Goal: Task Accomplishment & Management: Manage account settings

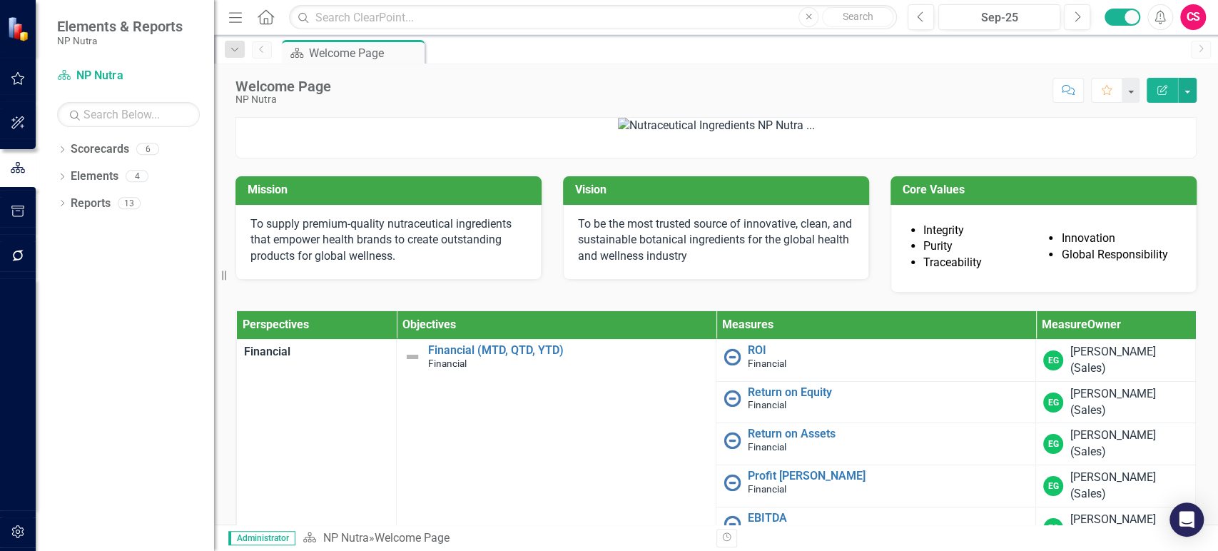
click at [33, 385] on div at bounding box center [18, 394] width 36 height 232
click at [106, 86] on div "Scorecard NP Nutra" at bounding box center [128, 76] width 143 height 24
click at [1199, 12] on div "CS" at bounding box center [1193, 17] width 26 height 26
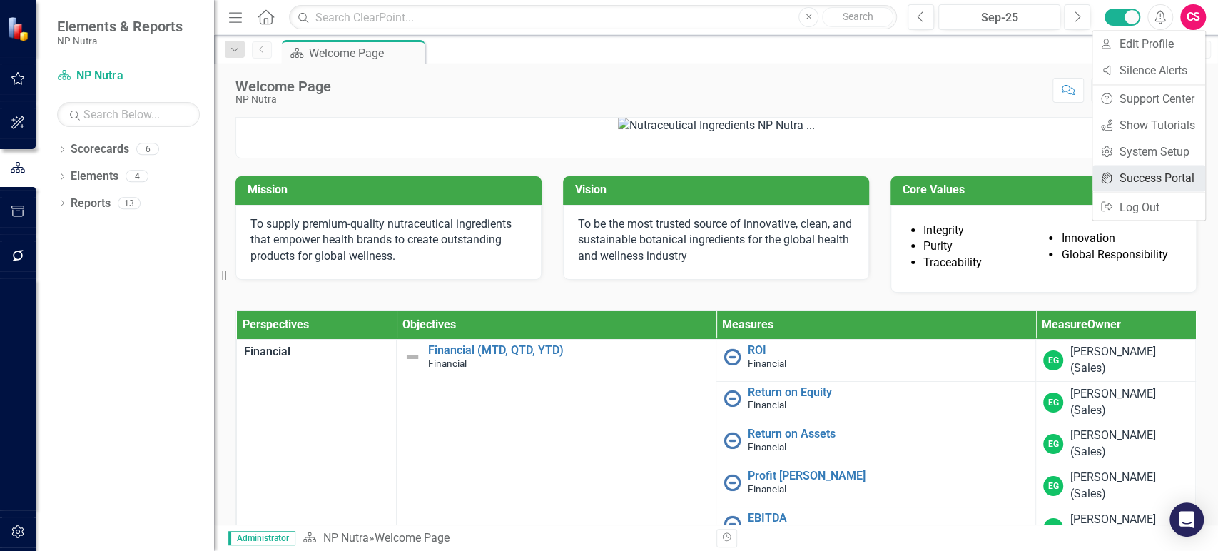
click at [1136, 170] on link "icon.portal Success Portal" at bounding box center [1148, 178] width 113 height 26
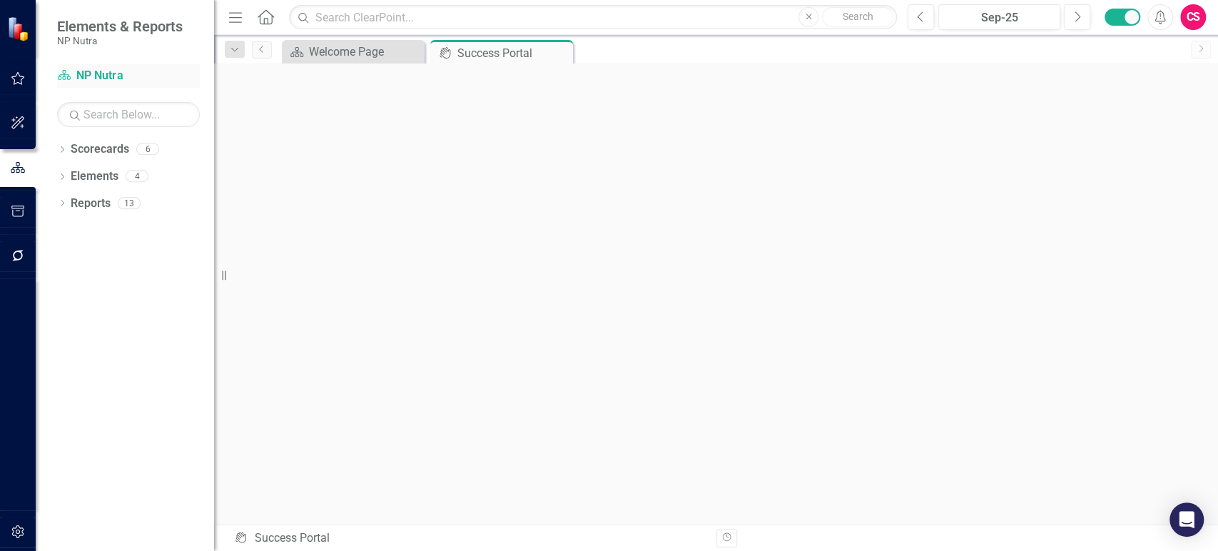
click at [113, 71] on link "Scorecard NP Nutra" at bounding box center [128, 76] width 143 height 16
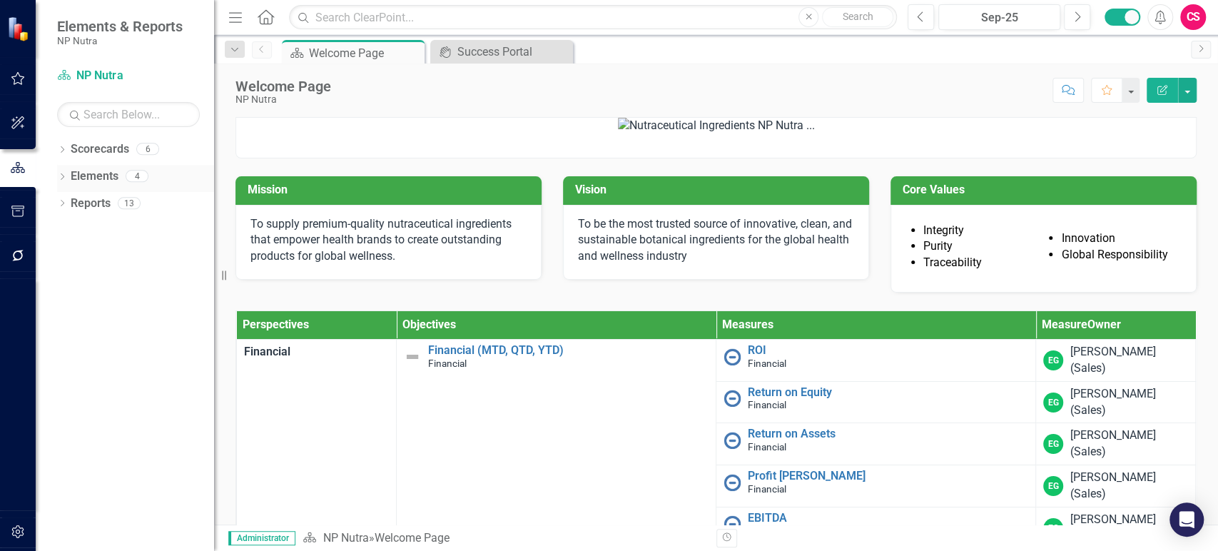
click at [94, 168] on link "Elements" at bounding box center [95, 176] width 48 height 16
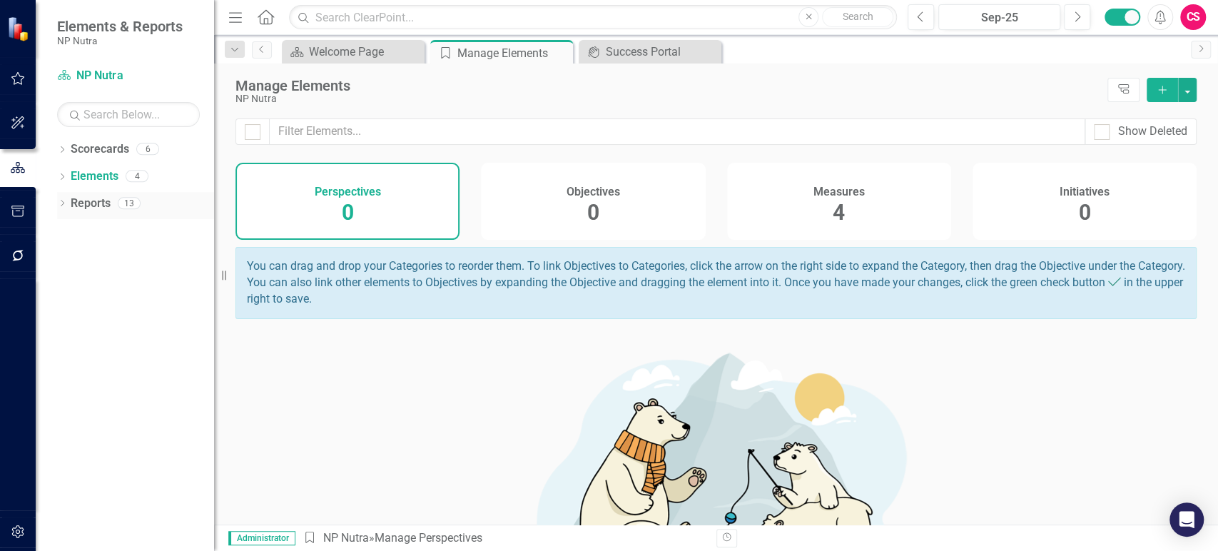
click at [92, 201] on link "Reports" at bounding box center [91, 204] width 40 height 16
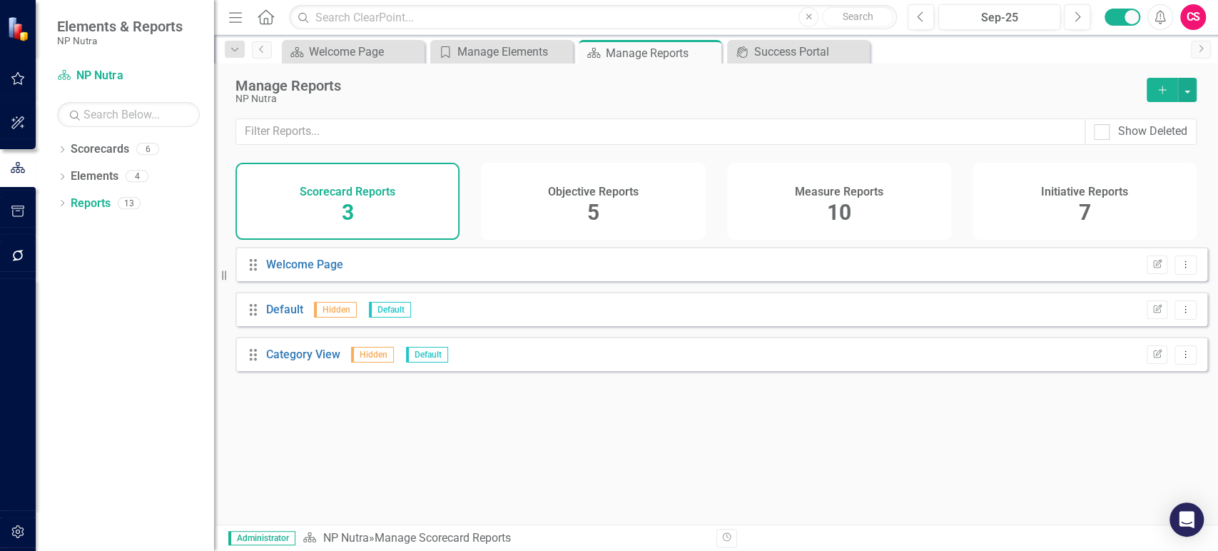
click at [888, 209] on div "Measure Reports 10" at bounding box center [839, 201] width 224 height 77
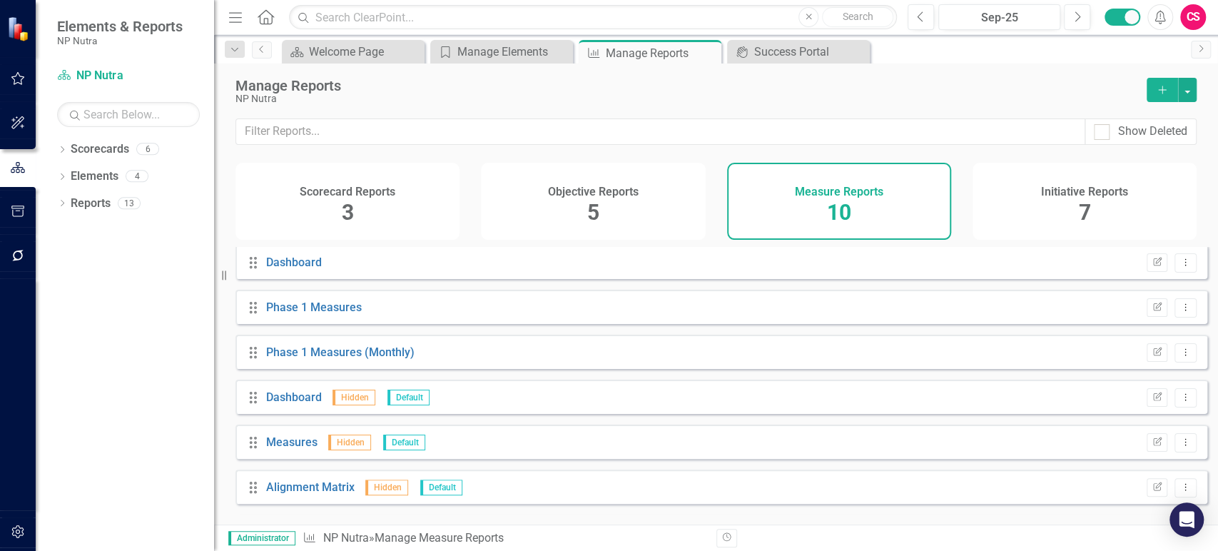
scroll to position [136, 0]
click at [343, 315] on link "Phase 1 Measures" at bounding box center [314, 309] width 96 height 14
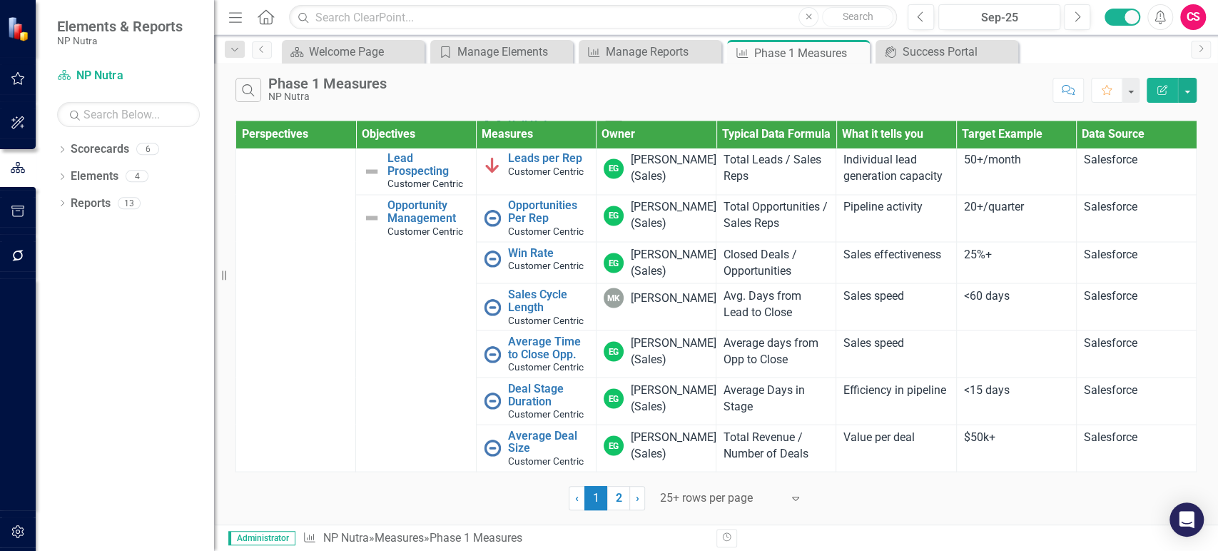
scroll to position [1902, 0]
click at [617, 506] on link "2" at bounding box center [618, 498] width 23 height 24
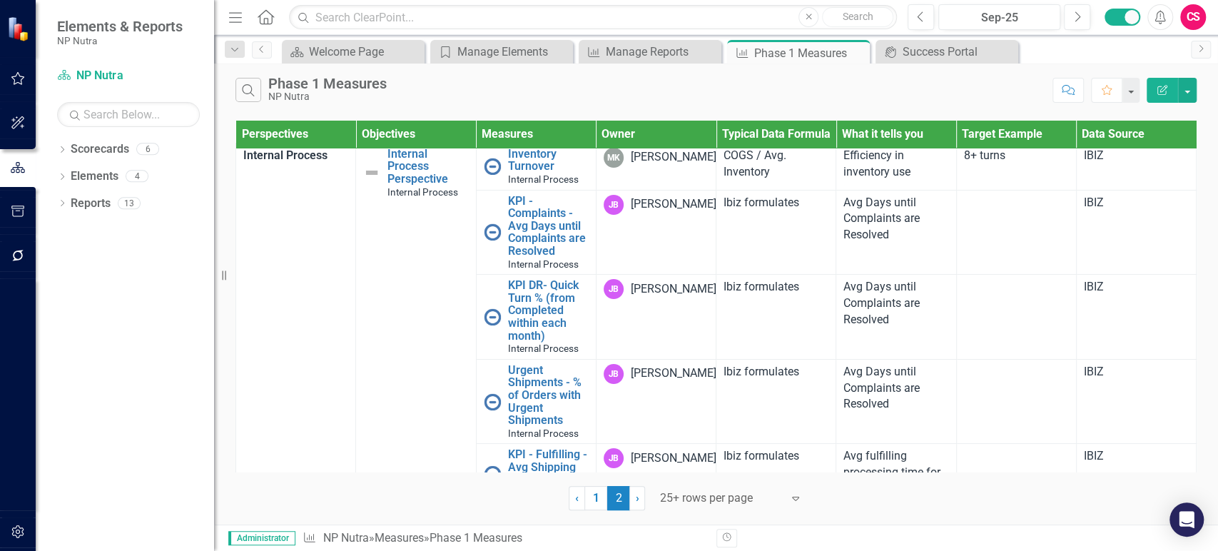
scroll to position [0, 0]
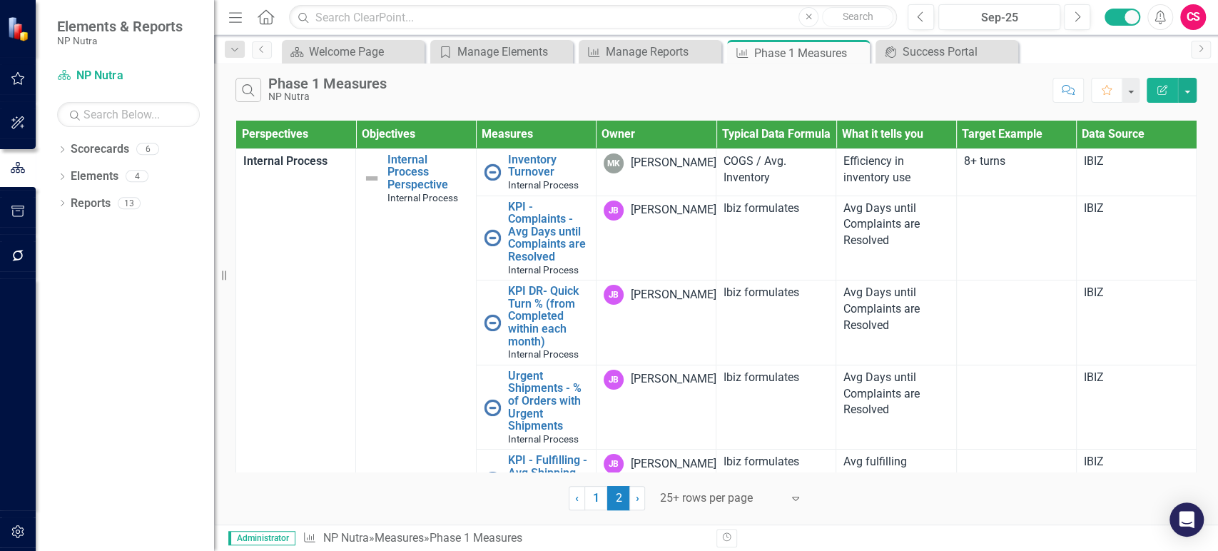
click at [432, 494] on div "‹ Previous 1 2 (current) › Next 25+ rows per page Expand" at bounding box center [715, 492] width 961 height 35
click at [596, 494] on link "1" at bounding box center [595, 498] width 23 height 24
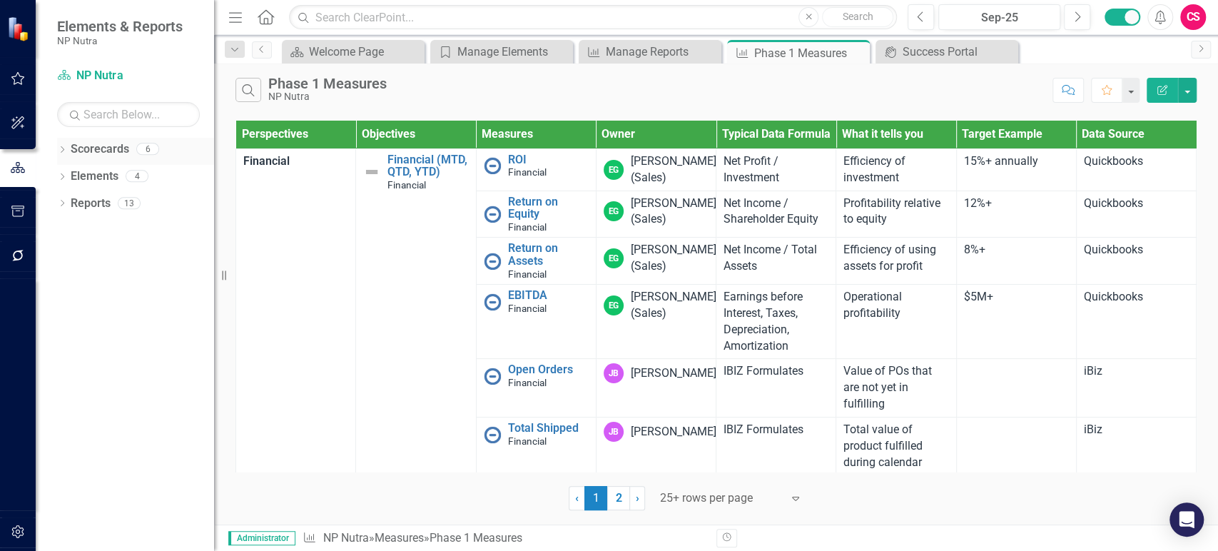
click at [57, 146] on div "Dropdown" at bounding box center [62, 151] width 10 height 12
drag, startPoint x: 70, startPoint y: 181, endPoint x: 97, endPoint y: 222, distance: 48.9
click at [70, 181] on div "Dropdown" at bounding box center [69, 177] width 11 height 12
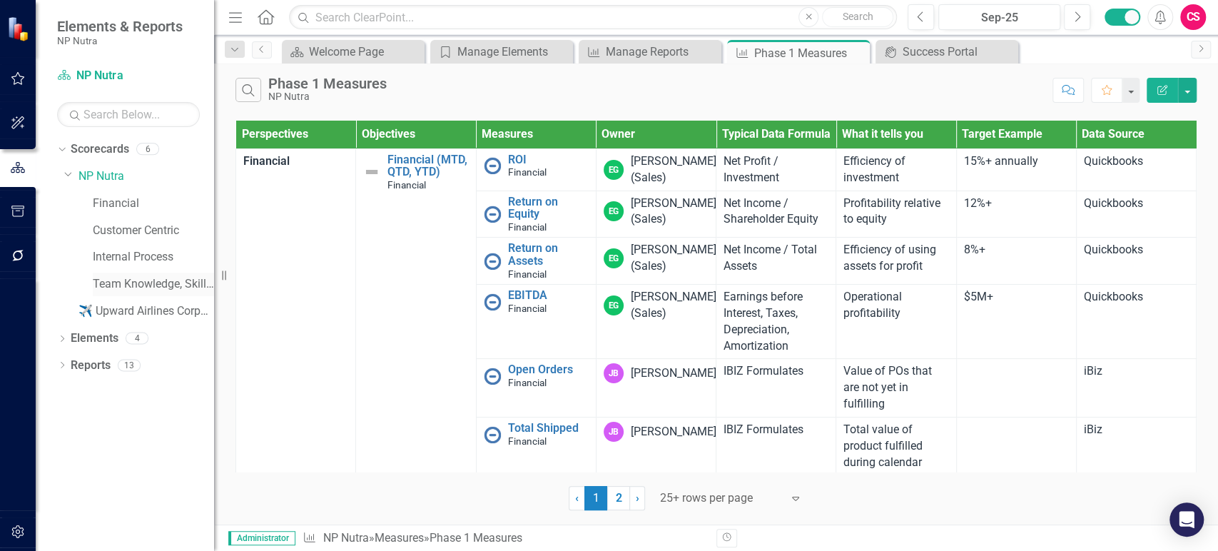
click at [126, 273] on div "Team Knowledge, Skills and Ability" at bounding box center [153, 285] width 121 height 24
click at [130, 260] on link "Internal Process" at bounding box center [153, 257] width 121 height 16
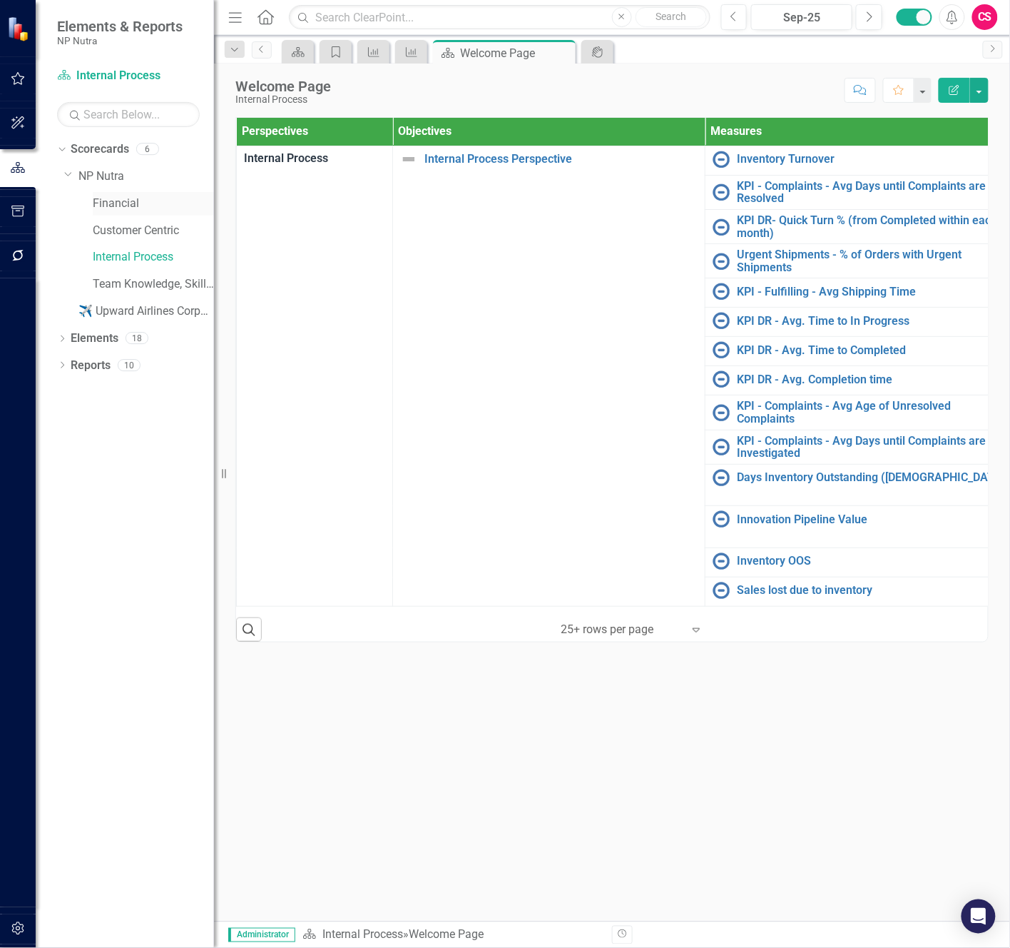
click at [132, 197] on link "Financial" at bounding box center [153, 204] width 121 height 16
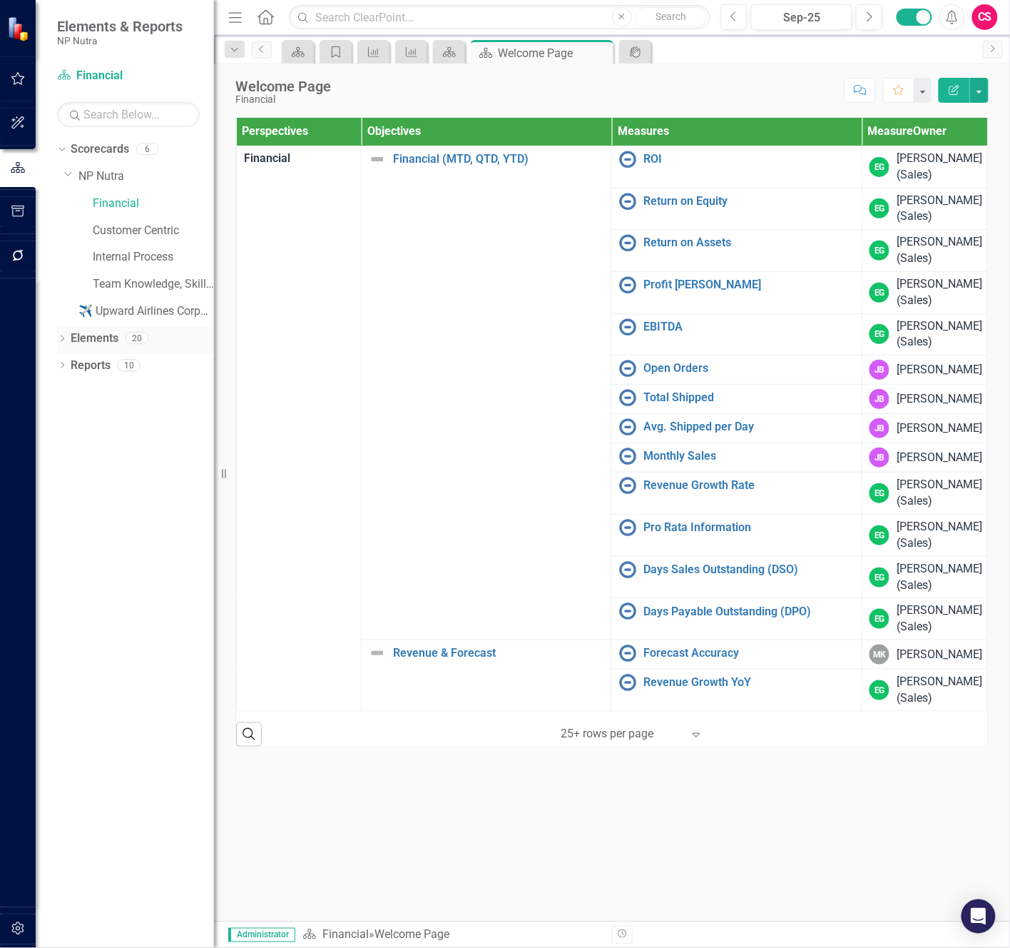
click at [95, 343] on link "Elements" at bounding box center [95, 338] width 48 height 16
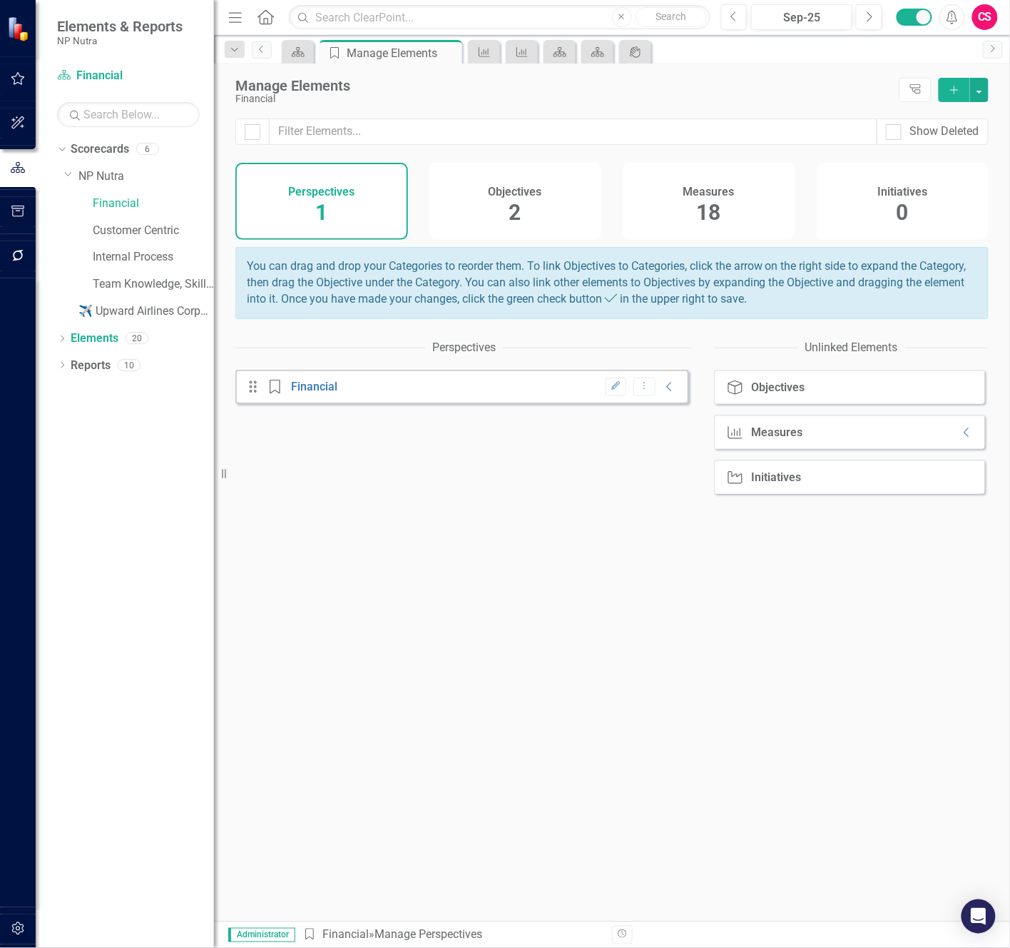
click at [701, 228] on div "18" at bounding box center [709, 213] width 24 height 31
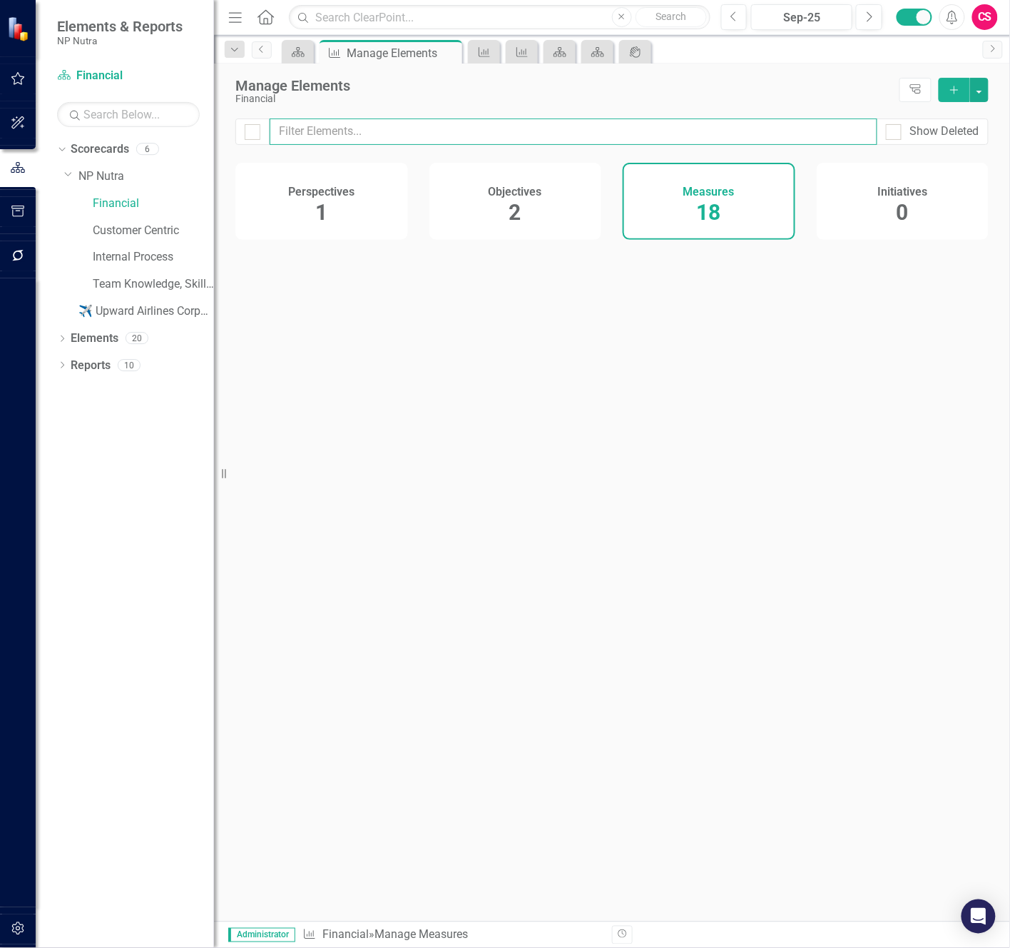
click at [669, 134] on input "text" at bounding box center [574, 131] width 608 height 26
type input "o"
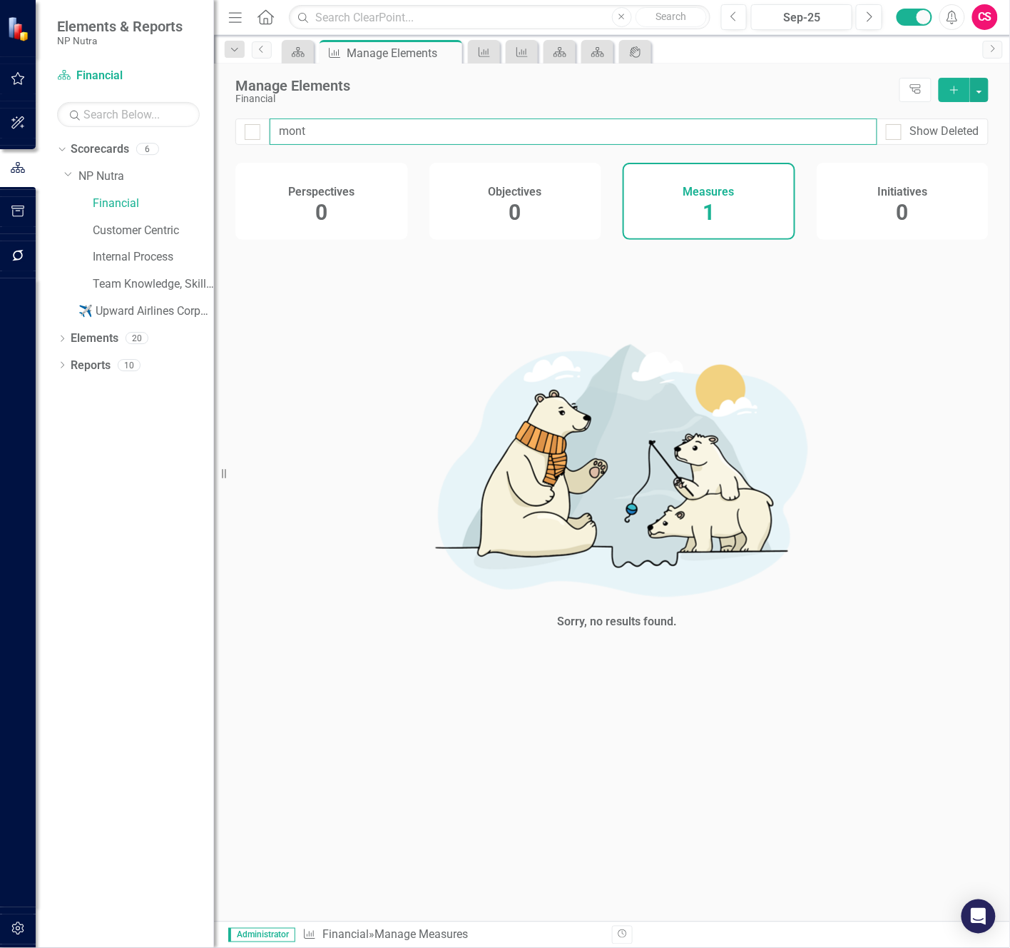
type input "month"
checkbox input "false"
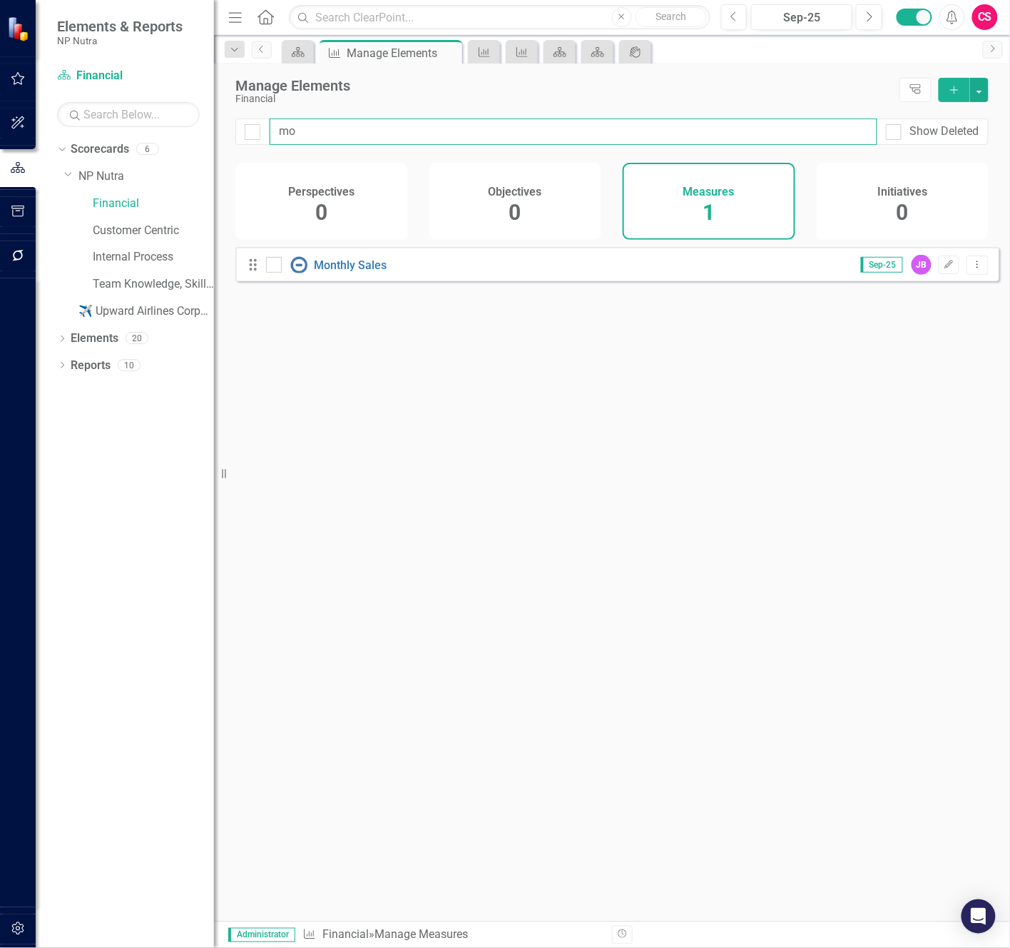
type input "m"
type input "t"
type input "a"
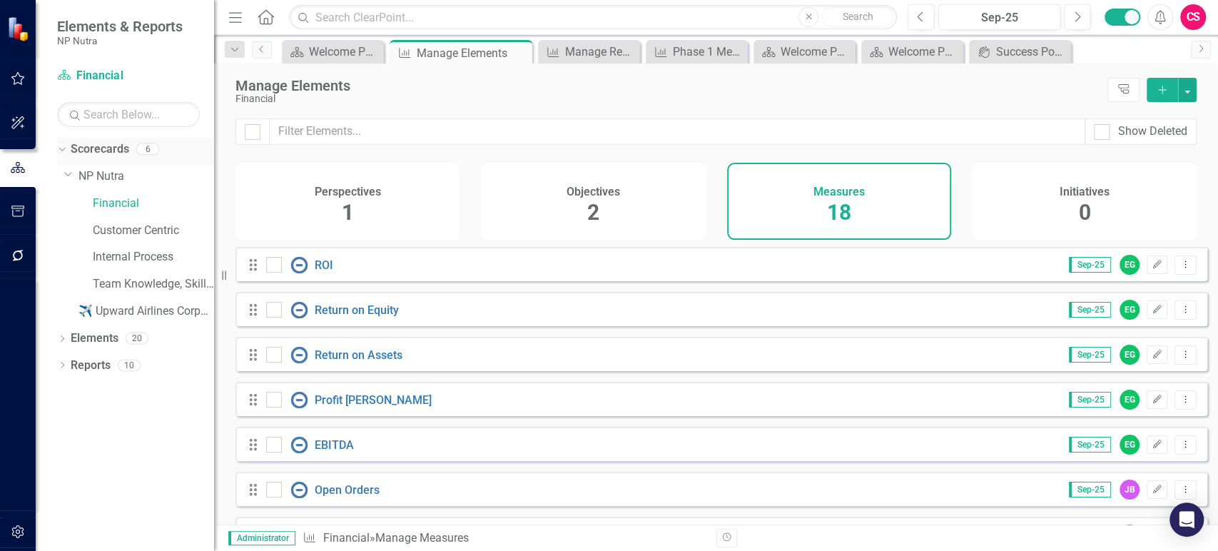
click at [113, 154] on link "Scorecards" at bounding box center [100, 149] width 59 height 16
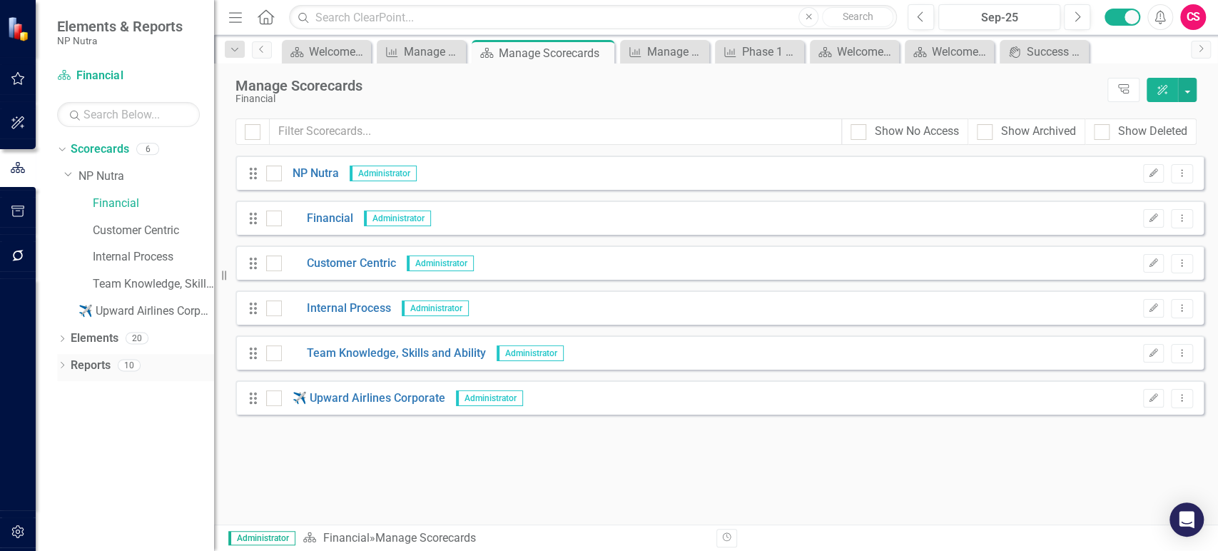
click at [109, 359] on link "Reports" at bounding box center [91, 365] width 40 height 16
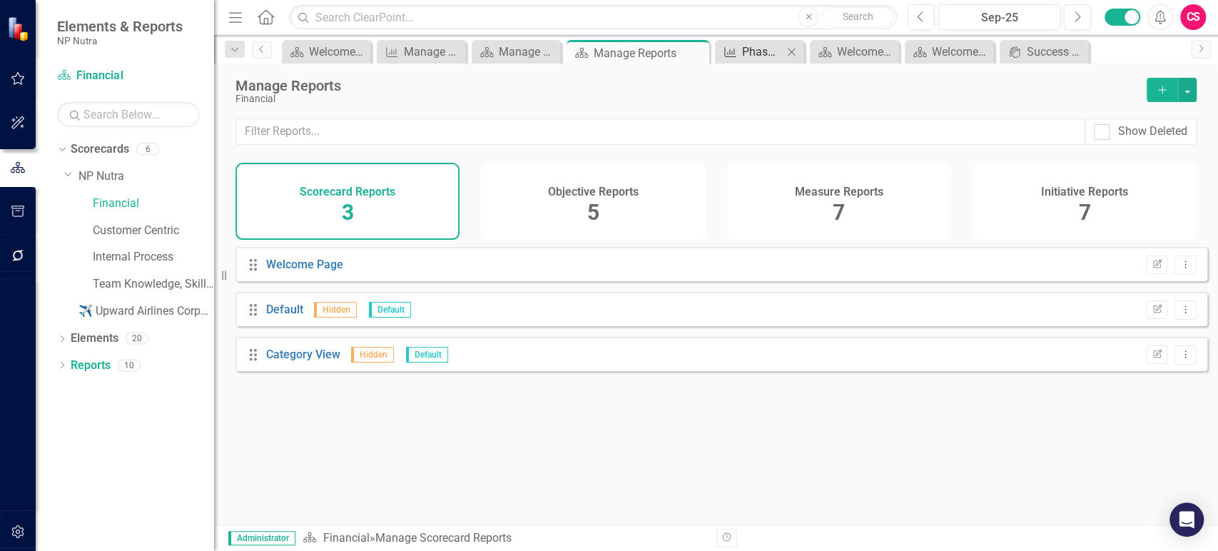
click at [765, 44] on div "Phase 1 Measures" at bounding box center [762, 52] width 41 height 18
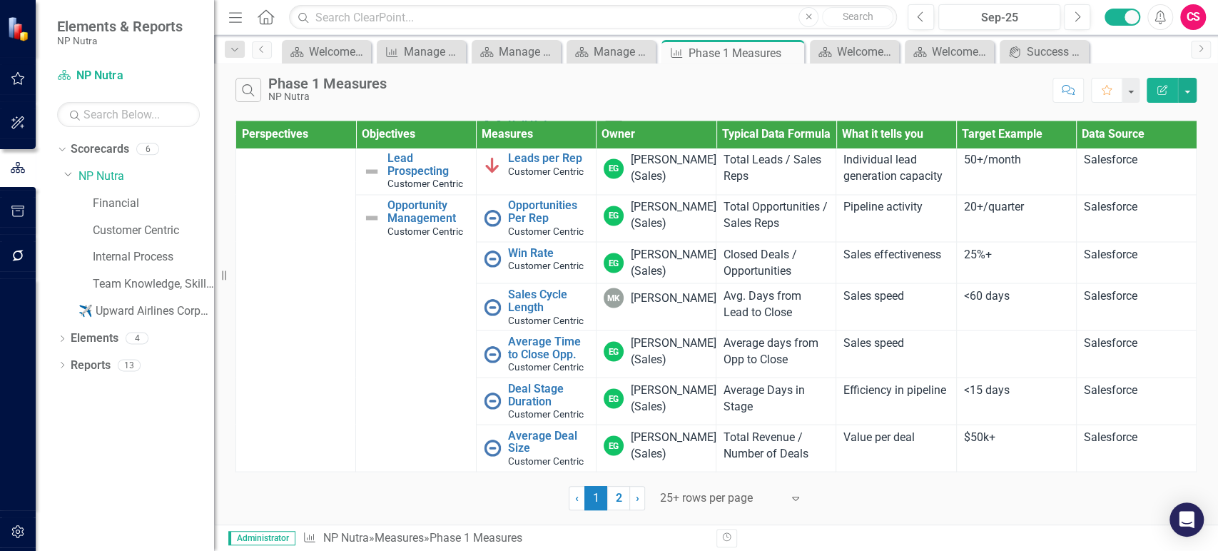
scroll to position [1902, 0]
click at [619, 500] on link "2" at bounding box center [618, 498] width 23 height 24
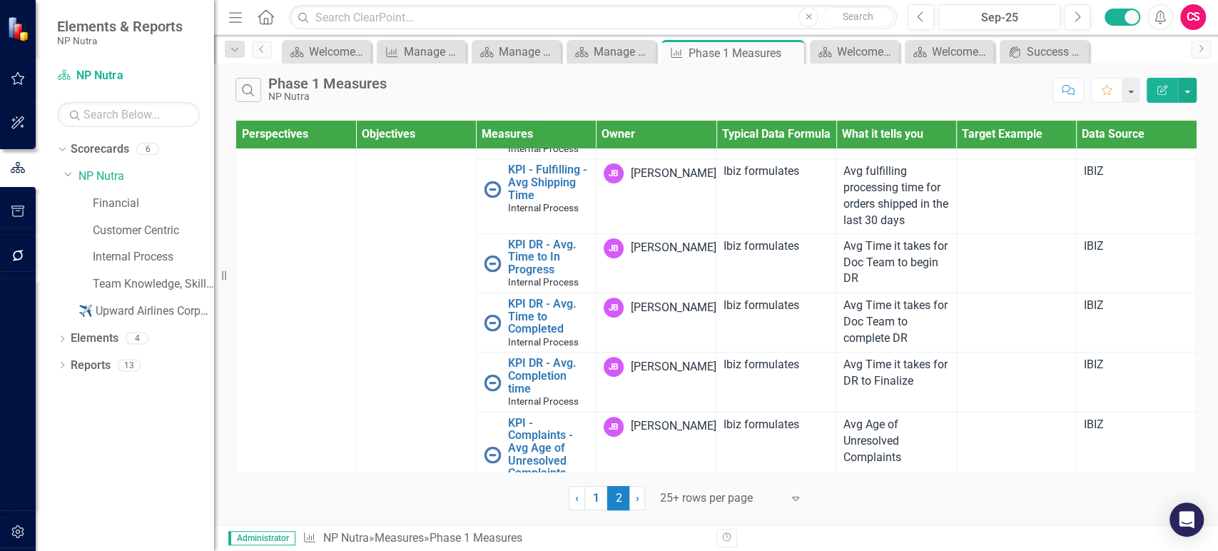
scroll to position [0, 0]
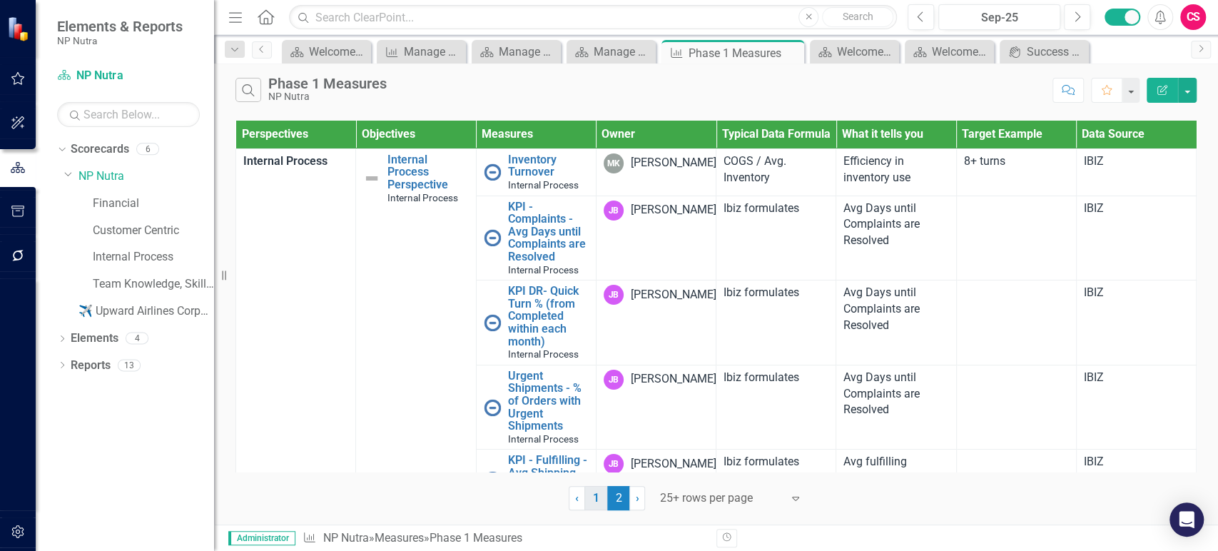
click at [595, 503] on link "1" at bounding box center [595, 498] width 23 height 24
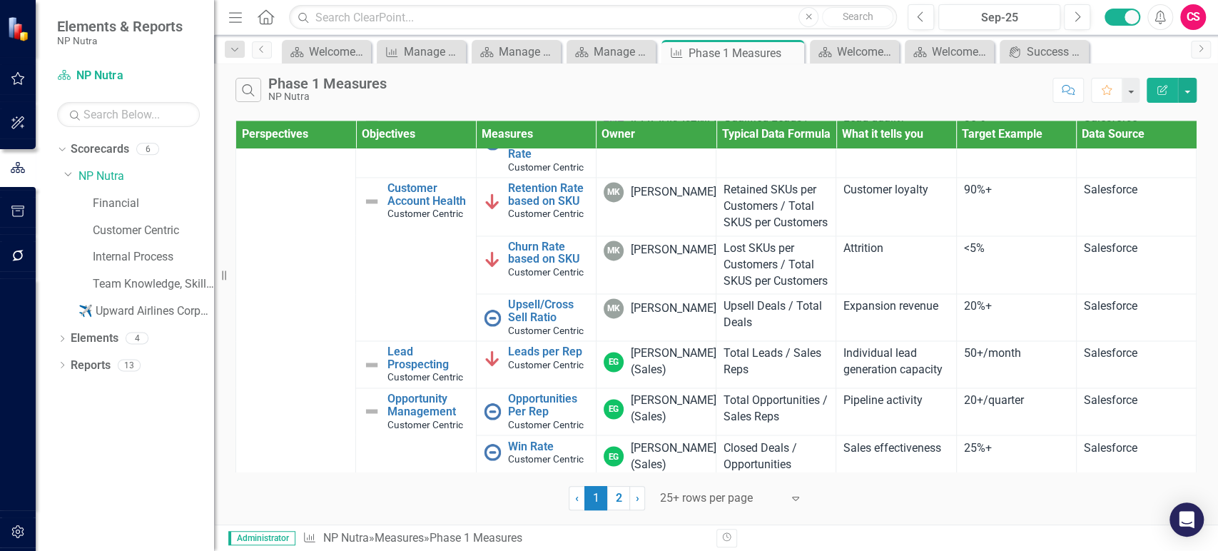
scroll to position [1564, 0]
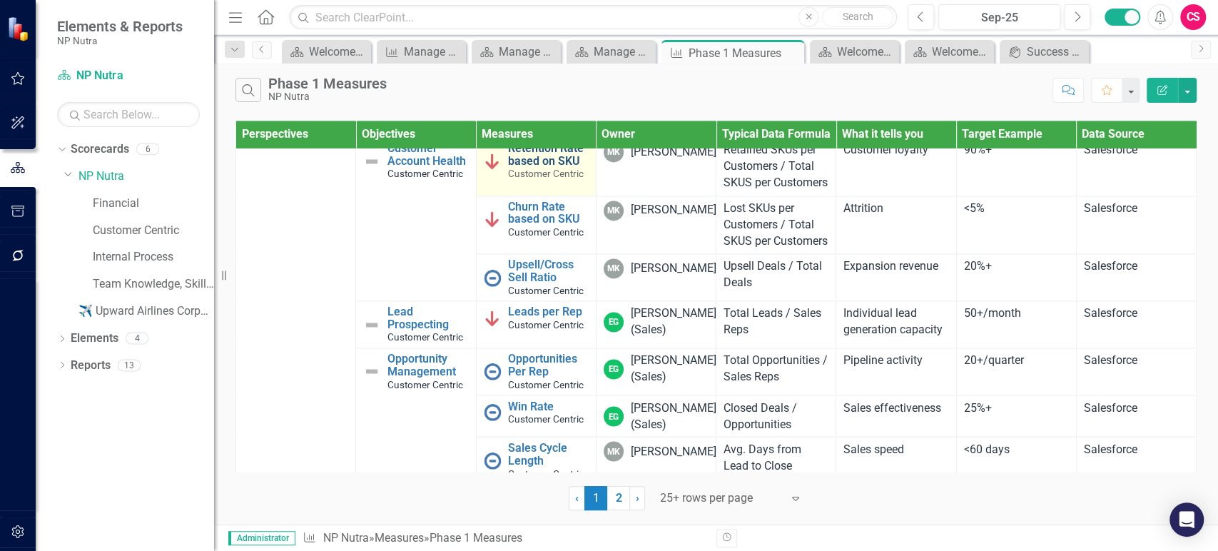
click at [538, 167] on link "Retention Rate based on SKU" at bounding box center [548, 154] width 81 height 25
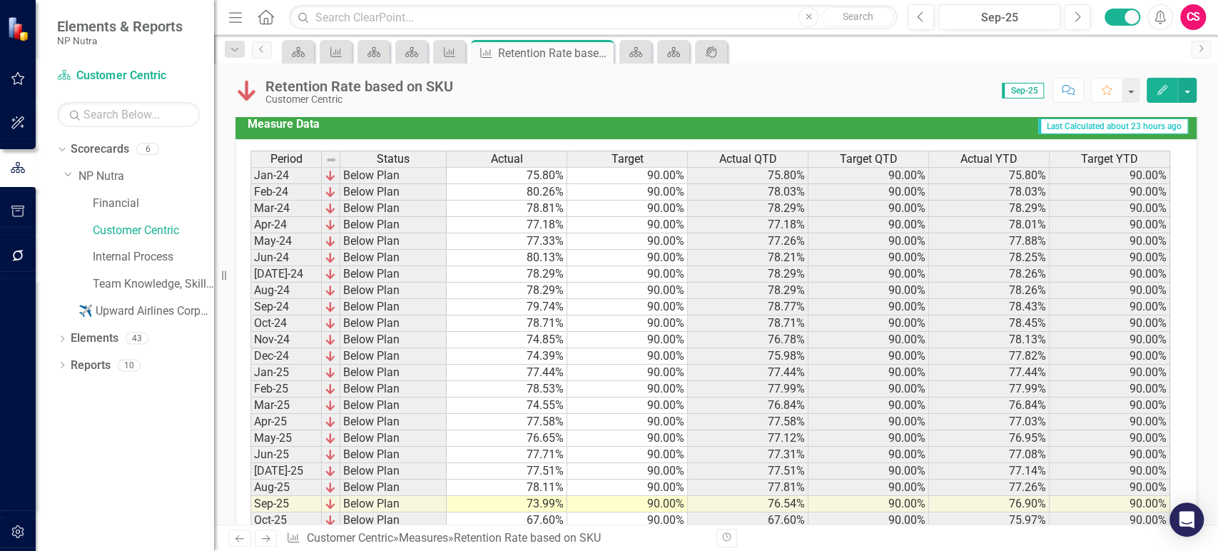
scroll to position [755, 0]
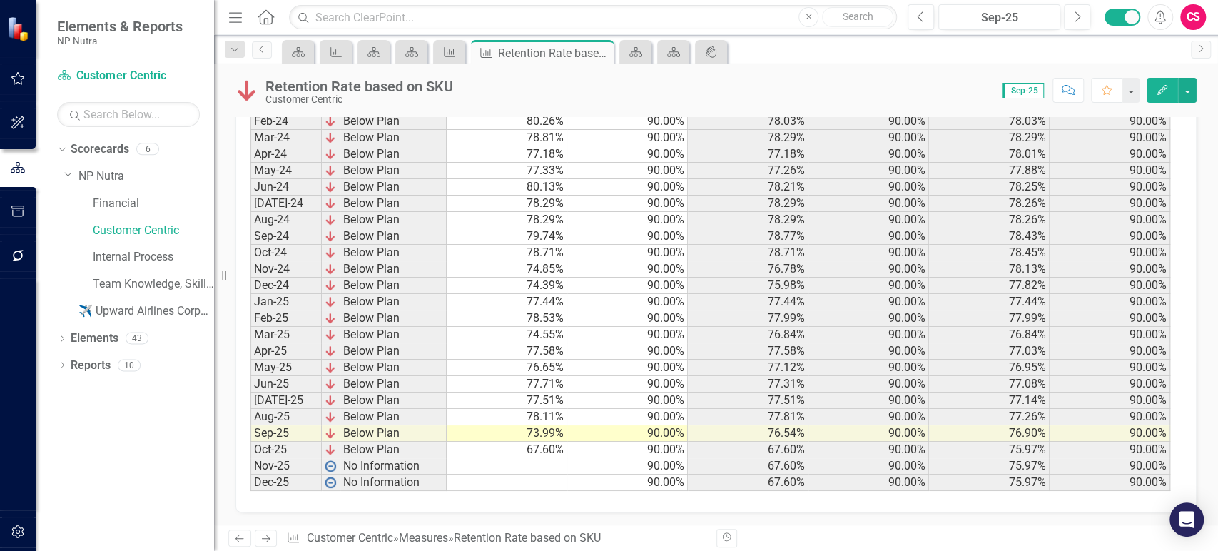
click at [527, 452] on td "67.60%" at bounding box center [507, 450] width 121 height 16
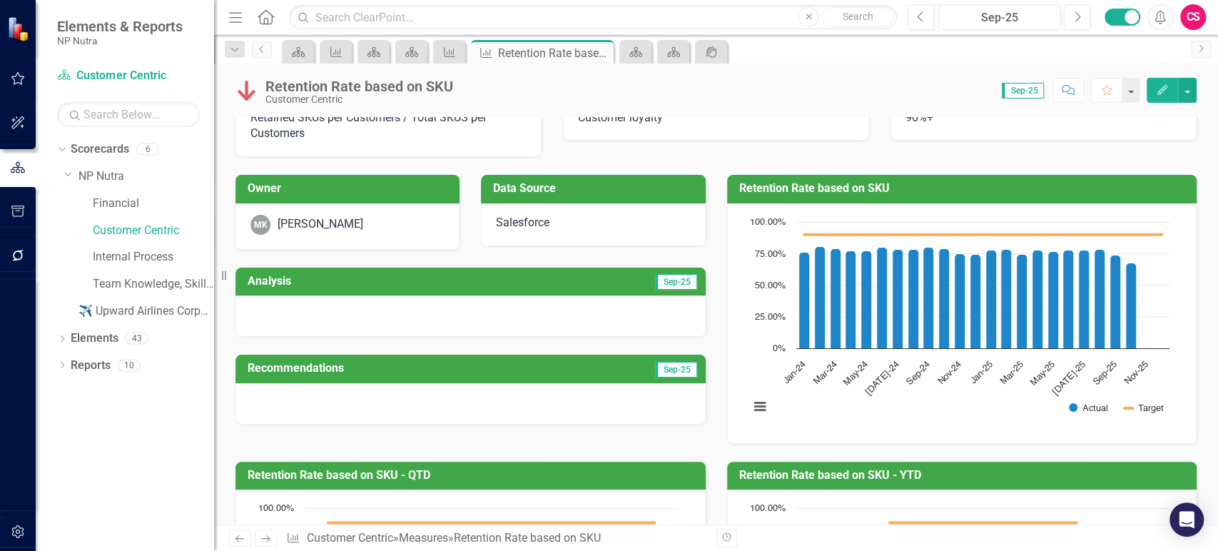
scroll to position [0, 0]
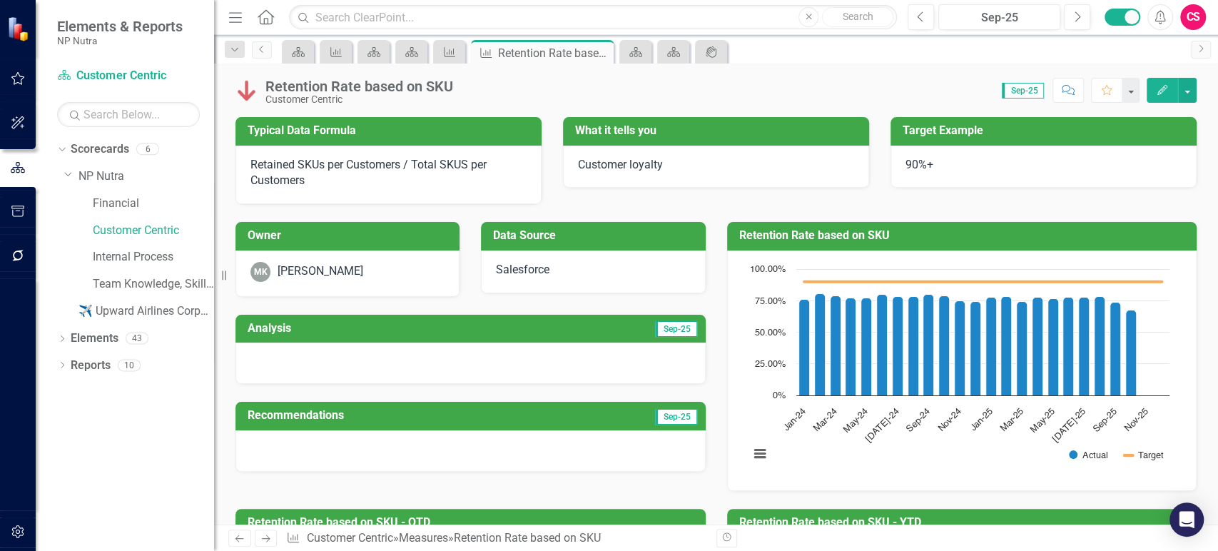
click at [452, 324] on h3 "Analysis" at bounding box center [360, 328] width 225 height 13
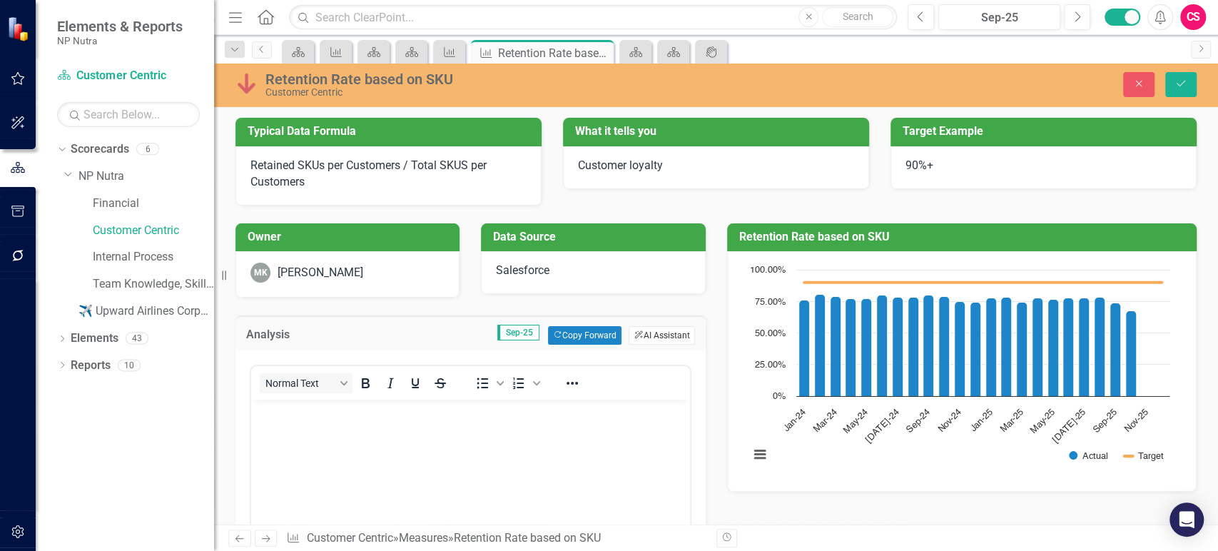
click at [645, 340] on button "ClearPoint AI AI Assistant" at bounding box center [662, 335] width 66 height 19
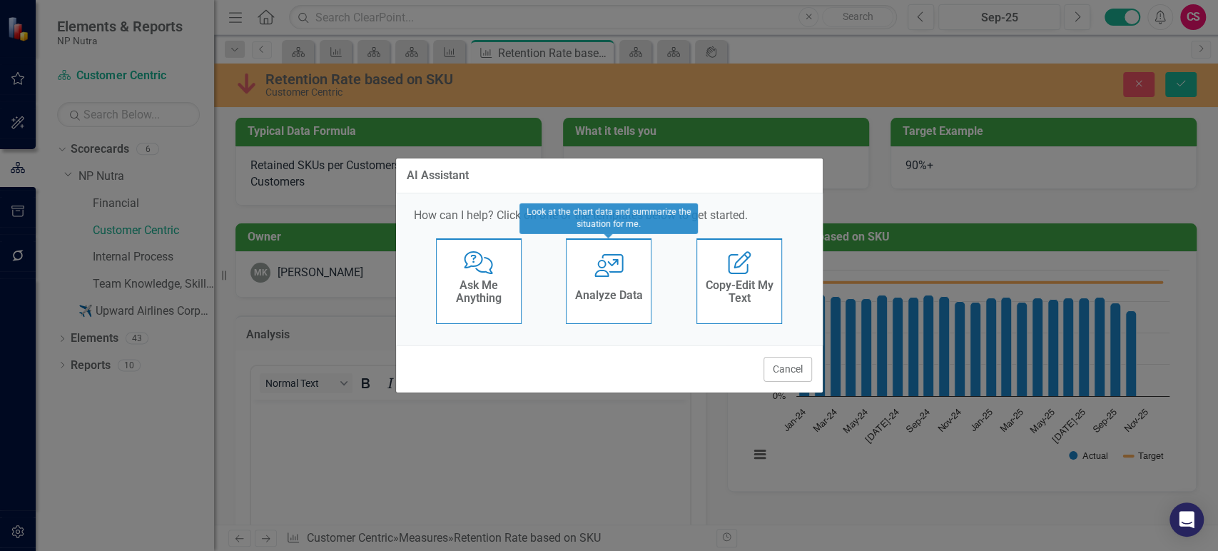
click at [584, 290] on h4 "Analyze Data" at bounding box center [609, 295] width 68 height 13
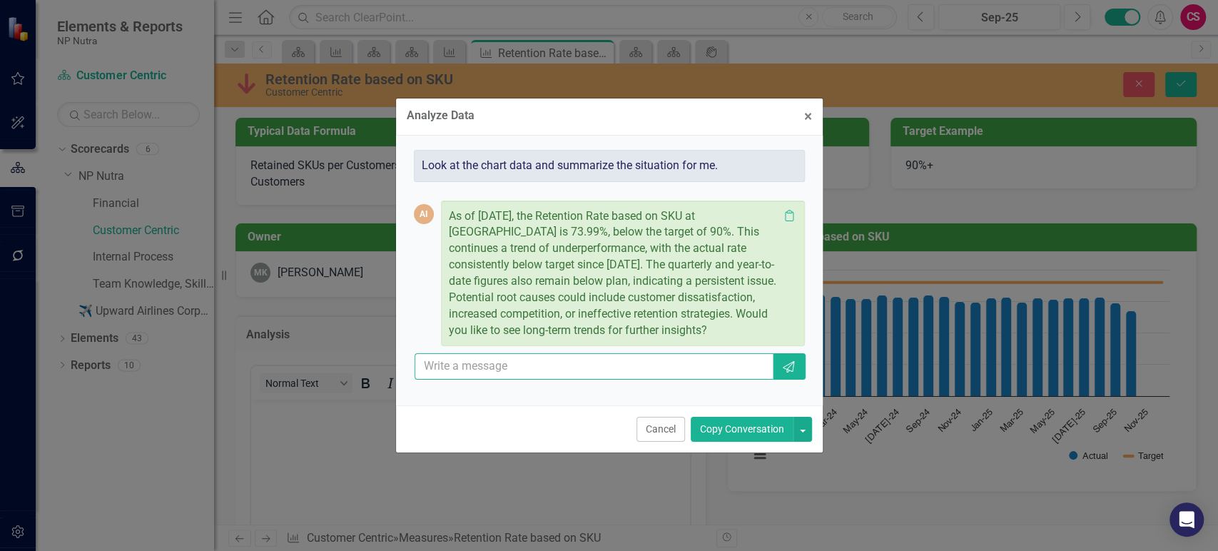
click at [542, 367] on input "text" at bounding box center [595, 366] width 360 height 26
type input "yes"
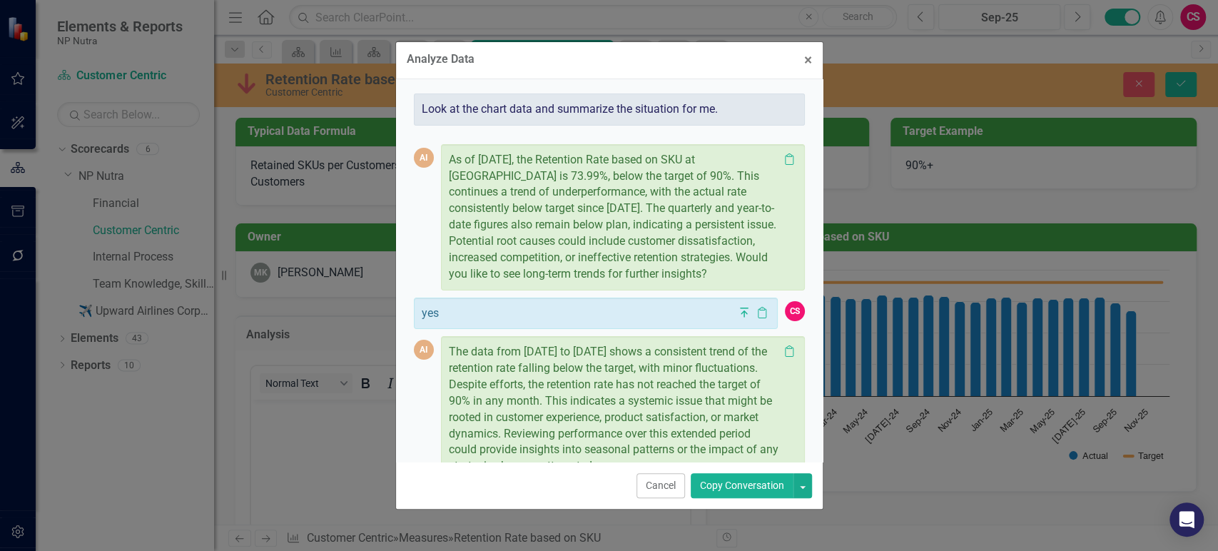
scroll to position [111, 0]
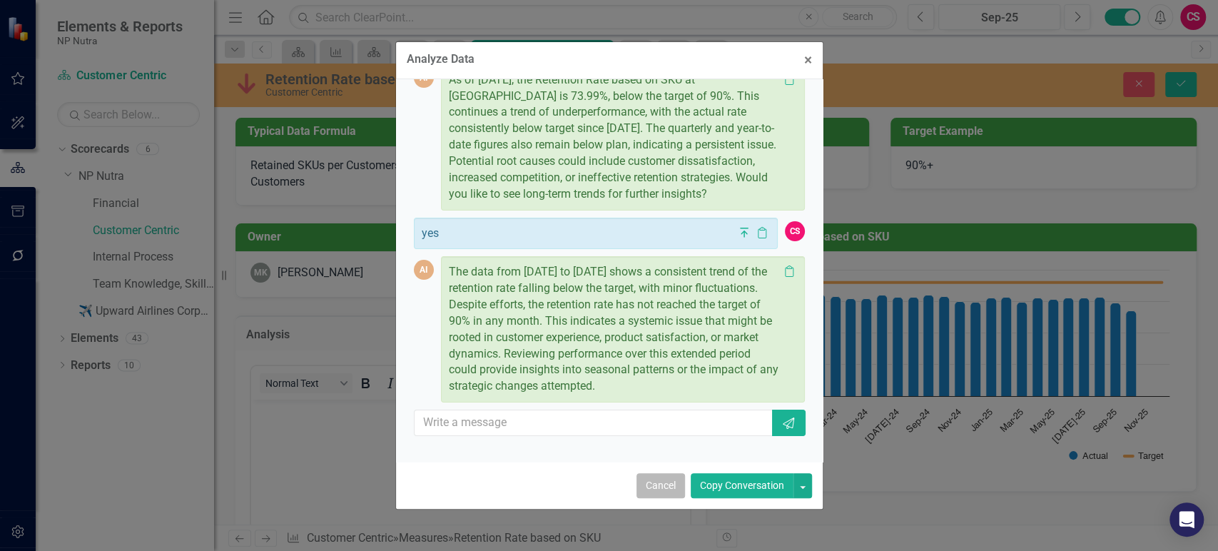
click at [651, 487] on button "Cancel" at bounding box center [661, 485] width 49 height 25
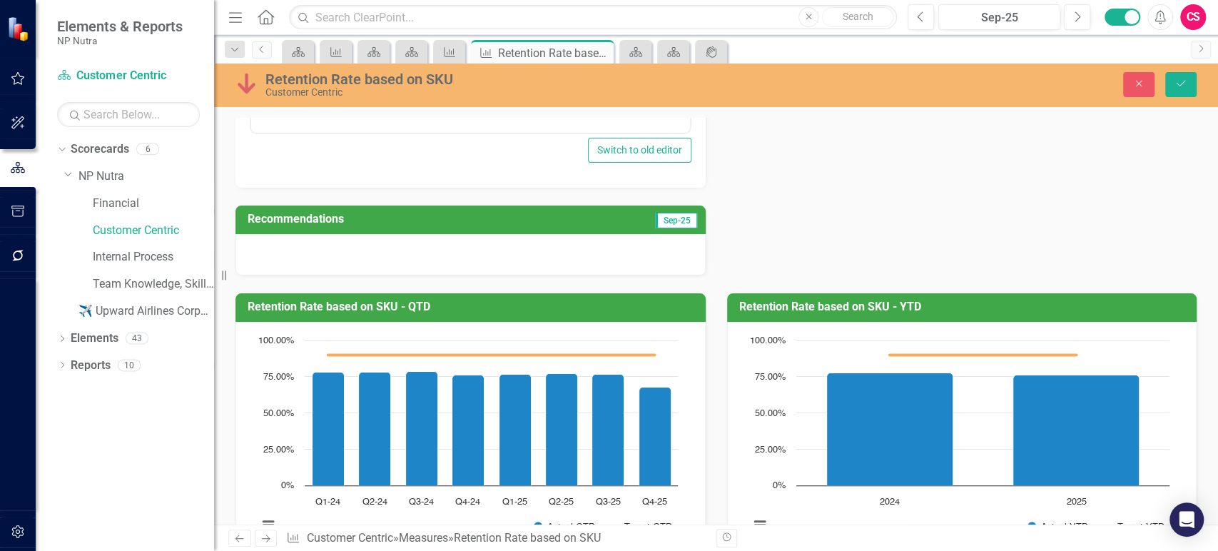
scroll to position [519, 0]
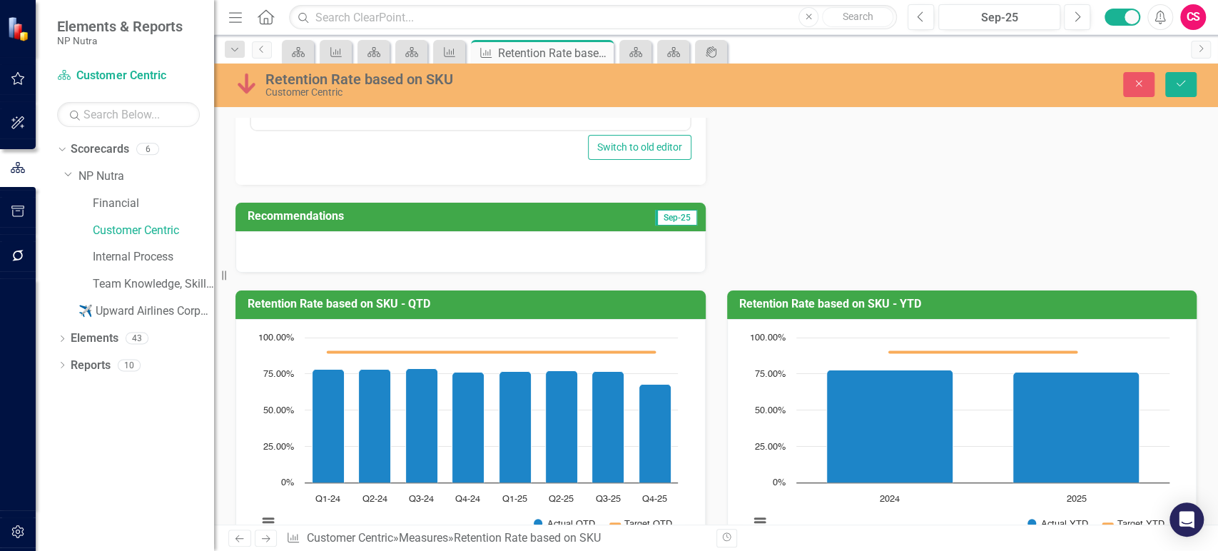
click at [586, 221] on td "Sep-25" at bounding box center [628, 218] width 141 height 24
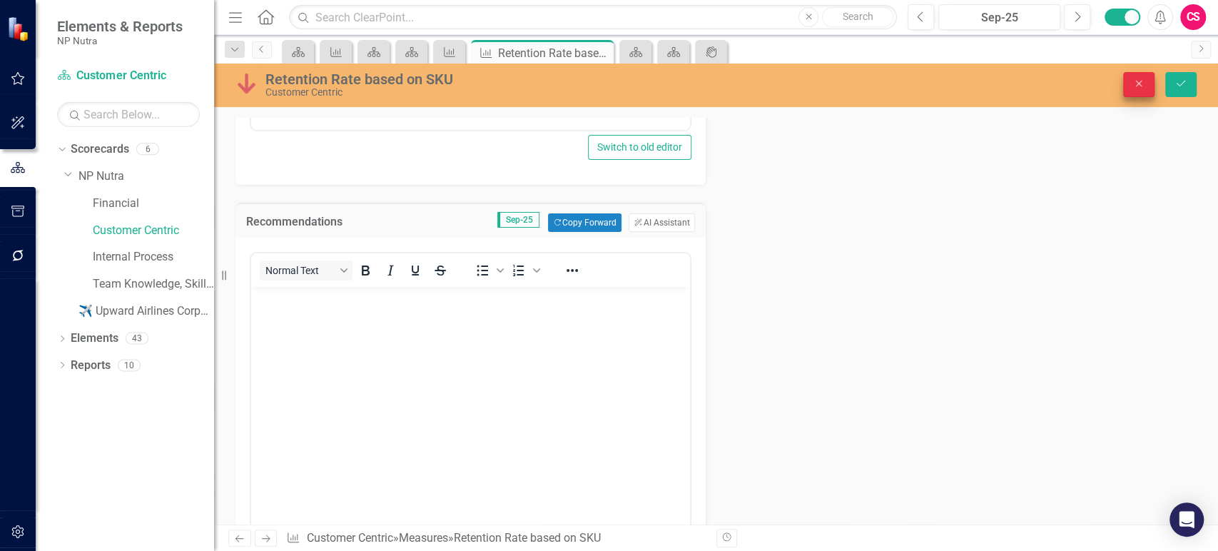
scroll to position [0, 0]
click at [1145, 83] on button "Close" at bounding box center [1138, 84] width 31 height 25
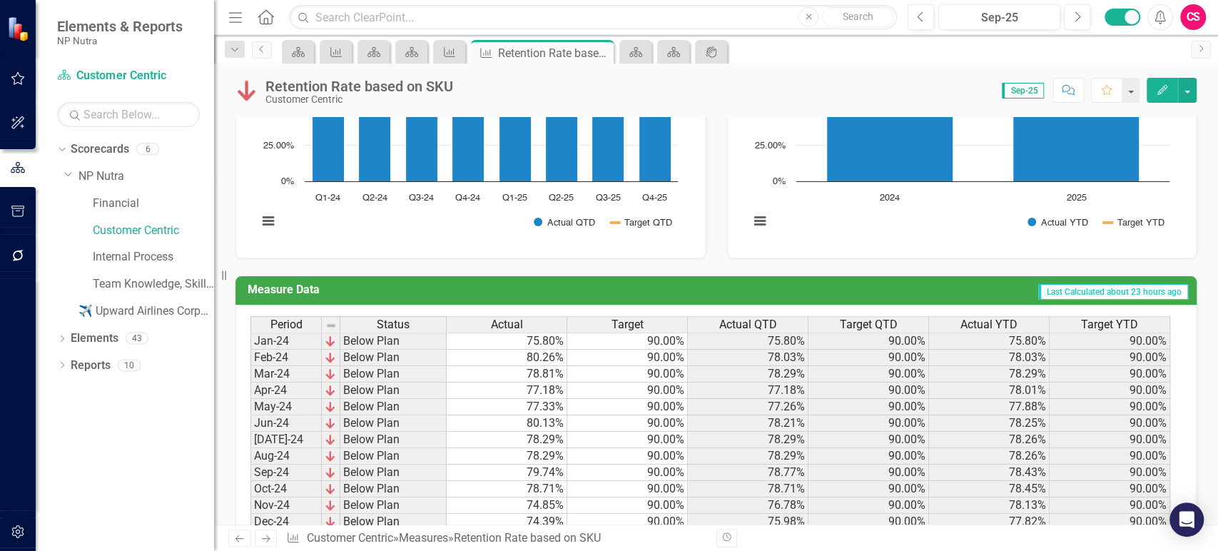
type textarea "67.6"
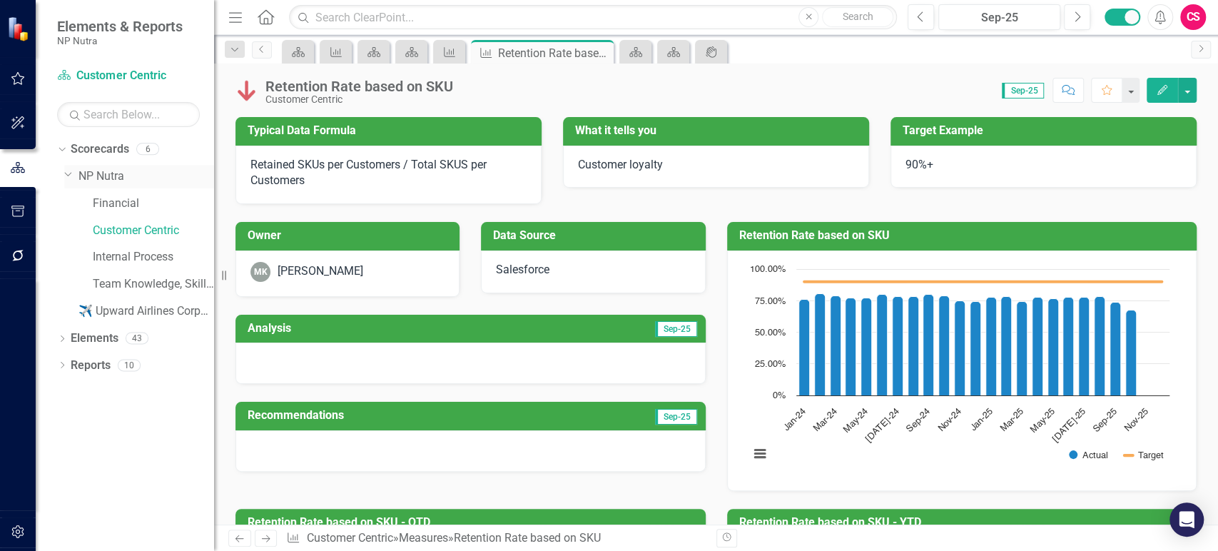
click at [114, 178] on link "NP Nutra" at bounding box center [146, 176] width 136 height 16
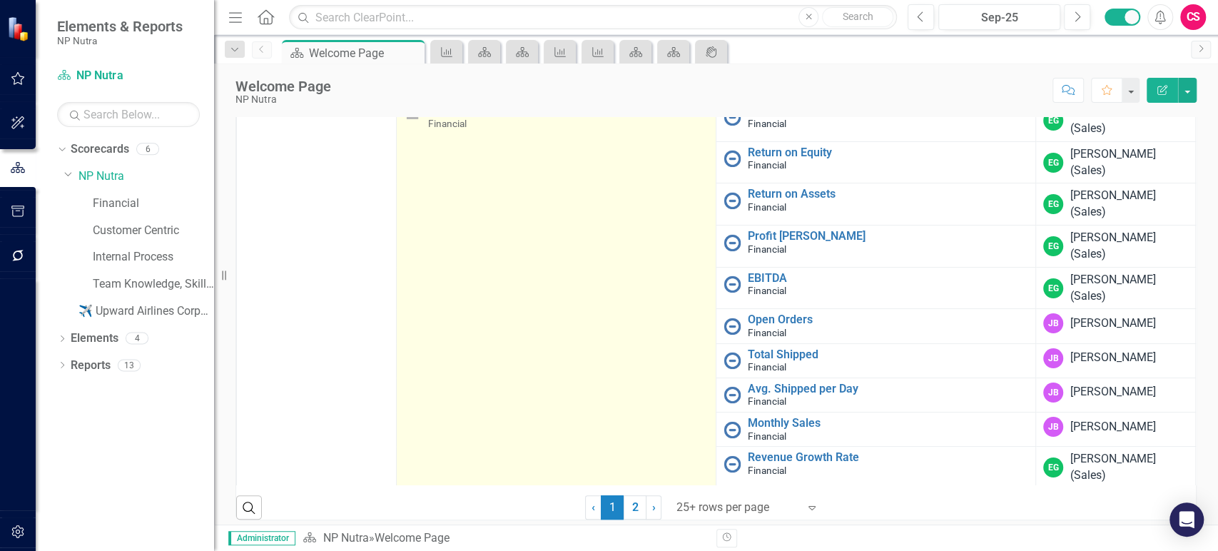
click at [534, 117] on link "Financial (MTD, QTD, YTD)" at bounding box center [568, 110] width 280 height 13
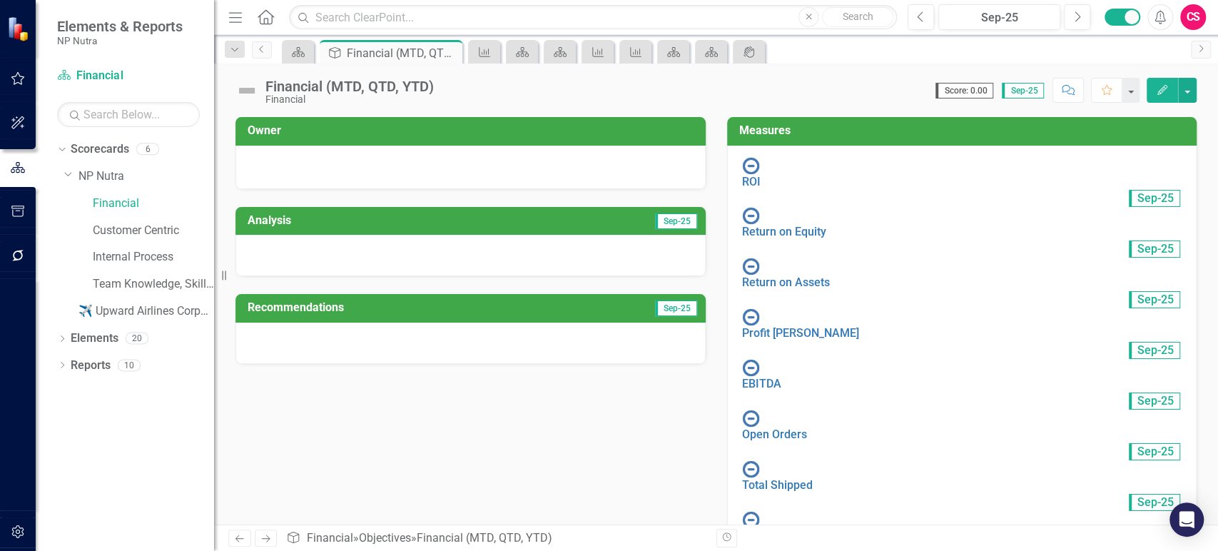
click at [499, 238] on div at bounding box center [470, 255] width 470 height 41
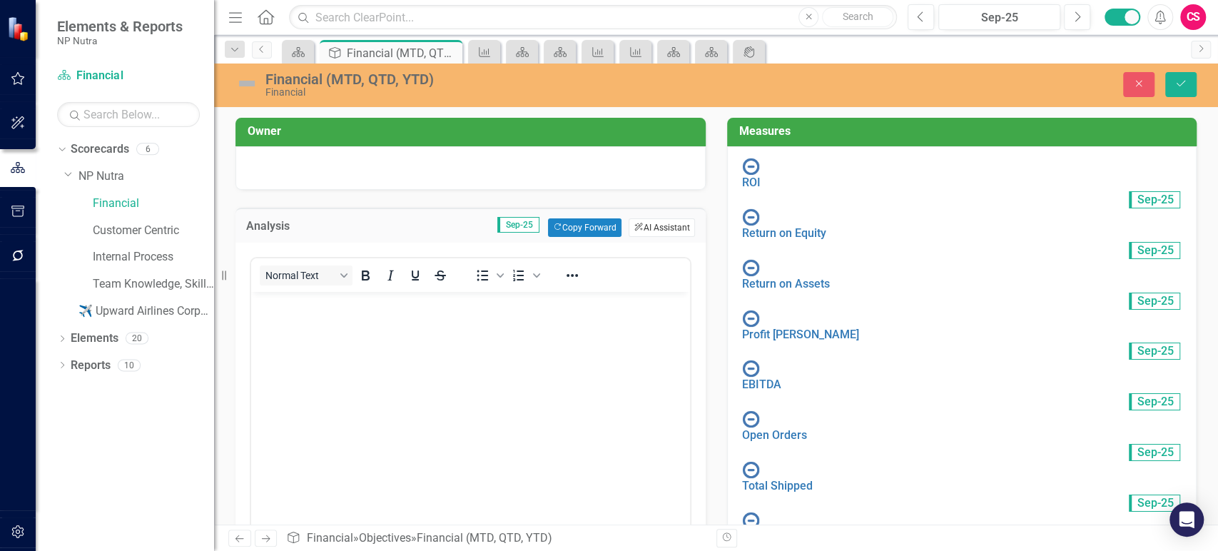
click at [660, 230] on button "ClearPoint AI AI Assistant" at bounding box center [662, 227] width 66 height 19
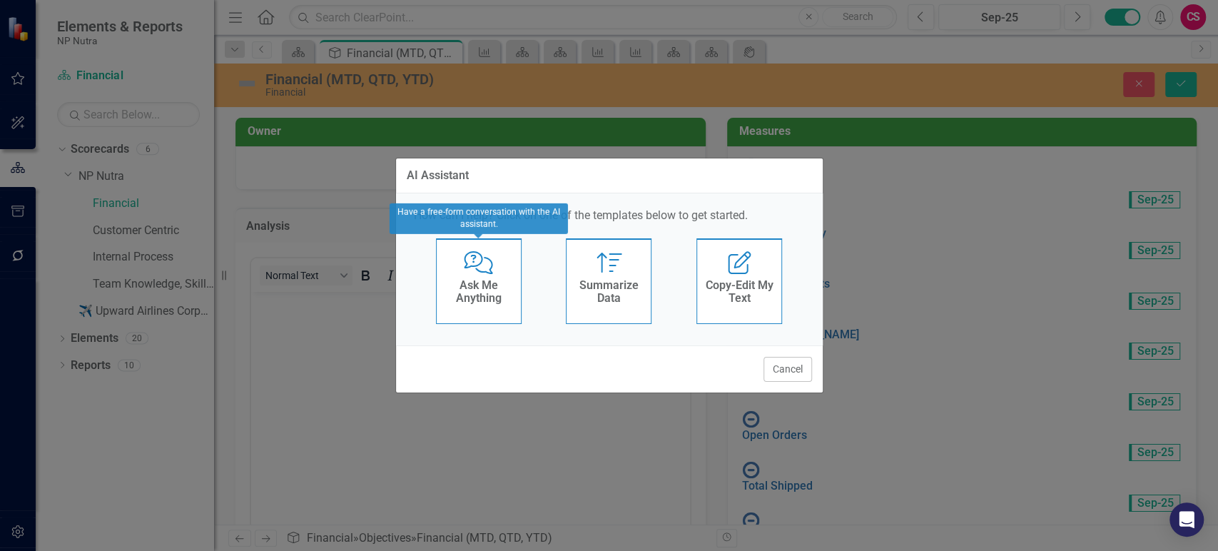
click at [483, 290] on h4 "Ask Me Anything" at bounding box center [479, 291] width 70 height 25
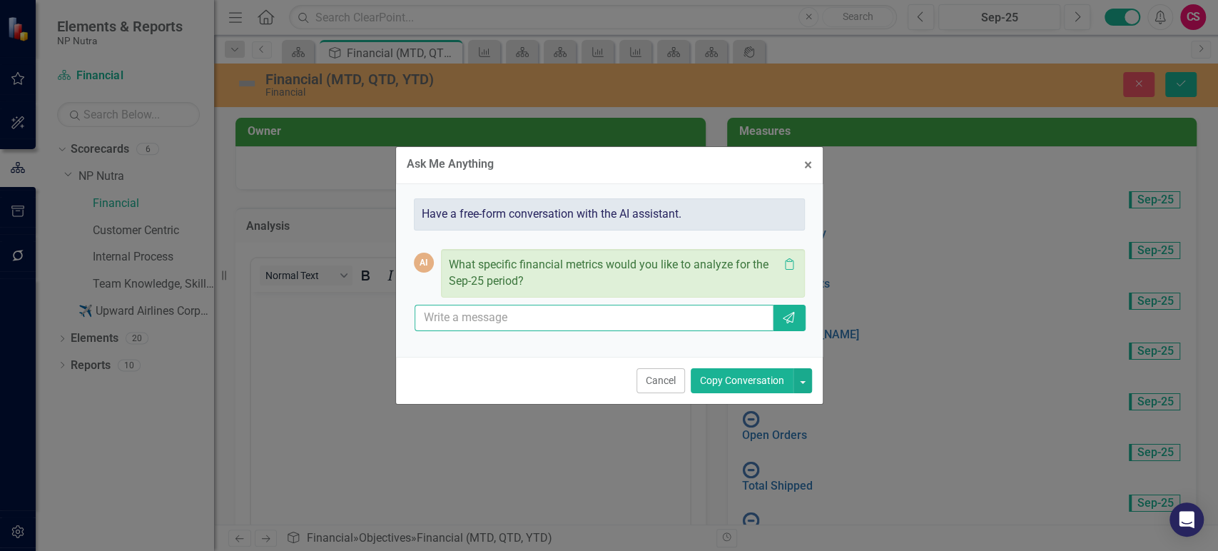
click at [480, 324] on input "text" at bounding box center [595, 318] width 360 height 26
type input "how close is my revenue to $5m for the year?"
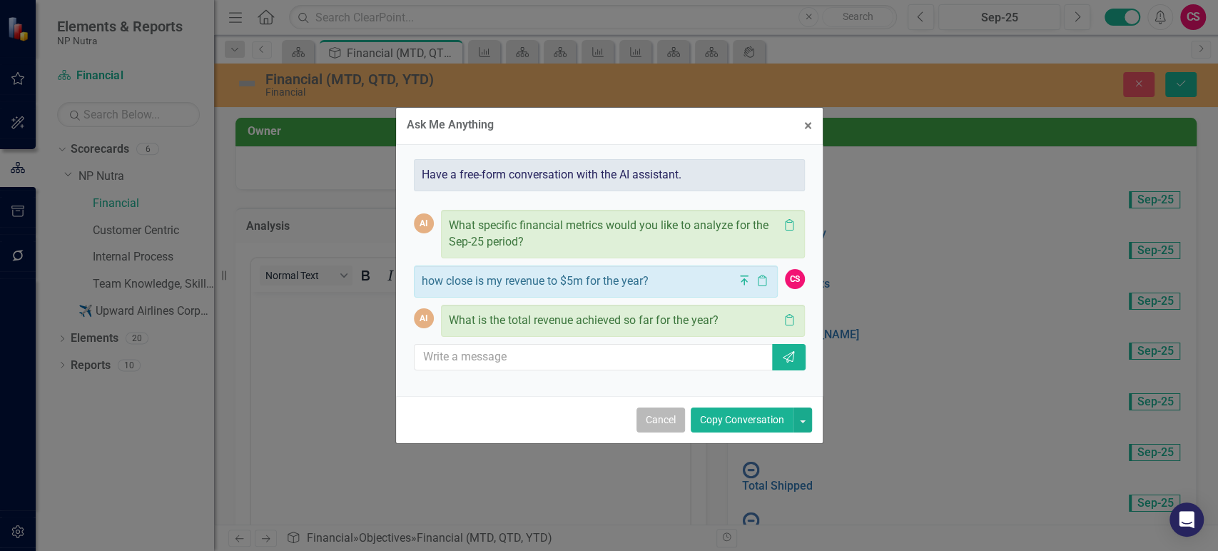
click at [662, 423] on button "Cancel" at bounding box center [661, 419] width 49 height 25
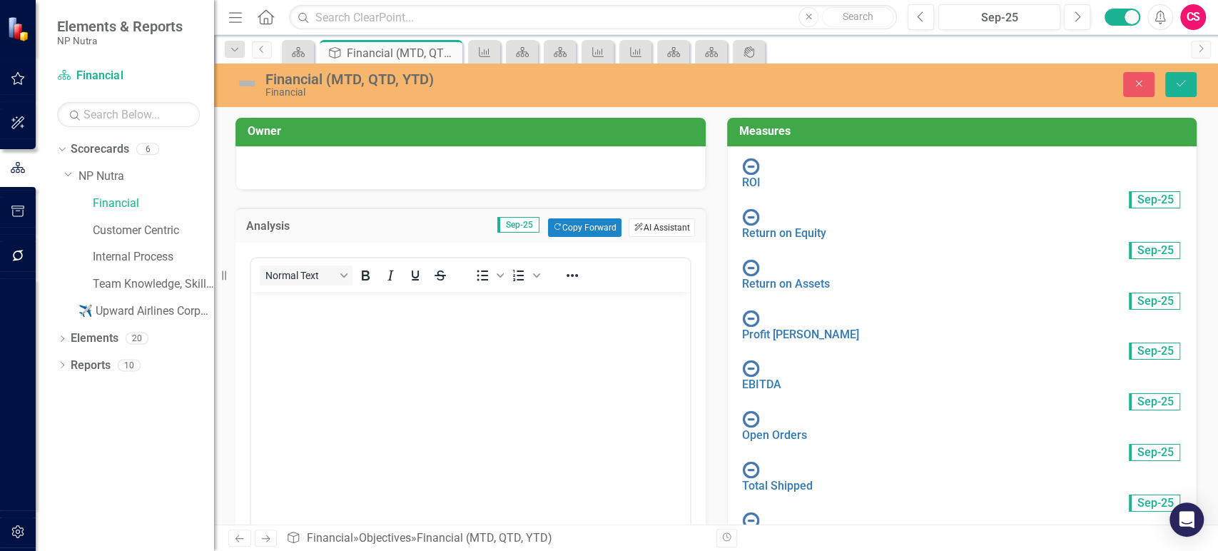
click at [666, 233] on button "ClearPoint AI AI Assistant" at bounding box center [662, 227] width 66 height 19
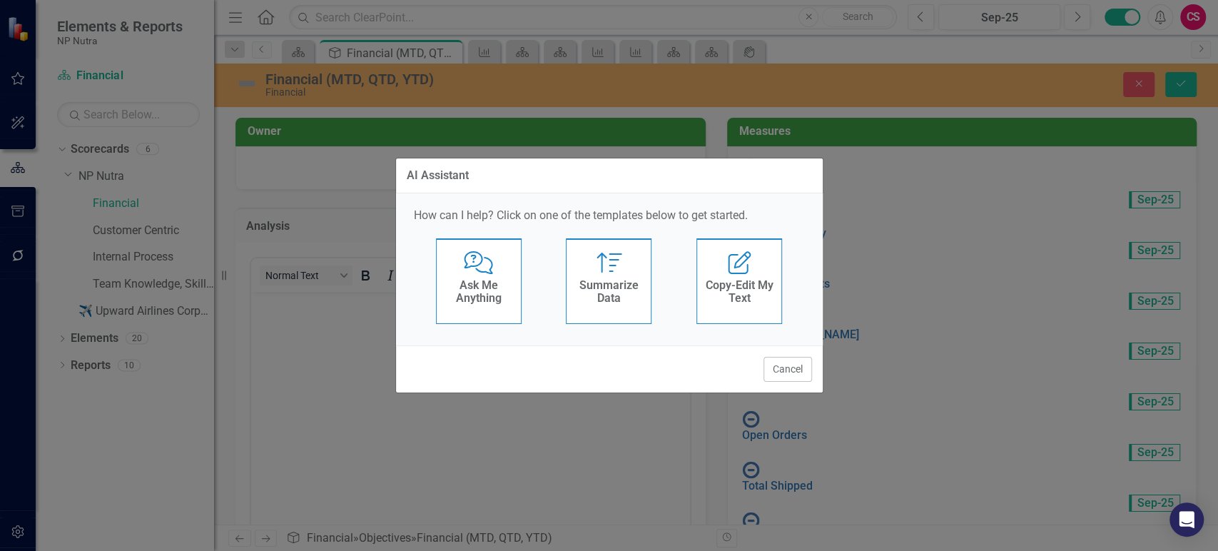
click at [593, 268] on div "Summarize Summarize Data" at bounding box center [609, 281] width 86 height 86
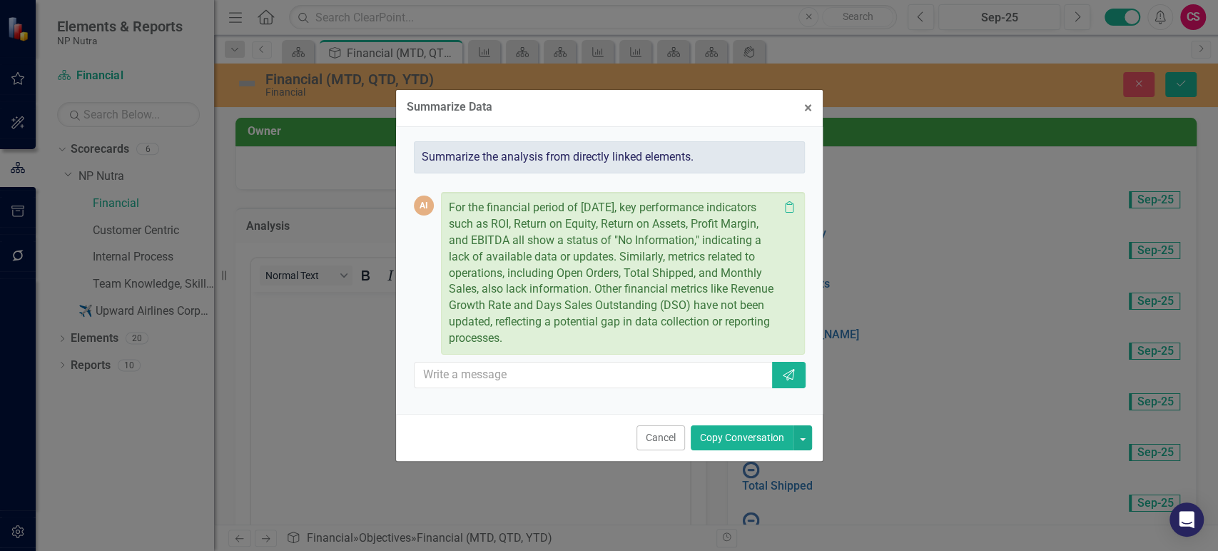
drag, startPoint x: 504, startPoint y: 215, endPoint x: 604, endPoint y: 341, distance: 160.9
click at [604, 341] on p "For the financial period of September 2025, key performance indicators such as …" at bounding box center [614, 273] width 330 height 147
click at [668, 445] on button "Cancel" at bounding box center [661, 437] width 49 height 25
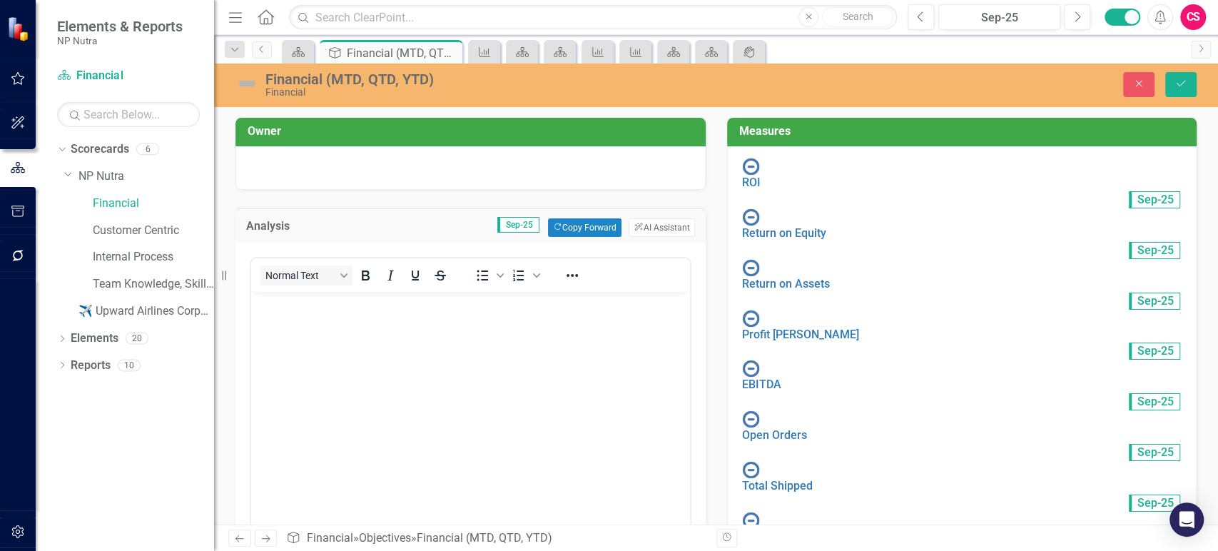
click at [766, 181] on div "ROI" at bounding box center [754, 175] width 24 height 34
click at [761, 176] on link "ROI" at bounding box center [751, 183] width 19 height 14
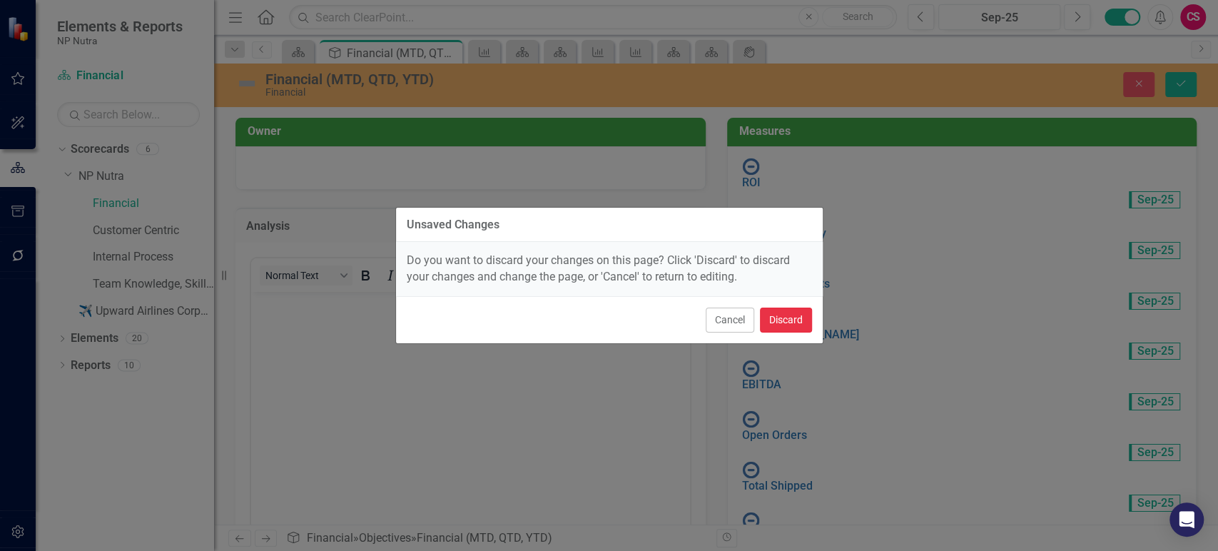
click at [766, 325] on button "Discard" at bounding box center [786, 320] width 52 height 25
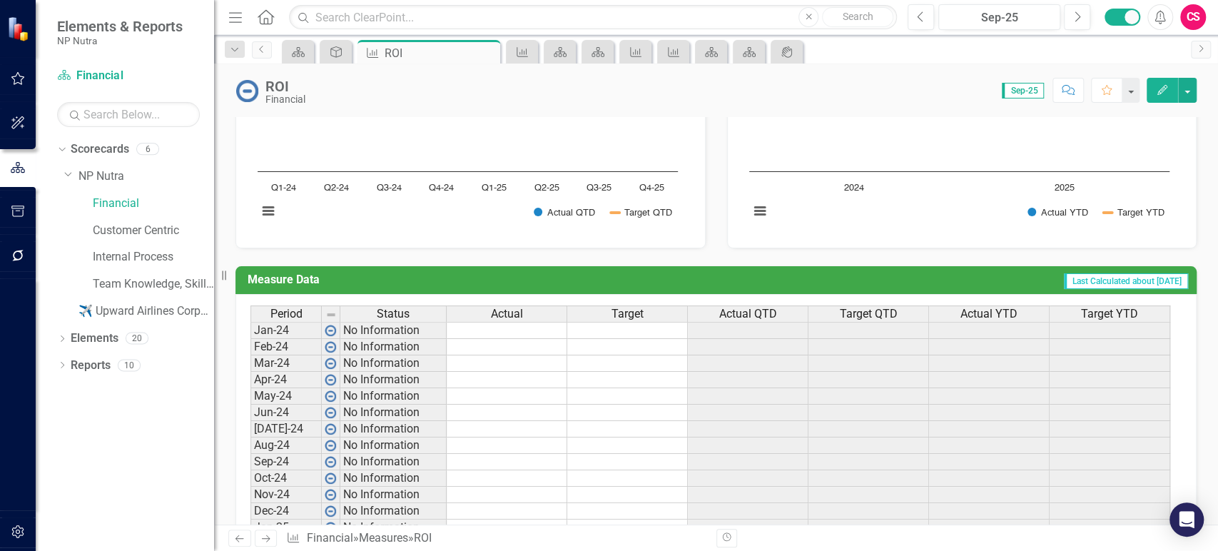
scroll to position [739, 0]
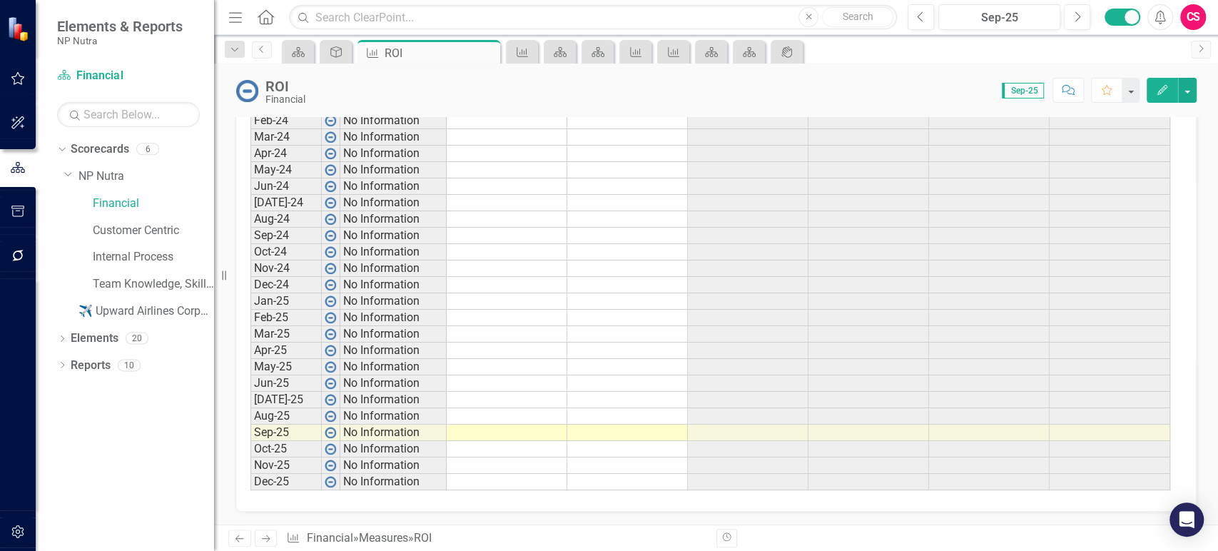
click at [268, 536] on icon "Next" at bounding box center [266, 538] width 12 height 9
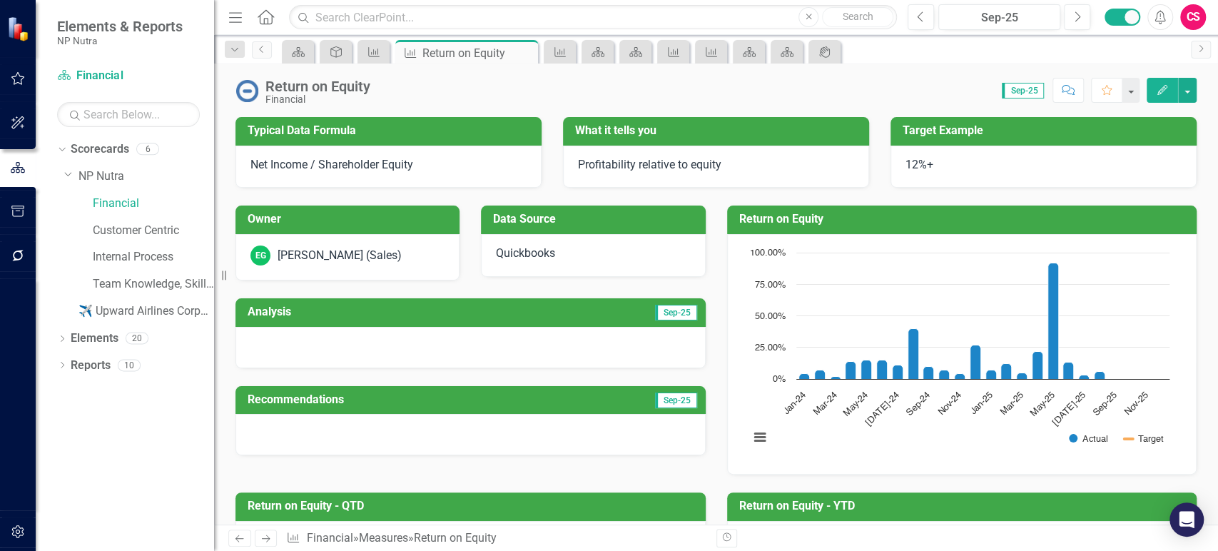
scroll to position [520, 0]
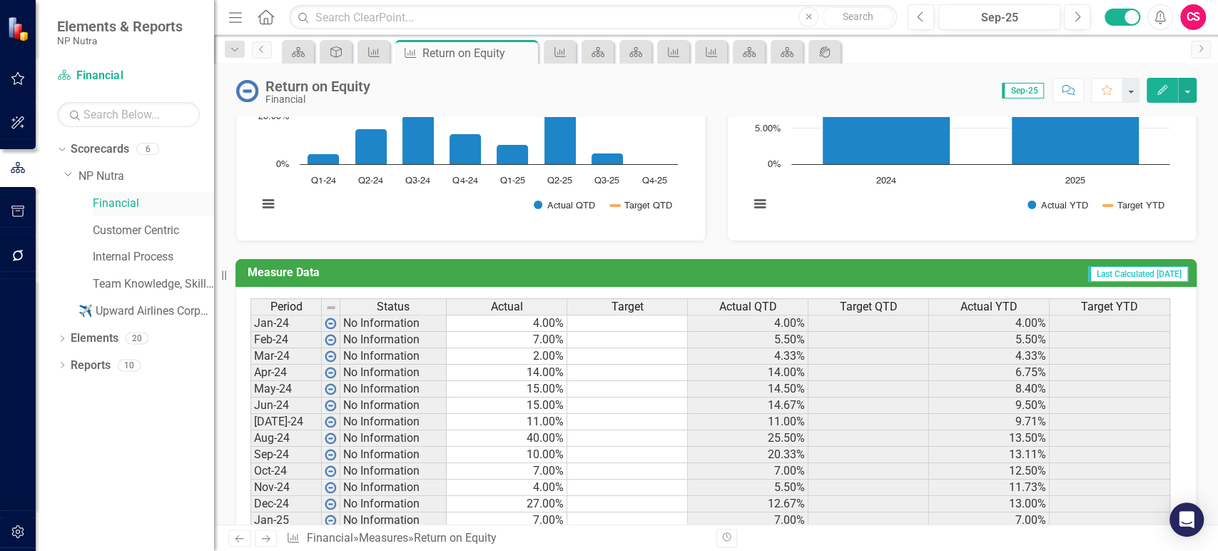
click at [112, 203] on link "Financial" at bounding box center [153, 204] width 121 height 16
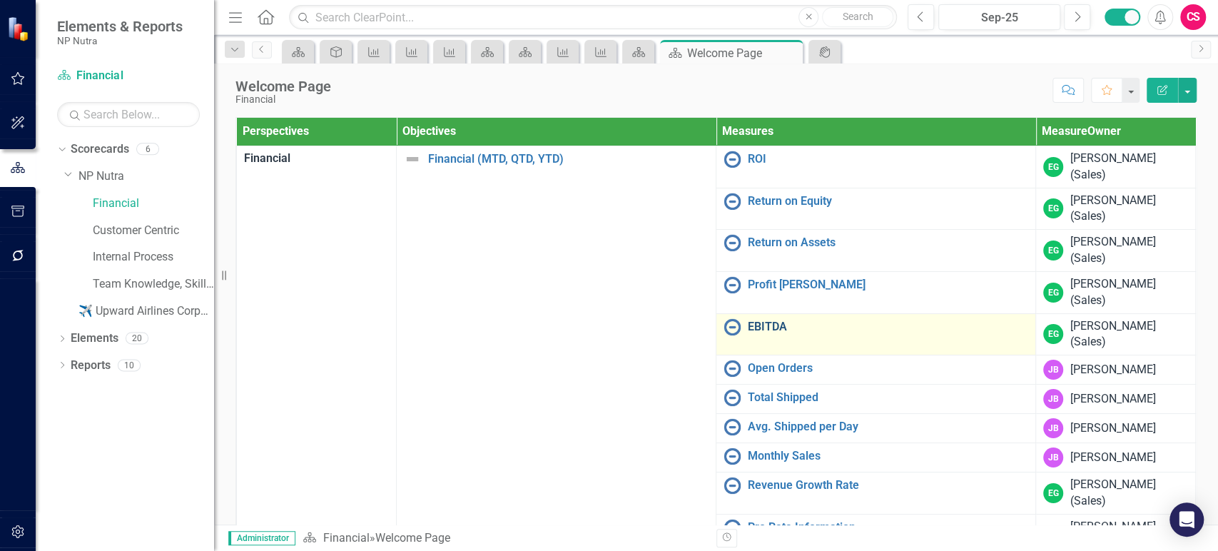
click at [754, 327] on link "EBITDA" at bounding box center [888, 326] width 280 height 13
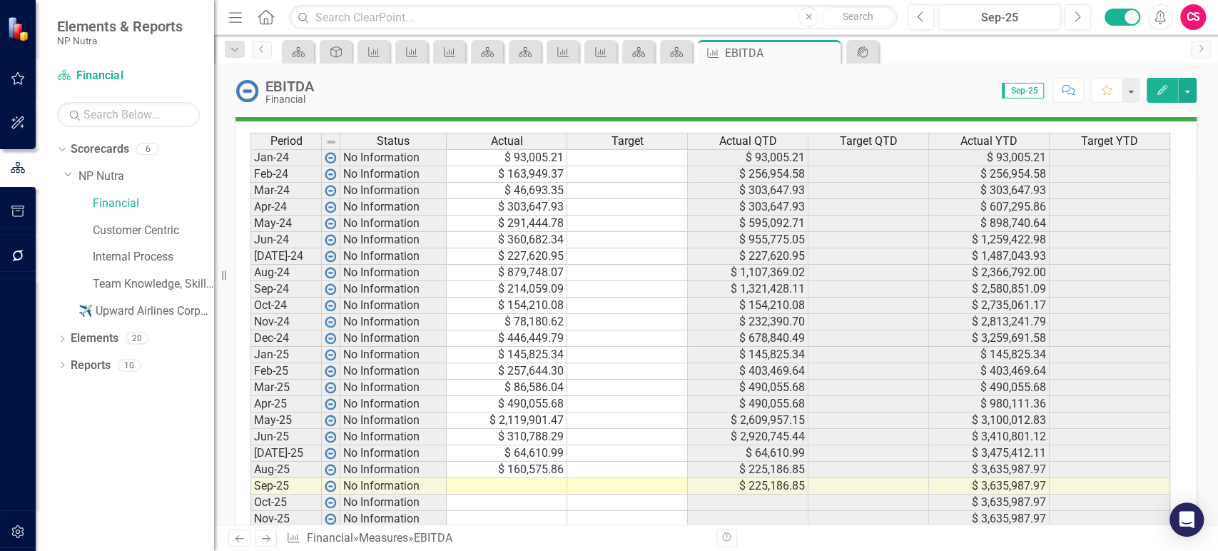
scroll to position [755, 0]
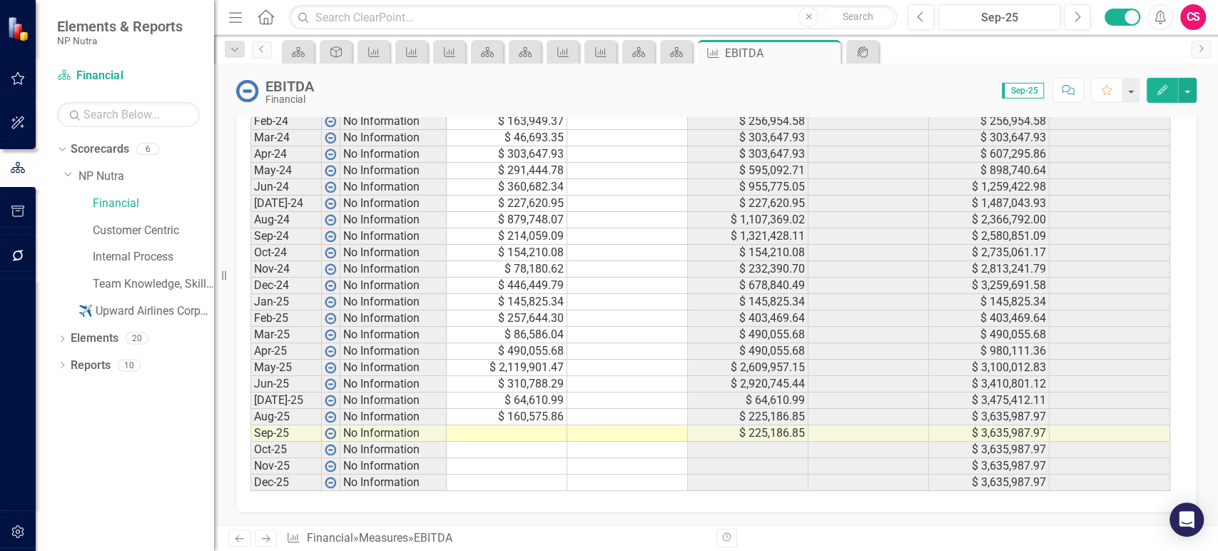
click at [713, 311] on td "$ 403,469.64" at bounding box center [748, 318] width 121 height 16
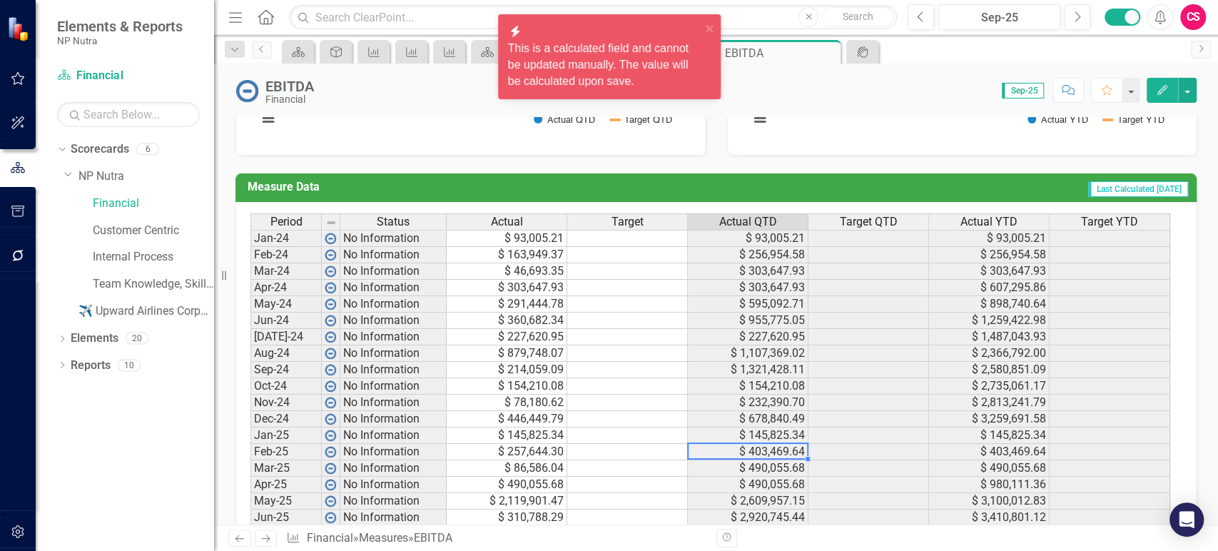
click at [639, 460] on td at bounding box center [627, 468] width 121 height 16
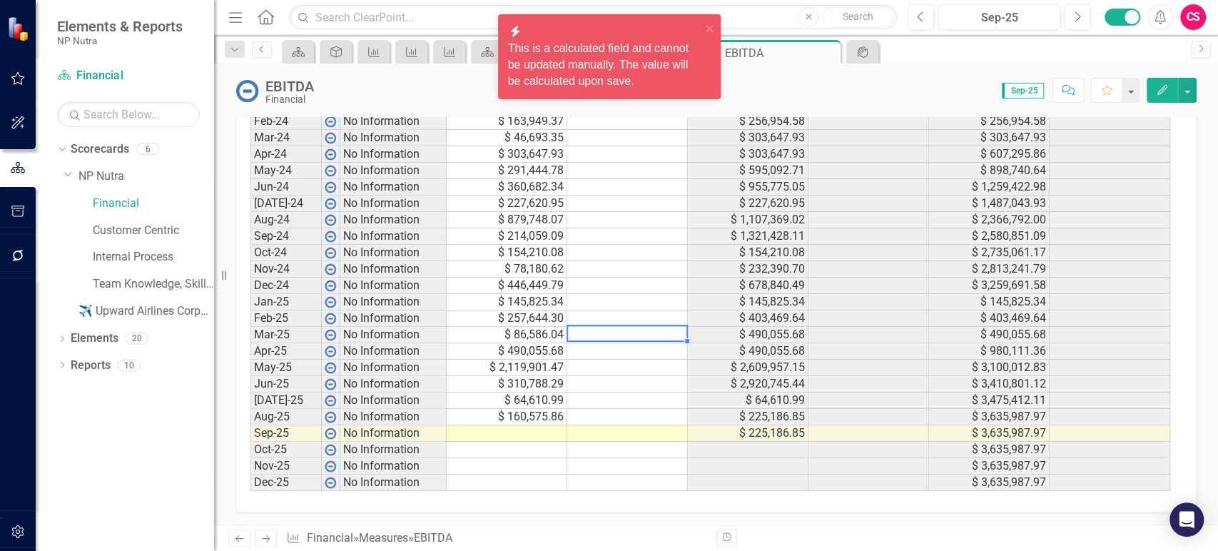
click at [618, 302] on td at bounding box center [627, 302] width 121 height 16
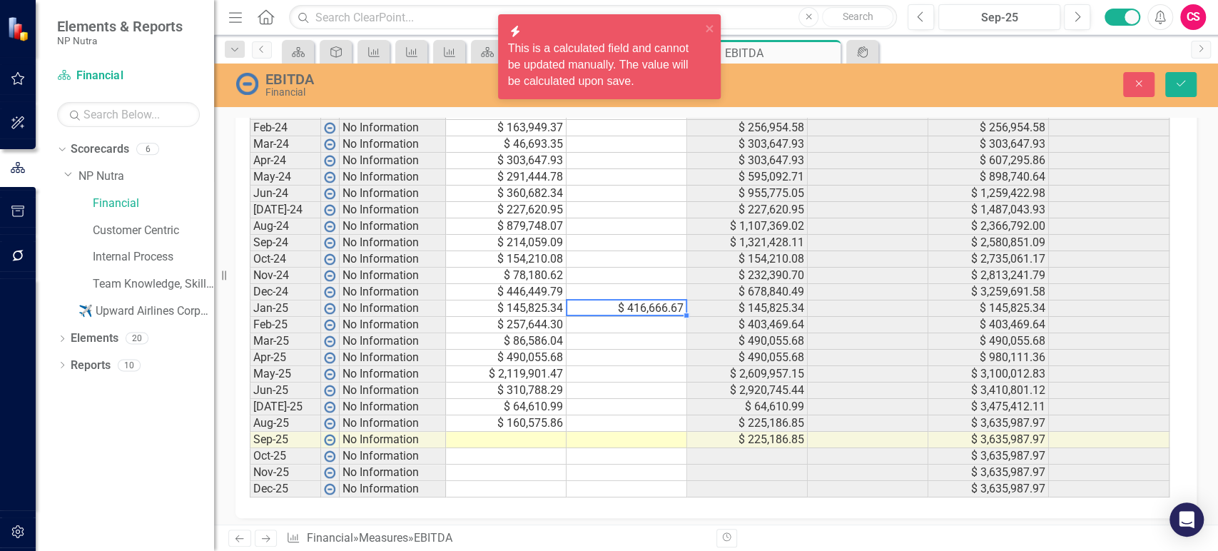
scroll to position [761, 0]
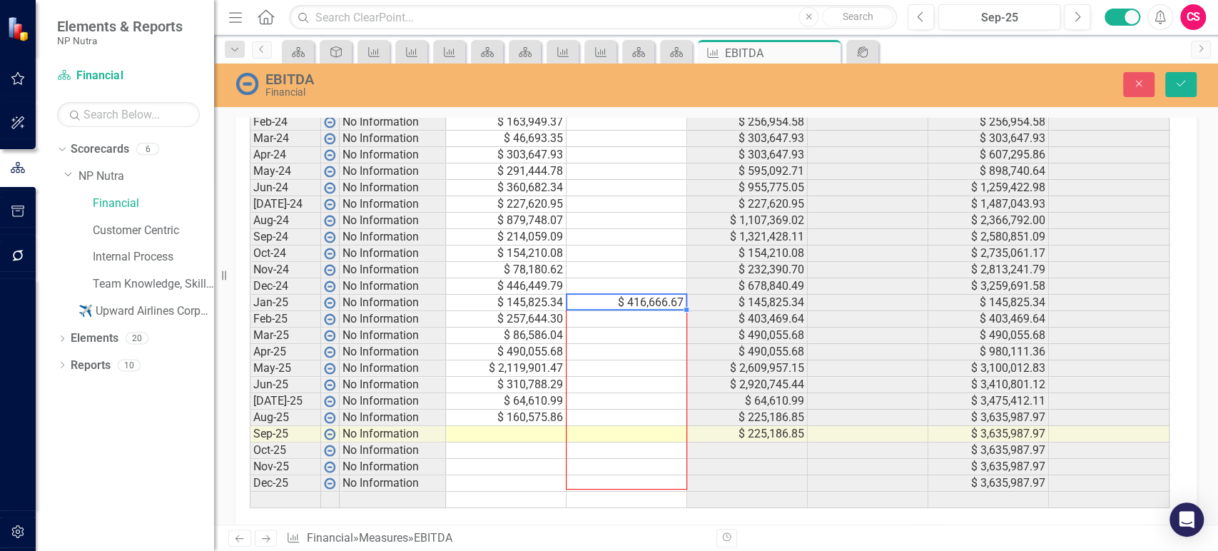
drag, startPoint x: 685, startPoint y: 309, endPoint x: 654, endPoint y: 482, distance: 176.2
click at [250, 482] on div "Period Status Actual Target Actual QTD Target QTD Actual YTD Target YTD Jan-24 …" at bounding box center [250, 294] width 0 height 427
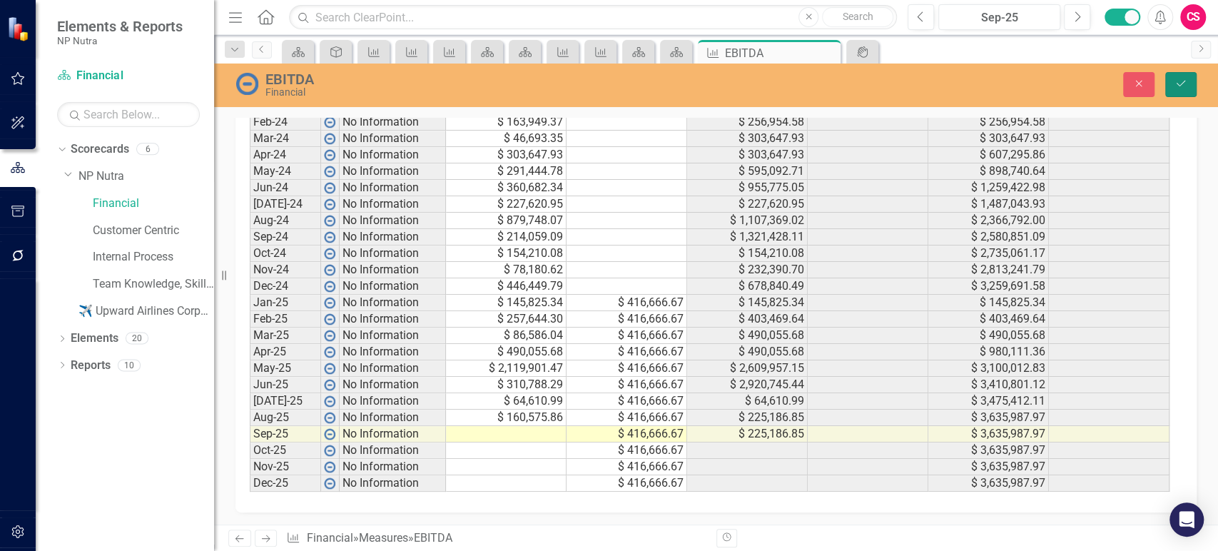
click at [1186, 88] on icon "Save" at bounding box center [1181, 83] width 13 height 10
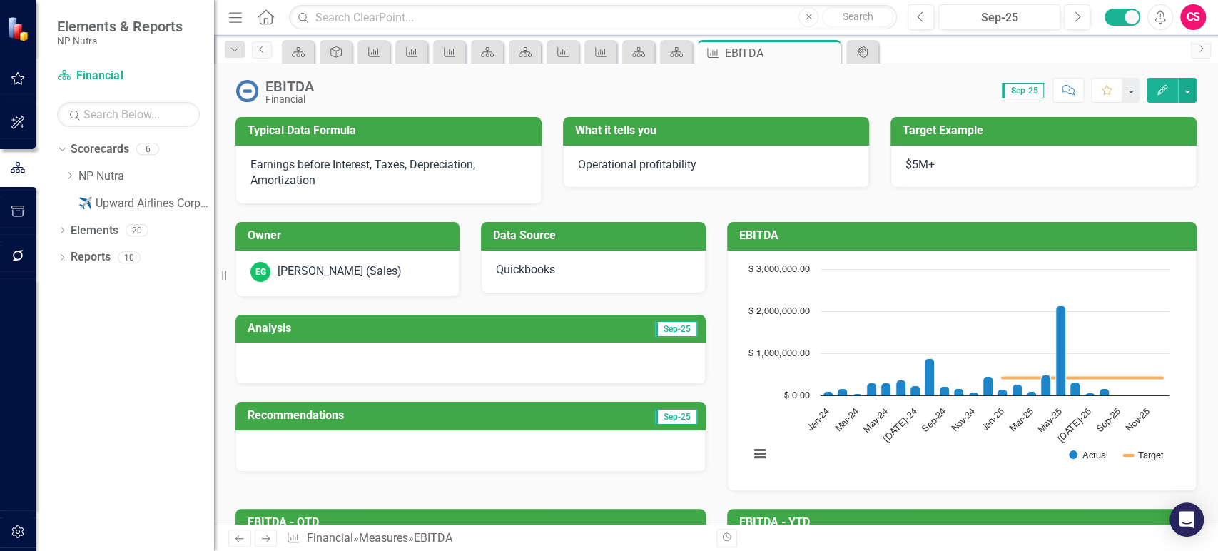
scroll to position [755, 0]
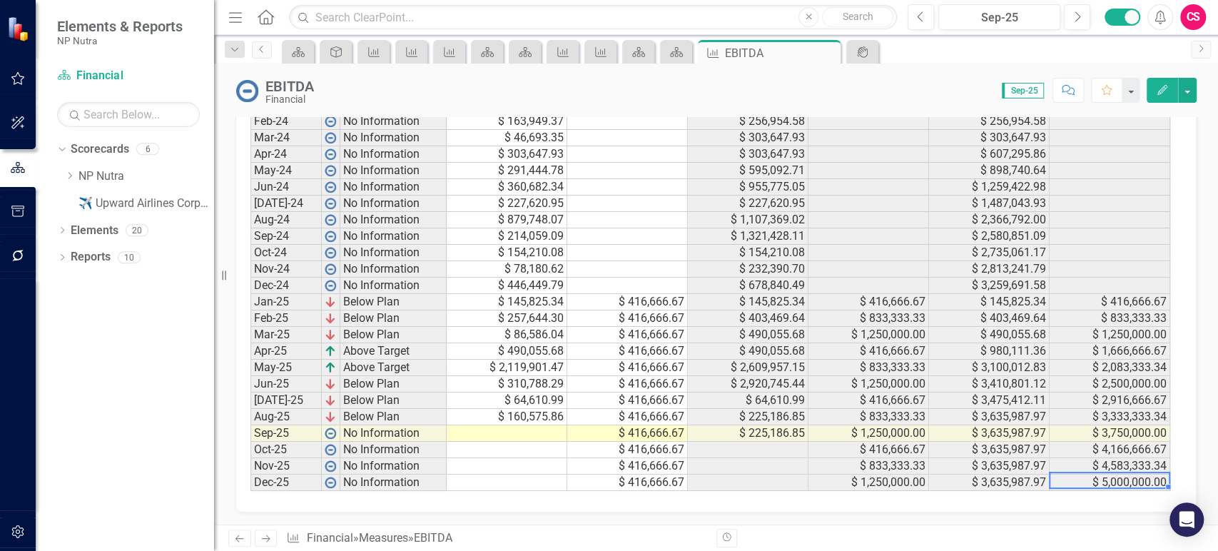
click at [1122, 478] on td "$ 5,000,000.00" at bounding box center [1110, 483] width 121 height 16
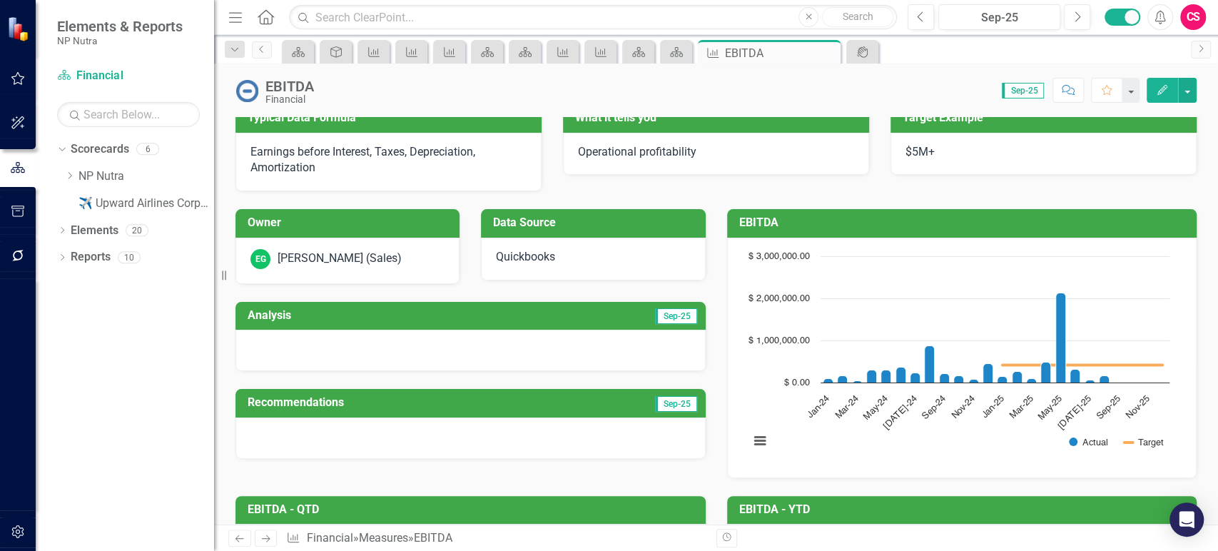
scroll to position [9, 0]
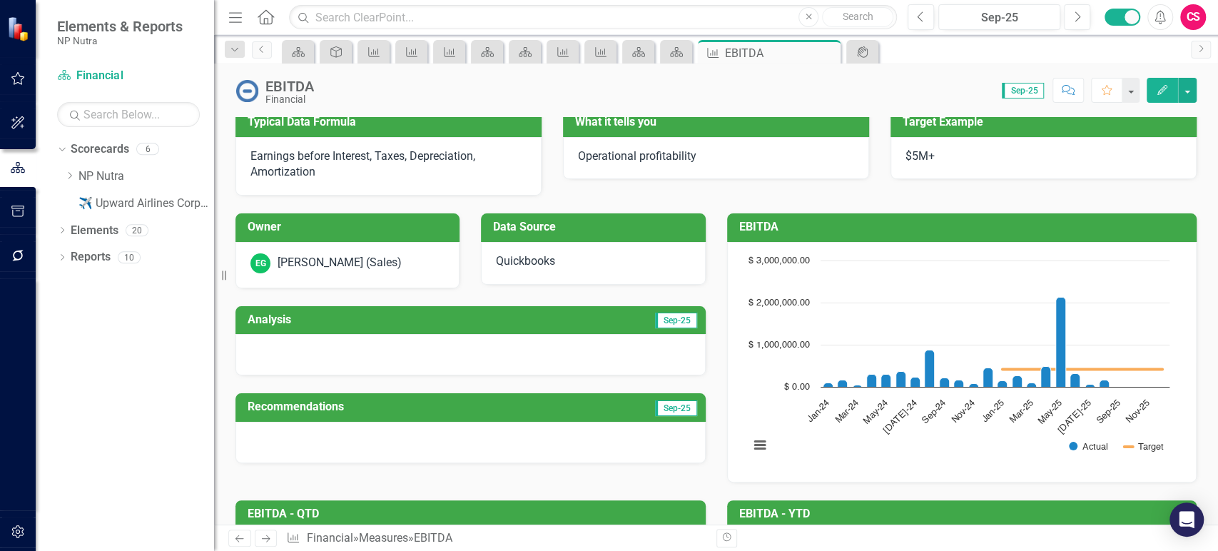
click at [434, 354] on div at bounding box center [470, 354] width 470 height 41
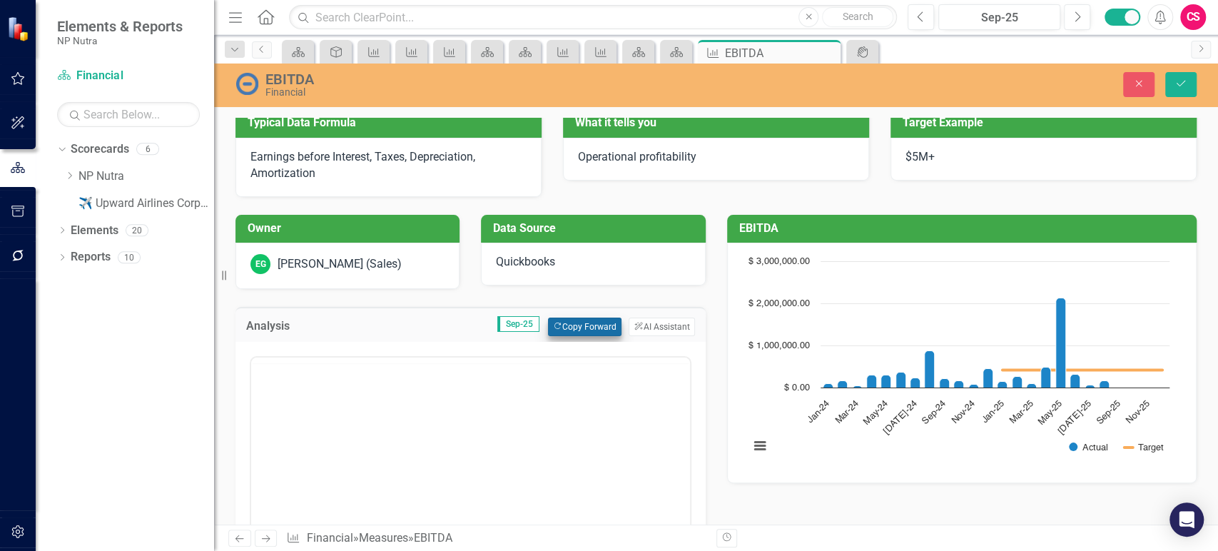
scroll to position [0, 0]
click at [642, 333] on button "ClearPoint AI AI Assistant" at bounding box center [662, 327] width 66 height 19
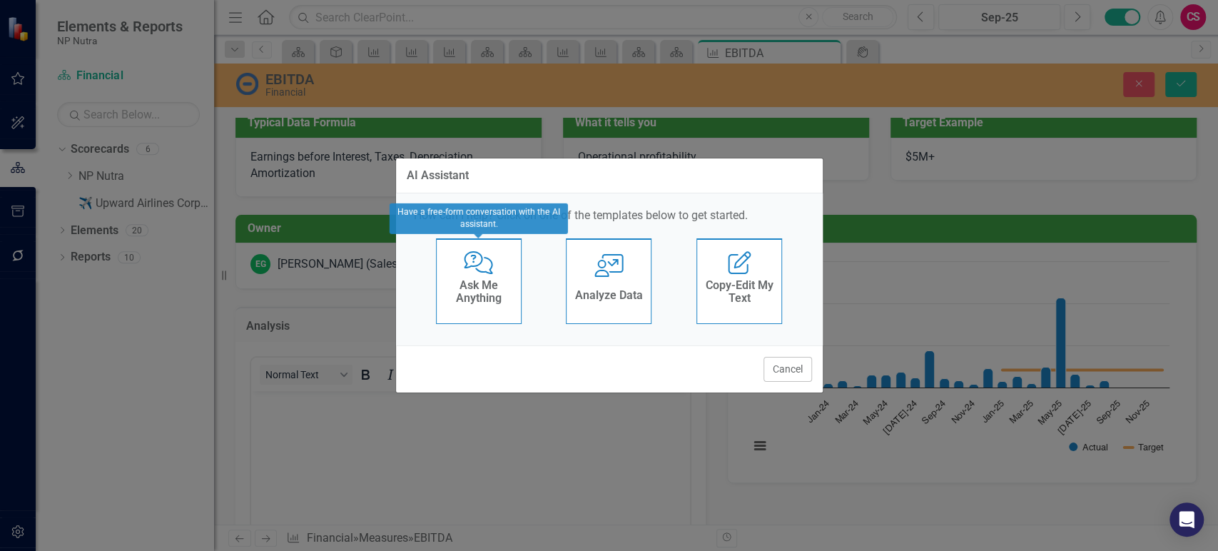
click at [494, 260] on div "Comments with Question Mark Ask Me Anything" at bounding box center [479, 281] width 86 height 86
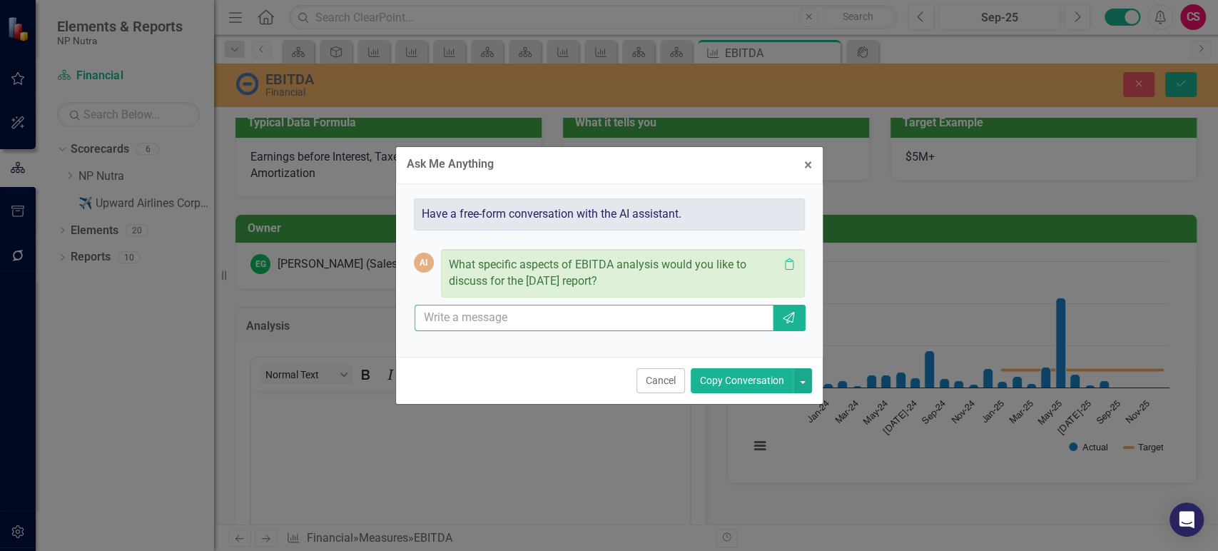
click at [514, 324] on input "text" at bounding box center [595, 318] width 360 height 26
type input "based on where we are now, what is the trend for 2026? trying to sets targets"
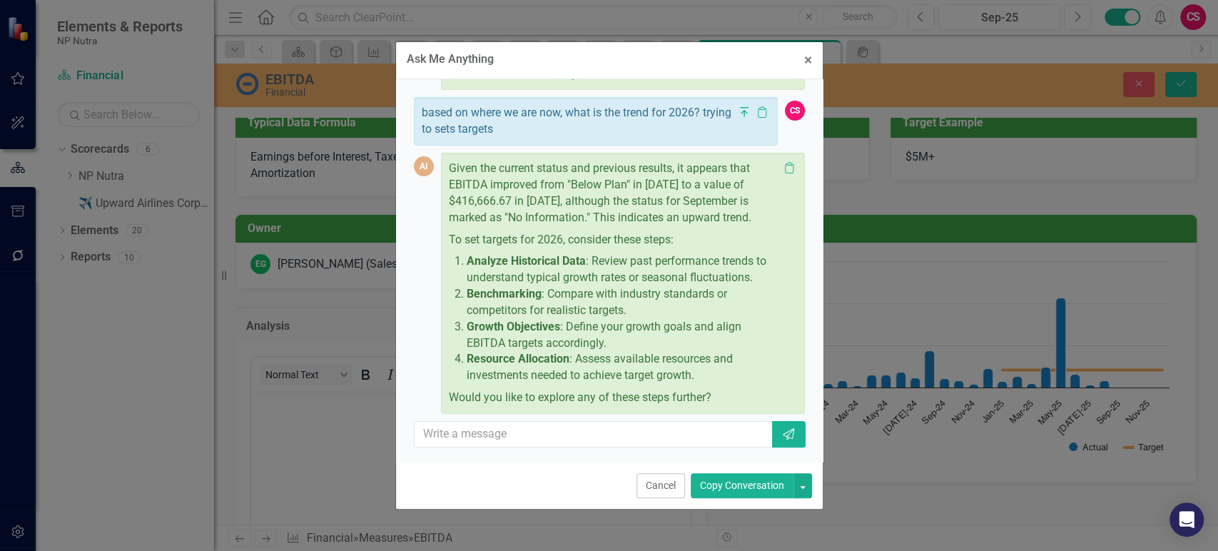
scroll to position [117, 0]
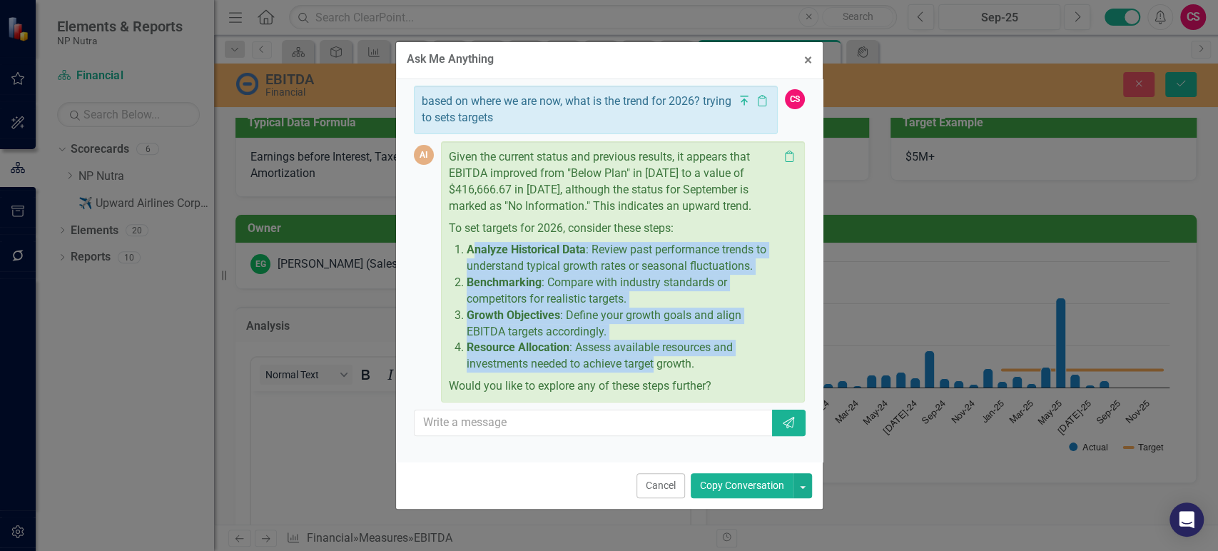
drag, startPoint x: 470, startPoint y: 260, endPoint x: 655, endPoint y: 376, distance: 218.6
click at [655, 372] on ol "Analyze Historical Data : Review past performance trends to understand typical …" at bounding box center [620, 307] width 320 height 131
click at [655, 372] on p "Resource Allocation : Assess available resources and investments needed to achi…" at bounding box center [623, 356] width 313 height 33
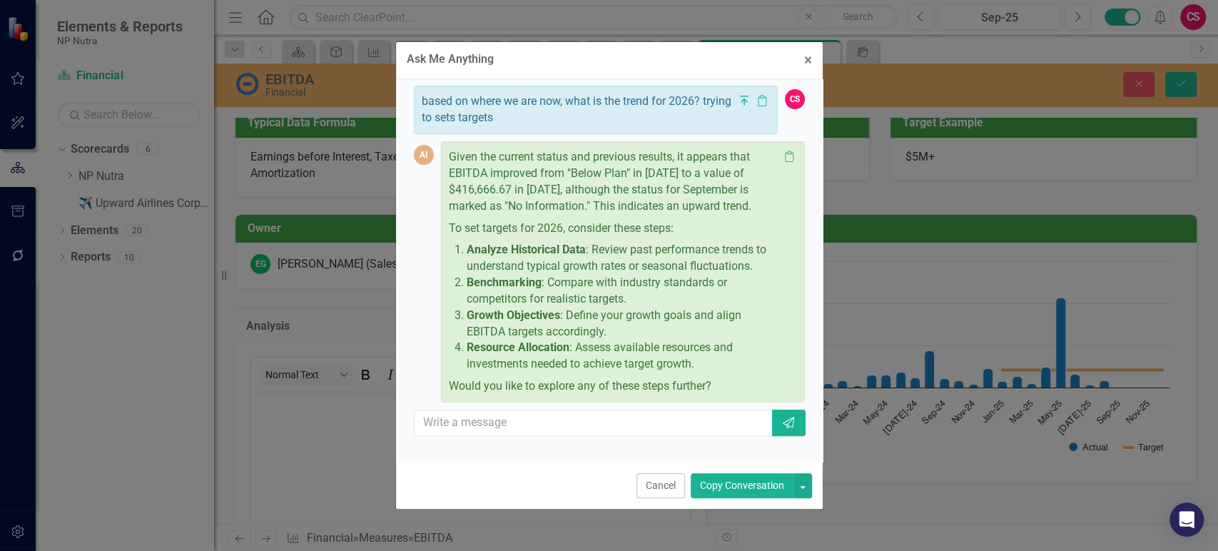
scroll to position [128, 0]
click at [595, 417] on input "text" at bounding box center [595, 423] width 360 height 26
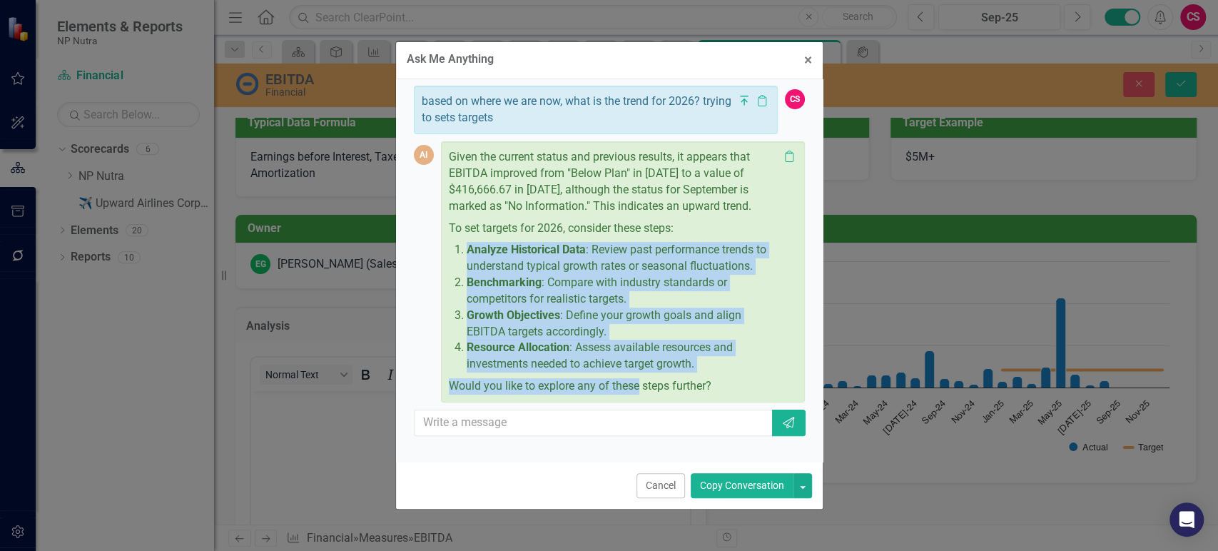
drag, startPoint x: 462, startPoint y: 247, endPoint x: 639, endPoint y: 392, distance: 229.1
click at [639, 392] on div "Given the current status and previous results, it appears that EBITDA improved …" at bounding box center [614, 271] width 330 height 245
click at [543, 398] on div "Given the current status and previous results, it appears that EBITDA improved …" at bounding box center [623, 271] width 364 height 261
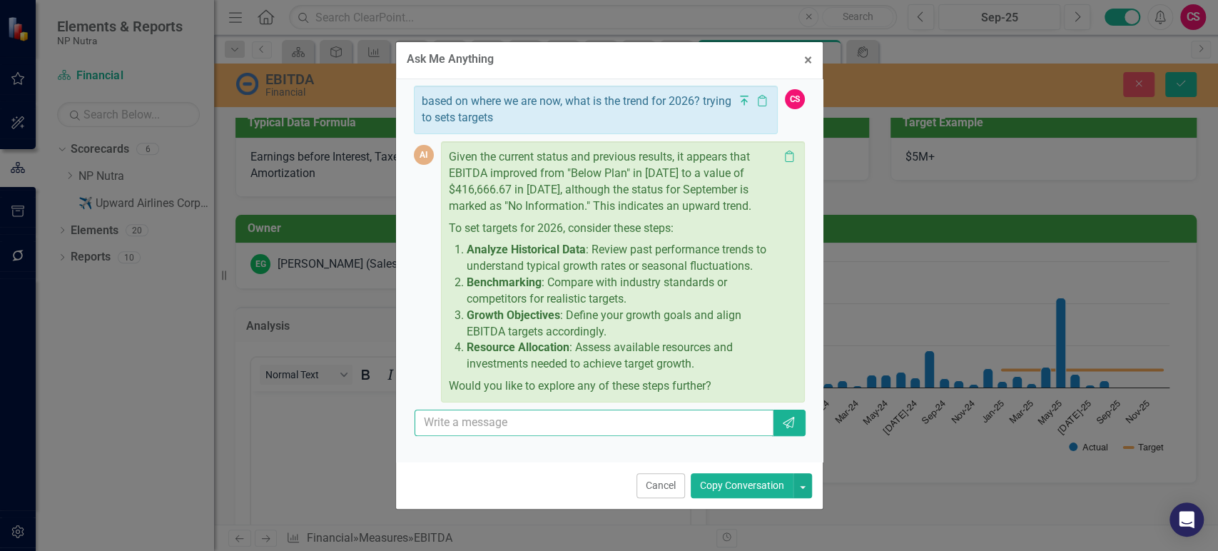
click at [515, 429] on input "text" at bounding box center [595, 423] width 360 height 26
type input "e"
type input "set 2026 based on the historical data"
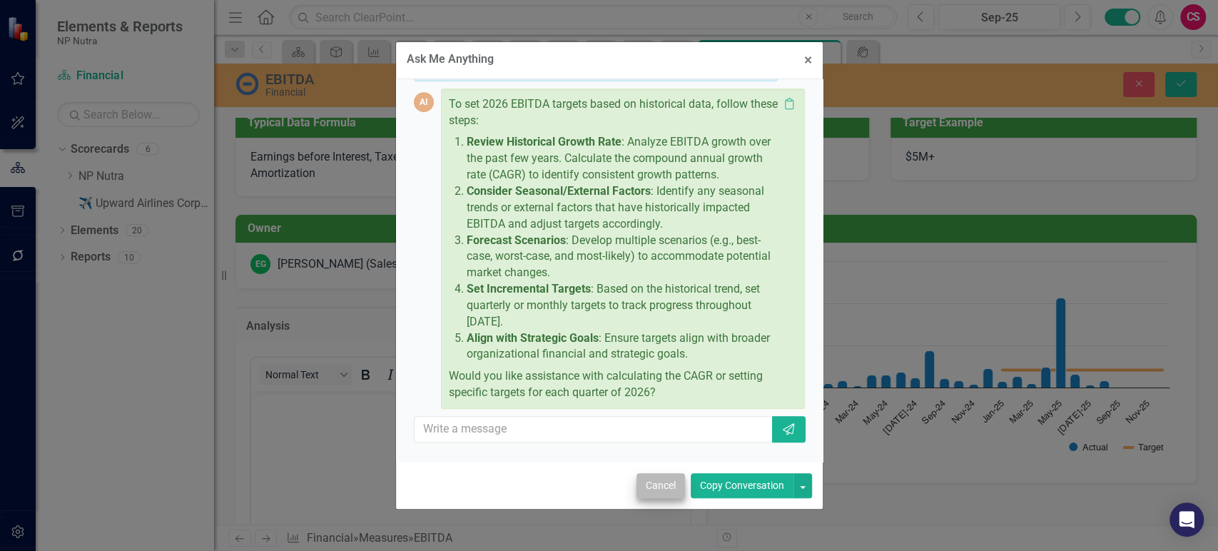
scroll to position [484, 0]
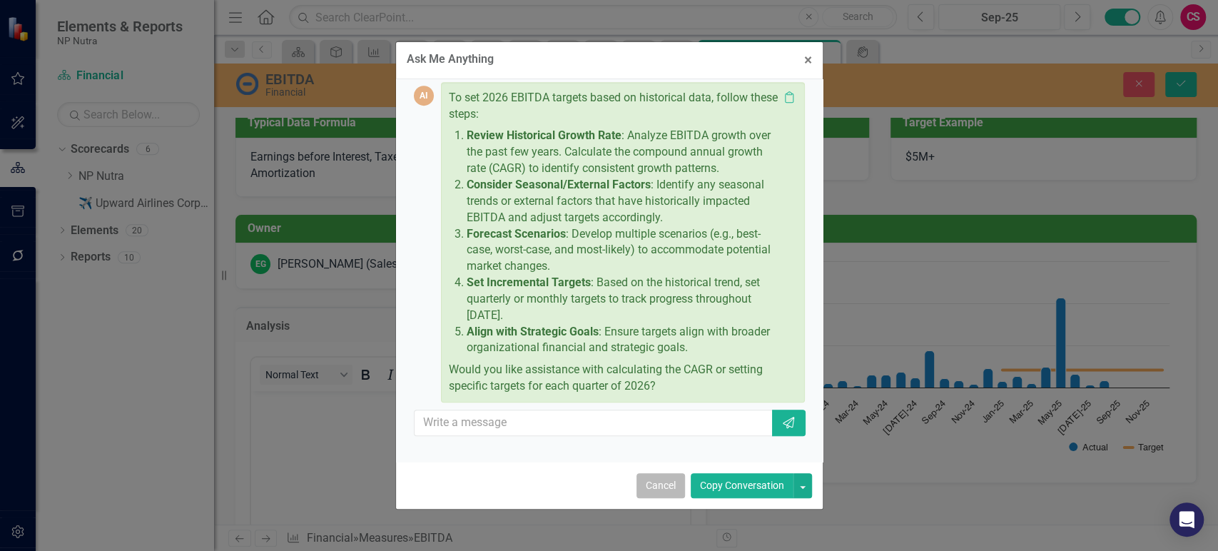
click at [661, 487] on button "Cancel" at bounding box center [661, 485] width 49 height 25
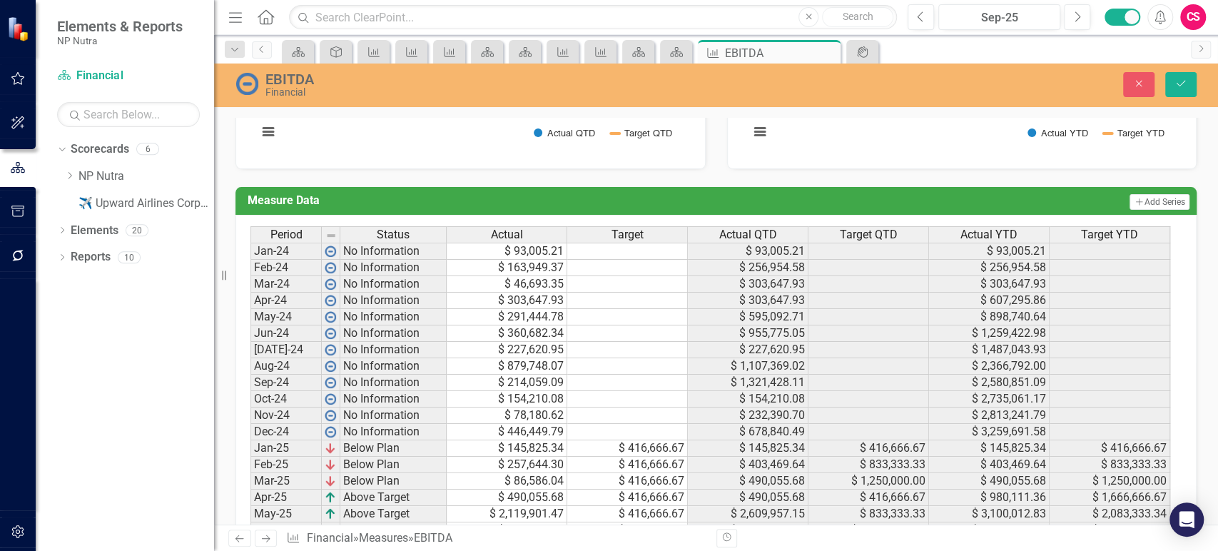
scroll to position [1055, 0]
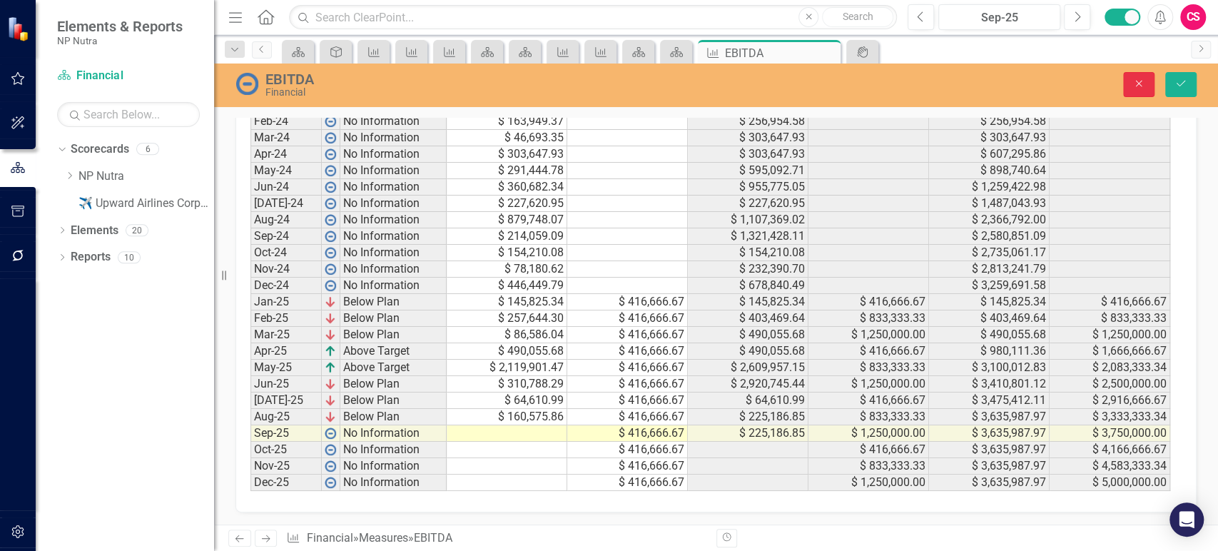
click at [1130, 82] on button "Close" at bounding box center [1138, 84] width 31 height 25
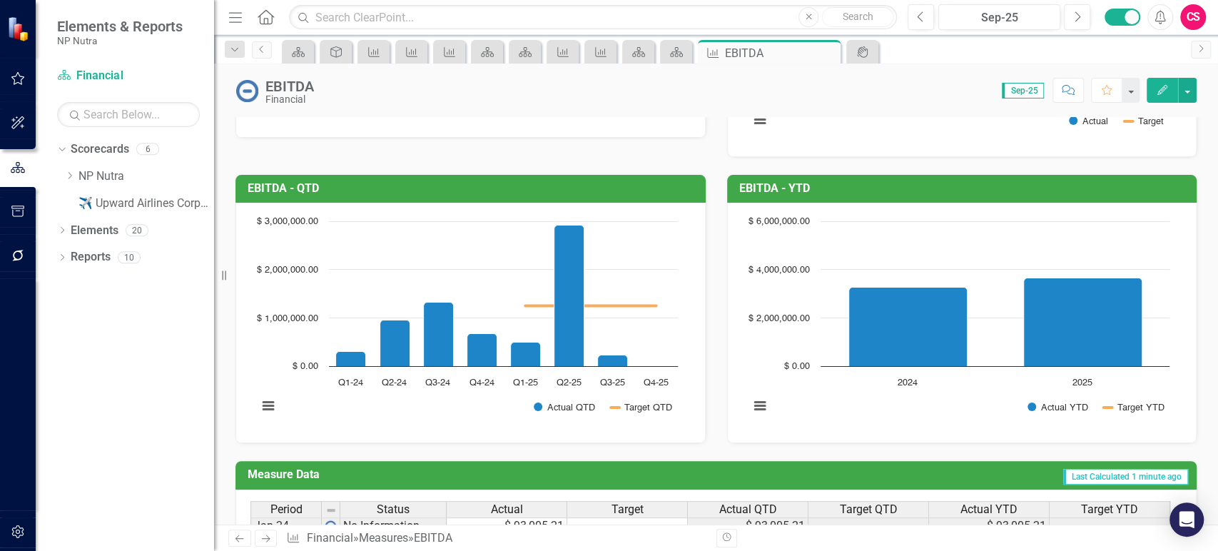
scroll to position [755, 0]
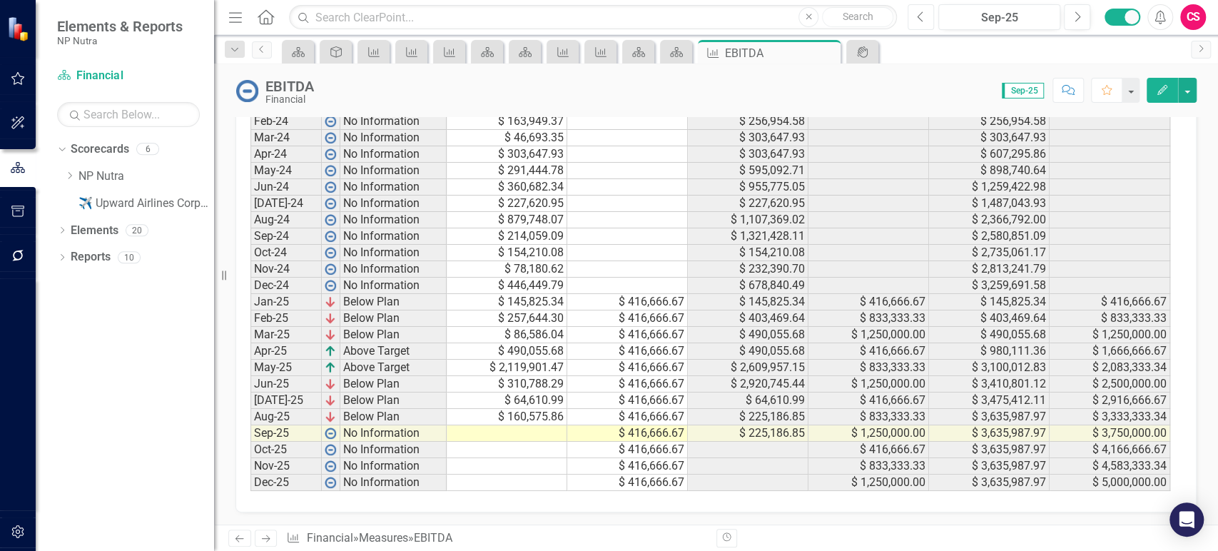
click at [919, 21] on icon "Previous" at bounding box center [921, 17] width 8 height 13
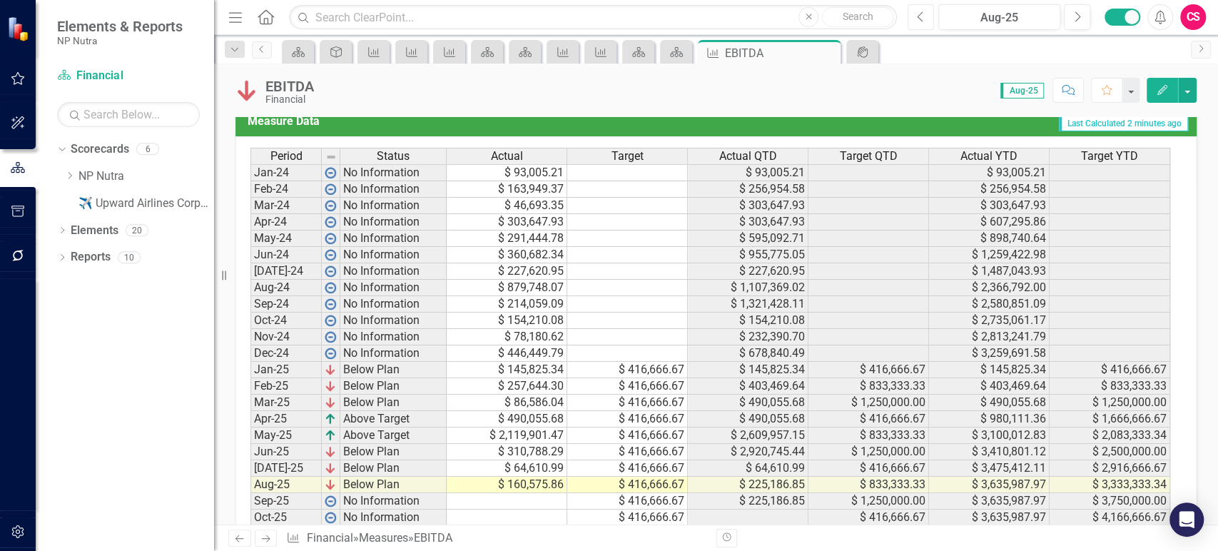
scroll to position [755, 0]
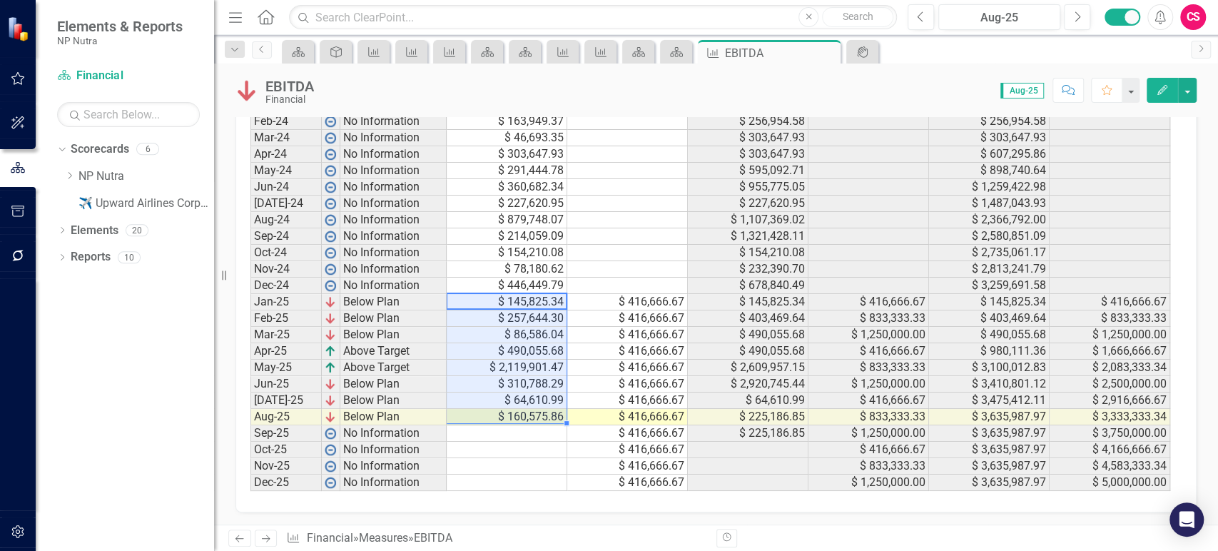
drag, startPoint x: 486, startPoint y: 300, endPoint x: 467, endPoint y: 413, distance: 115.0
click at [467, 413] on tbody "Jan-24 No Information $ 93,005.21 $ 93,005.21 $ 93,005.21 Feb-24 No Information…" at bounding box center [710, 293] width 920 height 395
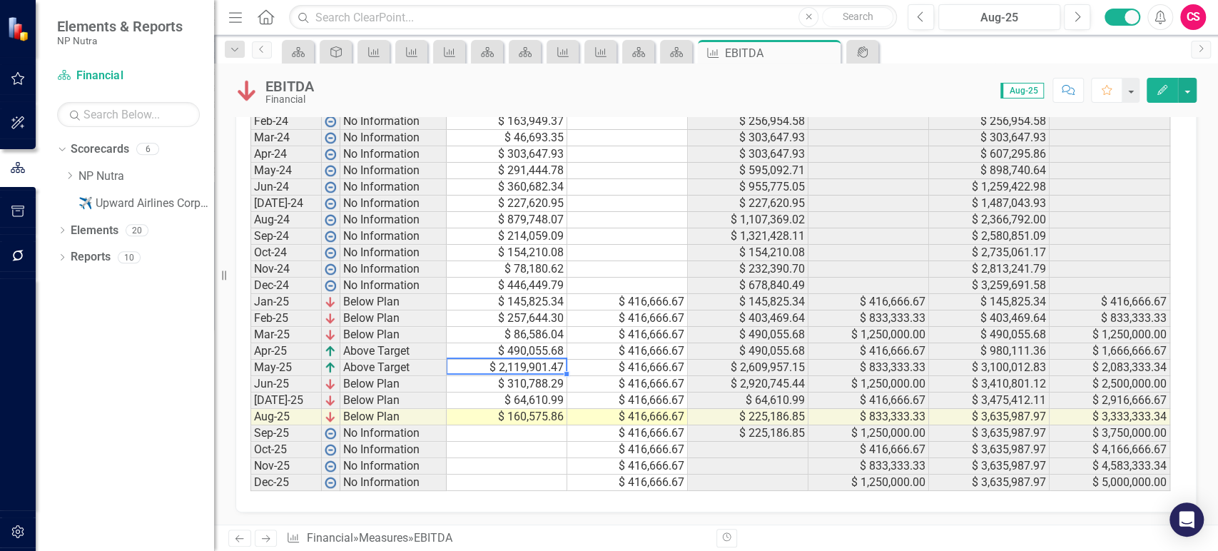
click at [463, 367] on td "$ 2,119,901.47" at bounding box center [507, 368] width 121 height 16
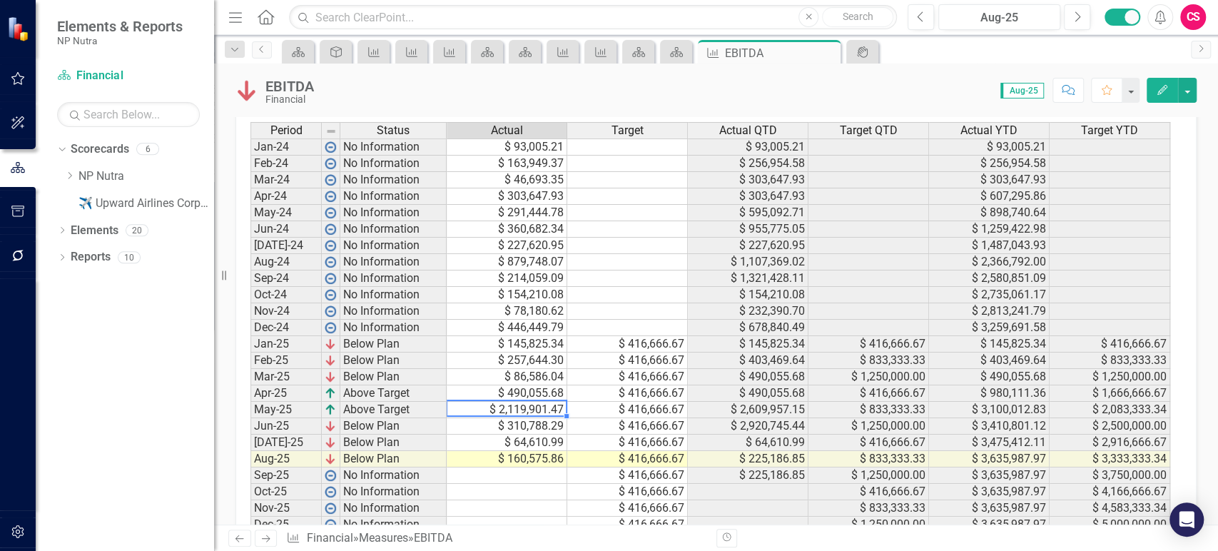
scroll to position [708, 0]
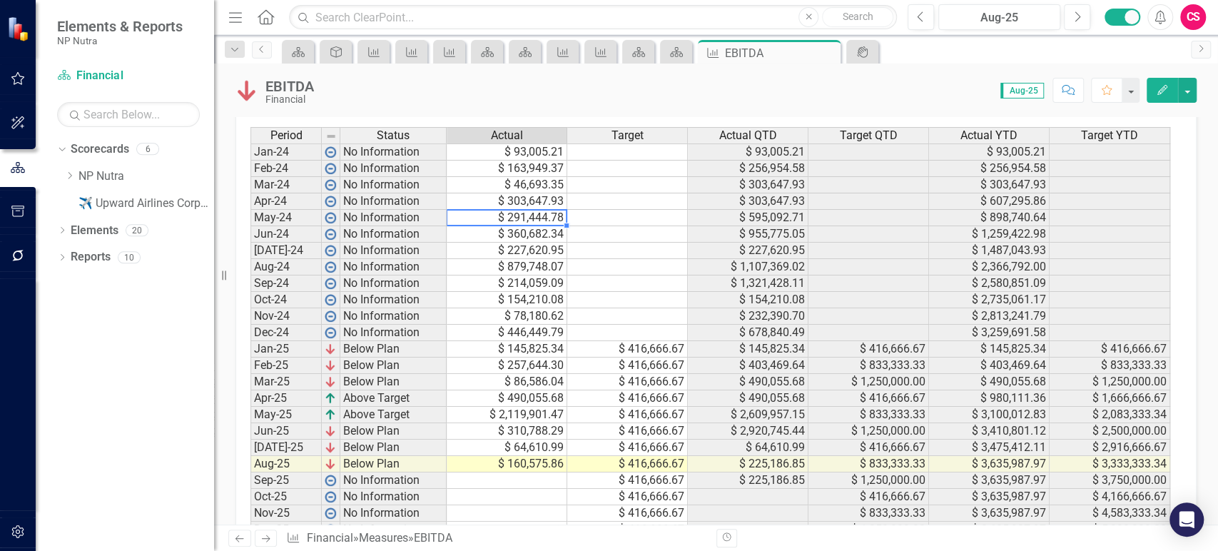
click at [472, 213] on td "$ 291,444.78" at bounding box center [507, 218] width 121 height 16
click at [475, 408] on td "$ 2,119,901.47" at bounding box center [507, 415] width 121 height 16
click at [94, 77] on link "Scorecard Financial" at bounding box center [128, 76] width 143 height 16
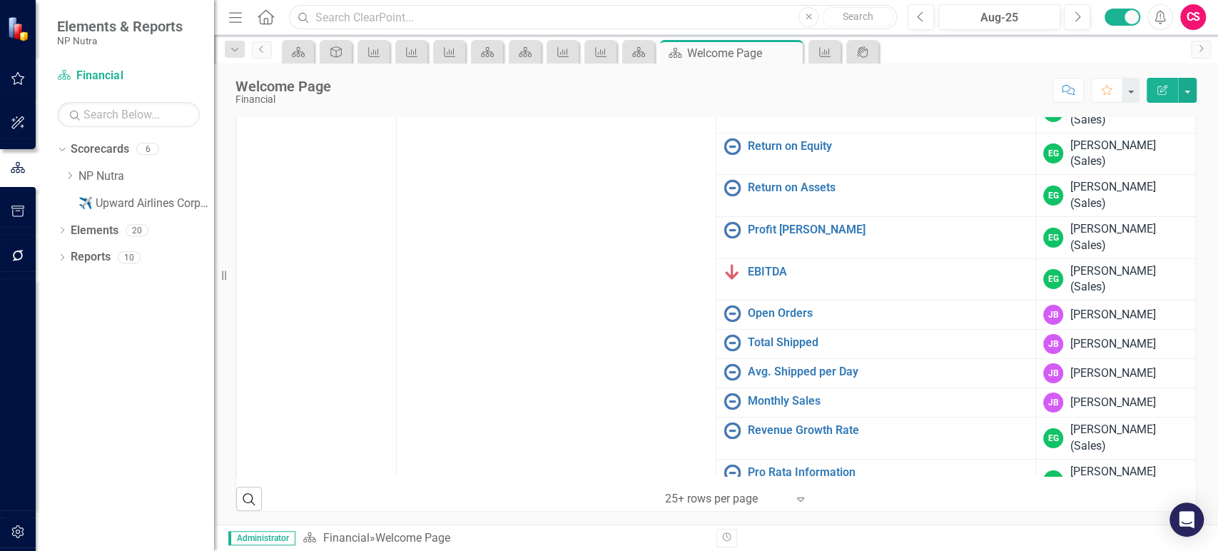
click at [411, 17] on input "text" at bounding box center [593, 17] width 608 height 25
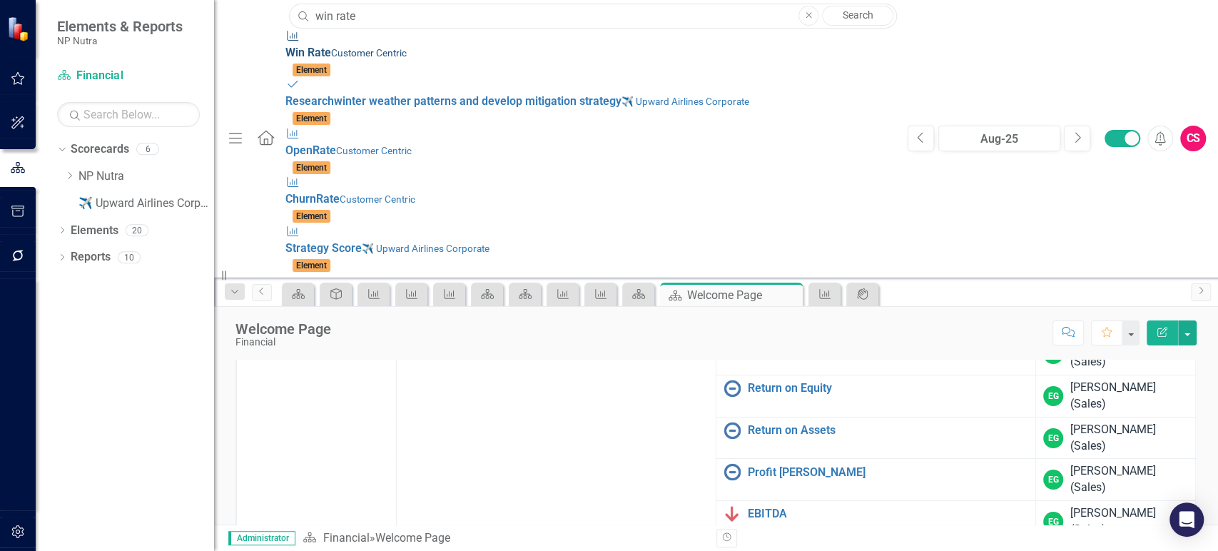
type input "win rate"
click at [348, 48] on div "Measure Win Rate Customer Centric" at bounding box center [589, 45] width 608 height 33
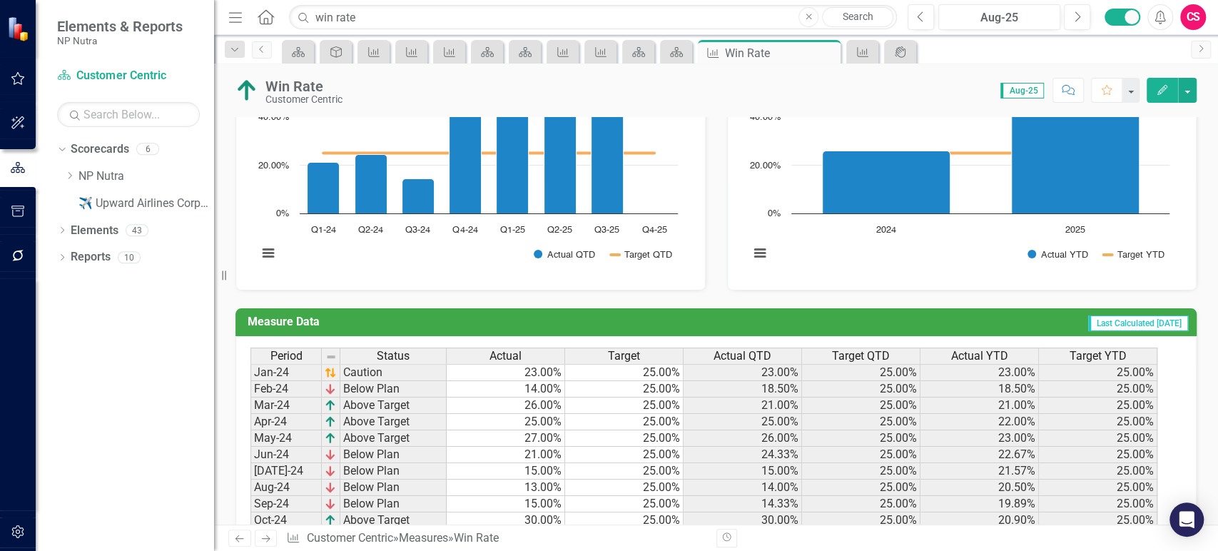
scroll to position [739, 0]
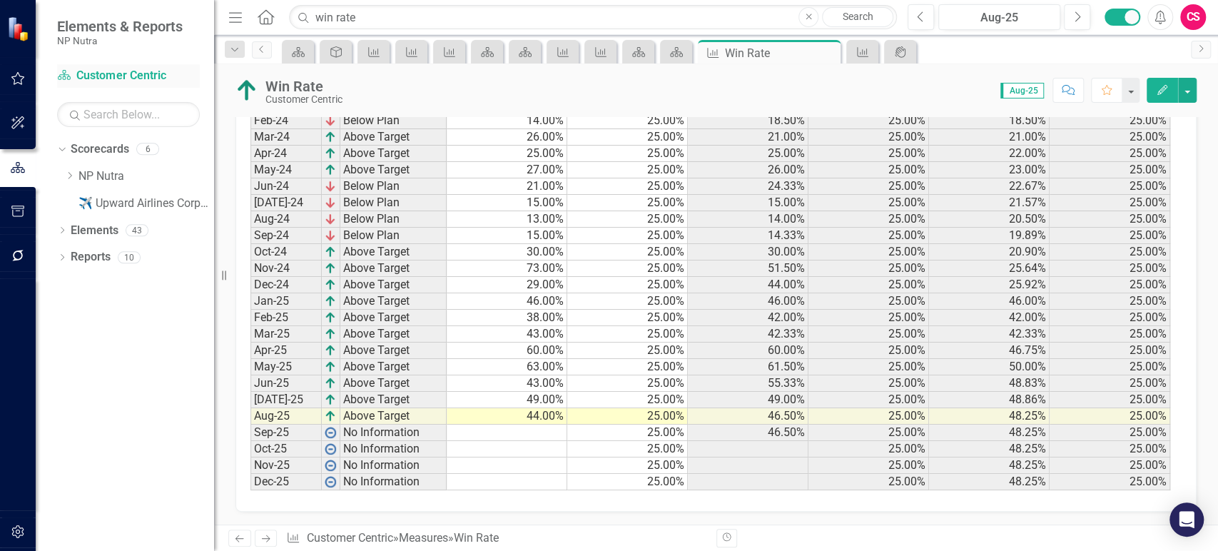
click at [143, 66] on div "Scorecard Customer Centric" at bounding box center [128, 76] width 143 height 24
click at [131, 83] on link "Scorecard Customer Centric" at bounding box center [128, 76] width 143 height 16
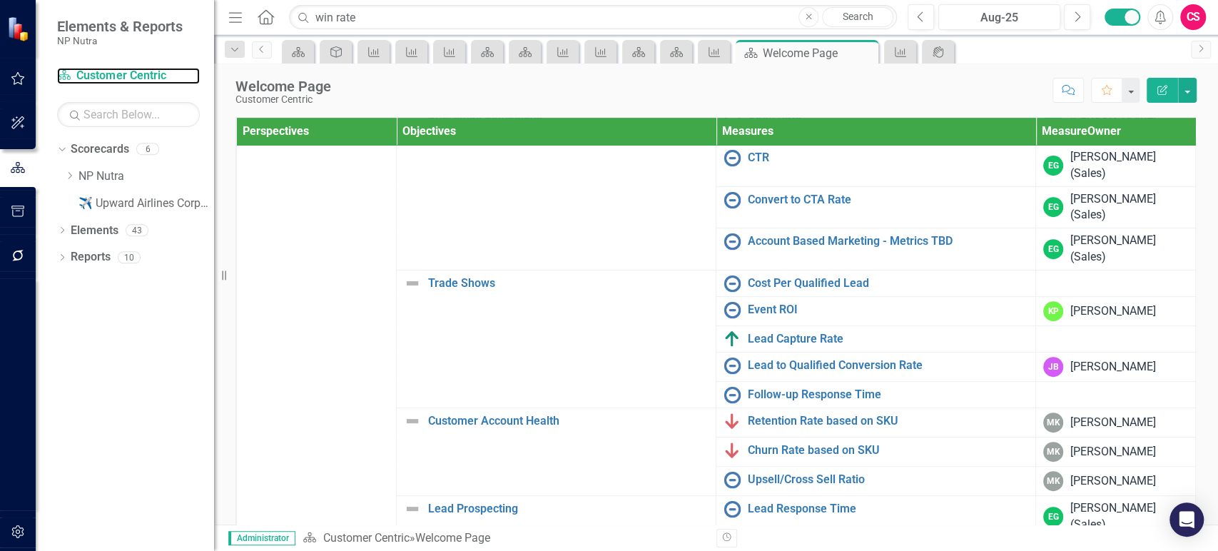
scroll to position [406, 0]
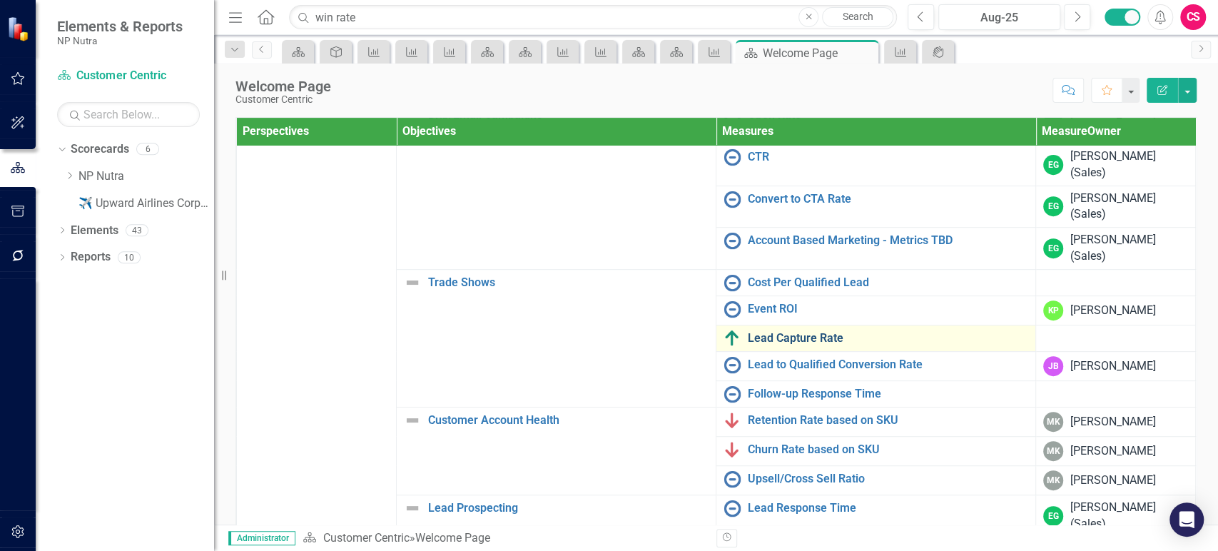
click at [748, 335] on link "Lead Capture Rate" at bounding box center [888, 338] width 280 height 13
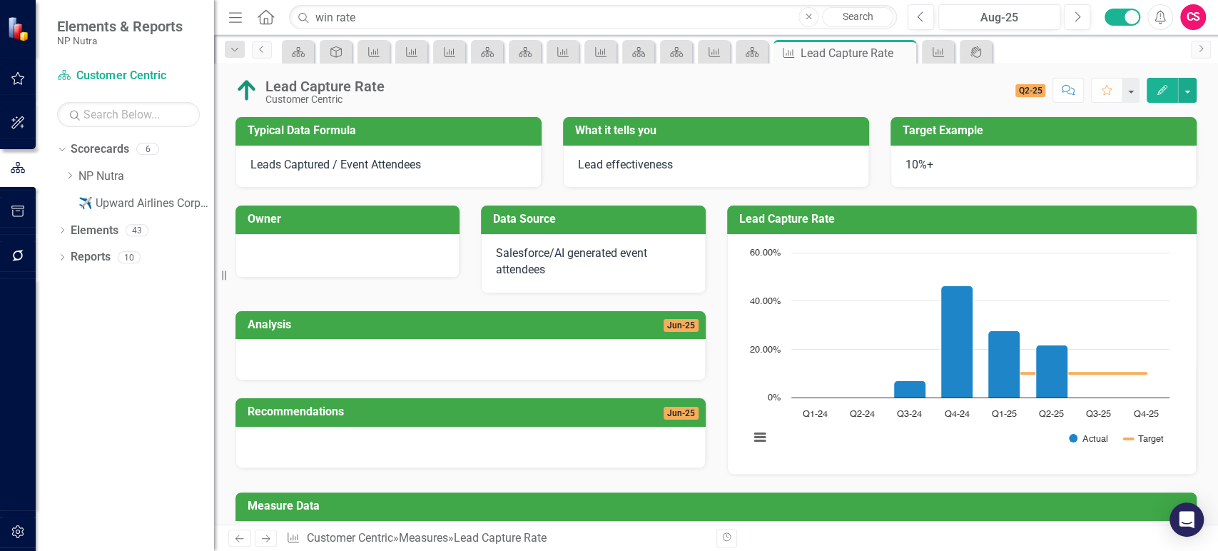
click at [369, 351] on div at bounding box center [470, 359] width 470 height 41
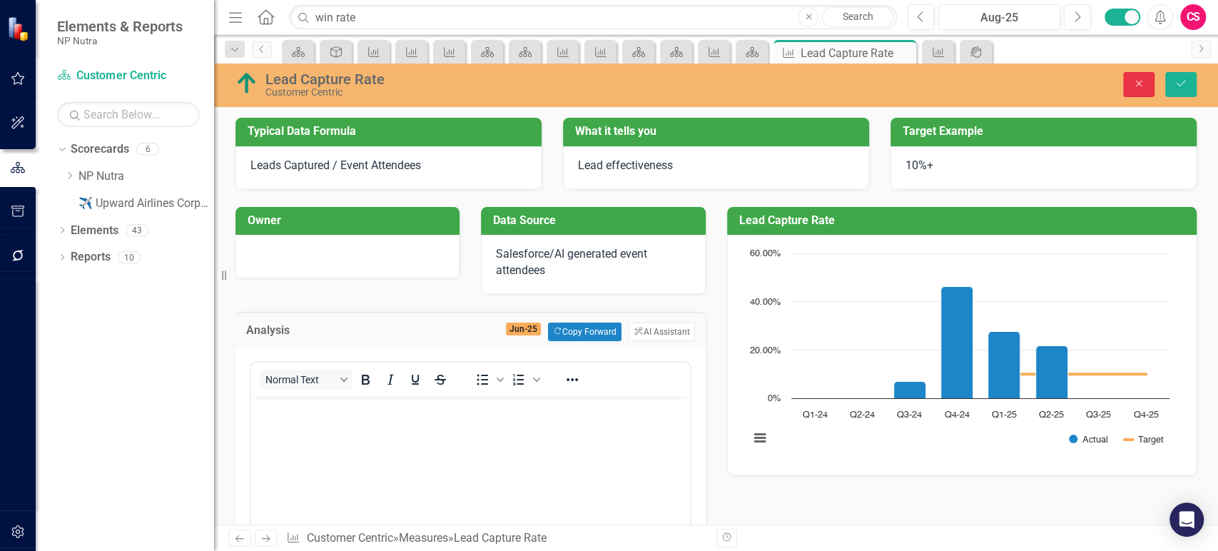
click at [1142, 86] on icon "Close" at bounding box center [1138, 83] width 13 height 10
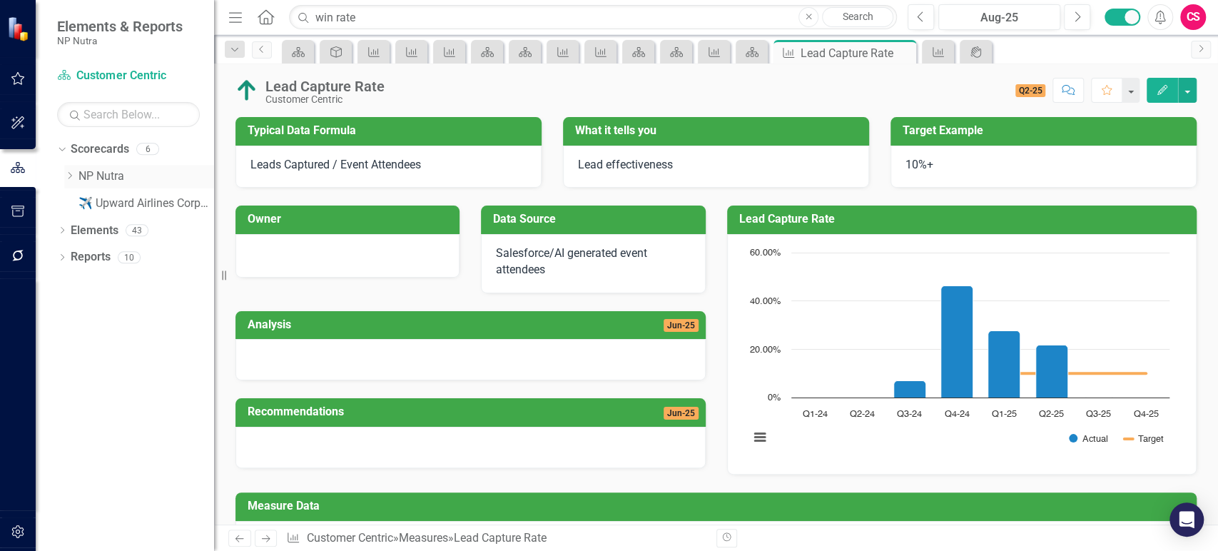
click at [108, 174] on link "NP Nutra" at bounding box center [146, 176] width 136 height 16
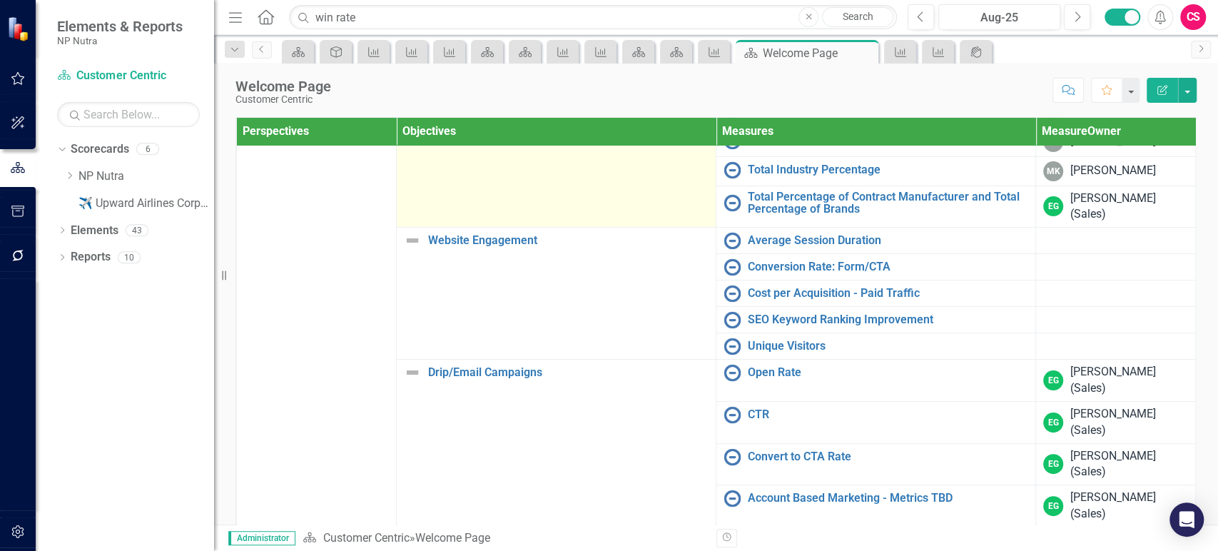
scroll to position [149, 0]
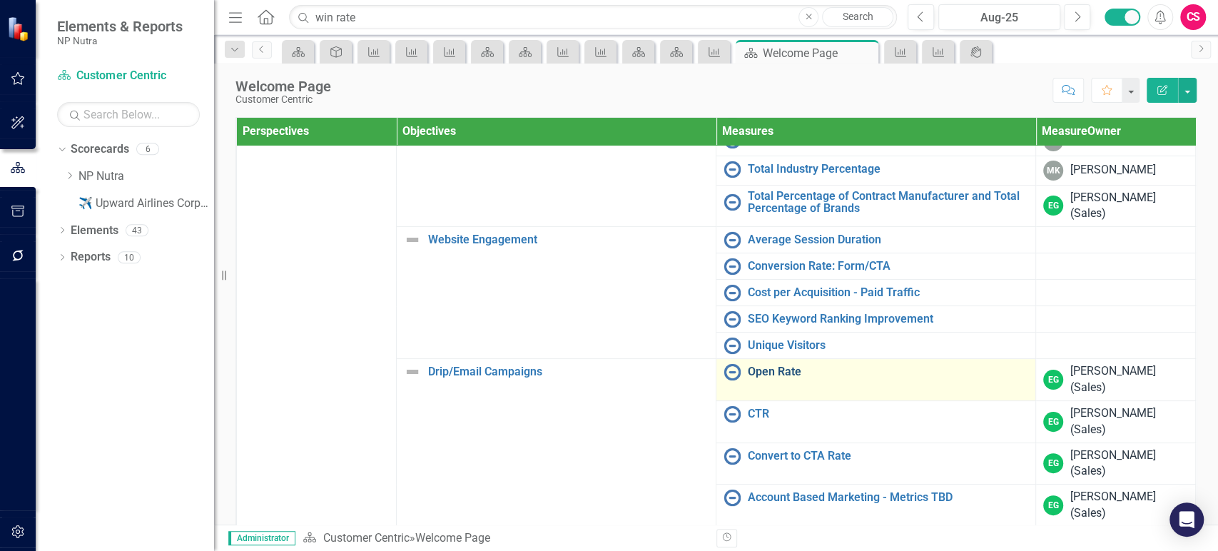
click at [769, 367] on link "Open Rate" at bounding box center [888, 371] width 280 height 13
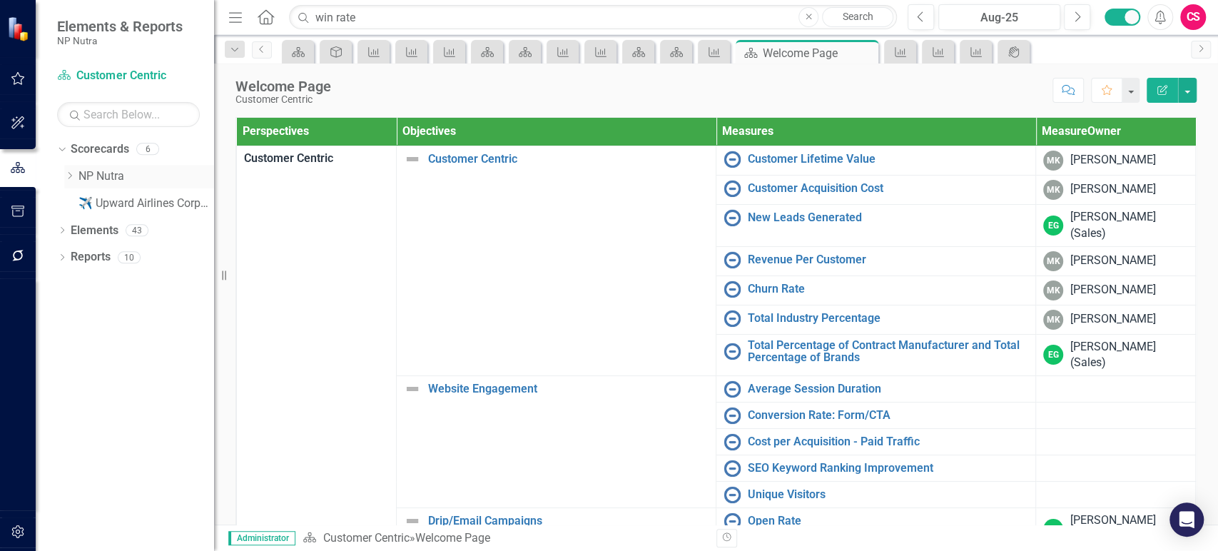
click at [70, 178] on icon "Dropdown" at bounding box center [69, 175] width 11 height 9
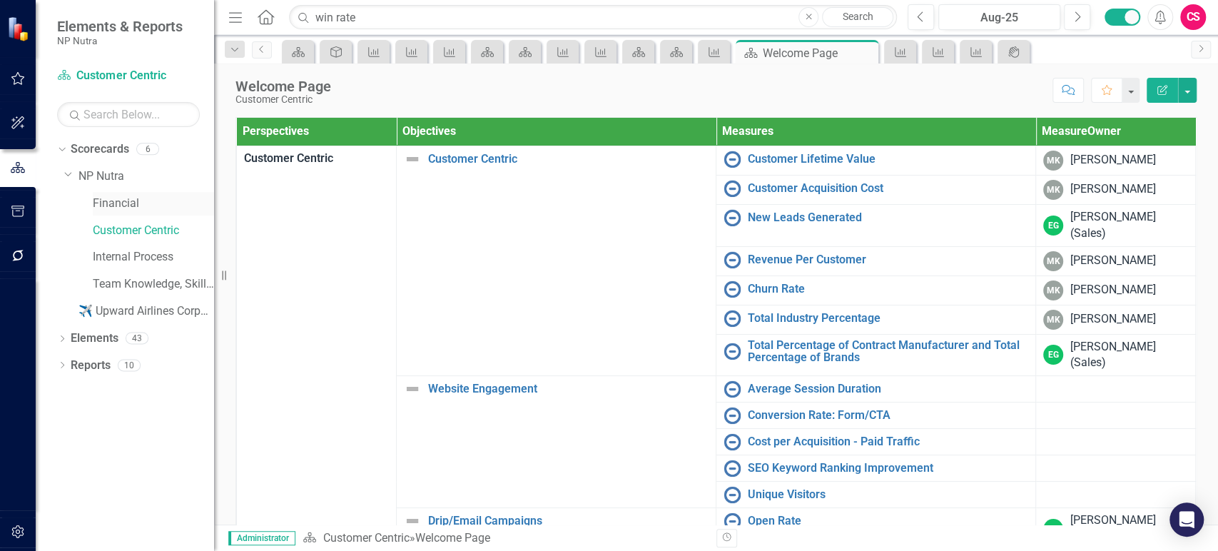
click at [138, 197] on link "Financial" at bounding box center [153, 204] width 121 height 16
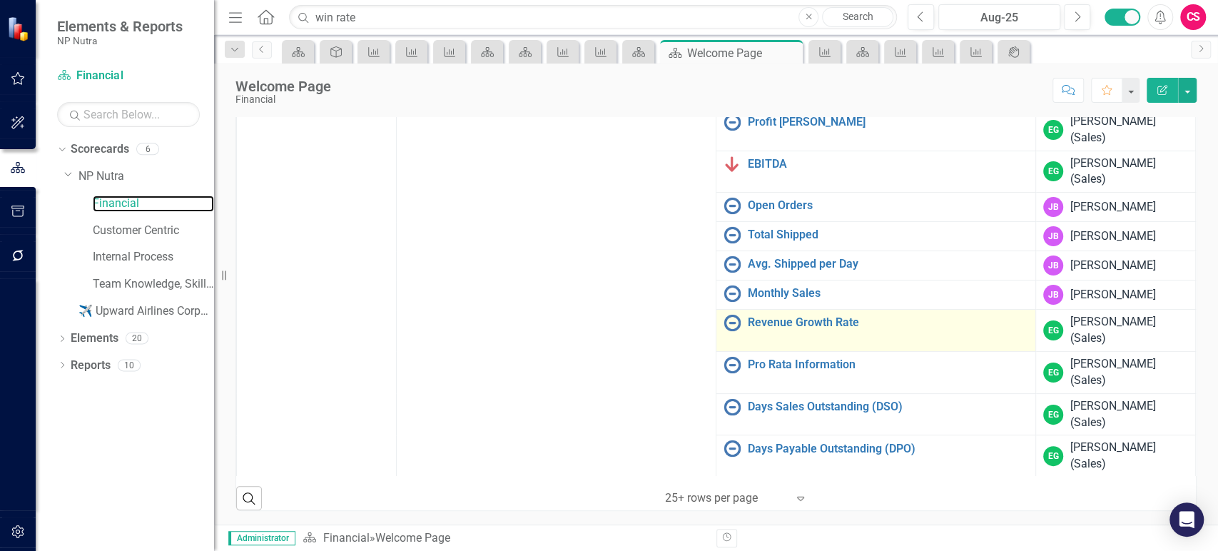
scroll to position [108, 0]
click at [765, 323] on link "Revenue Growth Rate" at bounding box center [888, 321] width 280 height 13
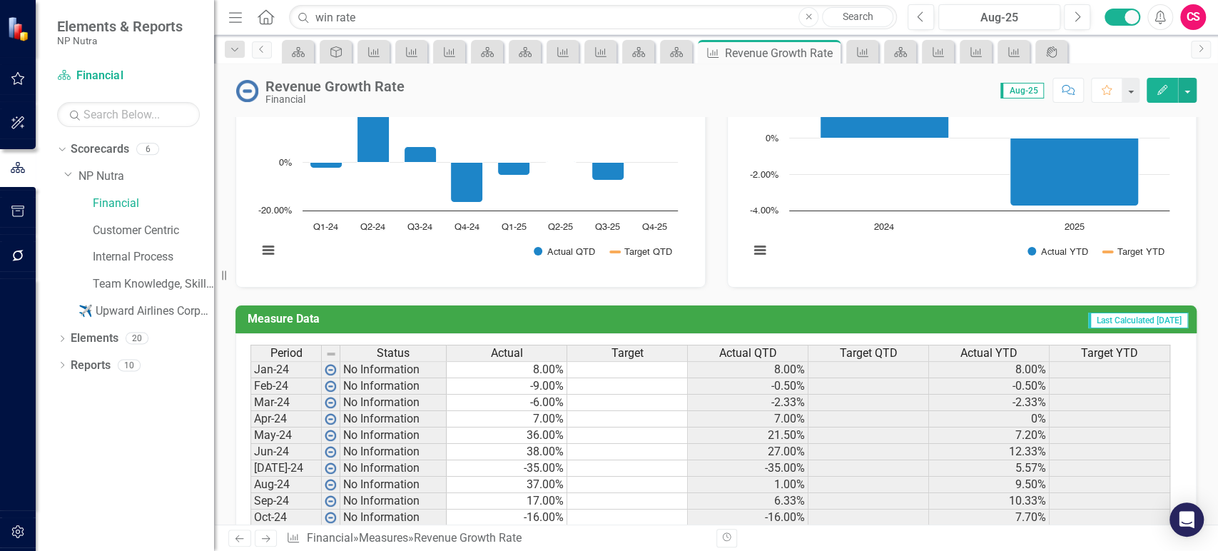
scroll to position [739, 0]
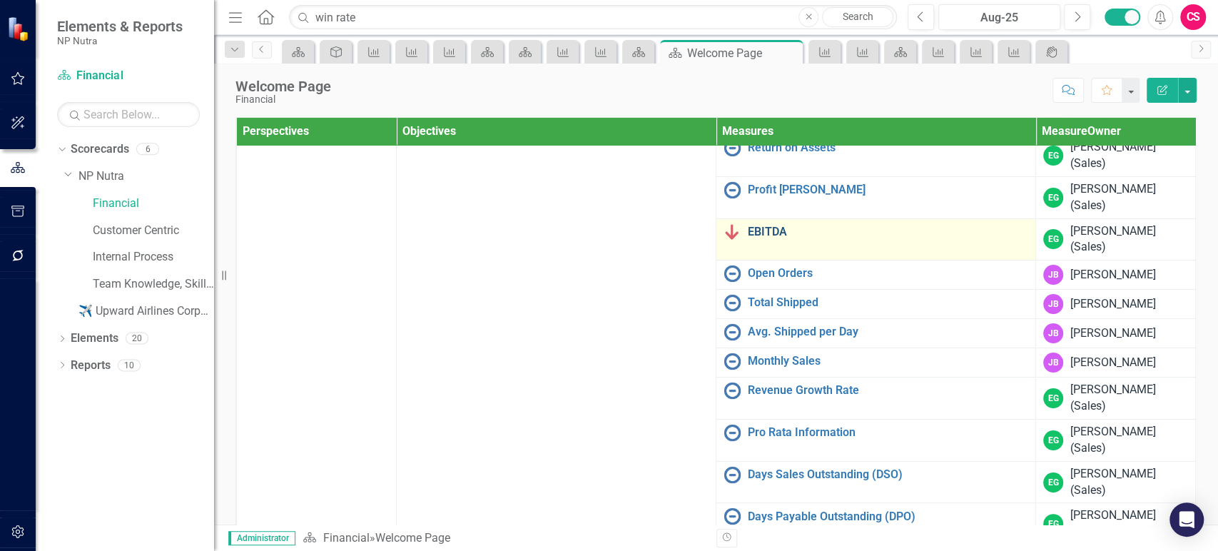
scroll to position [97, 0]
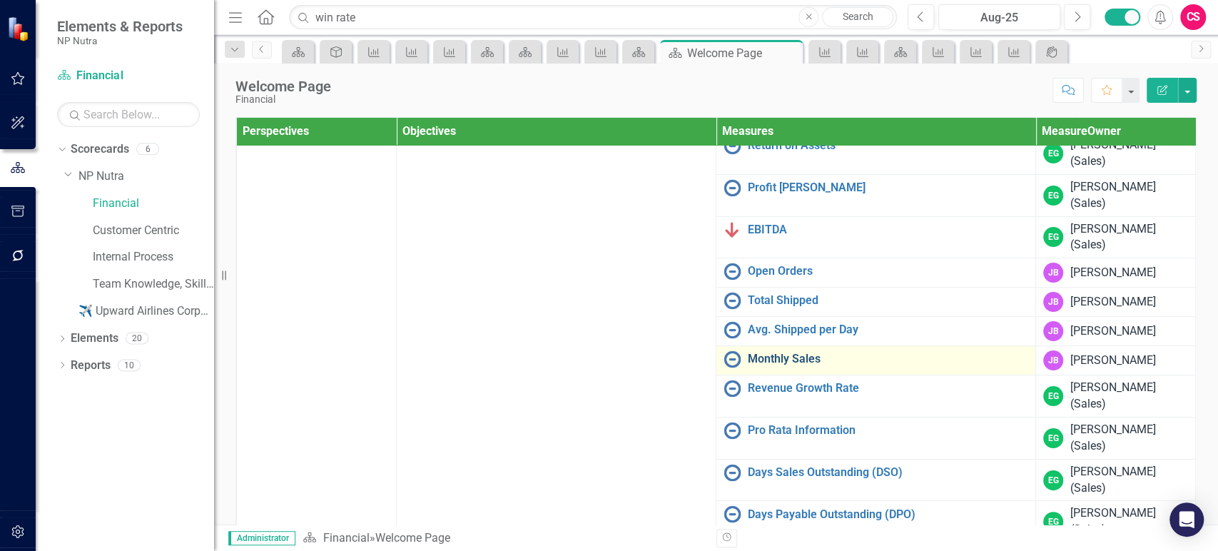
click at [788, 353] on link "Monthly Sales" at bounding box center [888, 359] width 280 height 13
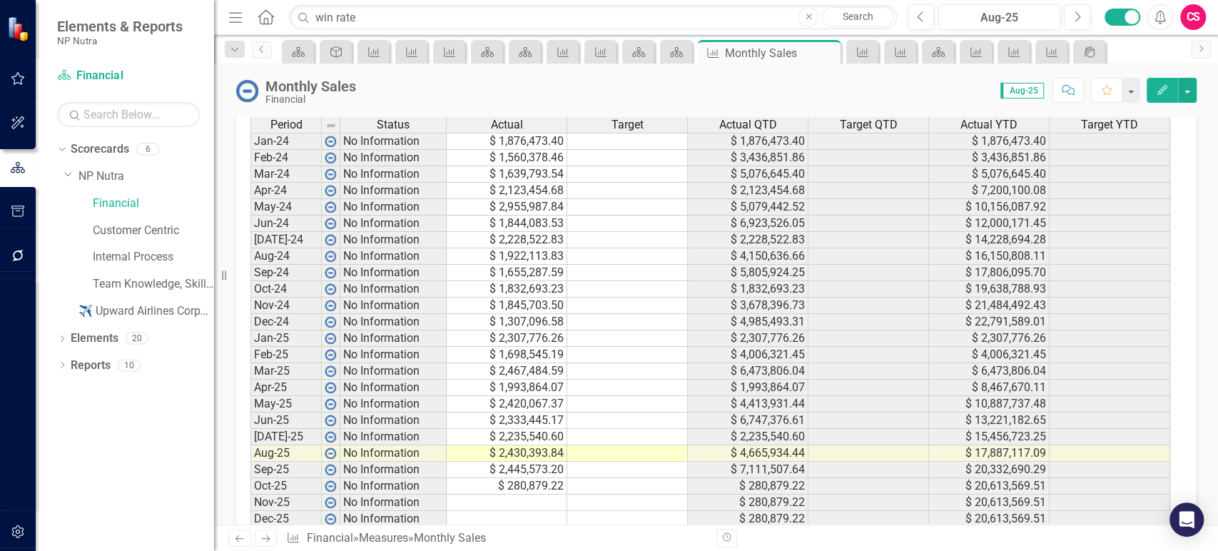
scroll to position [739, 0]
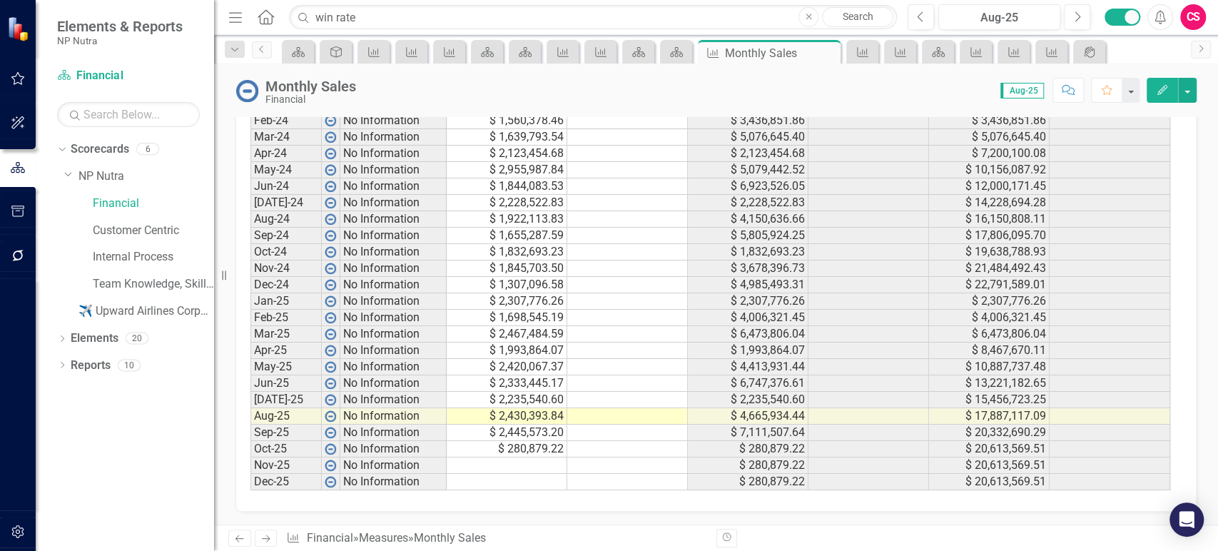
click at [988, 429] on td "$ 20,332,690.29" at bounding box center [989, 433] width 121 height 16
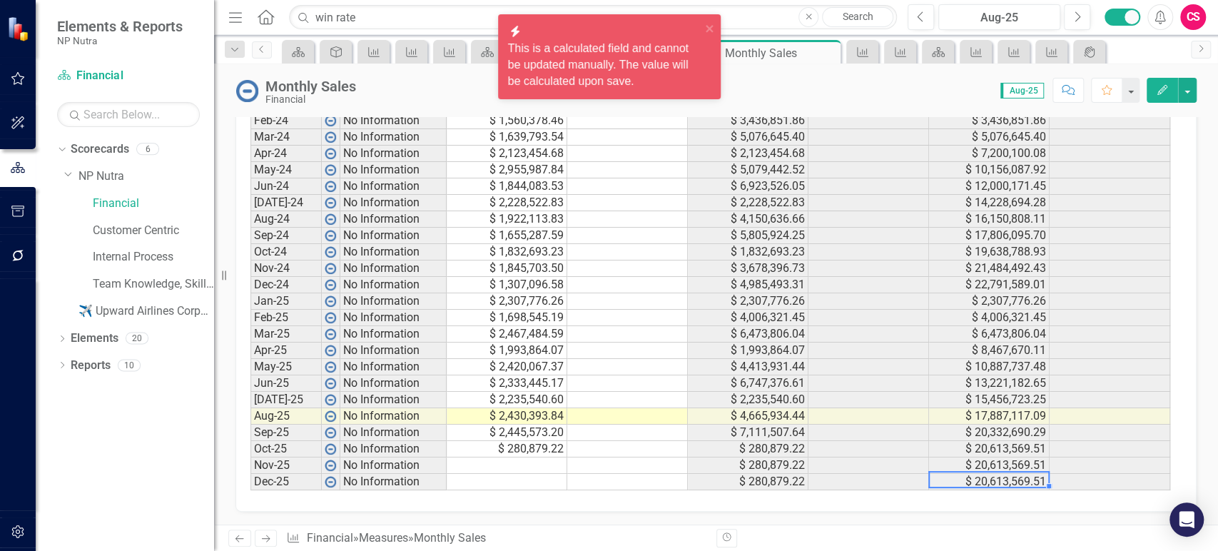
click at [988, 485] on td "$ 20,613,569.51" at bounding box center [989, 482] width 121 height 16
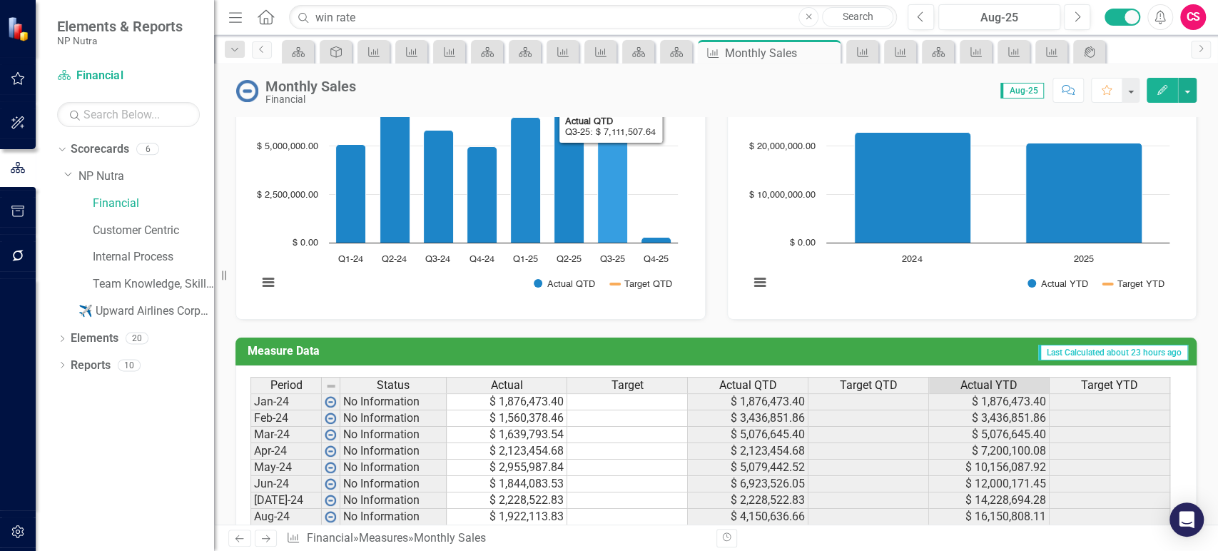
scroll to position [0, 0]
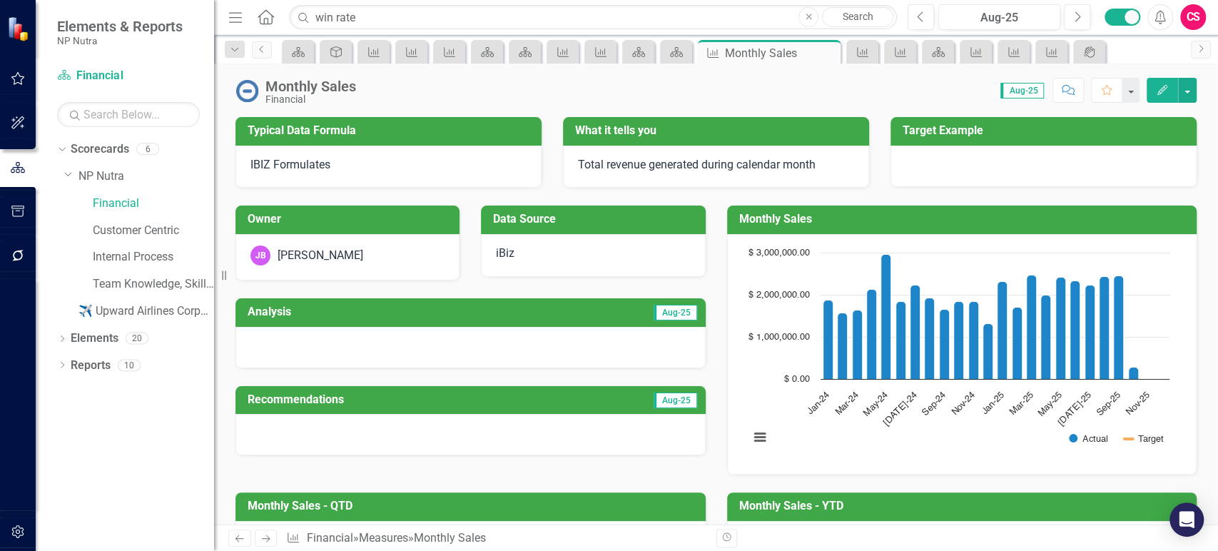
click at [365, 82] on div "Score: 0.00 Aug-25 Completed Comment Favorite Edit" at bounding box center [779, 90] width 833 height 24
click at [314, 84] on div "Monthly Sales" at bounding box center [310, 86] width 91 height 16
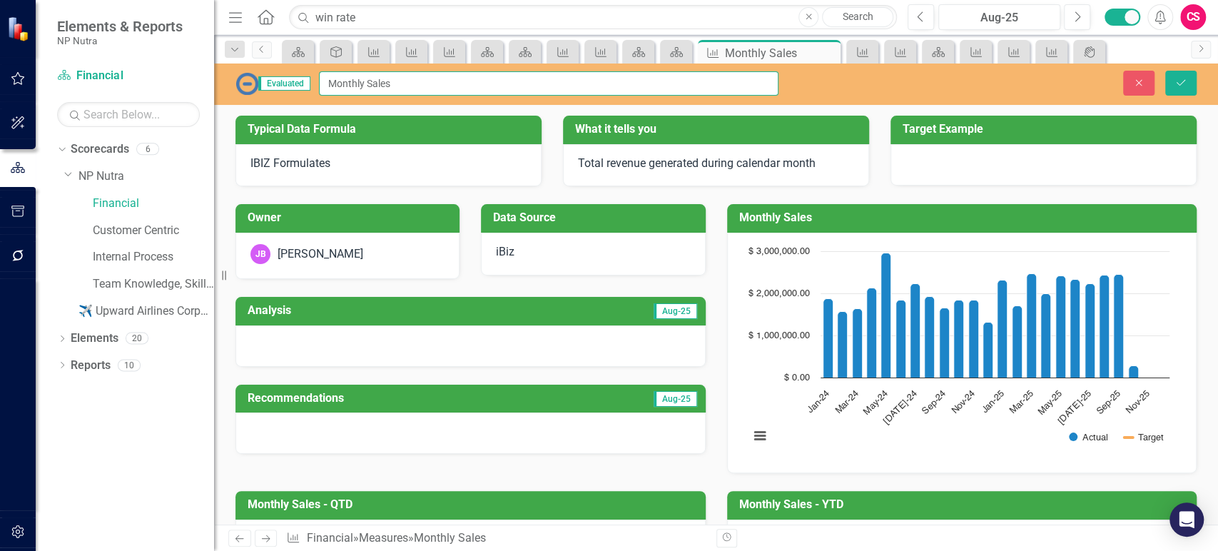
click at [432, 83] on input "Monthly Sales" at bounding box center [549, 83] width 460 height 24
type input "Monthly Sales (Total Revenue)"
drag, startPoint x: 415, startPoint y: 82, endPoint x: 485, endPoint y: 84, distance: 70.0
click at [485, 84] on input "Monthly Sales (Total Revenue)" at bounding box center [549, 83] width 460 height 24
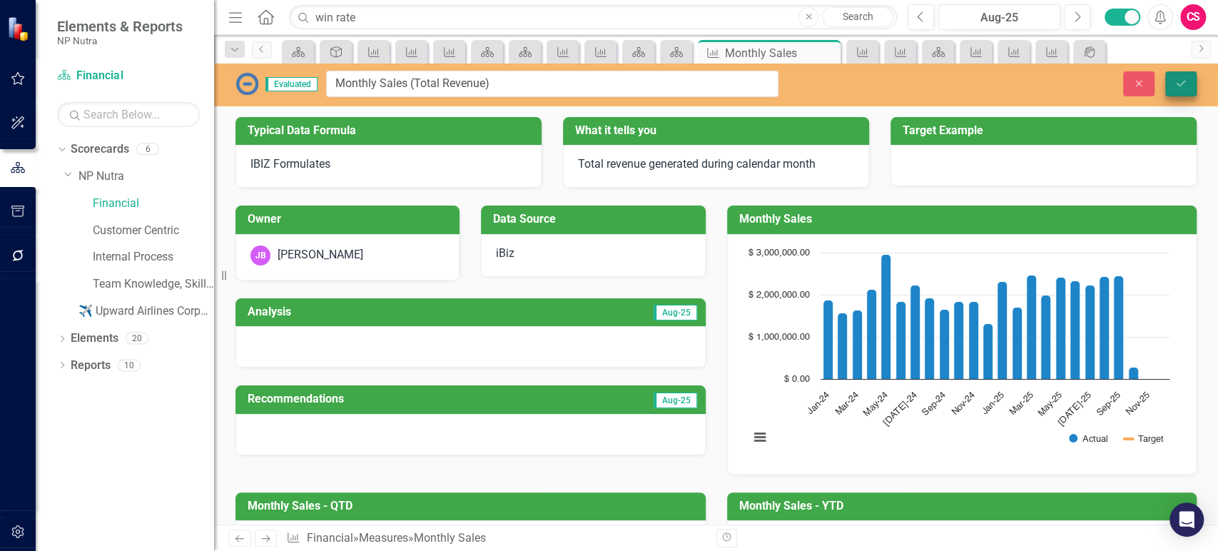
type input "Monthly Sales (Total Revenue)"
click at [1181, 86] on icon "Save" at bounding box center [1181, 83] width 13 height 10
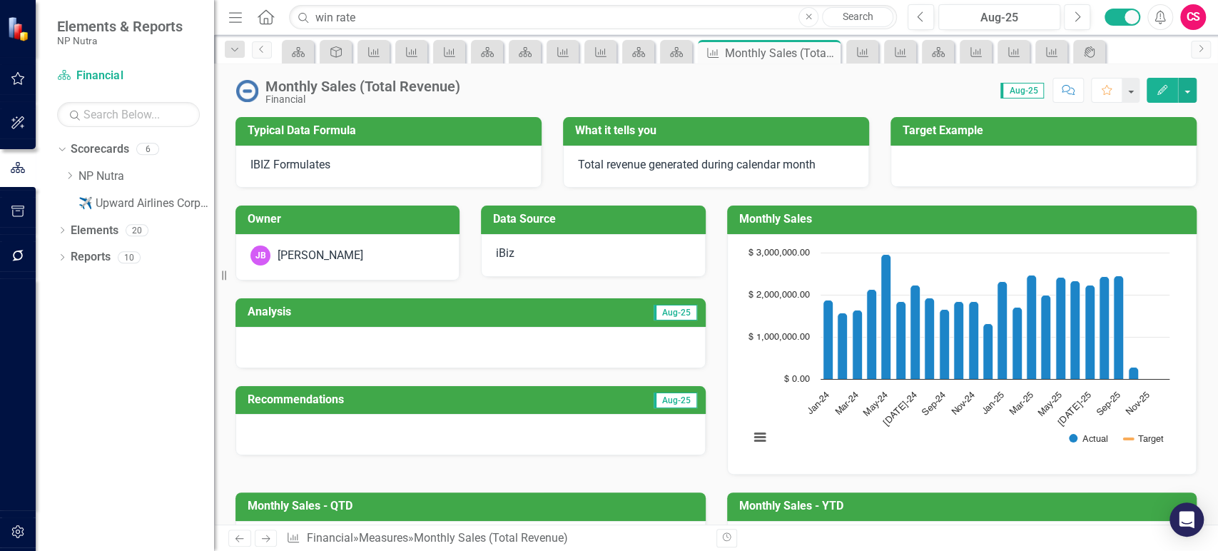
scroll to position [739, 0]
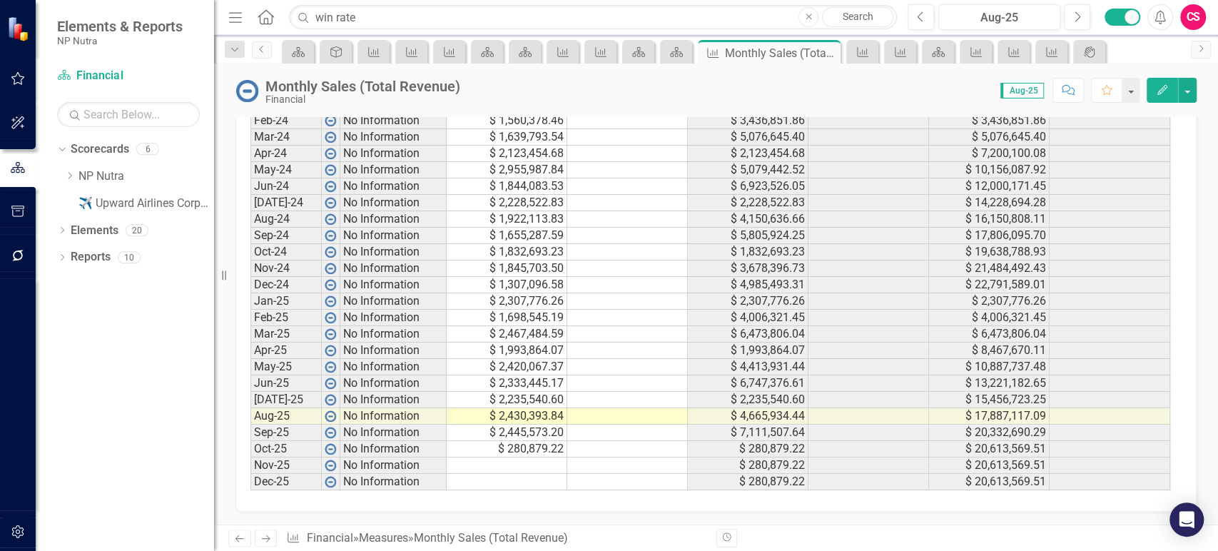
click at [597, 365] on td at bounding box center [627, 367] width 121 height 16
click at [591, 304] on td at bounding box center [627, 301] width 121 height 16
type textarea "2083333.33"
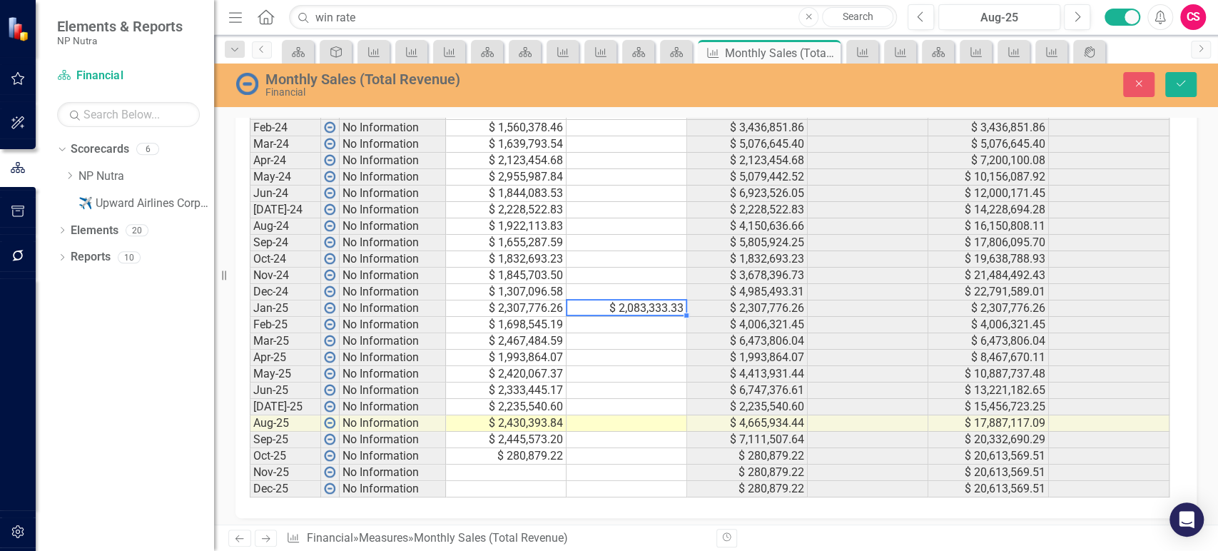
scroll to position [745, 0]
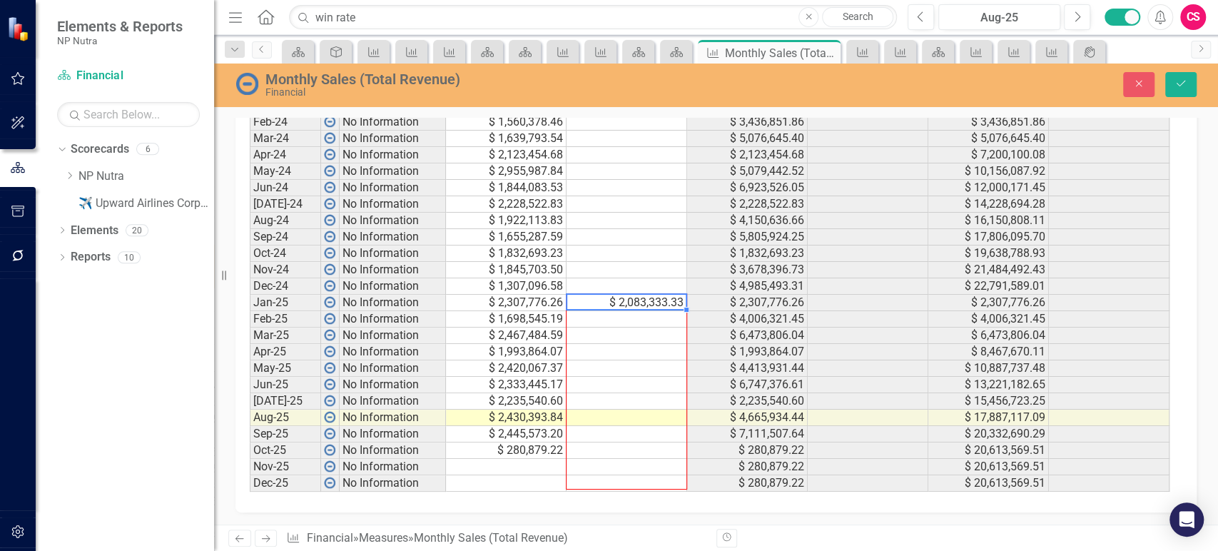
drag, startPoint x: 685, startPoint y: 310, endPoint x: 654, endPoint y: 477, distance: 170.6
click at [250, 477] on div "Period Status Actual Target Actual QTD Target QTD Actual YTD Target YTD Jan-24 …" at bounding box center [250, 286] width 0 height 411
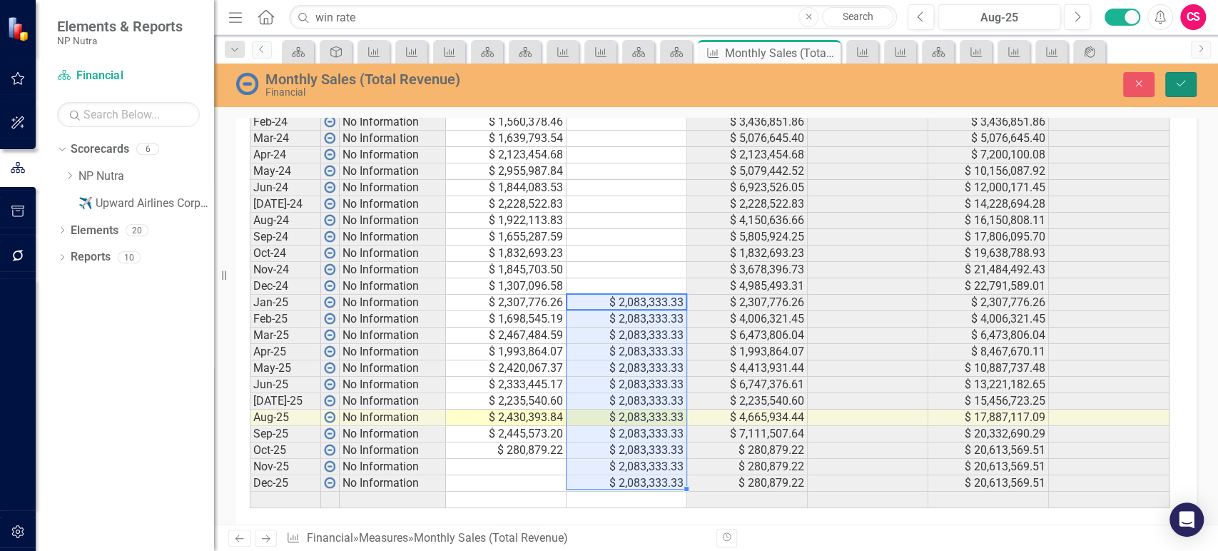
click at [1187, 81] on button "Save" at bounding box center [1180, 84] width 31 height 25
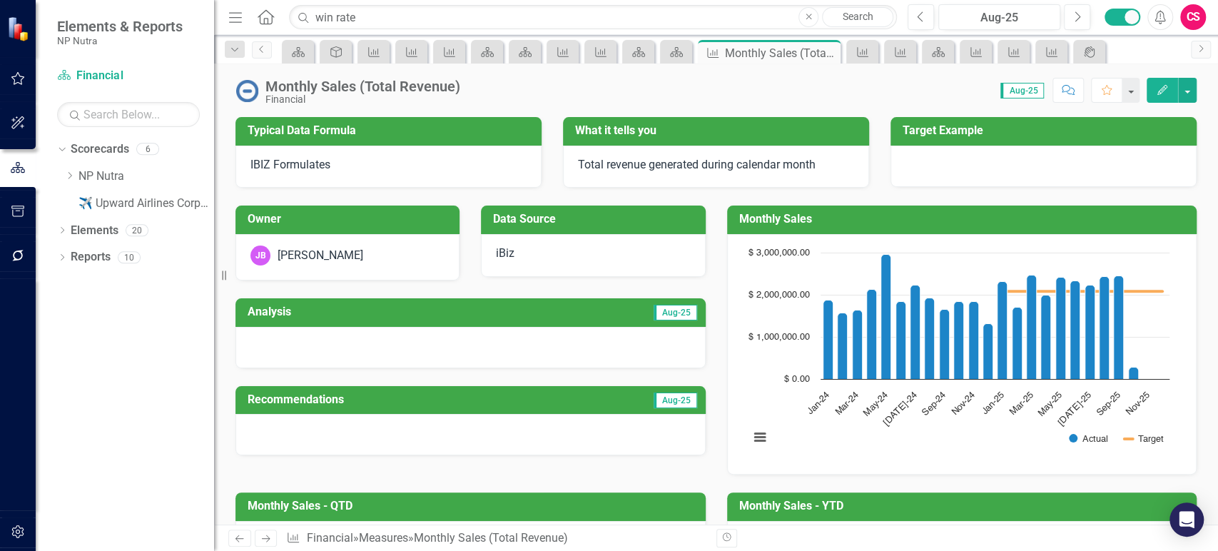
scroll to position [739, 0]
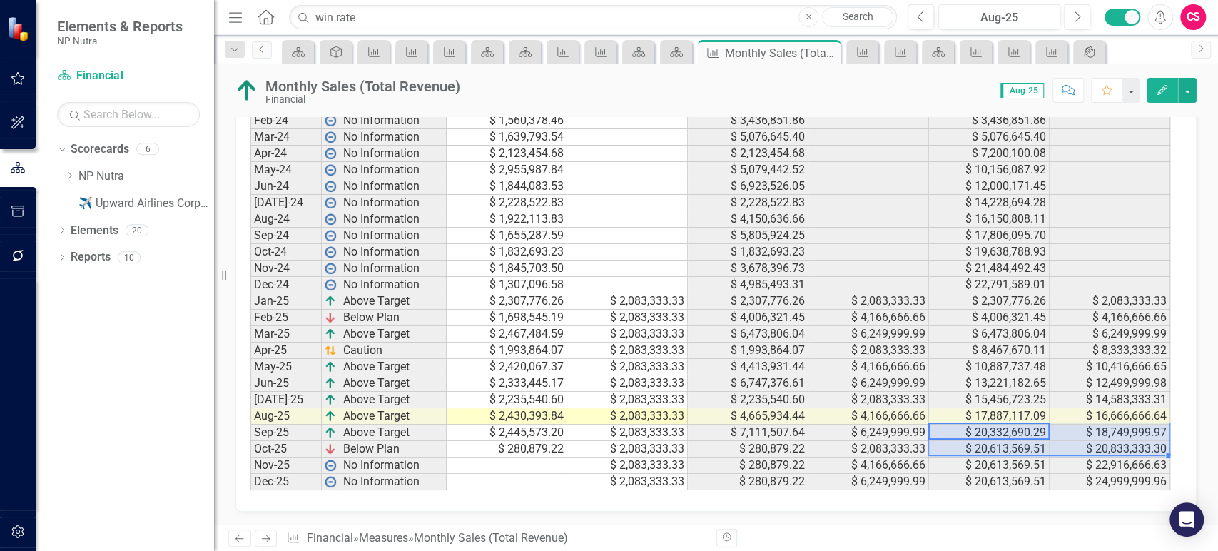
drag, startPoint x: 1006, startPoint y: 436, endPoint x: 1129, endPoint y: 447, distance: 123.2
click at [1129, 447] on tbody "Jan-24 No Information $ 1,876,473.40 $ 1,876,473.40 $ 1,876,473.40 Feb-24 No In…" at bounding box center [710, 293] width 920 height 395
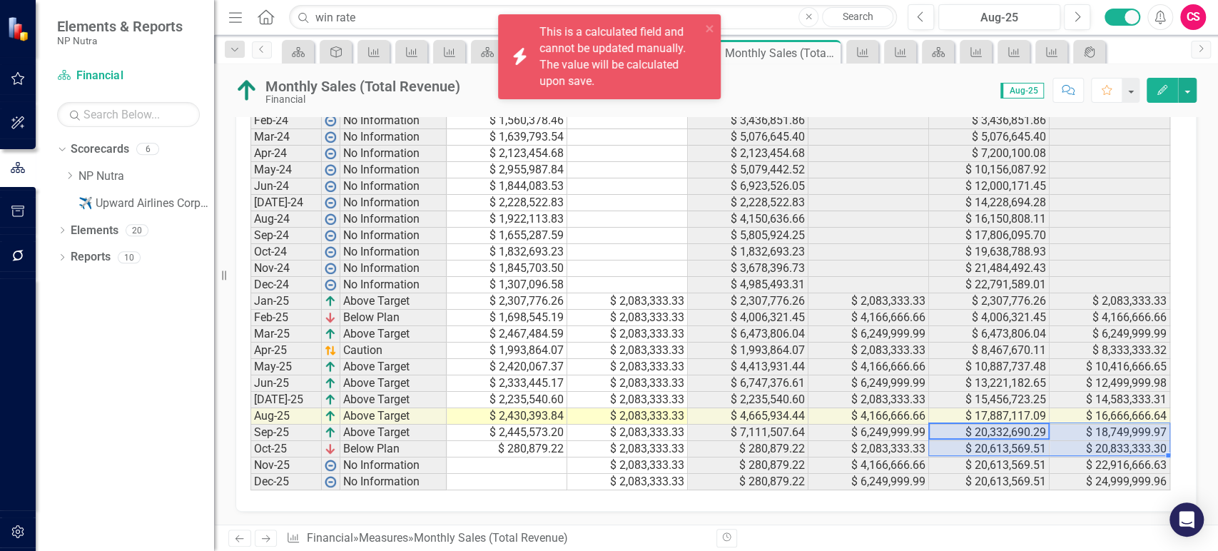
click at [1129, 447] on td "$ 20,833,333.30" at bounding box center [1110, 449] width 121 height 16
drag, startPoint x: 1051, startPoint y: 450, endPoint x: 1018, endPoint y: 450, distance: 33.5
click at [1018, 450] on tr "Oct-25 Below Plan $ 280,879.22 $ 2,083,333.33 $ 280,879.22 $ 2,083,333.33 $ 20,…" at bounding box center [710, 449] width 920 height 16
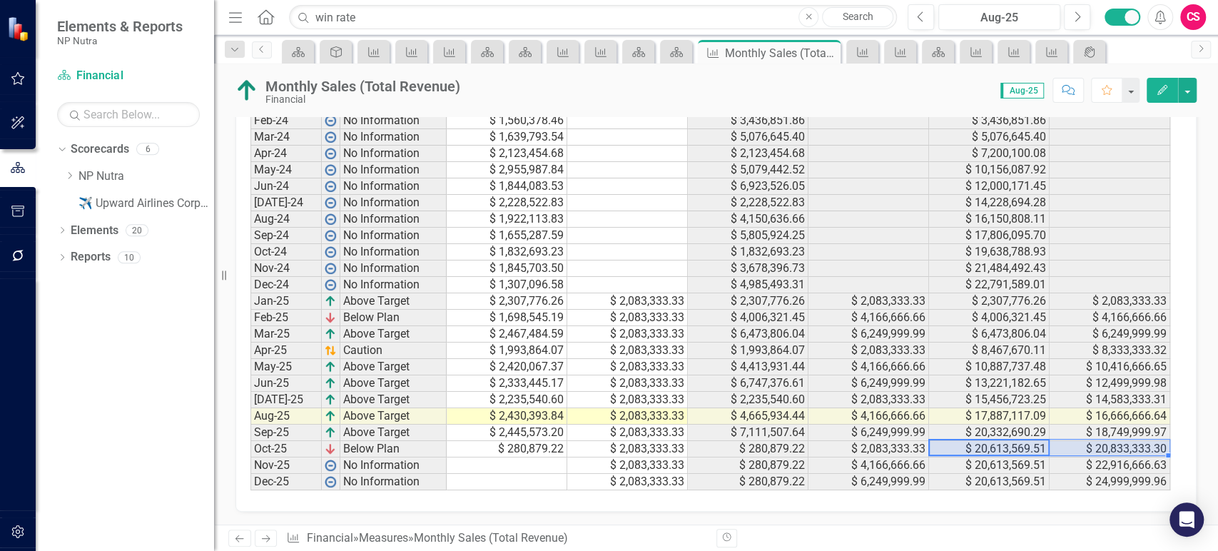
drag, startPoint x: 1018, startPoint y: 450, endPoint x: 1135, endPoint y: 441, distance: 118.1
click at [1135, 441] on tr "Oct-25 Below Plan $ 280,879.22 $ 2,083,333.33 $ 280,879.22 $ 2,083,333.33 $ 20,…" at bounding box center [710, 449] width 920 height 16
click at [1097, 482] on td "$ 24,999,999.96" at bounding box center [1110, 482] width 121 height 16
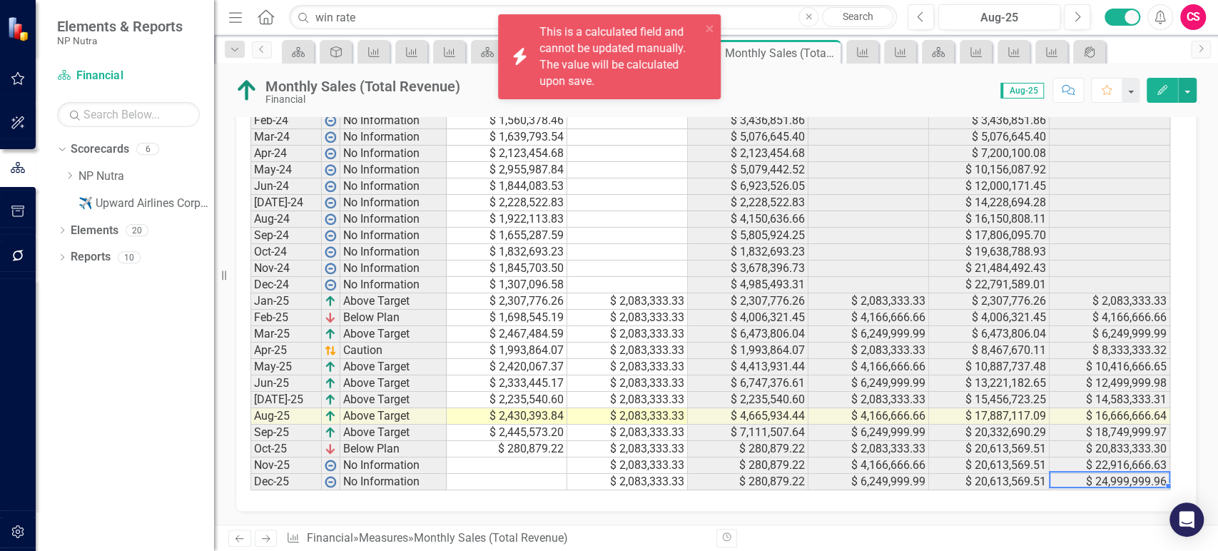
click at [988, 481] on td "$ 20,613,569.51" at bounding box center [989, 482] width 121 height 16
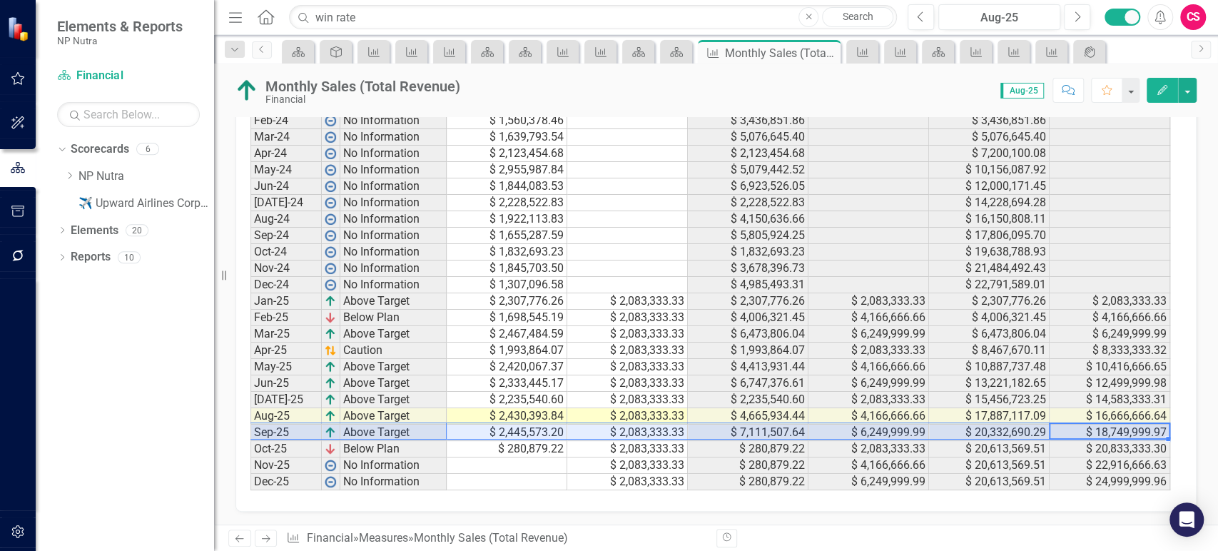
drag, startPoint x: 1090, startPoint y: 427, endPoint x: 262, endPoint y: 430, distance: 827.7
click at [262, 430] on div "Period Status Actual Target Actual QTD Target QTD Actual YTD Target YTD Jan-24 …" at bounding box center [710, 284] width 921 height 411
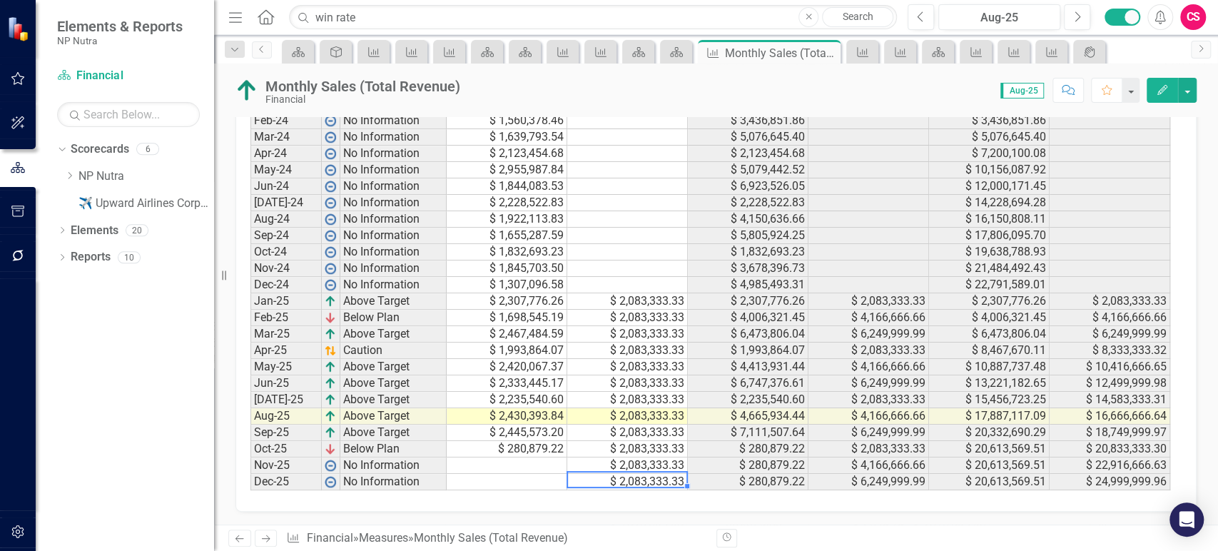
click at [674, 479] on td "$ 2,083,333.33" at bounding box center [627, 482] width 121 height 16
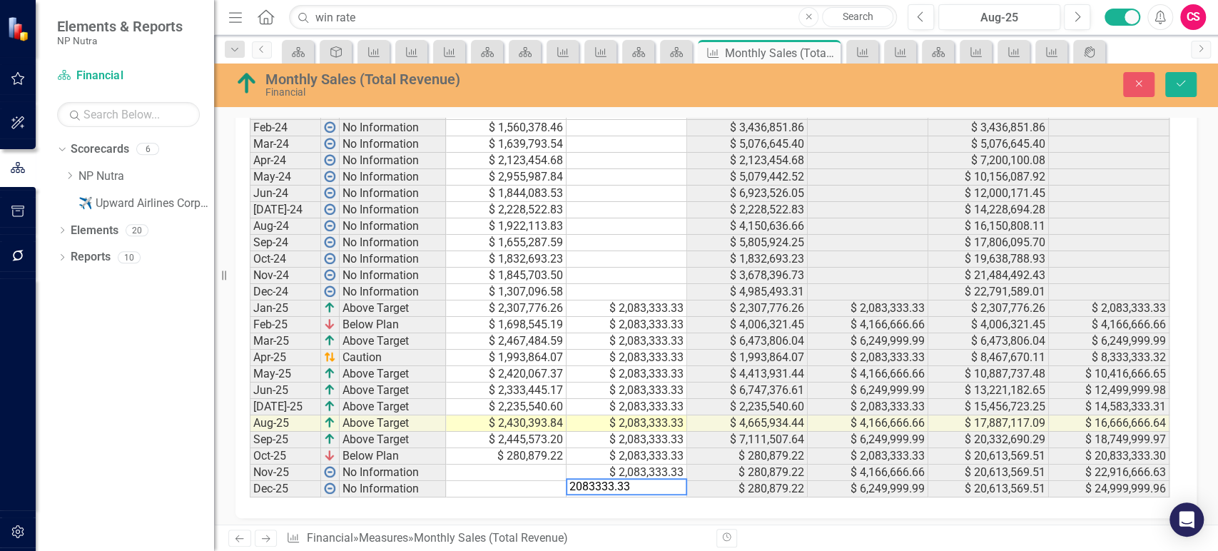
scroll to position [745, 0]
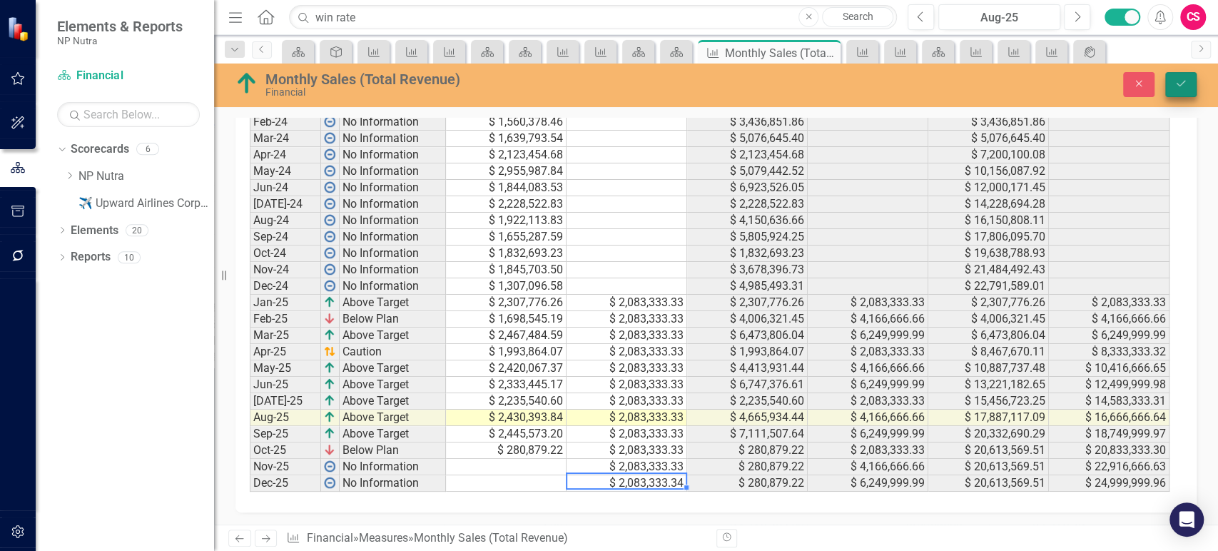
type textarea "2083333.34"
click at [1182, 88] on icon "Save" at bounding box center [1181, 83] width 13 height 10
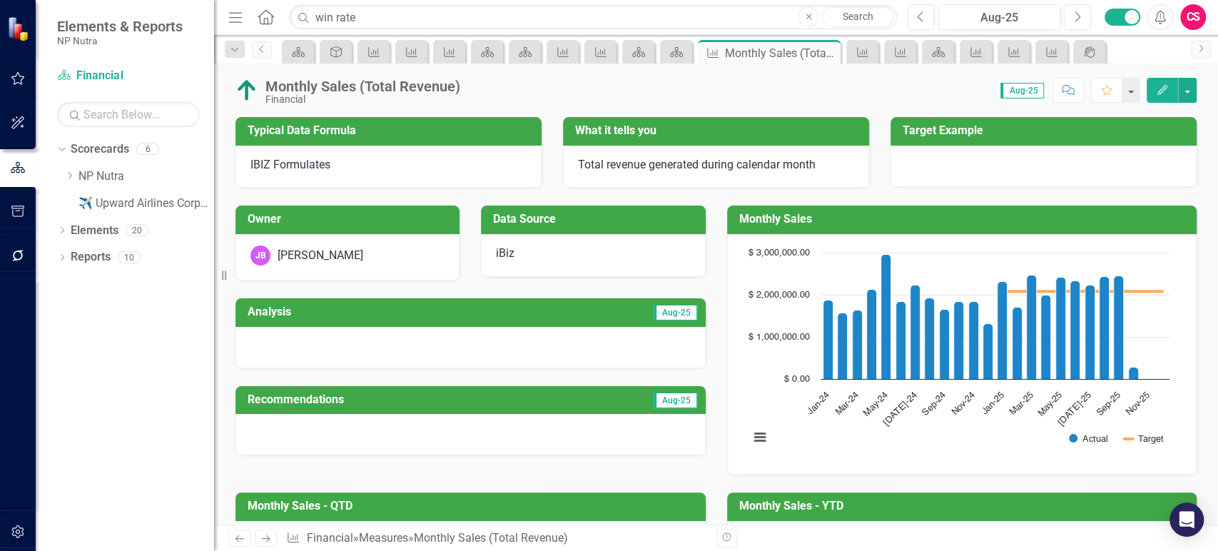
scroll to position [739, 0]
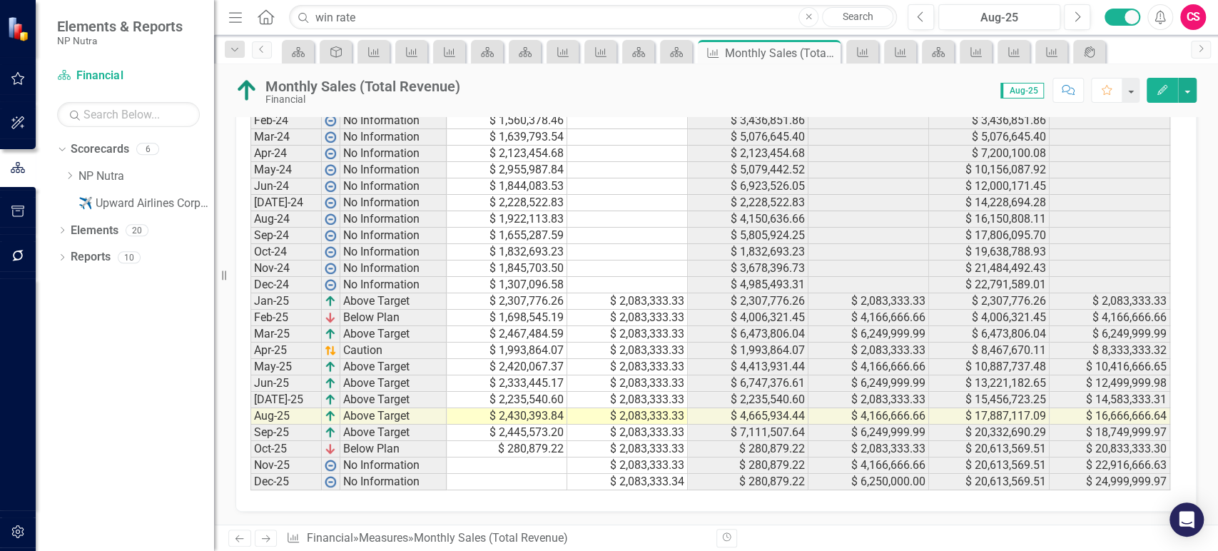
click at [642, 474] on td "$ 2,083,333.34" at bounding box center [627, 482] width 121 height 16
click at [647, 301] on td "$ 2,083,333.33" at bounding box center [627, 301] width 121 height 16
drag, startPoint x: 685, startPoint y: 309, endPoint x: 679, endPoint y: 435, distance: 126.4
click at [250, 343] on div "Period Status Actual Target Actual QTD Target QTD Actual YTD Target YTD Jan-24 …" at bounding box center [250, 284] width 0 height 411
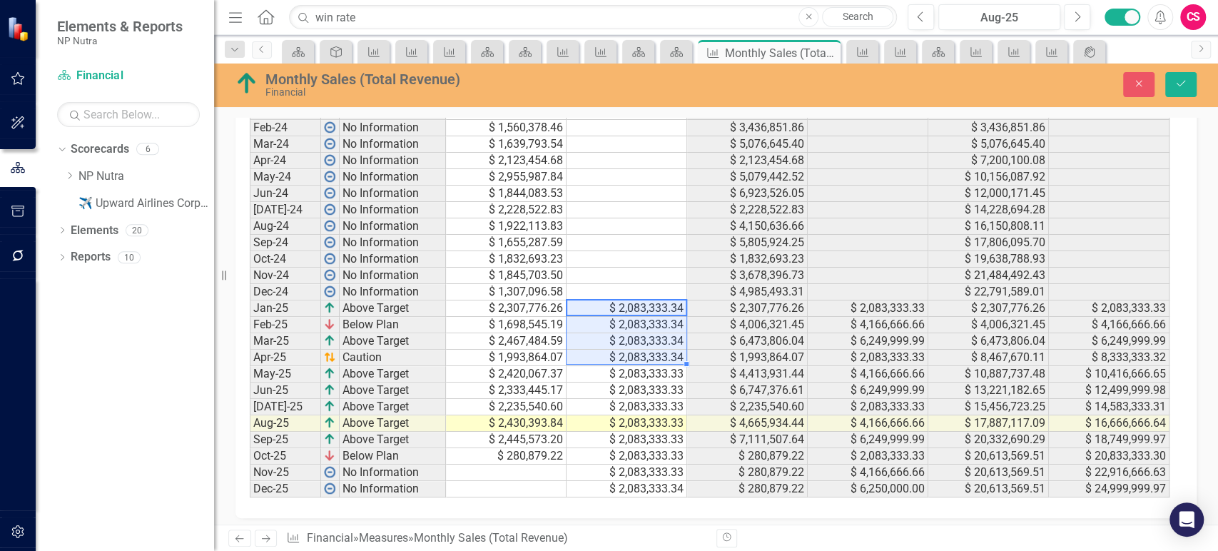
scroll to position [745, 0]
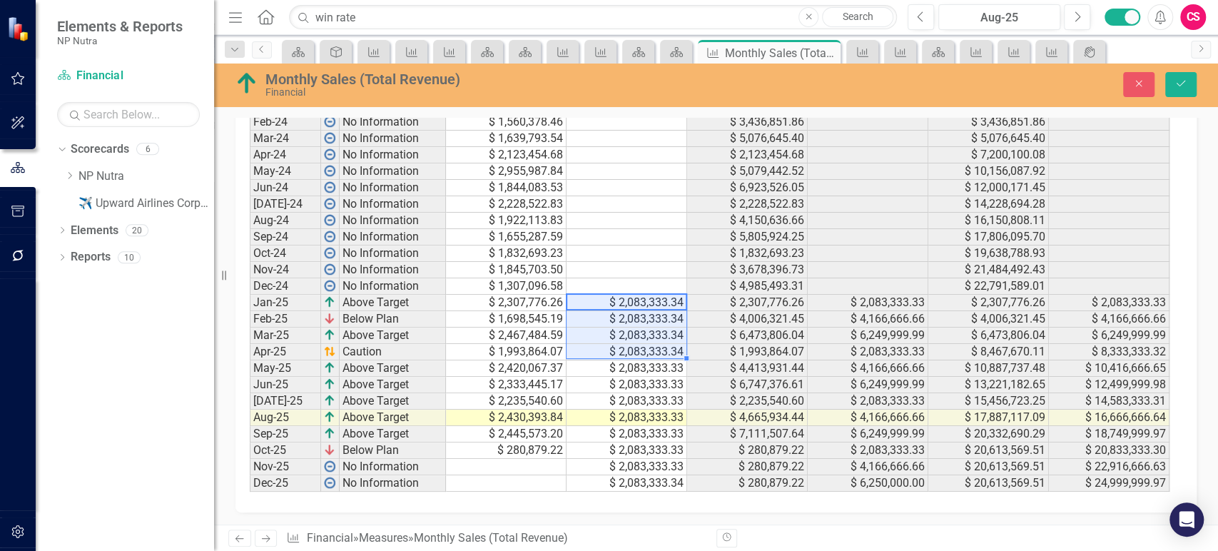
click at [667, 481] on td "$ 2,083,333.34" at bounding box center [627, 483] width 121 height 16
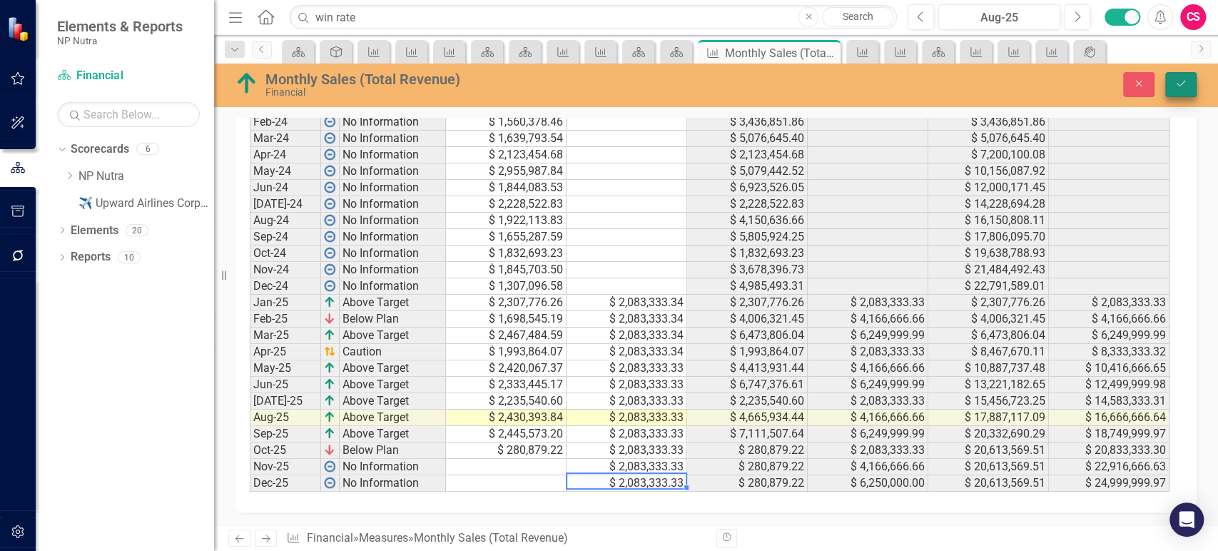
type textarea "2083333.33"
drag, startPoint x: 1187, startPoint y: 81, endPoint x: 524, endPoint y: 227, distance: 678.9
click at [1186, 81] on button "Save" at bounding box center [1180, 84] width 31 height 25
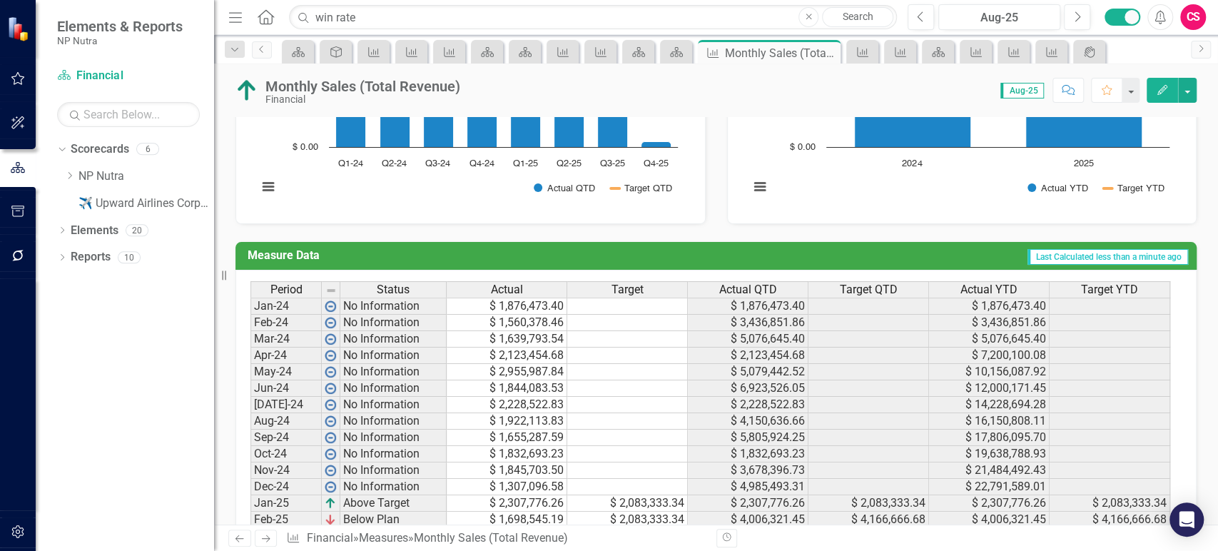
scroll to position [739, 0]
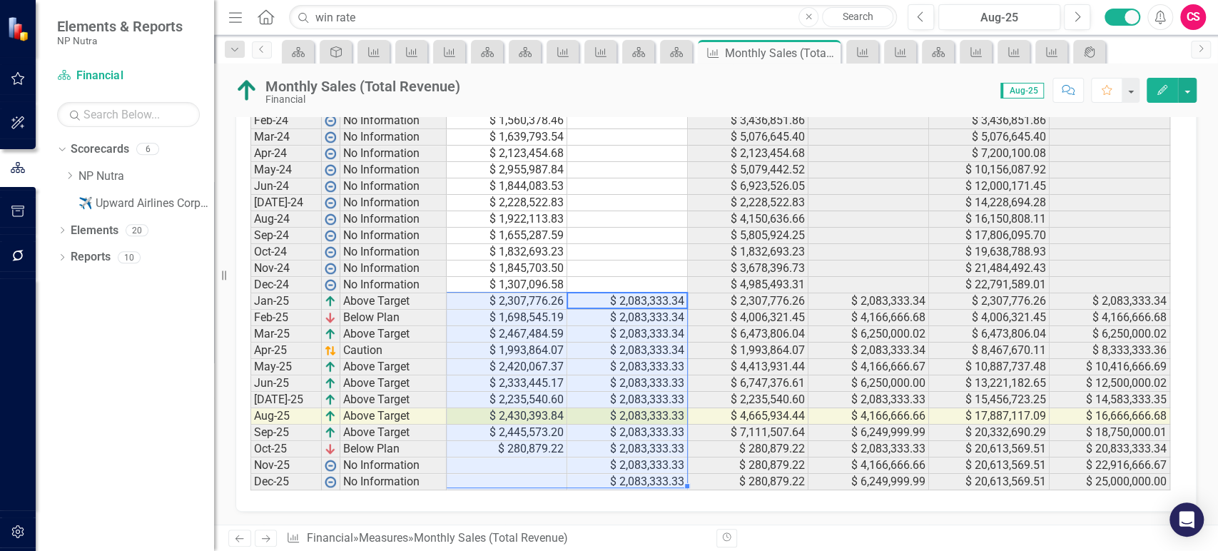
drag, startPoint x: 599, startPoint y: 318, endPoint x: 512, endPoint y: 482, distance: 185.8
click at [512, 482] on tbody "Jan-24 No Information $ 1,876,473.40 $ 1,876,473.40 $ 1,876,473.40 Feb-24 No In…" at bounding box center [710, 293] width 920 height 395
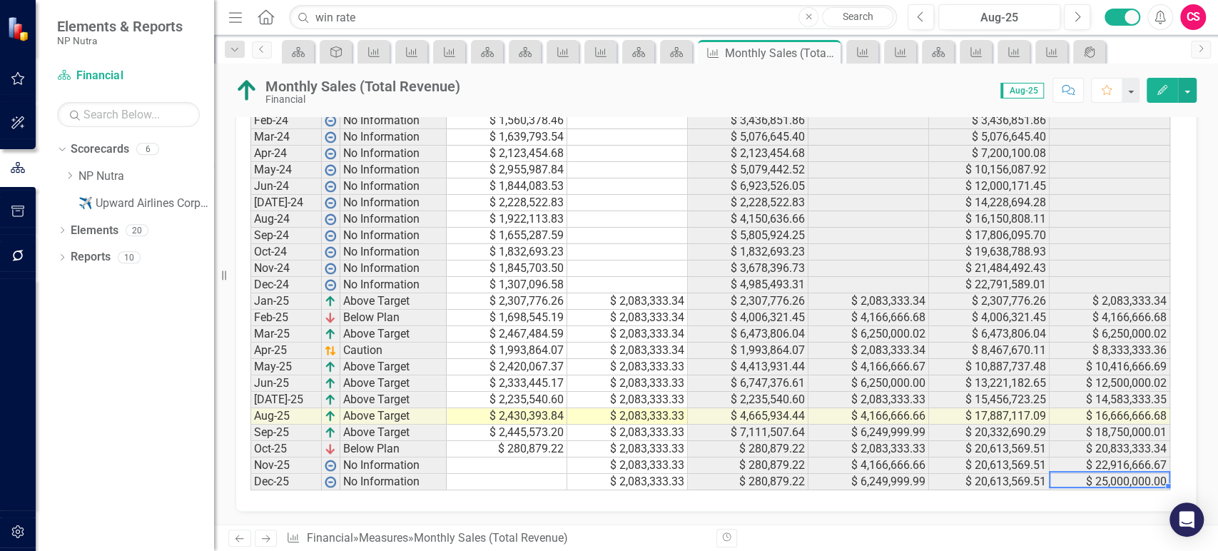
drag, startPoint x: 1089, startPoint y: 485, endPoint x: 1125, endPoint y: 484, distance: 35.7
click at [1125, 484] on td "$ 25,000,000.00" at bounding box center [1110, 482] width 121 height 16
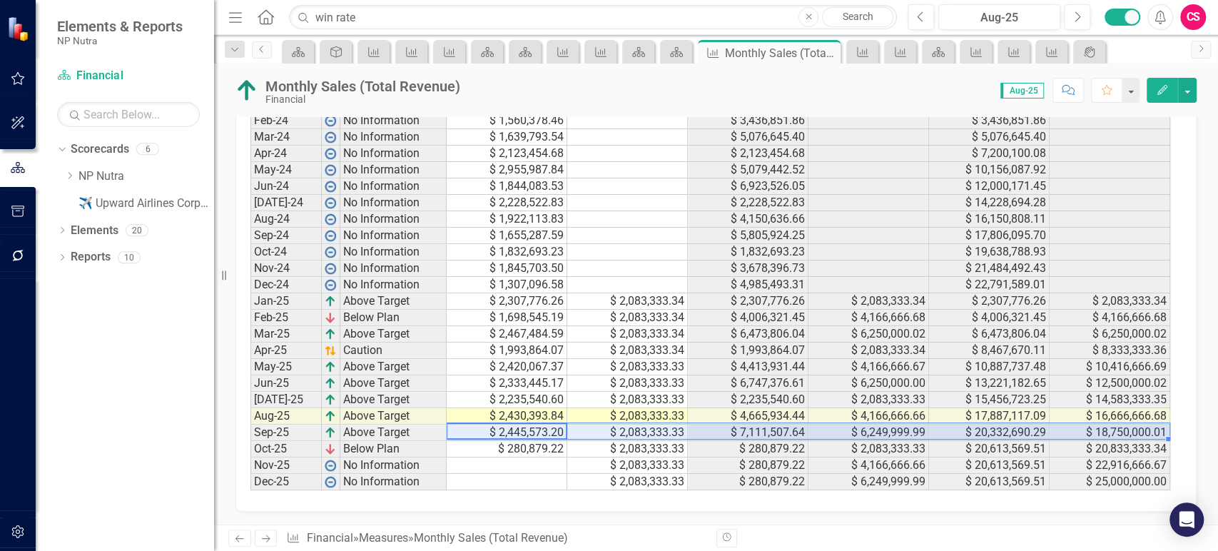
drag, startPoint x: 520, startPoint y: 430, endPoint x: 1080, endPoint y: 432, distance: 559.4
click at [1080, 432] on tr "Sep-25 Above Target $ 2,445,573.20 $ 2,083,333.33 $ 7,111,507.64 $ 6,249,999.99…" at bounding box center [710, 433] width 920 height 16
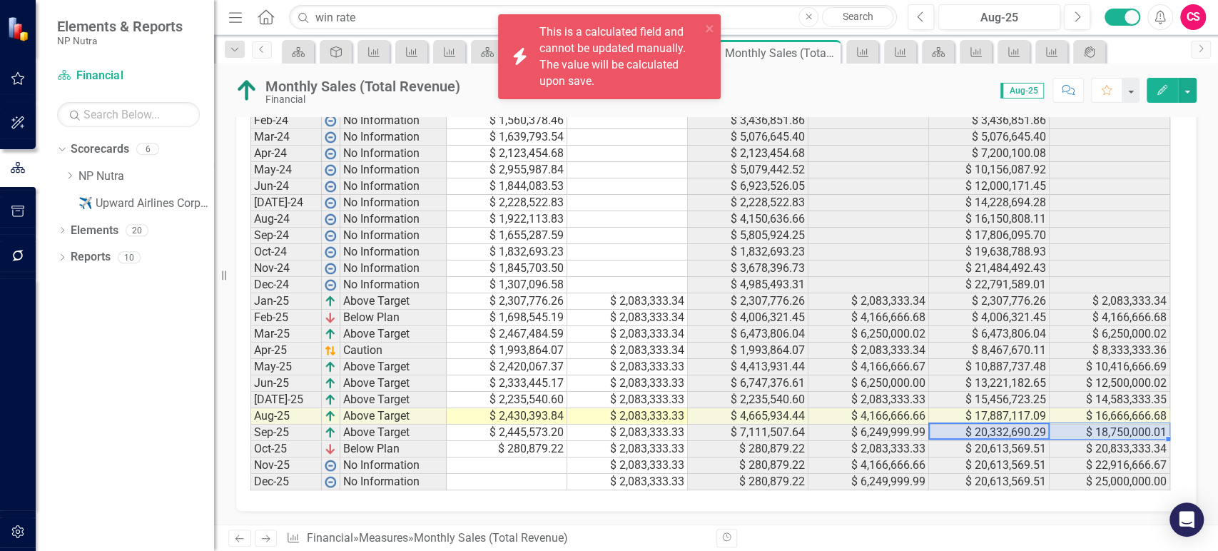
drag, startPoint x: 1019, startPoint y: 432, endPoint x: 1103, endPoint y: 428, distance: 84.3
click at [1103, 428] on tr "Sep-25 Above Target $ 2,445,573.20 $ 2,083,333.33 $ 7,111,507.64 $ 6,249,999.99…" at bounding box center [710, 433] width 920 height 16
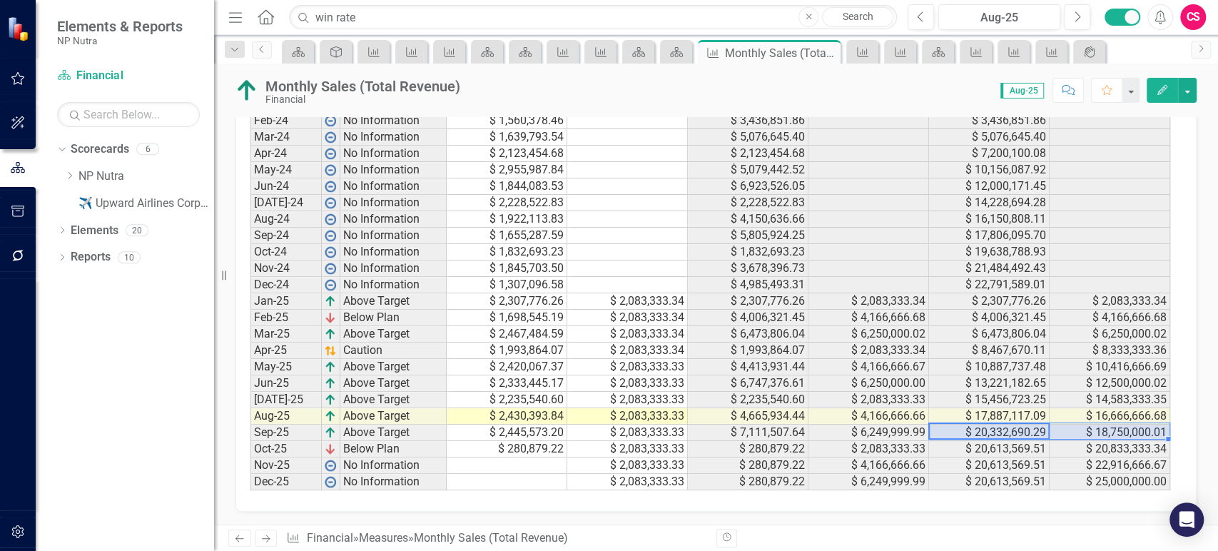
click at [607, 302] on td "$ 2,083,333.34" at bounding box center [627, 301] width 121 height 16
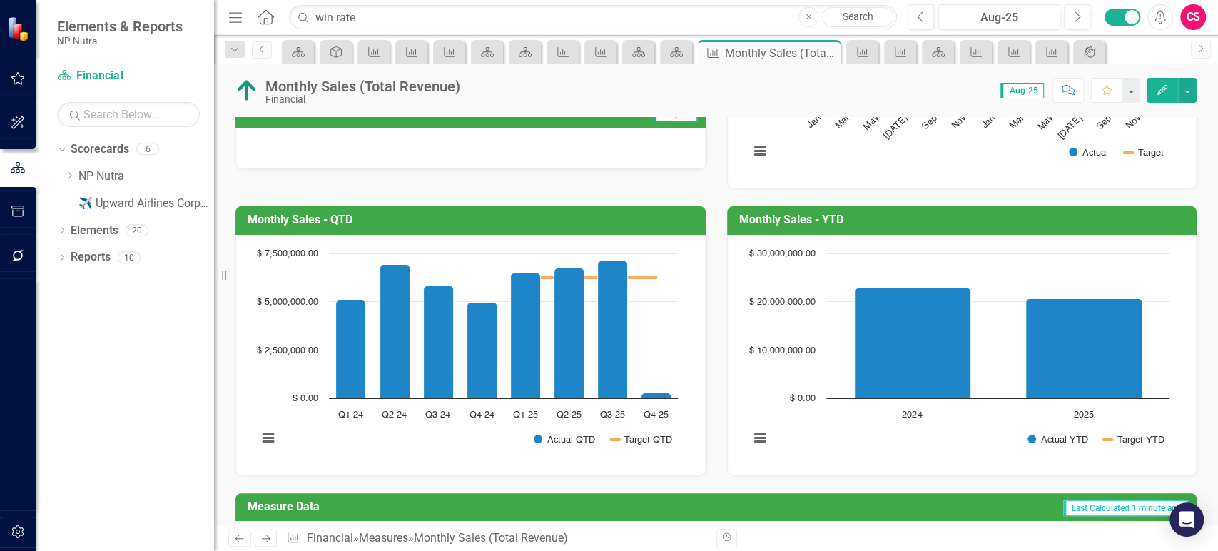
scroll to position [270, 0]
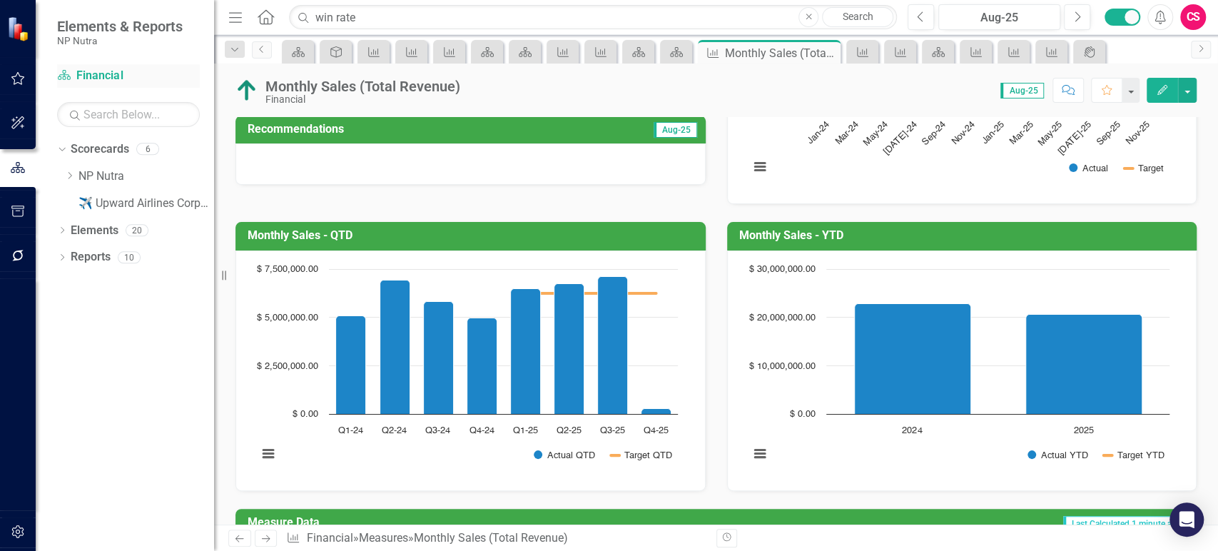
click at [110, 76] on link "Scorecard Financial" at bounding box center [128, 76] width 143 height 16
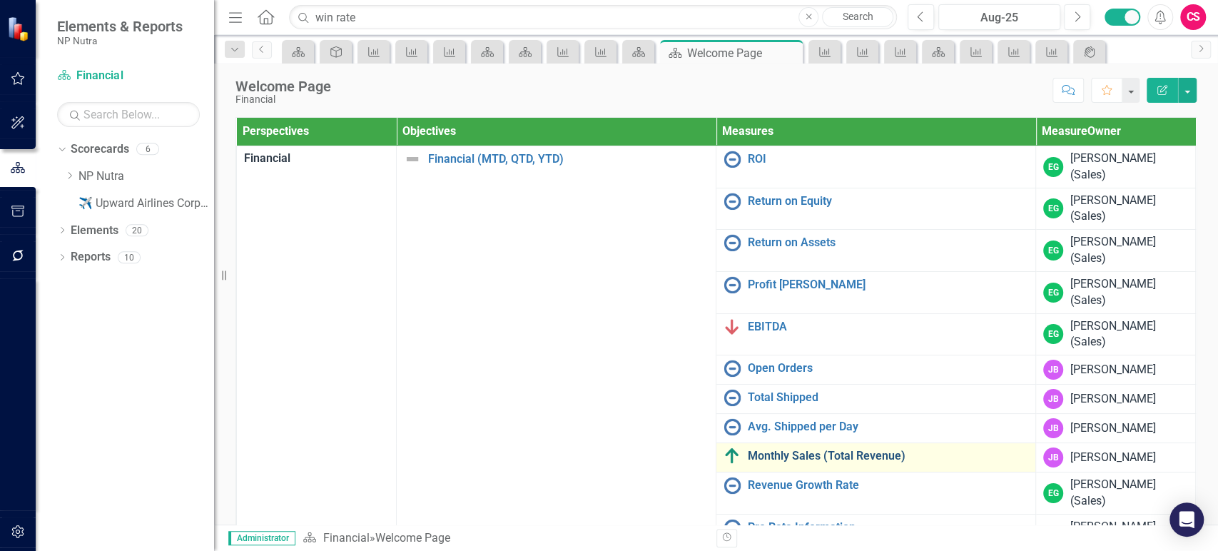
click at [762, 452] on link "Monthly Sales (Total Revenue)" at bounding box center [888, 456] width 280 height 13
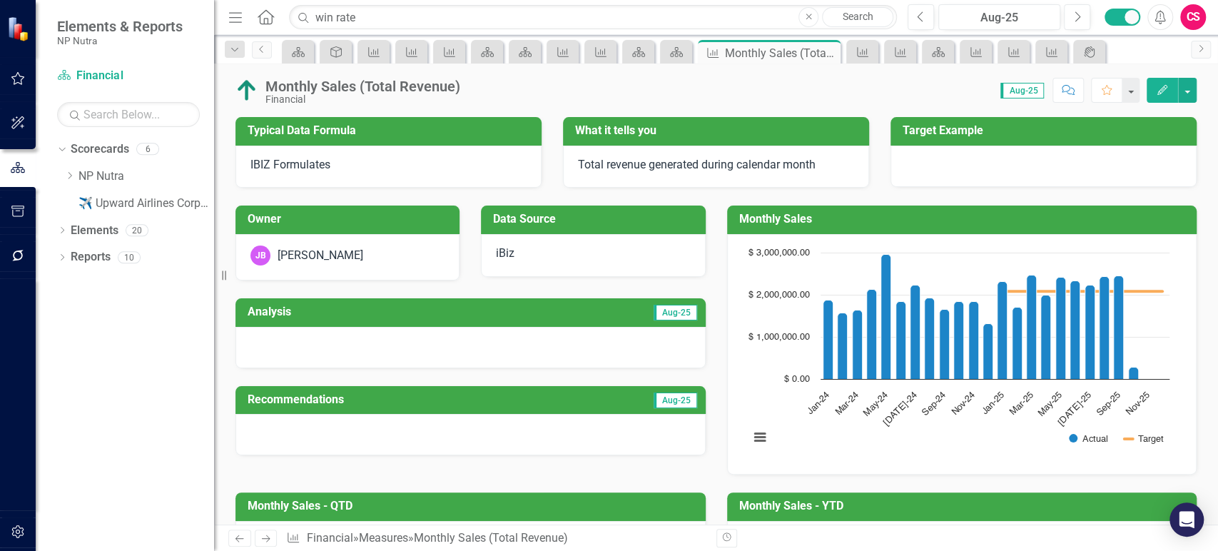
scroll to position [196, 0]
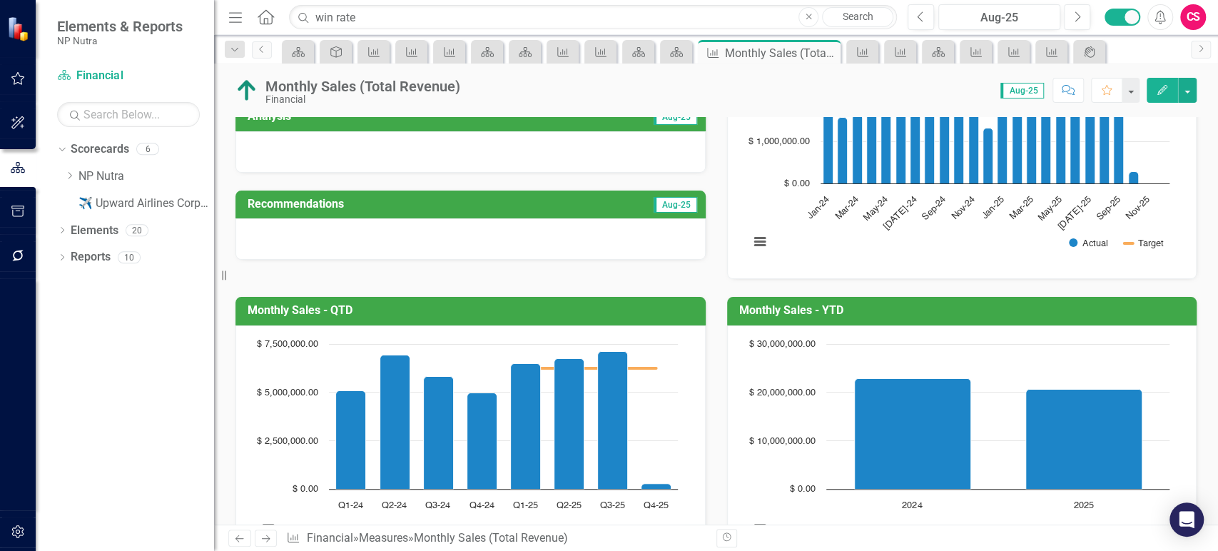
click at [462, 220] on div at bounding box center [470, 238] width 470 height 41
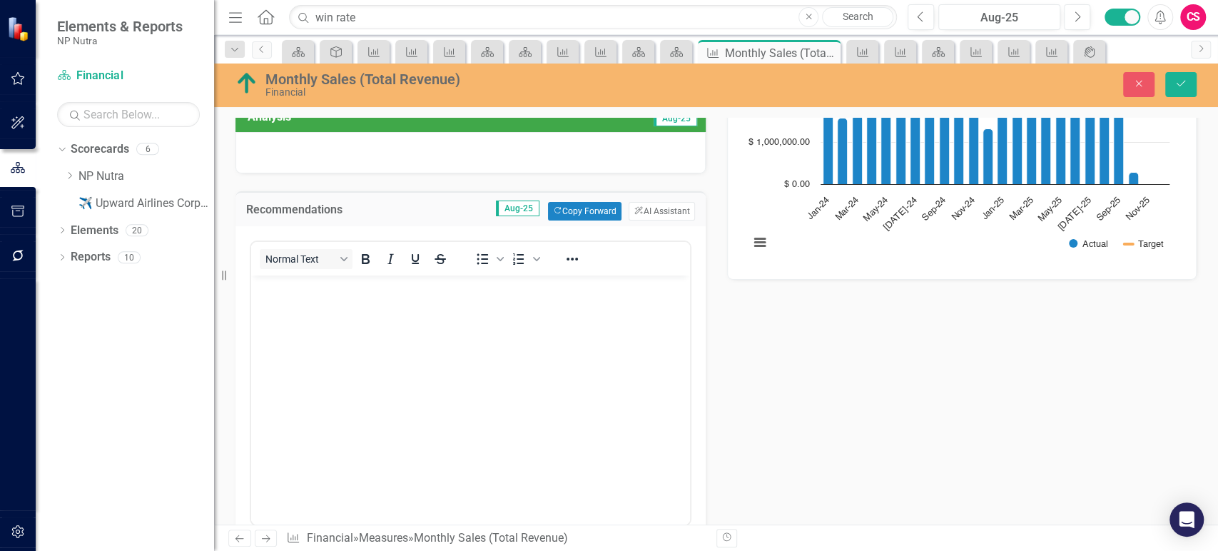
scroll to position [0, 0]
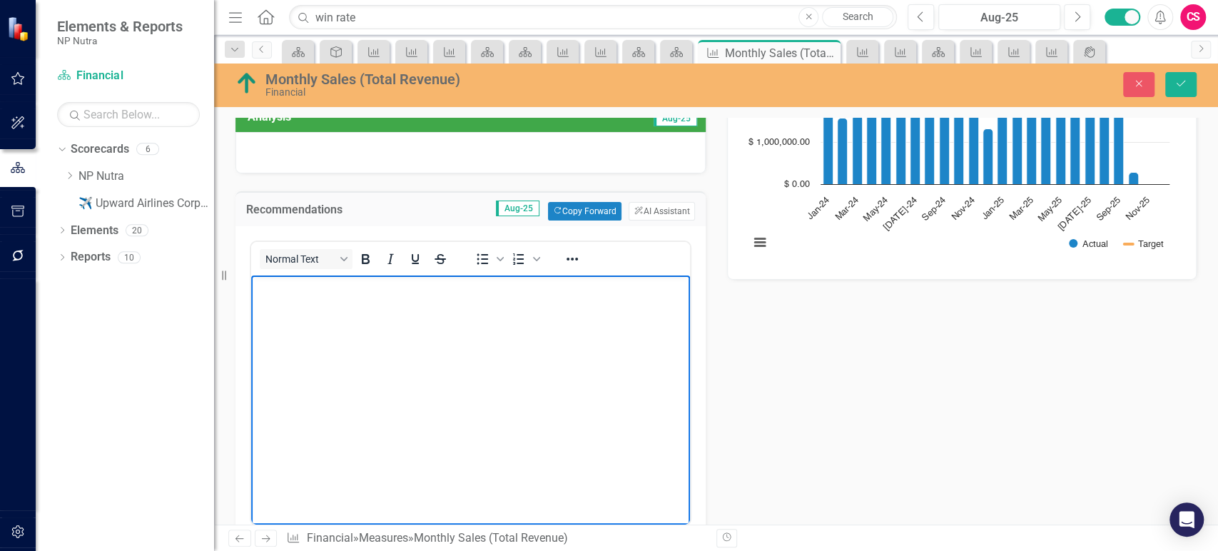
click at [425, 349] on body "Rich Text Area. Press ALT-0 for help." at bounding box center [470, 382] width 439 height 214
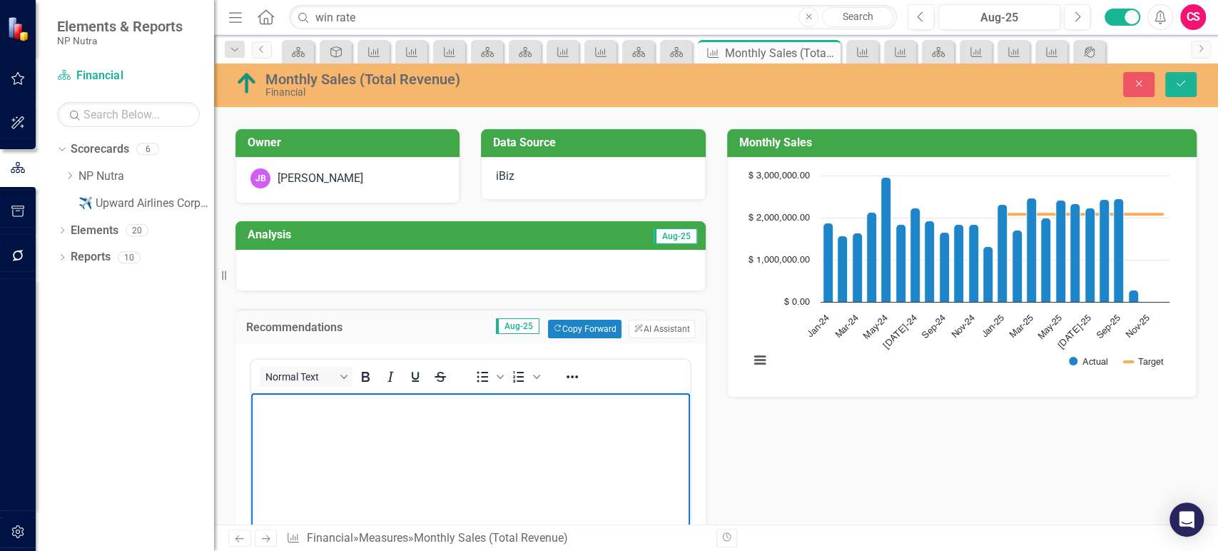
scroll to position [74, 0]
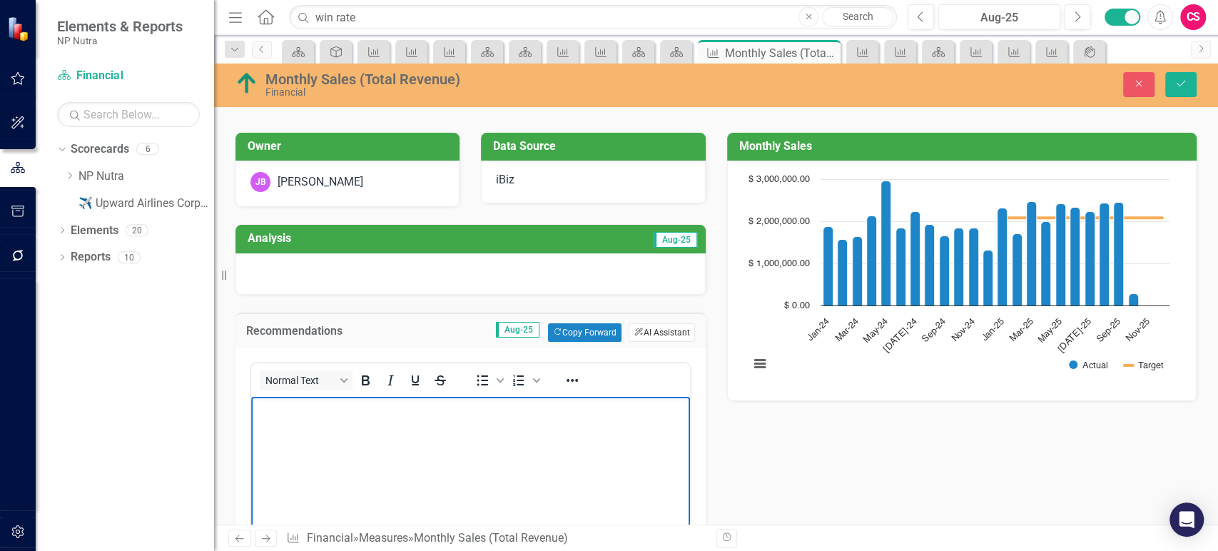
click at [656, 330] on button "ClearPoint AI AI Assistant" at bounding box center [662, 332] width 66 height 19
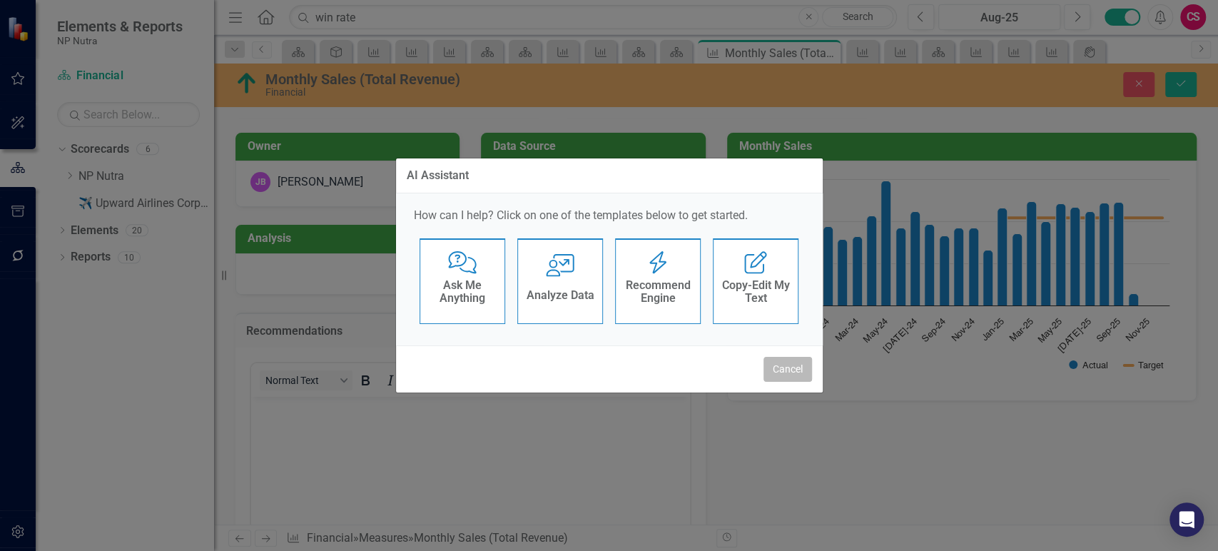
click at [781, 368] on button "Cancel" at bounding box center [788, 369] width 49 height 25
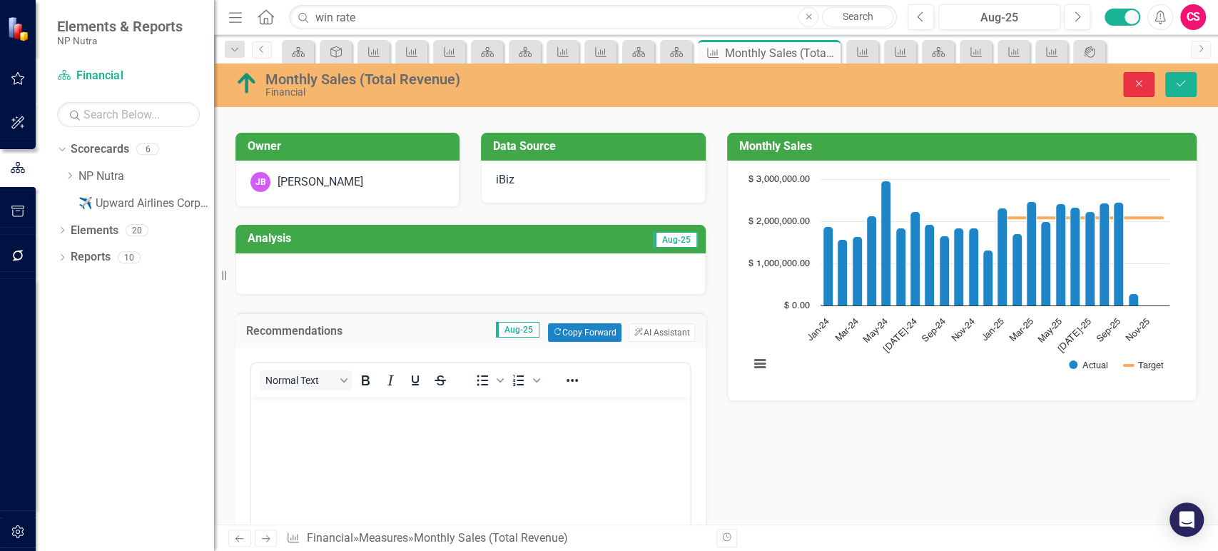
click at [1142, 86] on icon "Close" at bounding box center [1138, 83] width 13 height 10
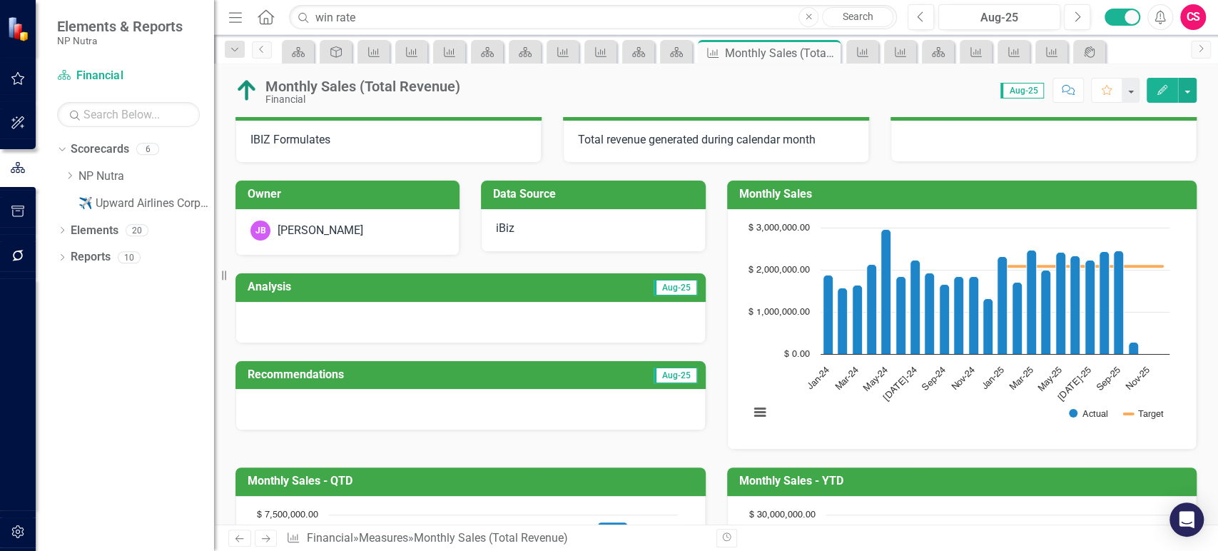
scroll to position [0, 0]
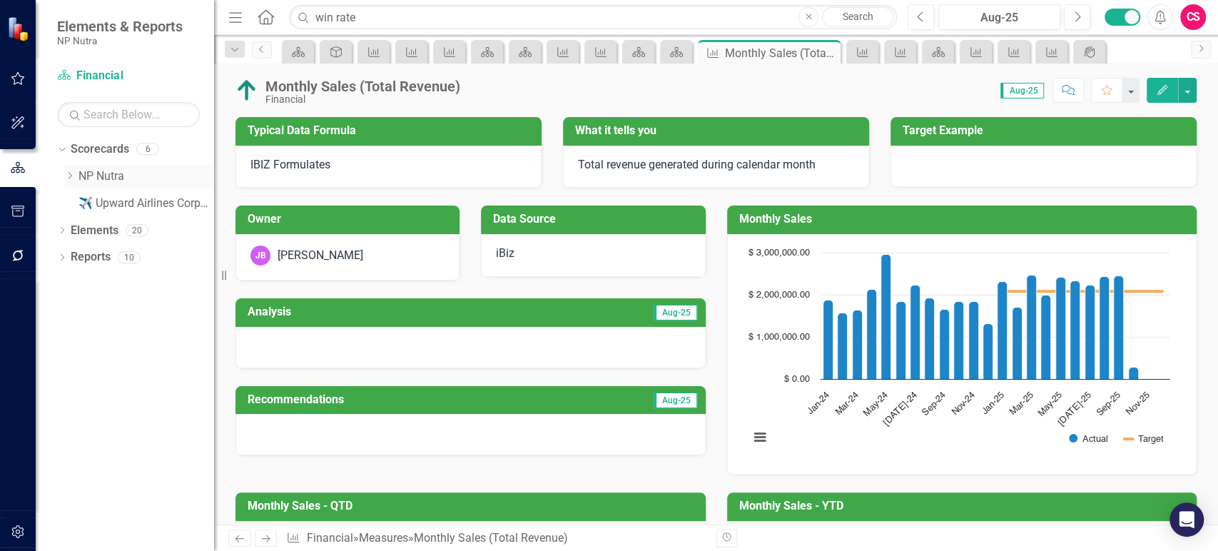
click at [97, 172] on link "NP Nutra" at bounding box center [146, 176] width 136 height 16
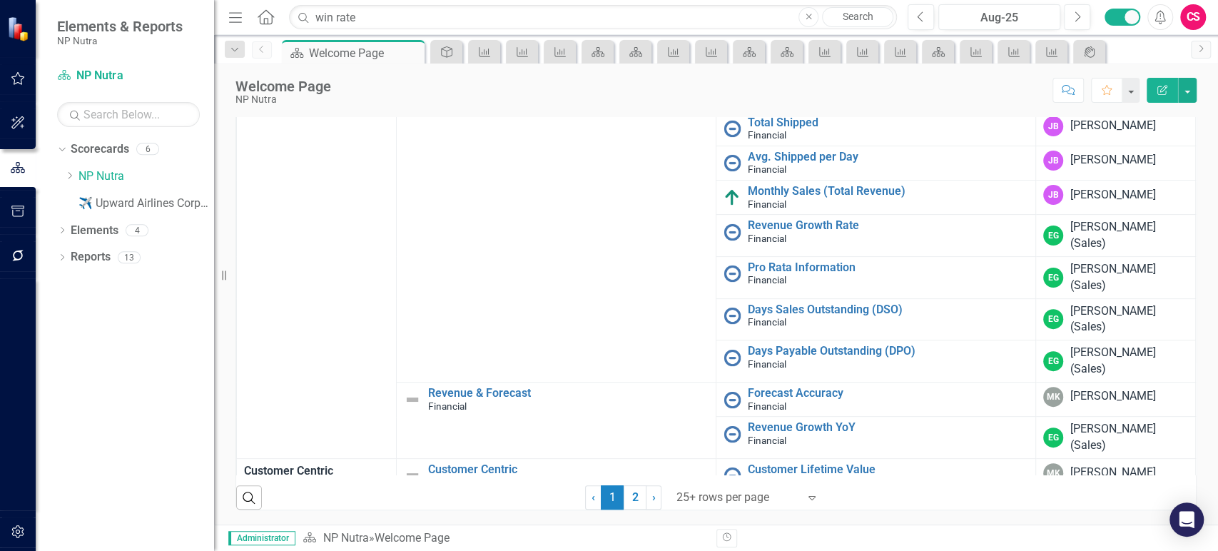
scroll to position [188, 0]
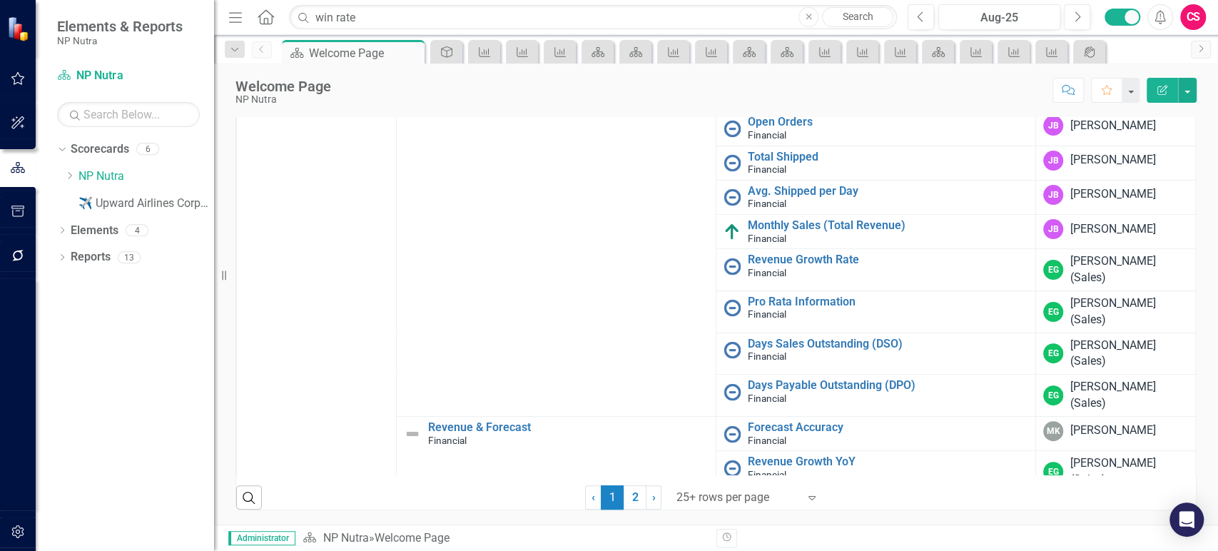
click at [14, 537] on icon "button" at bounding box center [18, 531] width 15 height 11
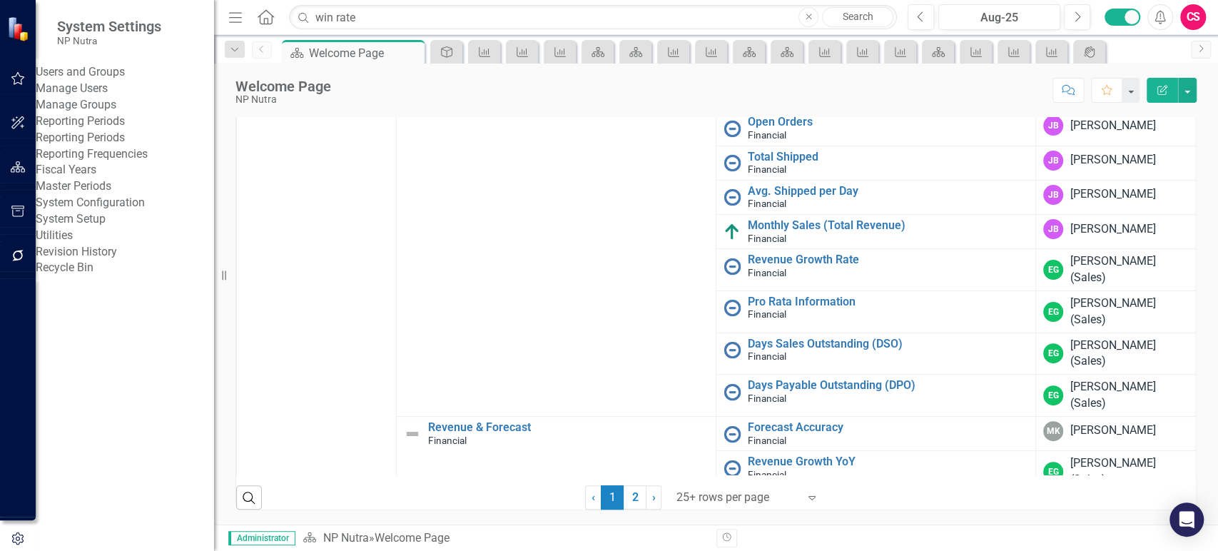
click at [104, 97] on link "Manage Users" at bounding box center [125, 89] width 178 height 16
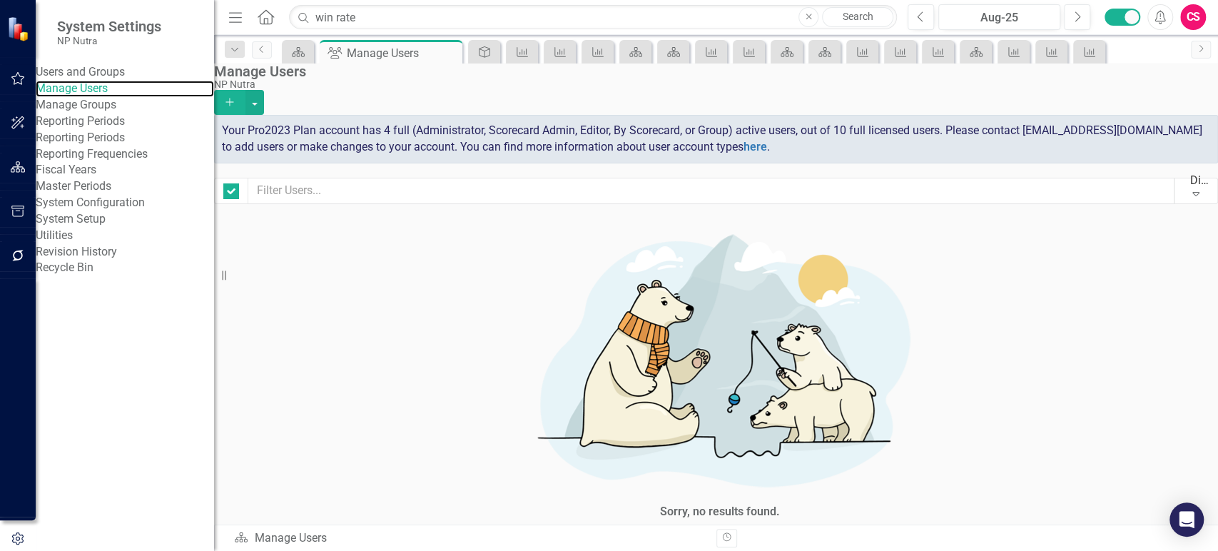
checkbox input "false"
click at [236, 97] on icon "Add" at bounding box center [229, 102] width 13 height 10
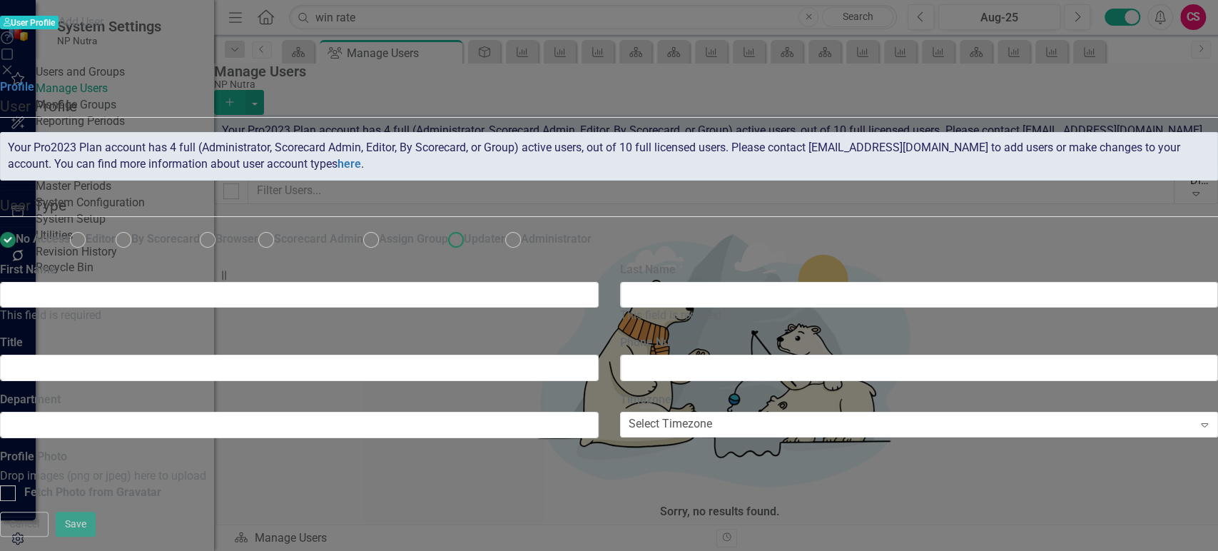
click at [464, 232] on span "Updater" at bounding box center [484, 239] width 41 height 14
click at [445, 228] on input "Updater" at bounding box center [456, 239] width 22 height 22
radio input "true"
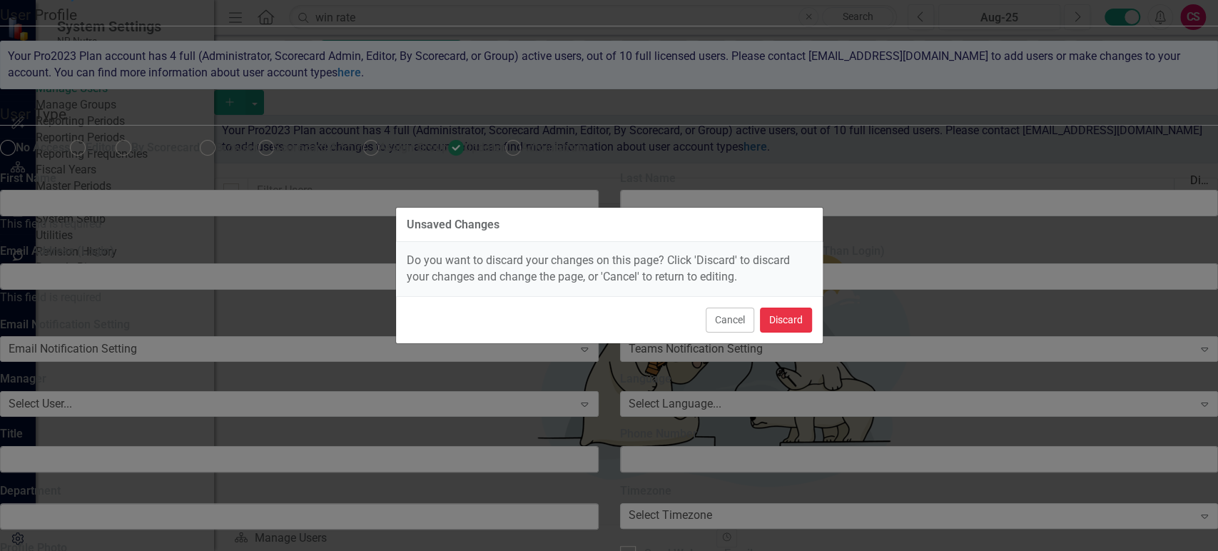
click at [780, 320] on button "Discard" at bounding box center [786, 320] width 52 height 25
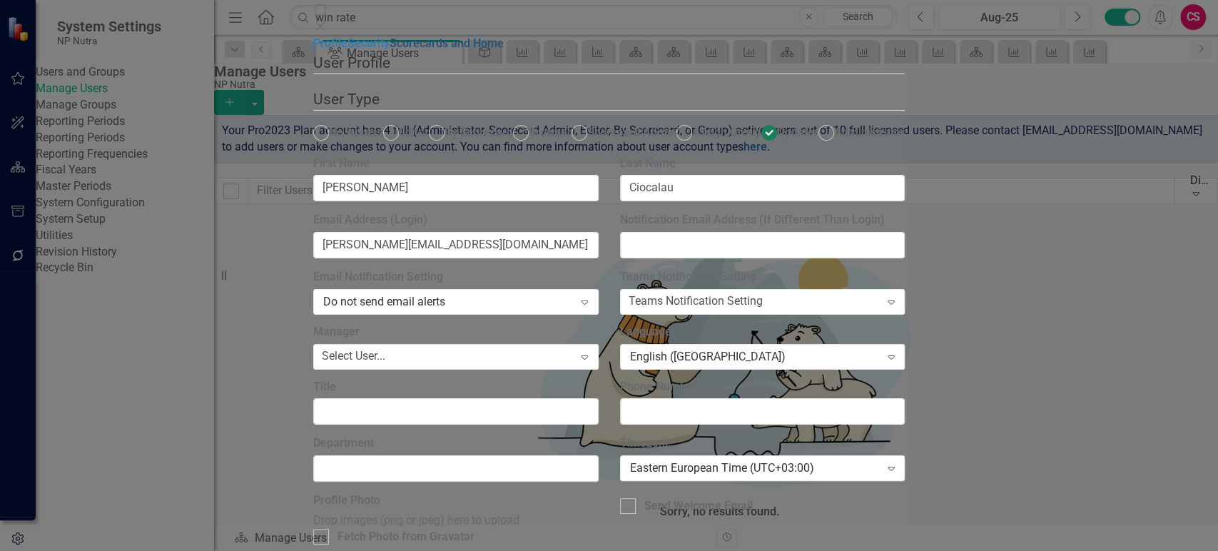
click at [390, 50] on link "Scorecards and Home" at bounding box center [447, 43] width 114 height 14
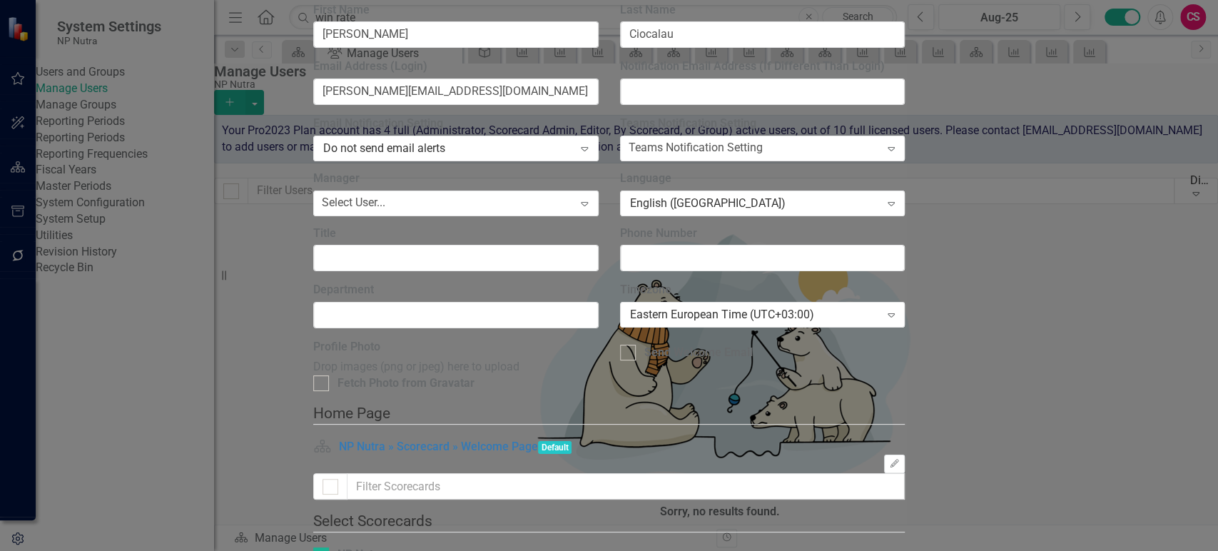
checkbox input "false"
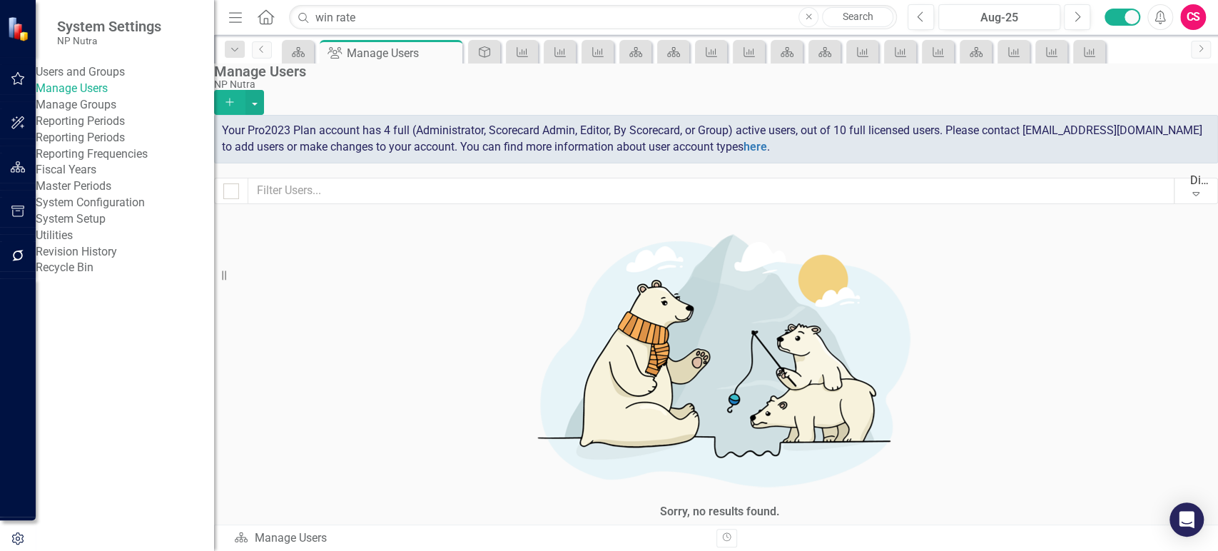
click at [272, 20] on icon at bounding box center [266, 16] width 16 height 15
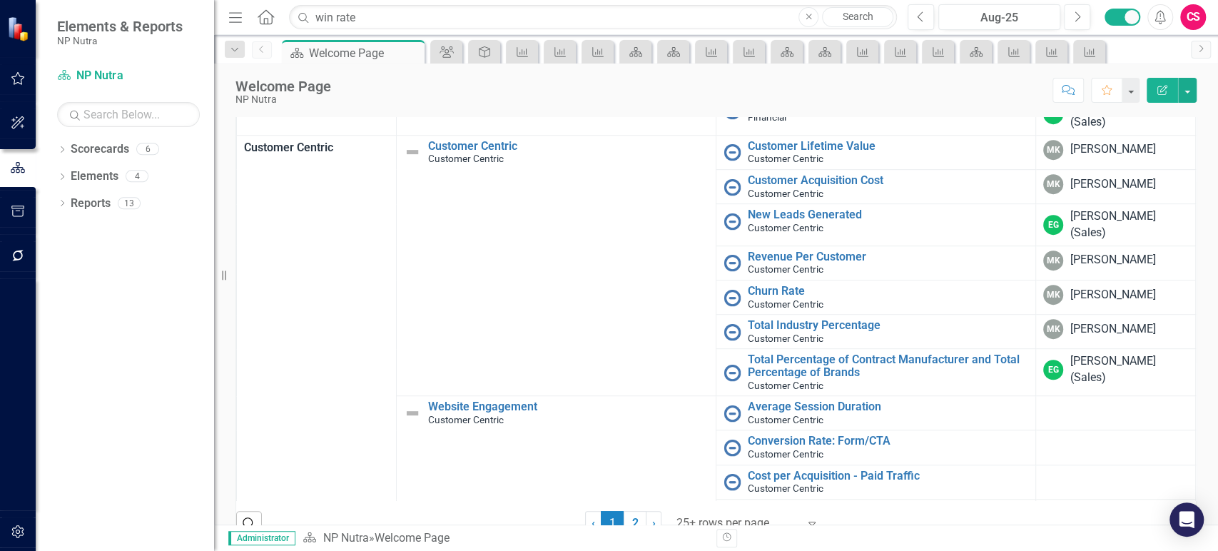
scroll to position [571, 0]
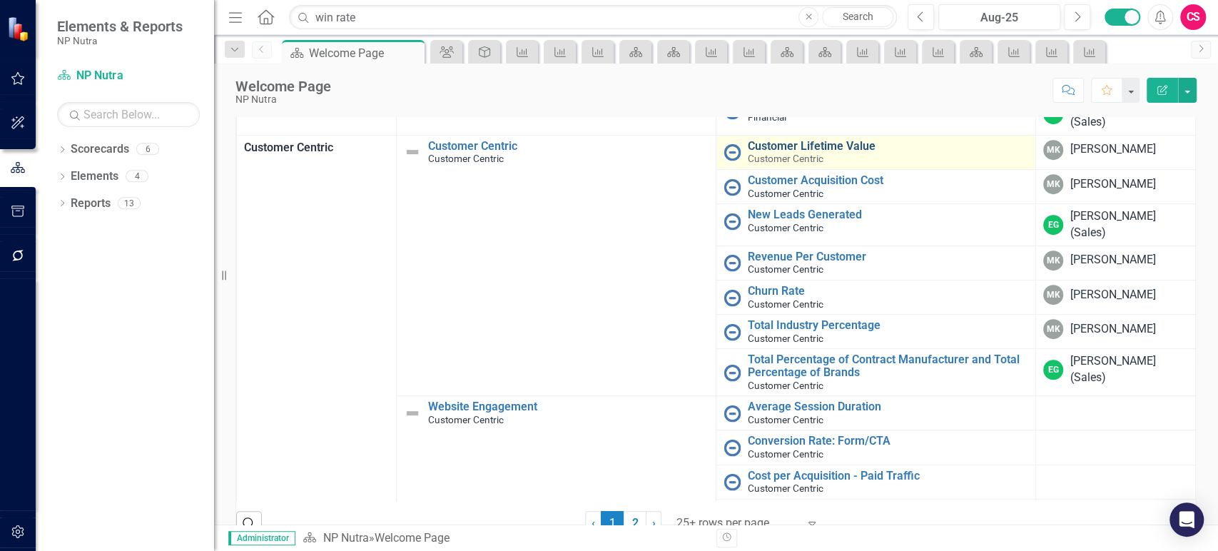
click at [824, 153] on link "Customer Lifetime Value" at bounding box center [888, 146] width 280 height 13
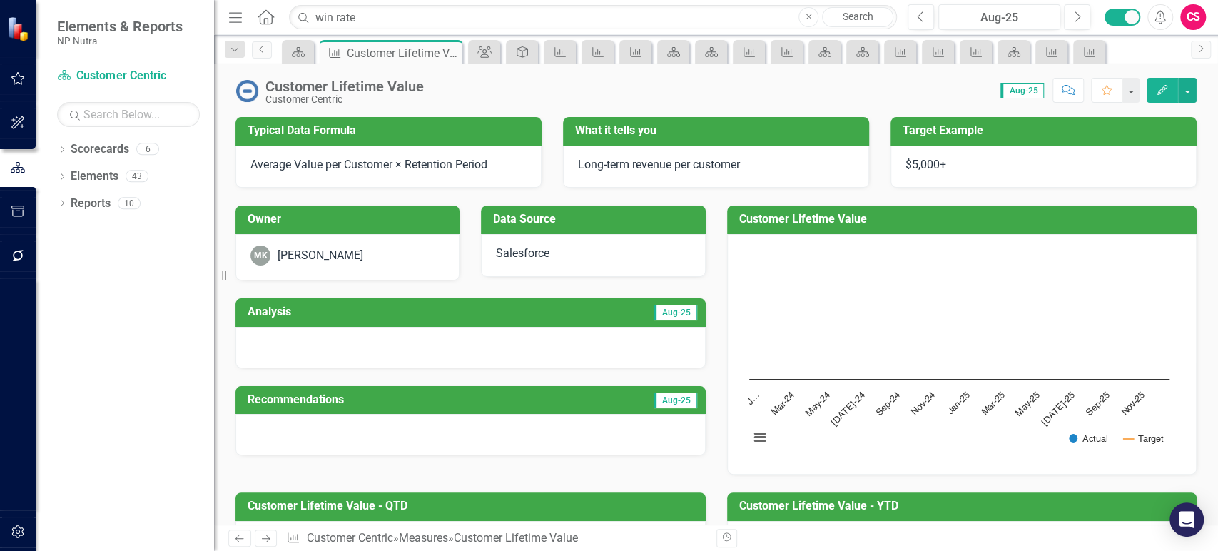
click at [519, 323] on td "Aug-25" at bounding box center [584, 314] width 229 height 24
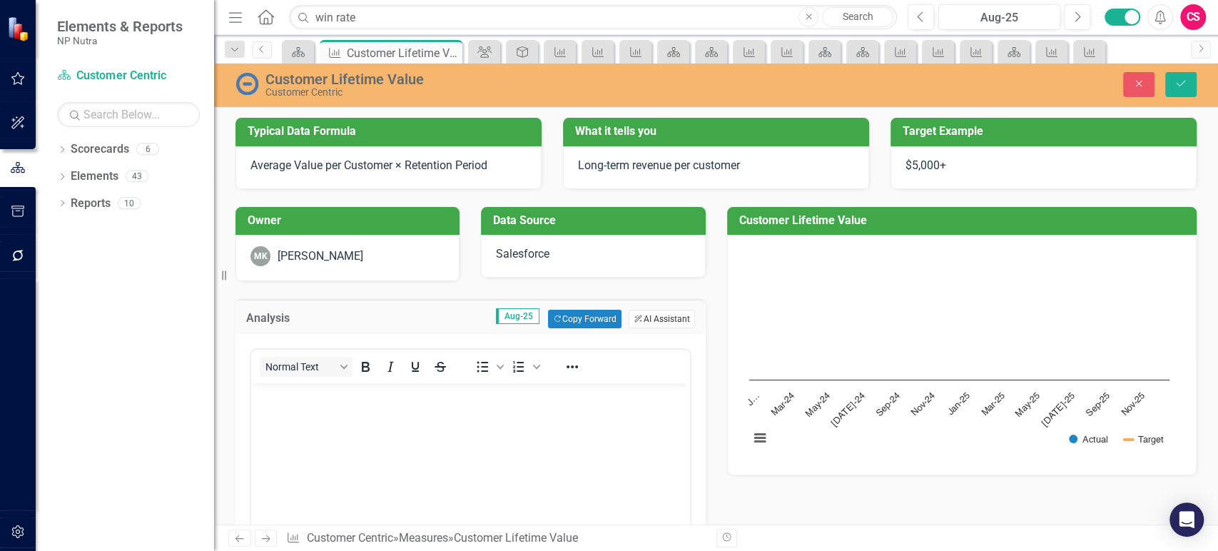
click at [648, 312] on button "ClearPoint AI AI Assistant" at bounding box center [662, 319] width 66 height 19
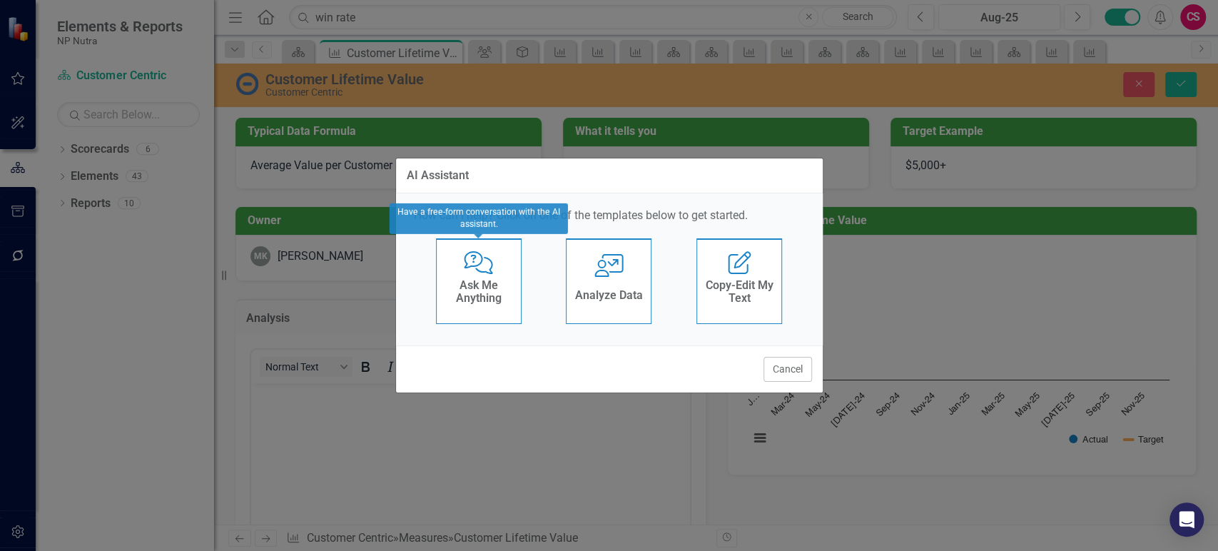
click at [513, 289] on h4 "Ask Me Anything" at bounding box center [479, 291] width 70 height 25
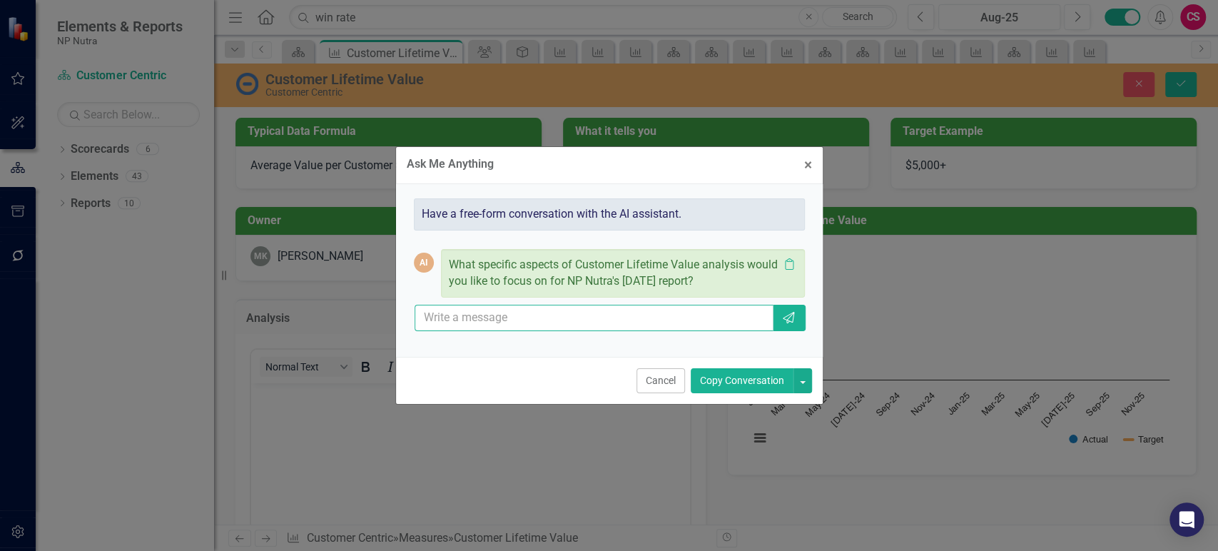
click at [522, 317] on input "text" at bounding box center [595, 318] width 360 height 26
type input "what is benchmark for customer lifetime value in industries related to NP Nutra"
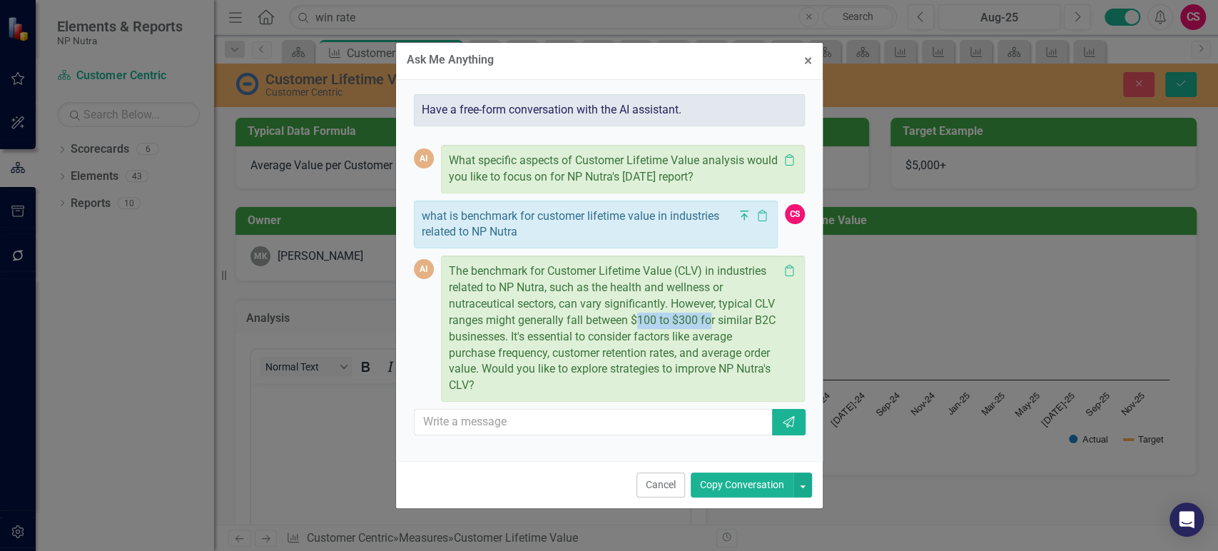
drag, startPoint x: 638, startPoint y: 315, endPoint x: 710, endPoint y: 322, distance: 72.4
click at [710, 322] on p "The benchmark for Customer Lifetime Value (CLV) in industries related to NP Nut…" at bounding box center [614, 328] width 330 height 131
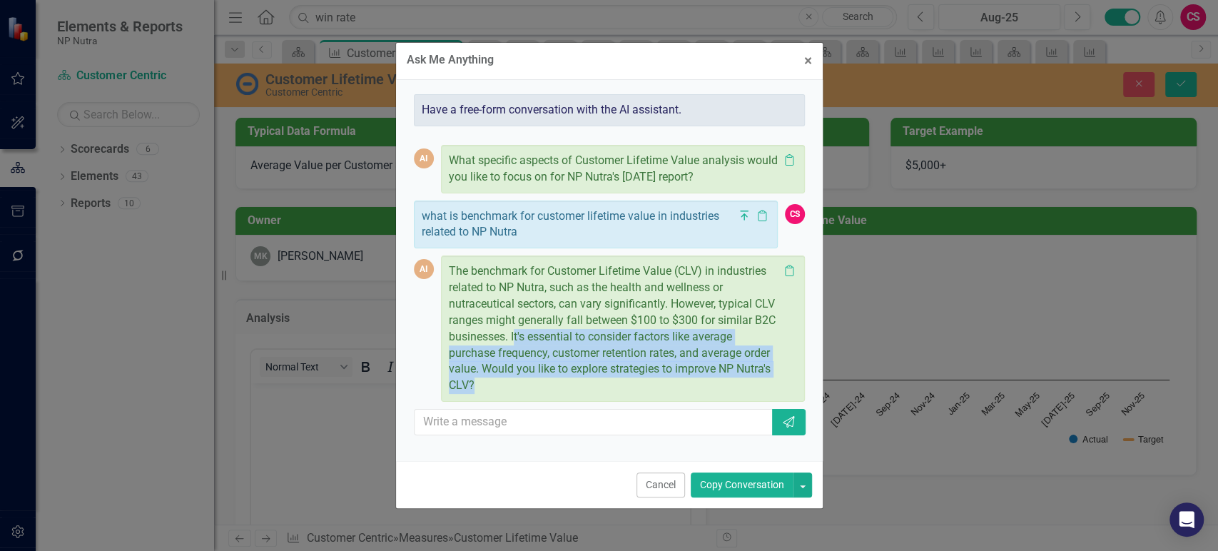
drag, startPoint x: 516, startPoint y: 335, endPoint x: 503, endPoint y: 385, distance: 52.3
click at [503, 385] on p "The benchmark for Customer Lifetime Value (CLV) in industries related to NP Nut…" at bounding box center [614, 328] width 330 height 131
click at [504, 385] on p "The benchmark for Customer Lifetime Value (CLV) in industries related to NP Nut…" at bounding box center [614, 328] width 330 height 131
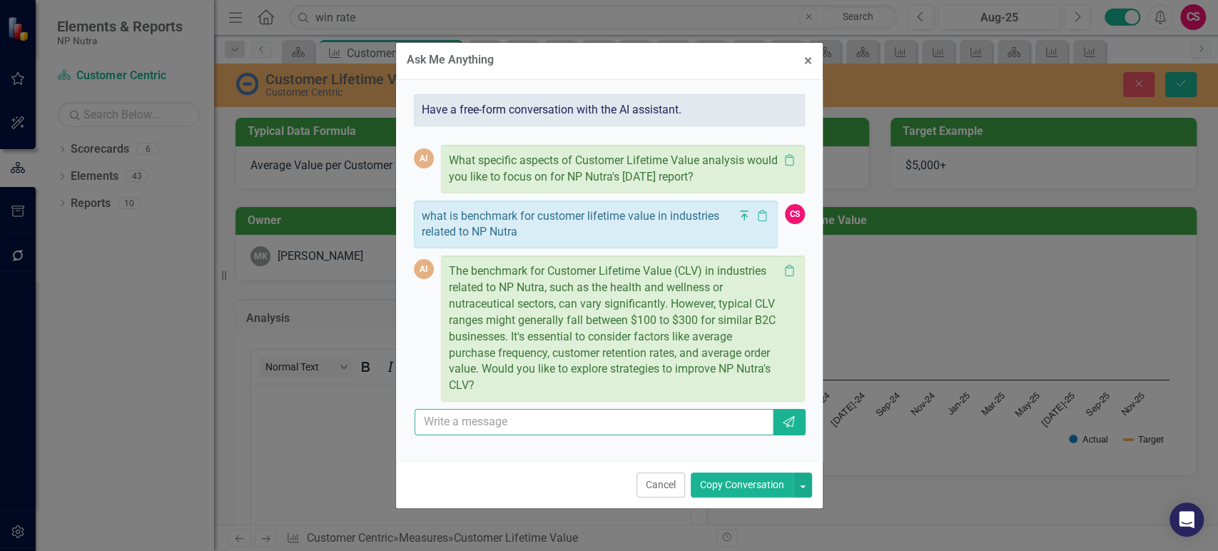
click at [506, 427] on input "text" at bounding box center [595, 422] width 360 height 26
type input "Np nutra is B2B"
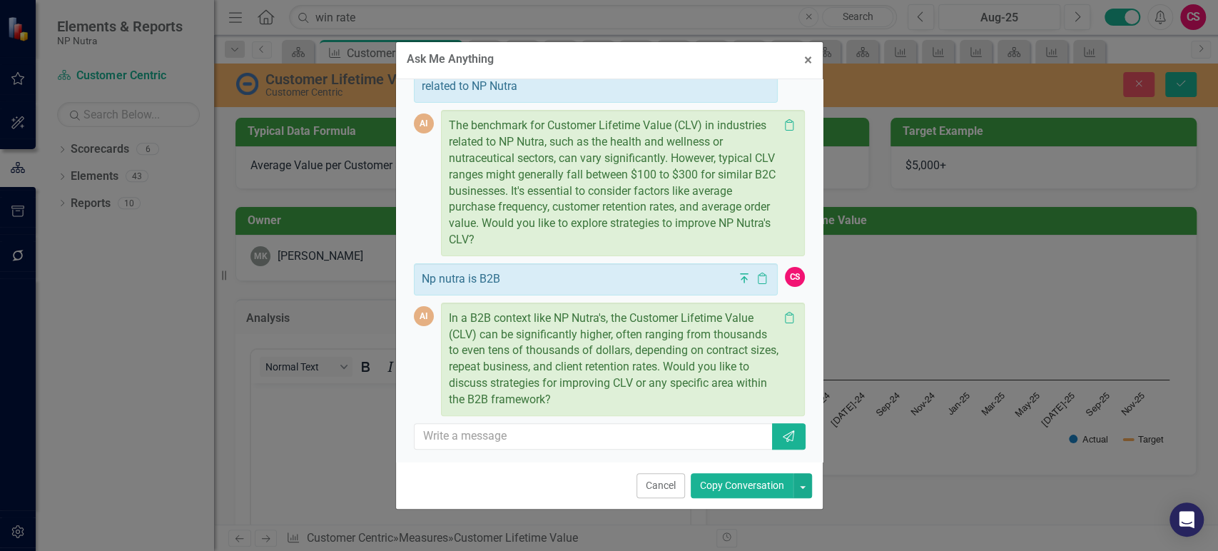
scroll to position [146, 0]
drag, startPoint x: 683, startPoint y: 332, endPoint x: 642, endPoint y: 353, distance: 46.3
click at [642, 353] on p "In a B2B context like NP Nutra's, the Customer Lifetime Value (CLV) can be sign…" at bounding box center [614, 359] width 330 height 98
drag, startPoint x: 489, startPoint y: 377, endPoint x: 602, endPoint y: 399, distance: 115.5
click at [603, 399] on p "In a B2B context like NP Nutra's, the Customer Lifetime Value (CLV) can be sign…" at bounding box center [614, 359] width 330 height 98
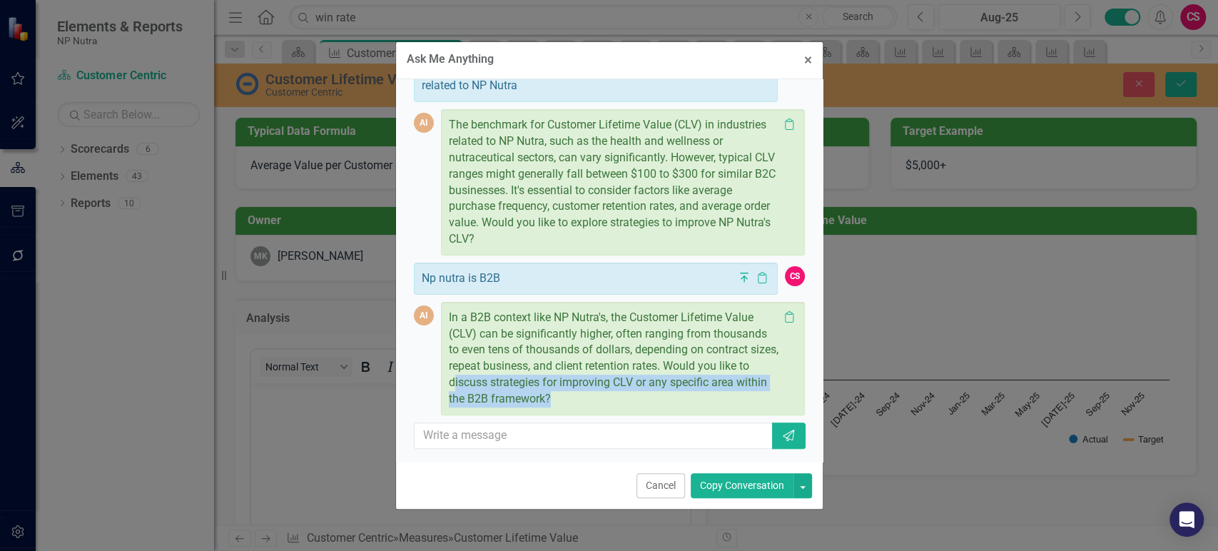
click at [604, 399] on p "In a B2B context like NP Nutra's, the Customer Lifetime Value (CLV) can be sign…" at bounding box center [614, 359] width 330 height 98
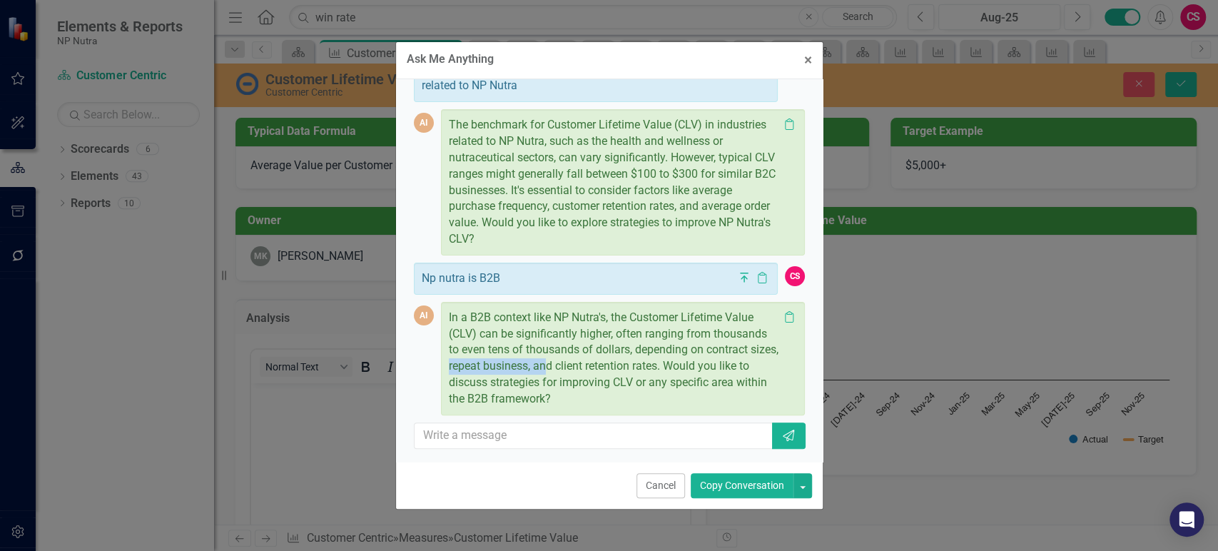
drag, startPoint x: 479, startPoint y: 365, endPoint x: 577, endPoint y: 364, distance: 97.8
click at [577, 364] on p "In a B2B context like NP Nutra's, the Customer Lifetime Value (CLV) can be sign…" at bounding box center [614, 359] width 330 height 98
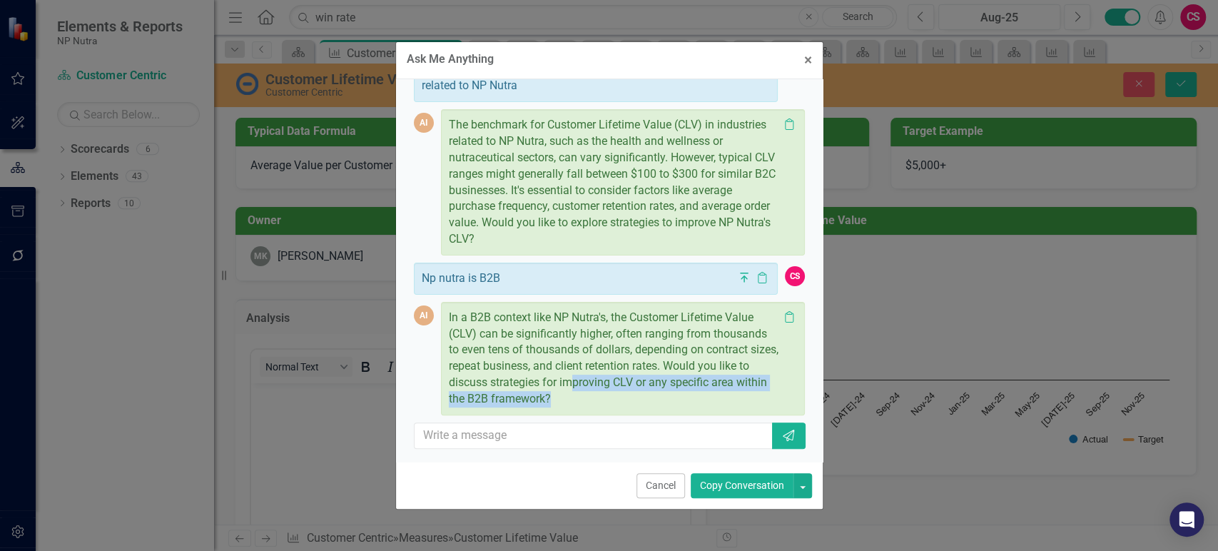
drag, startPoint x: 602, startPoint y: 384, endPoint x: 599, endPoint y: 409, distance: 25.1
click at [599, 409] on div "In a B2B context like NP Nutra's, the Customer Lifetime Value (CLV) can be sign…" at bounding box center [623, 358] width 364 height 113
click at [664, 498] on button "Cancel" at bounding box center [661, 485] width 49 height 25
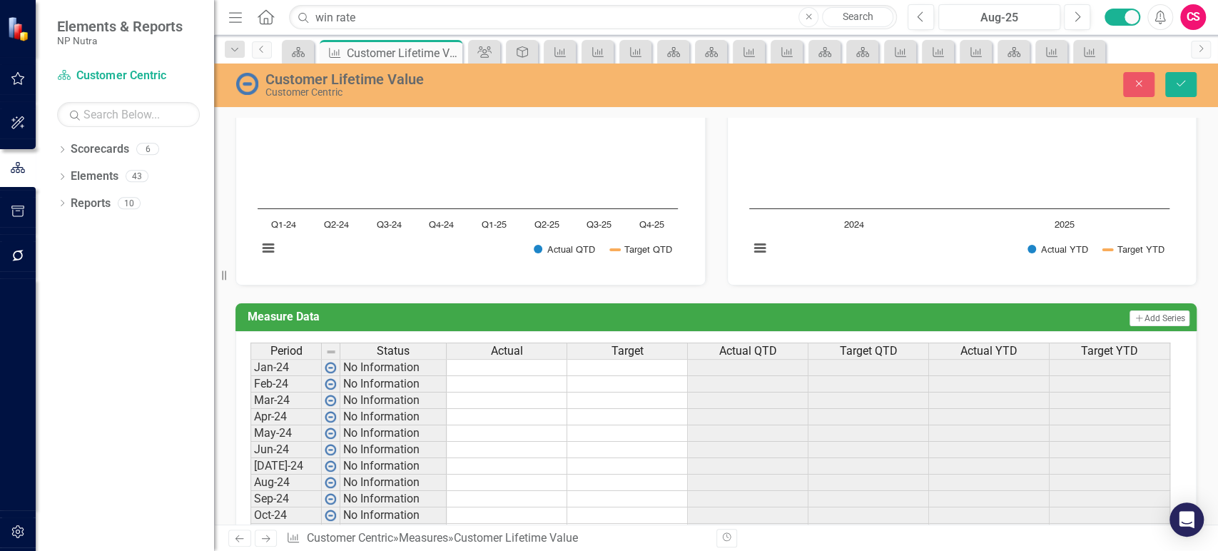
scroll to position [1039, 0]
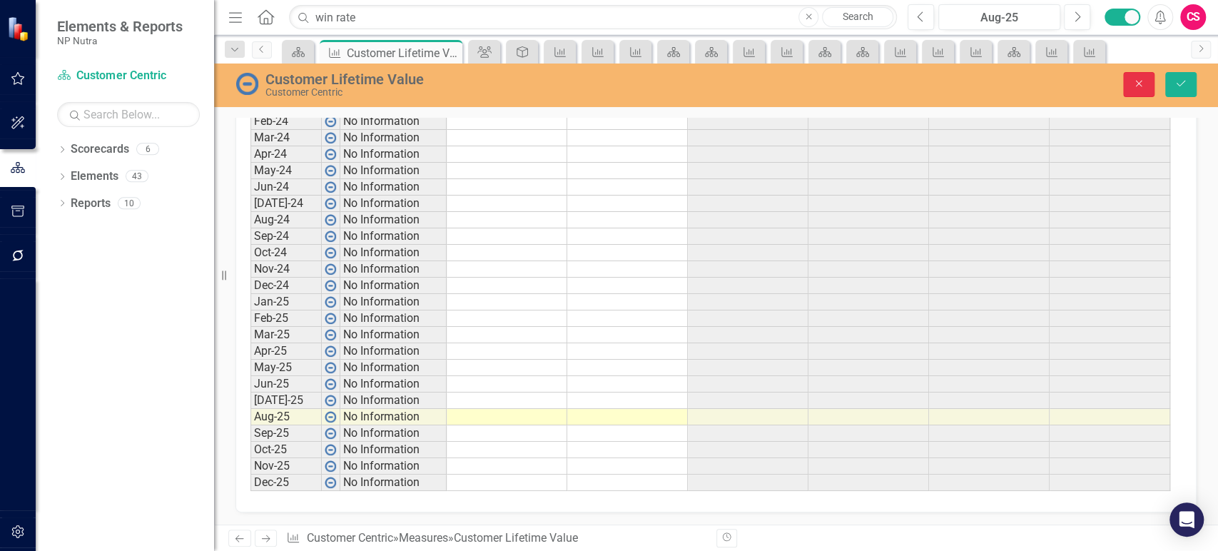
click at [1142, 85] on icon "Close" at bounding box center [1138, 83] width 13 height 10
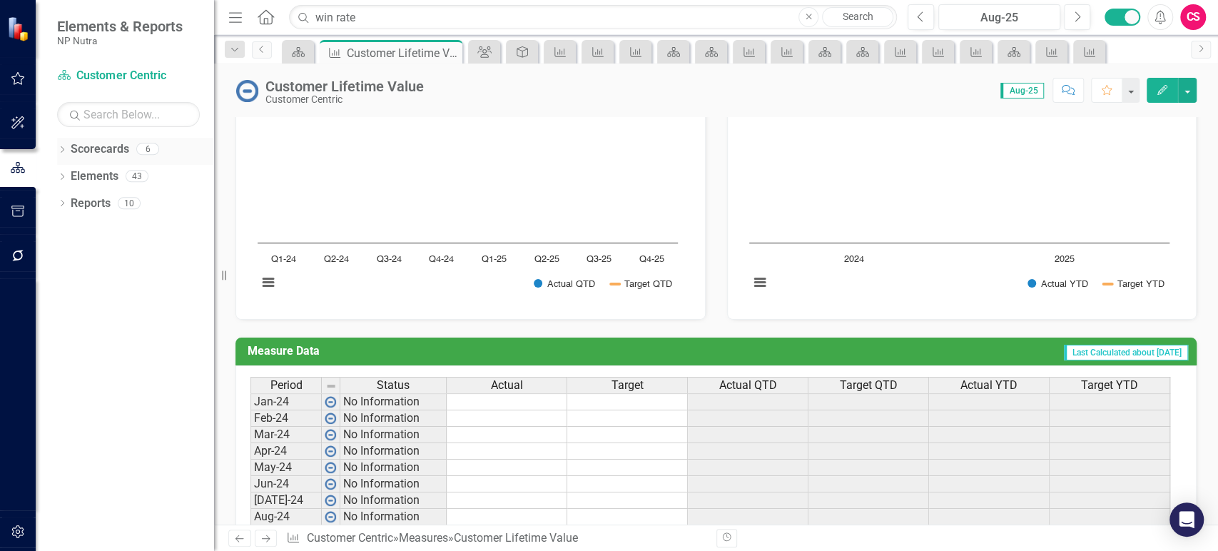
scroll to position [441, 0]
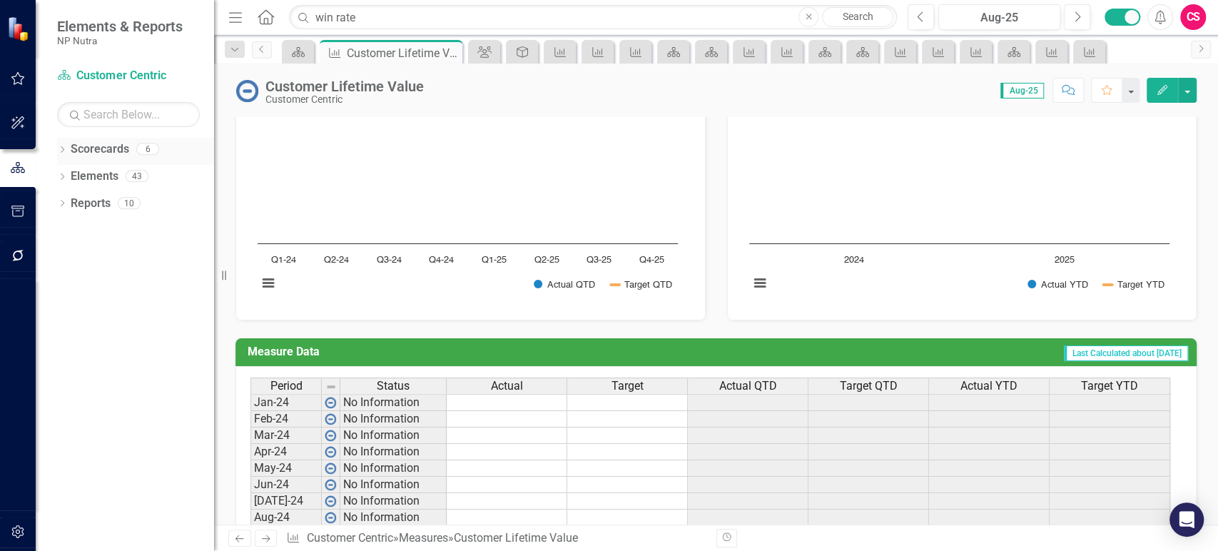
click at [59, 147] on icon "Dropdown" at bounding box center [62, 151] width 10 height 8
click at [106, 178] on link "NP Nutra" at bounding box center [146, 176] width 136 height 16
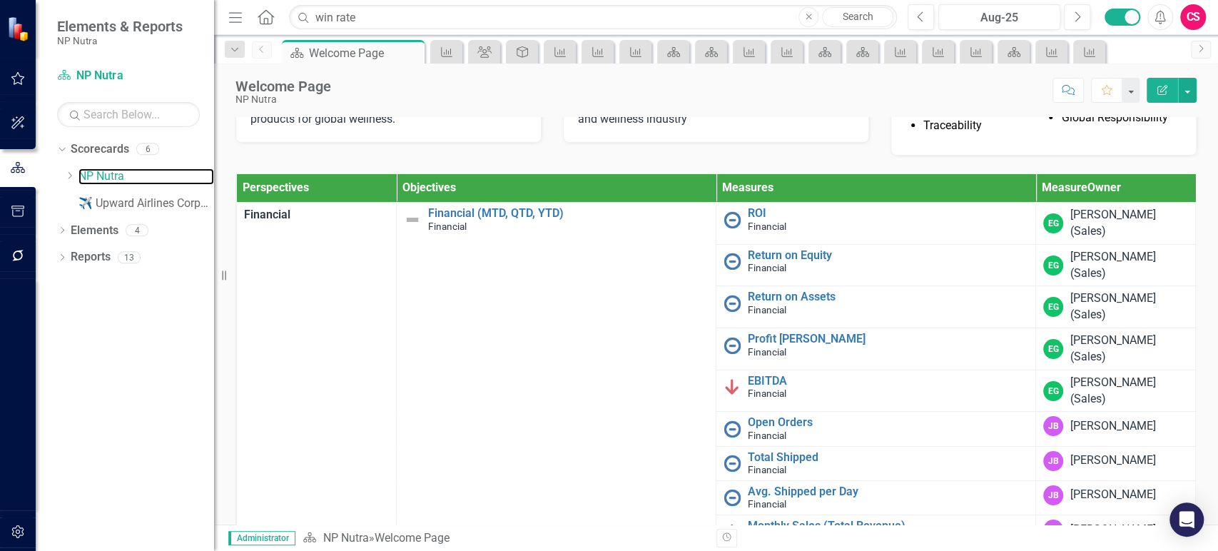
scroll to position [168, 0]
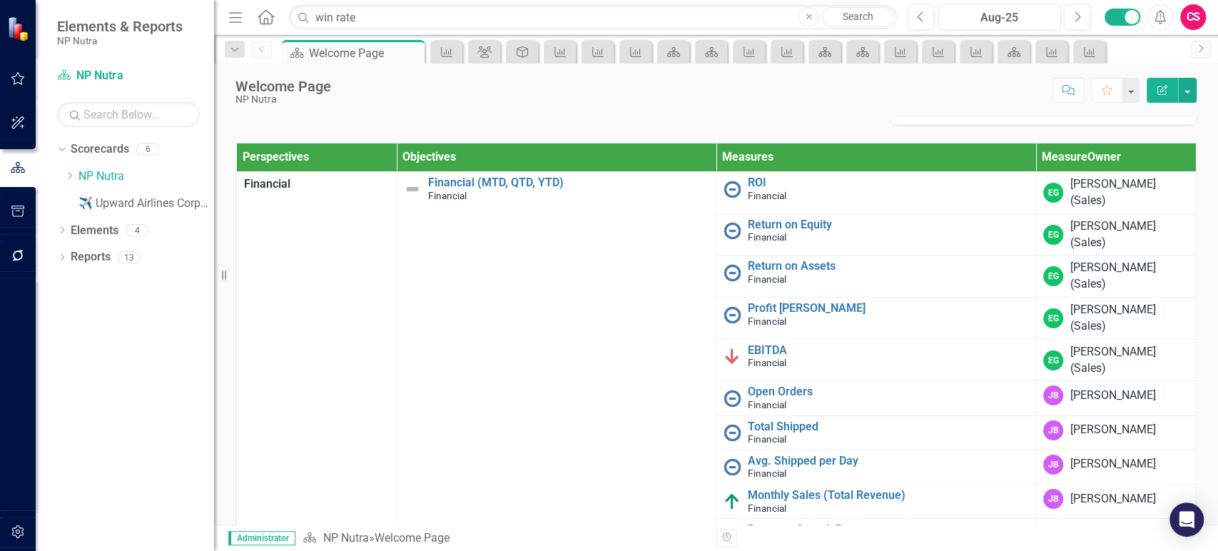
click at [1205, 6] on div "CS" at bounding box center [1193, 17] width 26 height 26
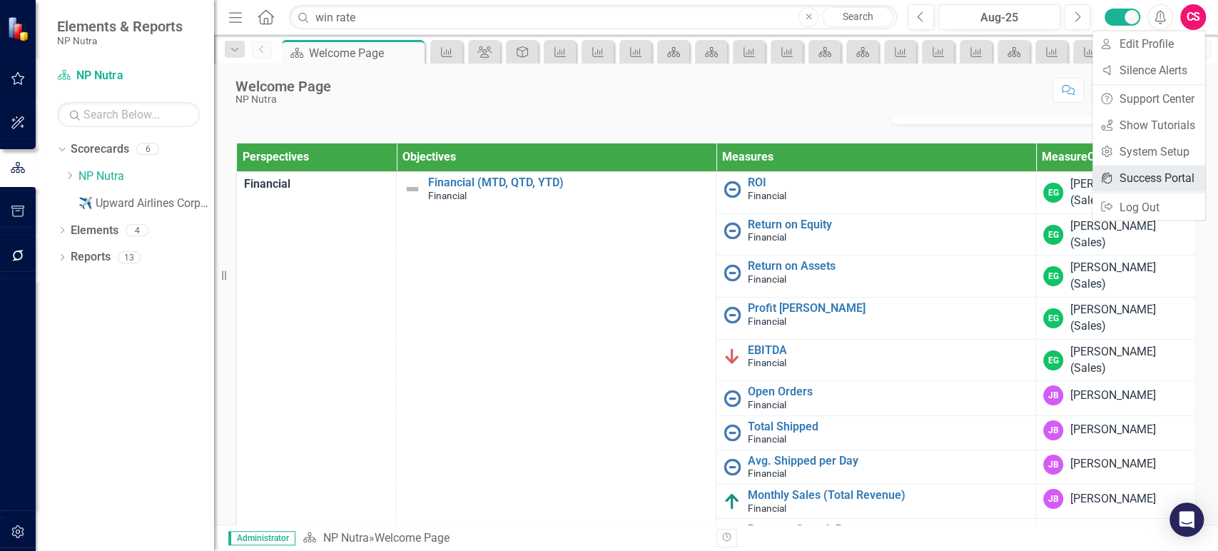
click at [1112, 171] on link "icon.portal Success Portal" at bounding box center [1148, 178] width 113 height 26
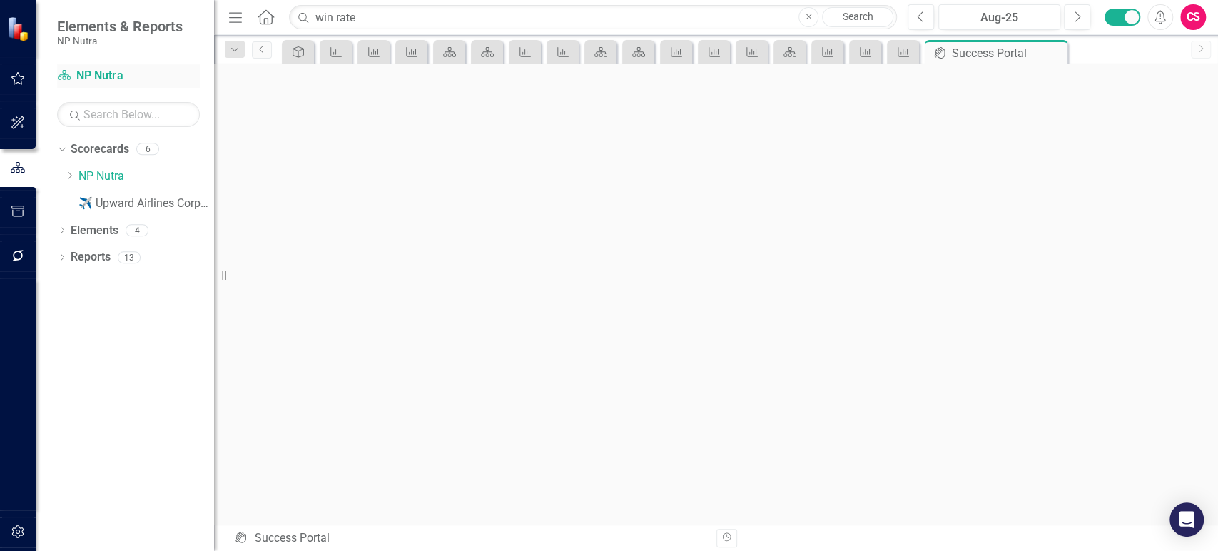
click at [120, 78] on link "Scorecard NP Nutra" at bounding box center [128, 76] width 143 height 16
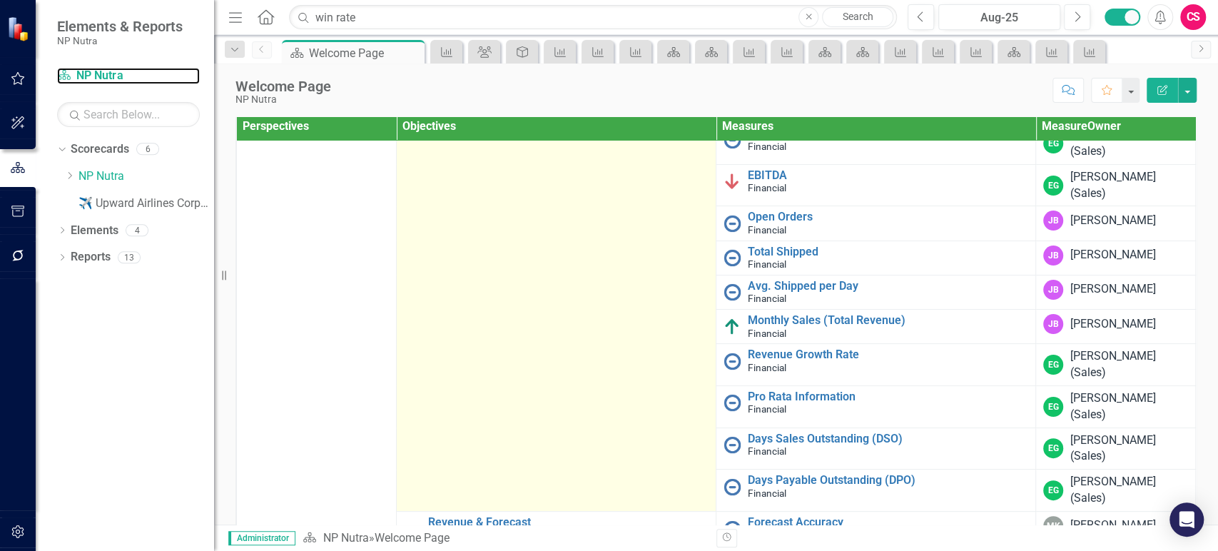
scroll to position [193, 0]
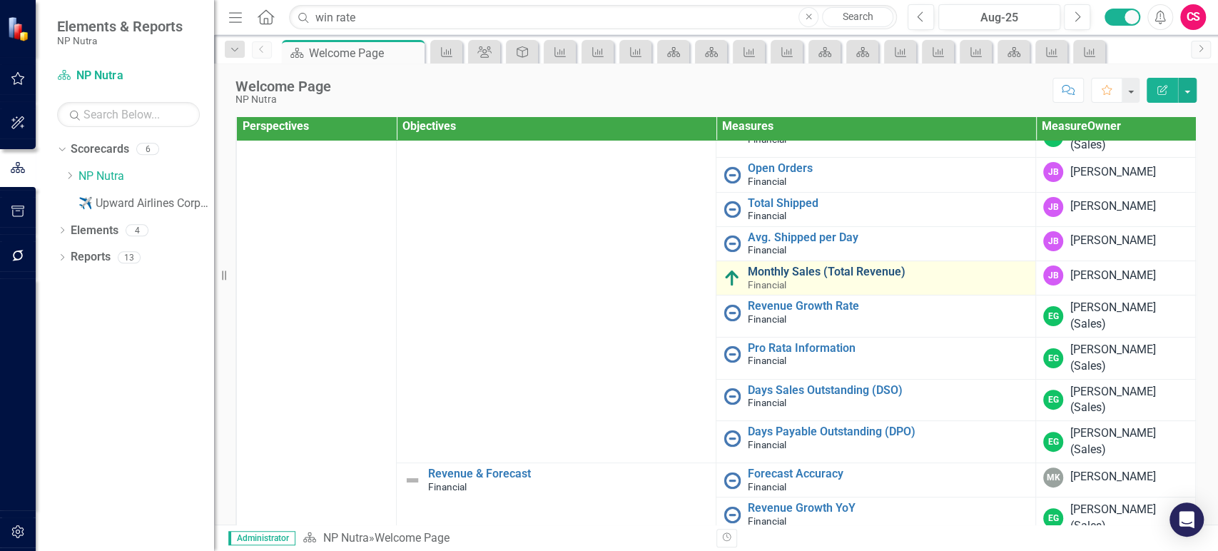
click at [754, 278] on link "Monthly Sales (Total Revenue)" at bounding box center [888, 271] width 280 height 13
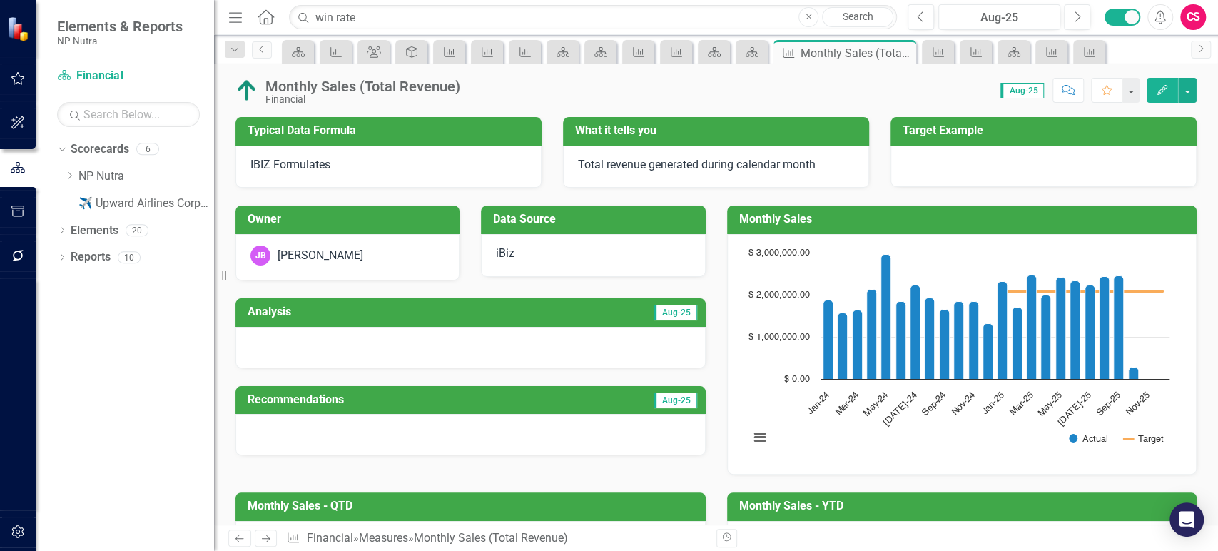
click at [428, 83] on div "Monthly Sales (Total Revenue)" at bounding box center [362, 86] width 195 height 16
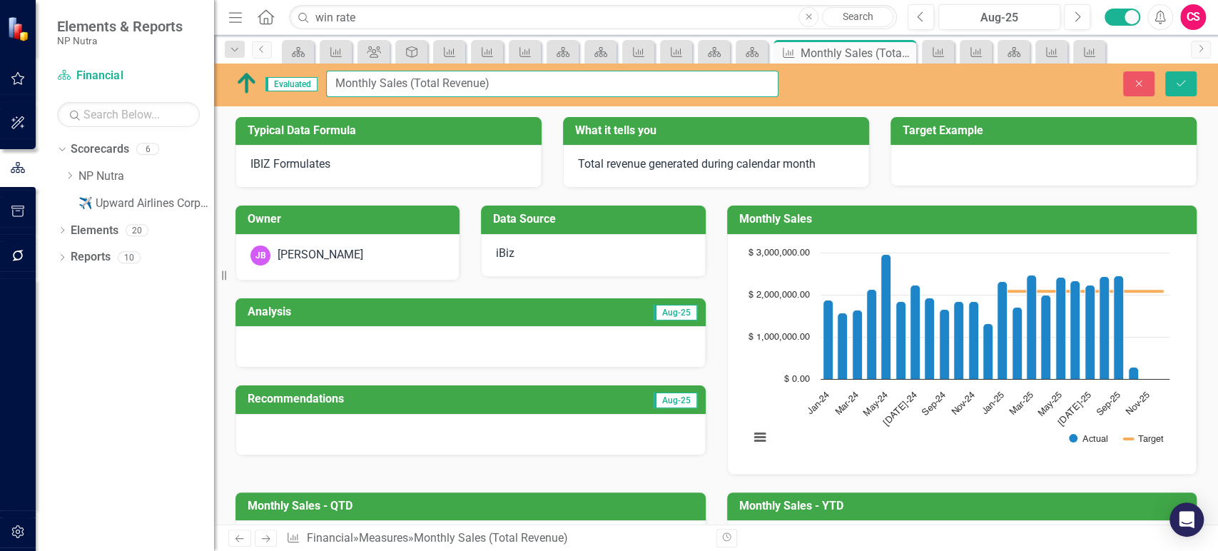
drag, startPoint x: 415, startPoint y: 86, endPoint x: 315, endPoint y: 76, distance: 101.1
click at [315, 76] on div "Evaluated Monthly Sales (Total Revenue)" at bounding box center [506, 84] width 543 height 26
click at [491, 75] on input "Sales Revenue)" at bounding box center [552, 84] width 452 height 26
type input "Sales Revenue"
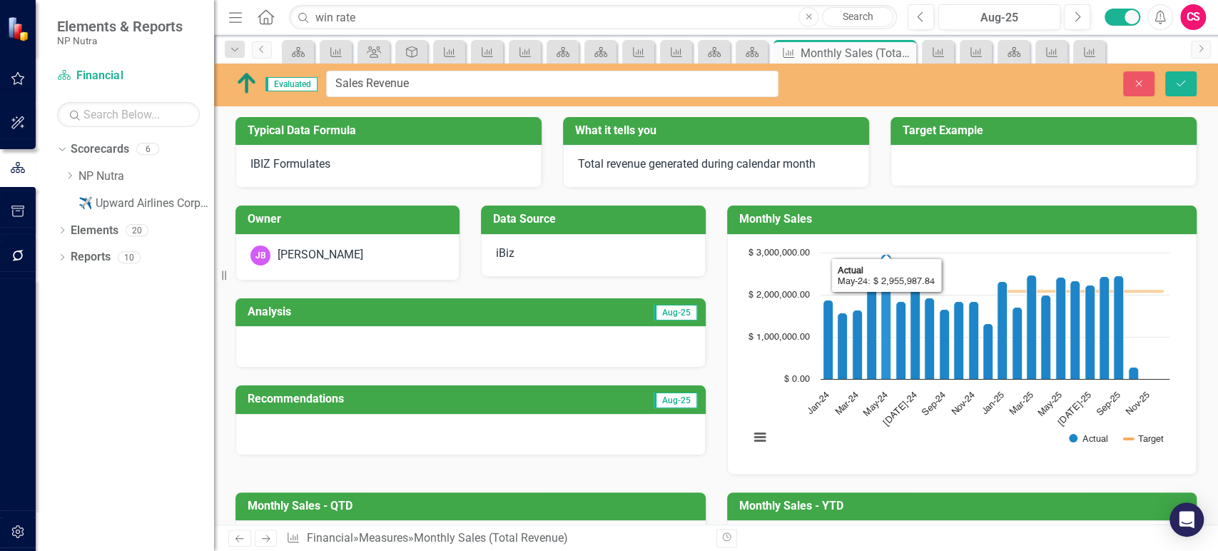
click at [848, 229] on td "Monthly Sales" at bounding box center [964, 221] width 451 height 24
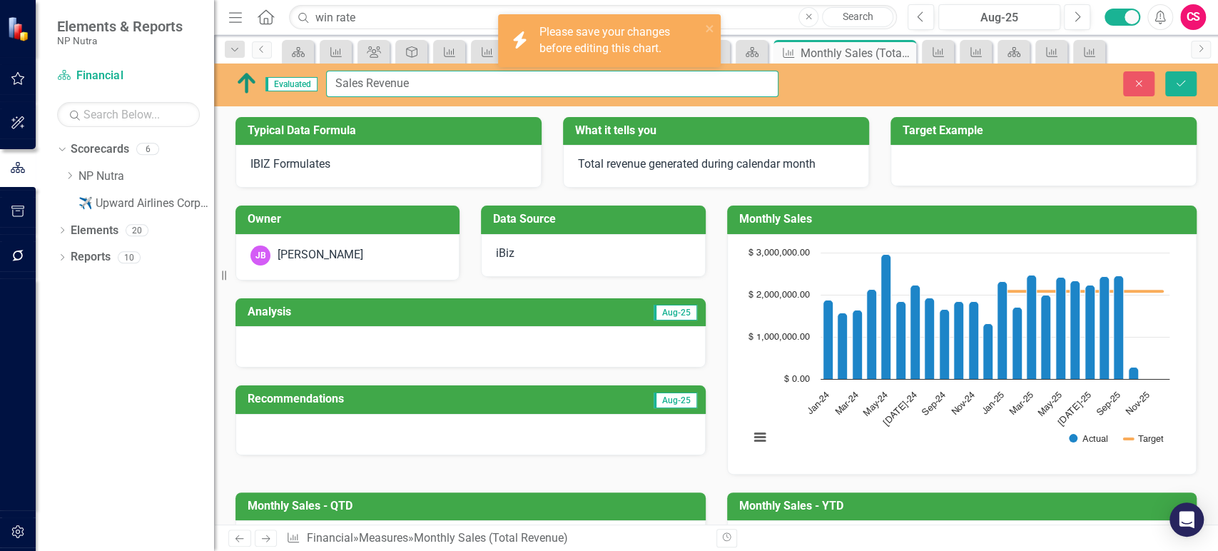
click at [474, 89] on input "Sales Revenue" at bounding box center [552, 84] width 452 height 26
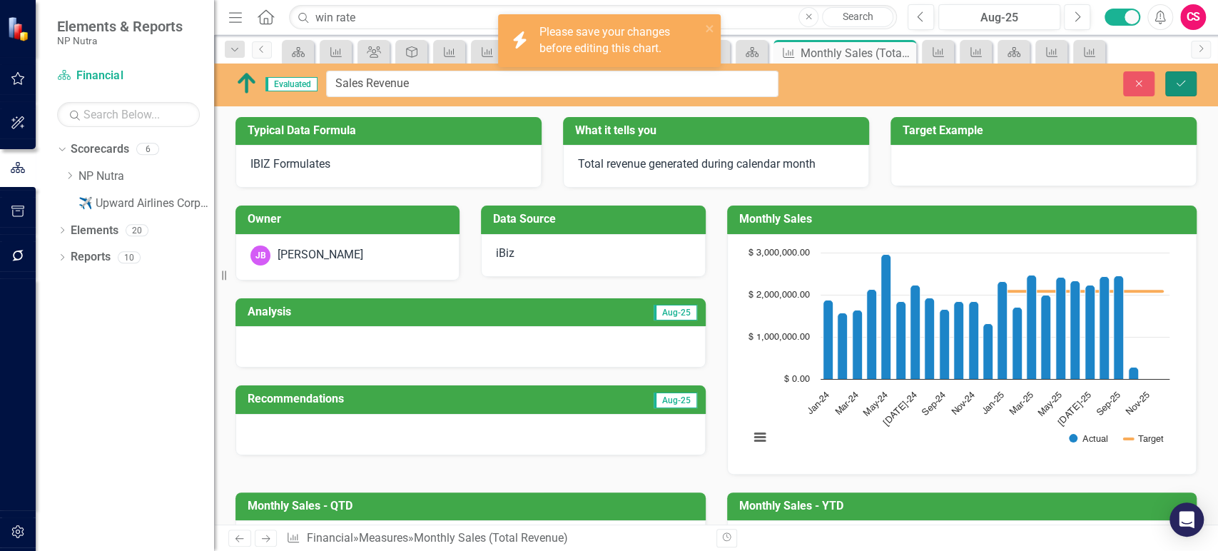
click at [1187, 83] on button "Save" at bounding box center [1180, 83] width 31 height 25
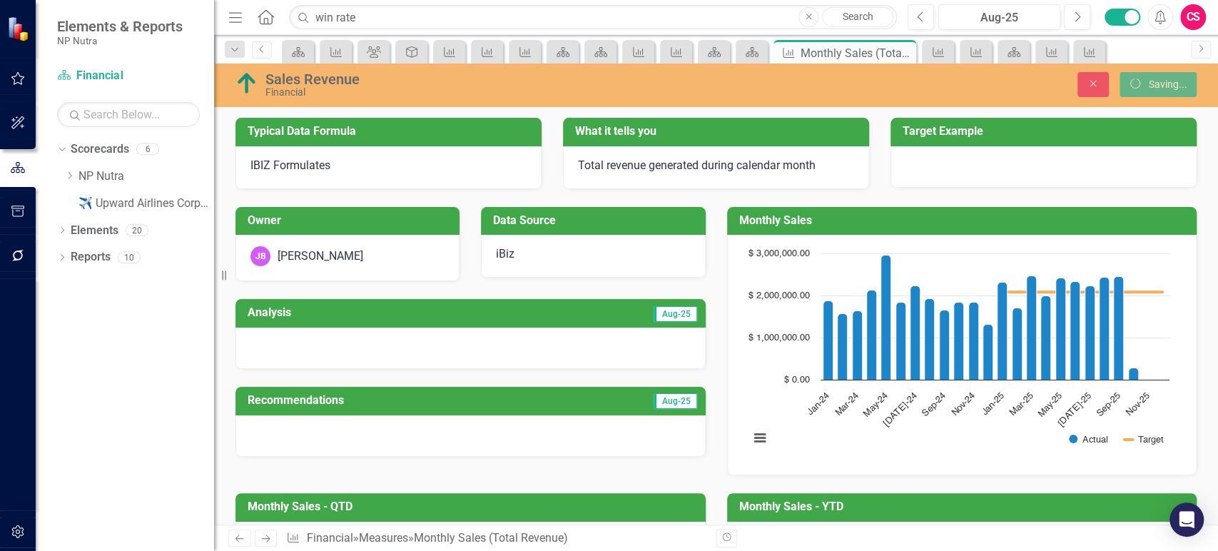
click at [839, 221] on h3 "Monthly Sales" at bounding box center [964, 220] width 451 height 13
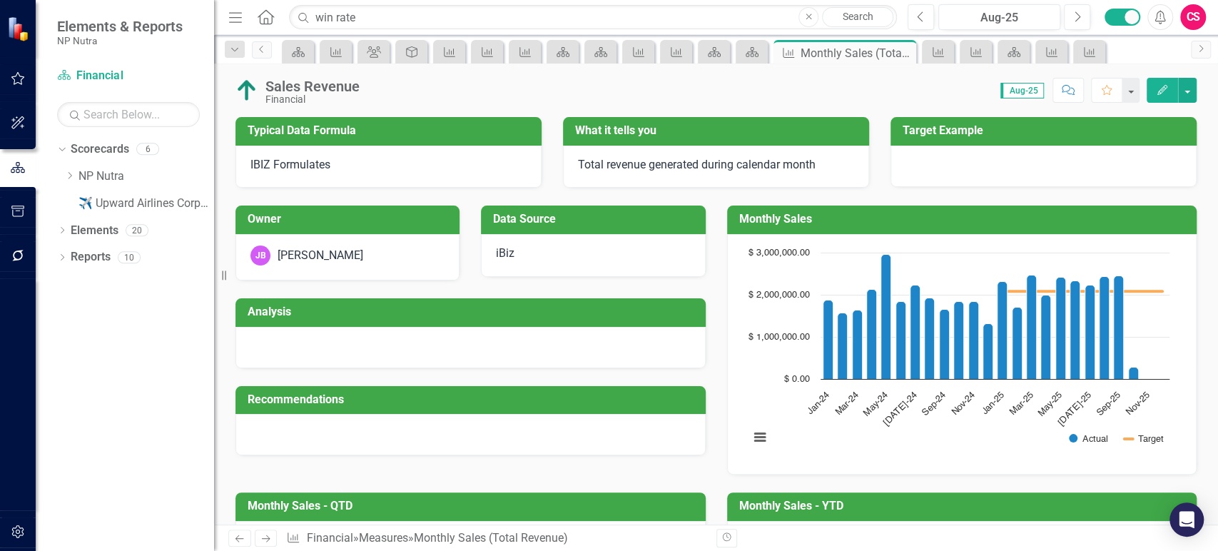
click at [839, 221] on h3 "Monthly Sales" at bounding box center [964, 219] width 451 height 13
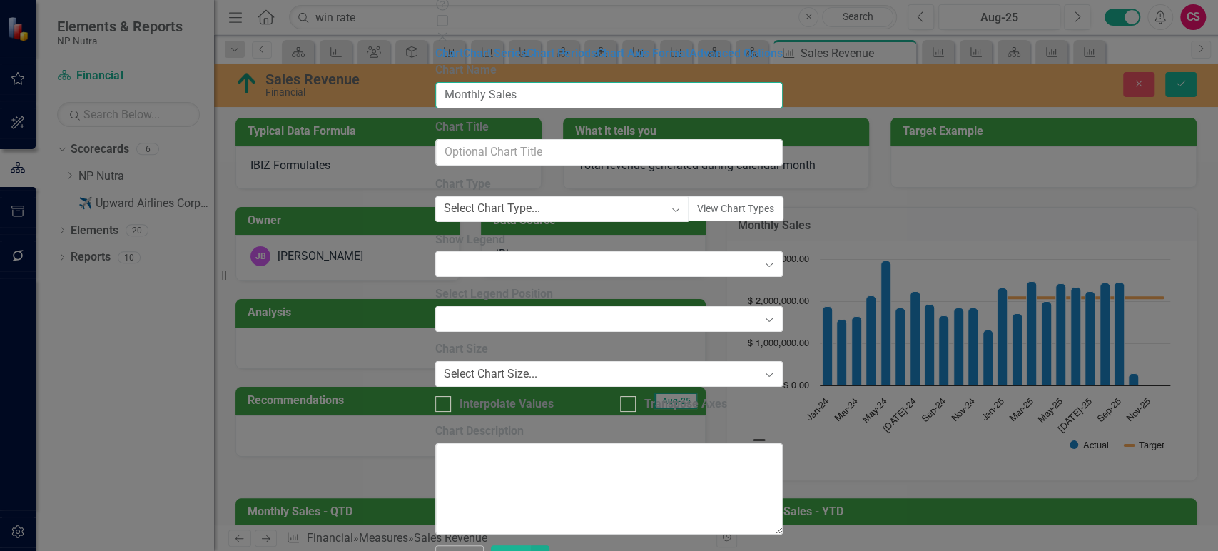
click at [513, 84] on input "Monthly Sales" at bounding box center [609, 95] width 348 height 26
click at [519, 84] on input "Monthly Sales" at bounding box center [609, 95] width 348 height 26
paste input "Sales Revenue"
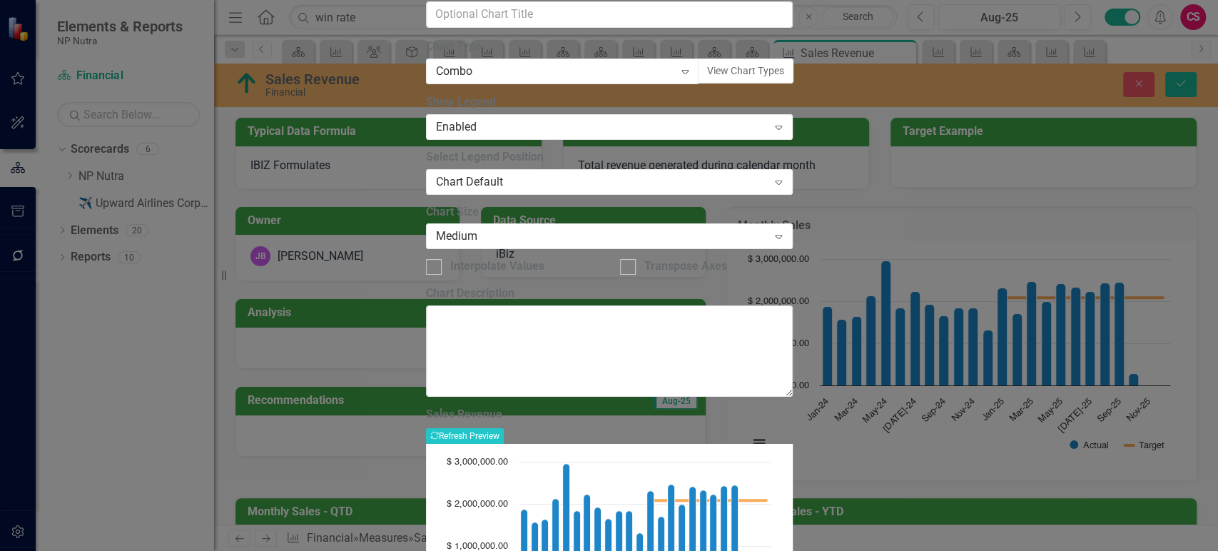
type input "Sales Revenue"
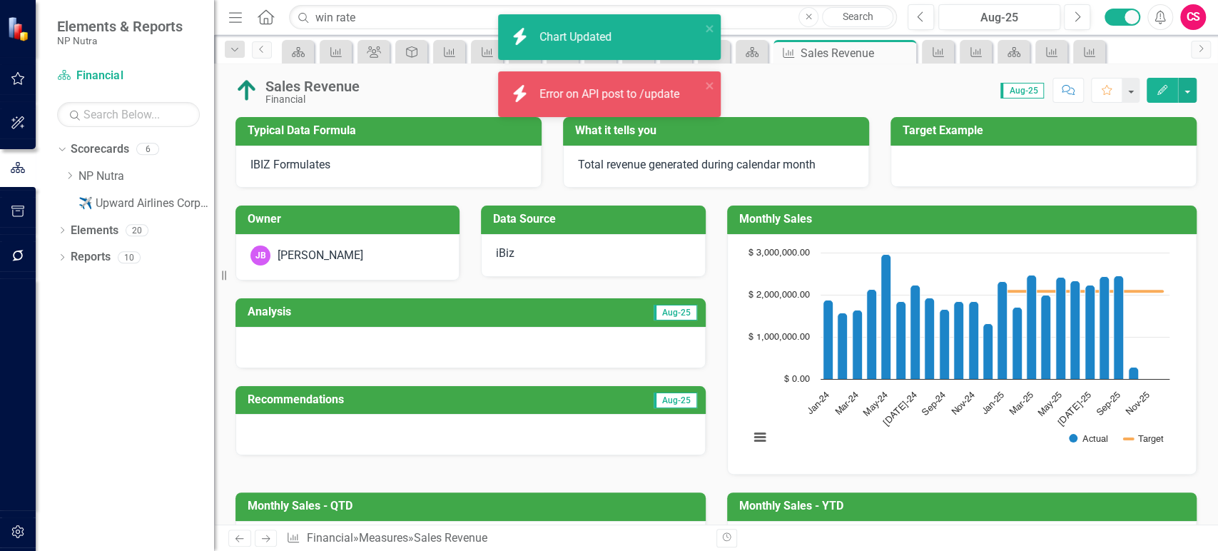
click at [305, 499] on h3 "Monthly Sales - QTD" at bounding box center [473, 505] width 451 height 13
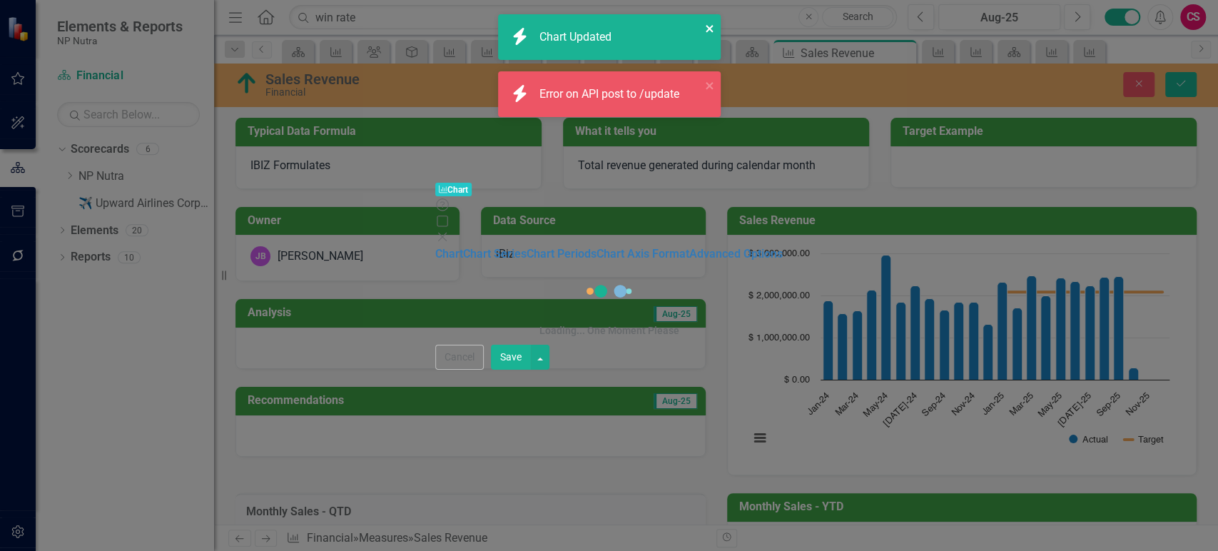
click at [710, 31] on icon "close" at bounding box center [709, 28] width 7 height 7
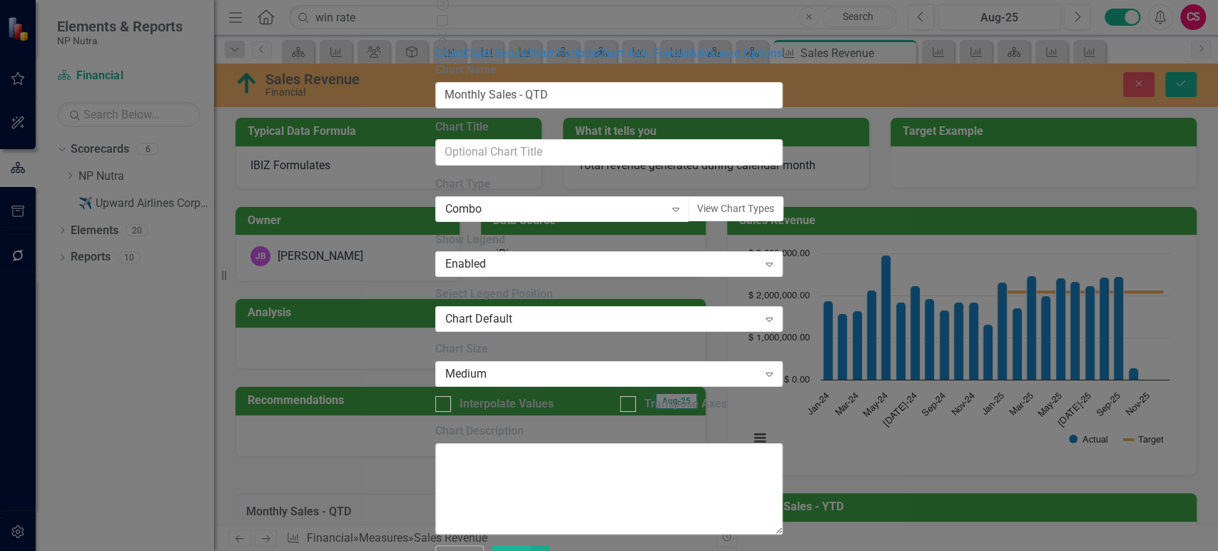
scroll to position [165, 0]
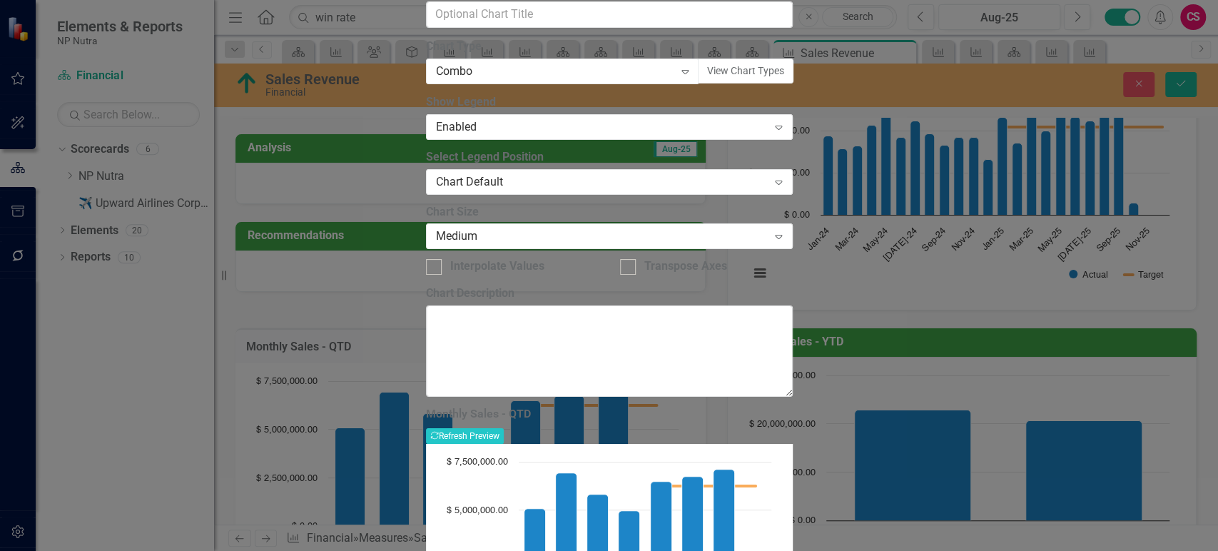
drag, startPoint x: 533, startPoint y: 82, endPoint x: 492, endPoint y: 117, distance: 54.2
click at [426, 84] on div "Chart Chart Series Chart Periods Chart Axis Format Advanced Options From this p…" at bounding box center [609, 296] width 367 height 774
paste input "Sales Revenue"
type input "Sales Revenue - QTD"
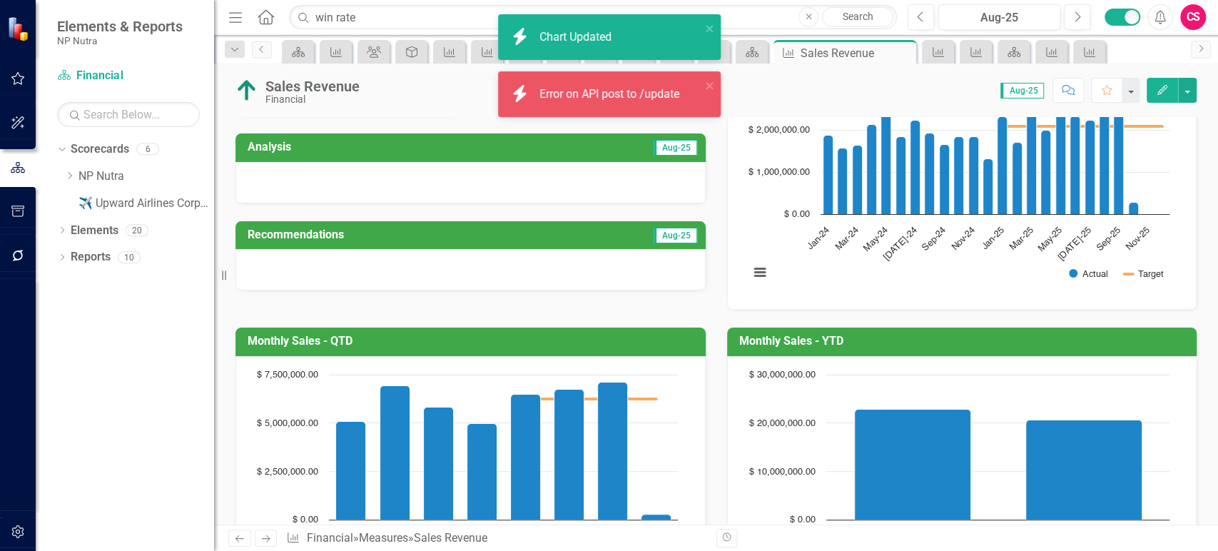
click at [831, 335] on h3 "Monthly Sales - YTD" at bounding box center [964, 341] width 451 height 13
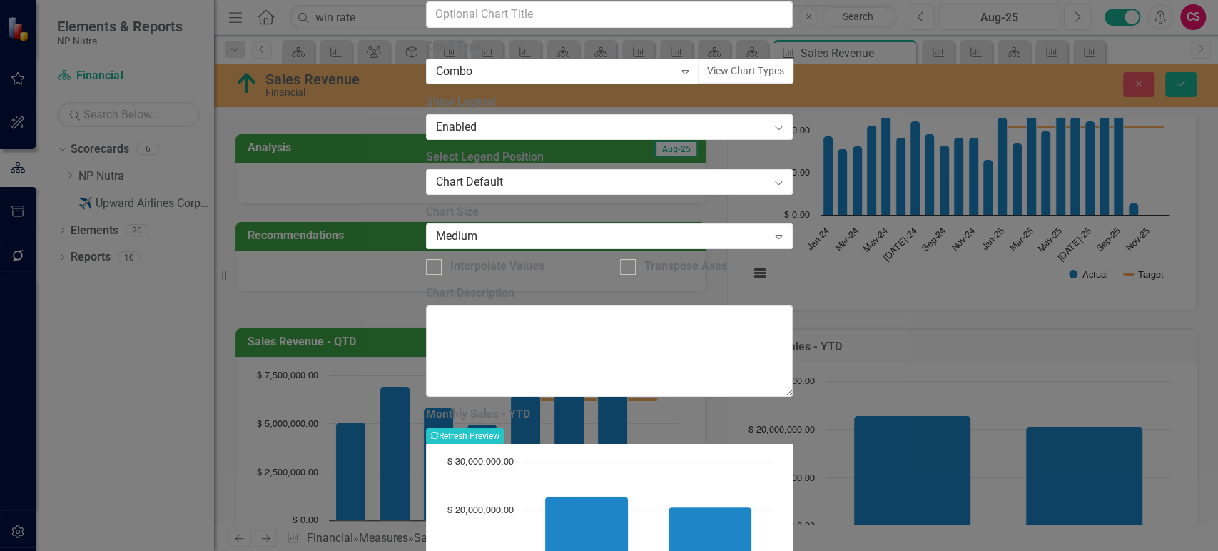
drag, startPoint x: 533, startPoint y: 79, endPoint x: 431, endPoint y: 76, distance: 102.1
click at [431, 76] on div "Chart Chart Series Chart Periods Chart Axis Format Advanced Options From this p…" at bounding box center [609, 296] width 367 height 774
paste input "Sales Revenue"
type input "Sales Revenue - YTD"
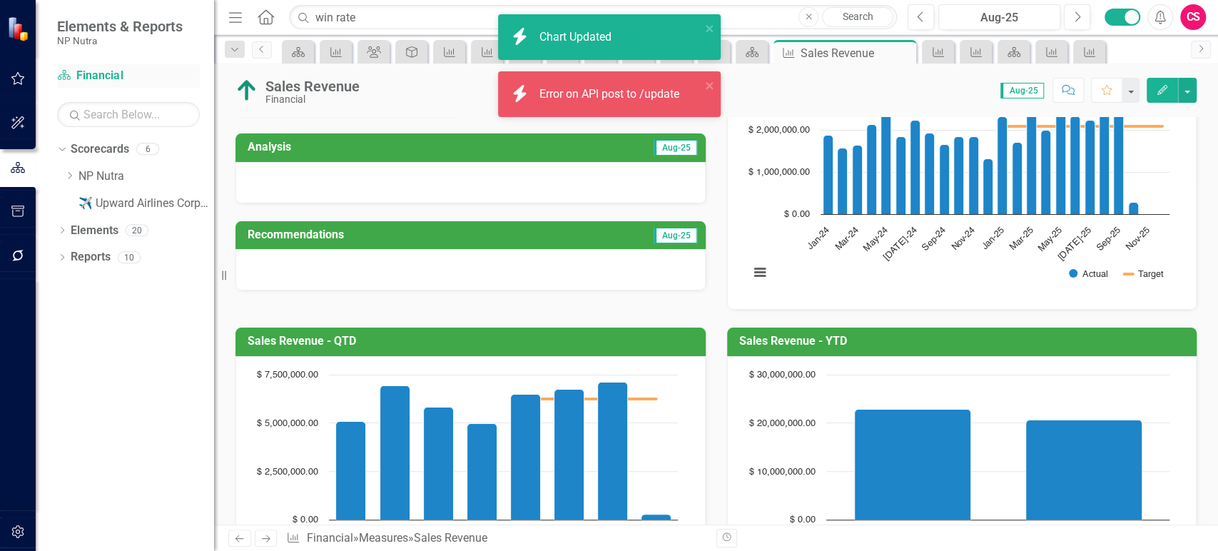
click at [98, 79] on link "Scorecard Financial" at bounding box center [128, 76] width 143 height 16
click at [96, 171] on link "NP Nutra" at bounding box center [146, 176] width 136 height 16
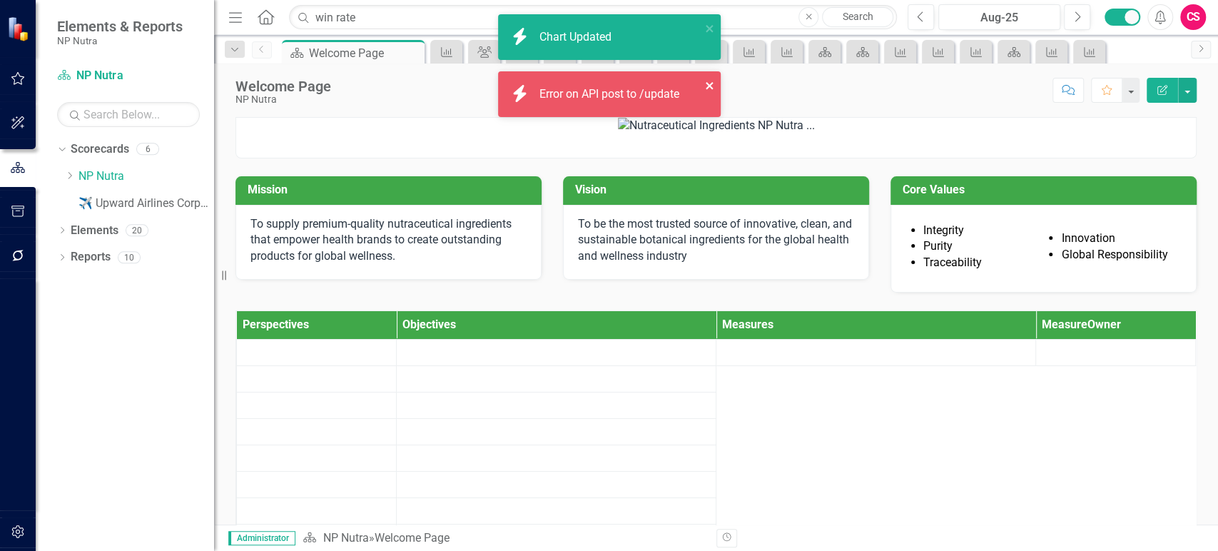
click at [709, 85] on icon "close" at bounding box center [709, 85] width 7 height 7
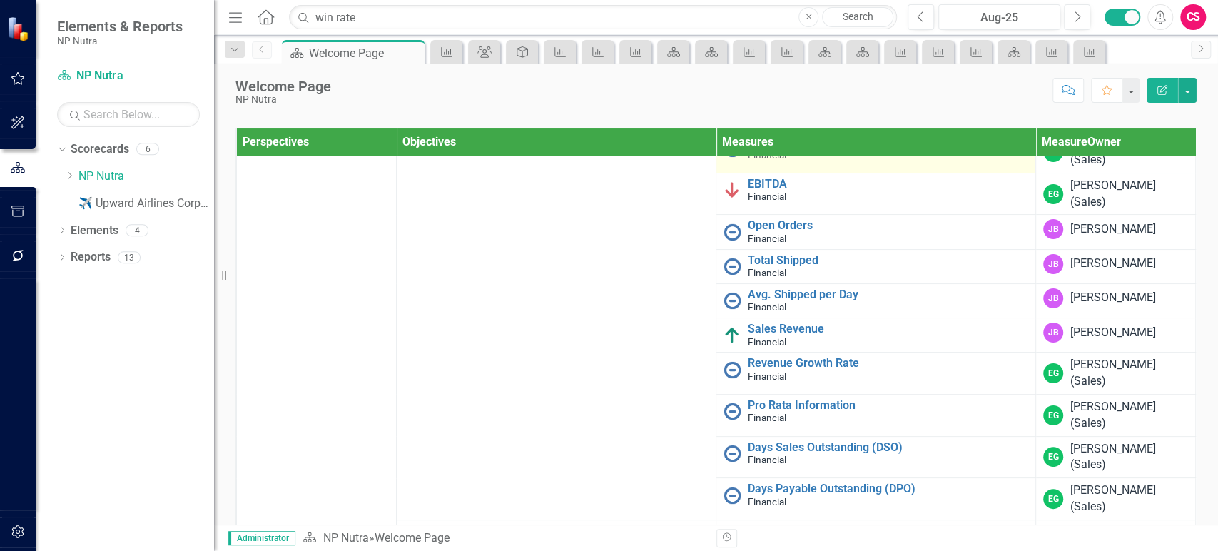
scroll to position [166, 0]
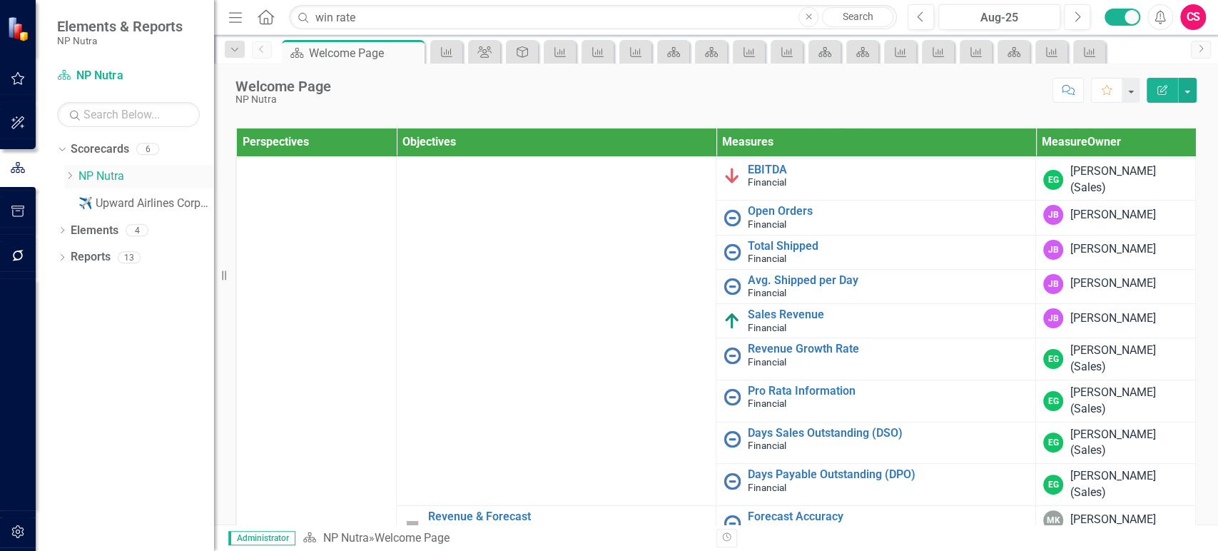
click at [66, 176] on icon "Dropdown" at bounding box center [69, 175] width 11 height 9
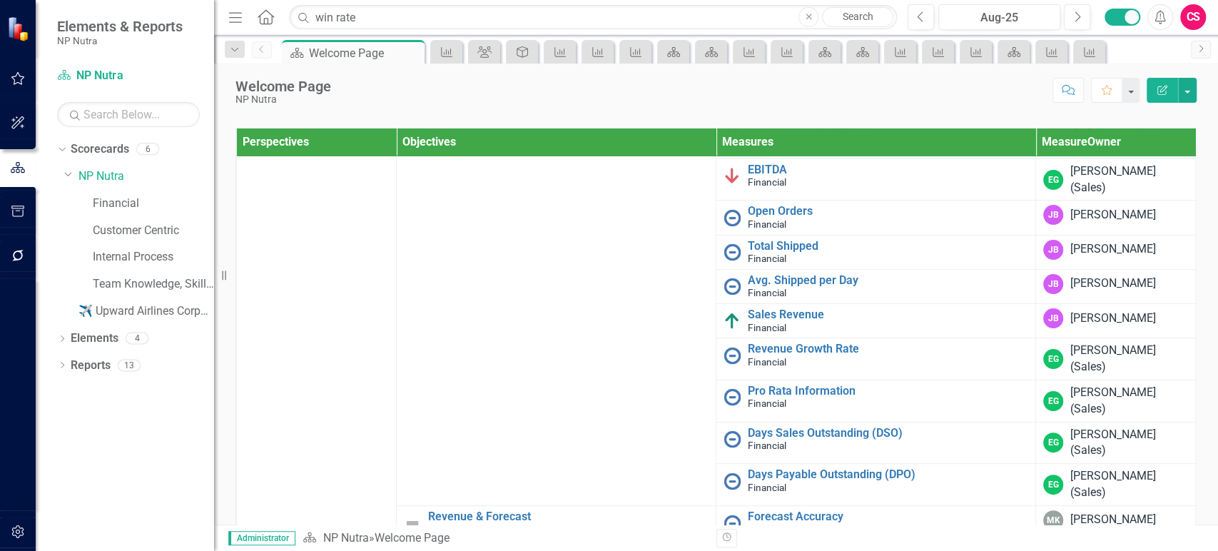
click at [91, 205] on div "Financial" at bounding box center [146, 205] width 136 height 27
click at [110, 203] on link "Financial" at bounding box center [153, 204] width 121 height 16
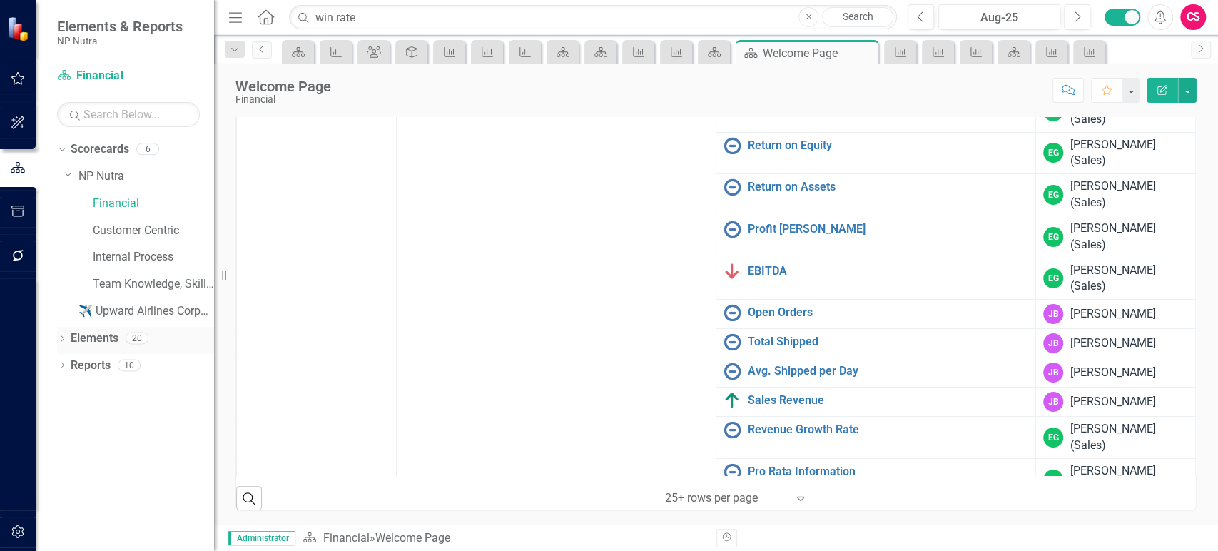
click at [96, 341] on link "Elements" at bounding box center [95, 338] width 48 height 16
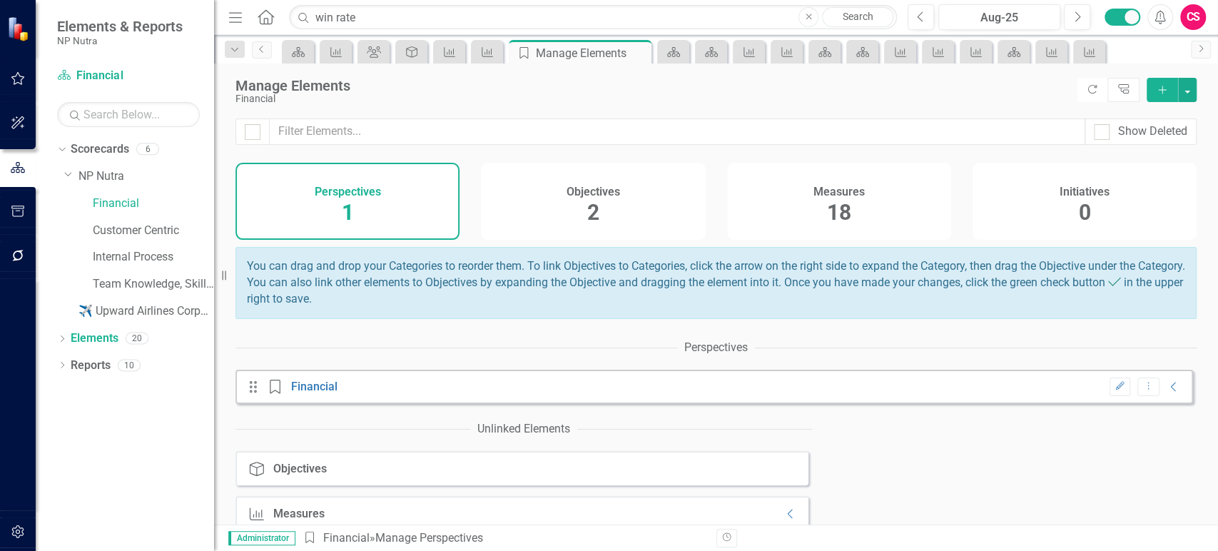
click at [846, 198] on h4 "Measures" at bounding box center [838, 192] width 51 height 13
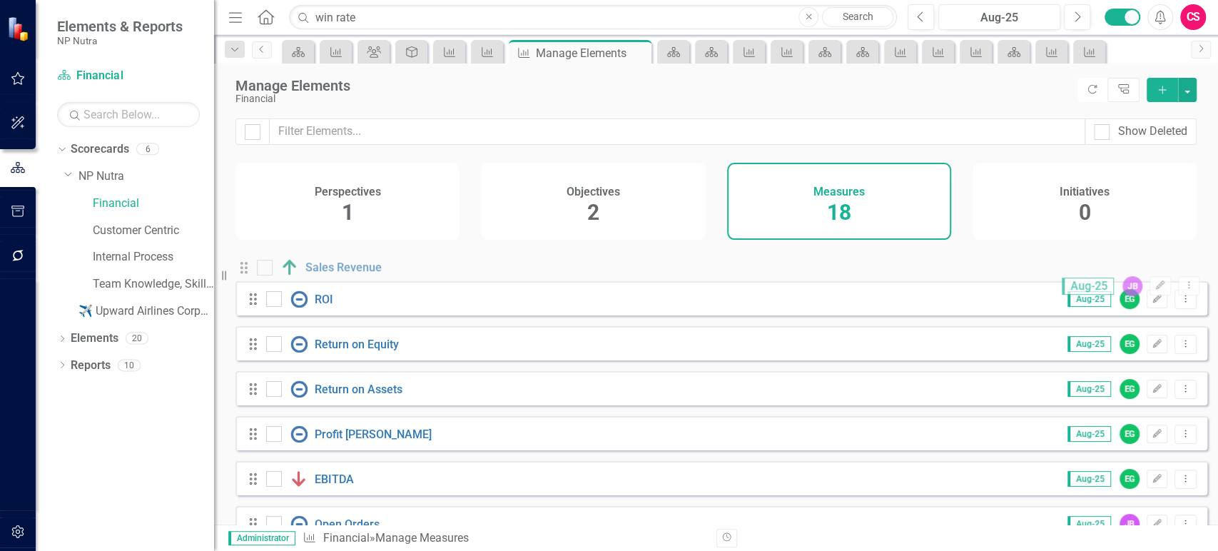
drag, startPoint x: 253, startPoint y: 490, endPoint x: 256, endPoint y: 274, distance: 215.5
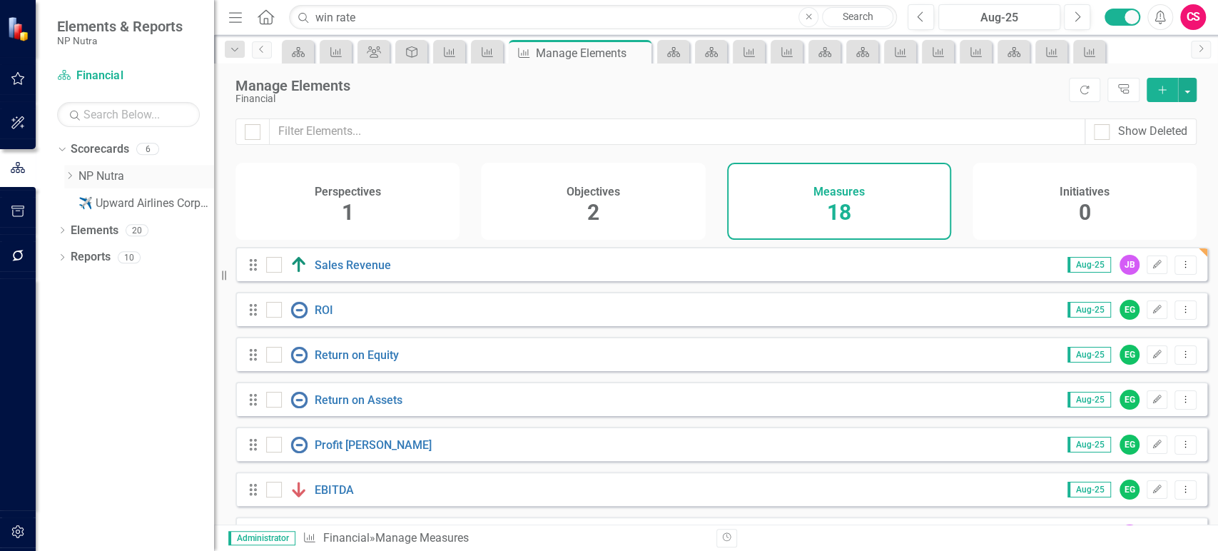
click at [100, 180] on link "NP Nutra" at bounding box center [146, 176] width 136 height 16
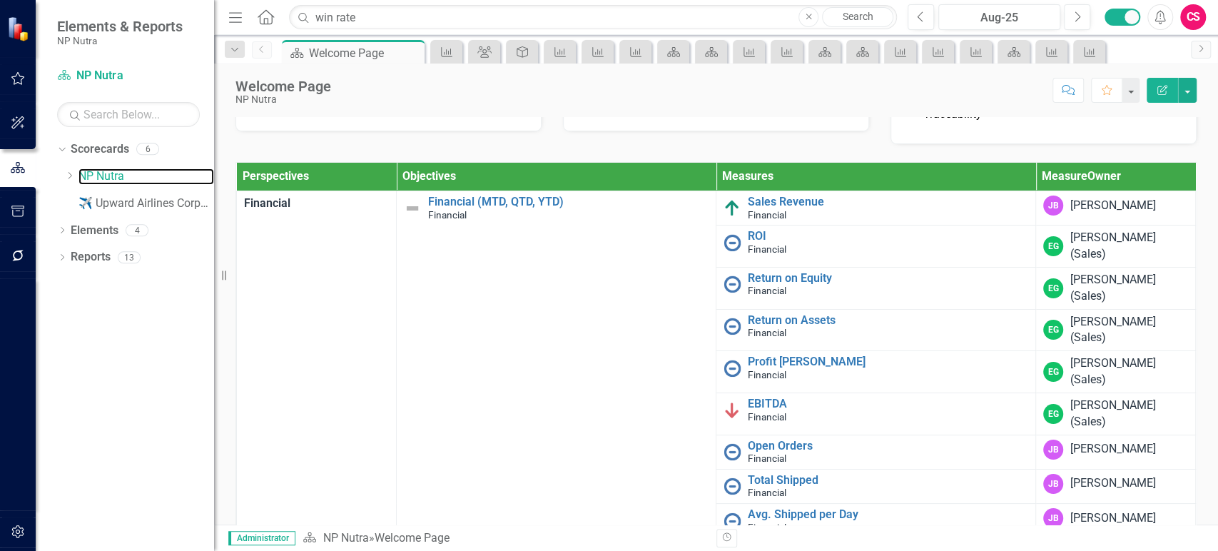
scroll to position [149, 0]
click at [1204, 16] on div "CS" at bounding box center [1193, 17] width 26 height 26
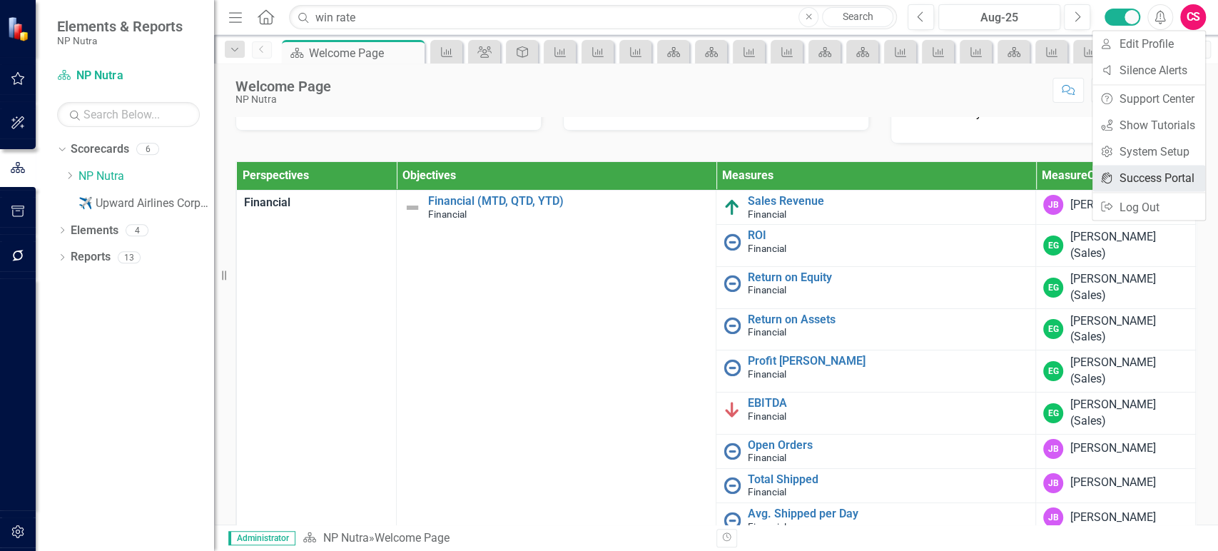
click at [1129, 178] on link "icon.portal Success Portal" at bounding box center [1148, 178] width 113 height 26
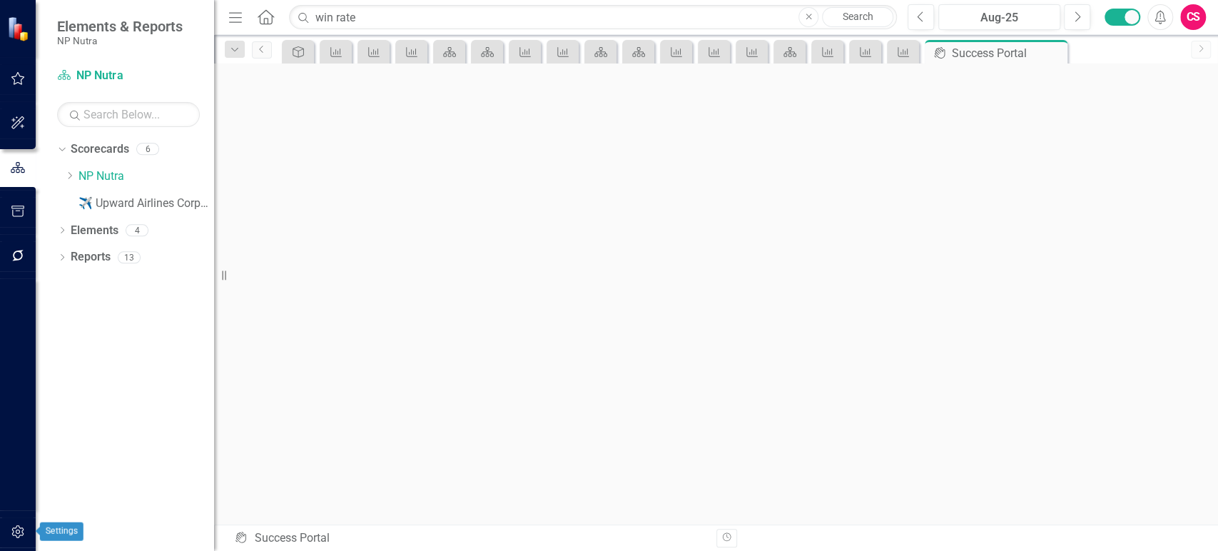
click at [29, 531] on button "button" at bounding box center [18, 532] width 32 height 30
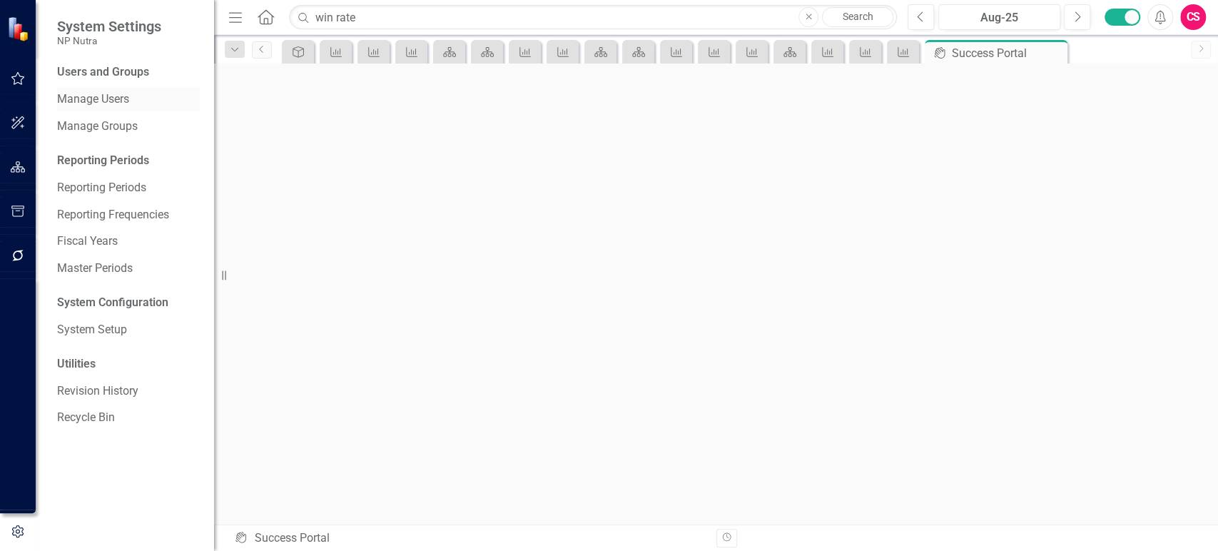
click at [131, 101] on link "Manage Users" at bounding box center [128, 99] width 143 height 16
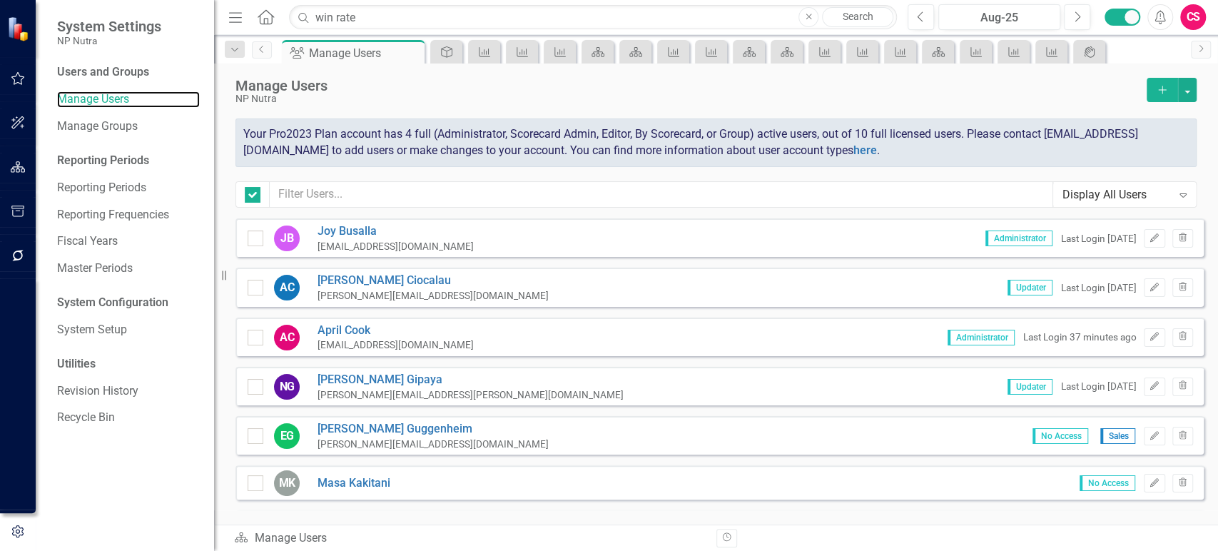
checkbox input "false"
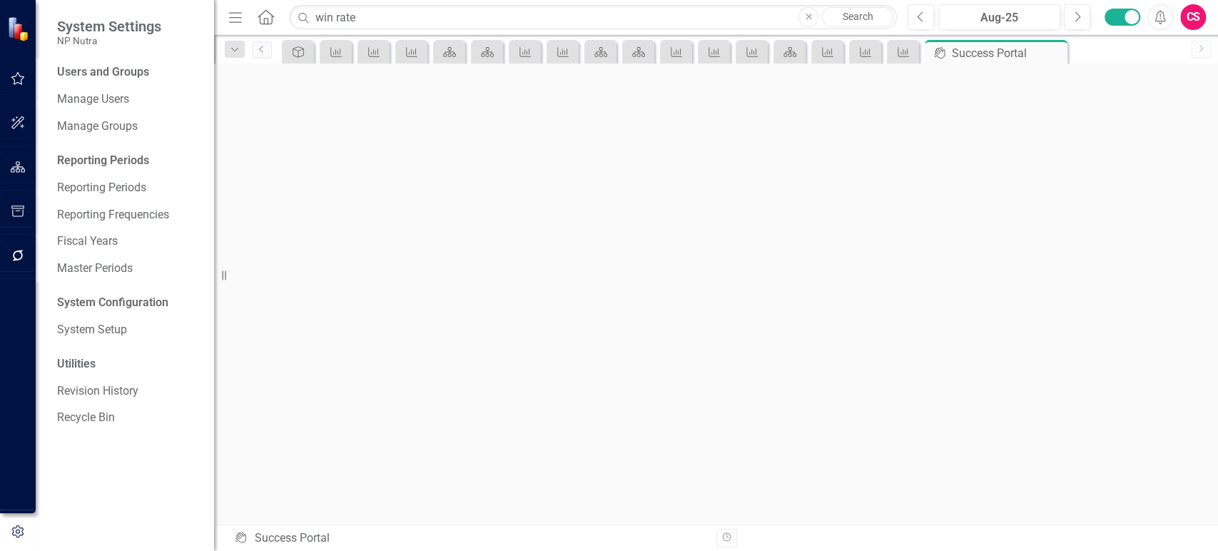
click at [807, 17] on icon "button" at bounding box center [809, 17] width 6 height 6
click at [12, 170] on icon "button" at bounding box center [18, 166] width 15 height 11
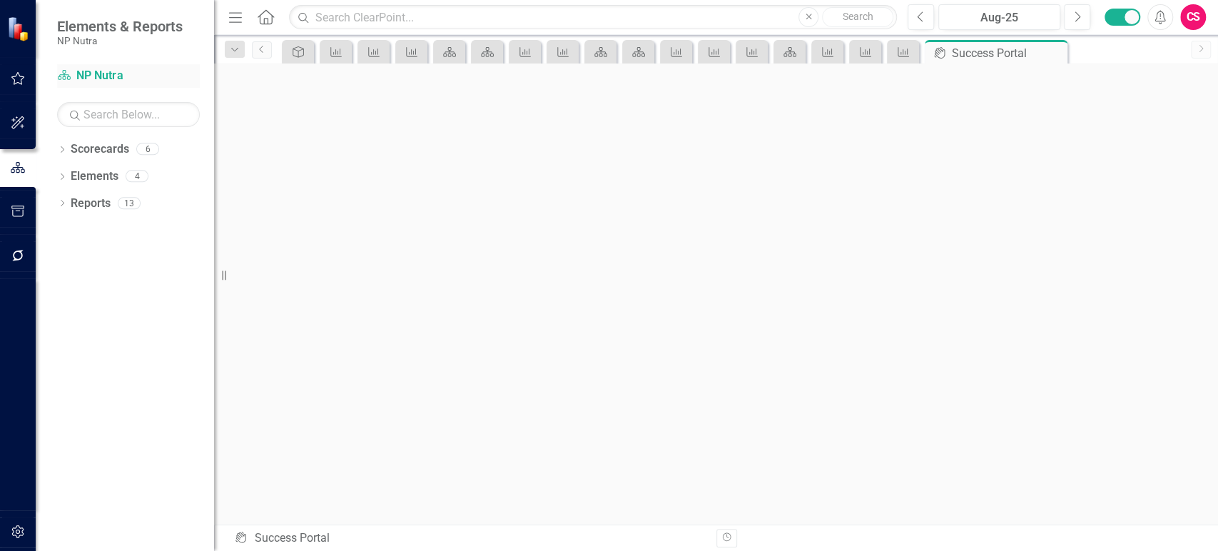
click at [85, 78] on link "Scorecard NP Nutra" at bounding box center [128, 76] width 143 height 16
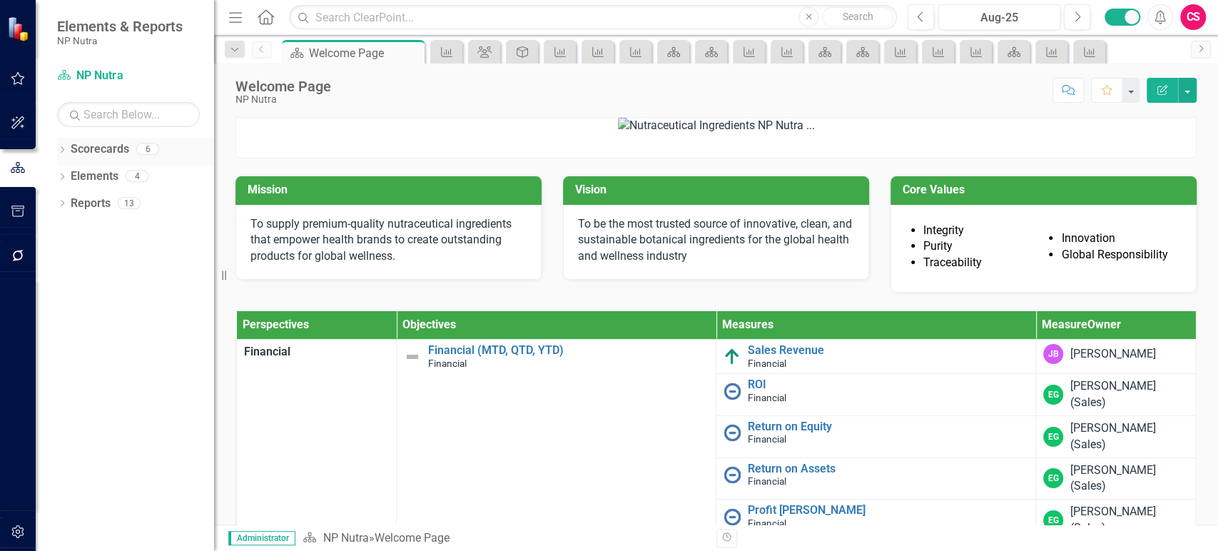
click at [62, 151] on icon at bounding box center [63, 149] width 4 height 6
click at [67, 177] on icon "Dropdown" at bounding box center [69, 175] width 11 height 9
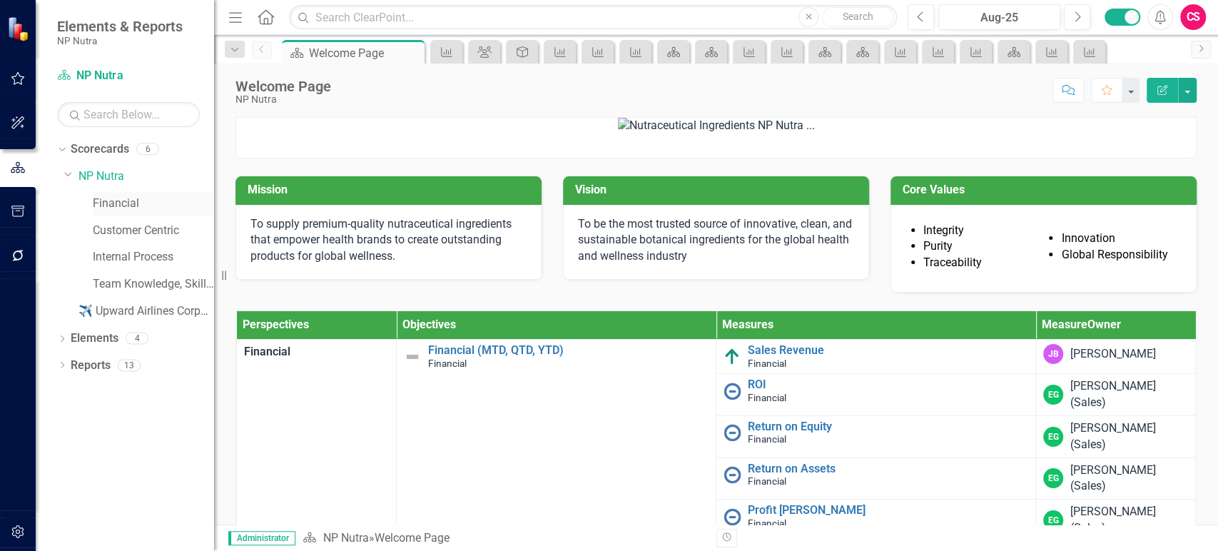
click at [111, 203] on link "Financial" at bounding box center [153, 204] width 121 height 16
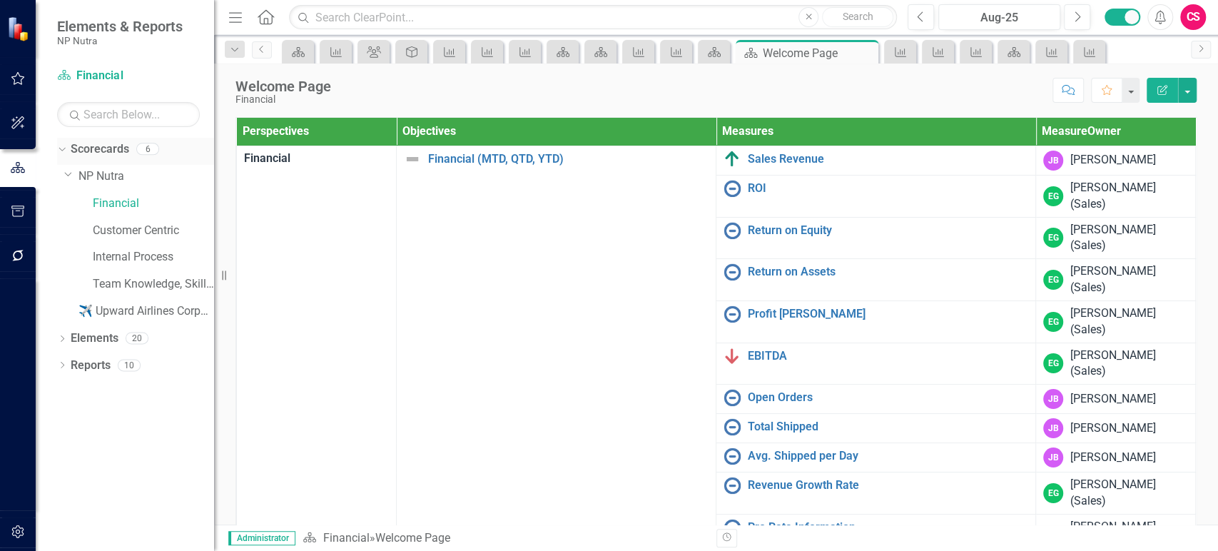
click at [61, 147] on icon "Dropdown" at bounding box center [60, 148] width 8 height 10
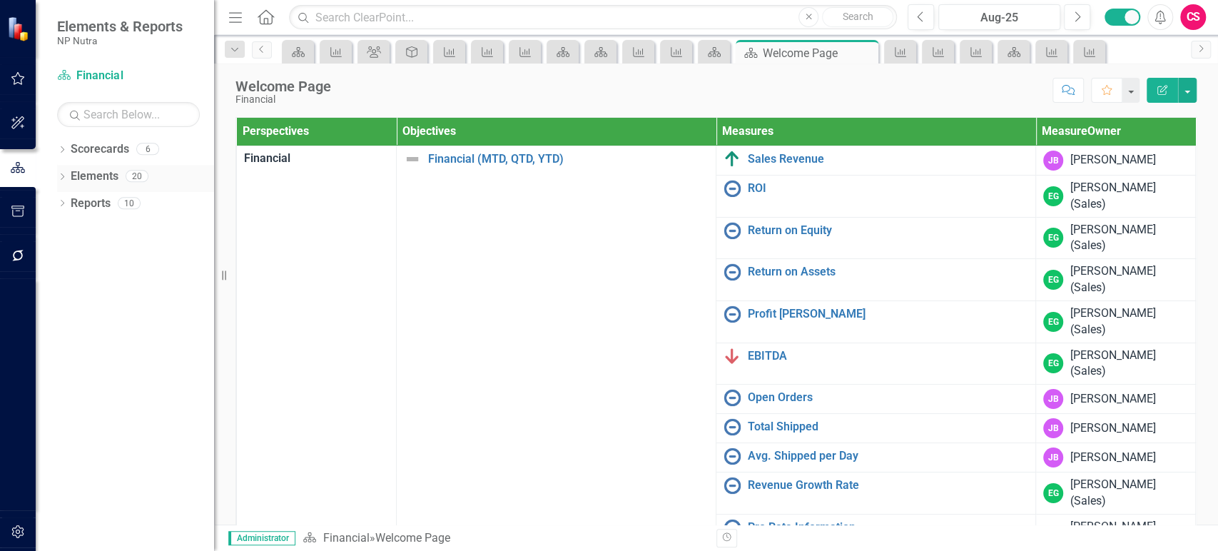
click at [62, 174] on icon at bounding box center [63, 176] width 4 height 6
click at [71, 226] on div "Dropdown" at bounding box center [69, 232] width 10 height 12
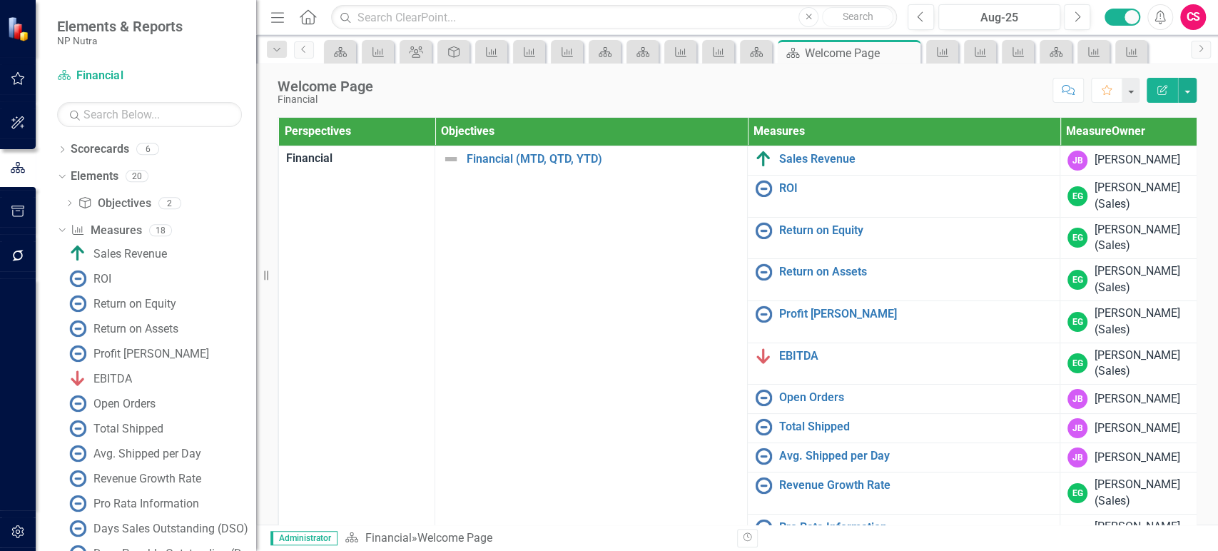
drag, startPoint x: 215, startPoint y: 246, endPoint x: 256, endPoint y: 250, distance: 40.8
click at [256, 250] on div "Resize" at bounding box center [261, 275] width 11 height 551
click at [311, 49] on link "Previous" at bounding box center [304, 49] width 20 height 17
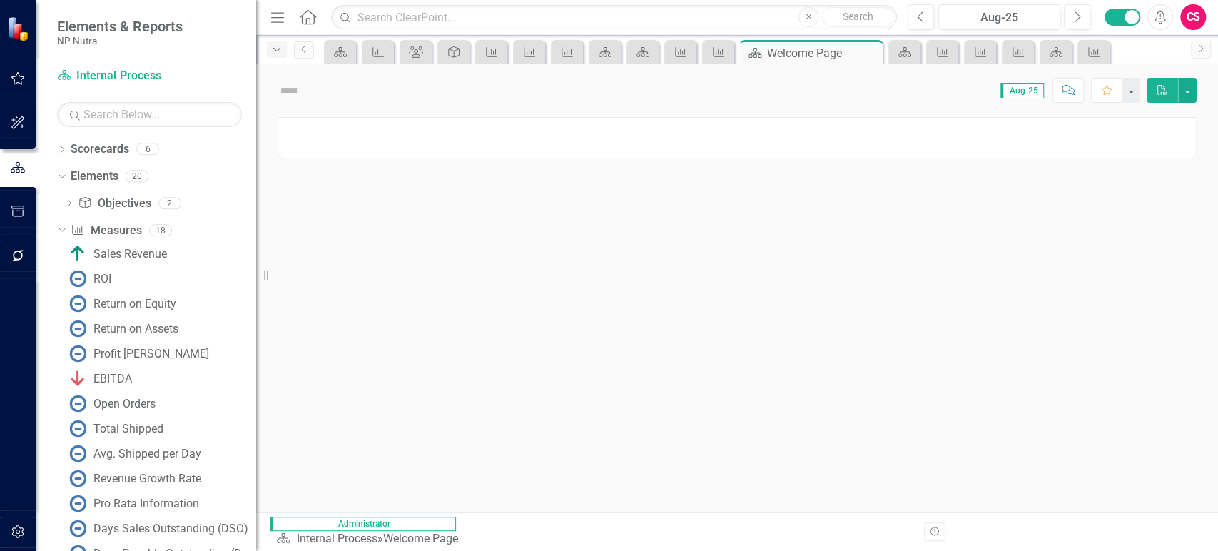
click at [275, 49] on icon "button" at bounding box center [276, 50] width 7 height 4
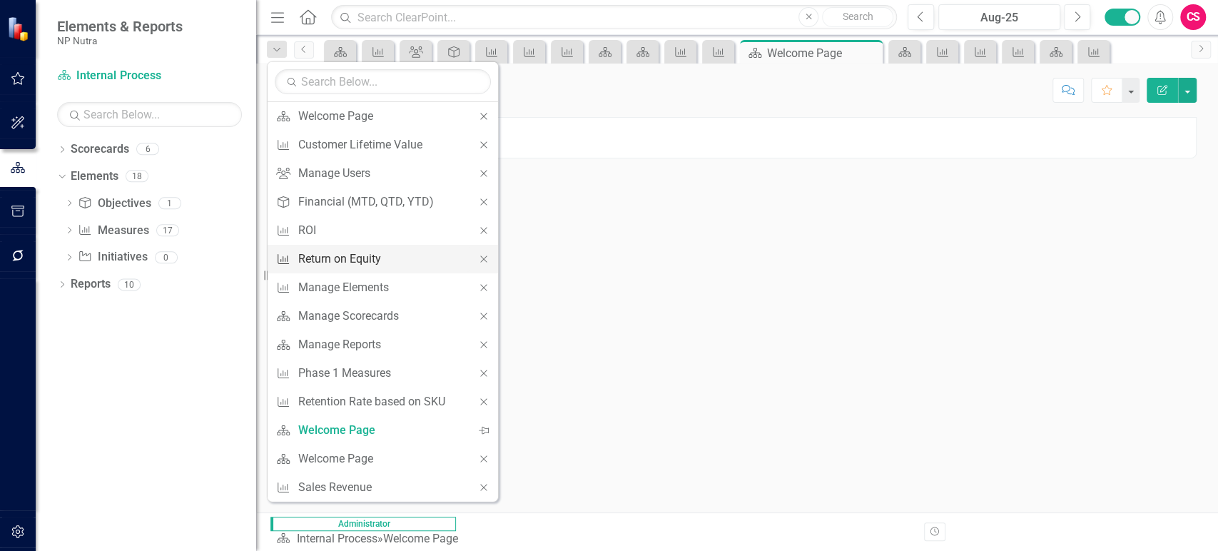
scroll to position [199, 0]
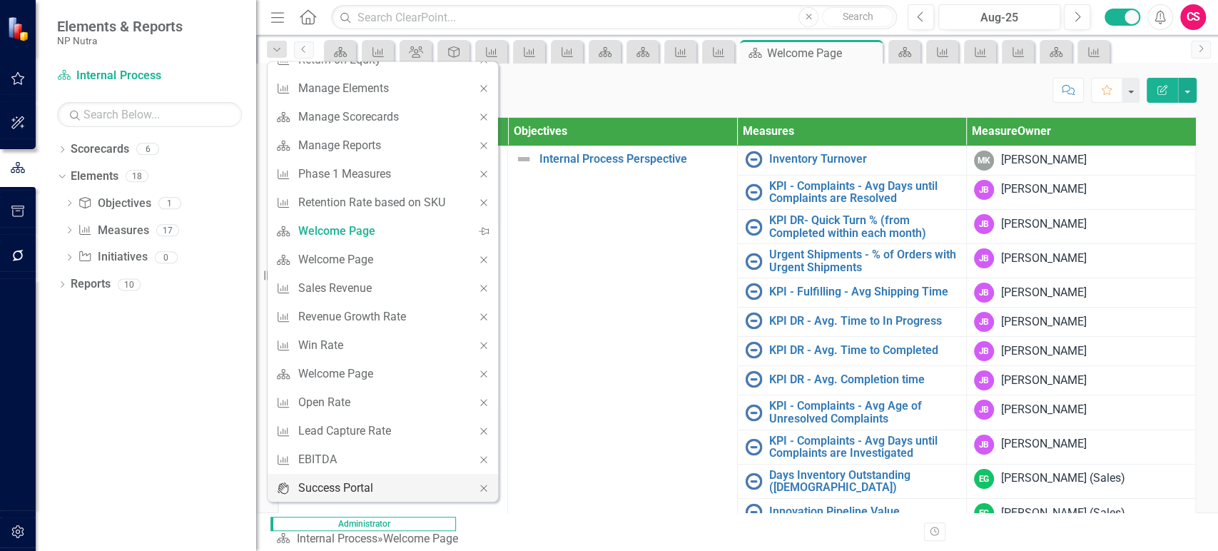
click at [346, 489] on div "Success Portal" at bounding box center [380, 488] width 164 height 18
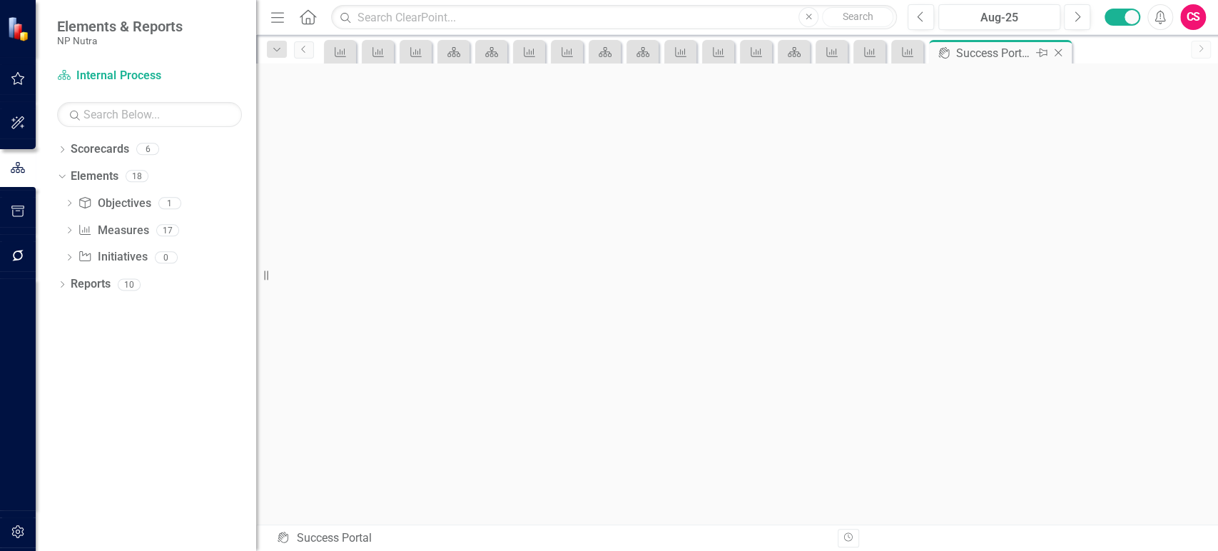
click at [1043, 53] on icon "Pin" at bounding box center [1041, 53] width 11 height 14
click at [1191, 16] on div "CS" at bounding box center [1193, 17] width 26 height 26
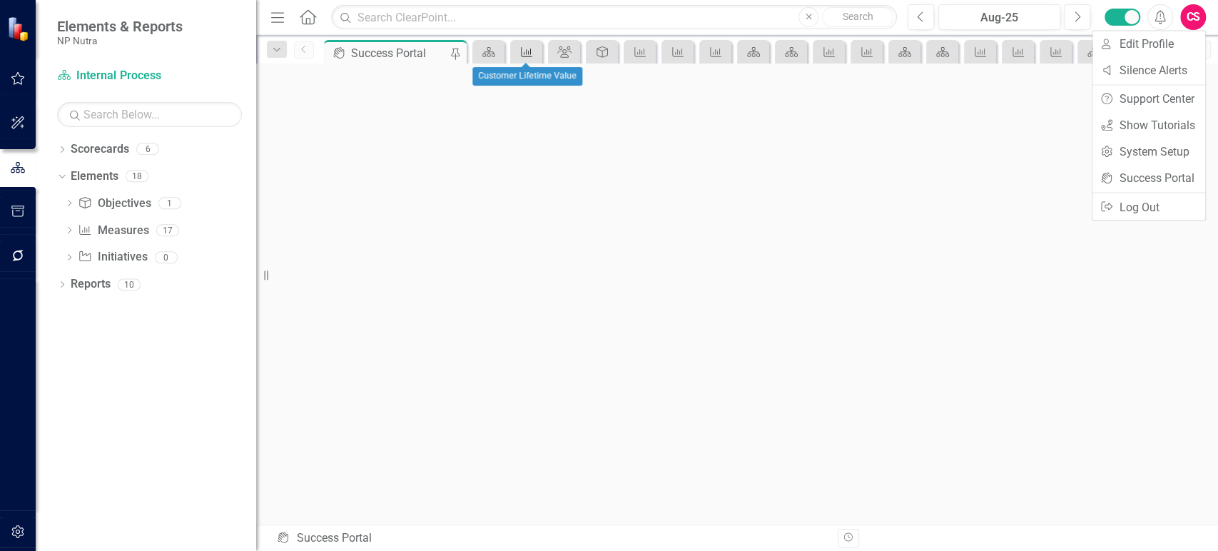
click at [520, 50] on icon "Measure" at bounding box center [526, 51] width 14 height 11
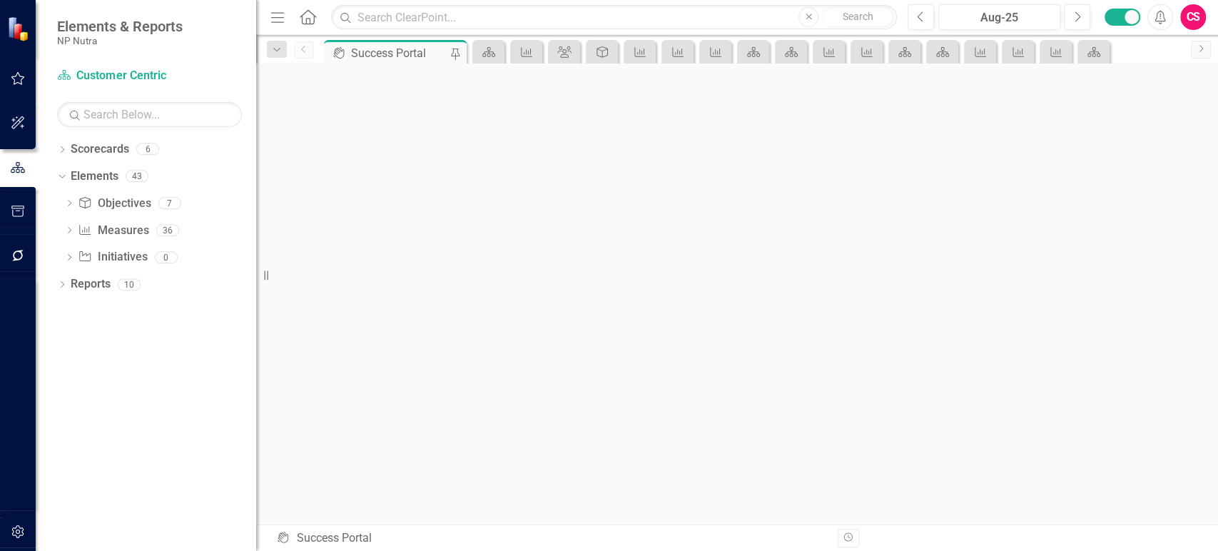
click at [278, 16] on icon "Menu" at bounding box center [277, 16] width 19 height 15
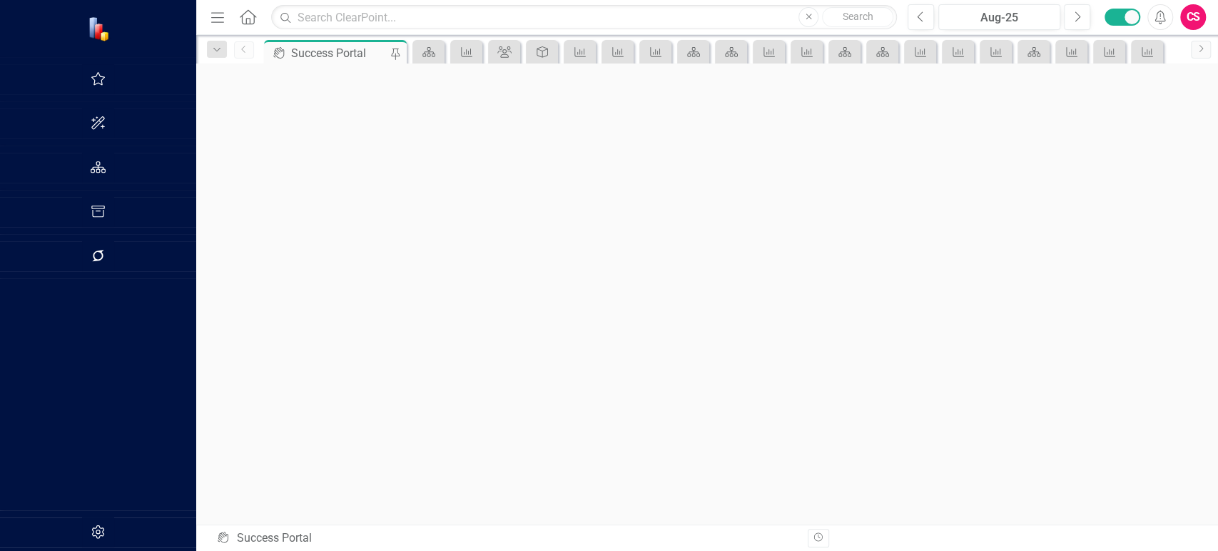
click at [208, 20] on icon "Menu" at bounding box center [217, 16] width 19 height 15
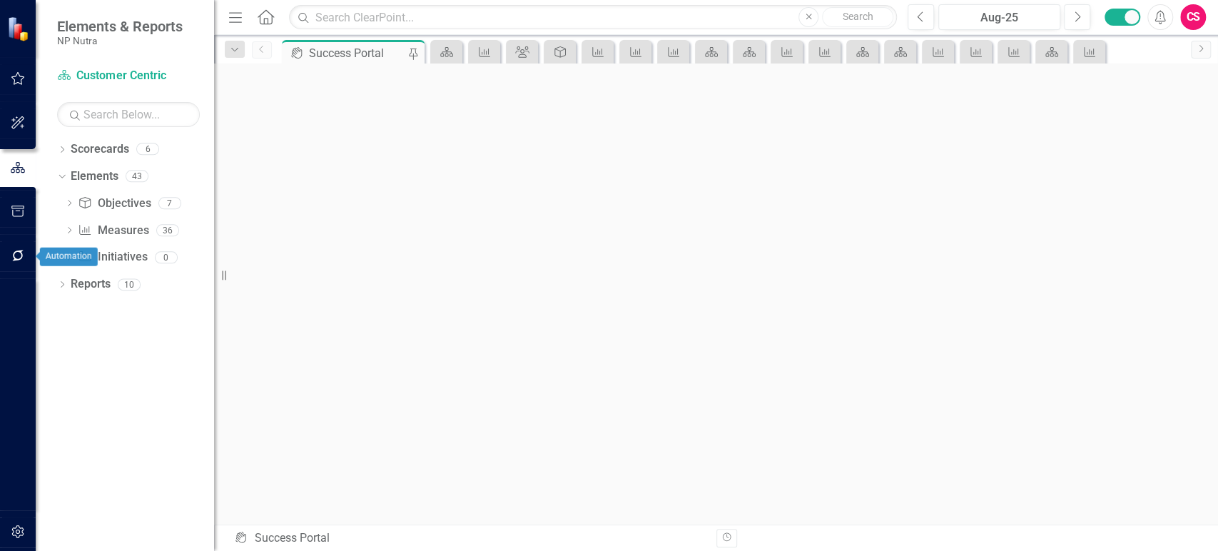
click at [17, 244] on button "button" at bounding box center [18, 256] width 32 height 30
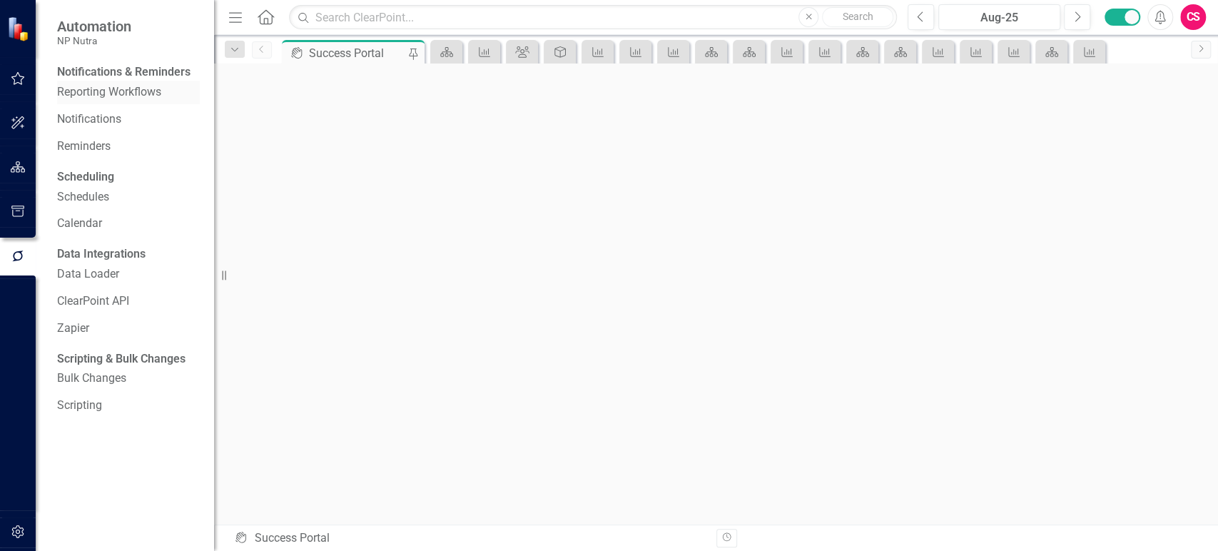
click at [94, 101] on link "Reporting Workflows" at bounding box center [128, 92] width 143 height 16
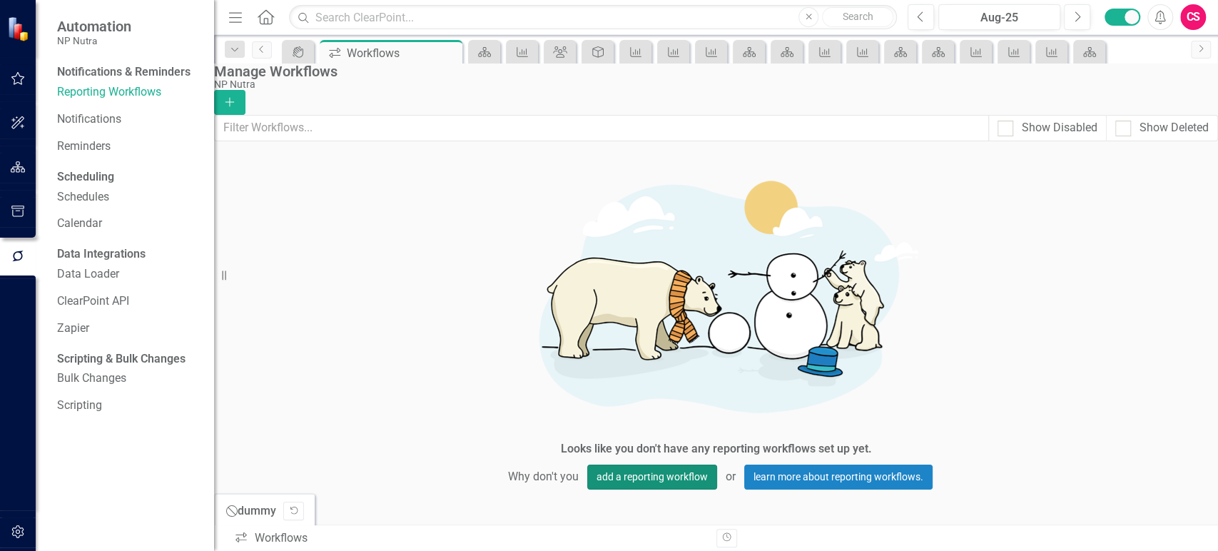
click at [647, 465] on button "add a reporting workflow" at bounding box center [652, 477] width 130 height 25
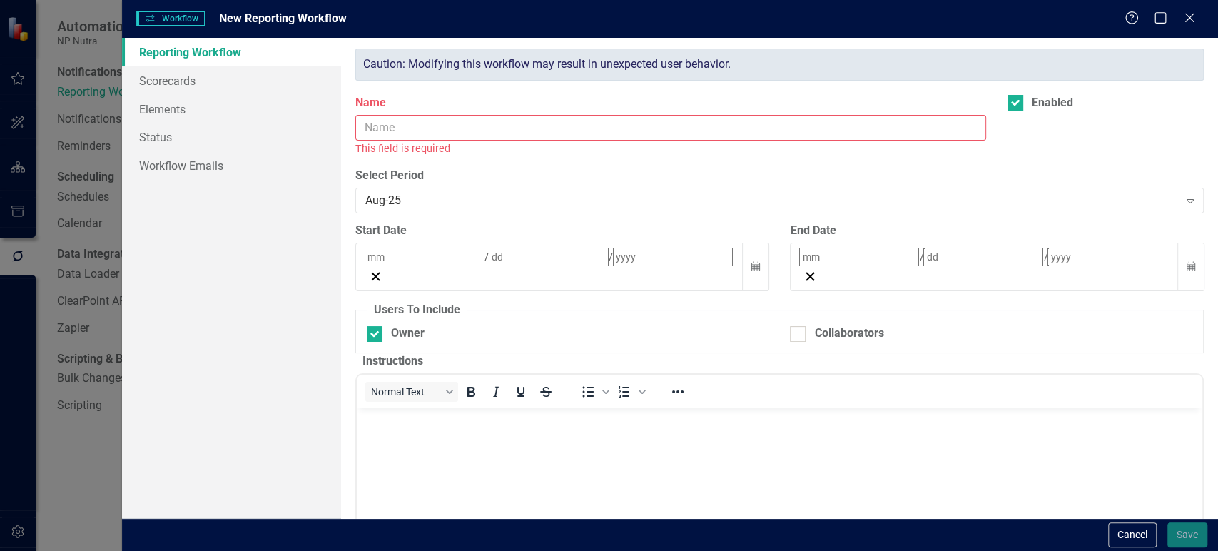
click at [445, 126] on input "Name" at bounding box center [670, 128] width 631 height 26
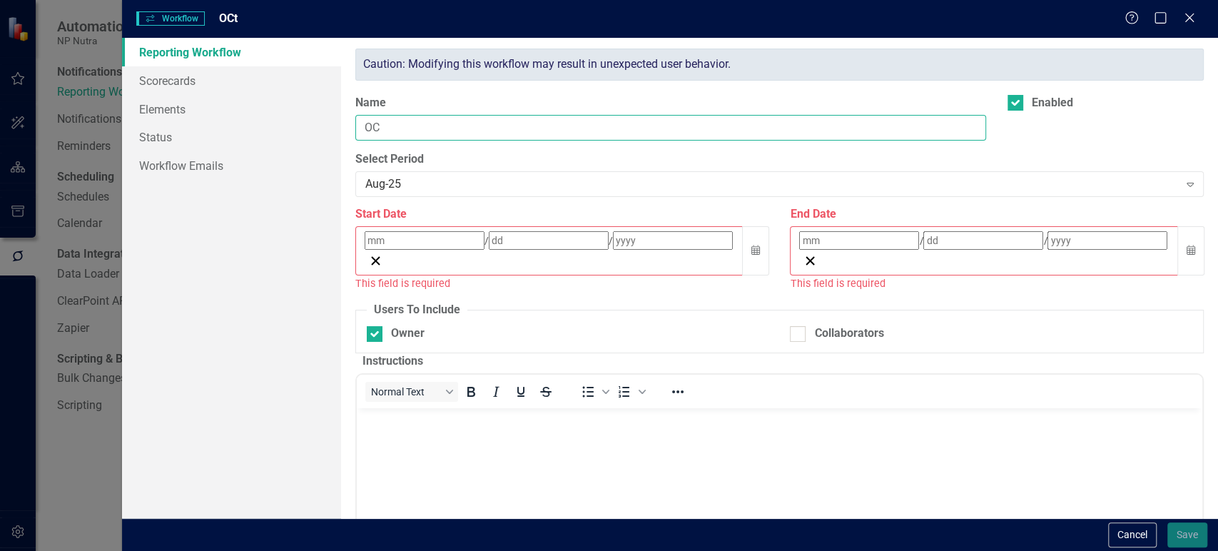
type input "O"
type input "Oct-25 Reporting Workflow"
click at [432, 184] on div "Aug-25" at bounding box center [771, 184] width 813 height 16
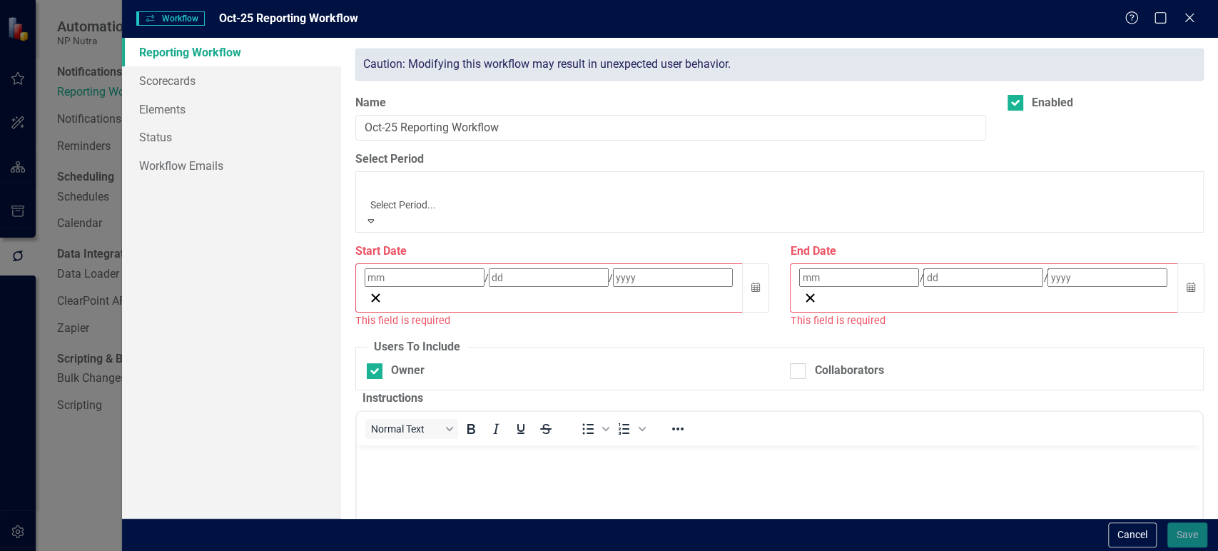
scroll to position [1008, 0]
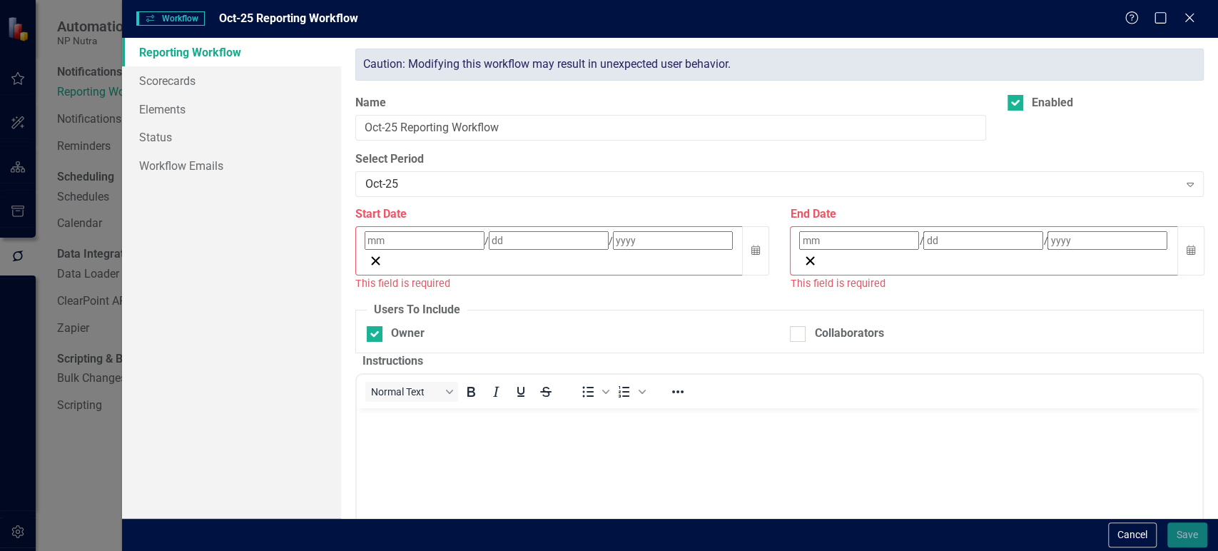
click at [477, 217] on div "Start Date" at bounding box center [562, 214] width 414 height 16
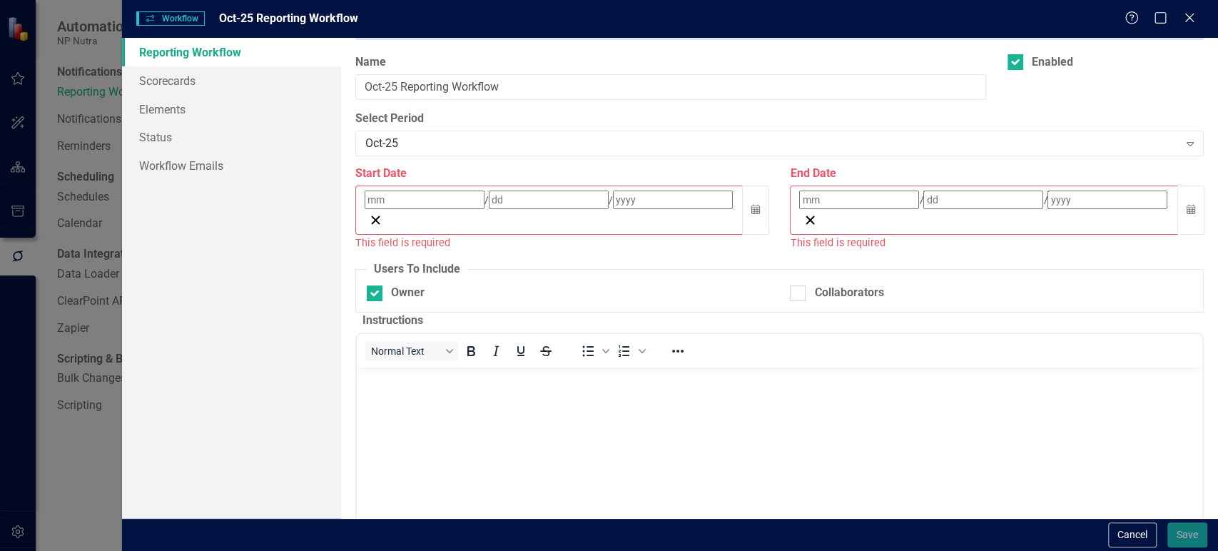
scroll to position [41, 0]
click at [747, 191] on button "Calendar" at bounding box center [755, 210] width 27 height 49
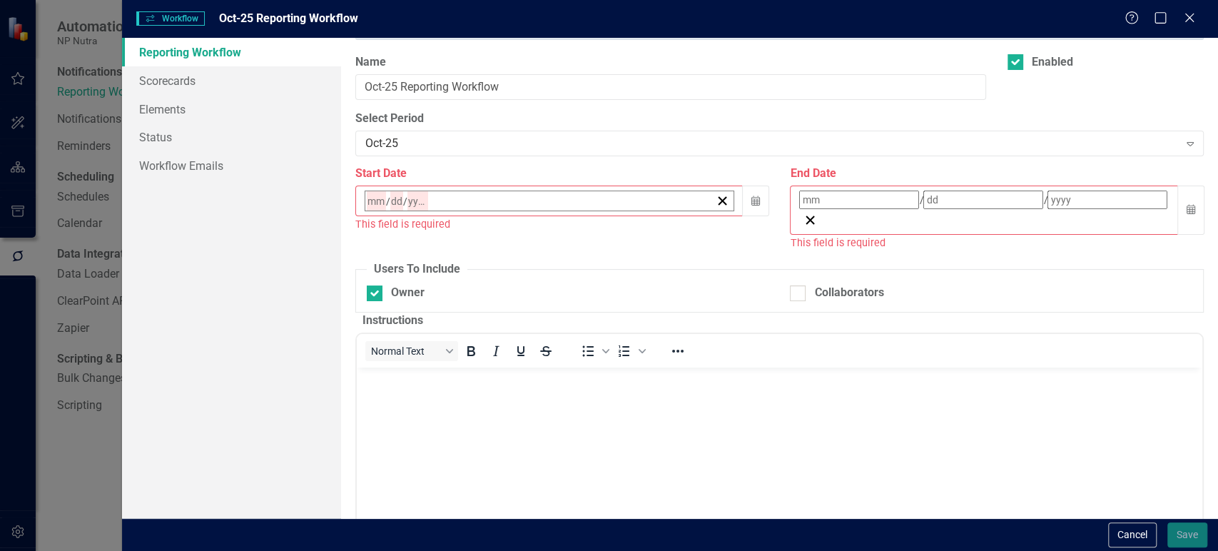
click at [605, 379] on button "1" at bounding box center [587, 392] width 36 height 26
click at [1177, 198] on button "Calendar" at bounding box center [1190, 210] width 27 height 49
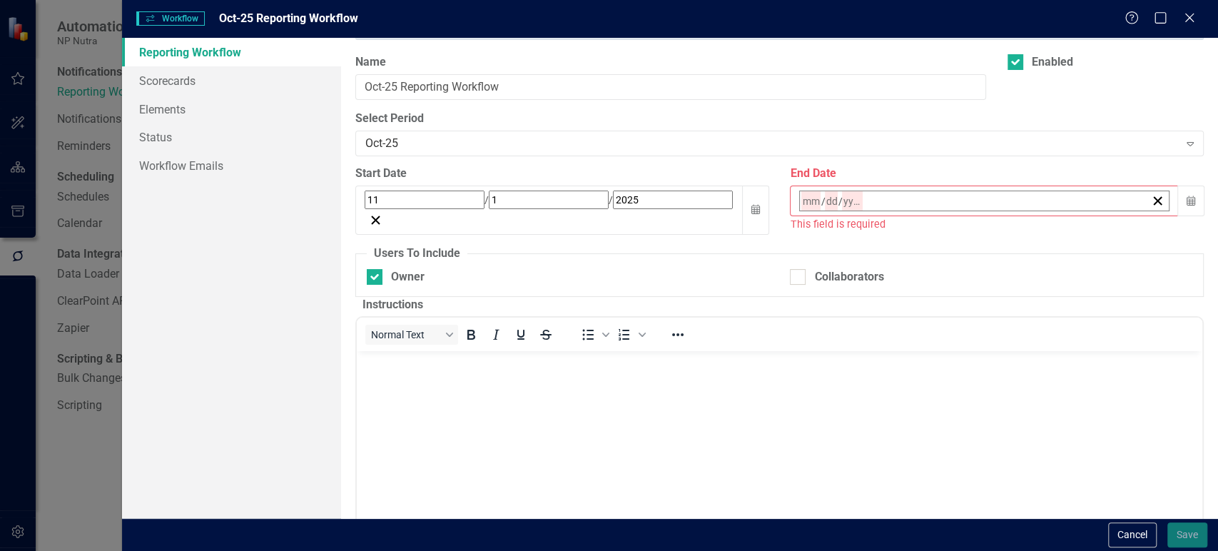
click at [1008, 244] on button "›" at bounding box center [992, 231] width 31 height 31
click at [993, 335] on abbr "14" at bounding box center [986, 340] width 11 height 11
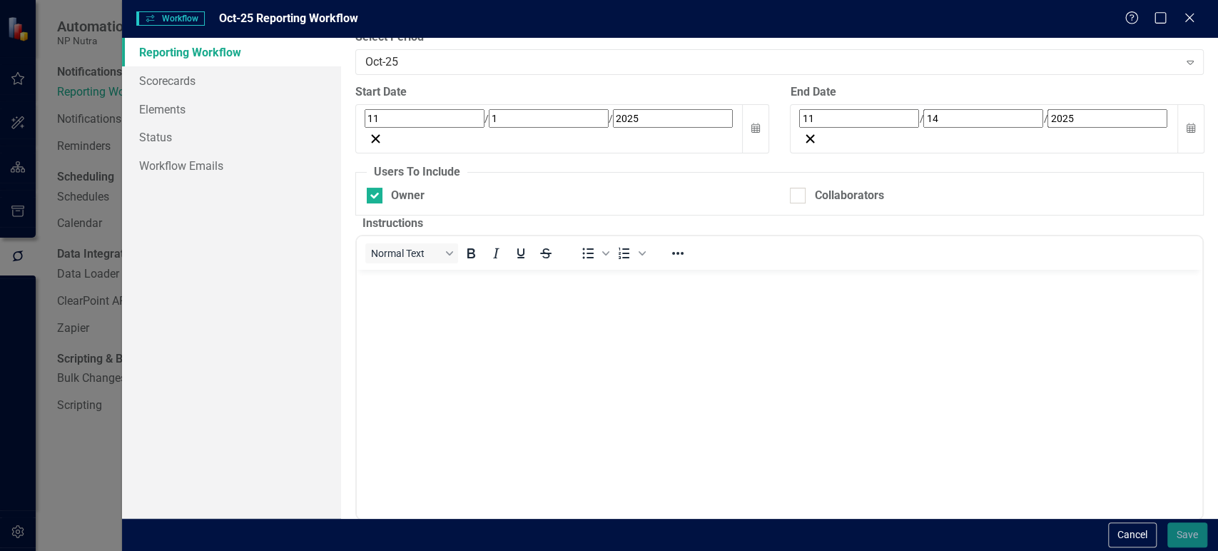
scroll to position [122, 0]
click at [613, 115] on input "2025" at bounding box center [673, 118] width 120 height 19
click at [416, 115] on input "2025" at bounding box center [407, 119] width 24 height 19
click at [342, 158] on div "Reporting Workflows are a powerful reporting tool for organizing what needs to …" at bounding box center [779, 278] width 877 height 480
click at [751, 123] on icon "Calendar" at bounding box center [755, 128] width 9 height 10
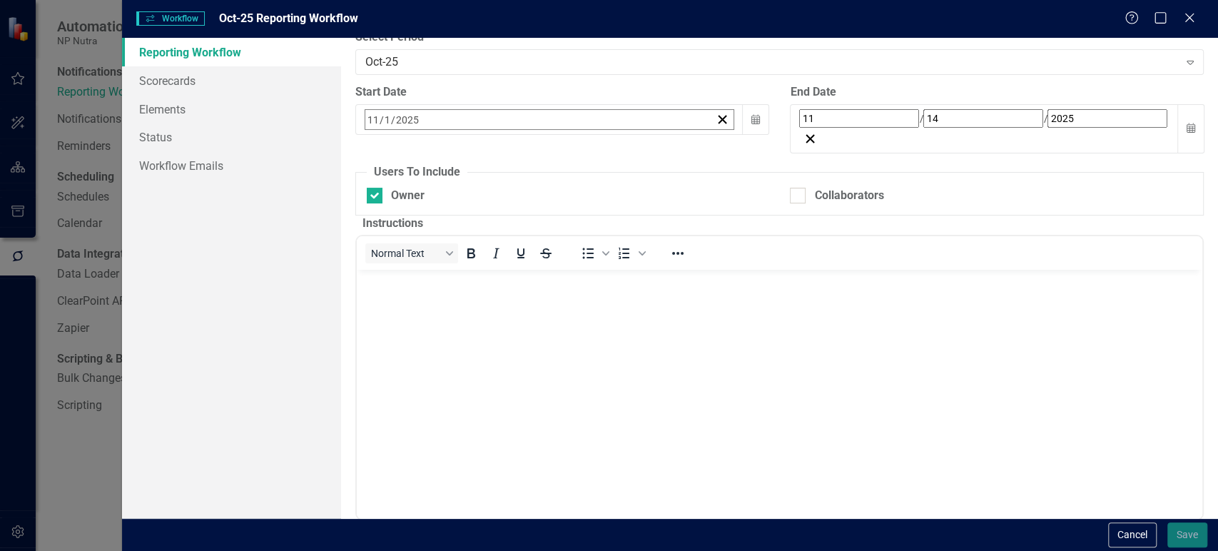
click at [428, 228] on button "3" at bounding box center [410, 233] width 36 height 26
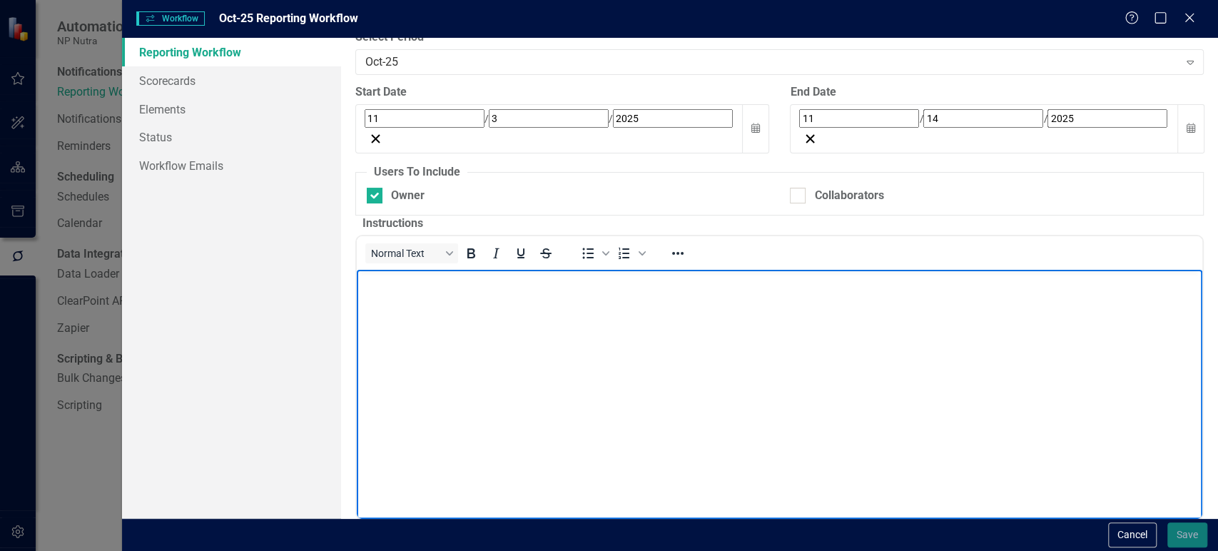
click at [448, 363] on body "Rich Text Area. Press ALT-0 for help." at bounding box center [780, 377] width 846 height 214
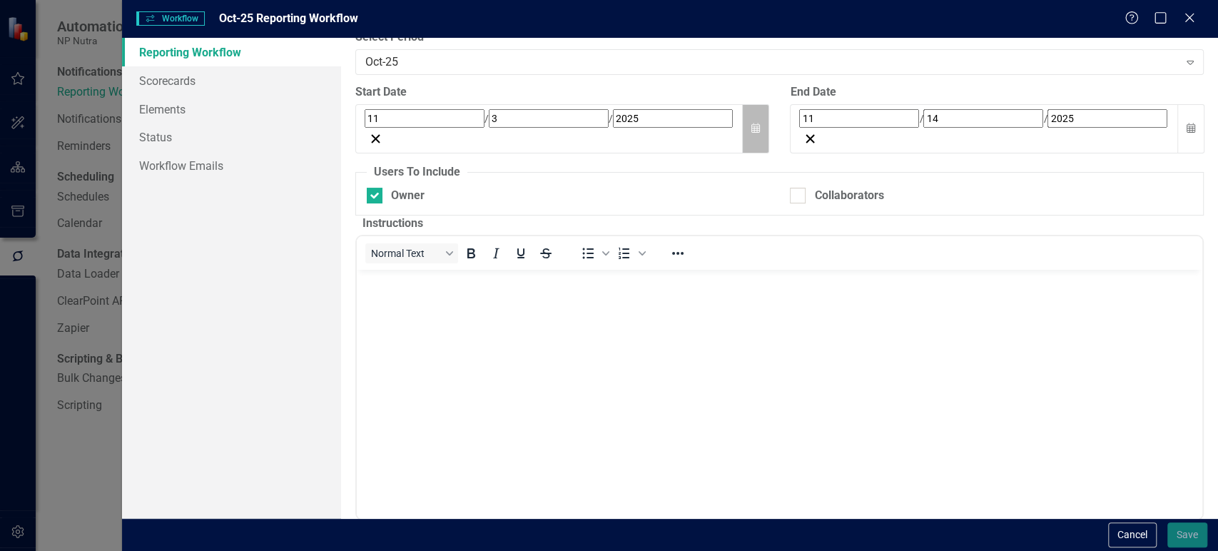
click at [754, 123] on icon "Calendar" at bounding box center [755, 128] width 9 height 10
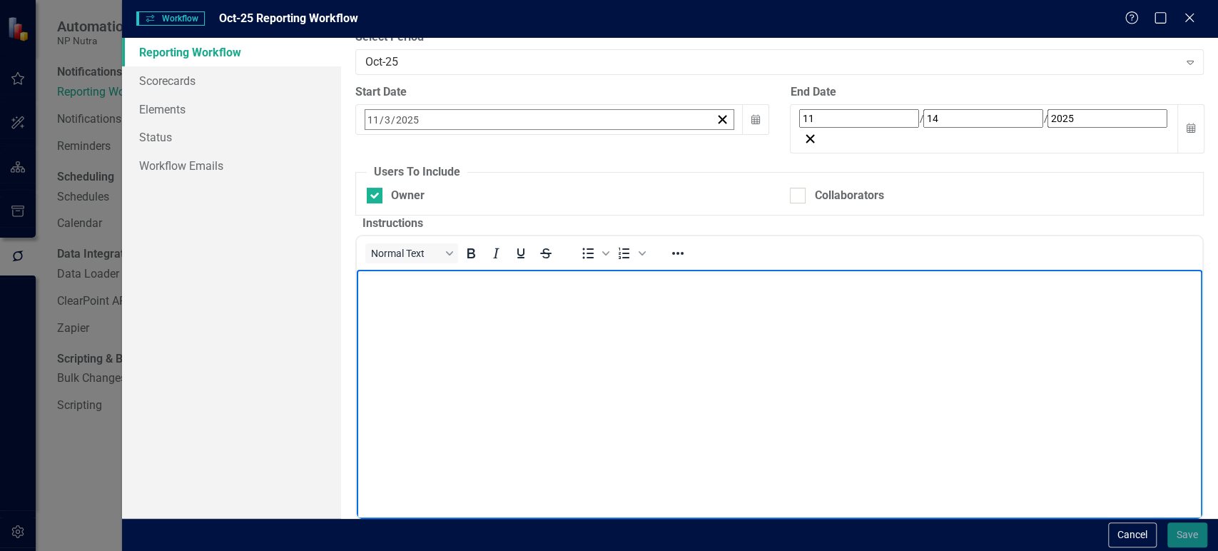
click at [774, 383] on body "Rich Text Area. Press ALT-0 for help." at bounding box center [780, 377] width 846 height 214
click at [428, 221] on button "3" at bounding box center [410, 233] width 36 height 26
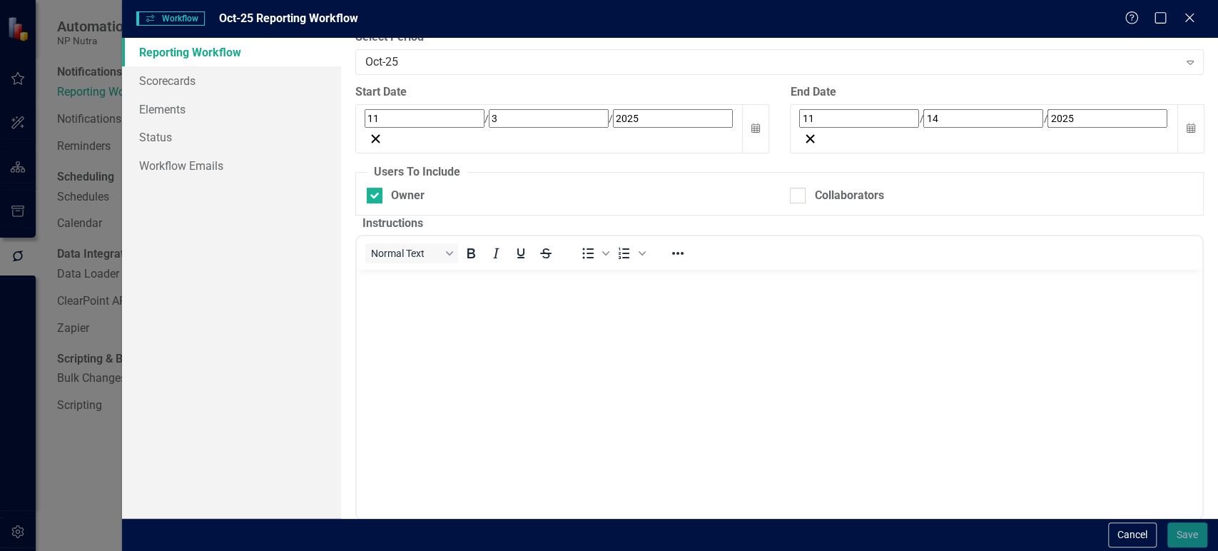
click at [370, 377] on body "Rich Text Area. Press ALT-0 for help." at bounding box center [780, 377] width 846 height 214
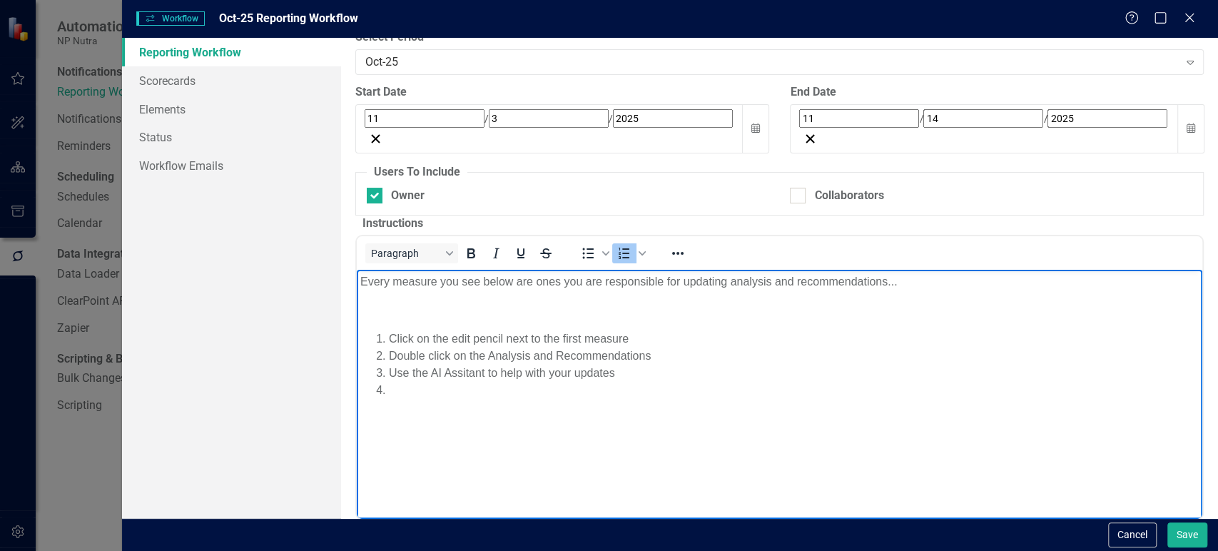
click at [480, 368] on li "Use the AI Assitant to help with your updates" at bounding box center [794, 373] width 810 height 17
click at [428, 384] on li "Rich Text Area. Press ALT-0 for help." at bounding box center [794, 390] width 810 height 17
click at [417, 285] on p "Every measure you see below are ones you are responsible for updating analysis …" at bounding box center [779, 281] width 838 height 17
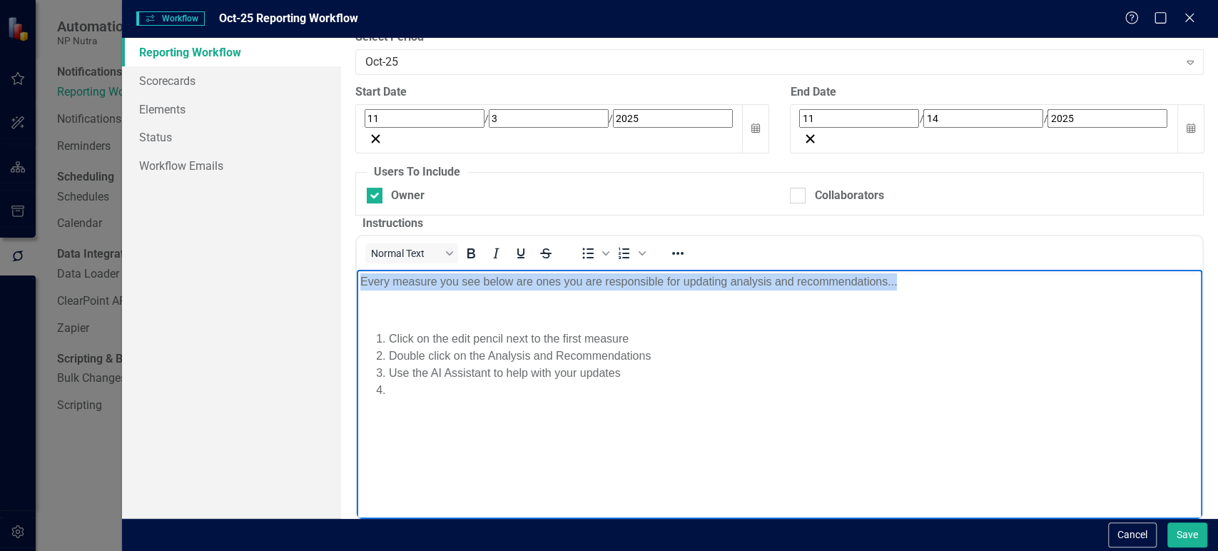
click at [417, 285] on p "Every measure you see below are ones you are responsible for updating analysis …" at bounding box center [779, 281] width 838 height 17
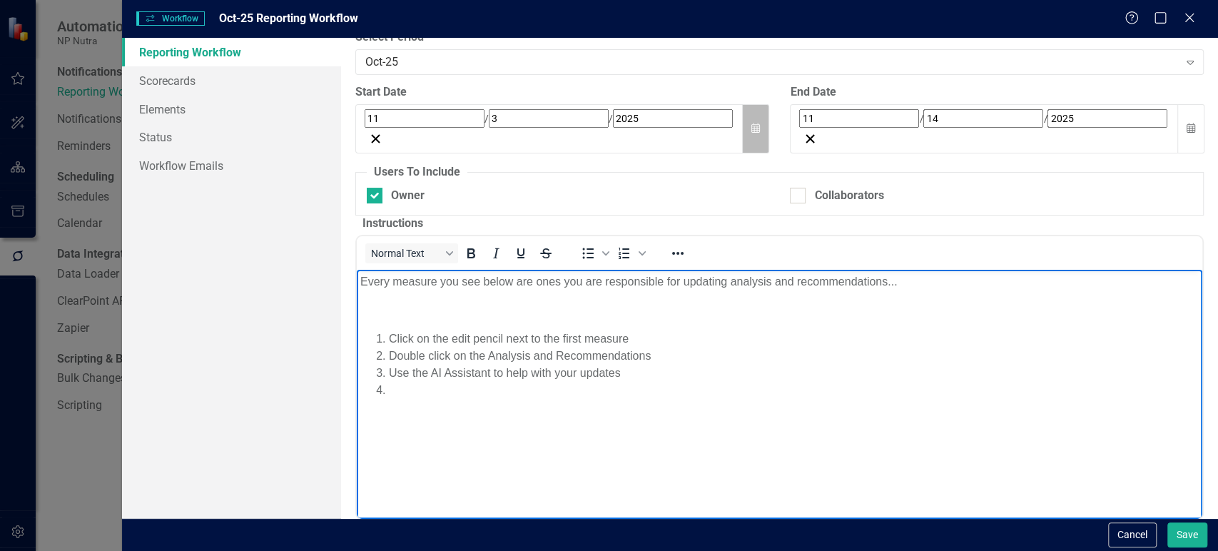
click at [761, 115] on button "Calendar" at bounding box center [755, 128] width 27 height 49
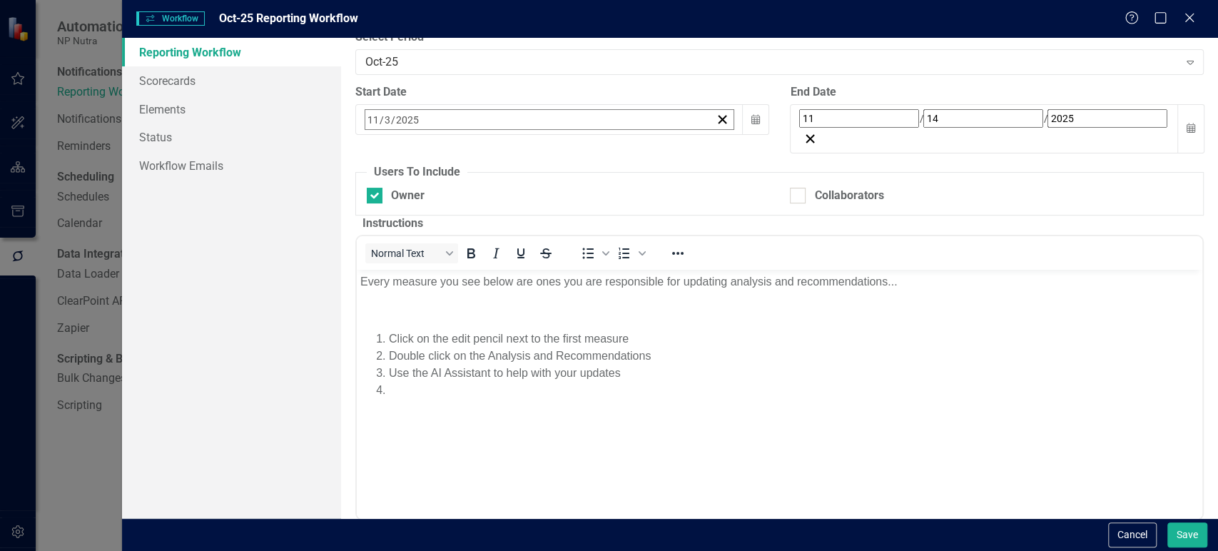
click at [420, 161] on button "‹" at bounding box center [403, 150] width 31 height 31
click at [416, 253] on abbr "13" at bounding box center [410, 258] width 11 height 11
click at [338, 228] on div "Reporting Workflow Scorecards Elements Status Workflow Emails" at bounding box center [231, 278] width 219 height 480
click at [235, 76] on link "Scorecards" at bounding box center [231, 80] width 219 height 29
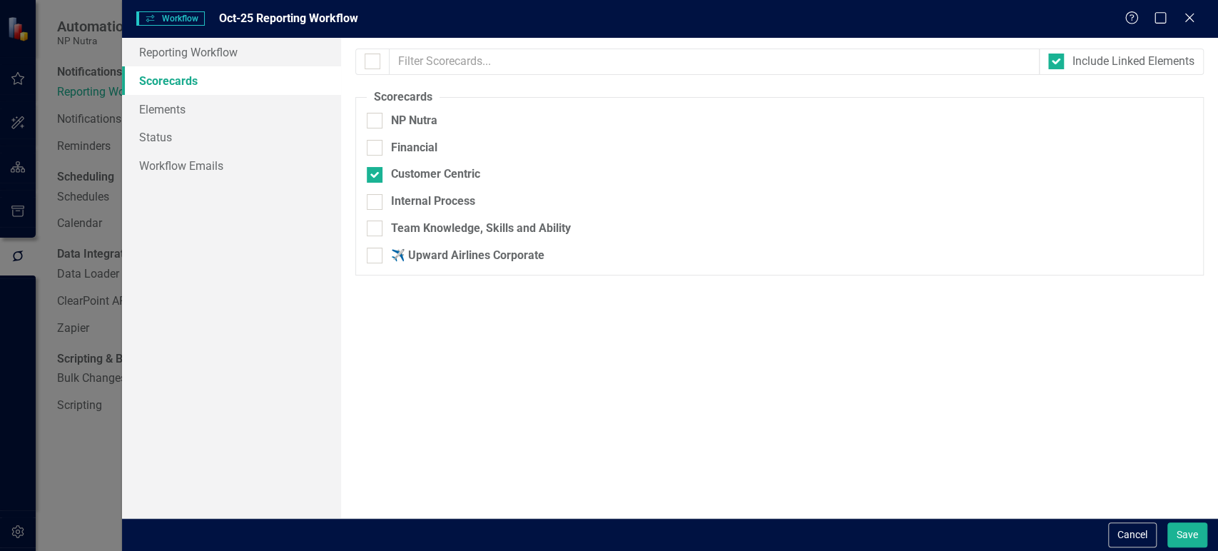
click at [377, 164] on fieldset "Scorecards Please select the scorecards that you want to include in this workfl…" at bounding box center [779, 182] width 848 height 186
drag, startPoint x: 377, startPoint y: 156, endPoint x: 378, endPoint y: 185, distance: 29.3
click at [377, 156] on div at bounding box center [375, 148] width 16 height 16
click at [376, 149] on input "Financial" at bounding box center [371, 144] width 9 height 9
checkbox input "true"
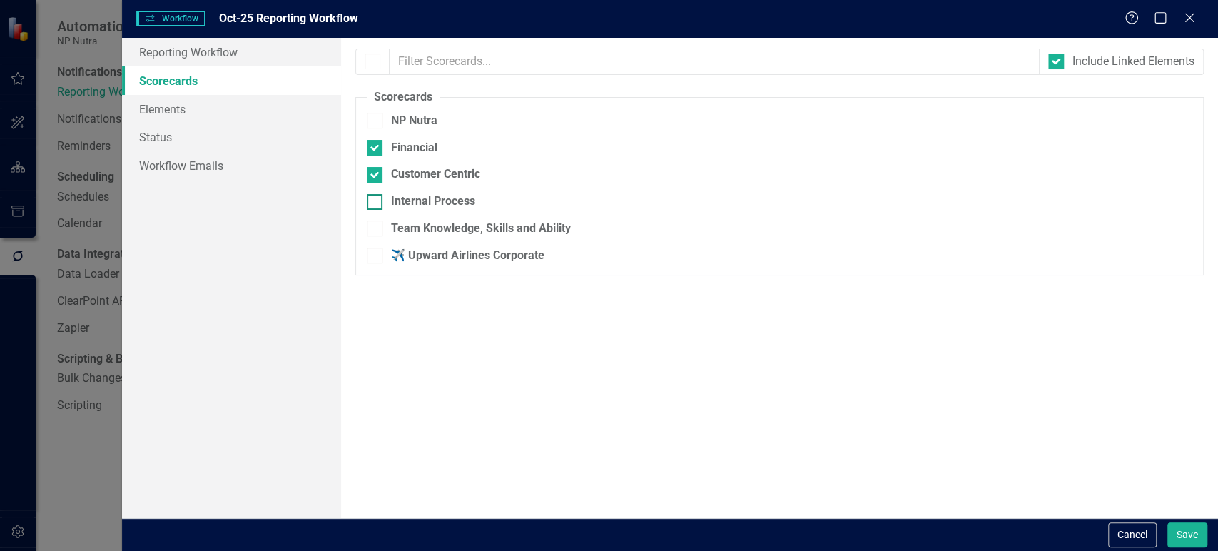
click at [376, 210] on div at bounding box center [375, 202] width 16 height 16
click at [376, 203] on input "Internal Process" at bounding box center [371, 198] width 9 height 9
checkbox input "true"
click at [374, 236] on div at bounding box center [375, 228] width 16 height 16
click at [374, 230] on input "Team Knowledge, Skills and Ability" at bounding box center [371, 224] width 9 height 9
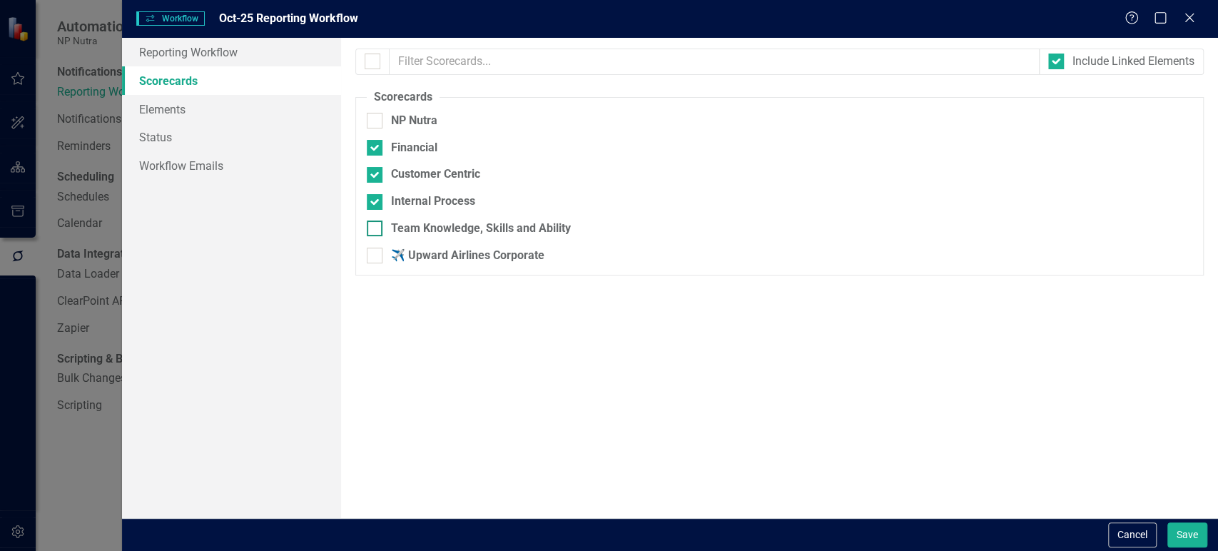
checkbox input "true"
click at [230, 113] on link "Elements" at bounding box center [231, 109] width 219 height 29
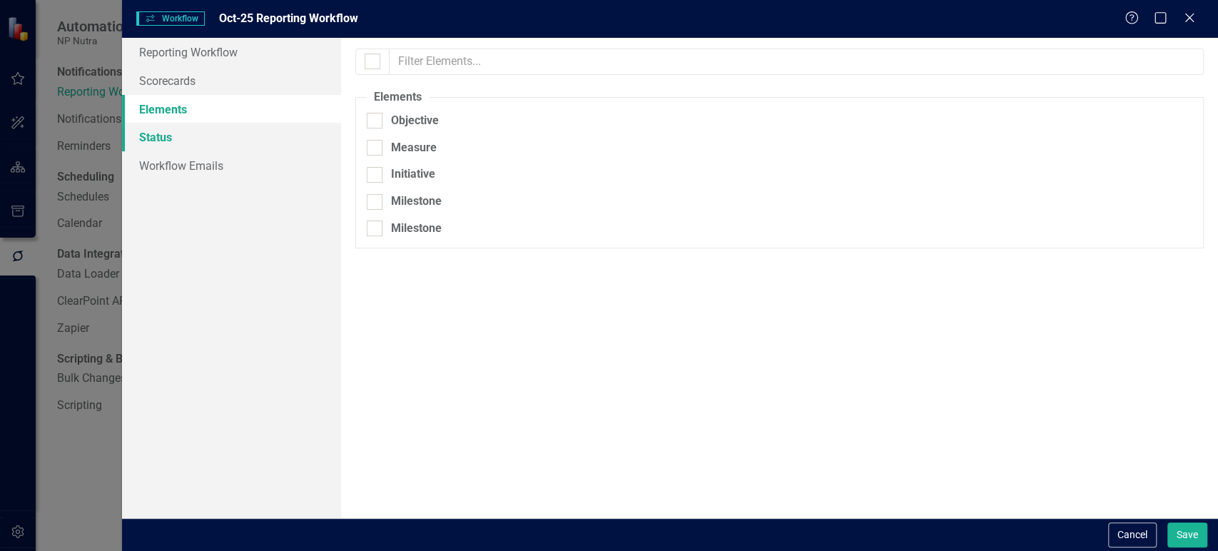
click at [223, 131] on link "Status" at bounding box center [231, 137] width 219 height 29
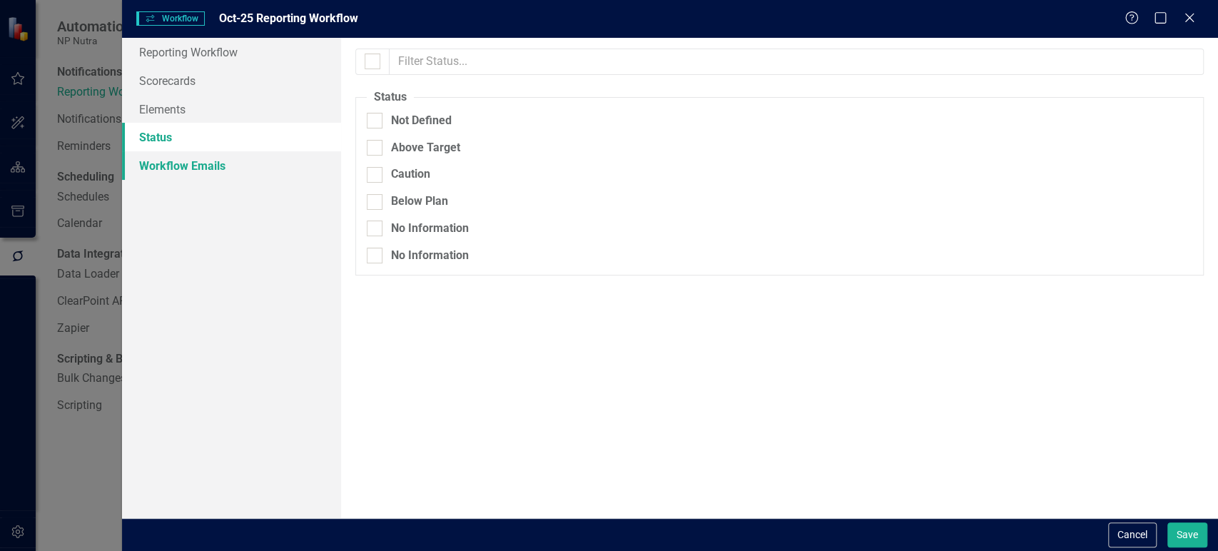
click at [268, 164] on link "Workflow Emails" at bounding box center [231, 165] width 219 height 29
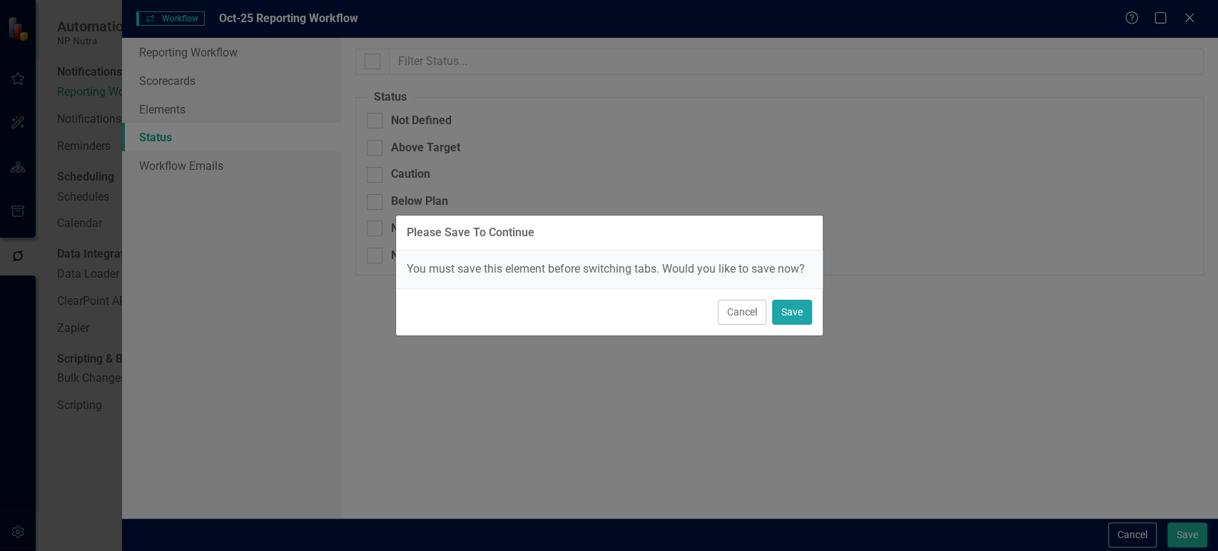
click at [795, 320] on button "Save" at bounding box center [792, 312] width 40 height 25
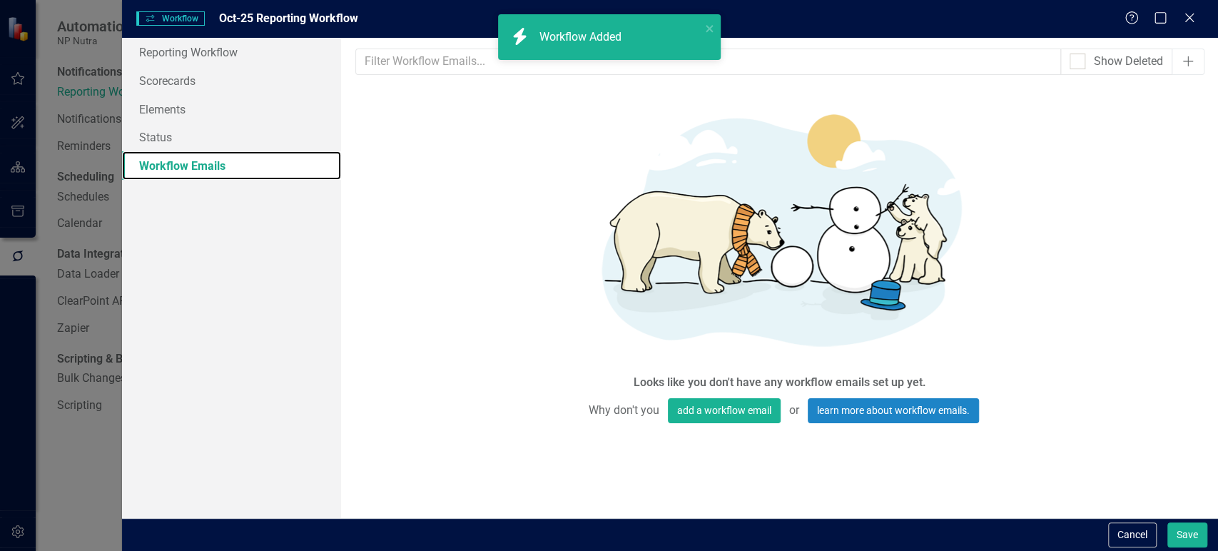
scroll to position [0, 0]
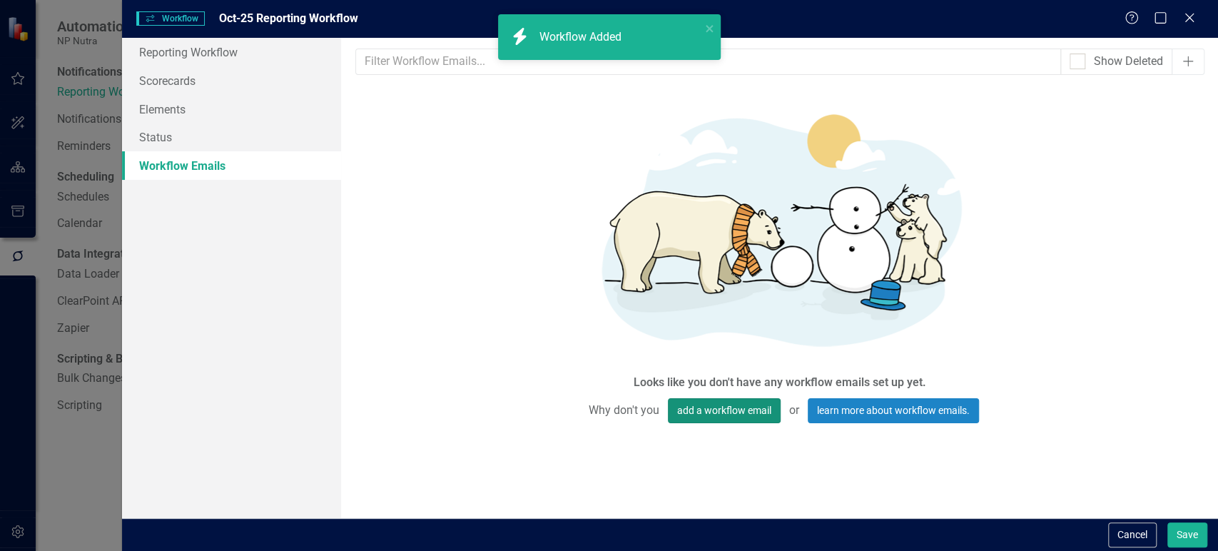
click at [699, 405] on button "add a workflow email" at bounding box center [724, 410] width 113 height 25
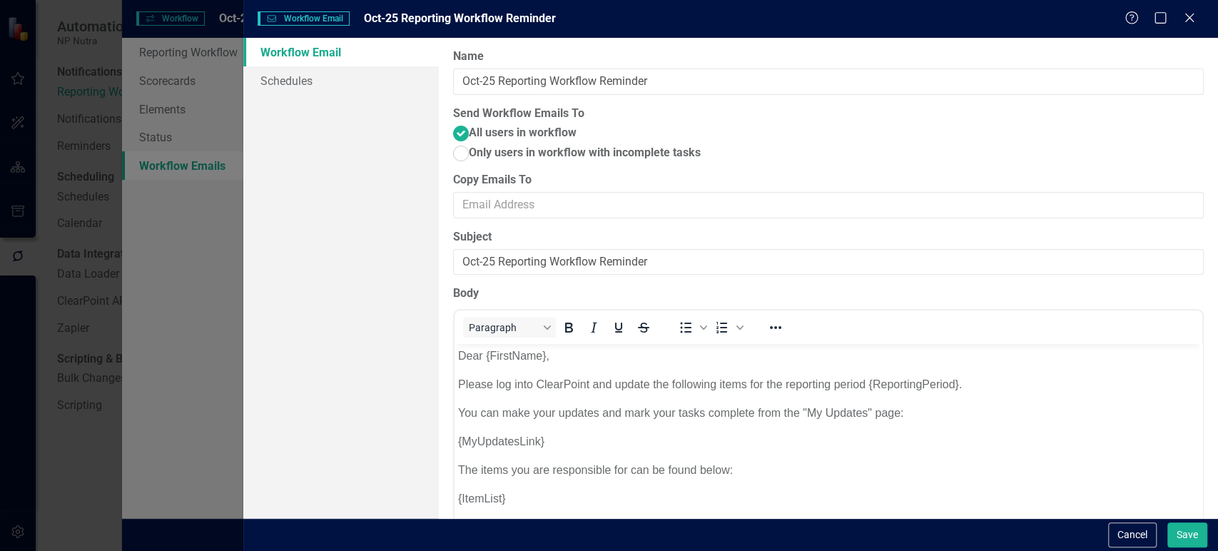
scroll to position [108, 0]
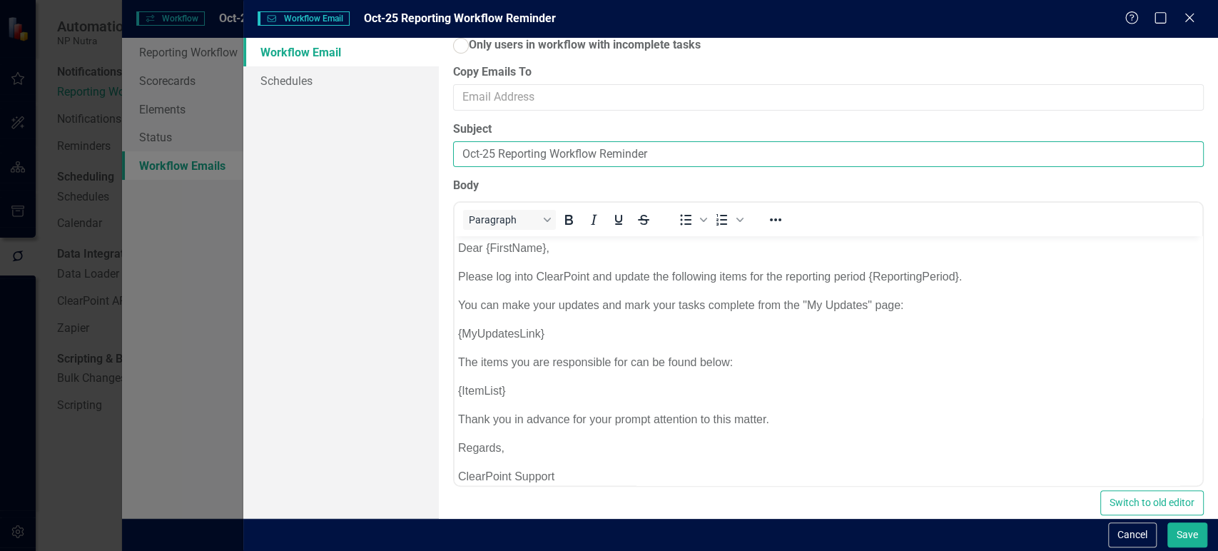
drag, startPoint x: 666, startPoint y: 148, endPoint x: 416, endPoint y: 155, distance: 250.5
click at [416, 155] on div "Workflow Email Schedules Workflow Emails are templated reminders linked to Repo…" at bounding box center [730, 278] width 975 height 480
click at [510, 155] on input "Oct-25 Reporting Workflow Reminder" at bounding box center [828, 154] width 751 height 26
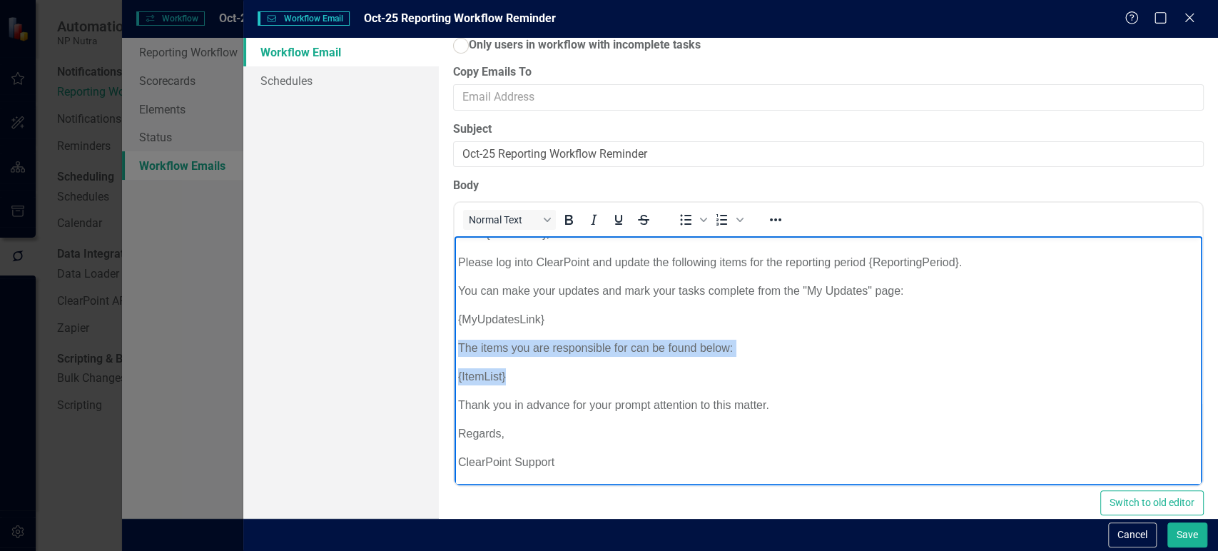
drag, startPoint x: 512, startPoint y: 373, endPoint x: 457, endPoint y: 345, distance: 61.0
click at [457, 345] on body "Dear {FirstName}, Please log into ClearPoint and update the following items for…" at bounding box center [828, 354] width 748 height 264
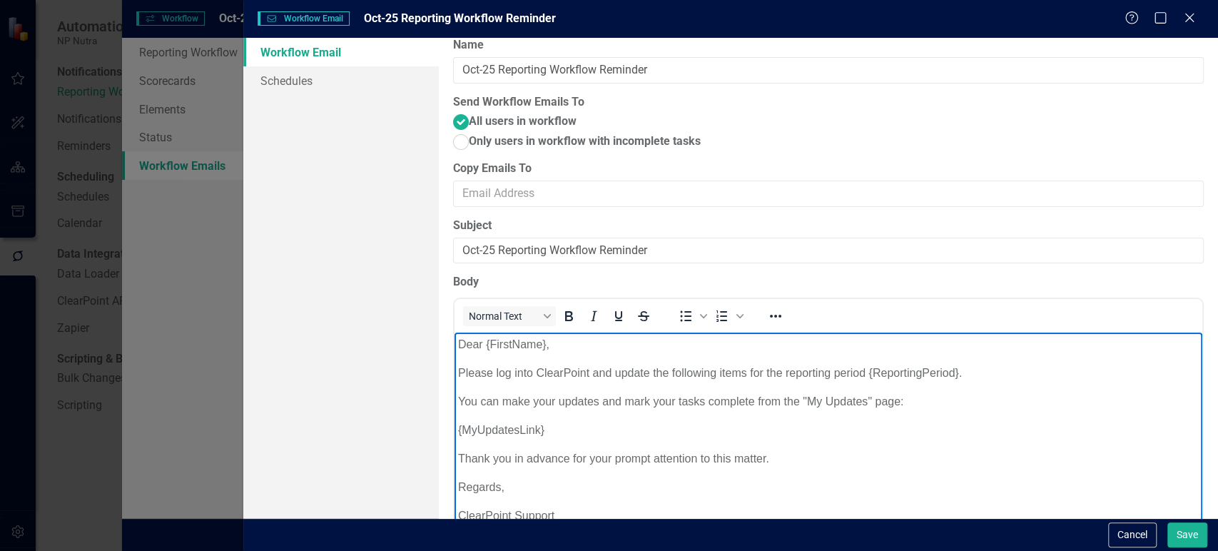
scroll to position [130, 0]
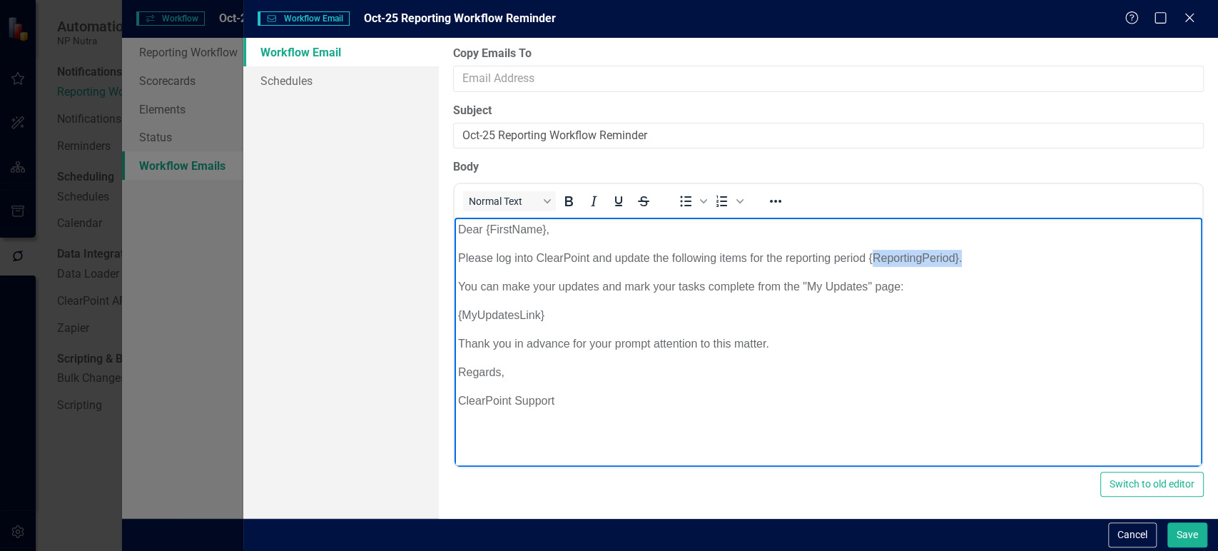
drag, startPoint x: 871, startPoint y: 252, endPoint x: 969, endPoint y: 258, distance: 97.9
click at [969, 258] on p "Please log into ClearPoint and update the following items for the reporting per…" at bounding box center [827, 258] width 741 height 17
drag, startPoint x: 536, startPoint y: 321, endPoint x: 433, endPoint y: 323, distance: 102.8
click at [454, 323] on html "Dear {FirstName}, Please log into ClearPoint and update the following items for…" at bounding box center [828, 325] width 748 height 214
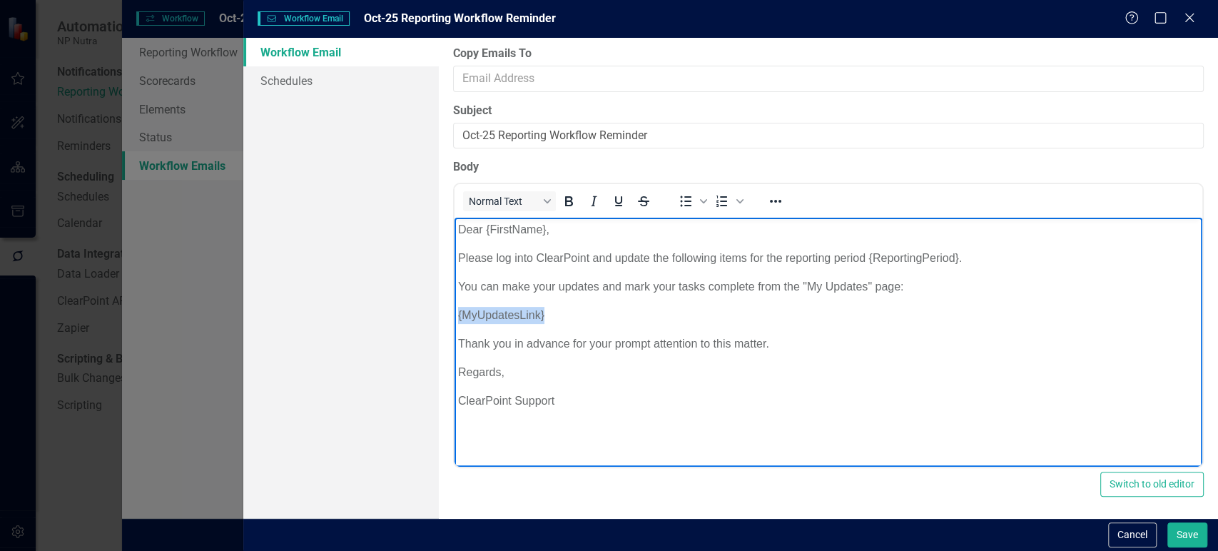
click at [490, 318] on p "{MyUpdatesLink}" at bounding box center [827, 315] width 741 height 17
drag, startPoint x: 586, startPoint y: 398, endPoint x: 901, endPoint y: 605, distance: 376.6
click at [454, 387] on html "Dear {FirstName}, Please log into ClearPoint and update the following items for…" at bounding box center [828, 325] width 748 height 214
click at [796, 343] on p "Thank you in advance for your prompt attention to this matter." at bounding box center [827, 343] width 741 height 17
drag, startPoint x: 596, startPoint y: 403, endPoint x: 903, endPoint y: 612, distance: 371.9
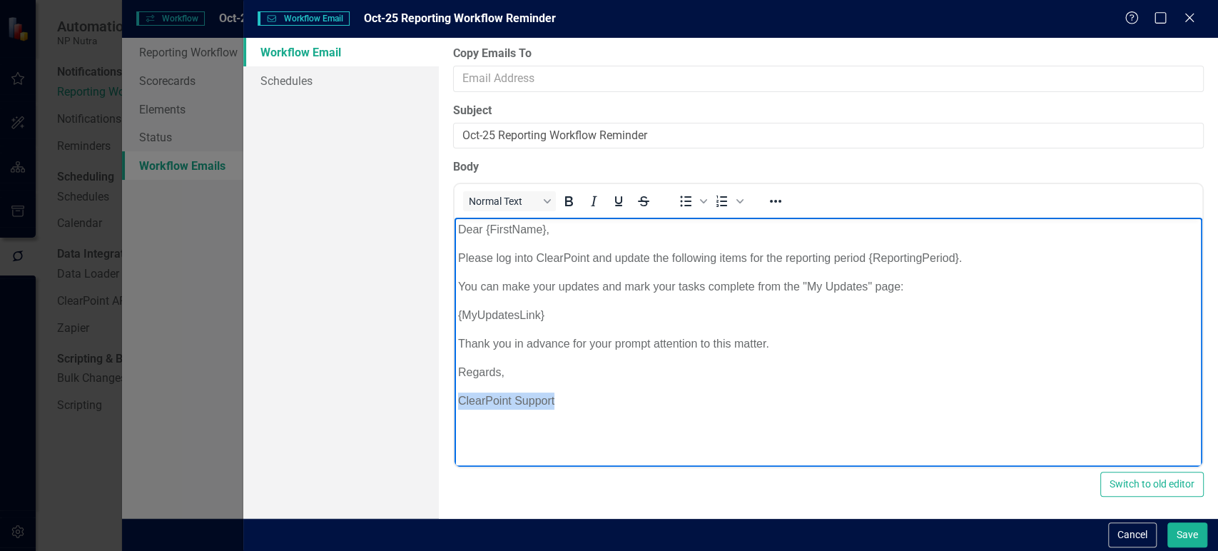
click at [454, 395] on html "Dear {FirstName}, Please log into ClearPoint and update the following items for…" at bounding box center [828, 325] width 748 height 214
click at [502, 405] on p "ClearPoint Support" at bounding box center [827, 400] width 741 height 17
click at [327, 84] on link "Schedules" at bounding box center [340, 80] width 195 height 29
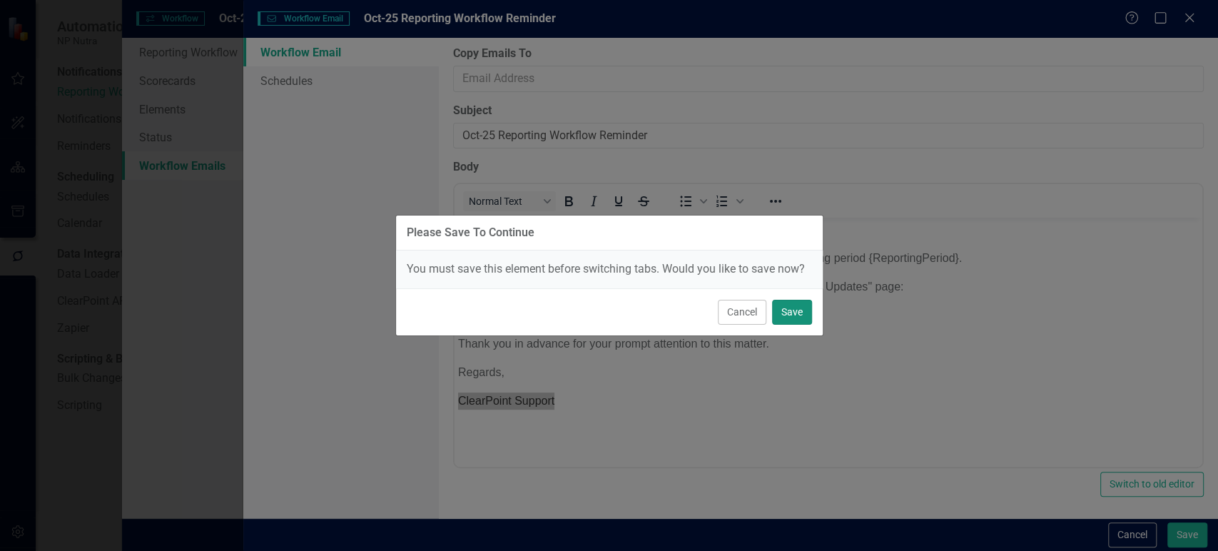
click at [798, 311] on button "Save" at bounding box center [792, 312] width 40 height 25
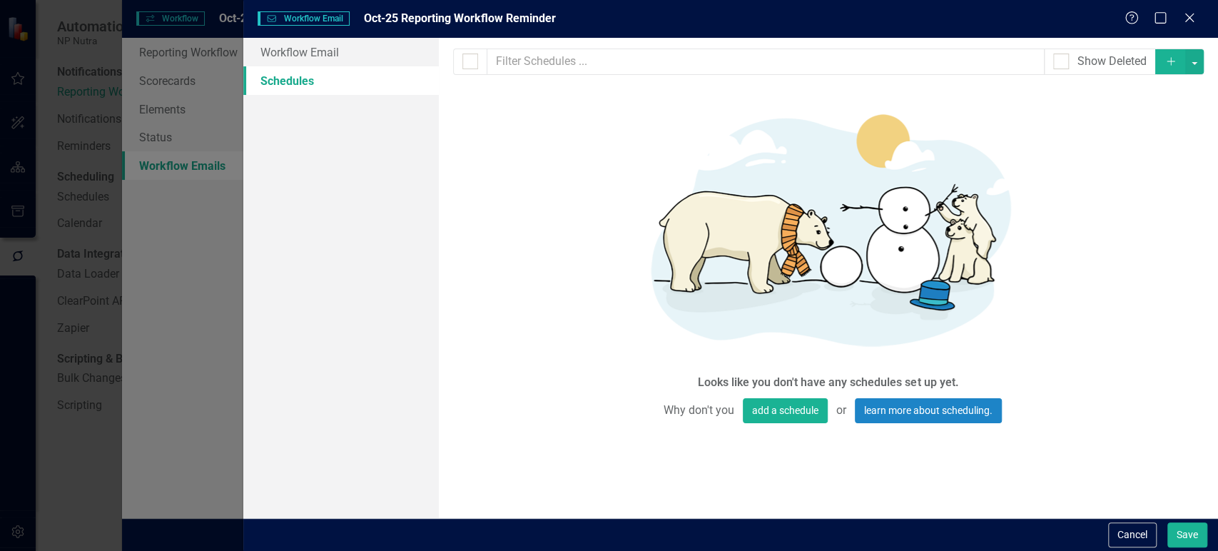
click at [582, 365] on div "From this page, you can set up schedules for your reminder emails to be sent at…" at bounding box center [828, 278] width 779 height 480
click at [1185, 536] on button "Save" at bounding box center [1187, 534] width 40 height 25
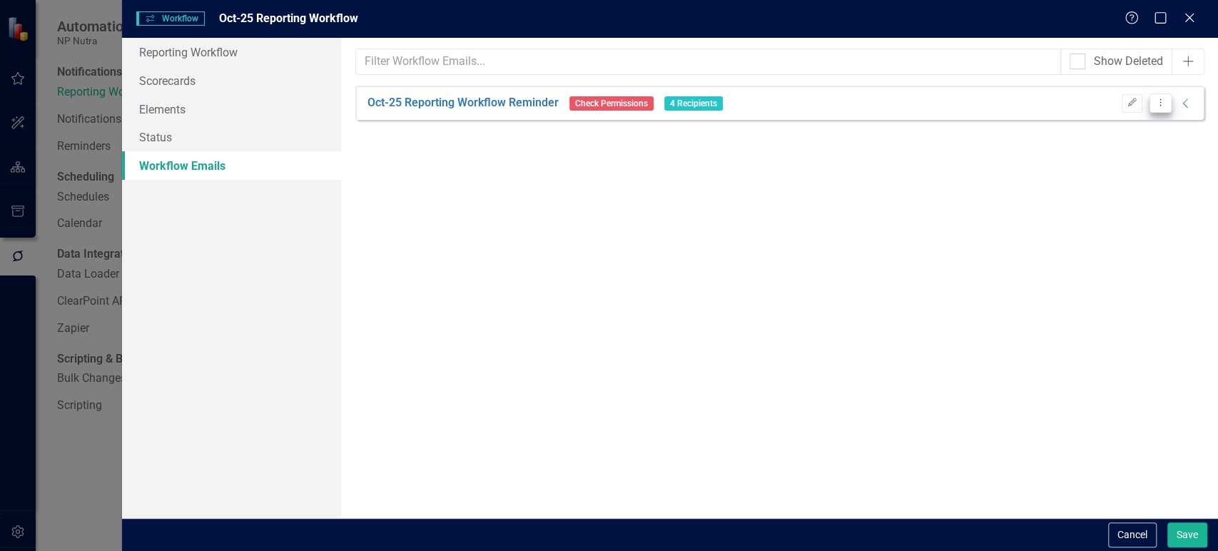
click at [1163, 104] on icon "Dropdown Menu" at bounding box center [1161, 102] width 12 height 9
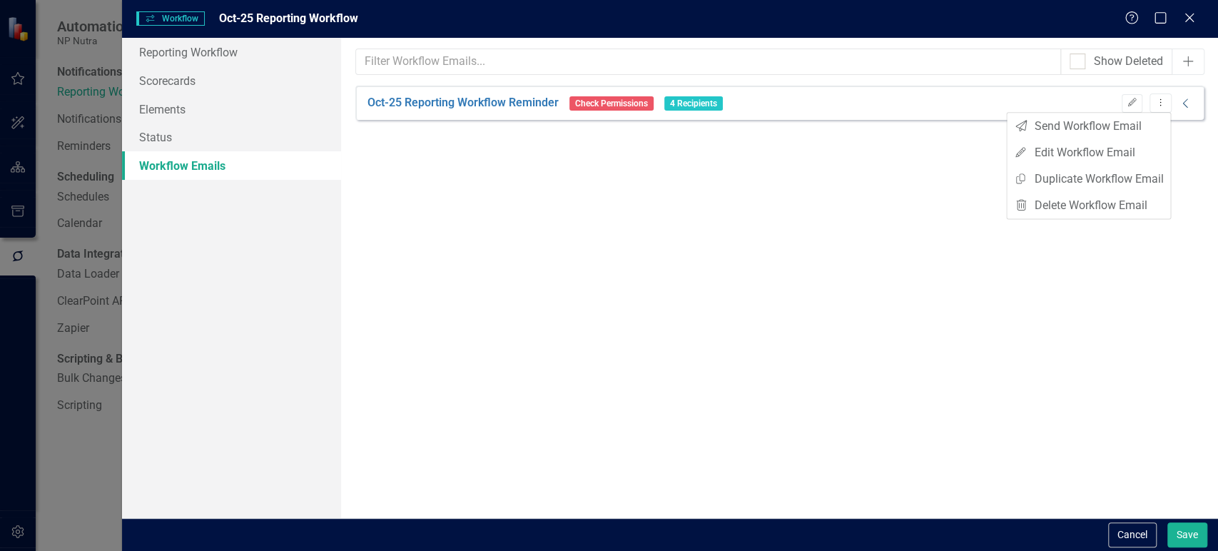
click at [1187, 107] on icon "Collapse" at bounding box center [1186, 103] width 14 height 11
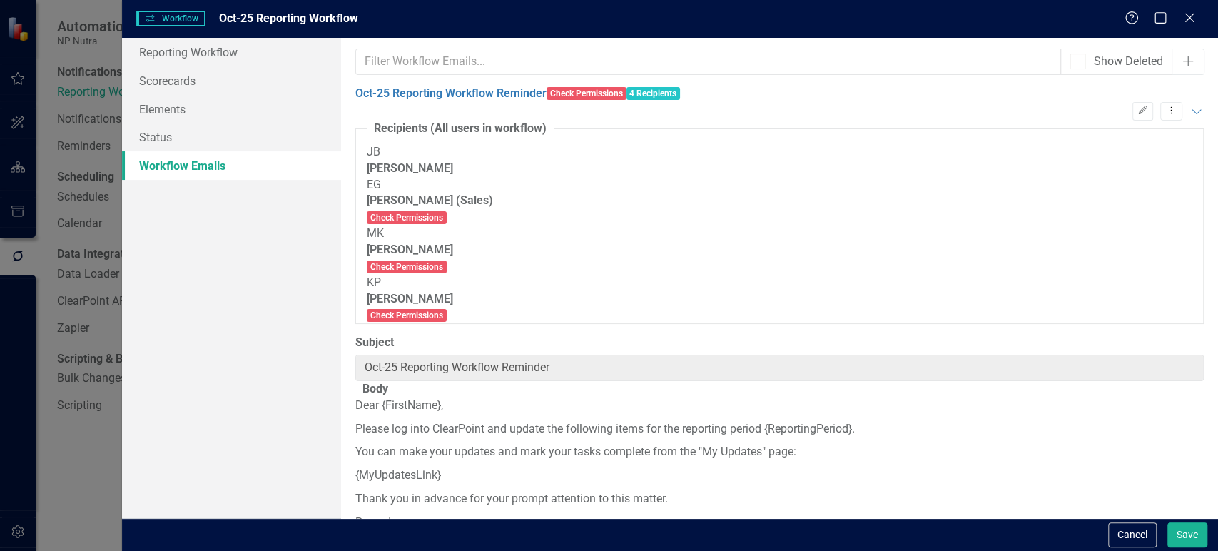
click at [1183, 107] on div "Oct-25 Reporting Workflow Reminder Check Permissions 4 Recipients Edit Dropdown…" at bounding box center [779, 103] width 848 height 35
click at [1192, 109] on icon at bounding box center [1196, 111] width 9 height 5
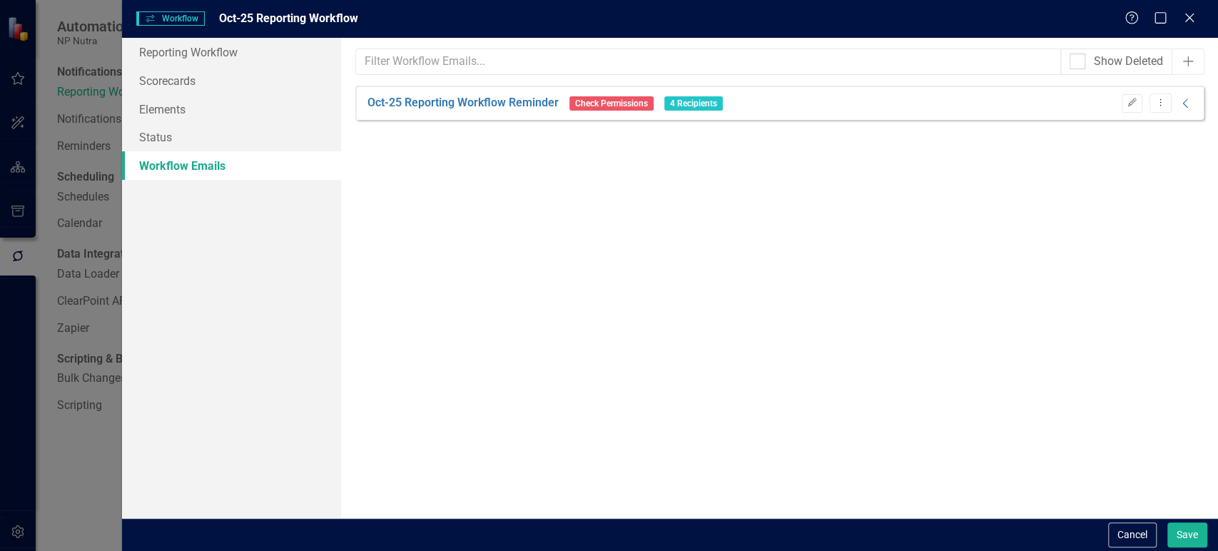
click at [1171, 101] on div "Edit Dropdown Menu Collapse" at bounding box center [1154, 102] width 79 height 19
click at [1170, 529] on button "Save" at bounding box center [1187, 534] width 40 height 25
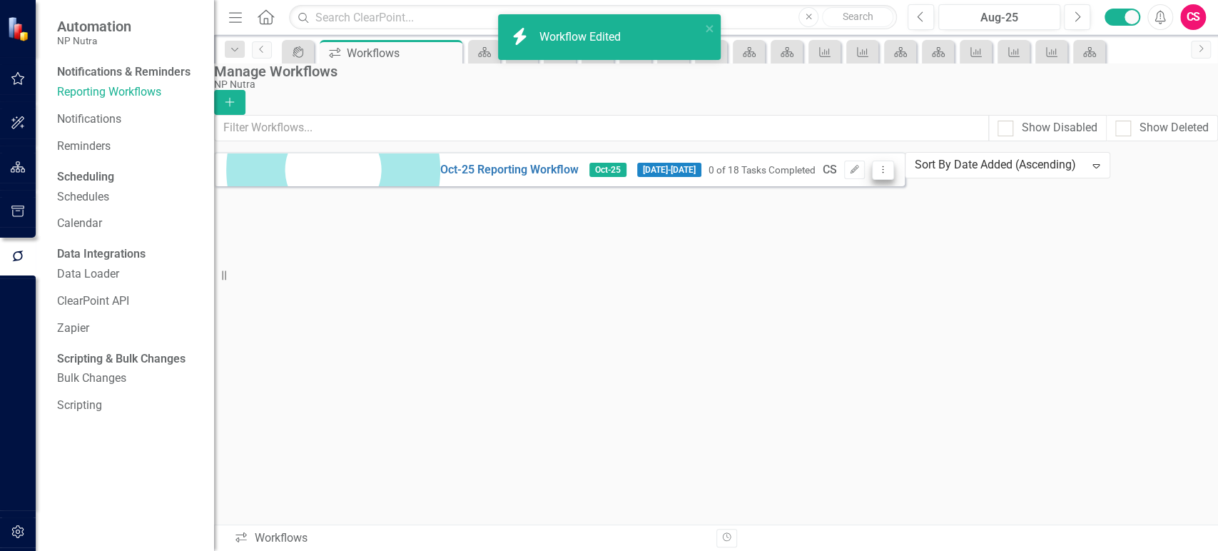
click at [894, 176] on button "Dropdown Menu" at bounding box center [883, 170] width 22 height 19
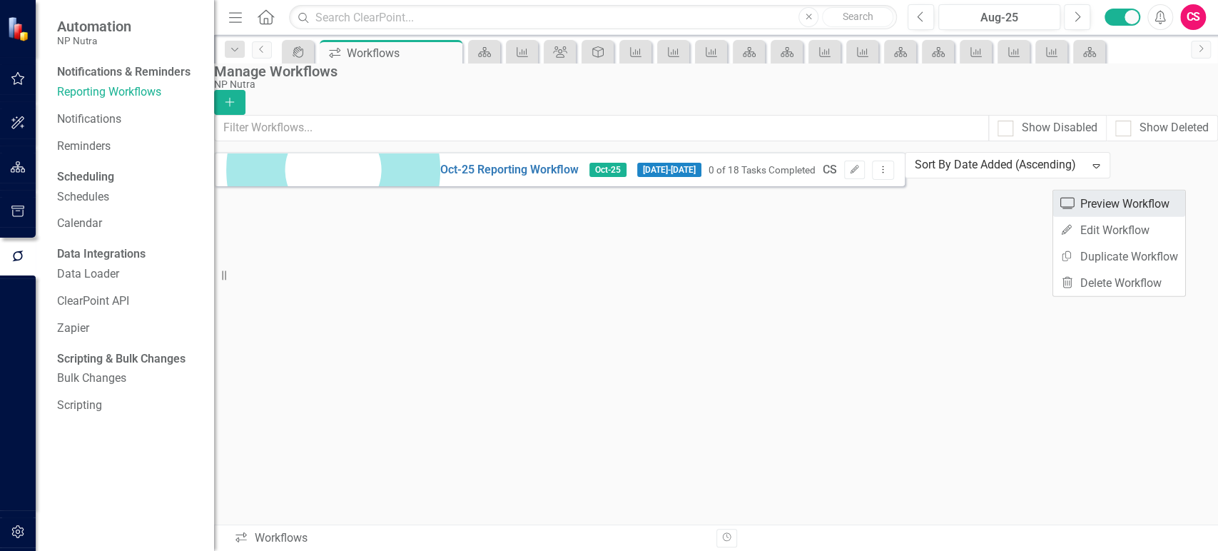
click at [1159, 194] on link "Preview Preview Workflow" at bounding box center [1119, 204] width 132 height 26
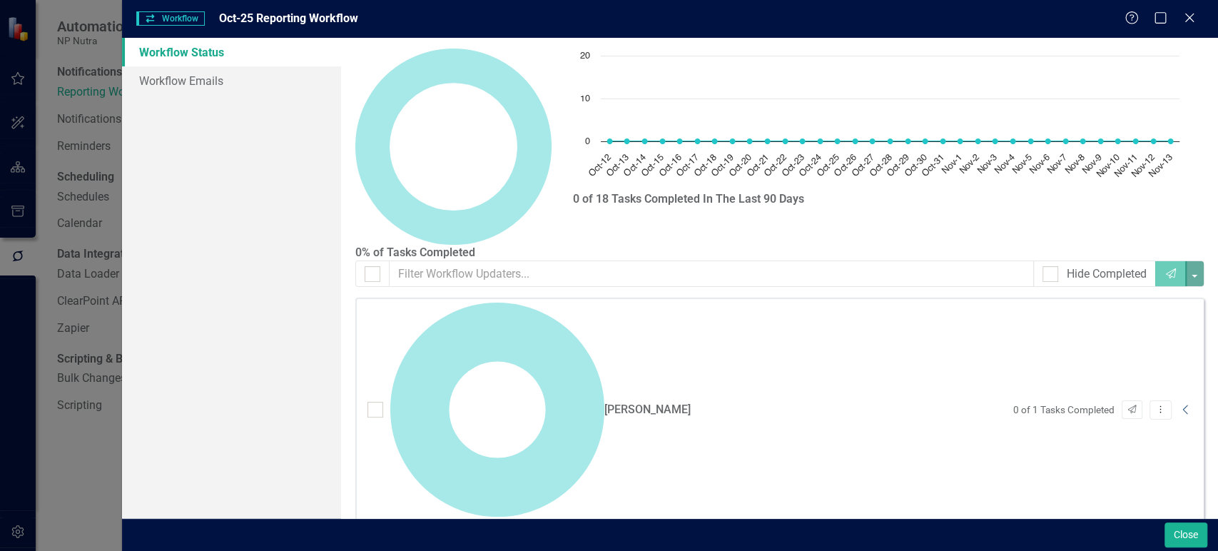
click at [1186, 404] on icon "Collapse" at bounding box center [1186, 409] width 14 height 11
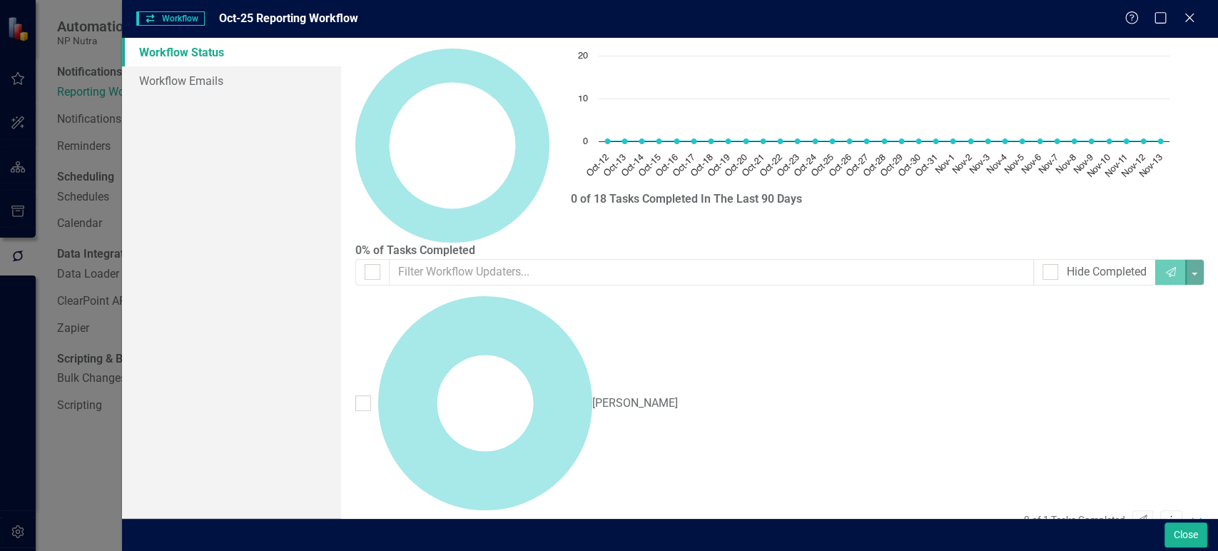
scroll to position [21, 0]
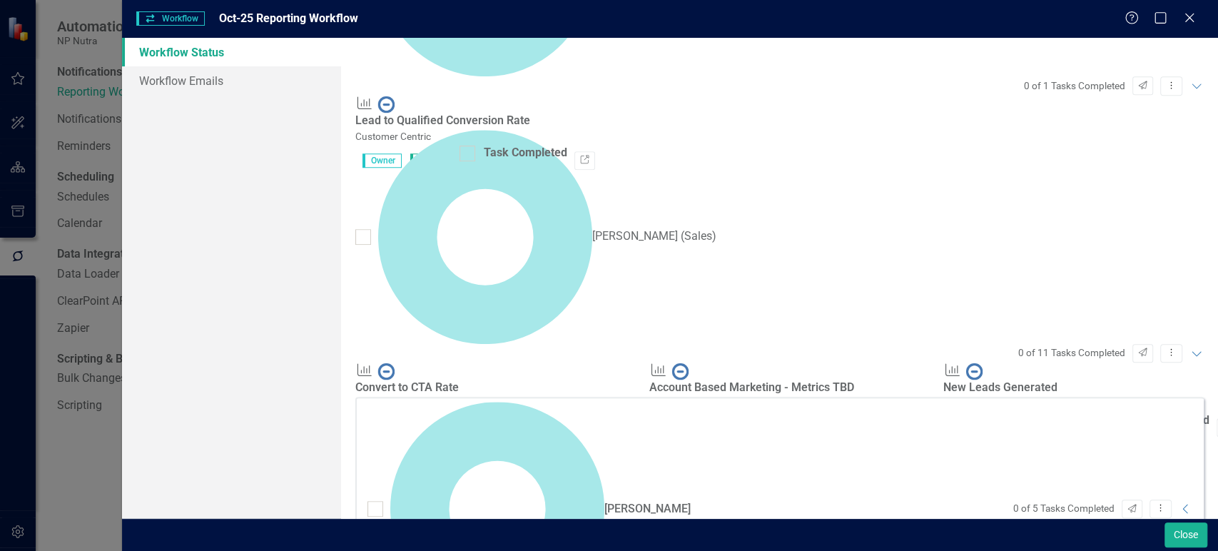
scroll to position [468, 0]
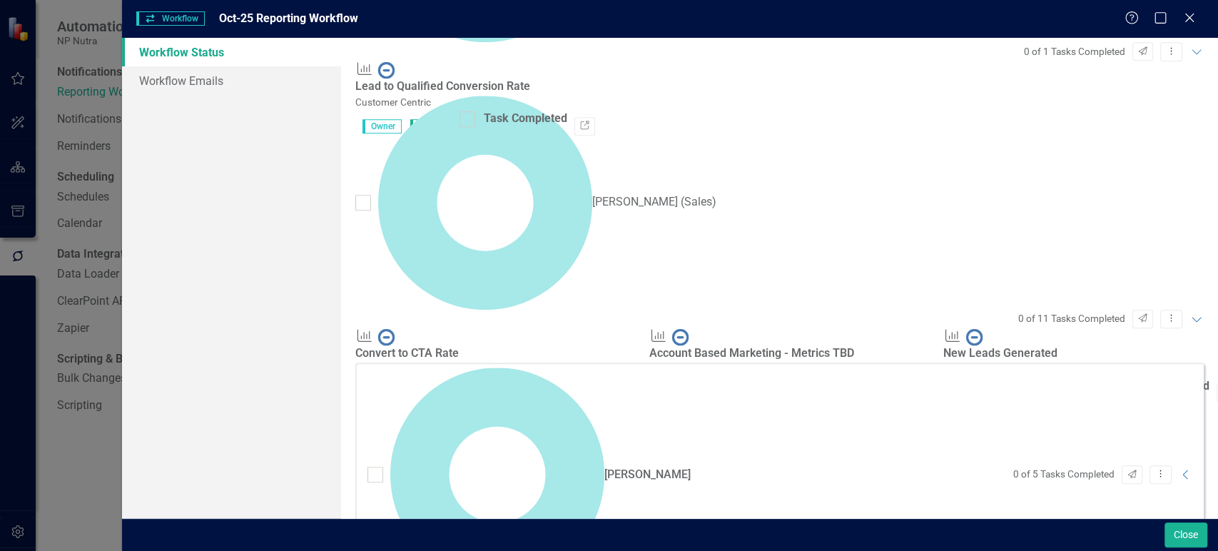
click at [1179, 465] on div "0 of 5 Tasks Completed Send Dropdown Menu Collapse" at bounding box center [1100, 474] width 188 height 19
click at [1179, 469] on icon "Collapse" at bounding box center [1186, 474] width 14 height 11
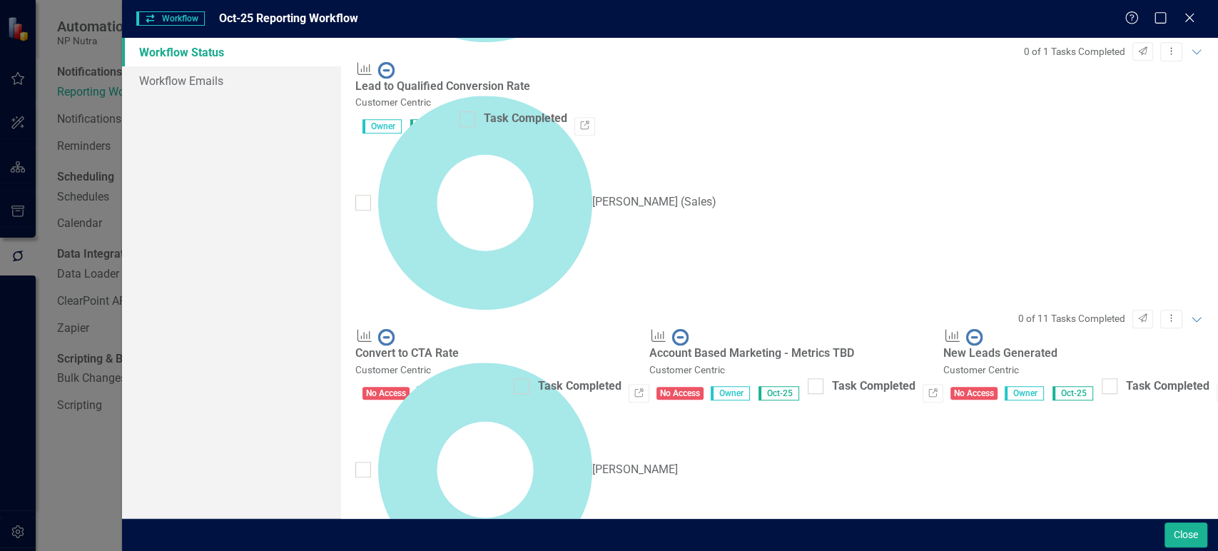
scroll to position [684, 0]
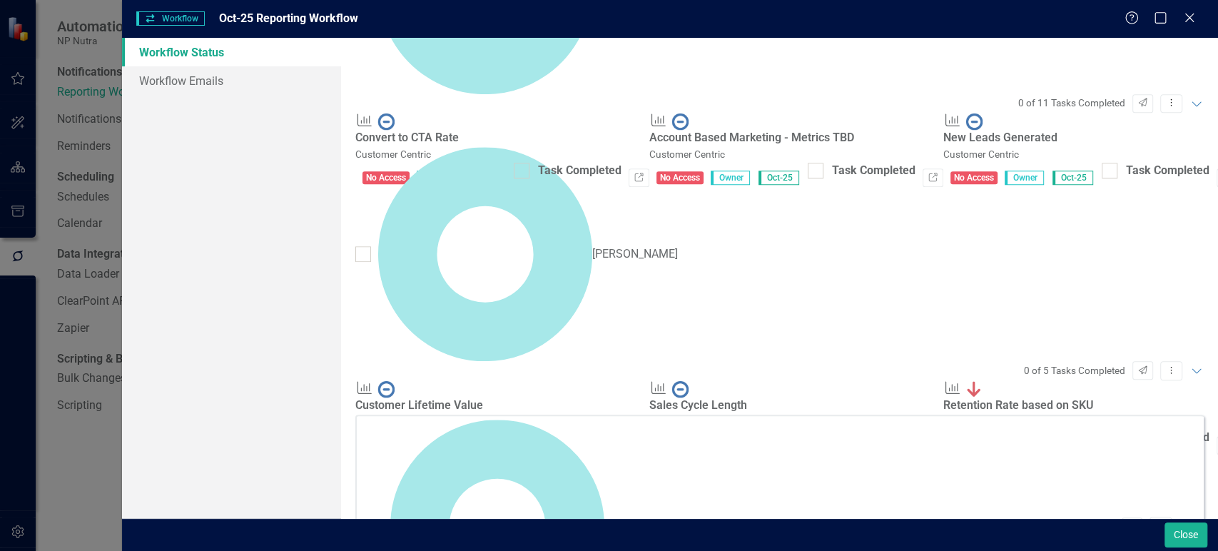
click at [1179, 521] on icon "Collapse" at bounding box center [1186, 526] width 14 height 11
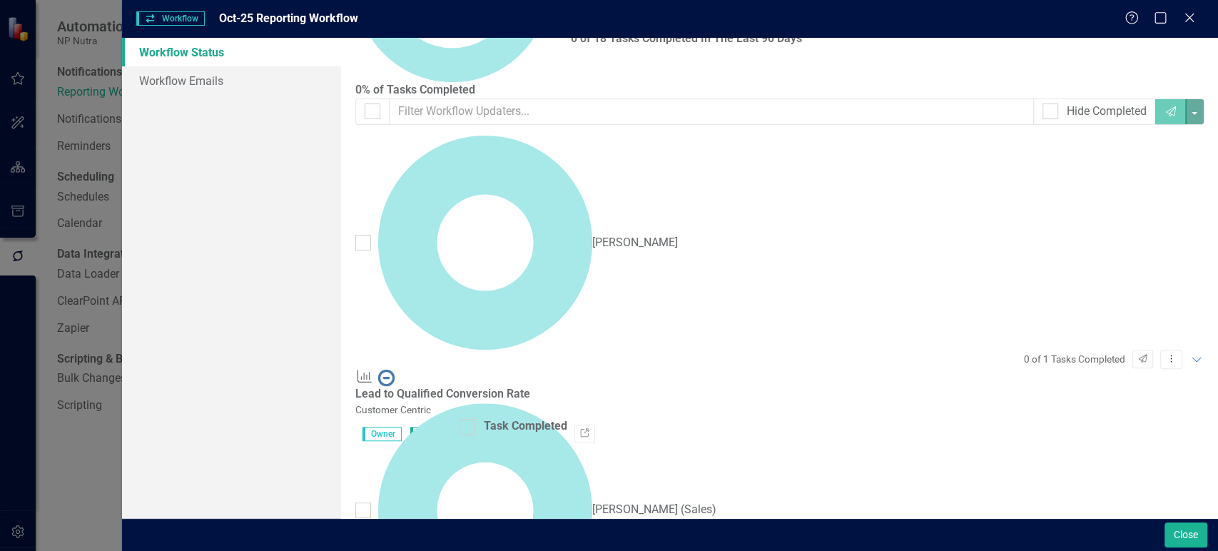
scroll to position [0, 0]
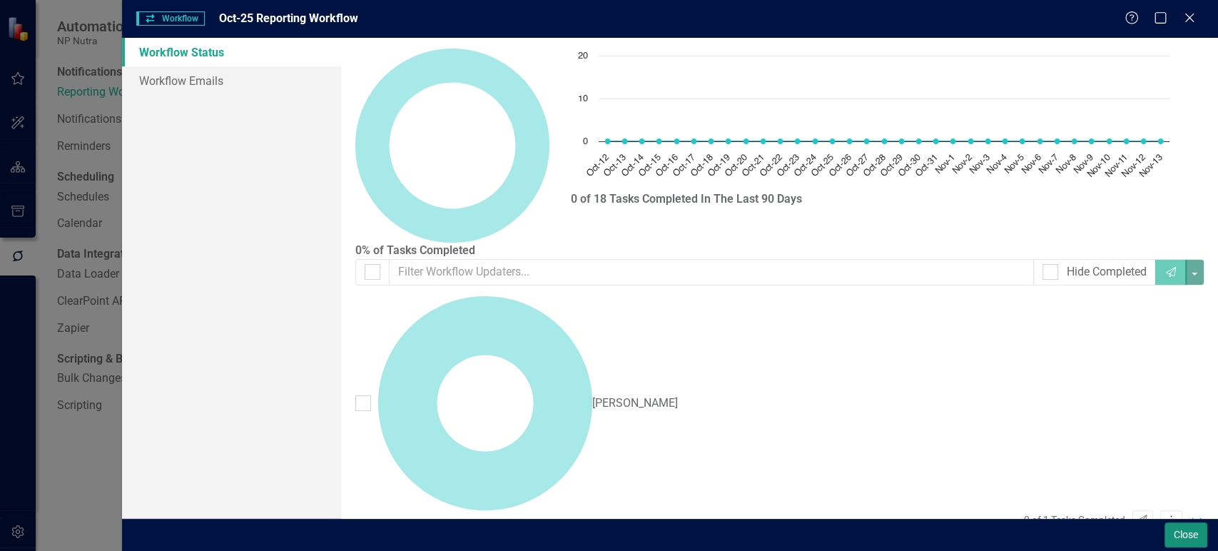
click at [1193, 538] on button "Close" at bounding box center [1186, 534] width 43 height 25
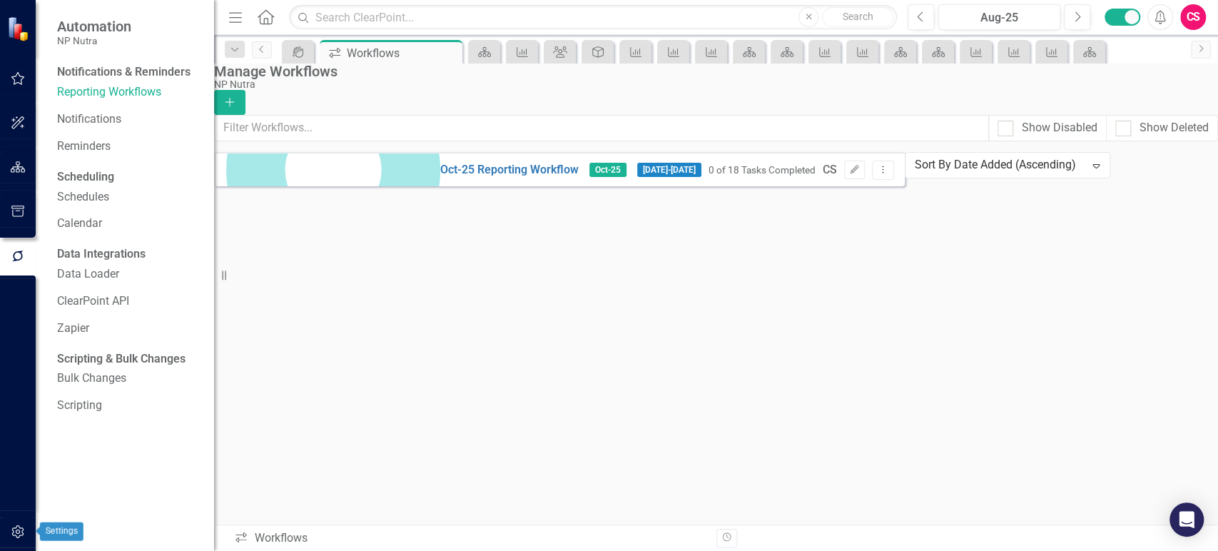
click at [24, 529] on icon "button" at bounding box center [18, 531] width 15 height 11
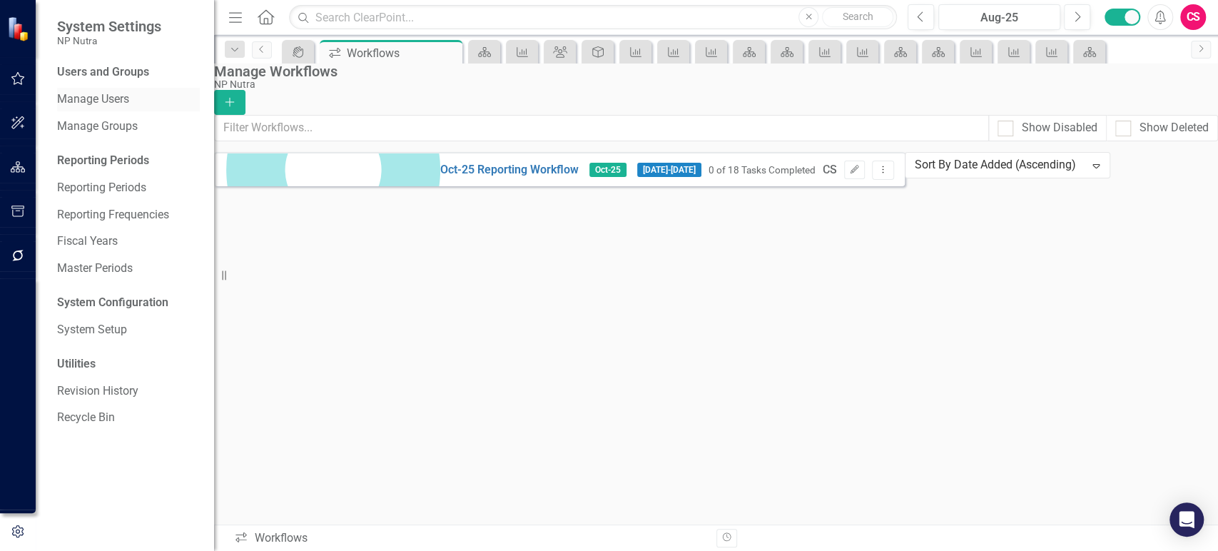
click at [105, 103] on link "Manage Users" at bounding box center [128, 99] width 143 height 16
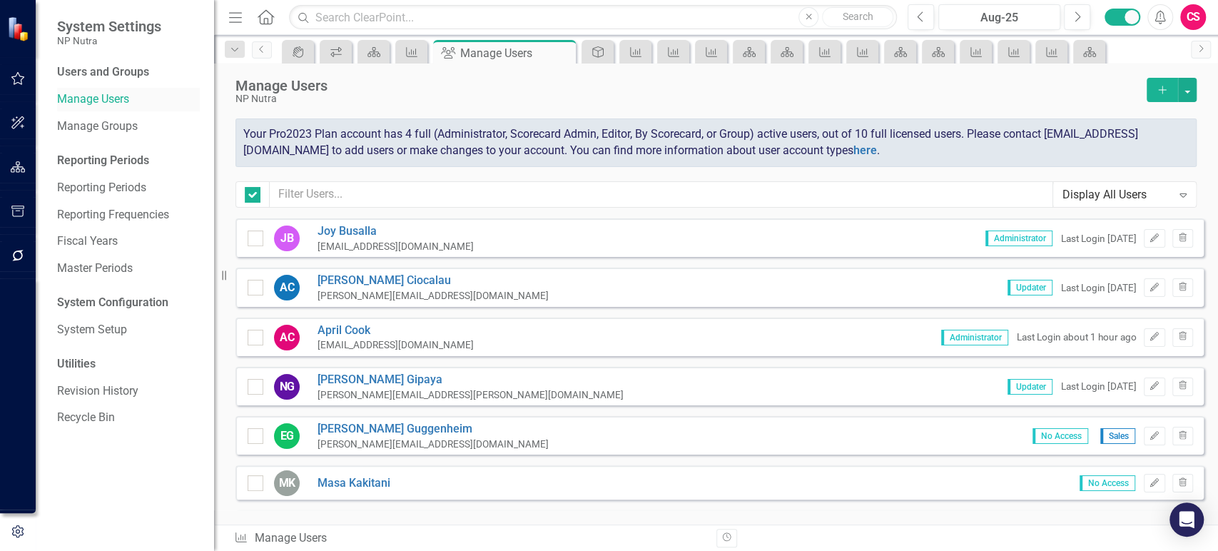
checkbox input "false"
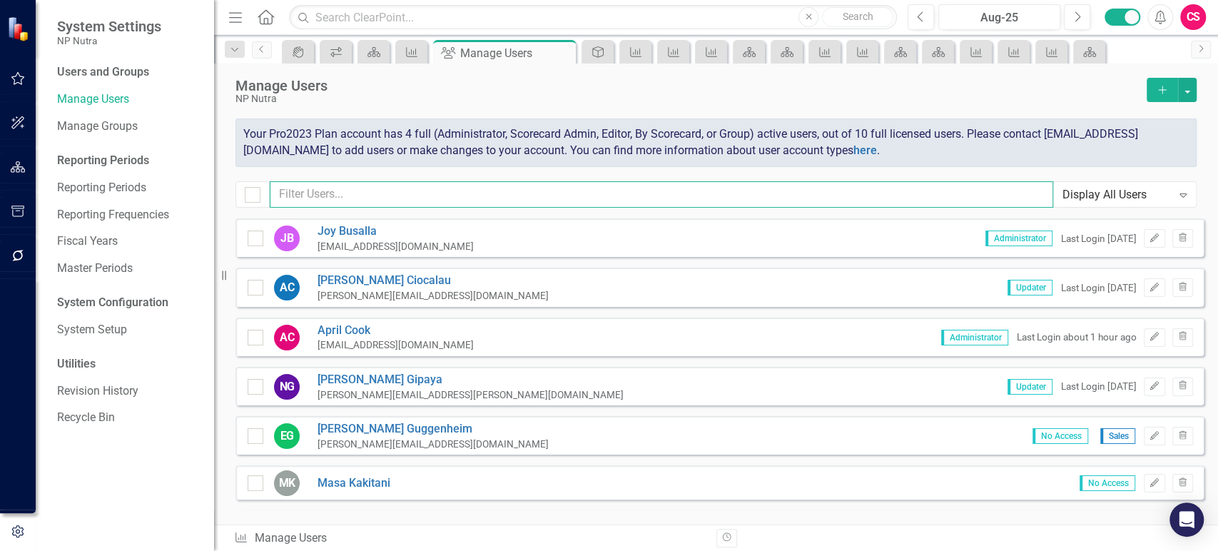
click at [348, 193] on input "text" at bounding box center [662, 194] width 784 height 26
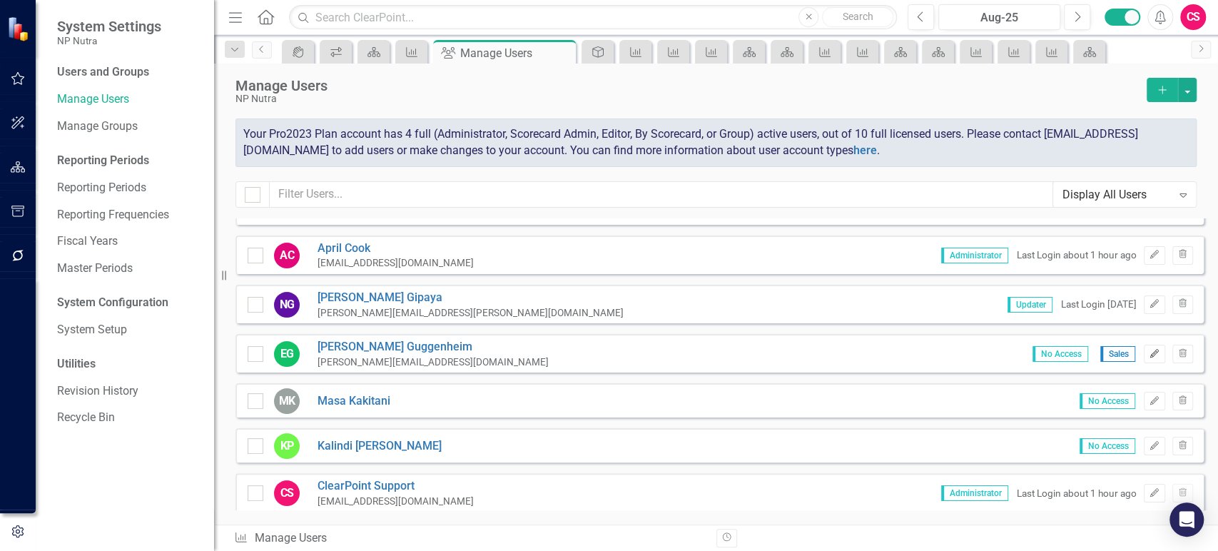
click at [1149, 353] on icon "Edit" at bounding box center [1154, 354] width 11 height 9
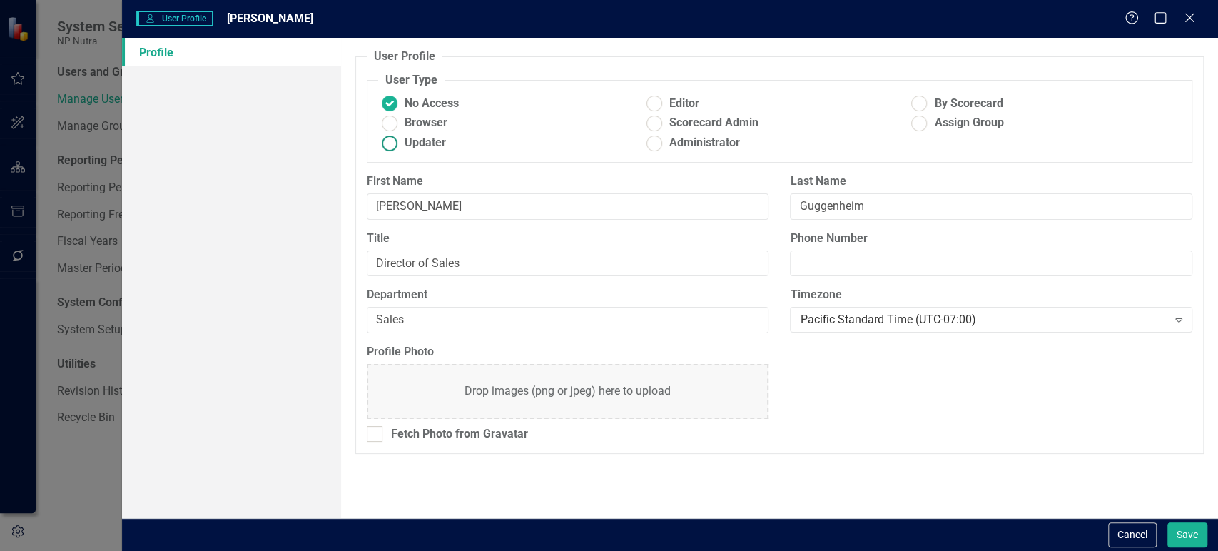
click at [385, 146] on ins at bounding box center [390, 143] width 22 height 22
click at [385, 146] on input "Updater" at bounding box center [390, 143] width 22 height 22
radio input "true"
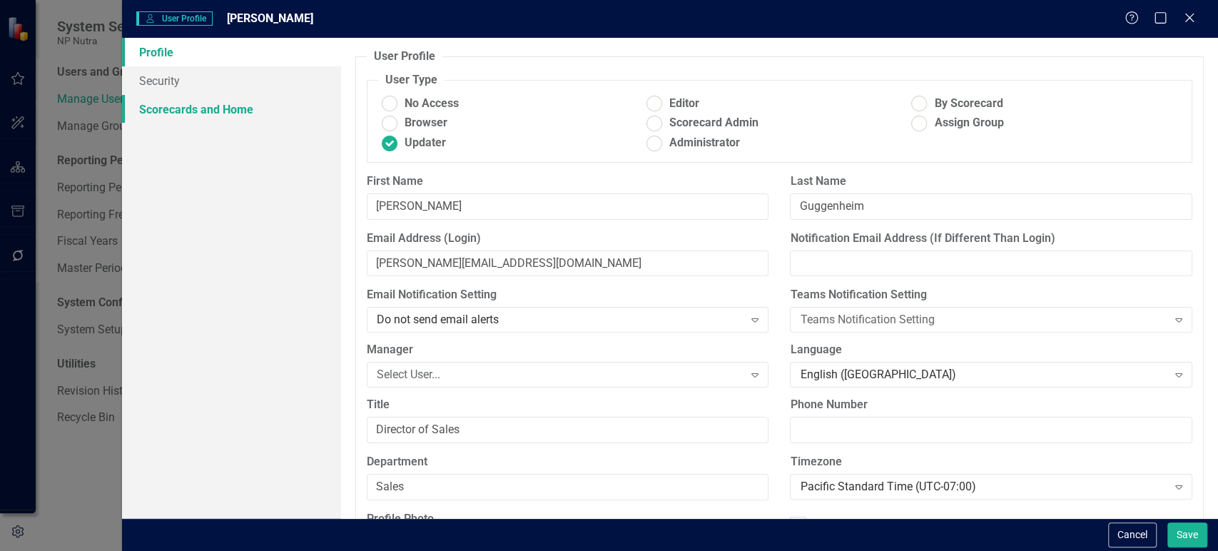
click at [201, 103] on link "Scorecards and Home" at bounding box center [231, 109] width 219 height 29
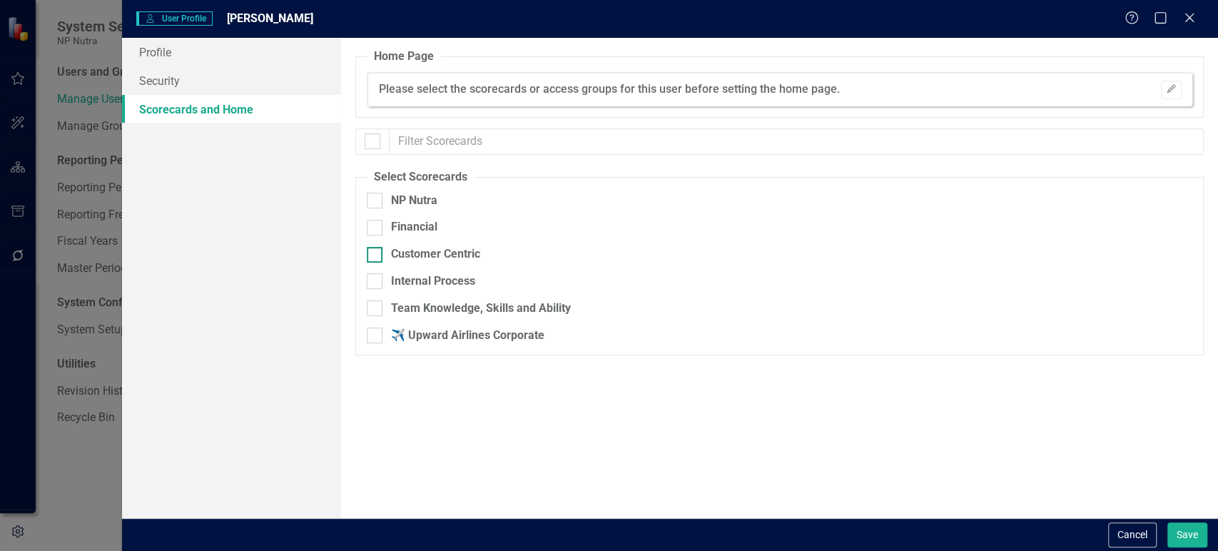
click at [375, 251] on input "Customer Centric" at bounding box center [371, 251] width 9 height 9
checkbox input "true"
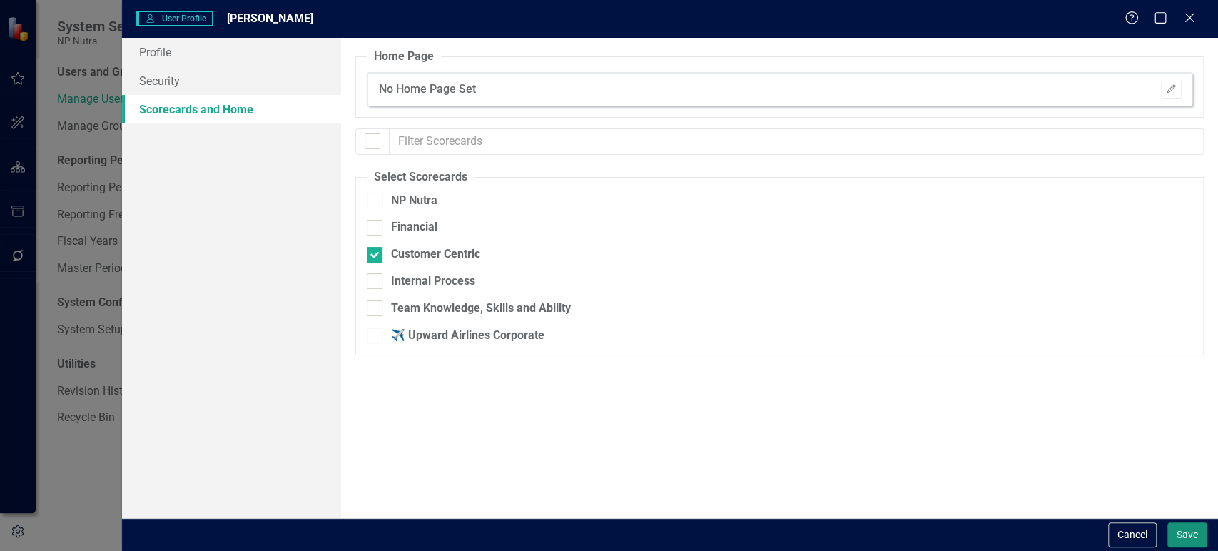
click at [1195, 539] on button "Save" at bounding box center [1187, 534] width 40 height 25
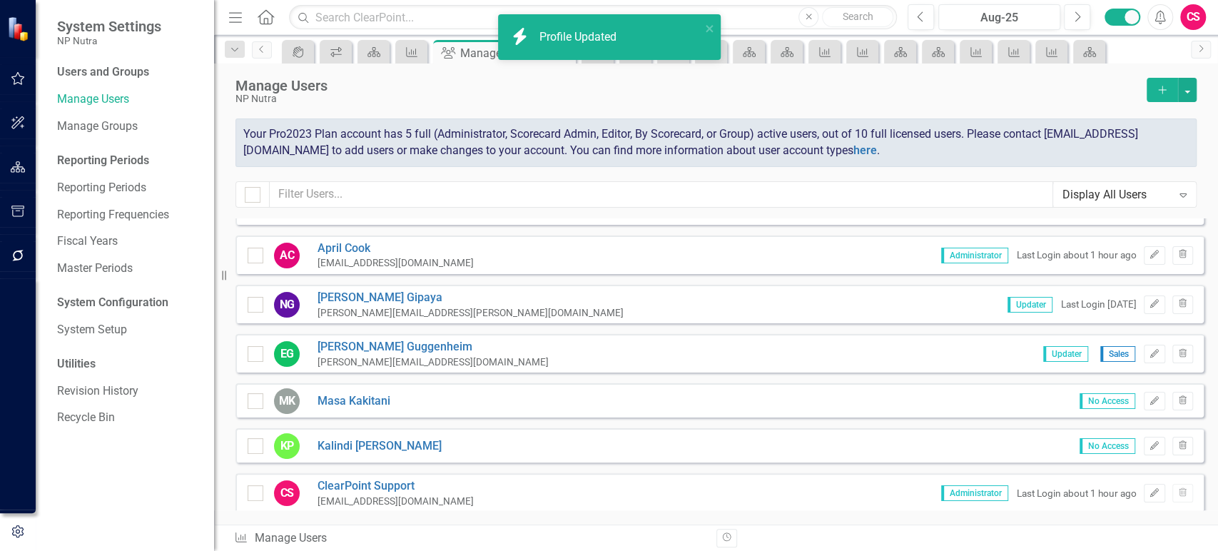
scroll to position [114, 0]
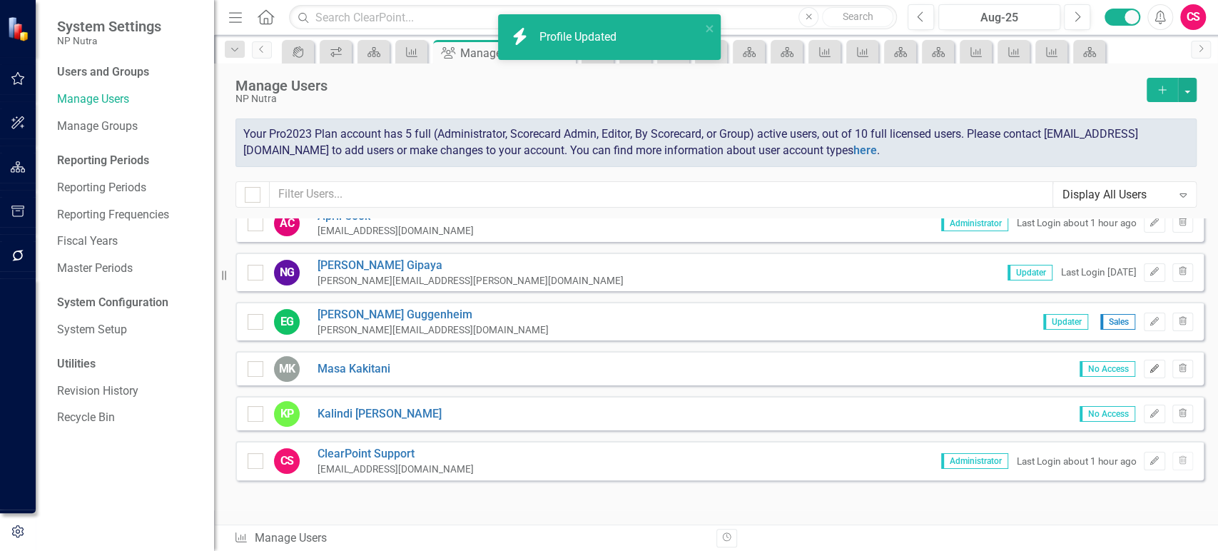
click at [1149, 370] on icon "Edit" at bounding box center [1154, 369] width 11 height 9
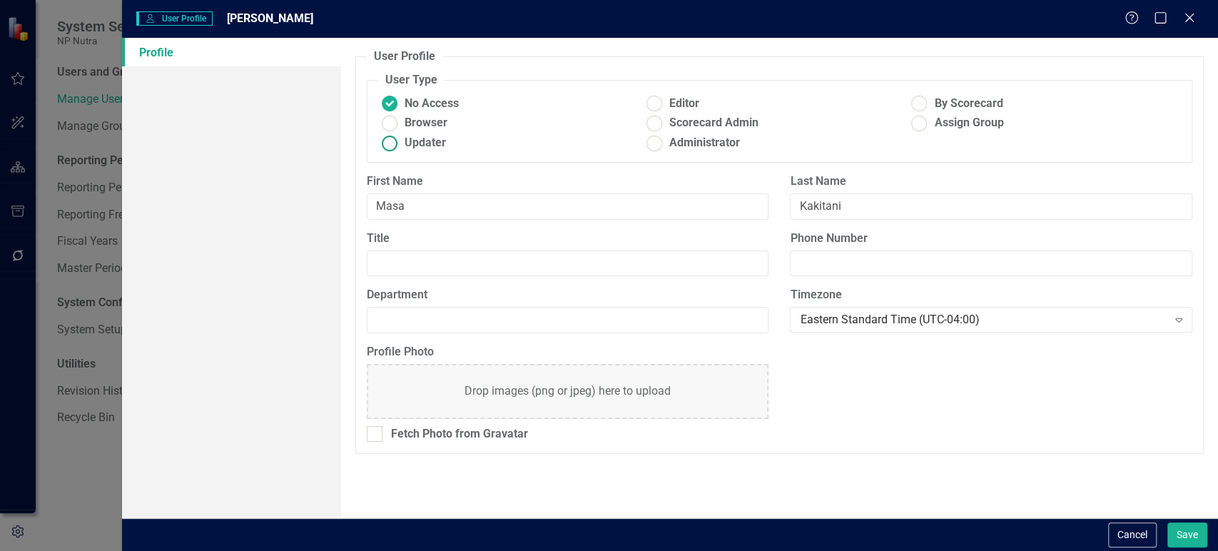
drag, startPoint x: 390, startPoint y: 148, endPoint x: 343, endPoint y: 135, distance: 49.7
click at [391, 148] on ins at bounding box center [390, 143] width 22 height 22
click at [391, 148] on input "Updater" at bounding box center [390, 143] width 22 height 22
radio input "true"
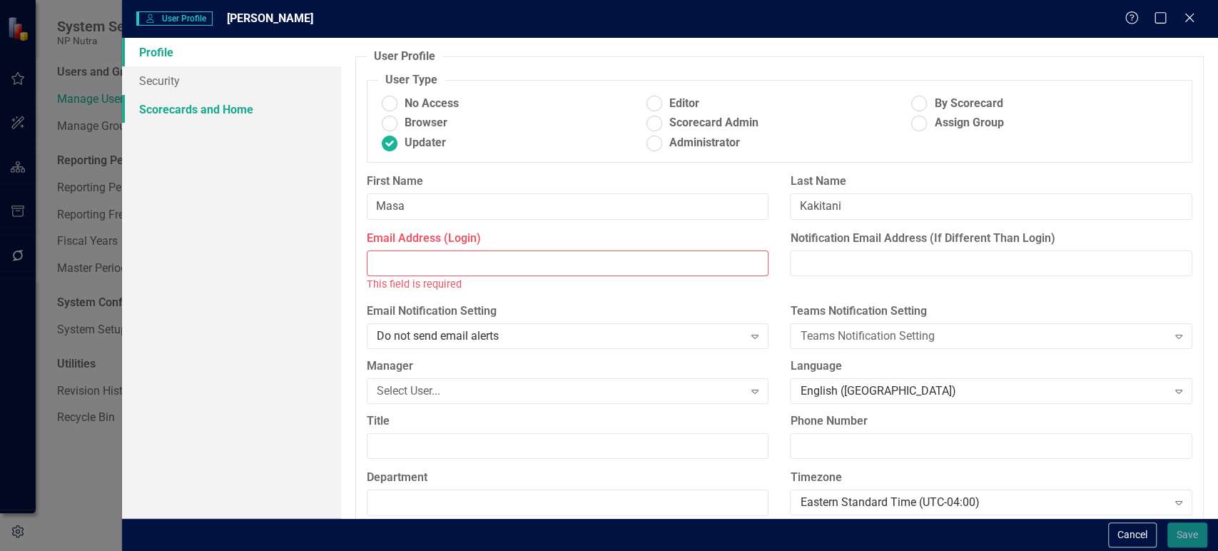
click at [236, 107] on link "Scorecards and Home" at bounding box center [231, 109] width 219 height 29
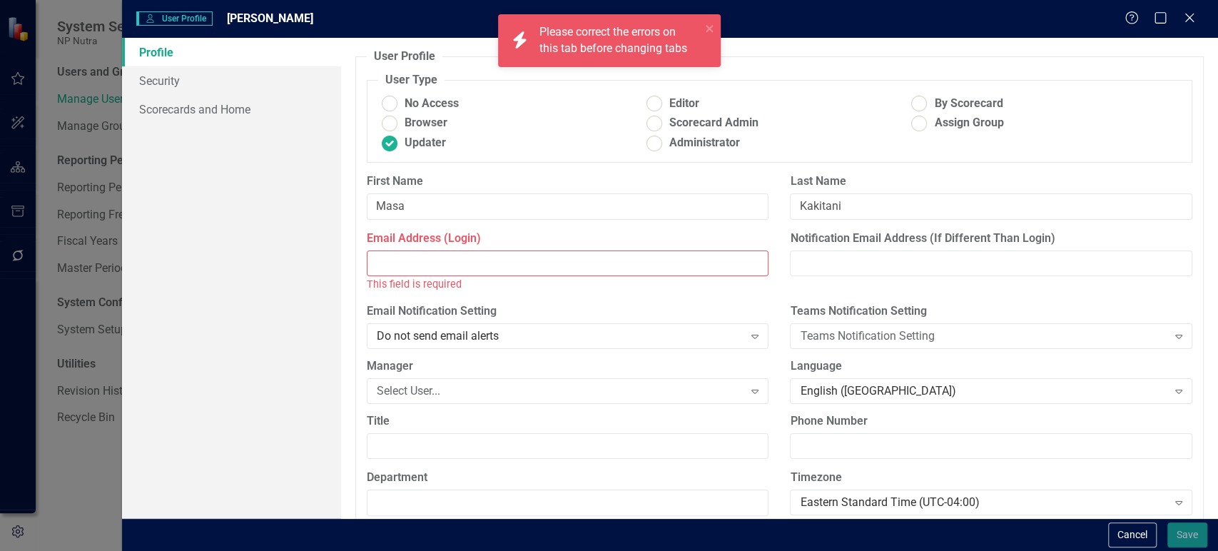
click at [434, 280] on div "This field is required" at bounding box center [568, 284] width 402 height 16
click at [434, 258] on input "Email Address (Login)" at bounding box center [568, 263] width 402 height 26
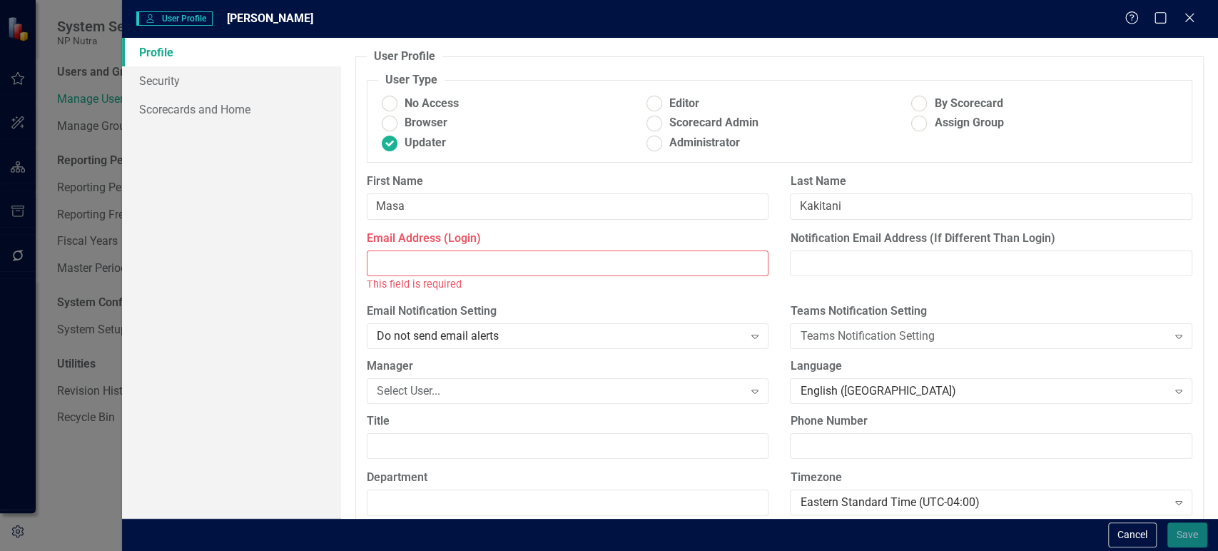
click at [440, 252] on input "Email Address (Login)" at bounding box center [568, 263] width 402 height 26
click at [1150, 535] on button "Cancel" at bounding box center [1132, 534] width 49 height 25
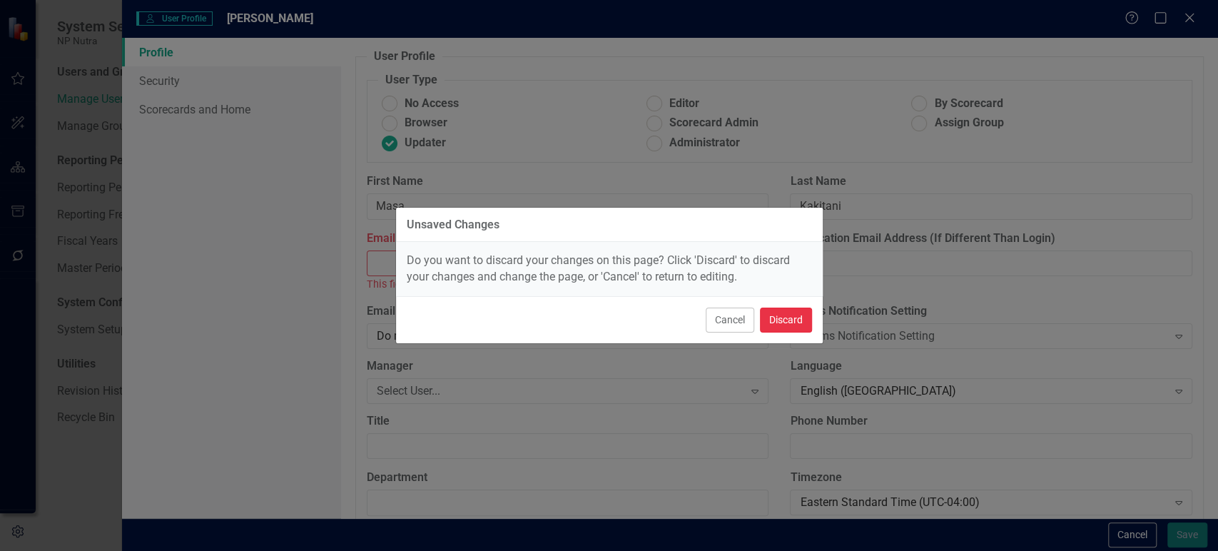
click at [799, 319] on button "Discard" at bounding box center [786, 320] width 52 height 25
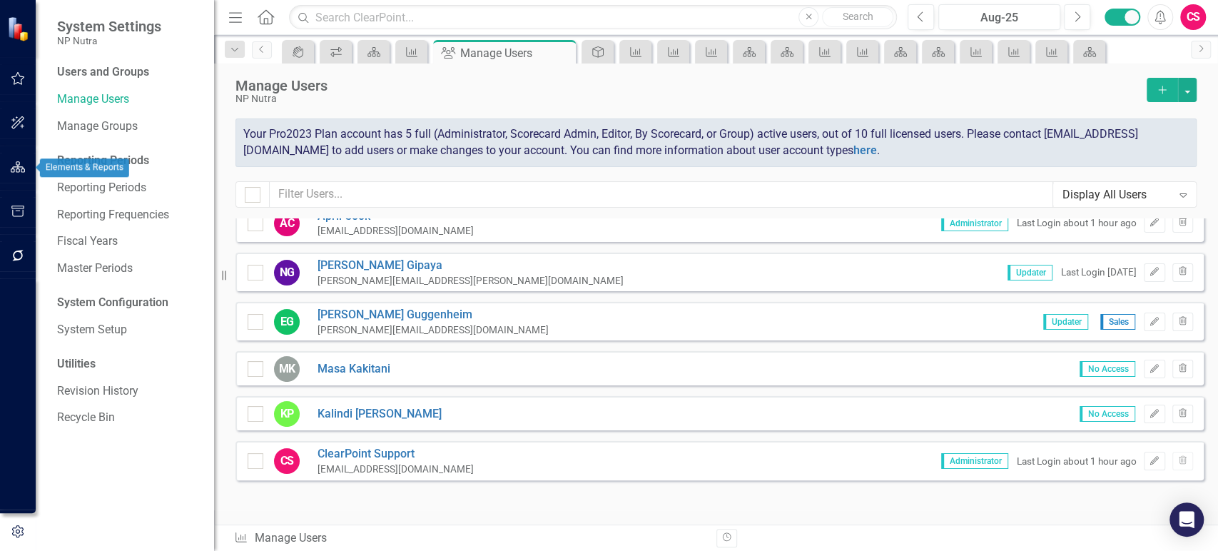
click at [16, 162] on icon "button" at bounding box center [18, 166] width 15 height 11
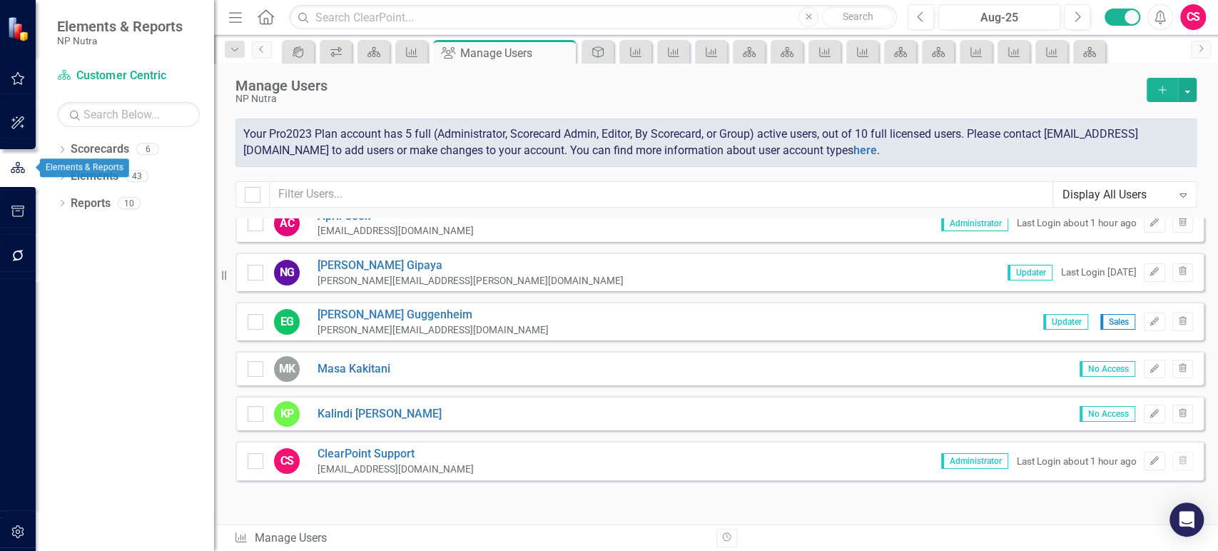
click at [19, 83] on icon "button" at bounding box center [18, 78] width 14 height 13
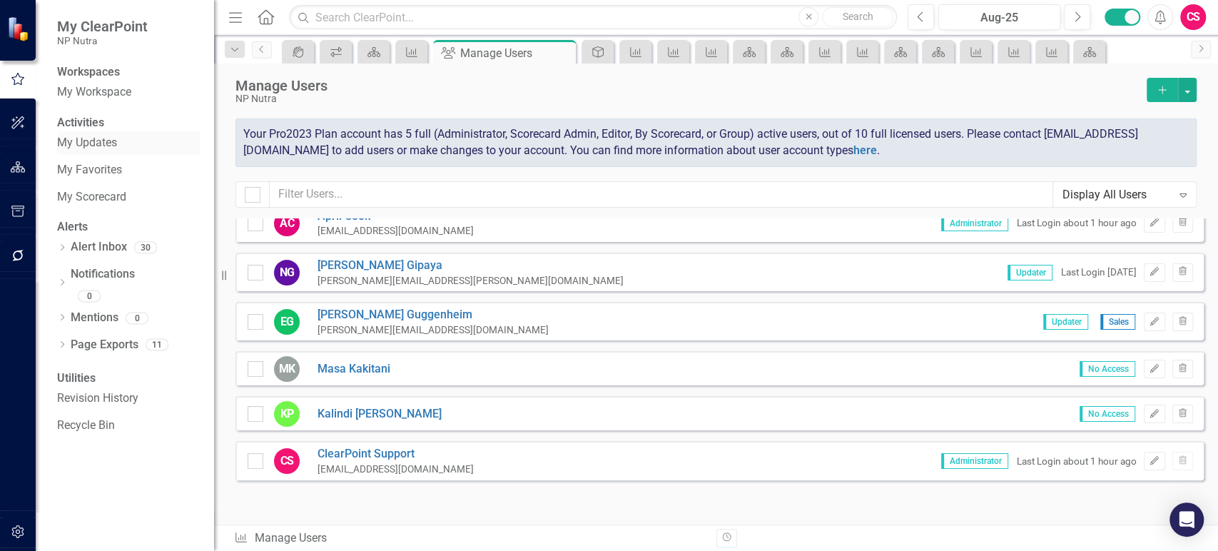
click at [87, 151] on link "My Updates" at bounding box center [128, 143] width 143 height 16
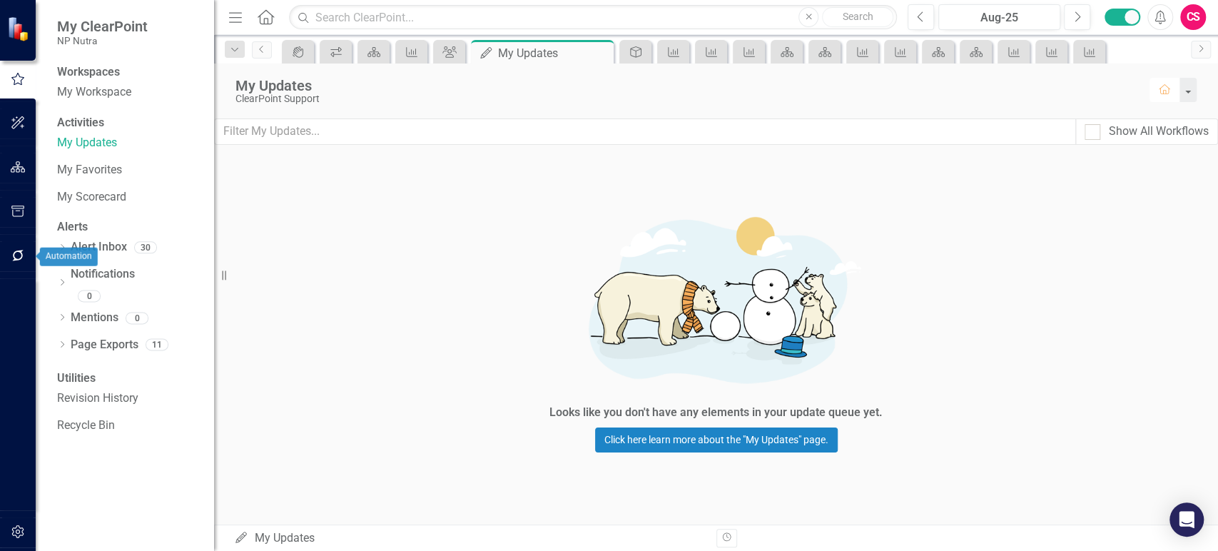
click at [18, 258] on icon "button" at bounding box center [18, 255] width 15 height 11
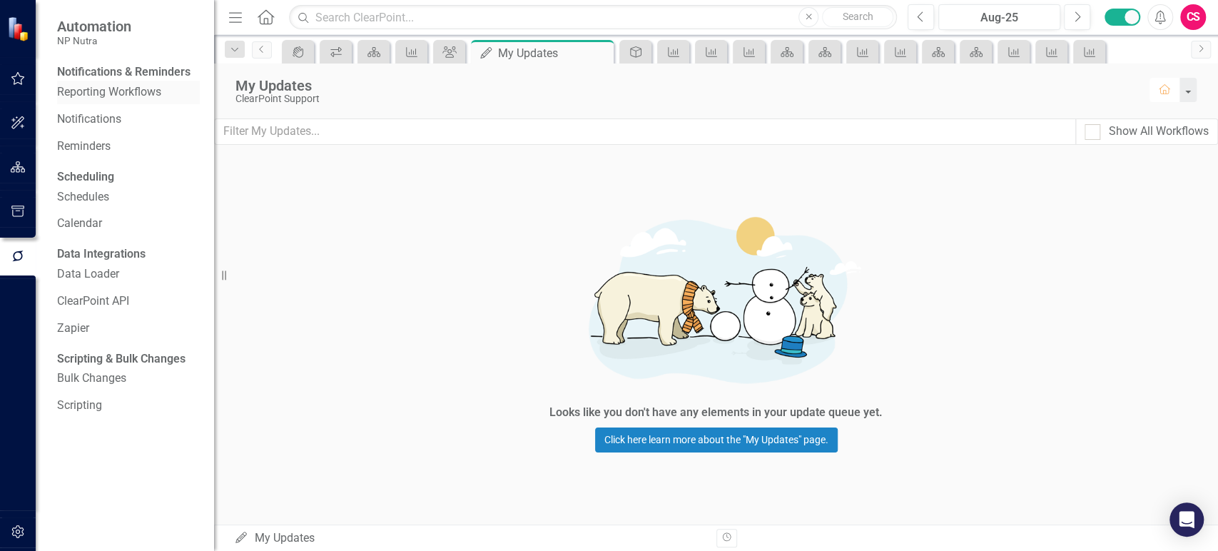
click at [126, 101] on link "Reporting Workflows" at bounding box center [128, 92] width 143 height 16
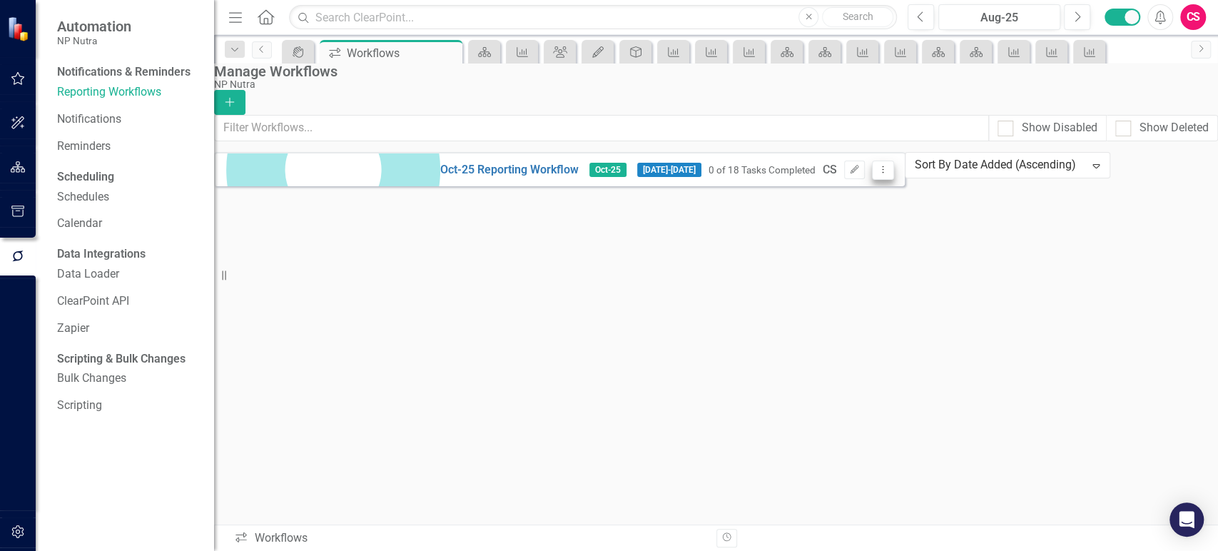
click at [889, 174] on icon "Dropdown Menu" at bounding box center [883, 169] width 12 height 9
click at [1142, 196] on link "Preview Preview Workflow" at bounding box center [1119, 204] width 132 height 26
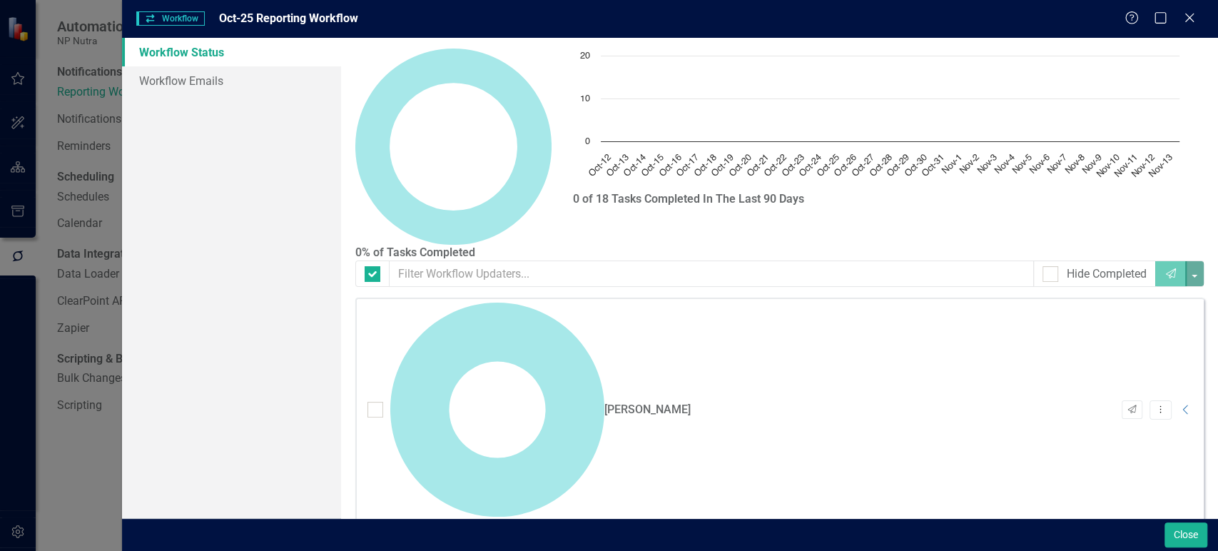
checkbox input "false"
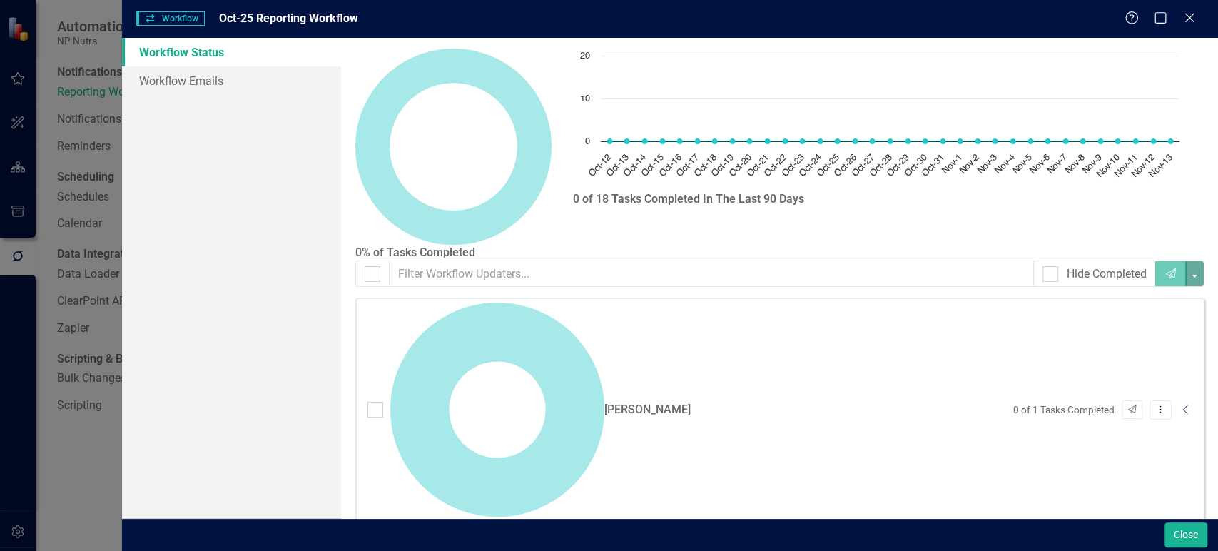
click at [1191, 404] on icon "Collapse" at bounding box center [1186, 409] width 14 height 11
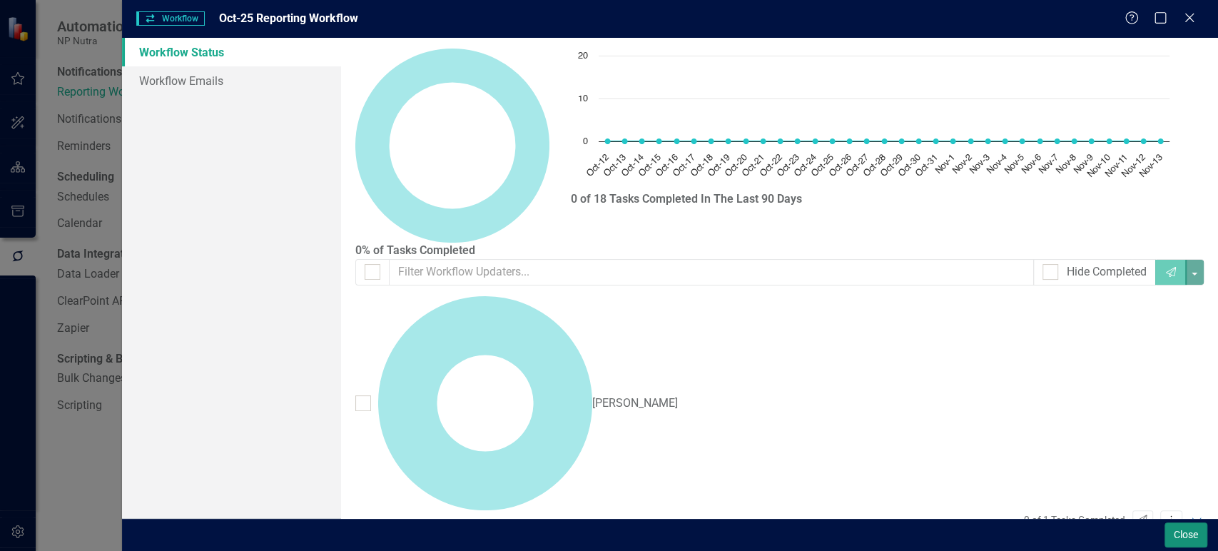
click at [1170, 535] on button "Close" at bounding box center [1186, 534] width 43 height 25
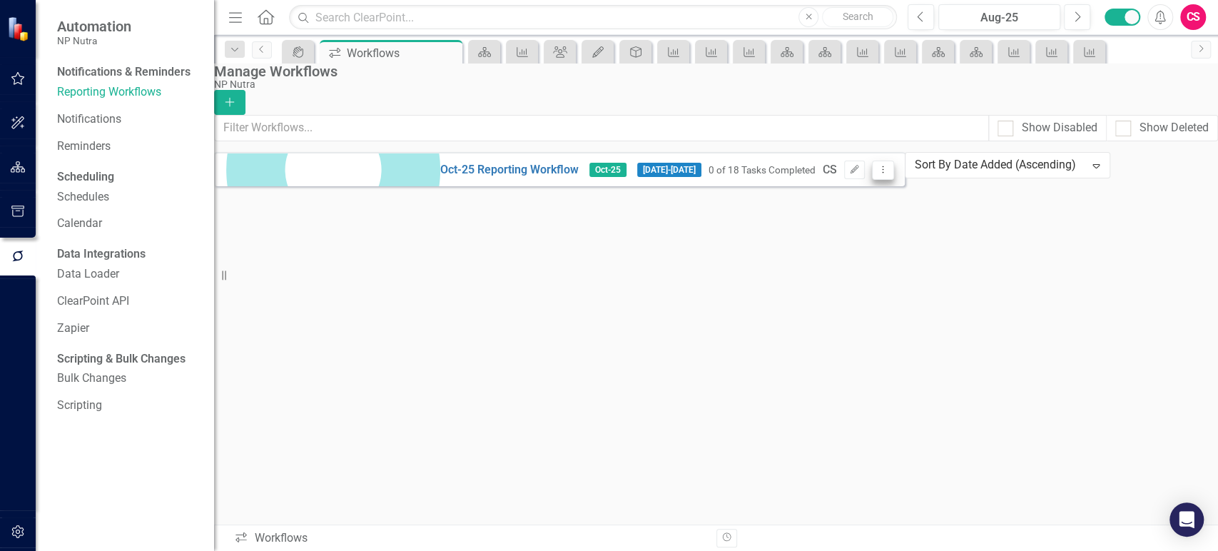
click at [889, 174] on icon "Dropdown Menu" at bounding box center [883, 169] width 12 height 9
click at [505, 186] on div "Oct-25 Reporting Workflow Oct-25 10/13/25 - 11/14/25 0 of 18 Tasks Completed CS…" at bounding box center [559, 169] width 691 height 34
click at [26, 163] on button "button" at bounding box center [18, 168] width 32 height 30
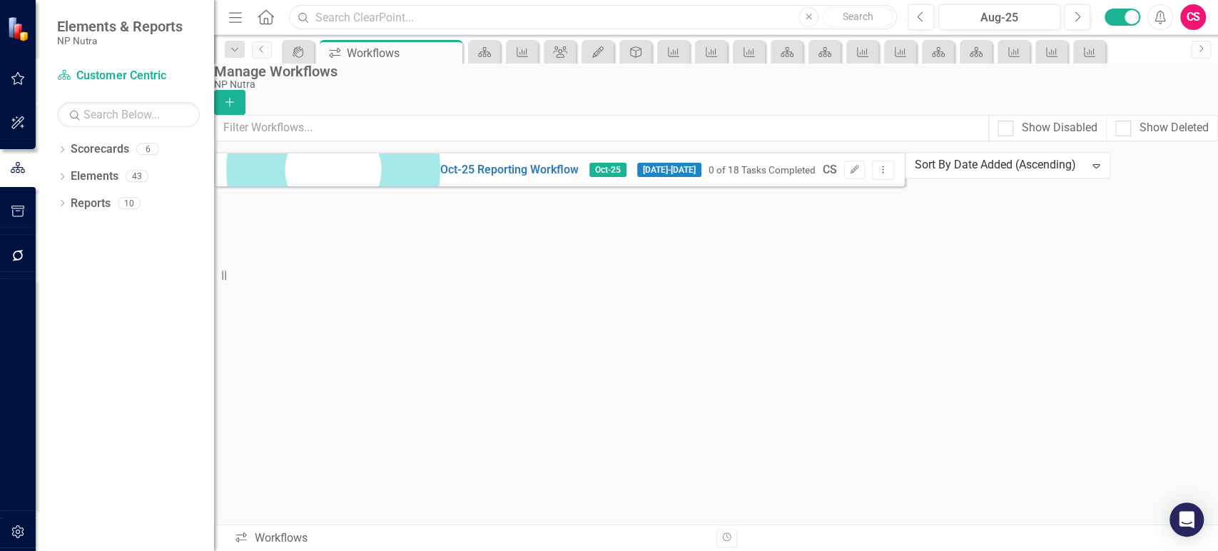
click at [411, 14] on input "text" at bounding box center [593, 17] width 608 height 25
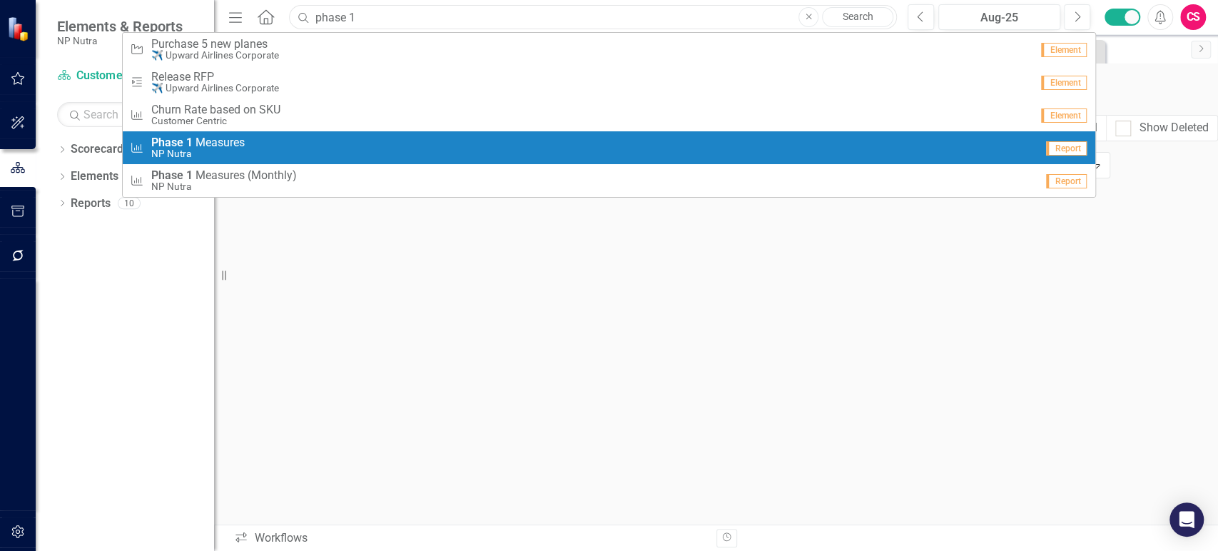
type input "phase 1"
click at [317, 153] on div "Measure Phase 1 M e a s u r e s NP Nutra" at bounding box center [583, 148] width 906 height 24
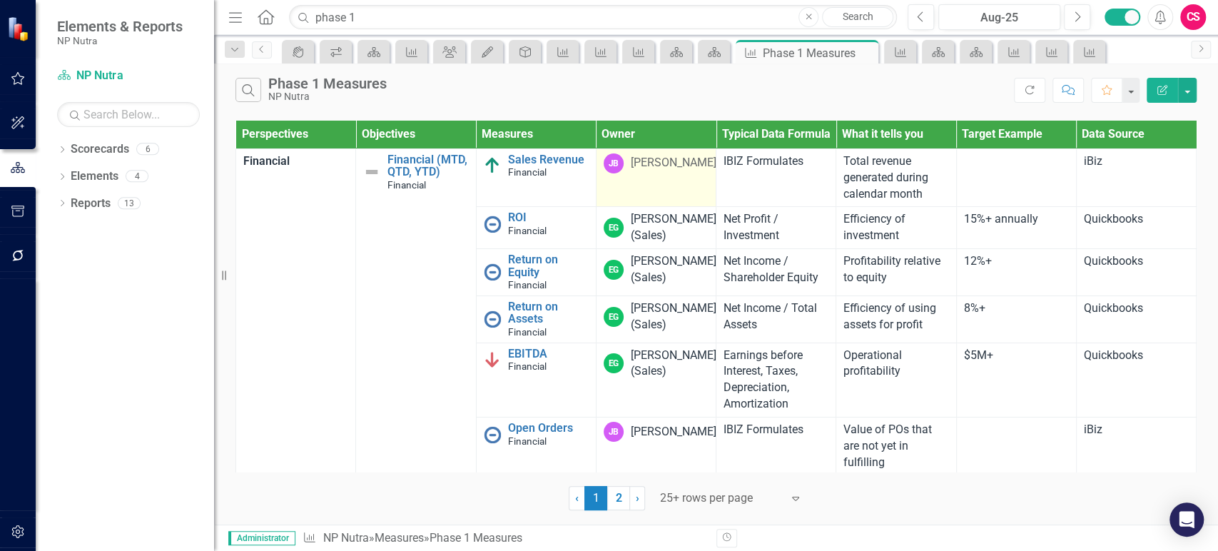
click at [641, 173] on div "JB Joy Busalla" at bounding box center [656, 163] width 105 height 20
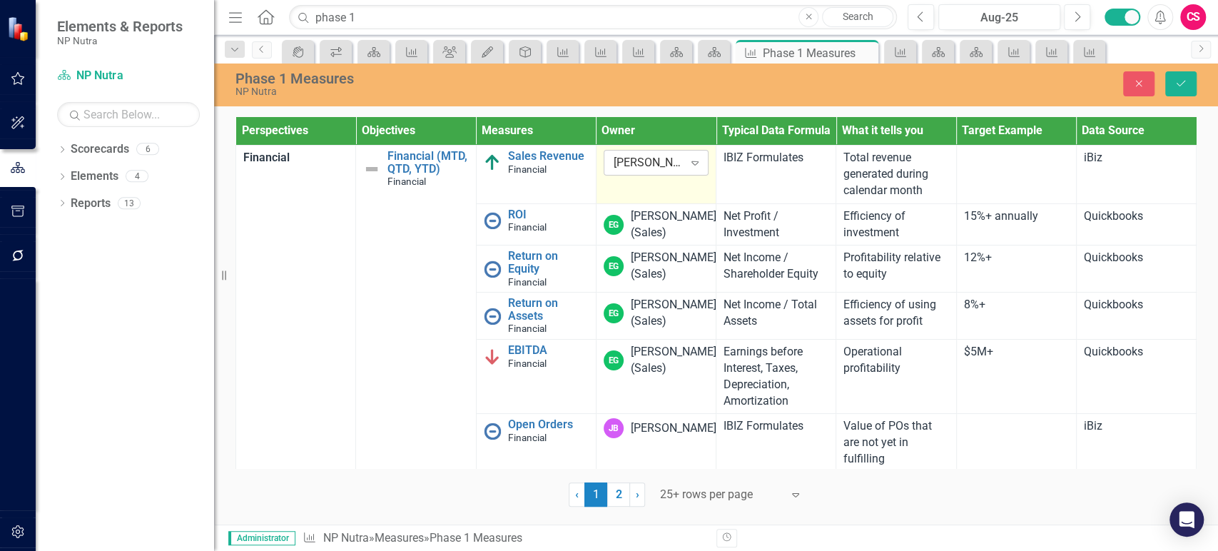
click at [663, 171] on div "[PERSON_NAME]" at bounding box center [649, 163] width 70 height 16
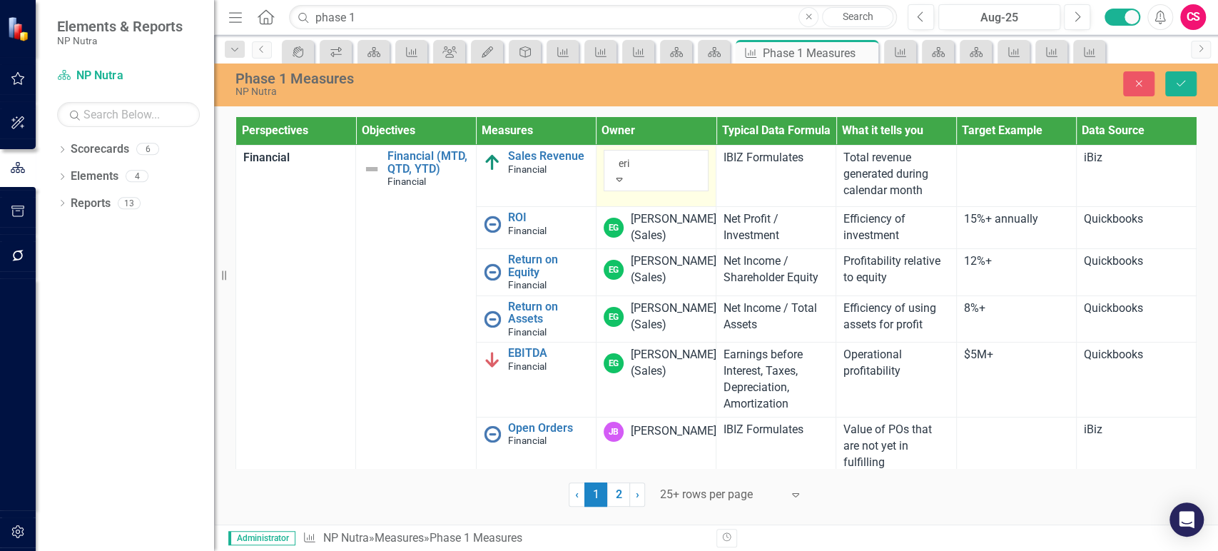
type input "eric"
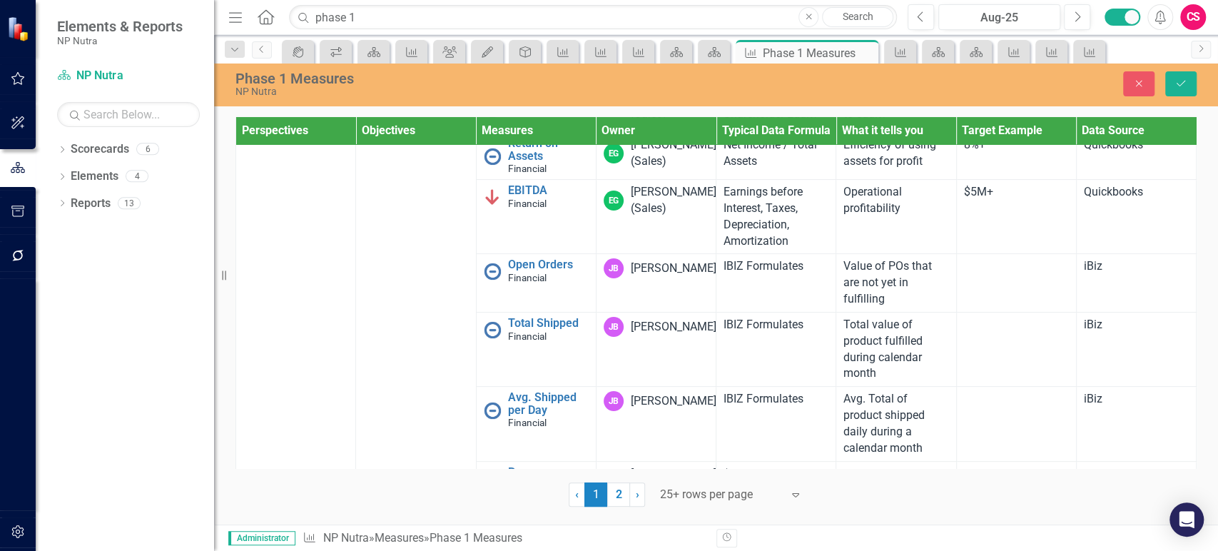
scroll to position [206, 0]
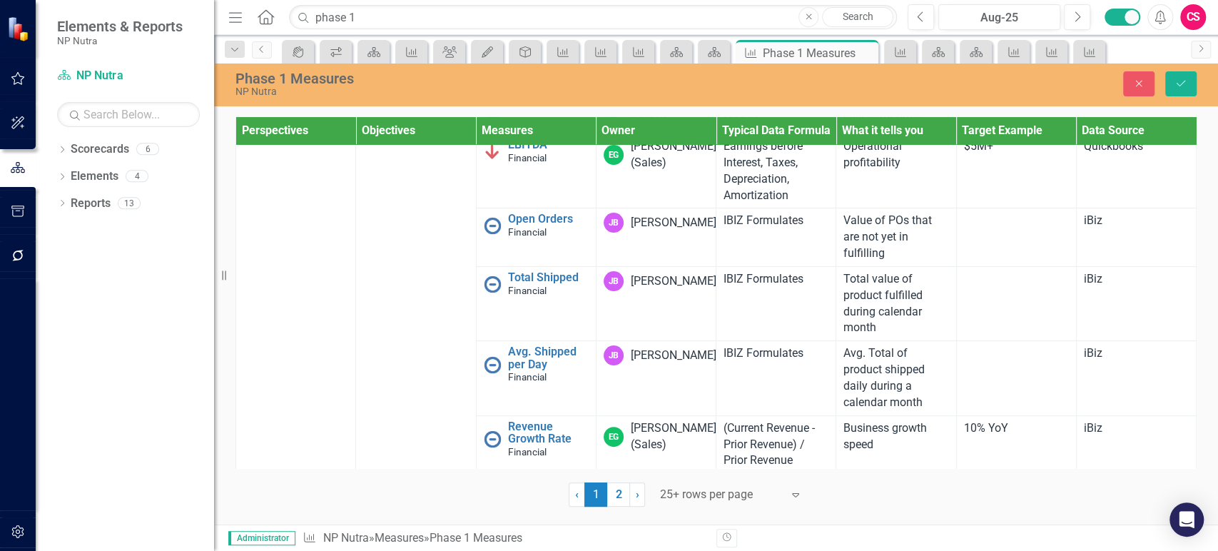
click at [668, 231] on div "[PERSON_NAME]" at bounding box center [674, 223] width 86 height 16
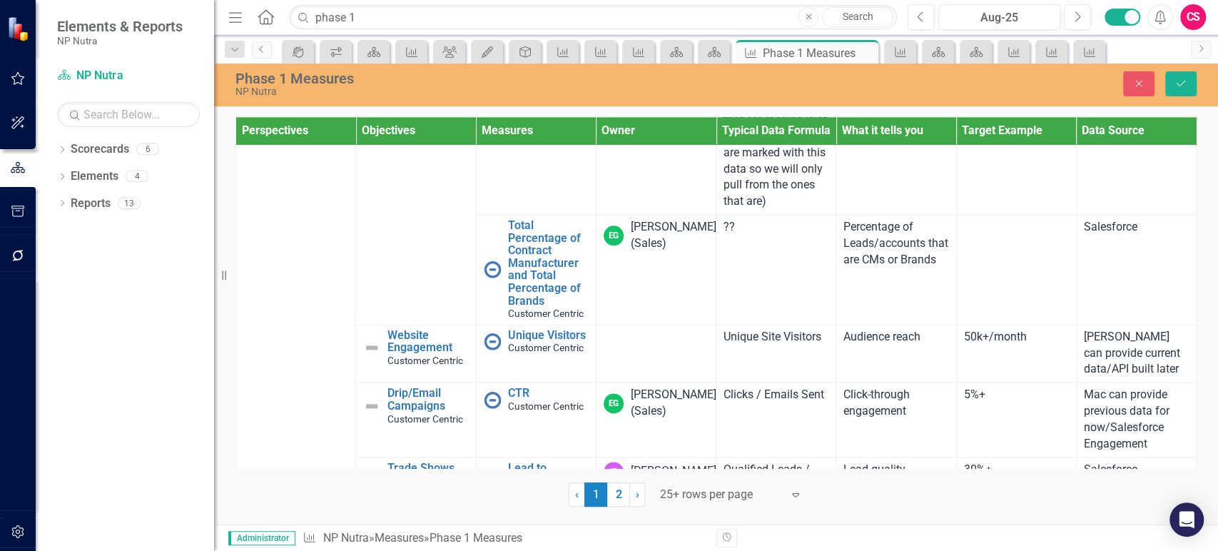
scroll to position [1383, 0]
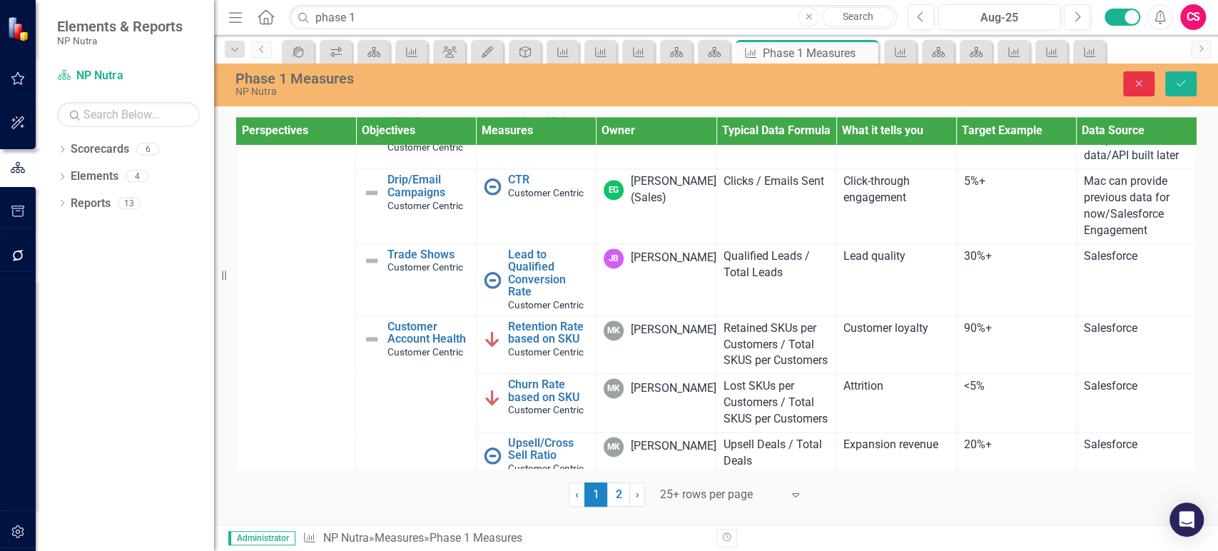
click at [1133, 91] on button "Close" at bounding box center [1138, 83] width 31 height 25
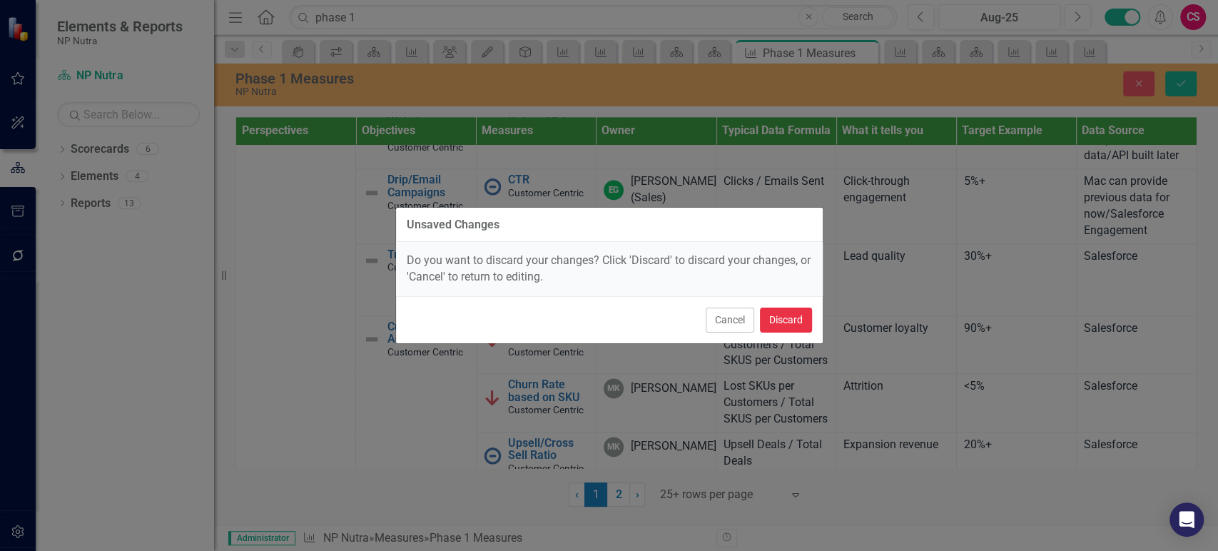
click at [786, 320] on button "Discard" at bounding box center [786, 320] width 52 height 25
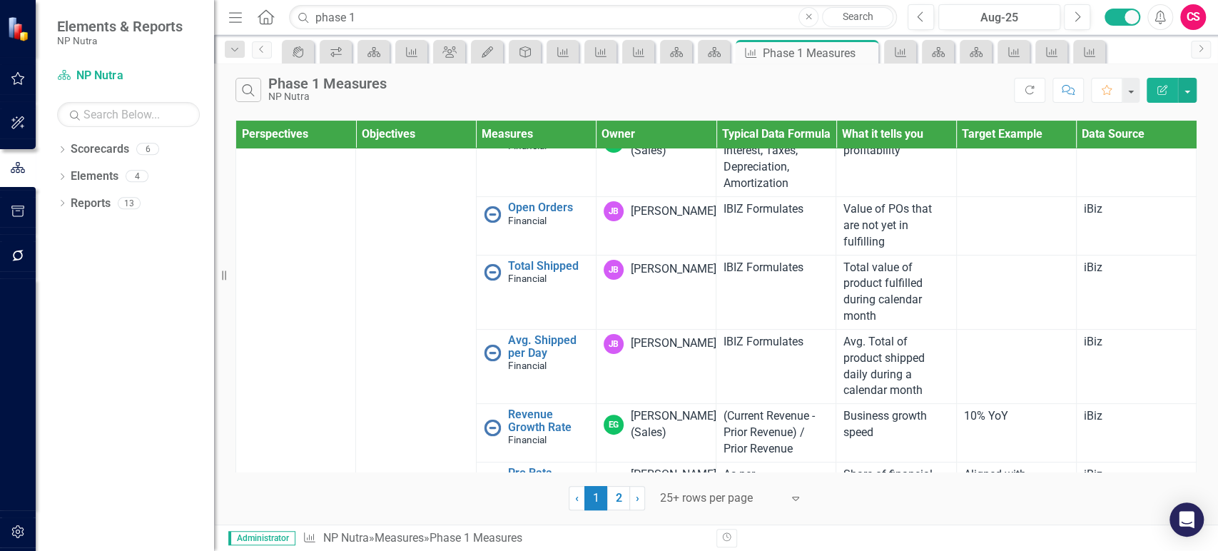
scroll to position [0, 0]
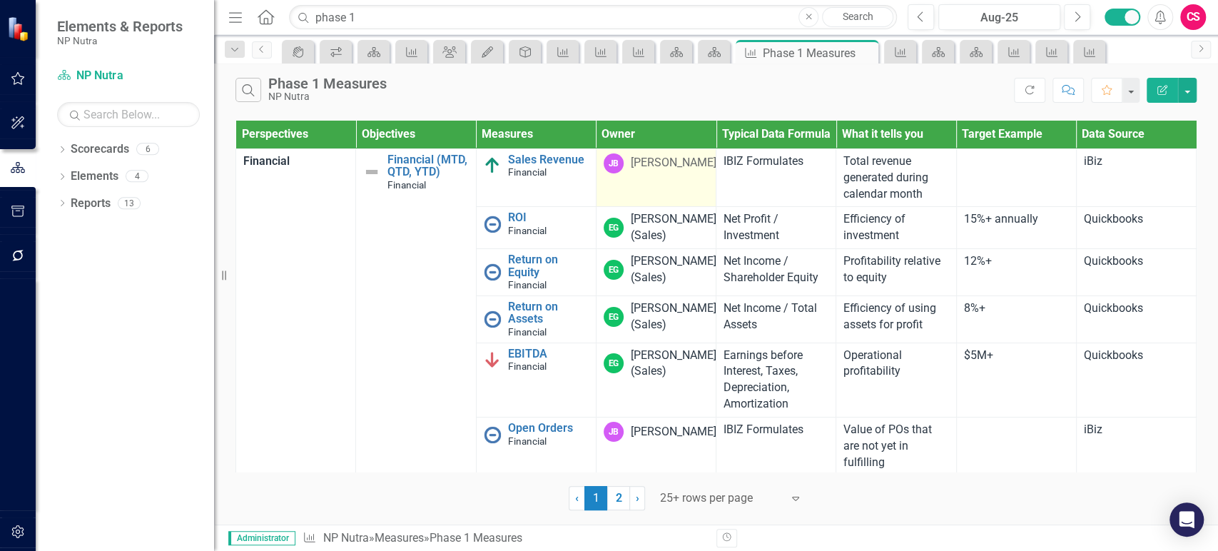
click at [11, 254] on icon "button" at bounding box center [18, 255] width 15 height 11
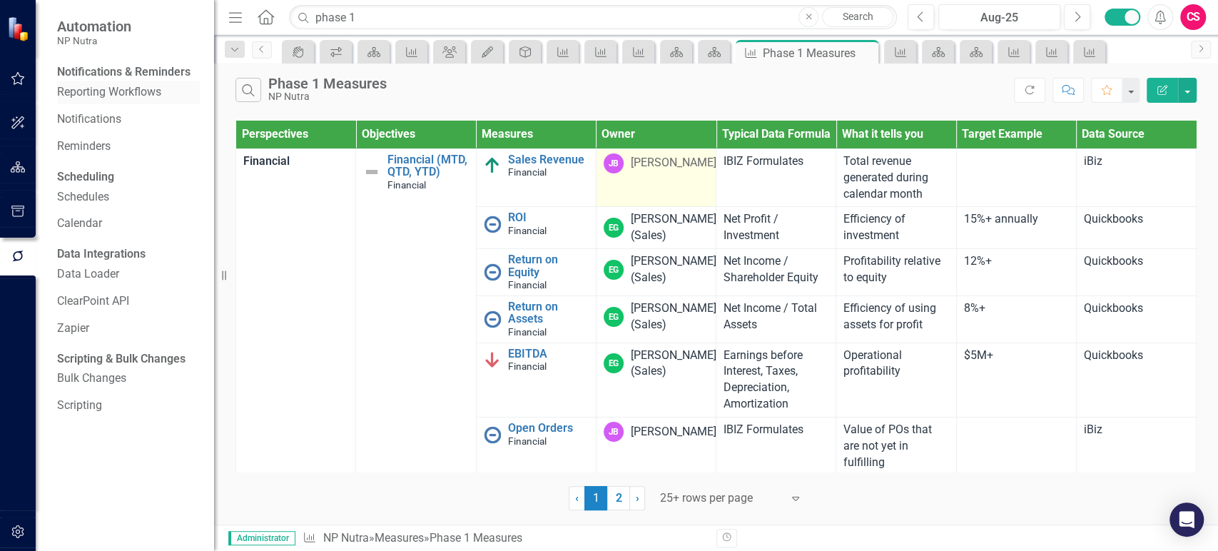
click at [95, 101] on link "Reporting Workflows" at bounding box center [128, 92] width 143 height 16
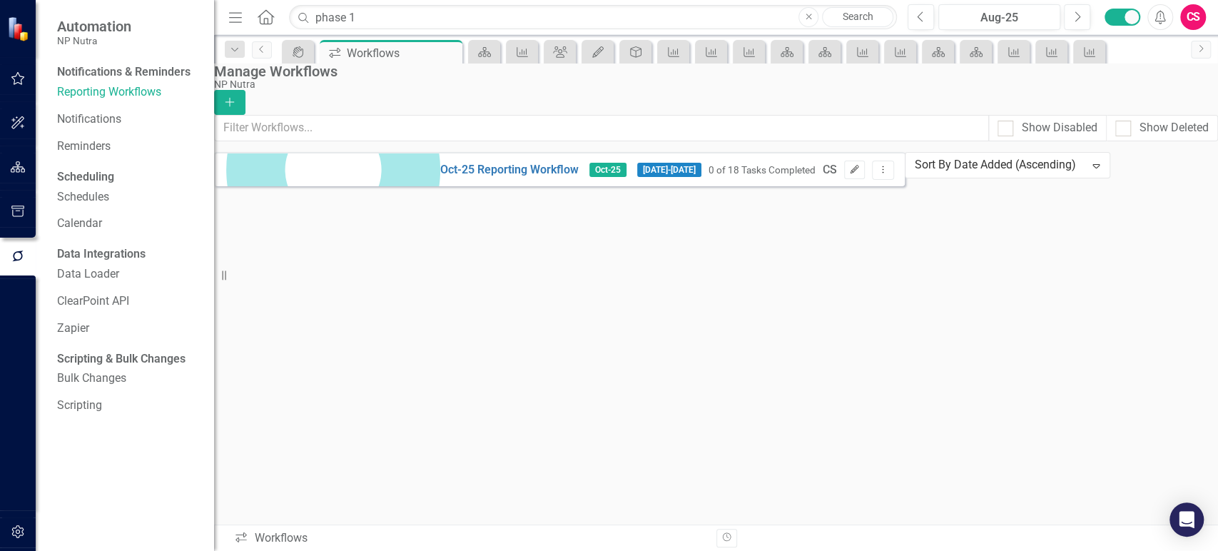
click at [860, 174] on icon "Edit" at bounding box center [854, 170] width 11 height 9
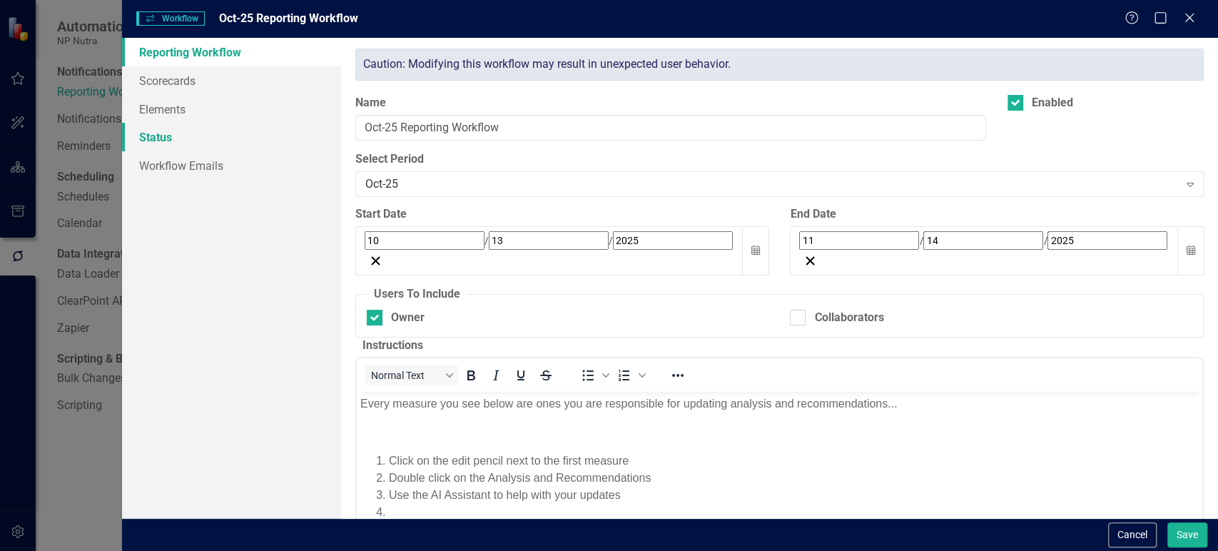
click at [273, 133] on link "Status" at bounding box center [231, 137] width 219 height 29
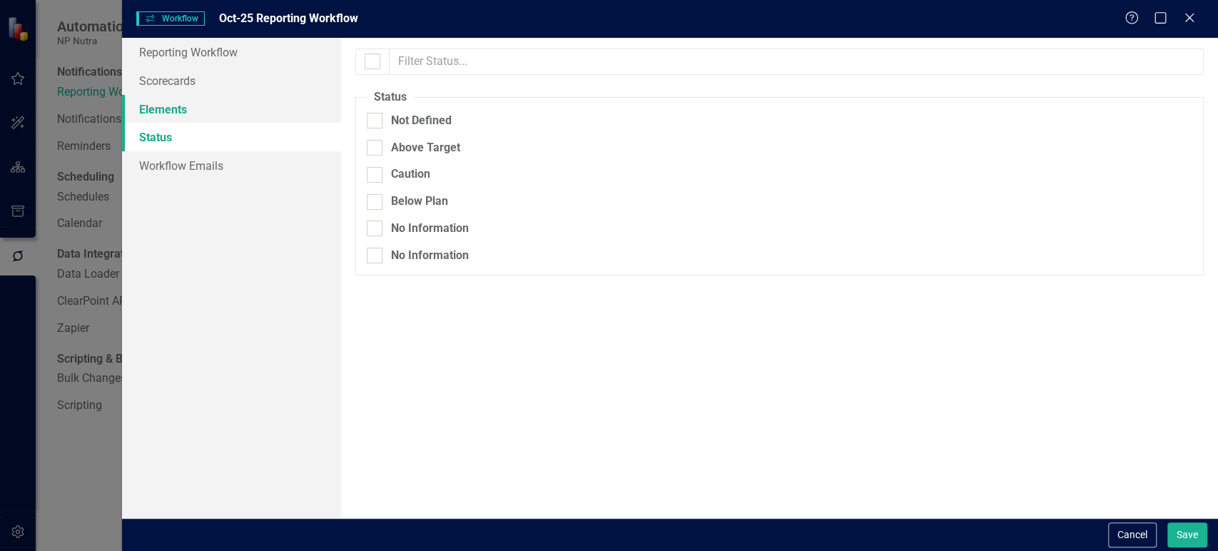
click at [245, 118] on link "Elements" at bounding box center [231, 109] width 219 height 29
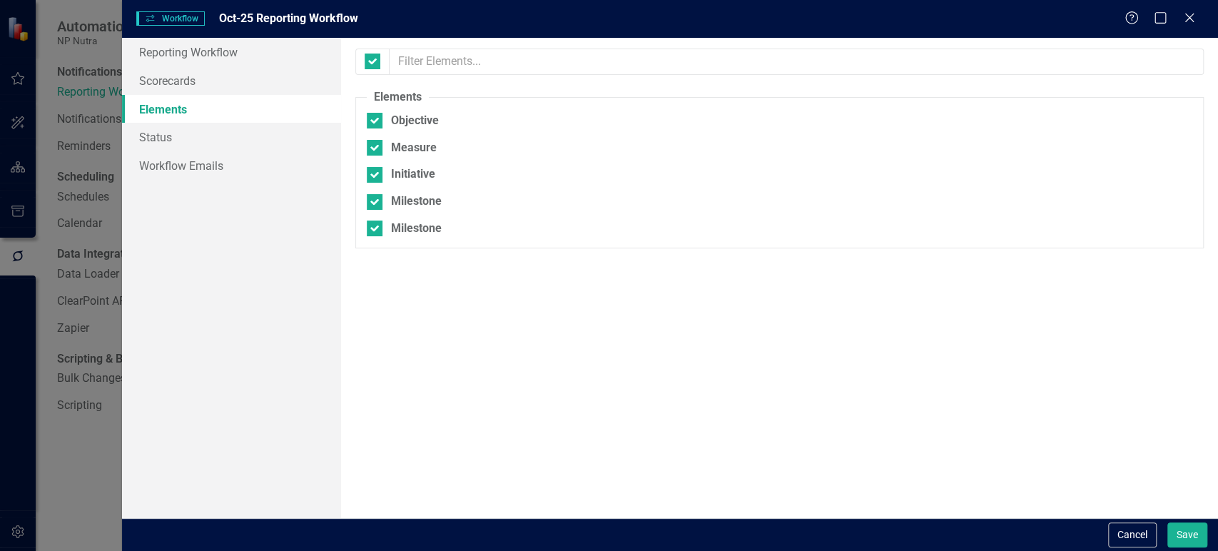
click at [248, 95] on link "Elements" at bounding box center [231, 109] width 219 height 29
click at [248, 80] on link "Scorecards" at bounding box center [231, 80] width 219 height 29
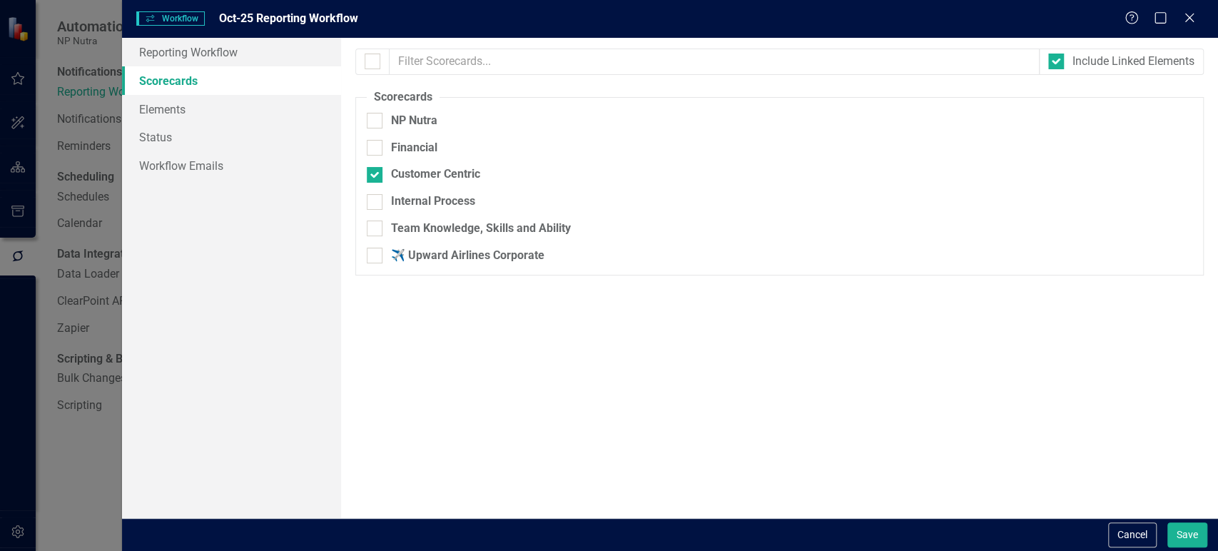
drag, startPoint x: 372, startPoint y: 151, endPoint x: 370, endPoint y: 166, distance: 15.1
click at [372, 149] on input "Financial" at bounding box center [371, 144] width 9 height 9
checkbox input "true"
click at [368, 203] on input "Internal Process" at bounding box center [371, 198] width 9 height 9
checkbox input "true"
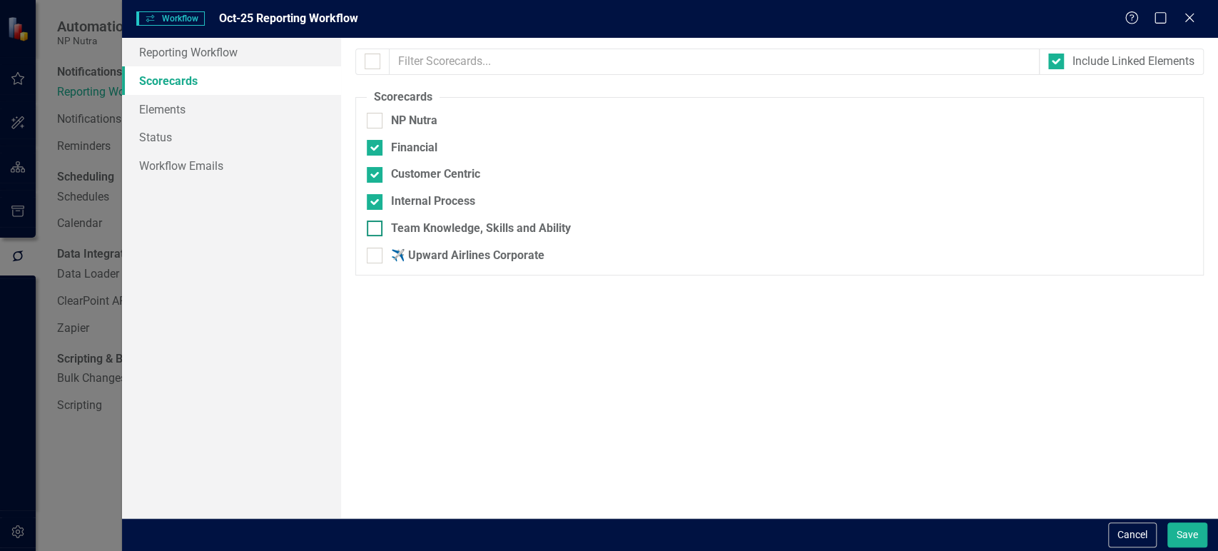
click at [371, 236] on div at bounding box center [375, 228] width 16 height 16
click at [371, 230] on input "Team Knowledge, Skills and Ability" at bounding box center [371, 224] width 9 height 9
checkbox input "true"
click at [1210, 539] on div "Cancel Save" at bounding box center [670, 534] width 1096 height 33
click at [1191, 537] on button "Save" at bounding box center [1187, 534] width 40 height 25
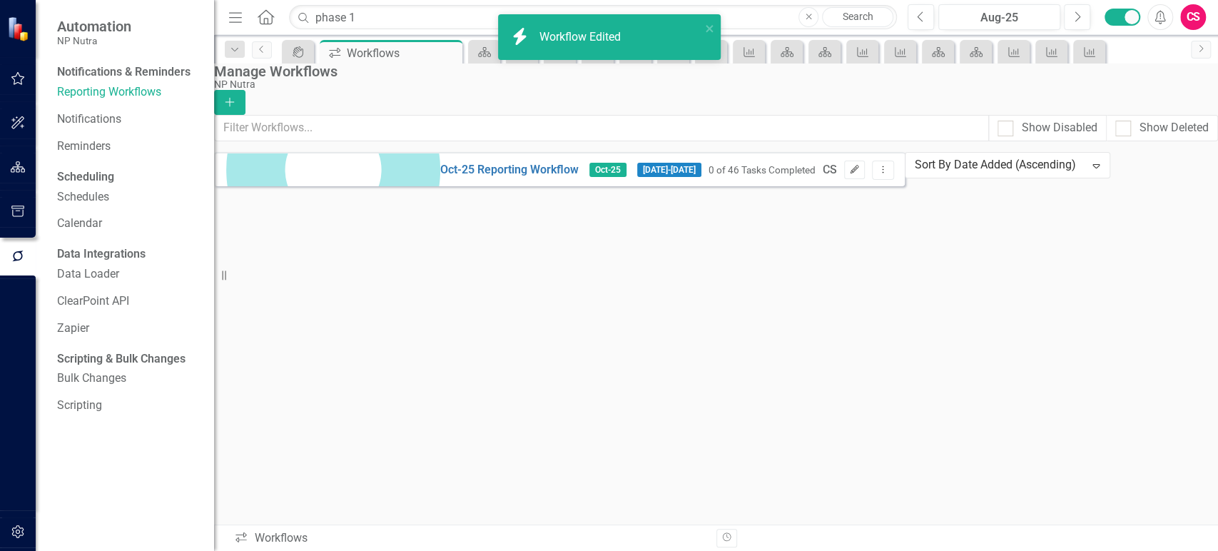
click at [860, 174] on icon "Edit" at bounding box center [854, 170] width 11 height 9
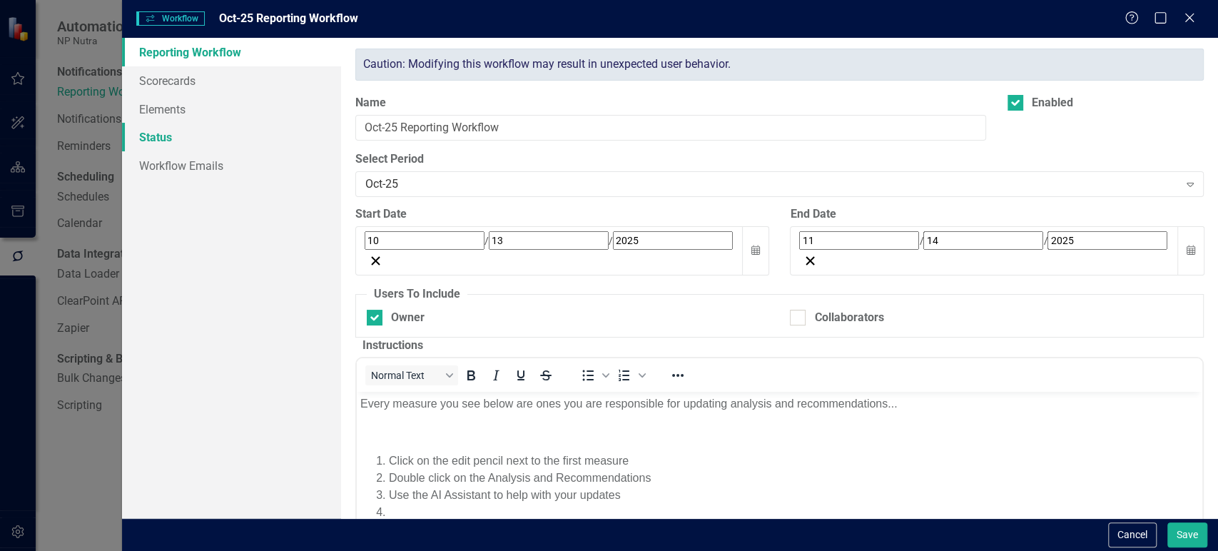
click at [215, 129] on link "Status" at bounding box center [231, 137] width 219 height 29
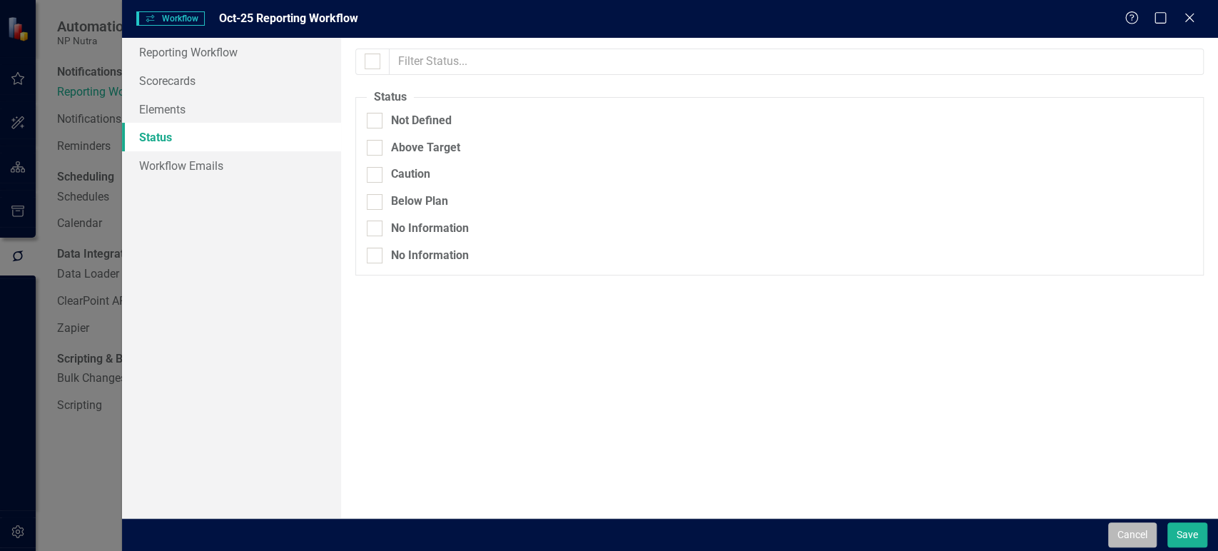
click at [1147, 533] on button "Cancel" at bounding box center [1132, 534] width 49 height 25
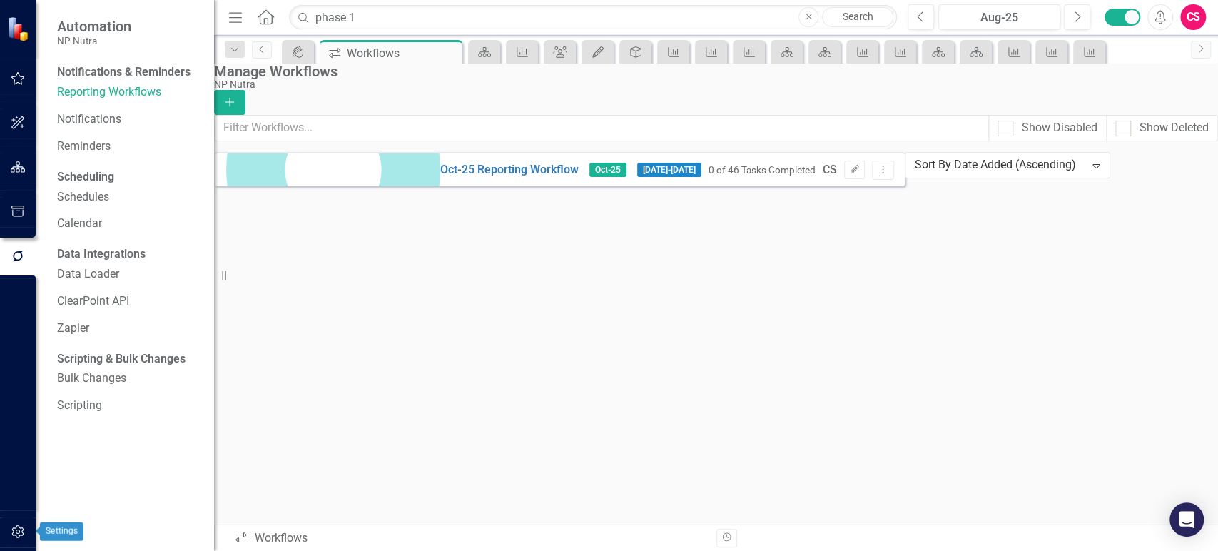
click at [20, 534] on icon "button" at bounding box center [18, 531] width 15 height 11
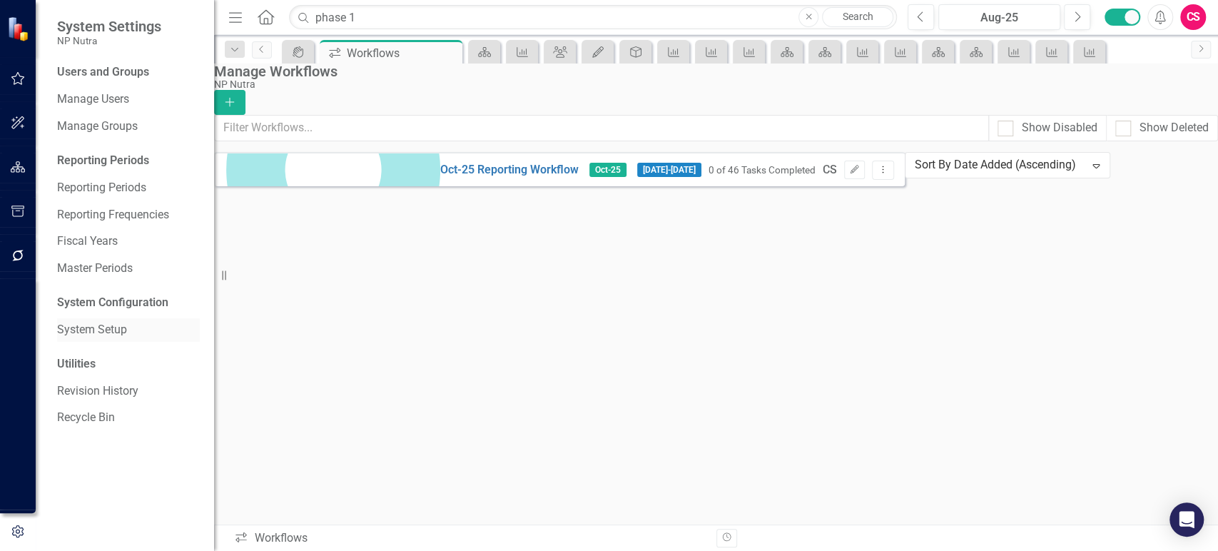
click at [91, 320] on div "System Setup" at bounding box center [128, 330] width 143 height 24
click at [89, 329] on link "System Setup" at bounding box center [128, 330] width 143 height 16
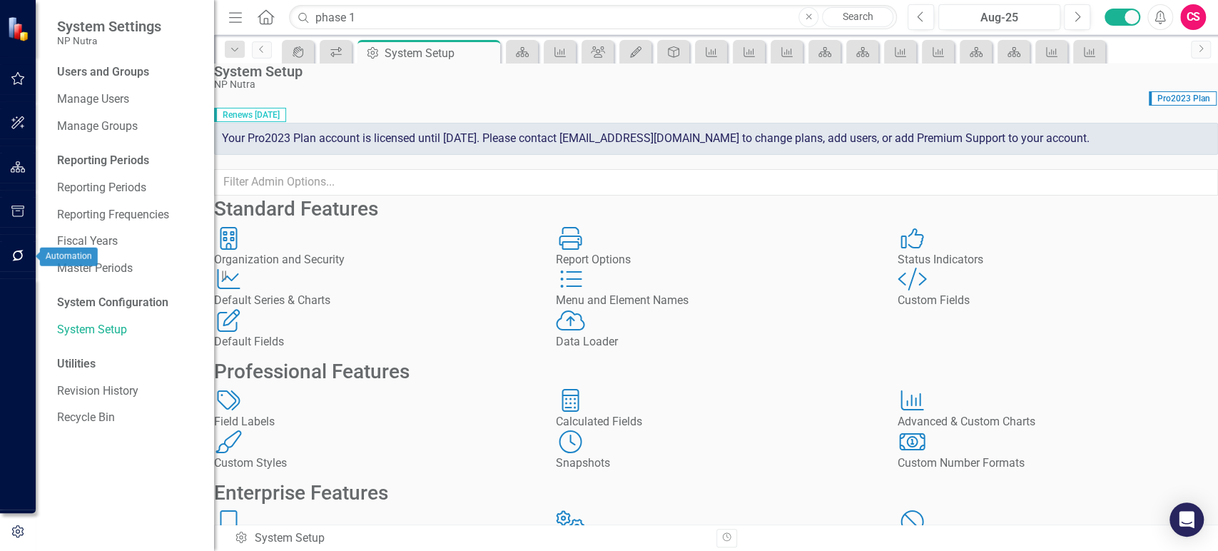
click at [24, 250] on button "button" at bounding box center [18, 256] width 32 height 30
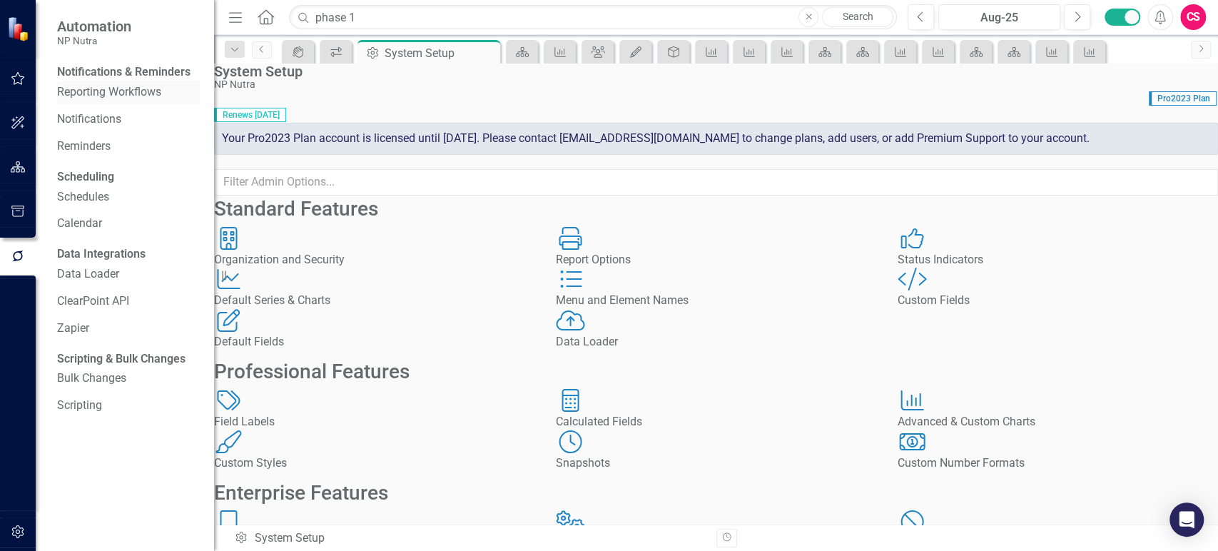
click at [120, 101] on link "Reporting Workflows" at bounding box center [128, 92] width 143 height 16
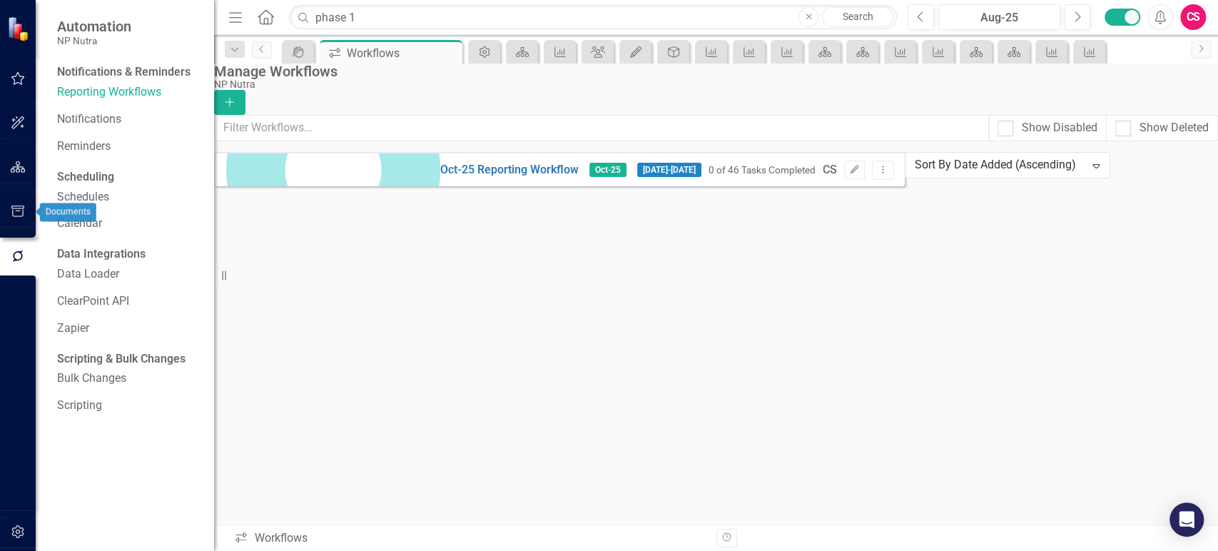
click at [14, 167] on icon "button" at bounding box center [18, 166] width 15 height 11
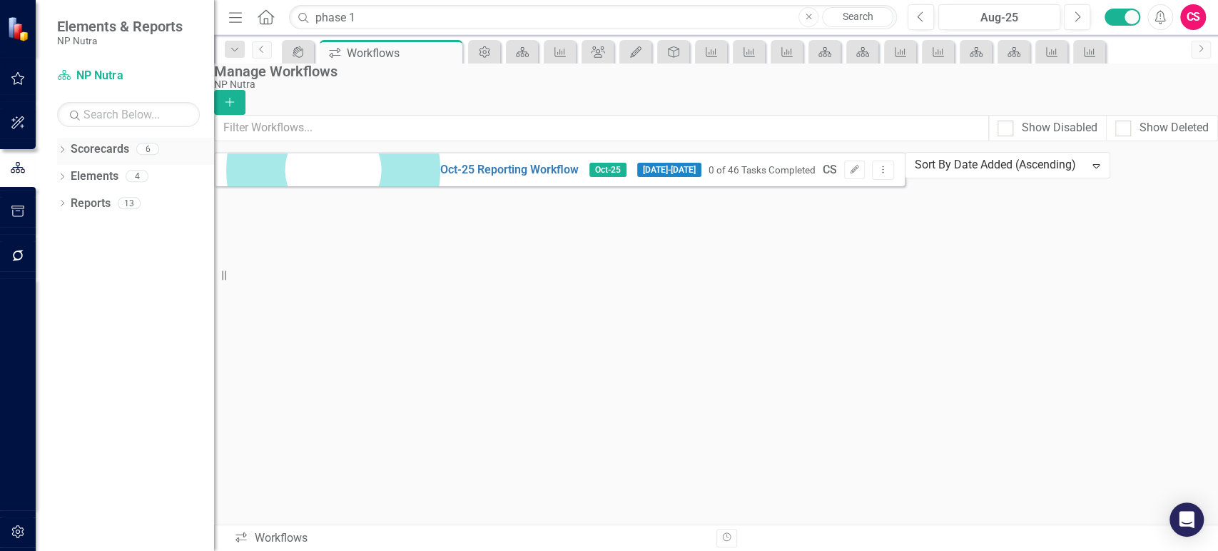
click at [97, 138] on div "Scorecards" at bounding box center [100, 150] width 59 height 24
click at [95, 150] on link "Scorecards" at bounding box center [100, 149] width 59 height 16
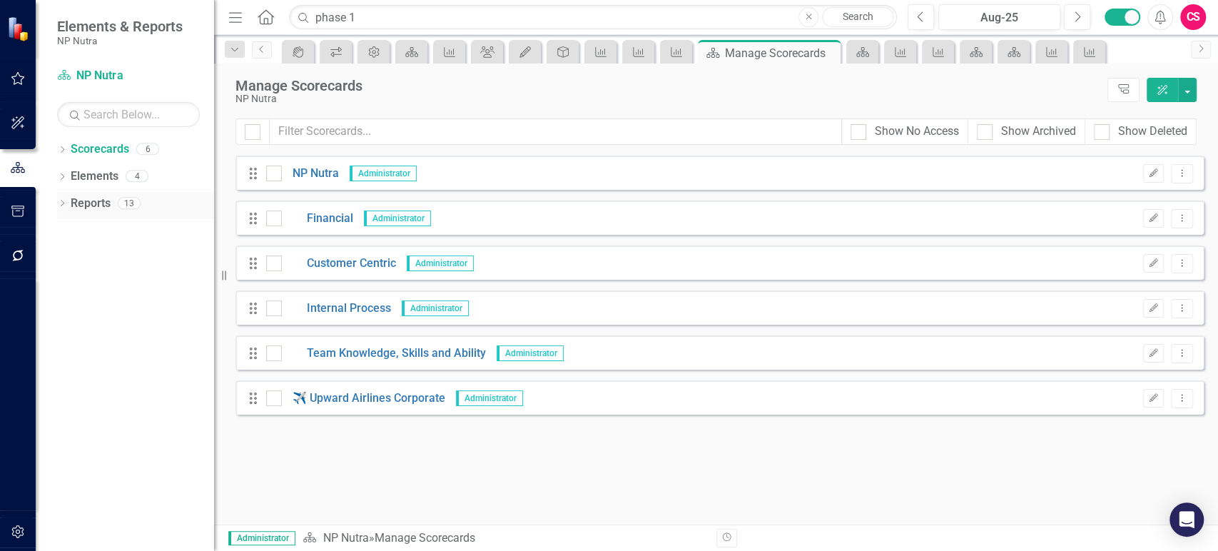
click at [86, 198] on link "Reports" at bounding box center [91, 204] width 40 height 16
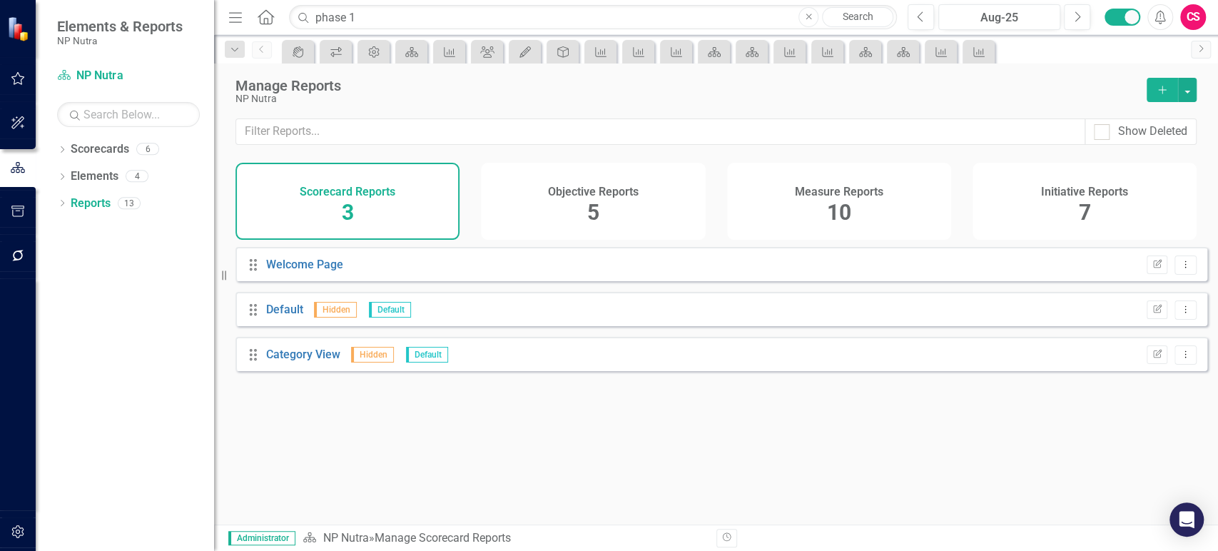
click at [868, 223] on div "Measure Reports 10" at bounding box center [839, 201] width 224 height 77
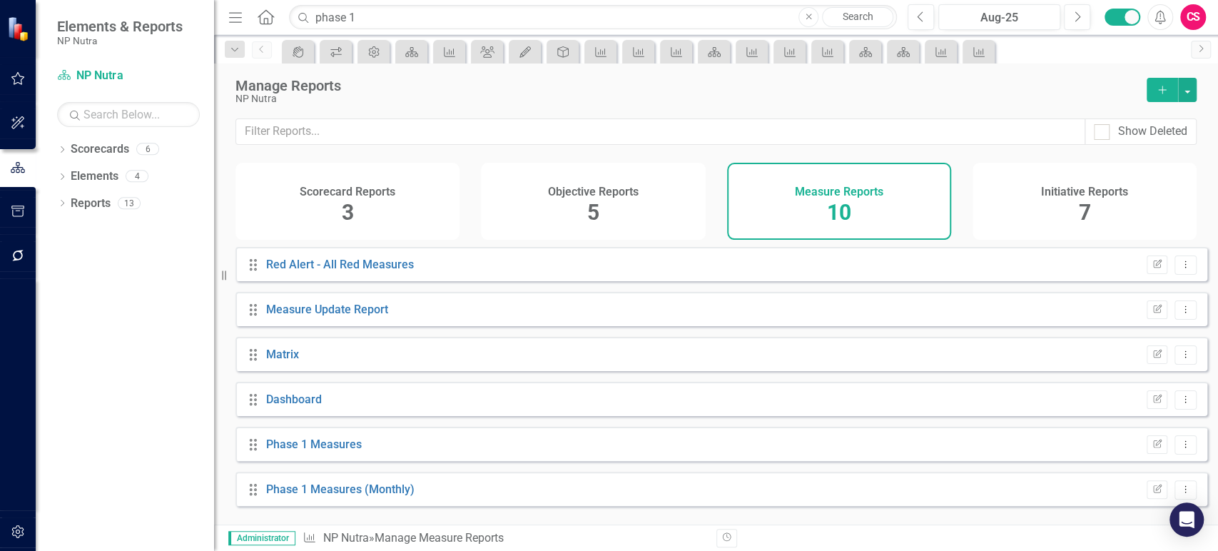
scroll to position [183, 0]
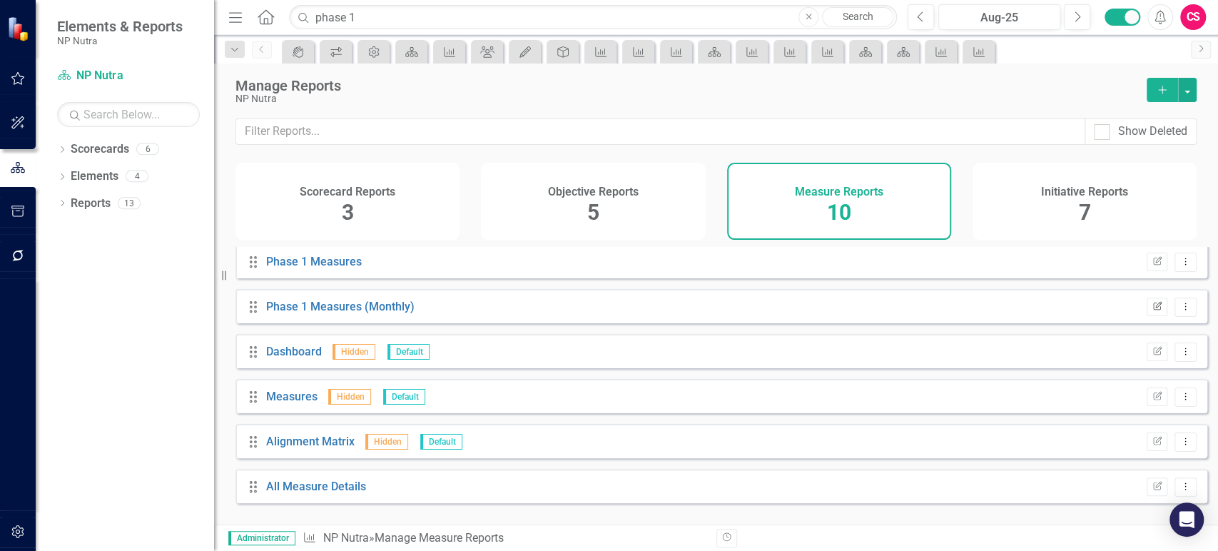
click at [1152, 311] on icon "Edit Report" at bounding box center [1157, 307] width 11 height 9
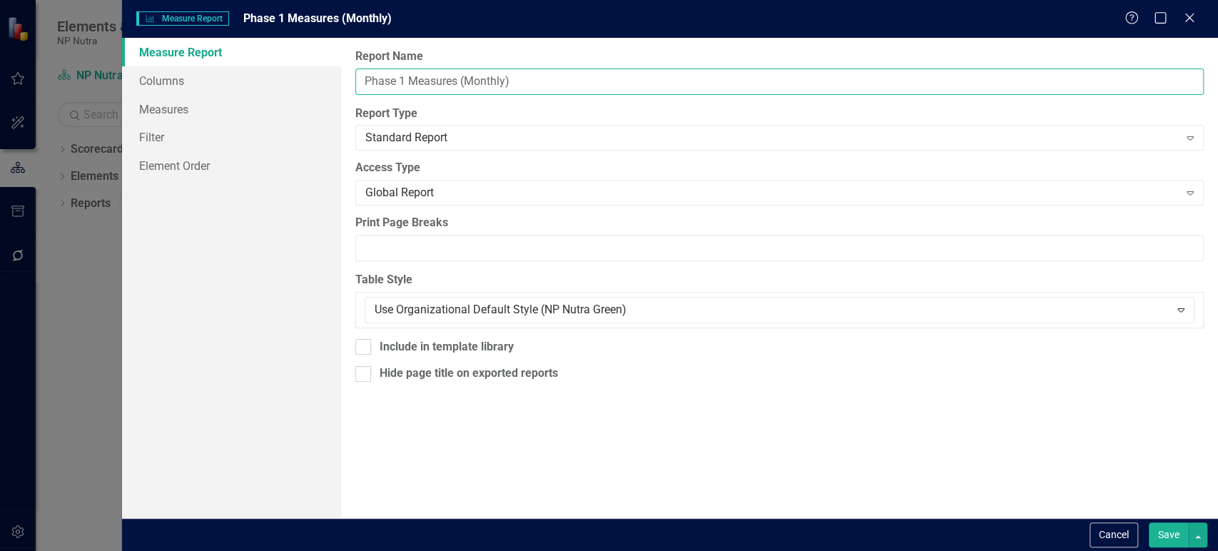
drag, startPoint x: 400, startPoint y: 77, endPoint x: 699, endPoint y: 91, distance: 300.0
click at [699, 91] on input "Phase 1 Measures (Monthly)" at bounding box center [779, 82] width 848 height 26
type input "Phase 2 and 3 Measures"
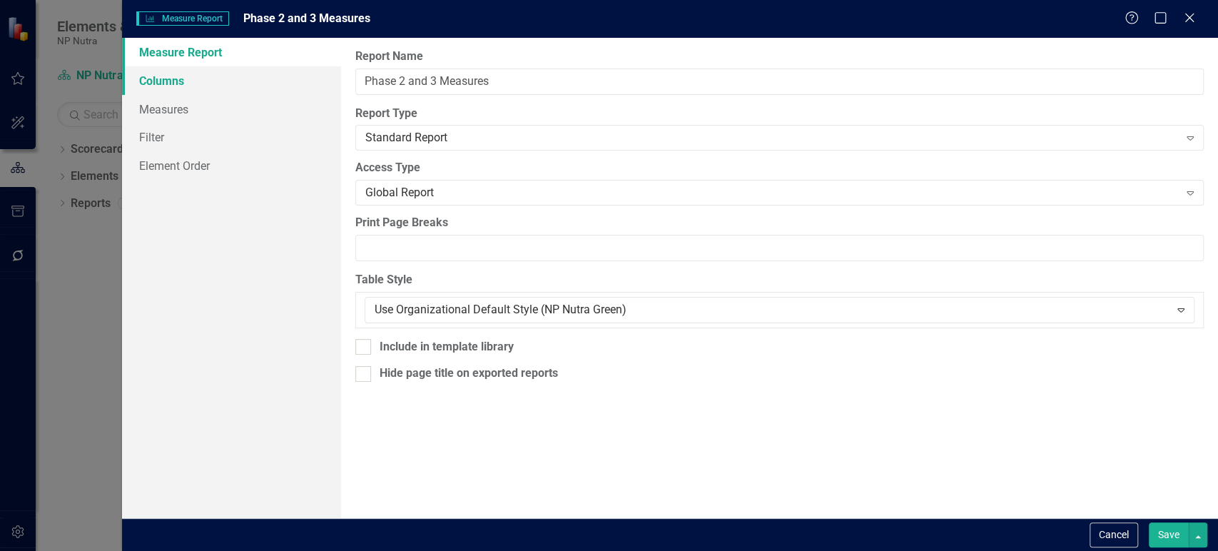
click at [260, 88] on link "Columns" at bounding box center [231, 80] width 219 height 29
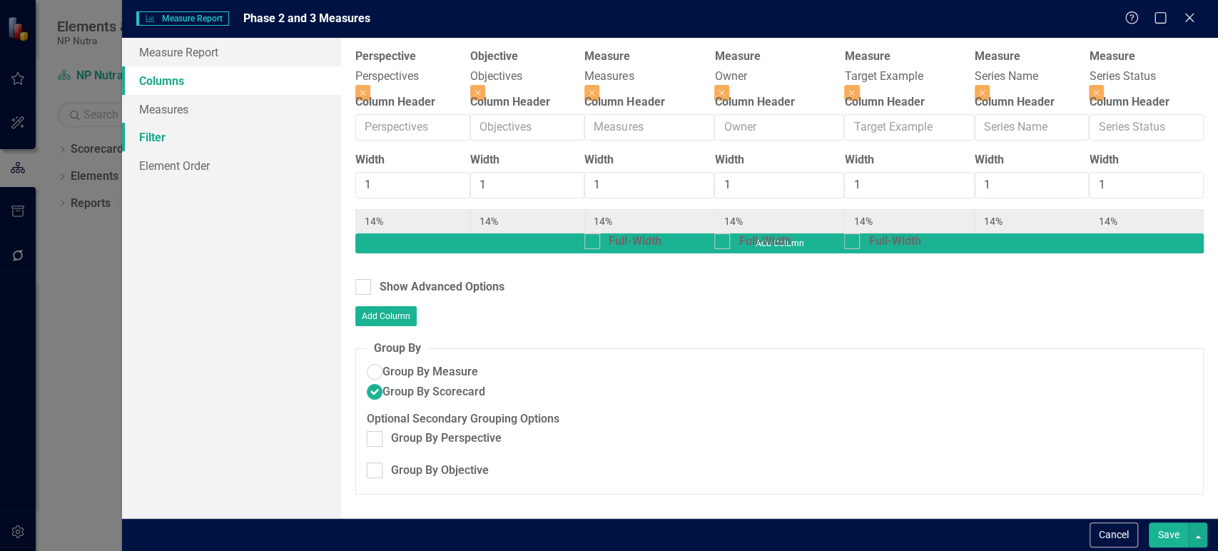
click at [232, 126] on link "Filter" at bounding box center [231, 137] width 219 height 29
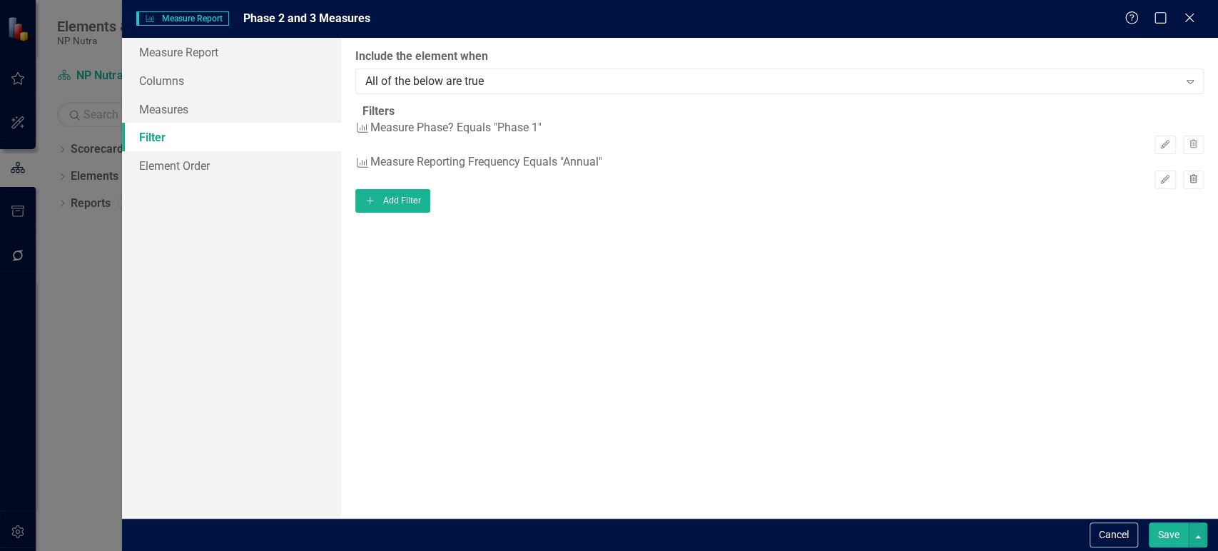
click at [1188, 184] on icon "Trash" at bounding box center [1193, 180] width 11 height 9
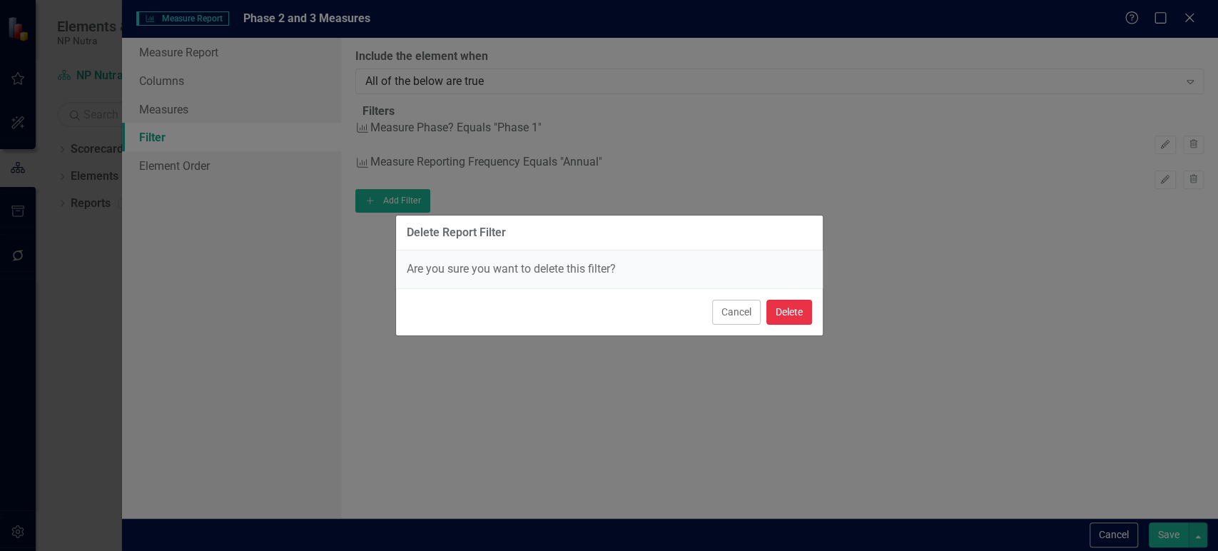
click at [803, 317] on button "Delete" at bounding box center [789, 312] width 46 height 25
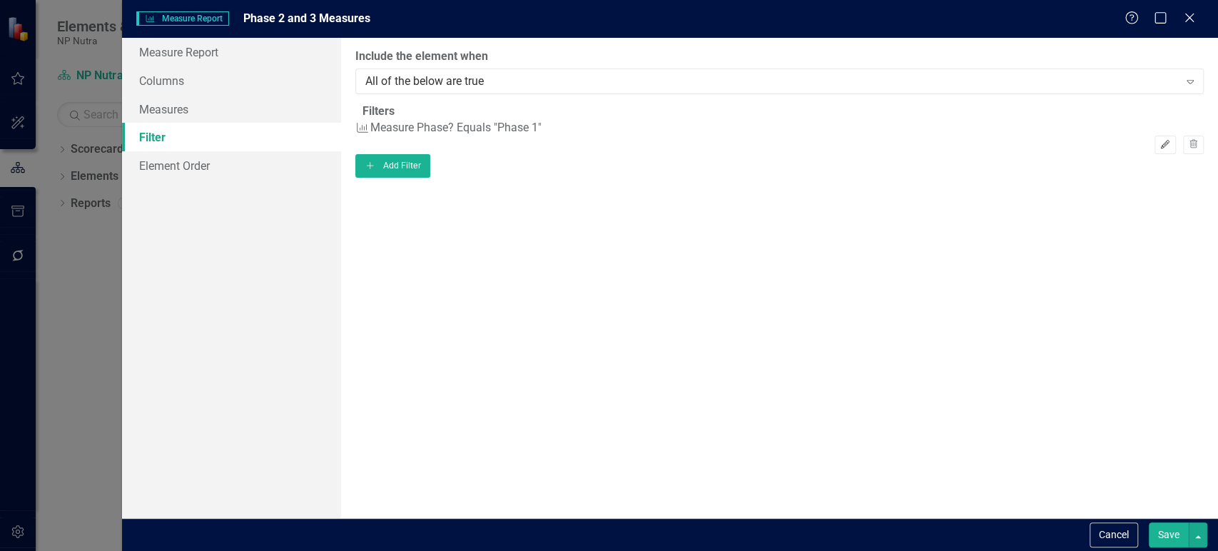
click at [1160, 147] on icon "Edit" at bounding box center [1165, 145] width 11 height 9
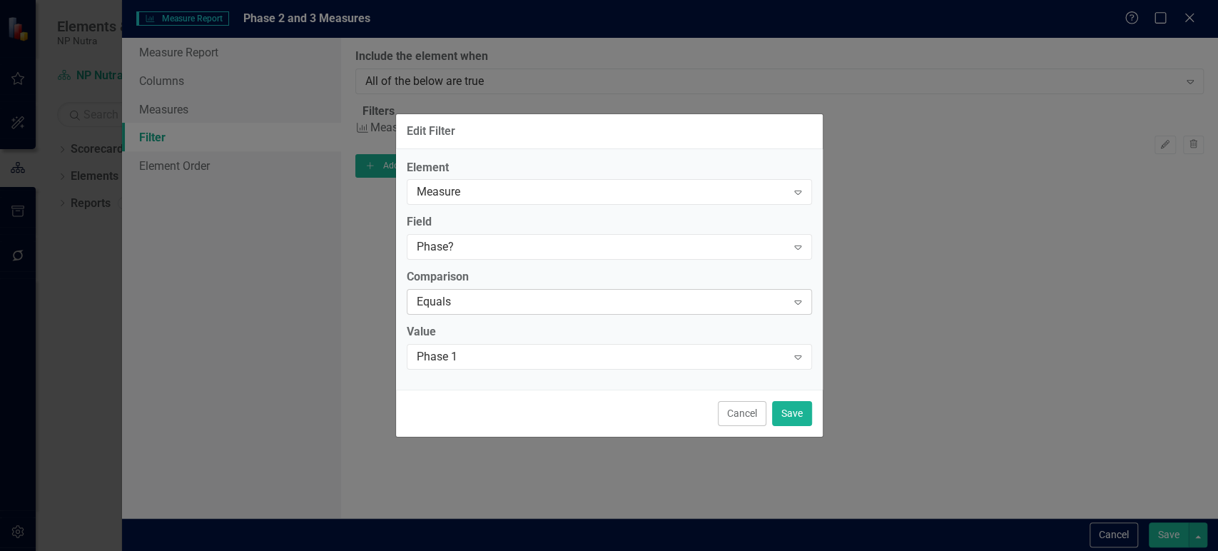
click at [502, 305] on div "Equals" at bounding box center [602, 302] width 370 height 16
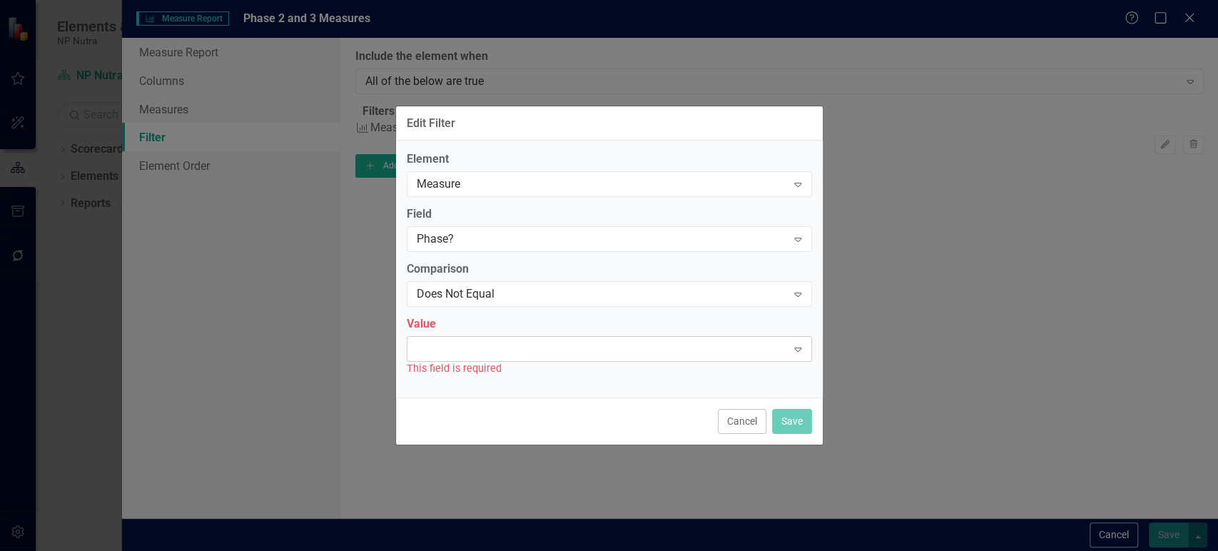
click at [474, 350] on div at bounding box center [598, 349] width 376 height 3
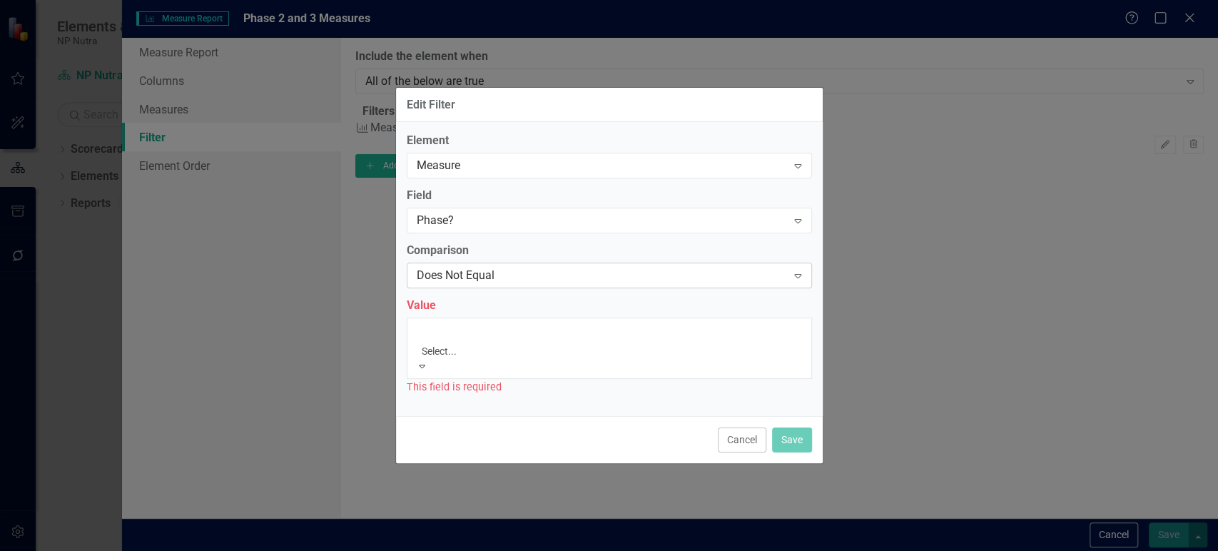
drag, startPoint x: 490, startPoint y: 285, endPoint x: 520, endPoint y: 293, distance: 31.5
click at [490, 550] on div "Phase 1" at bounding box center [609, 559] width 1218 height 16
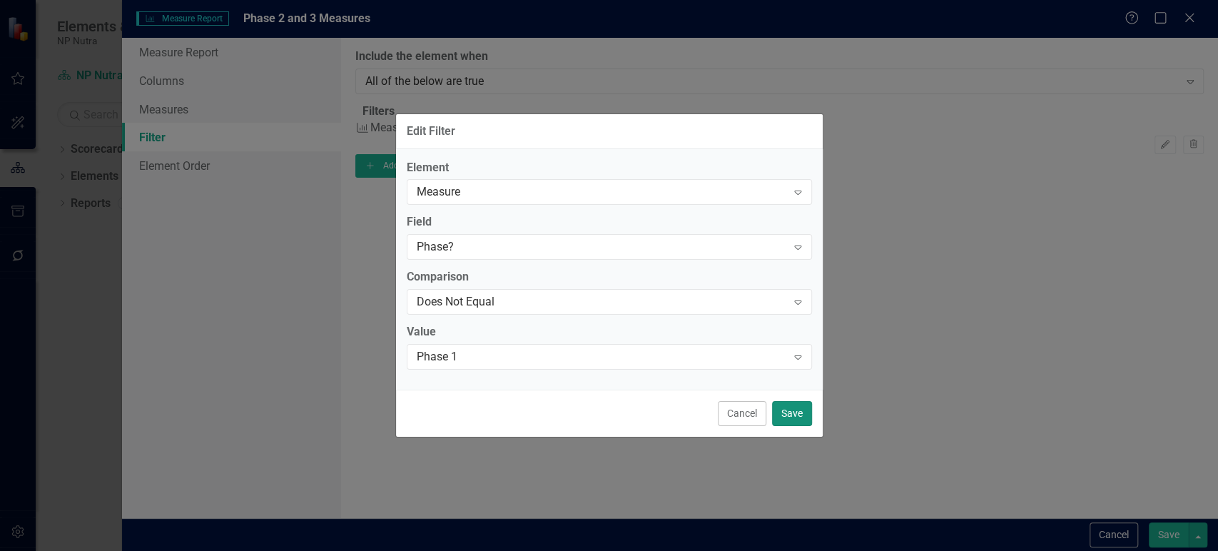
click at [806, 416] on button "Save" at bounding box center [792, 413] width 40 height 25
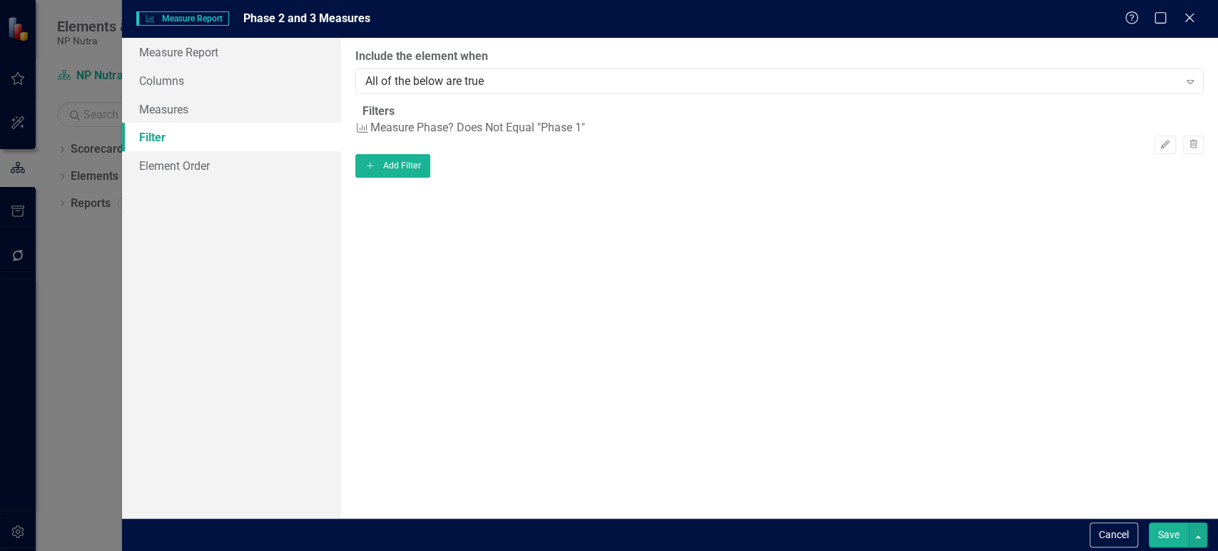
click at [1162, 537] on button "Save" at bounding box center [1169, 534] width 40 height 25
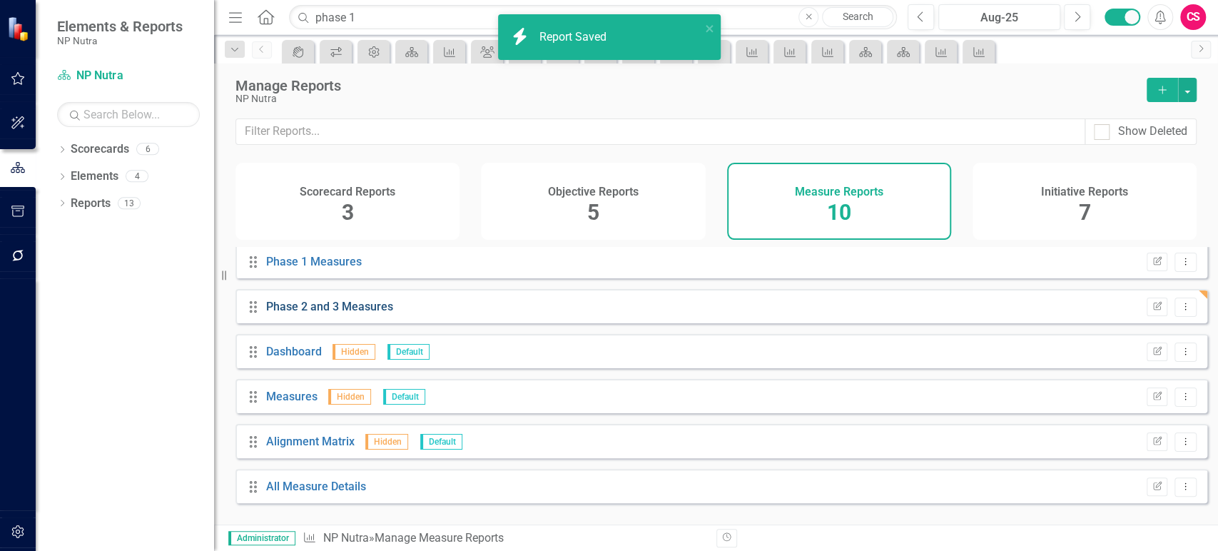
click at [338, 313] on link "Phase 2 and 3 Measures" at bounding box center [329, 307] width 127 height 14
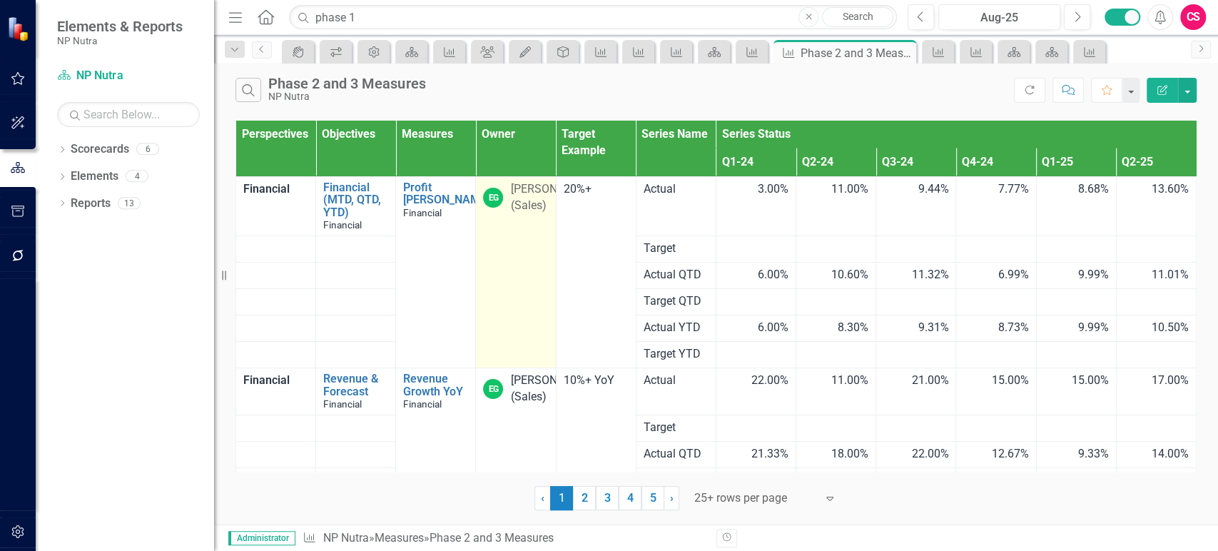
click at [534, 235] on td "EG Eric Guggenheim (Sales)" at bounding box center [516, 271] width 80 height 191
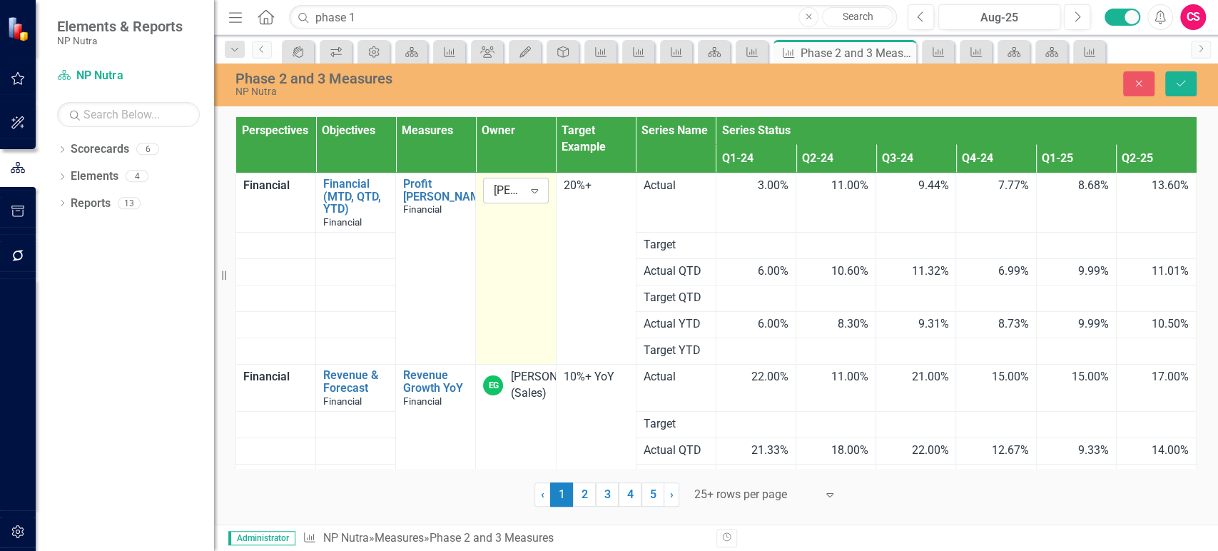
click at [523, 198] on div "[PERSON_NAME] (Sales)" at bounding box center [508, 191] width 30 height 16
click at [549, 550] on div "Not Defined" at bounding box center [609, 559] width 1218 height 16
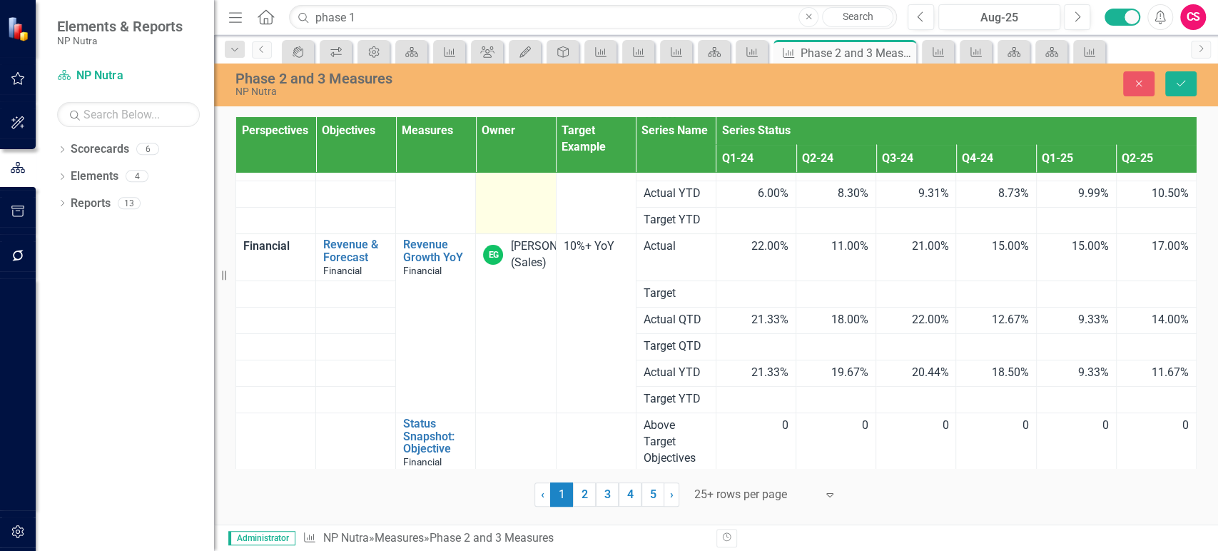
scroll to position [138, 0]
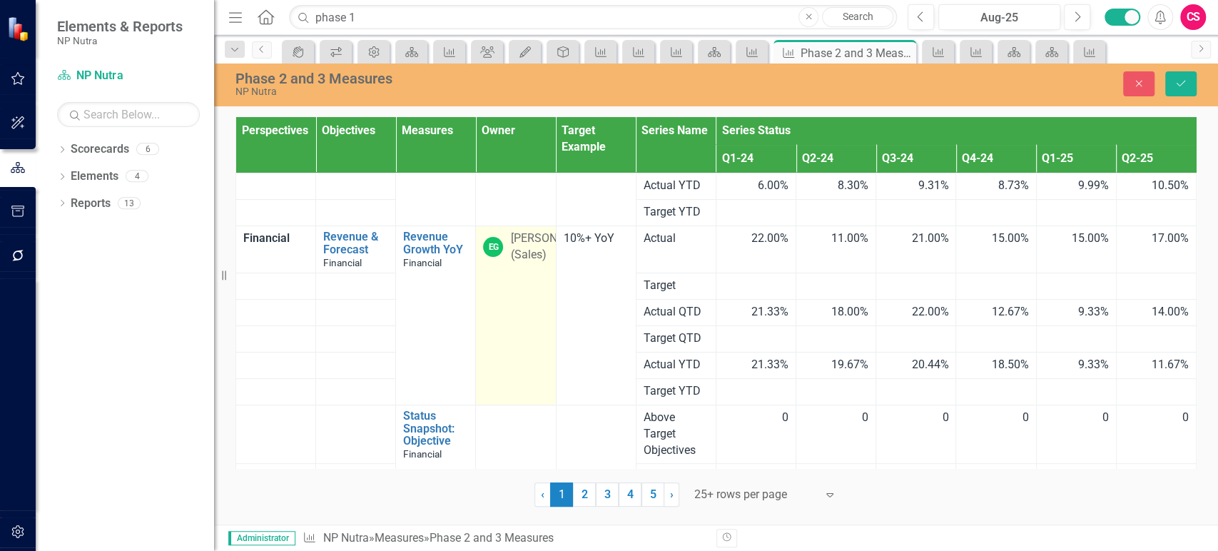
click at [541, 284] on td "EG Eric Guggenheim (Sales)" at bounding box center [516, 315] width 80 height 179
click at [523, 251] on div "[PERSON_NAME] (Sales)" at bounding box center [508, 243] width 30 height 16
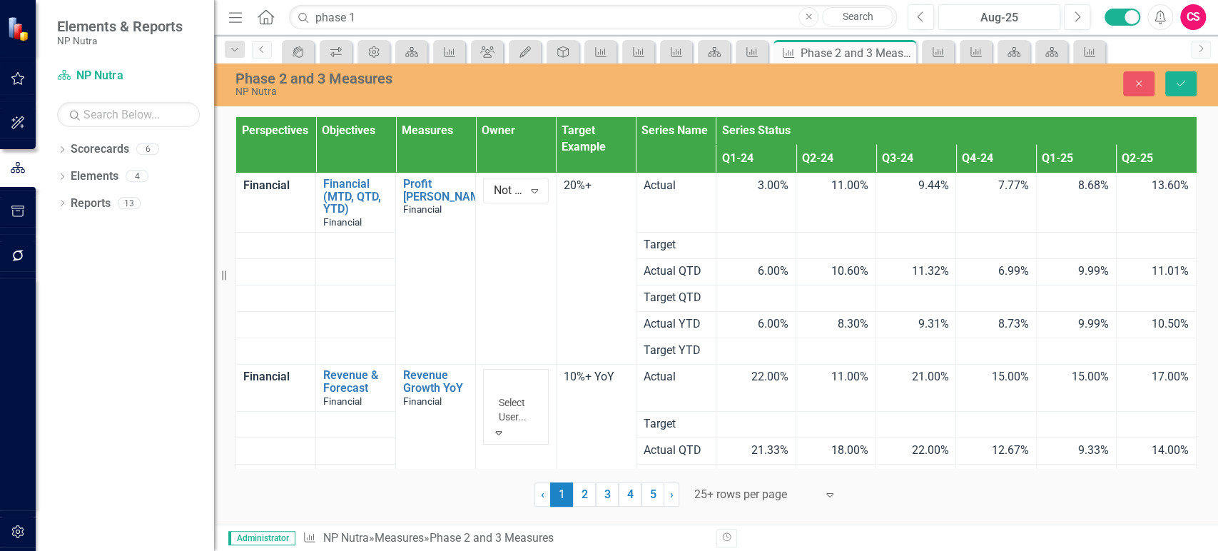
scroll to position [0, 0]
click at [549, 550] on div "Not Defined" at bounding box center [609, 559] width 1218 height 16
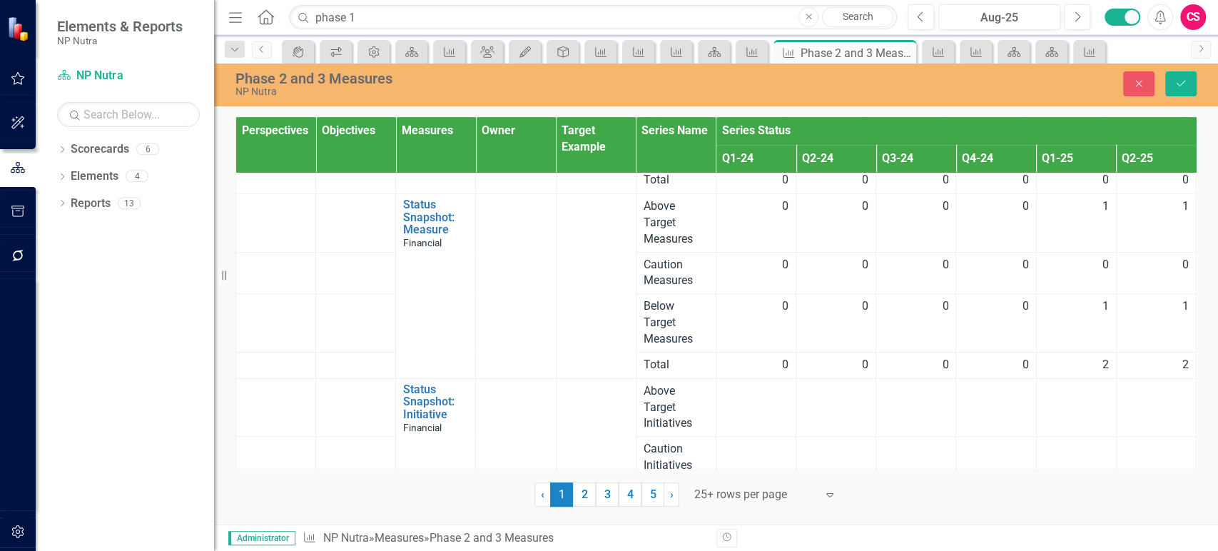
scroll to position [623, 0]
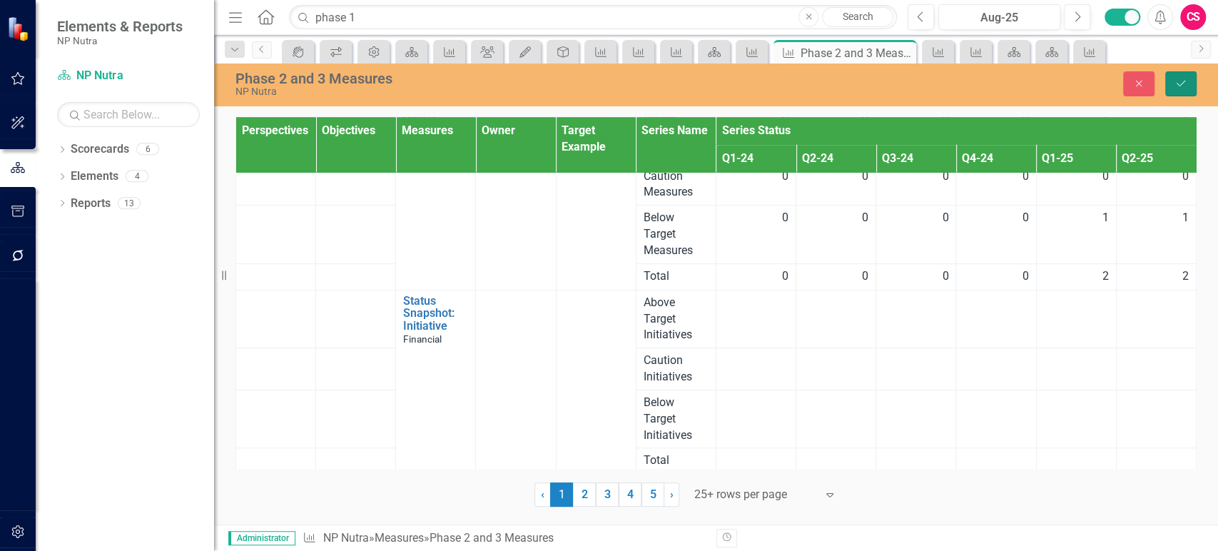
click at [1180, 93] on button "Save" at bounding box center [1180, 83] width 31 height 25
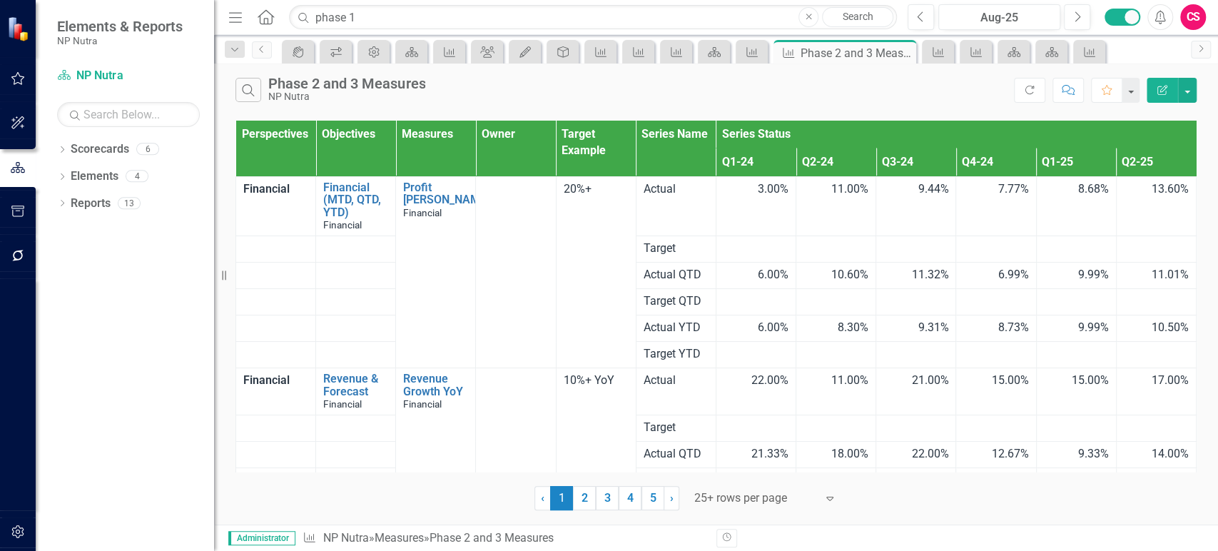
click at [1159, 96] on button "Edit Report" at bounding box center [1162, 90] width 31 height 25
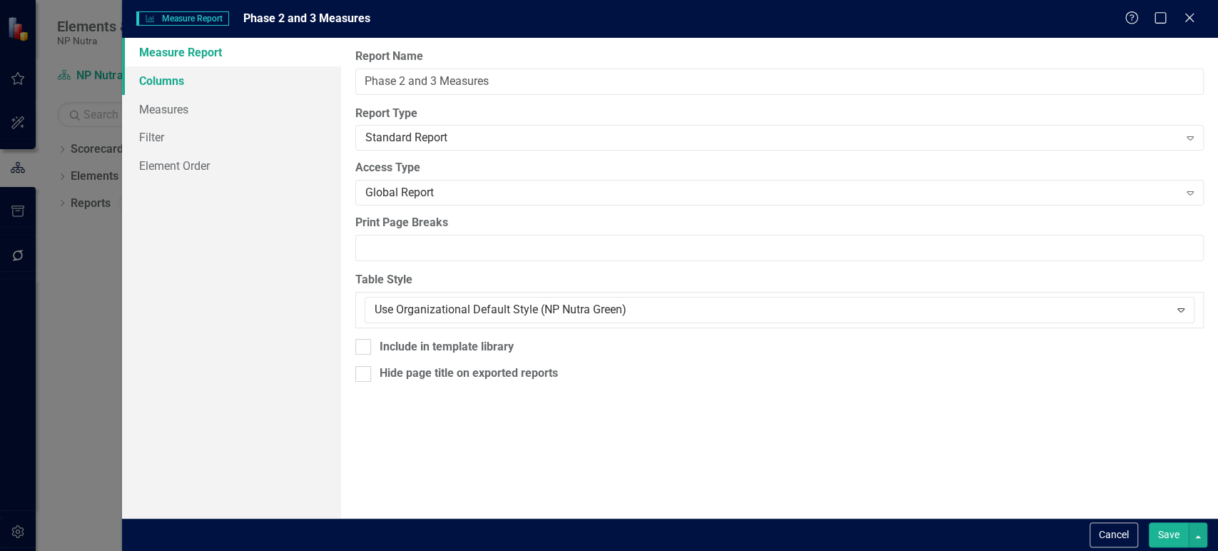
click at [200, 88] on link "Columns" at bounding box center [231, 80] width 219 height 29
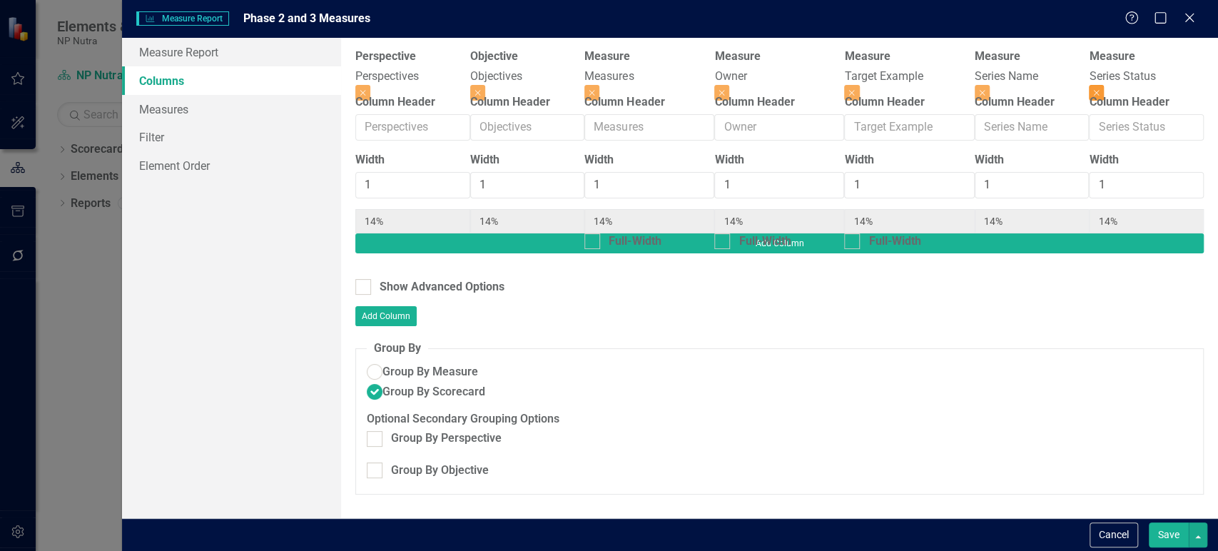
click at [1090, 85] on button "Close" at bounding box center [1096, 93] width 15 height 16
type input "17%"
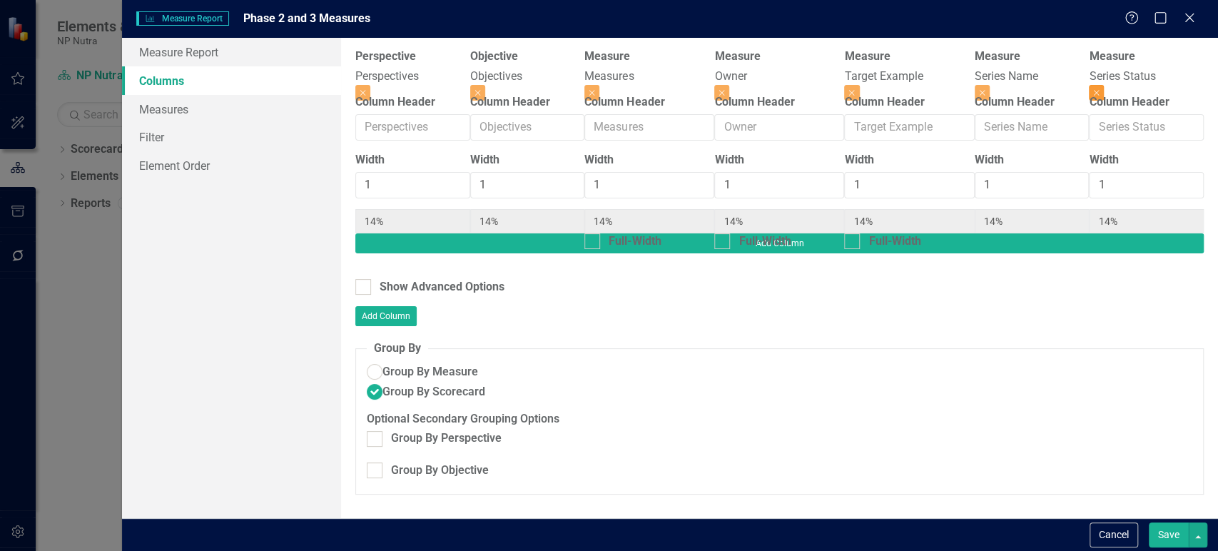
type input "17%"
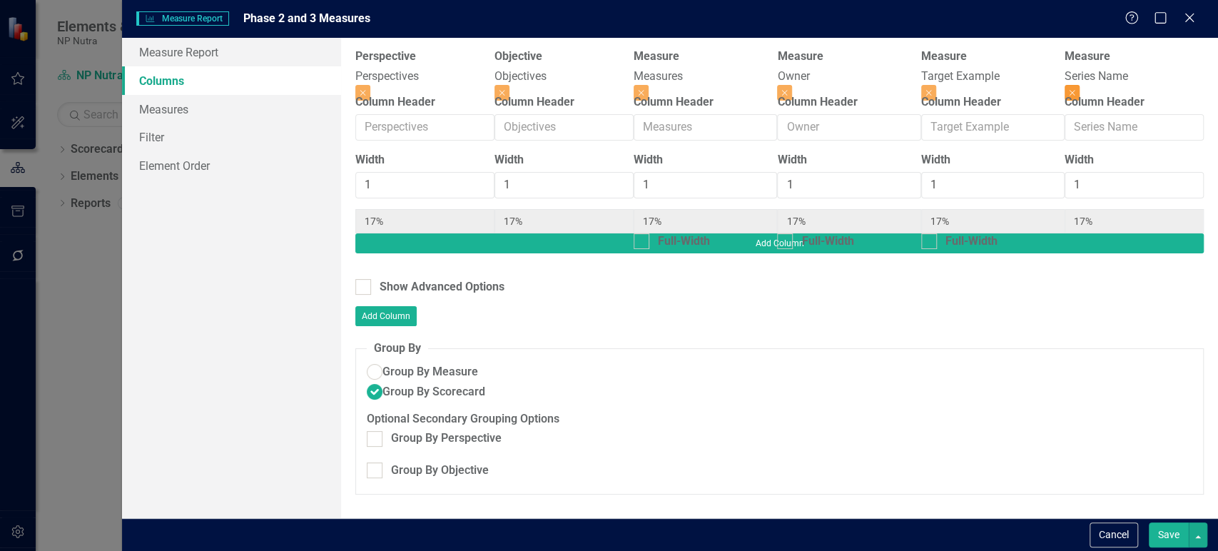
click at [1080, 85] on button "Close" at bounding box center [1072, 93] width 15 height 16
type input "20%"
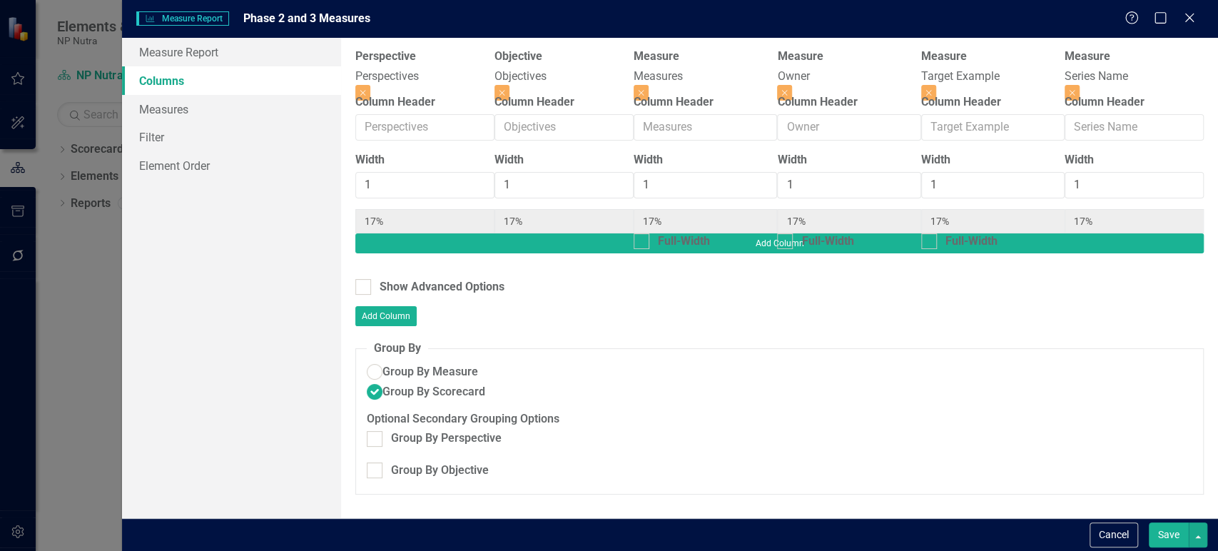
type input "20%"
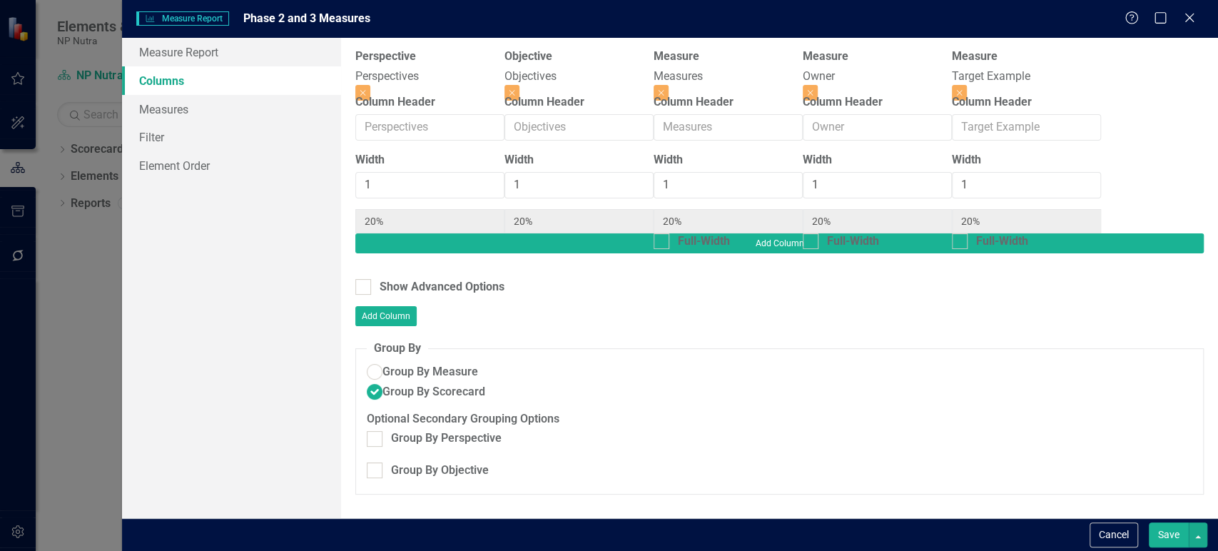
click at [1170, 545] on button "Save" at bounding box center [1169, 534] width 40 height 25
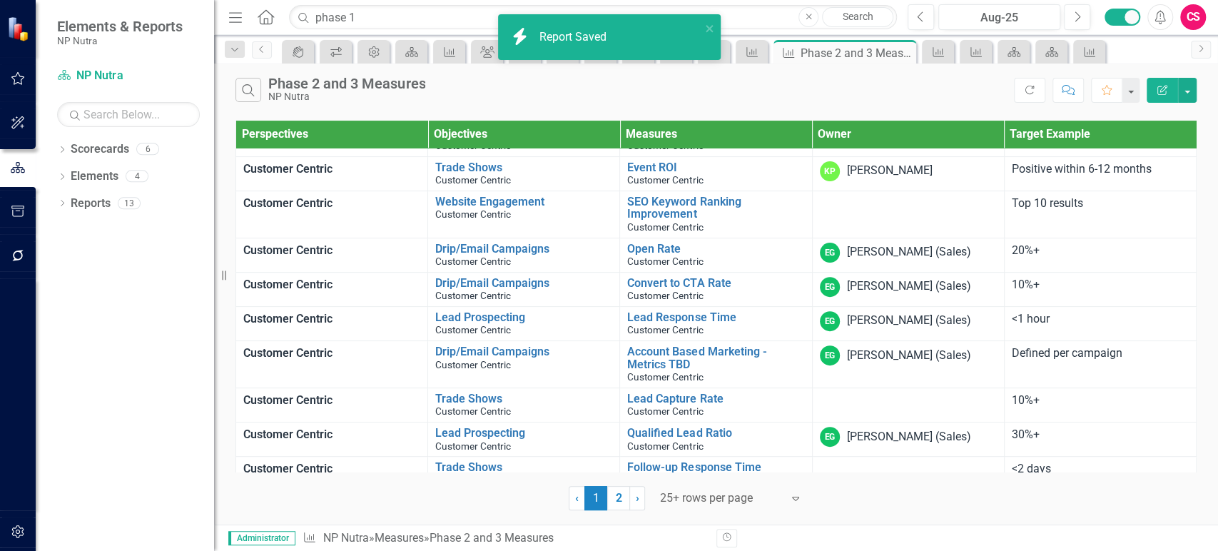
scroll to position [246, 0]
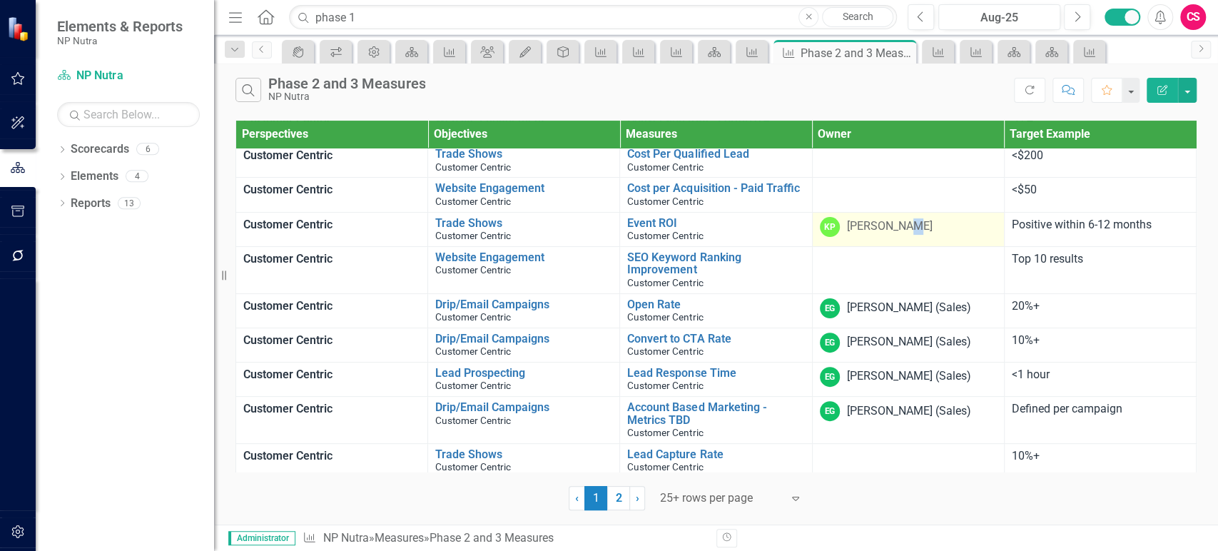
click at [933, 225] on div "Kalindi Perez" at bounding box center [890, 226] width 86 height 16
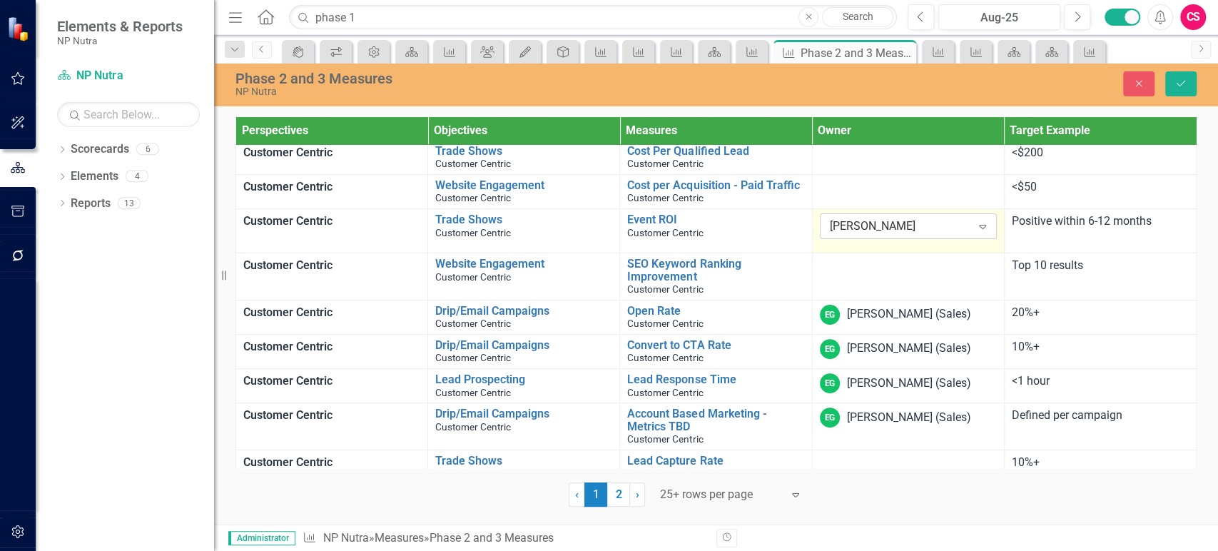
click at [960, 228] on div "Kalindi Perez" at bounding box center [901, 226] width 142 height 16
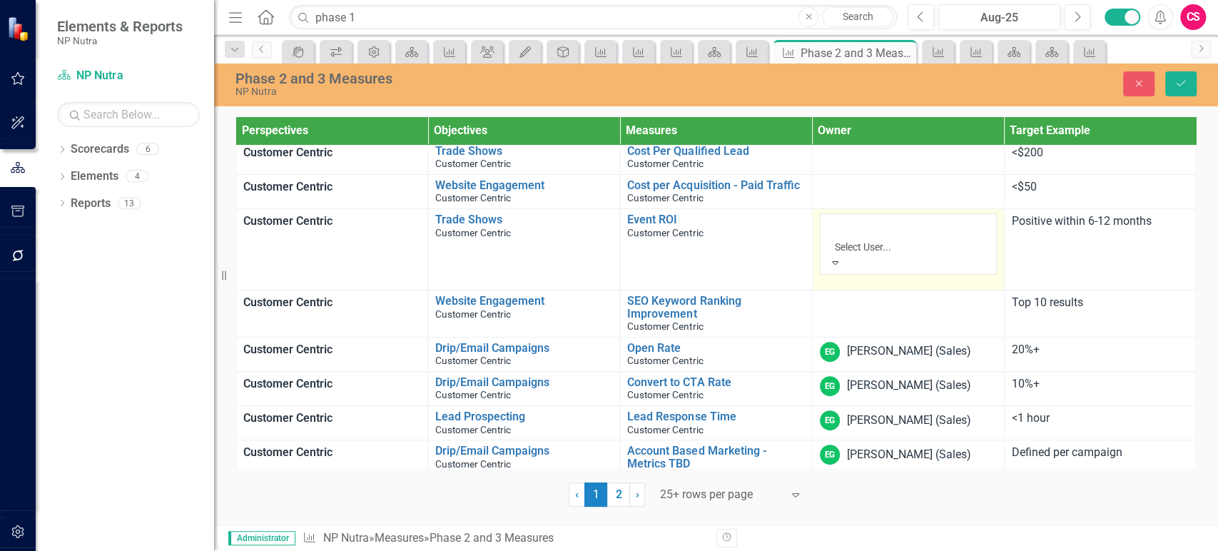
click at [953, 550] on div "Not Defined" at bounding box center [609, 559] width 1218 height 16
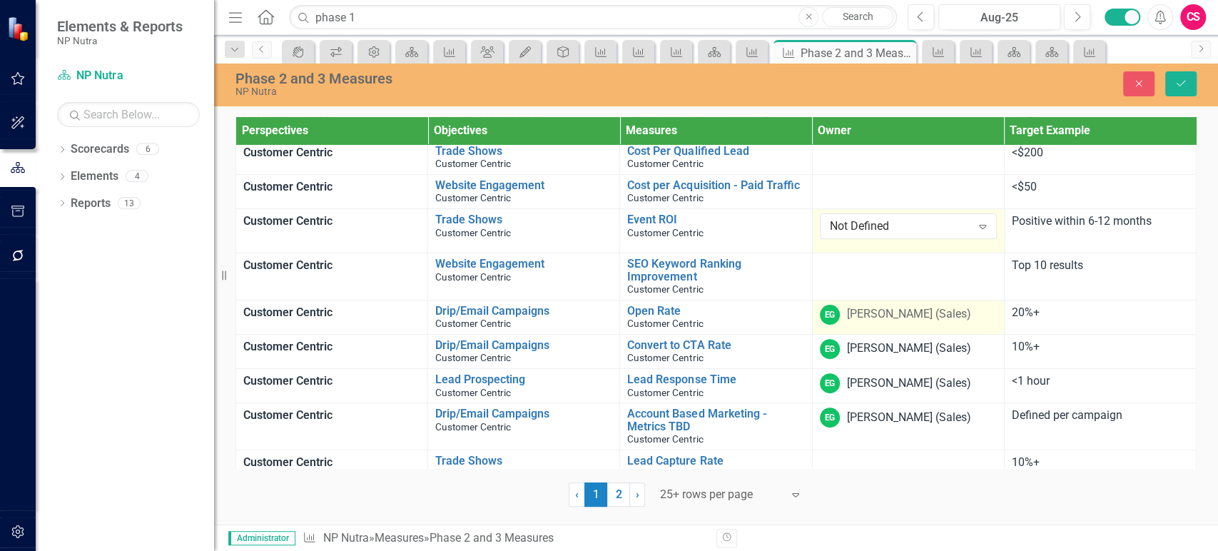
click at [940, 306] on div "[PERSON_NAME] (Sales)" at bounding box center [909, 314] width 124 height 16
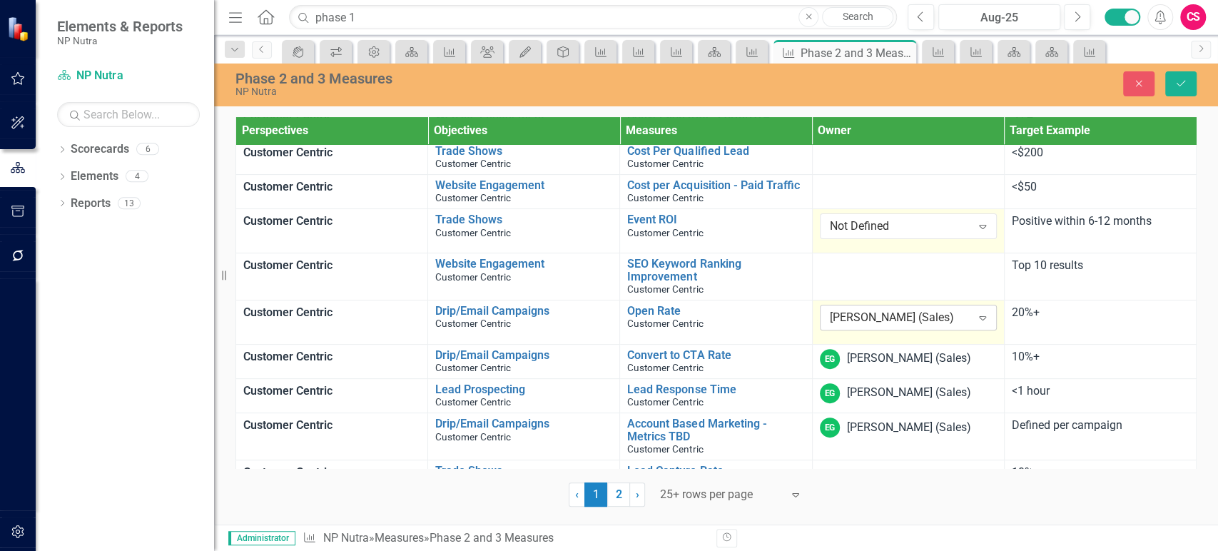
click at [940, 313] on div "[PERSON_NAME] (Sales)" at bounding box center [901, 317] width 142 height 16
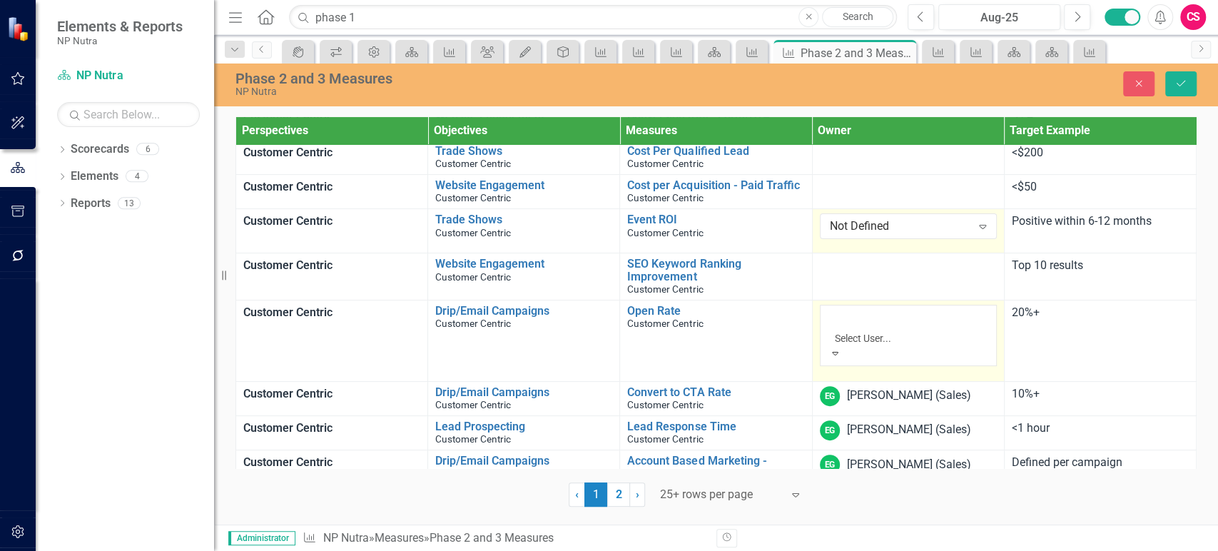
click at [934, 550] on div "Not Defined" at bounding box center [609, 559] width 1218 height 16
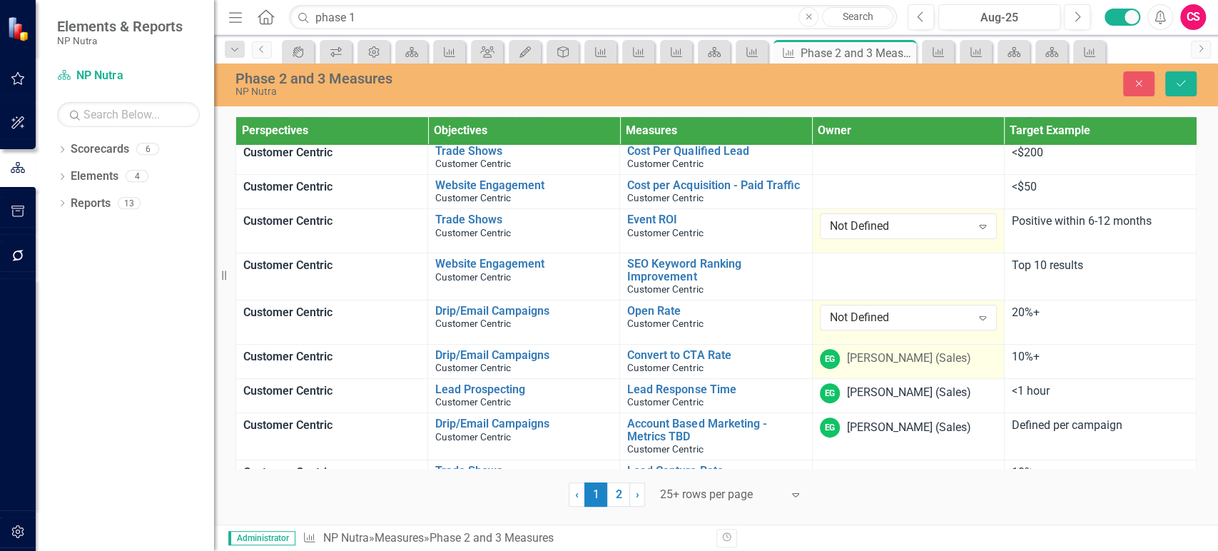
click at [931, 350] on div "[PERSON_NAME] (Sales)" at bounding box center [909, 358] width 124 height 16
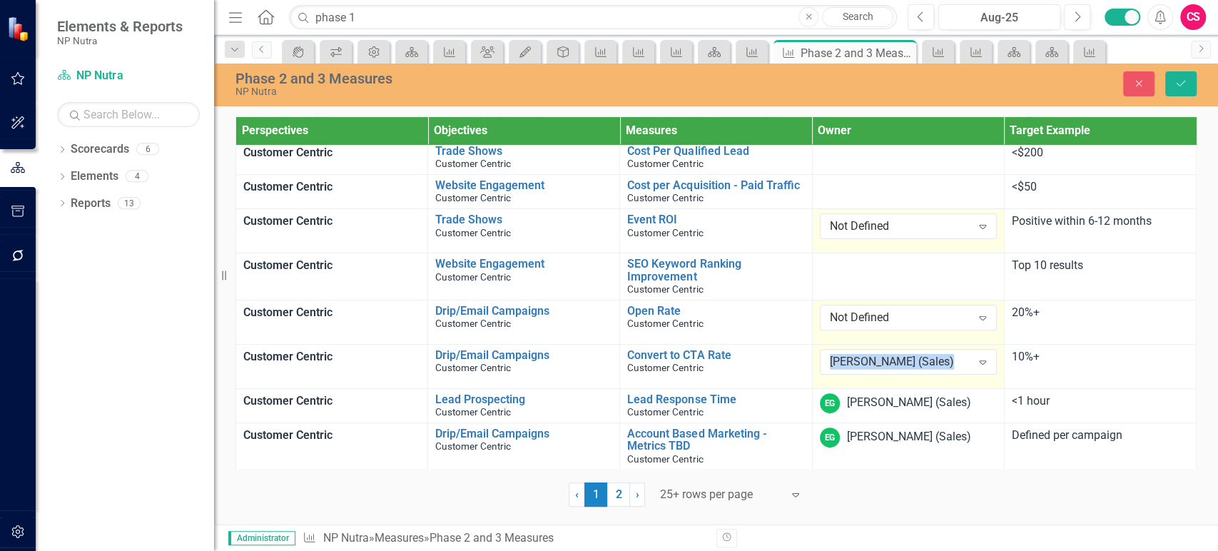
click at [931, 353] on div "[PERSON_NAME] (Sales)" at bounding box center [901, 361] width 142 height 16
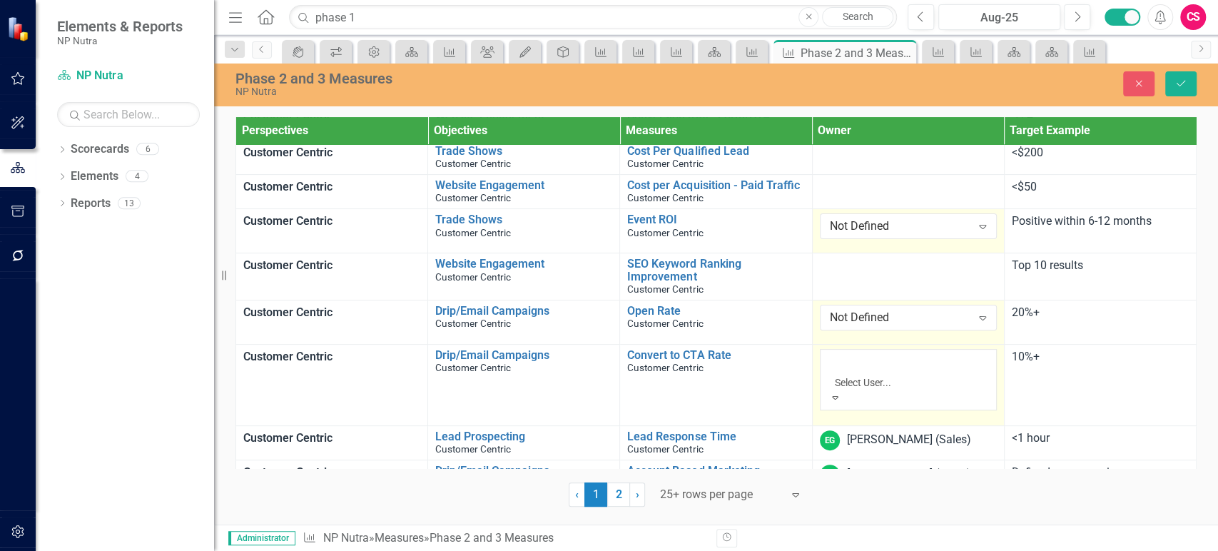
click at [960, 550] on div "Not Defined" at bounding box center [609, 559] width 1218 height 16
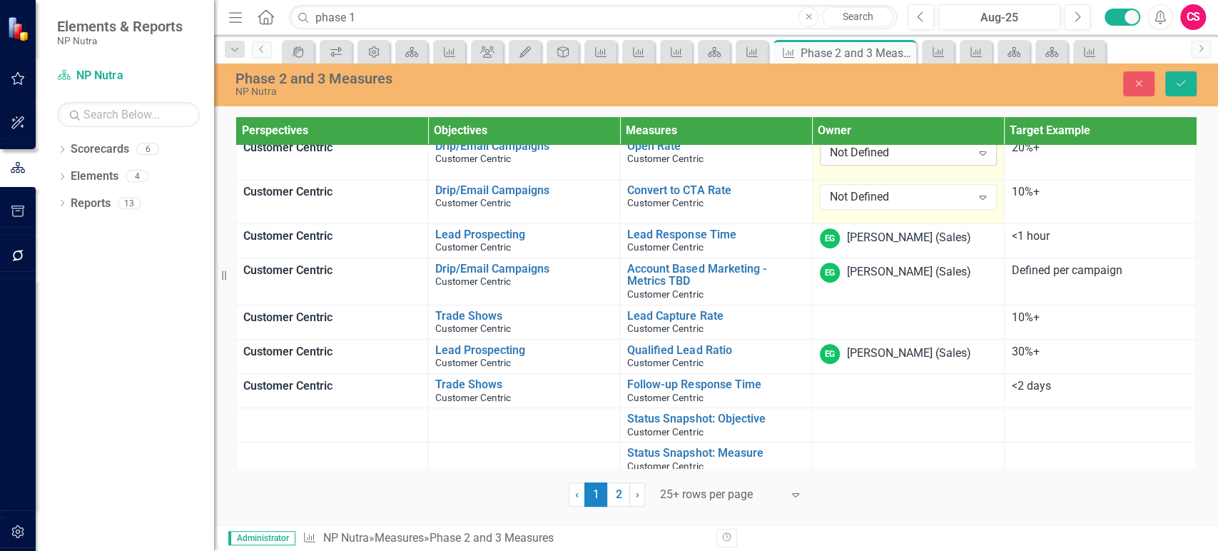
scroll to position [411, 0]
click at [936, 228] on div "EG Eric Guggenheim (Sales)" at bounding box center [908, 238] width 177 height 20
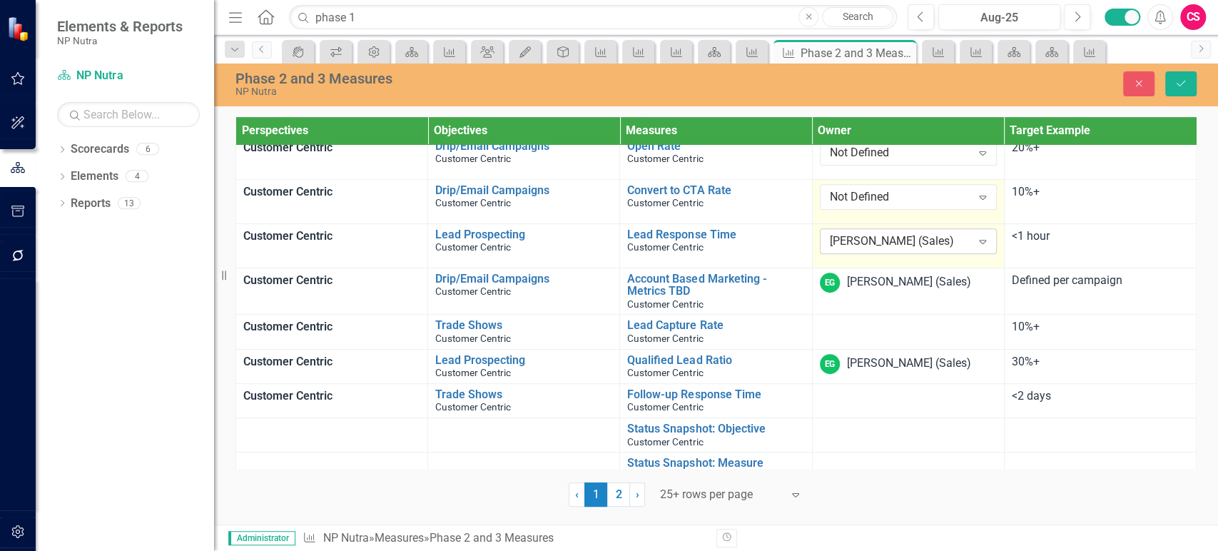
drag, startPoint x: 936, startPoint y: 217, endPoint x: 936, endPoint y: 228, distance: 11.4
click at [936, 233] on div "[PERSON_NAME] (Sales)" at bounding box center [901, 241] width 142 height 16
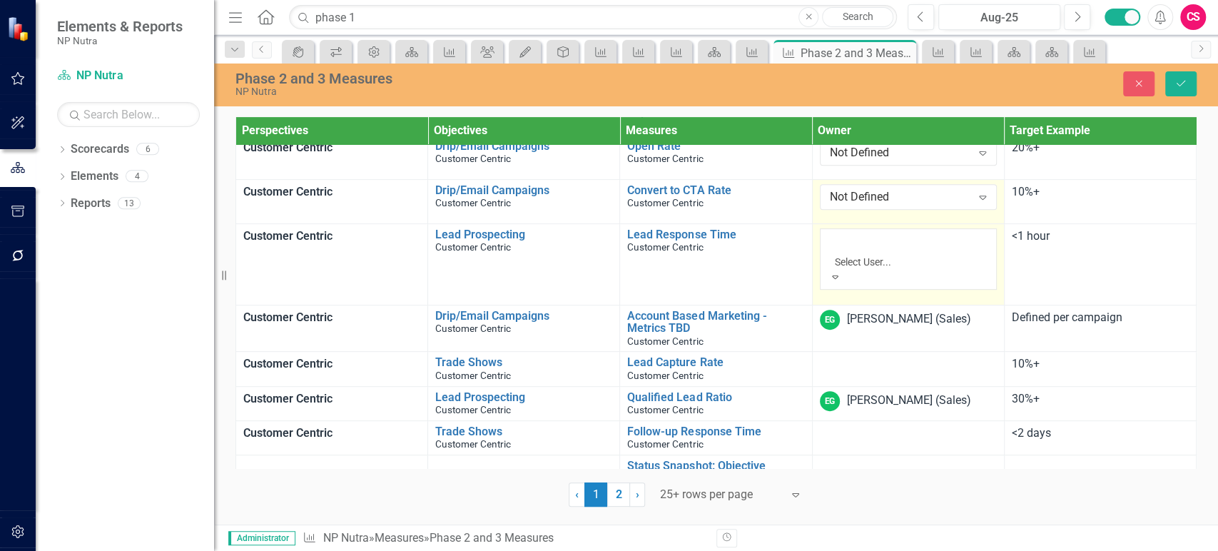
click at [930, 550] on div "Not Defined" at bounding box center [609, 559] width 1218 height 16
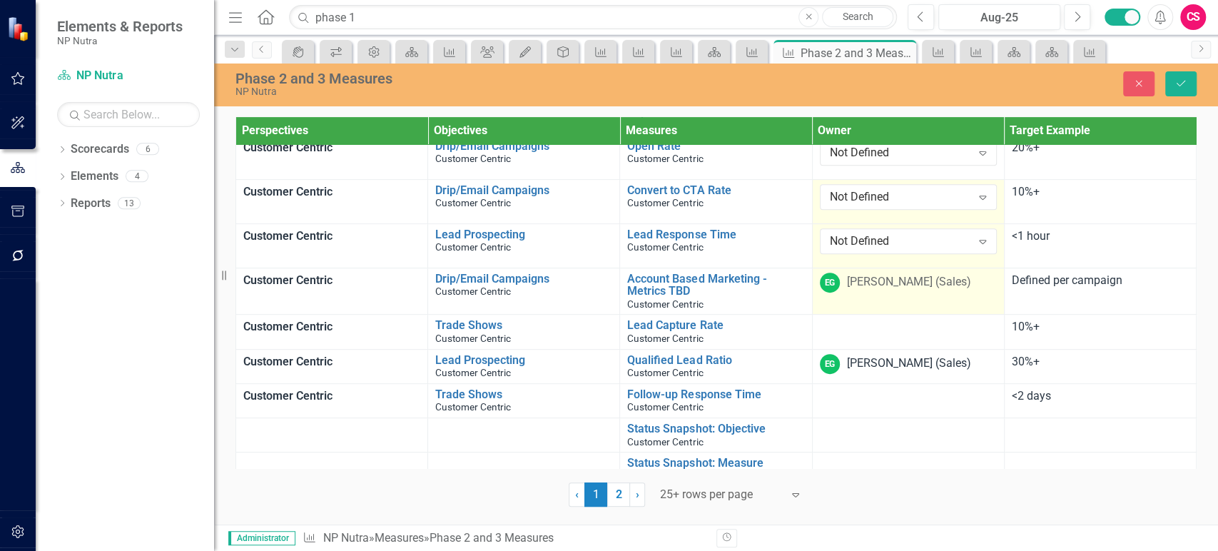
click at [930, 274] on div "[PERSON_NAME] (Sales)" at bounding box center [909, 282] width 124 height 16
click at [931, 280] on div "[PERSON_NAME] (Sales)" at bounding box center [901, 285] width 142 height 16
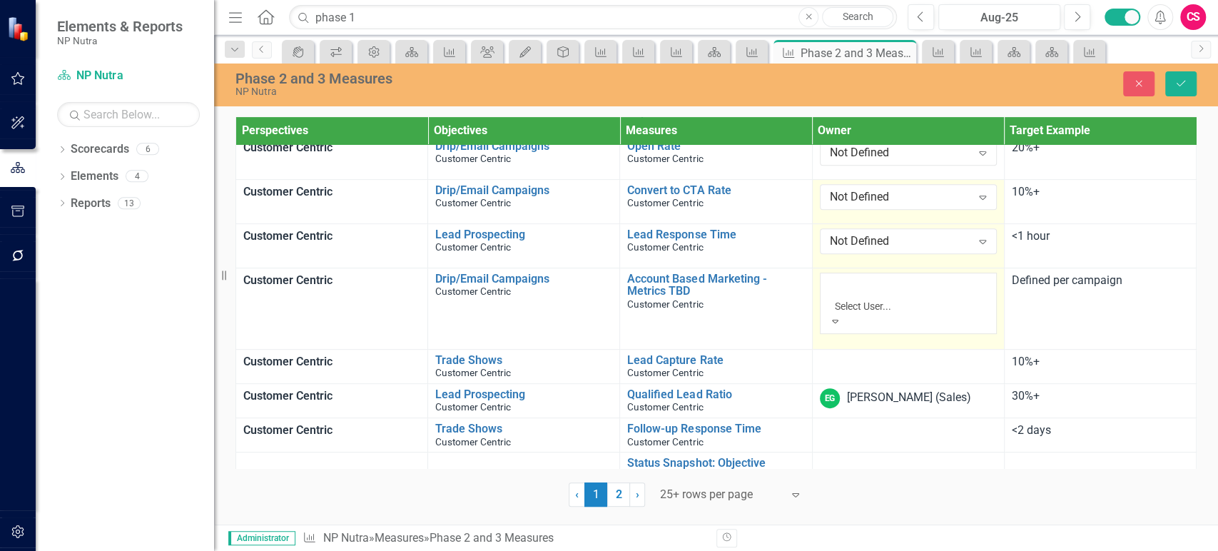
click at [942, 550] on div "Not Defined" at bounding box center [609, 559] width 1218 height 16
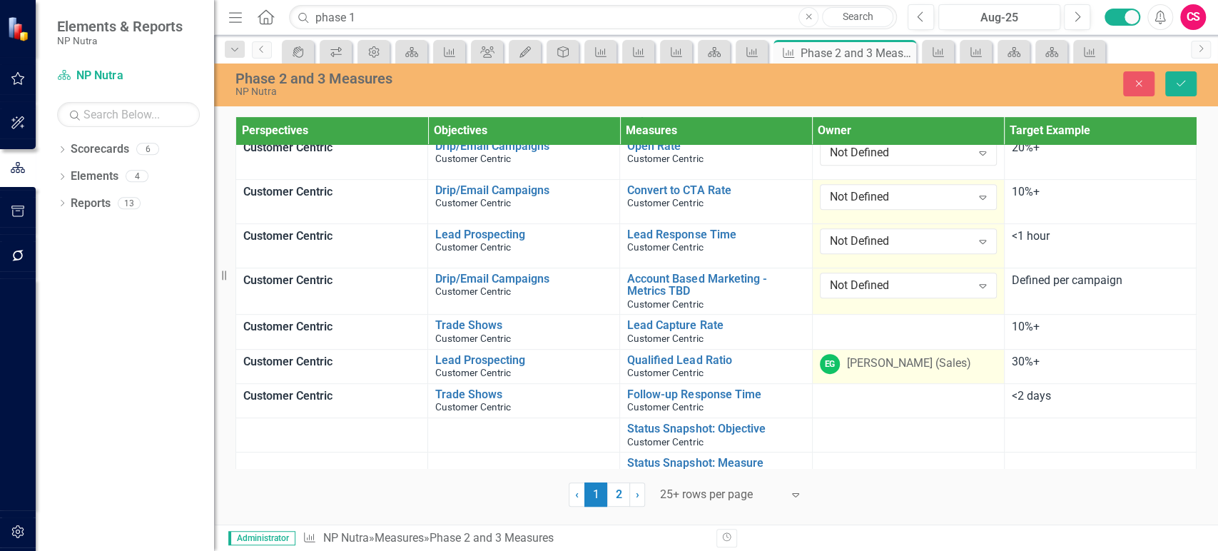
click at [923, 370] on td "EG Eric Guggenheim (Sales)" at bounding box center [908, 366] width 192 height 34
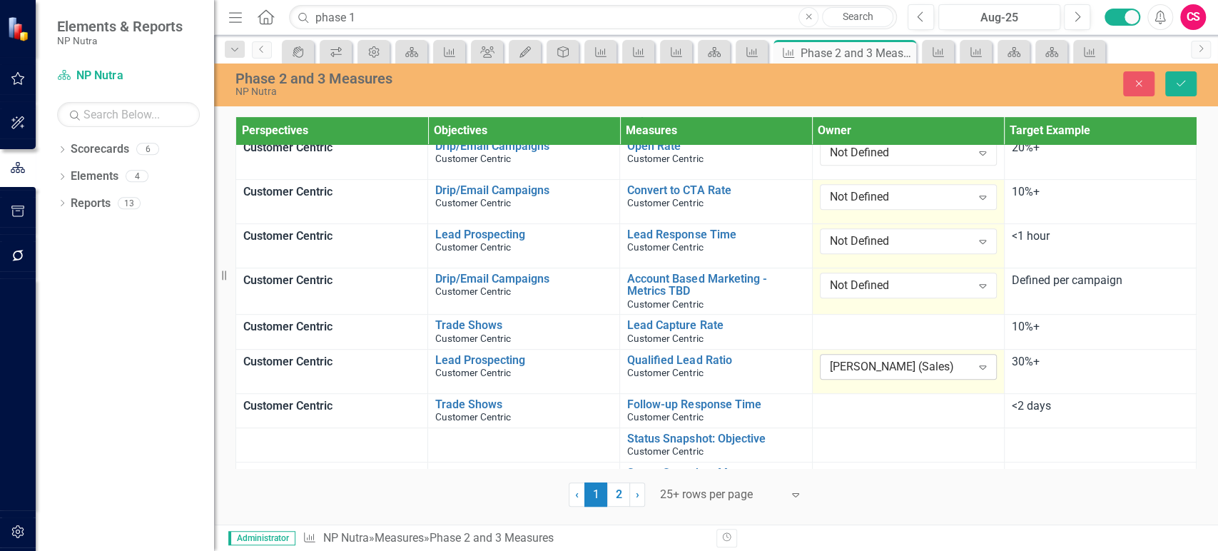
click at [928, 362] on div "[PERSON_NAME] (Sales)" at bounding box center [901, 366] width 142 height 16
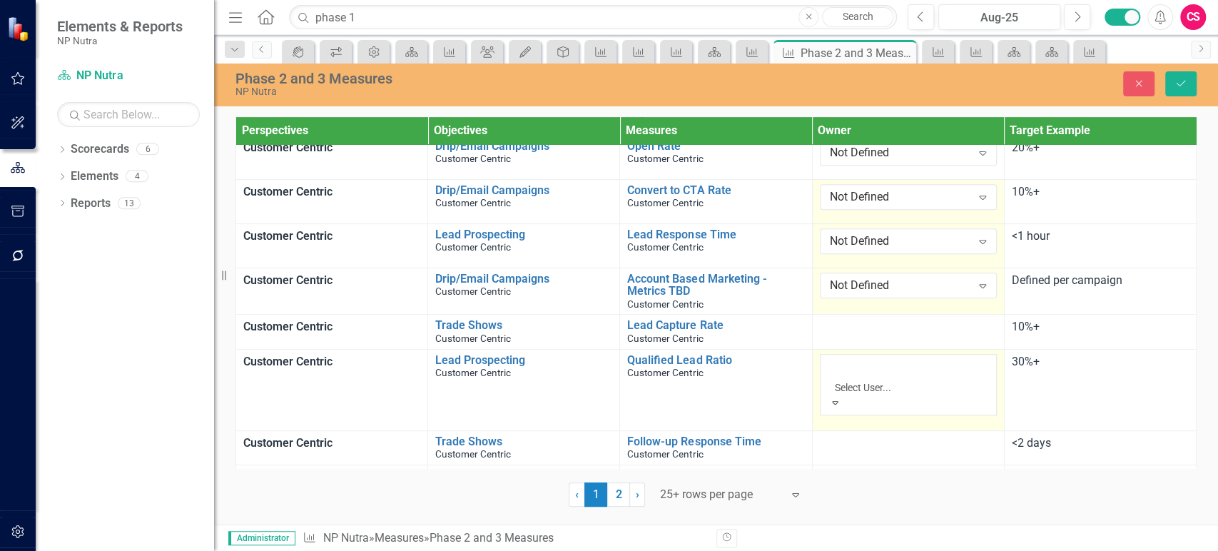
click at [960, 550] on div "Not Defined" at bounding box center [609, 559] width 1218 height 16
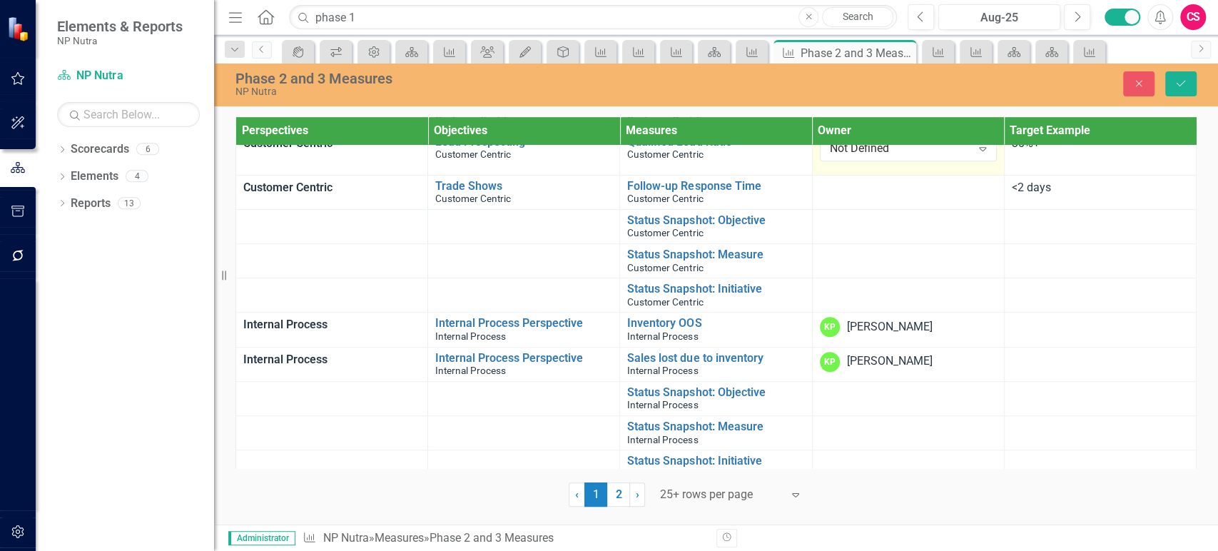
scroll to position [641, 0]
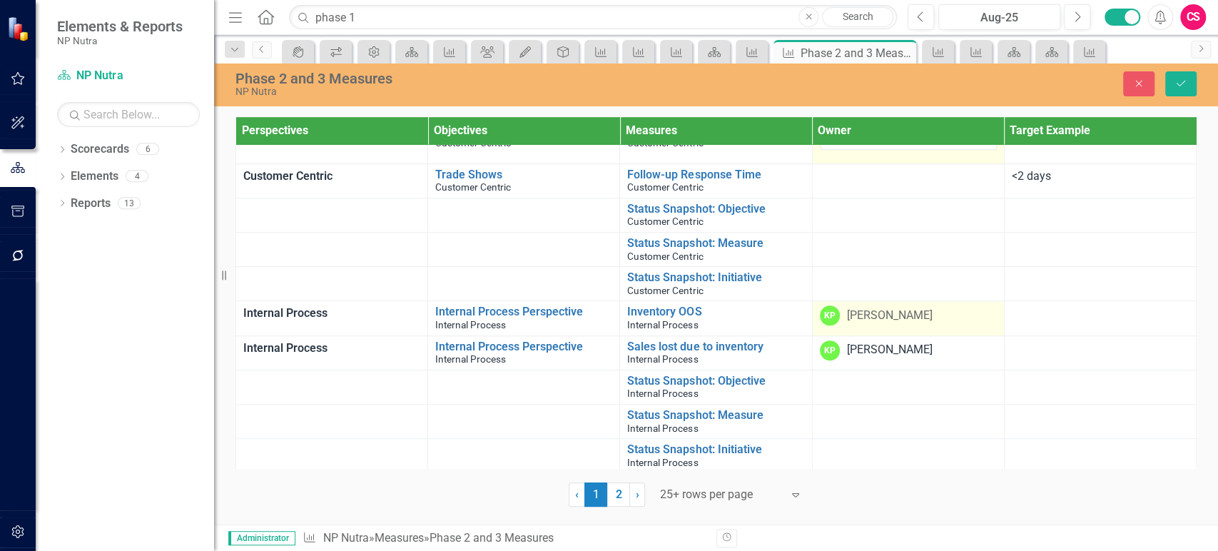
click at [930, 305] on div "KP Kalindi Perez" at bounding box center [908, 315] width 177 height 20
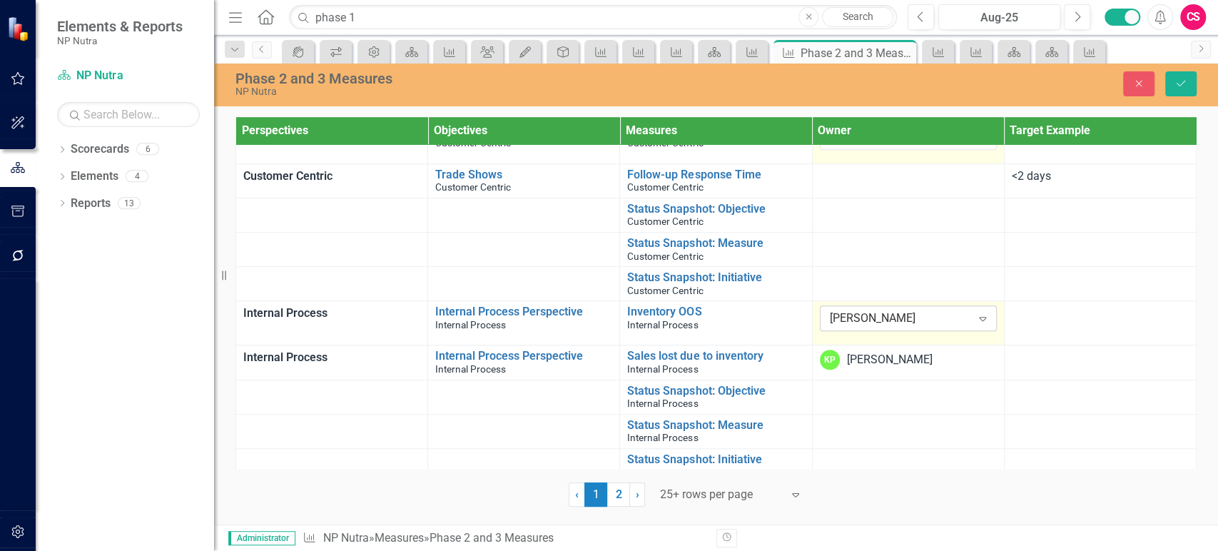
drag, startPoint x: 930, startPoint y: 294, endPoint x: 930, endPoint y: 302, distance: 7.8
click at [930, 310] on div "Kalindi Perez" at bounding box center [901, 318] width 142 height 16
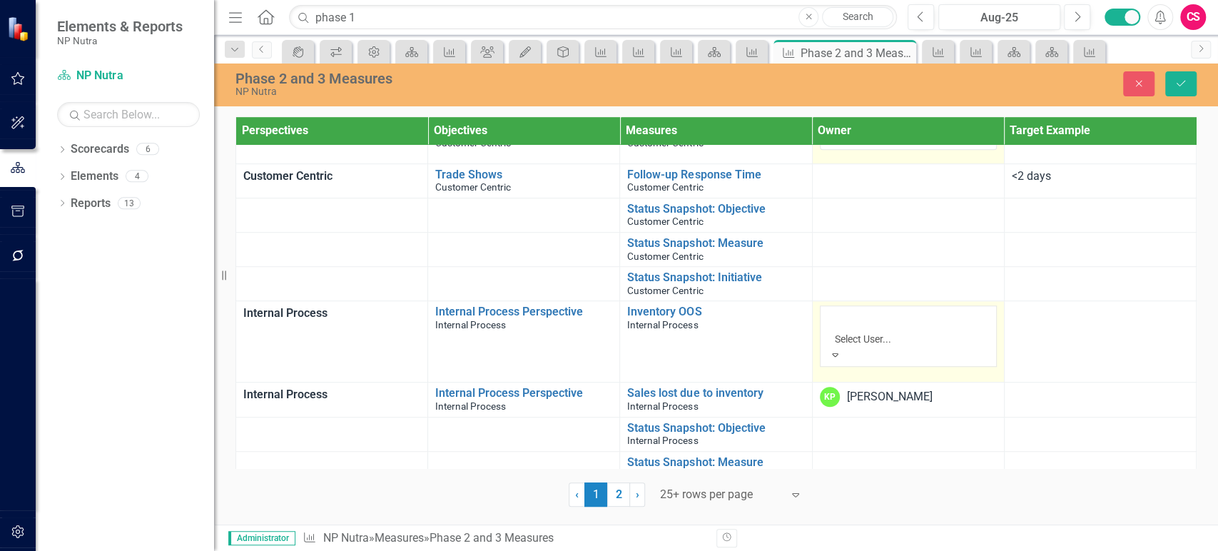
click at [926, 550] on div "Not Defined" at bounding box center [609, 559] width 1218 height 16
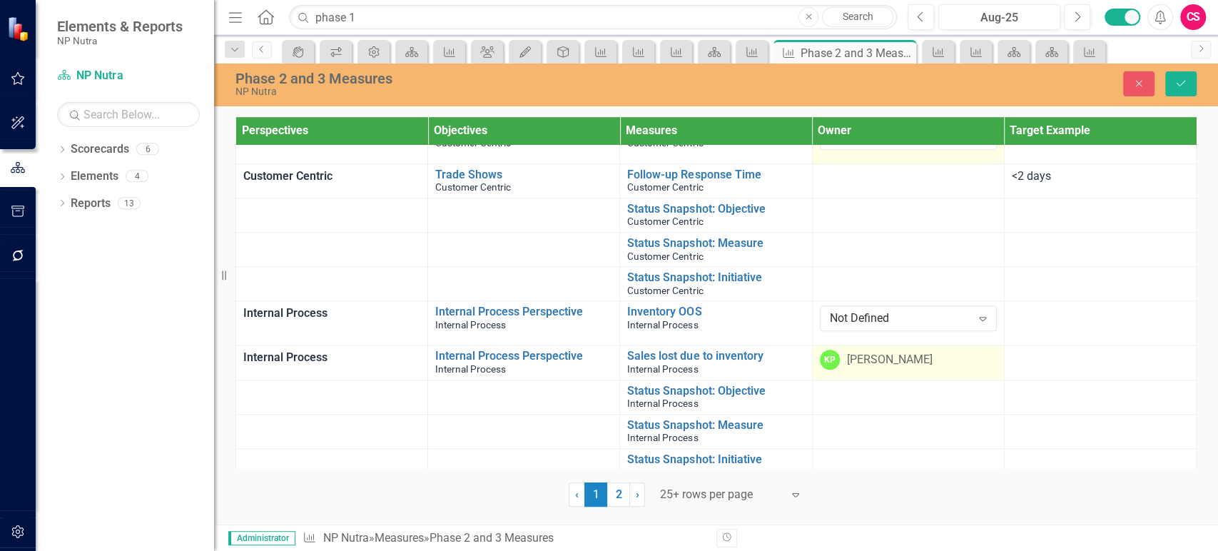
click at [920, 353] on div "Kalindi Perez" at bounding box center [890, 360] width 86 height 16
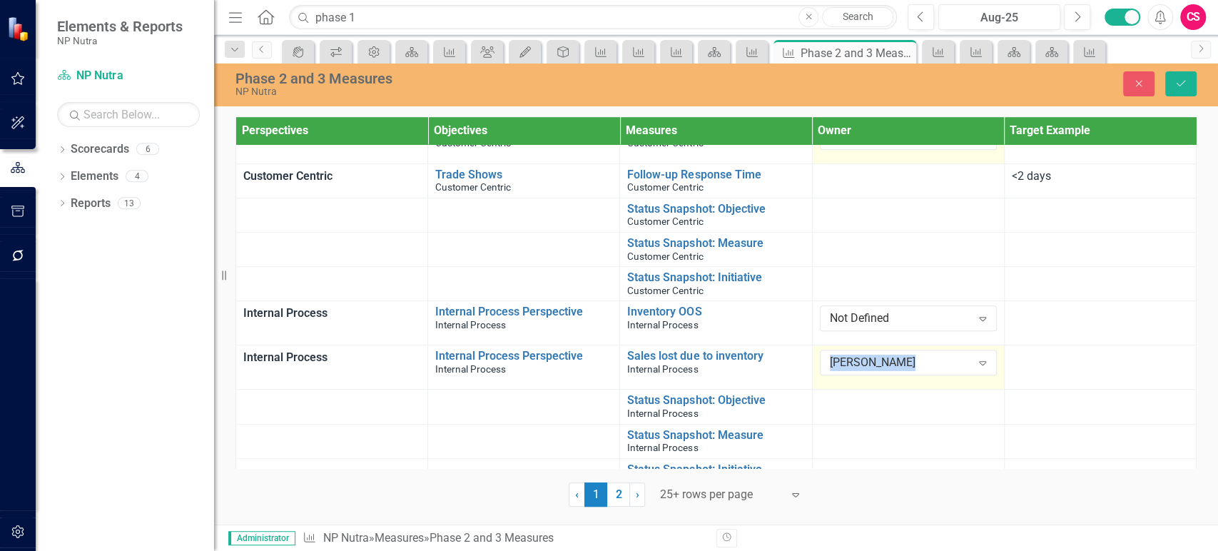
click at [920, 355] on div "Kalindi Perez" at bounding box center [901, 363] width 142 height 16
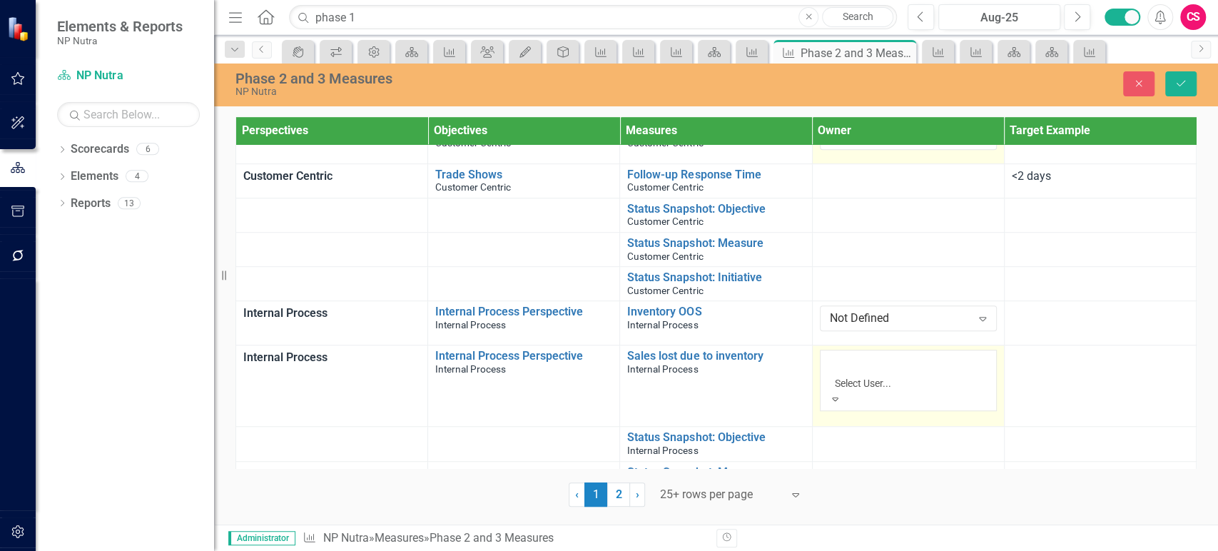
click at [945, 550] on div "Not Defined" at bounding box center [609, 559] width 1218 height 16
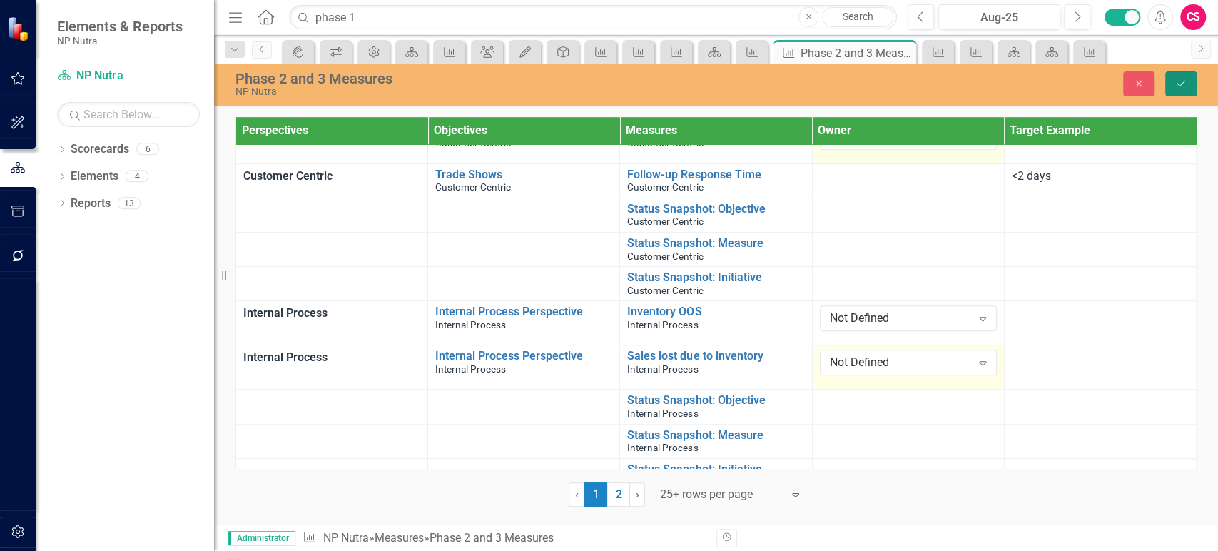
click at [1188, 83] on button "Save" at bounding box center [1180, 83] width 31 height 25
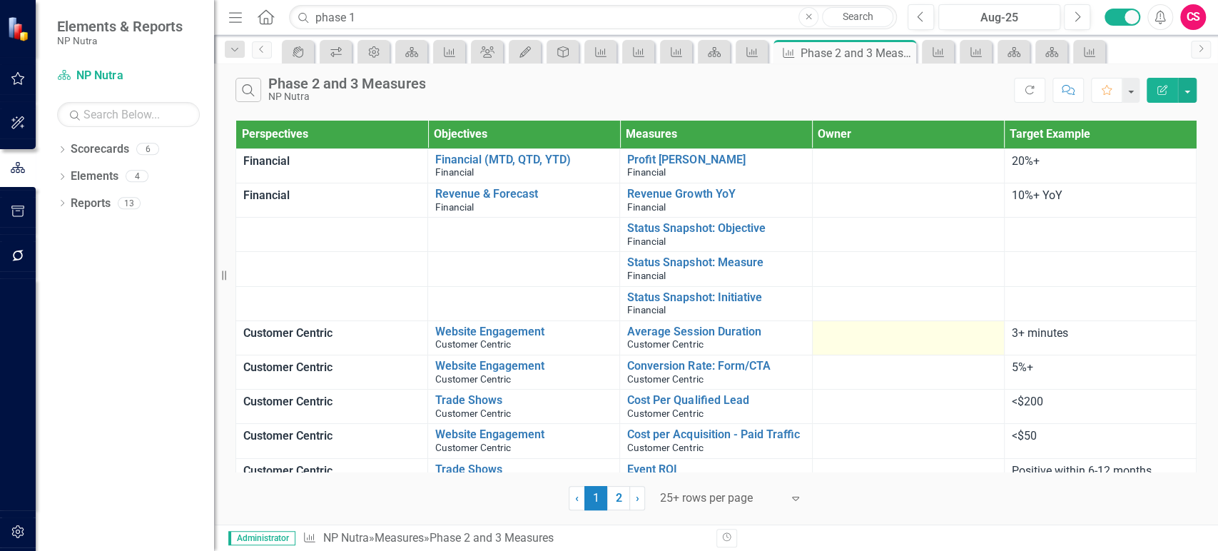
scroll to position [0, 0]
click at [619, 494] on link "2" at bounding box center [618, 498] width 23 height 24
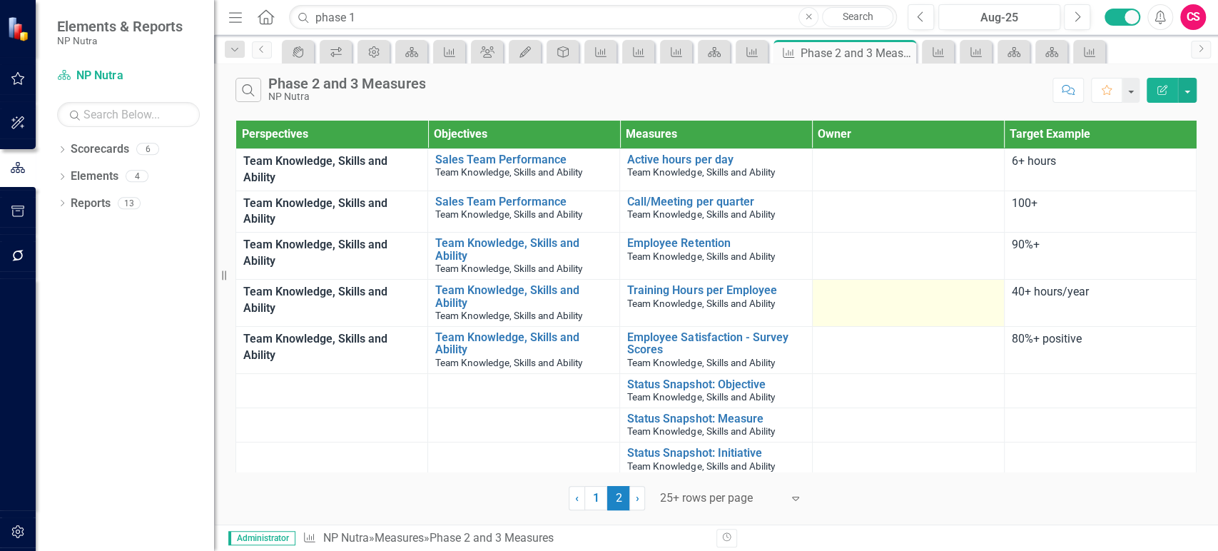
scroll to position [4, 0]
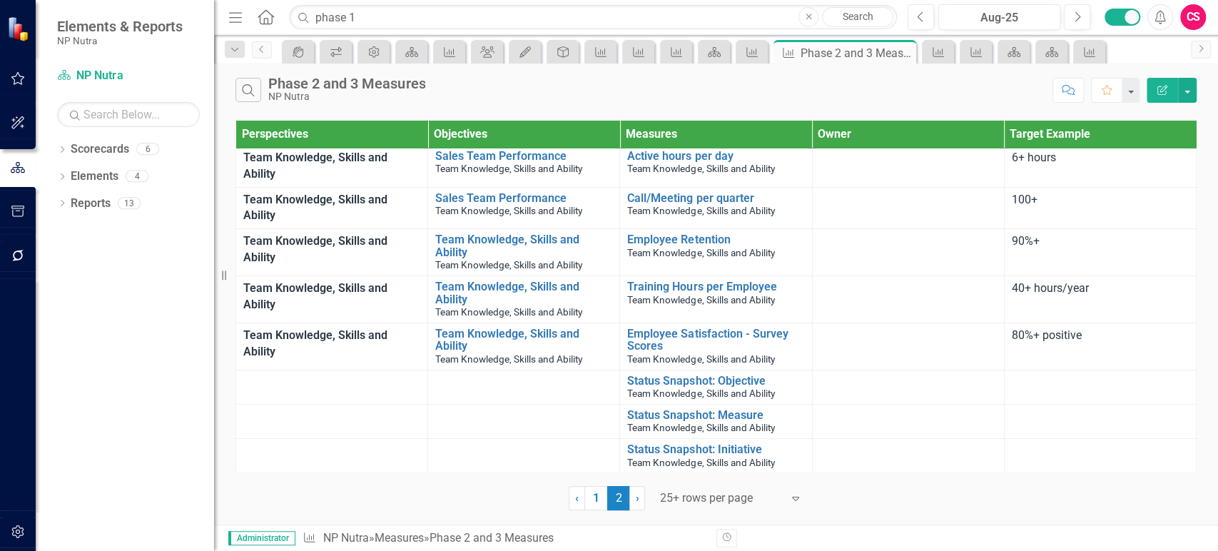
click at [1159, 91] on icon "Edit Report" at bounding box center [1162, 90] width 13 height 10
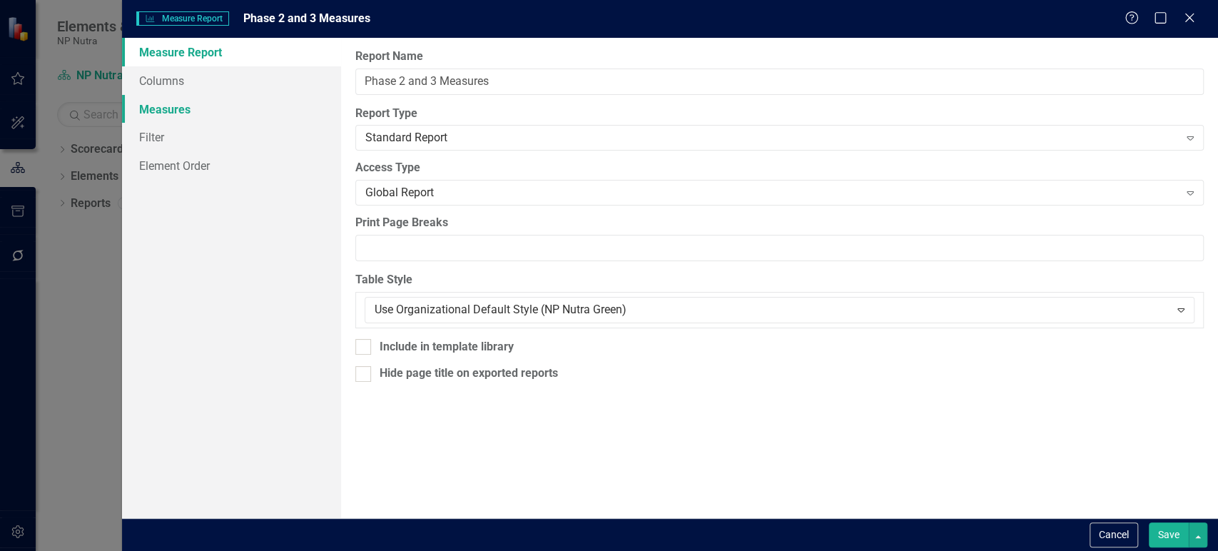
click at [220, 113] on link "Measures" at bounding box center [231, 109] width 219 height 29
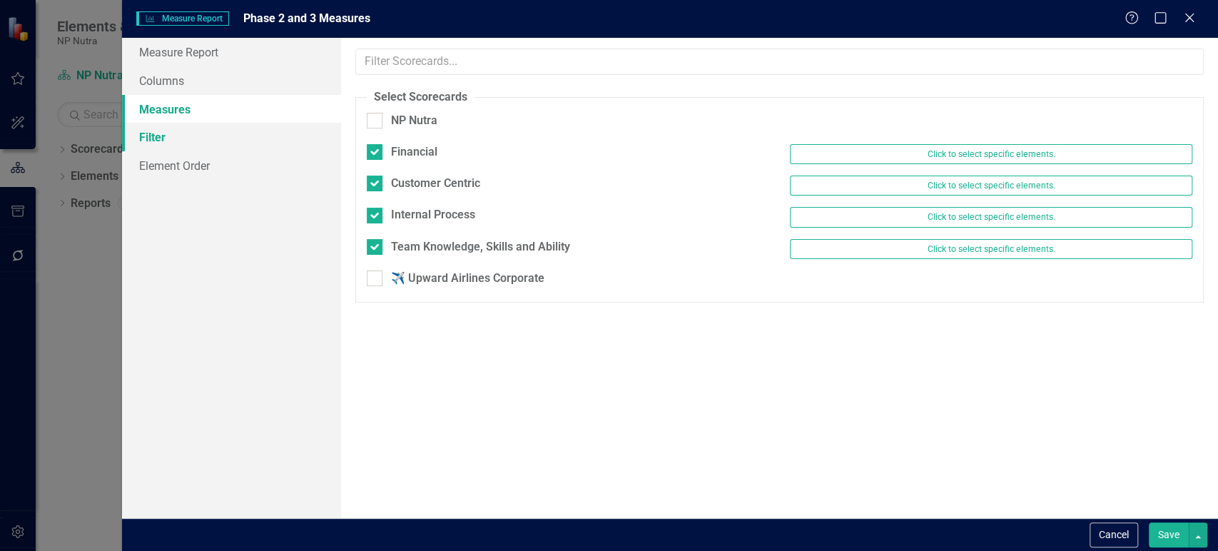
click at [208, 136] on link "Filter" at bounding box center [231, 137] width 219 height 29
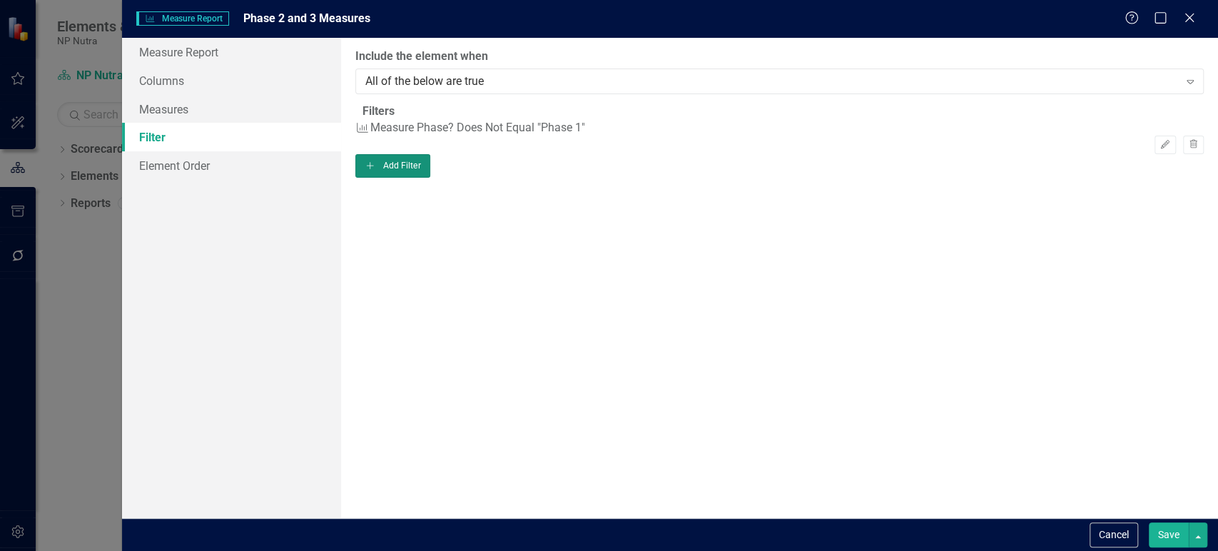
click at [430, 177] on button "Add Add Filter" at bounding box center [392, 165] width 75 height 23
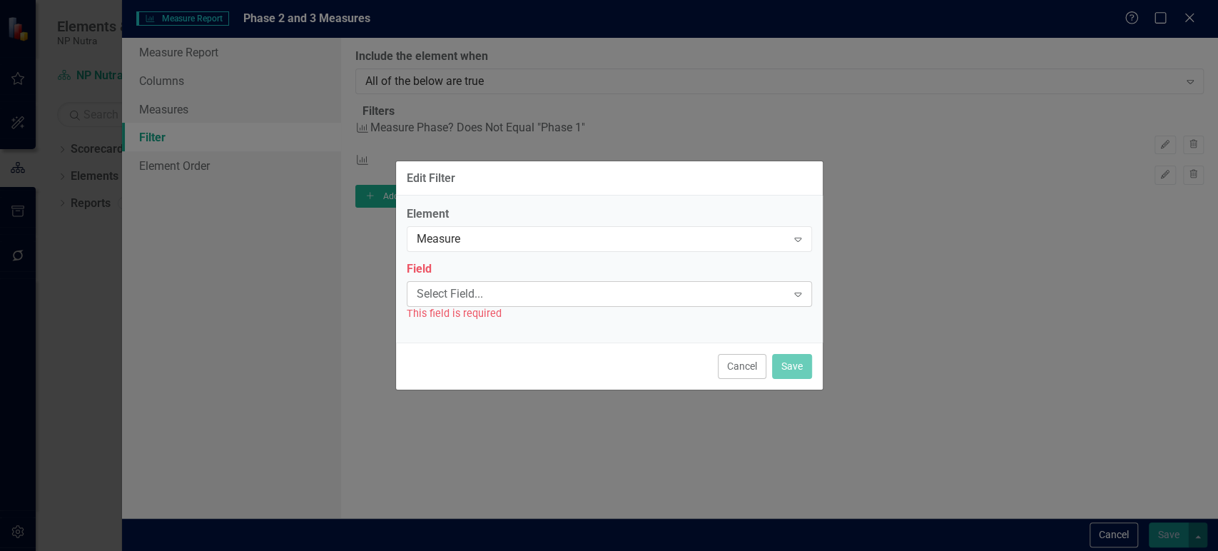
click at [550, 290] on div "Select Field..." at bounding box center [602, 293] width 370 height 16
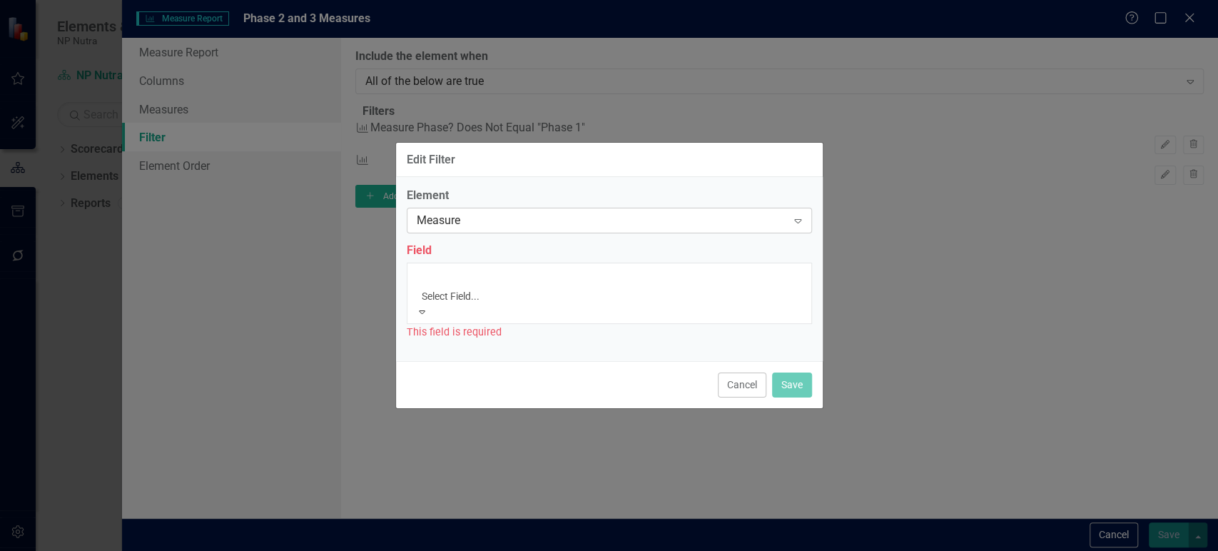
click at [507, 233] on div "Measure Expand" at bounding box center [609, 221] width 405 height 26
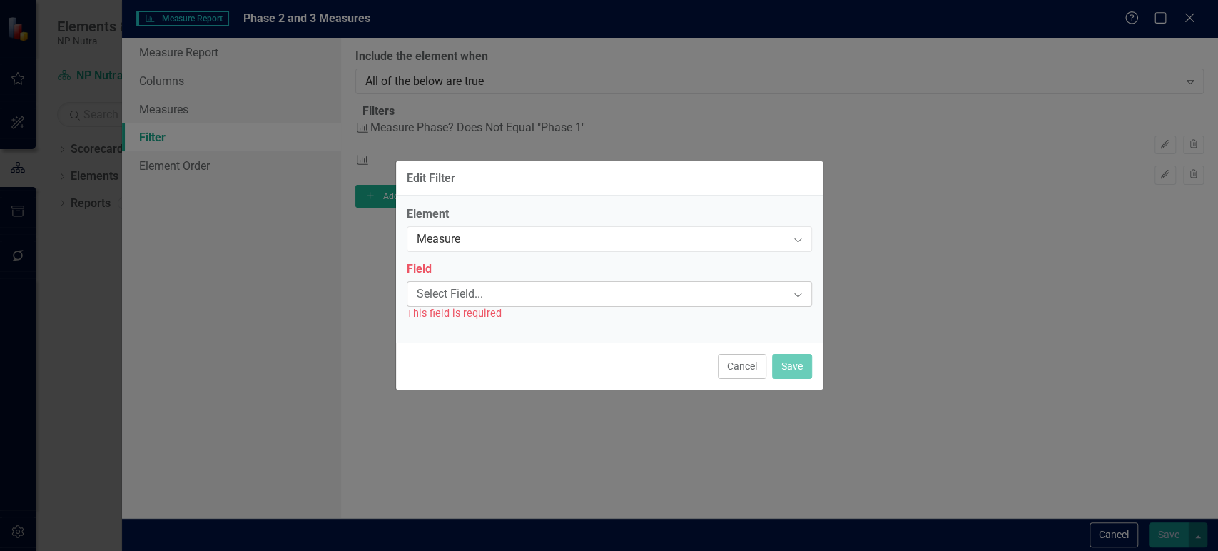
click at [494, 284] on div "Select Field... Expand" at bounding box center [609, 294] width 405 height 26
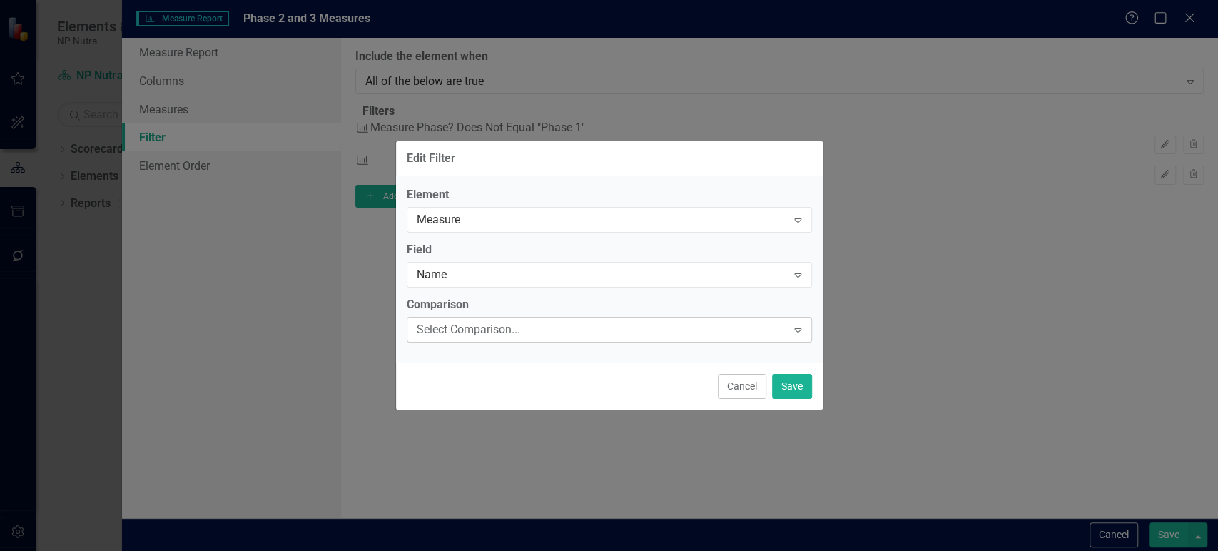
click at [469, 334] on div "Comparison Select Comparison... Expand" at bounding box center [609, 319] width 405 height 44
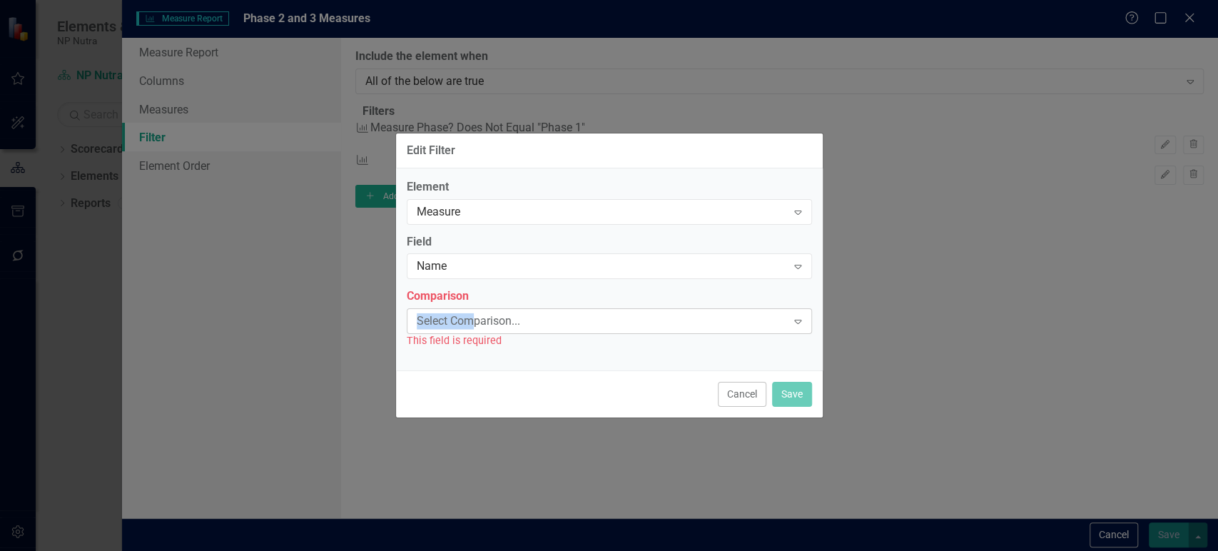
click at [478, 328] on div "Select Comparison..." at bounding box center [602, 321] width 370 height 16
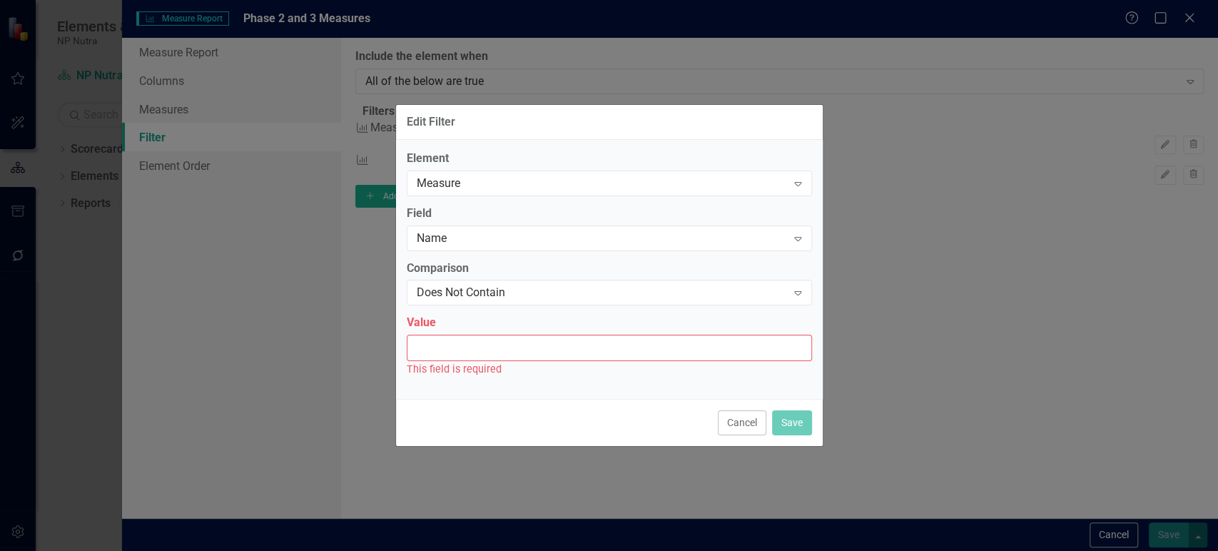
click at [469, 335] on input "Value" at bounding box center [609, 348] width 405 height 26
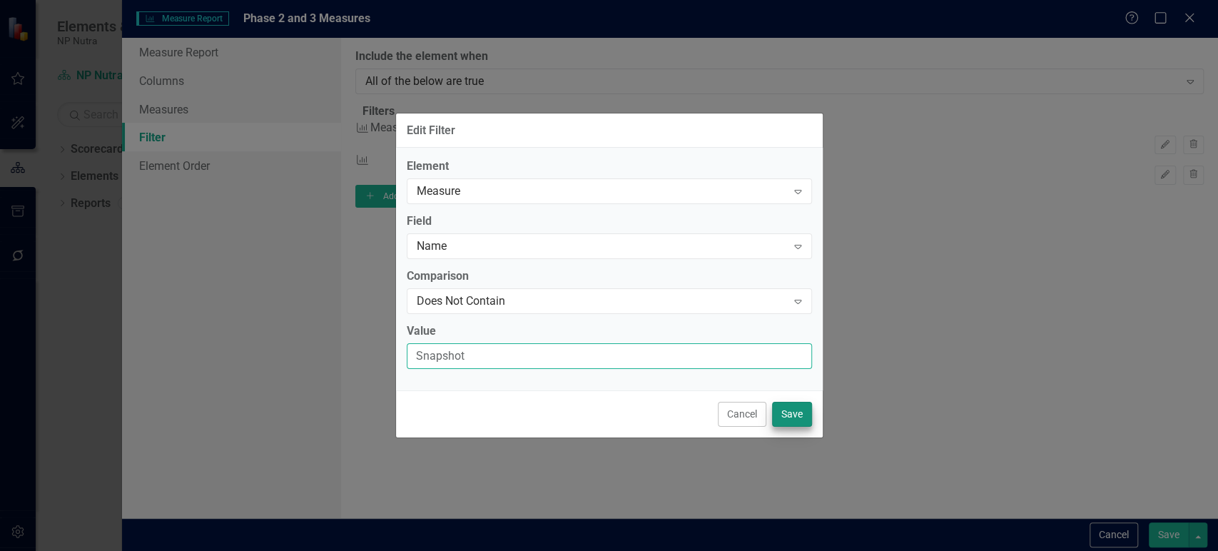
type input "Snapshot"
click at [784, 411] on button "Save" at bounding box center [792, 414] width 40 height 25
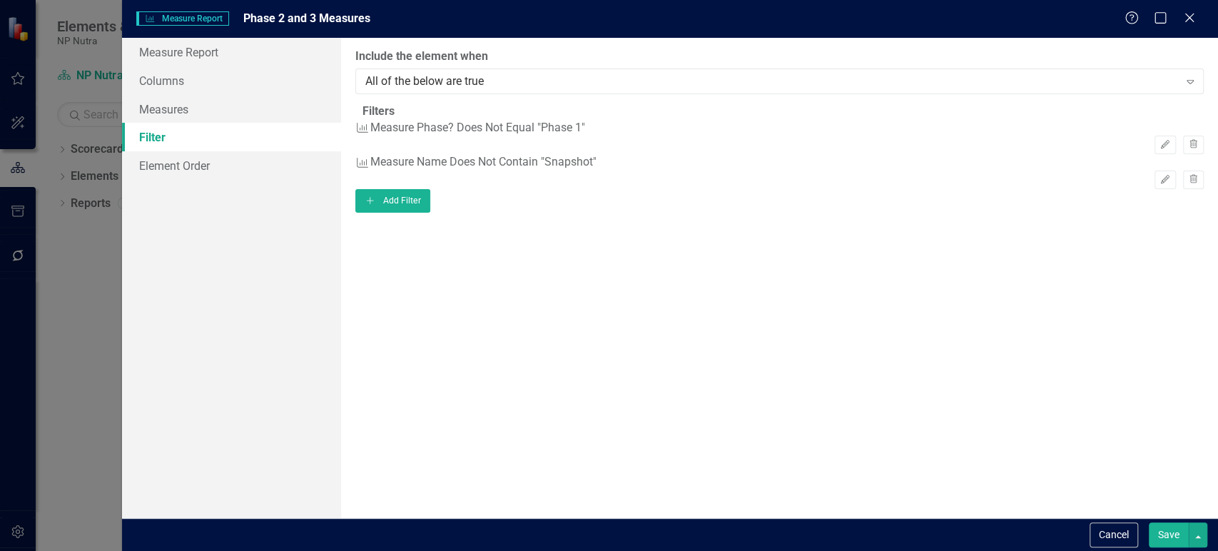
drag, startPoint x: 1172, startPoint y: 532, endPoint x: 1150, endPoint y: 524, distance: 23.1
click at [1171, 532] on button "Save" at bounding box center [1169, 534] width 40 height 25
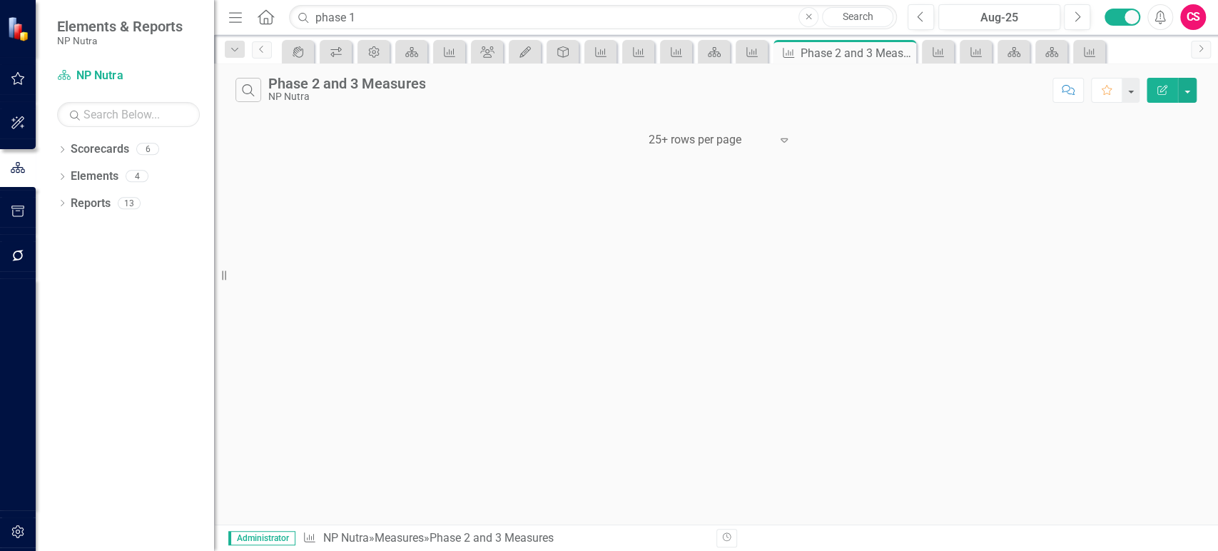
click at [1167, 95] on button "Edit Report" at bounding box center [1162, 90] width 31 height 25
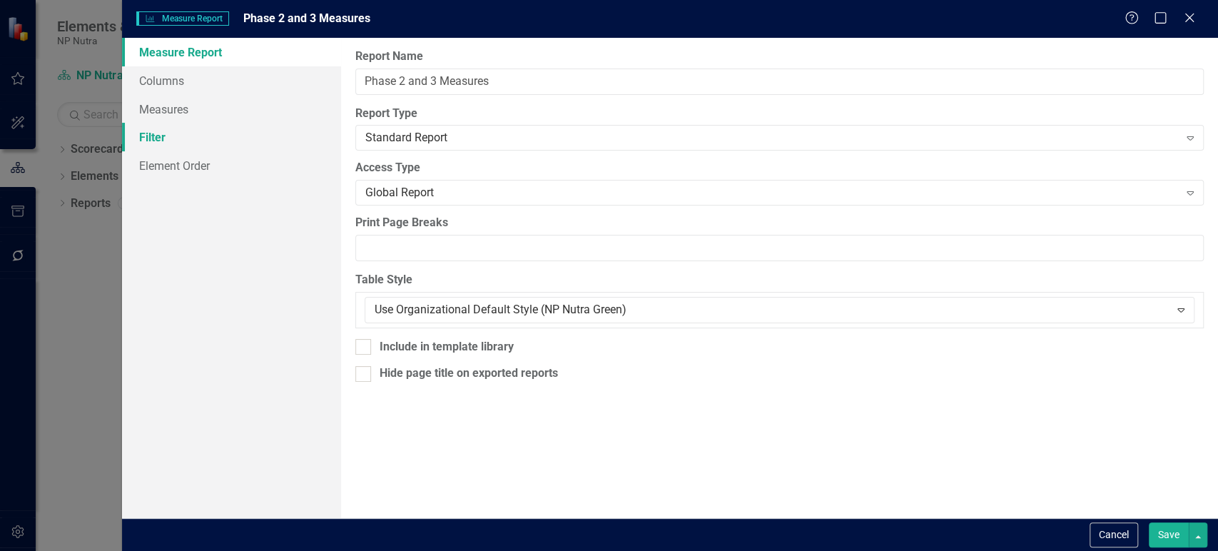
click at [204, 138] on link "Filter" at bounding box center [231, 137] width 219 height 29
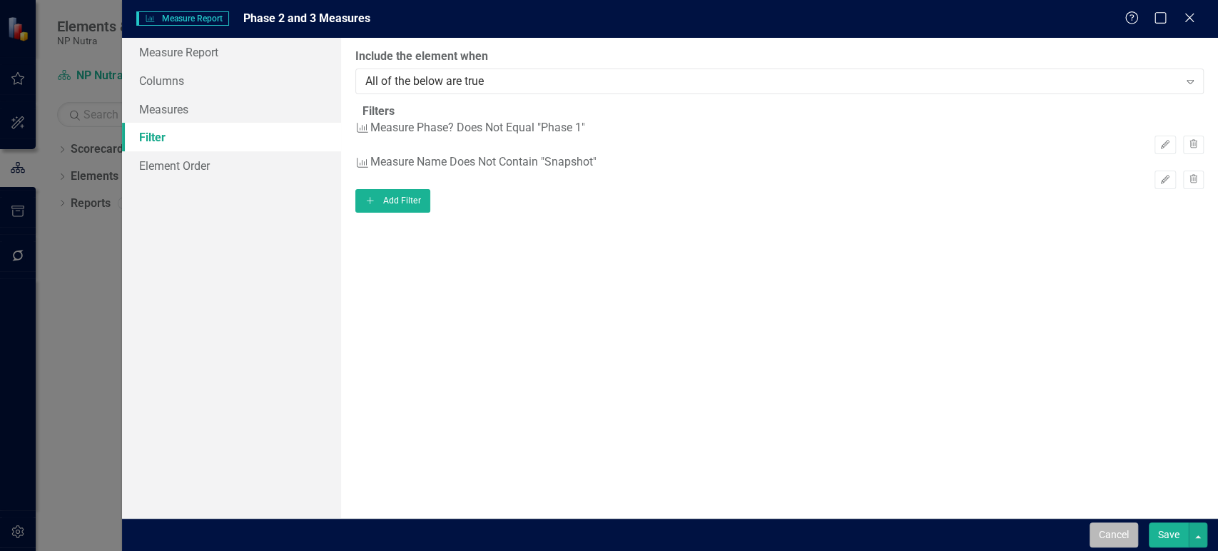
click at [1107, 529] on button "Cancel" at bounding box center [1114, 534] width 49 height 25
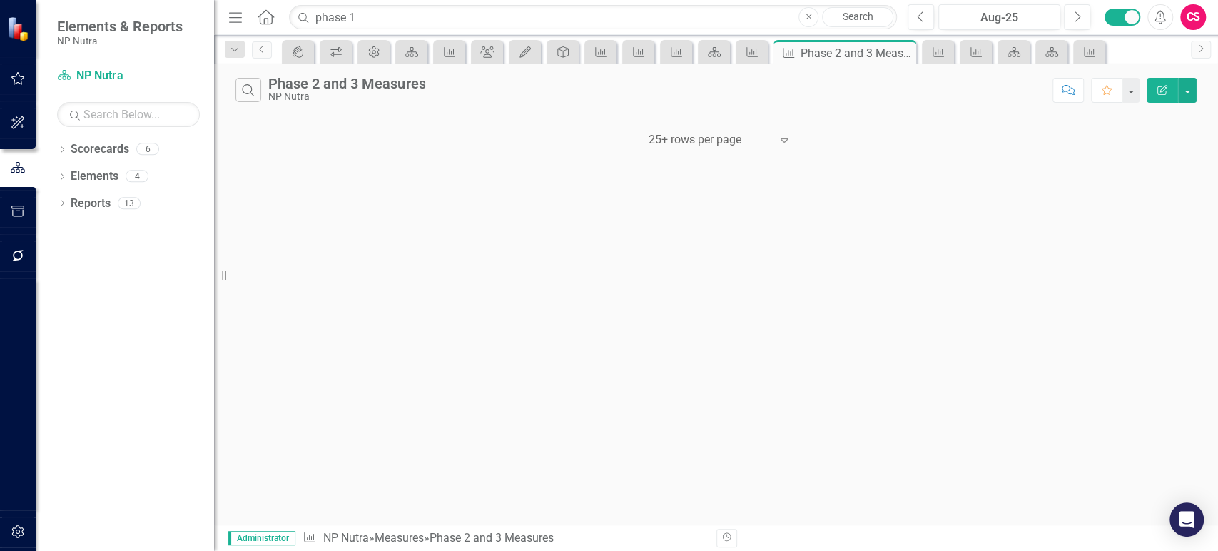
click at [1169, 92] on button "Edit Report" at bounding box center [1162, 90] width 31 height 25
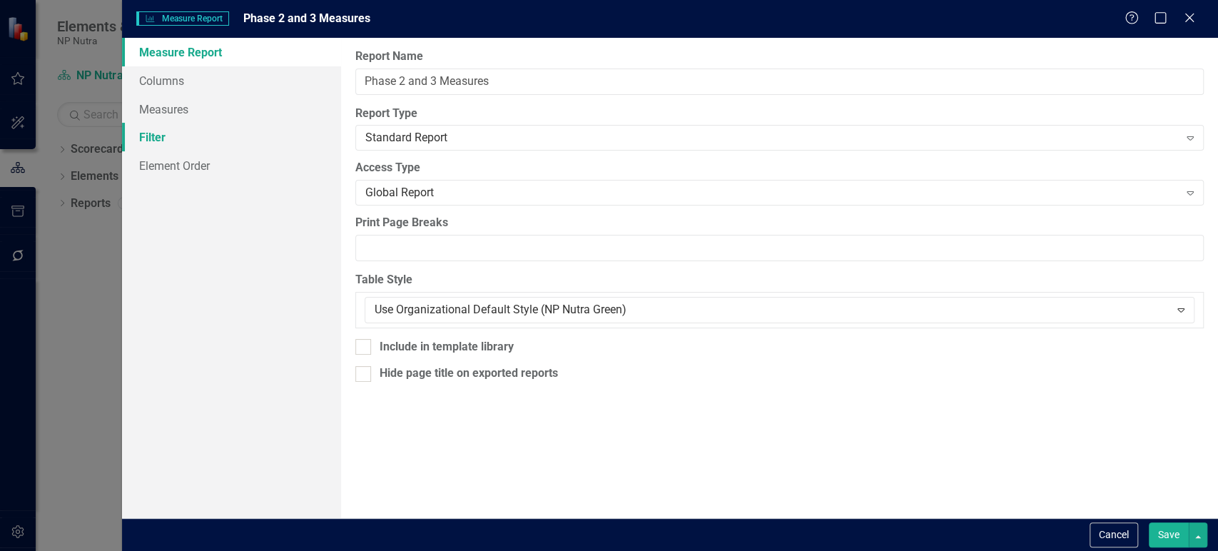
click at [193, 137] on link "Filter" at bounding box center [231, 137] width 219 height 29
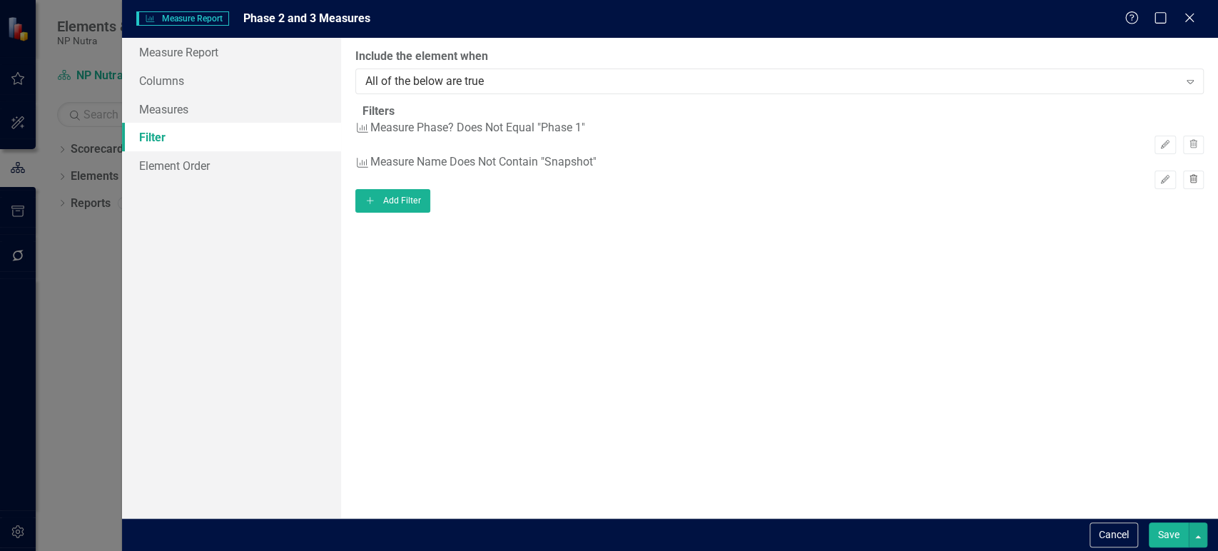
click at [1183, 189] on button "Trash" at bounding box center [1193, 180] width 21 height 19
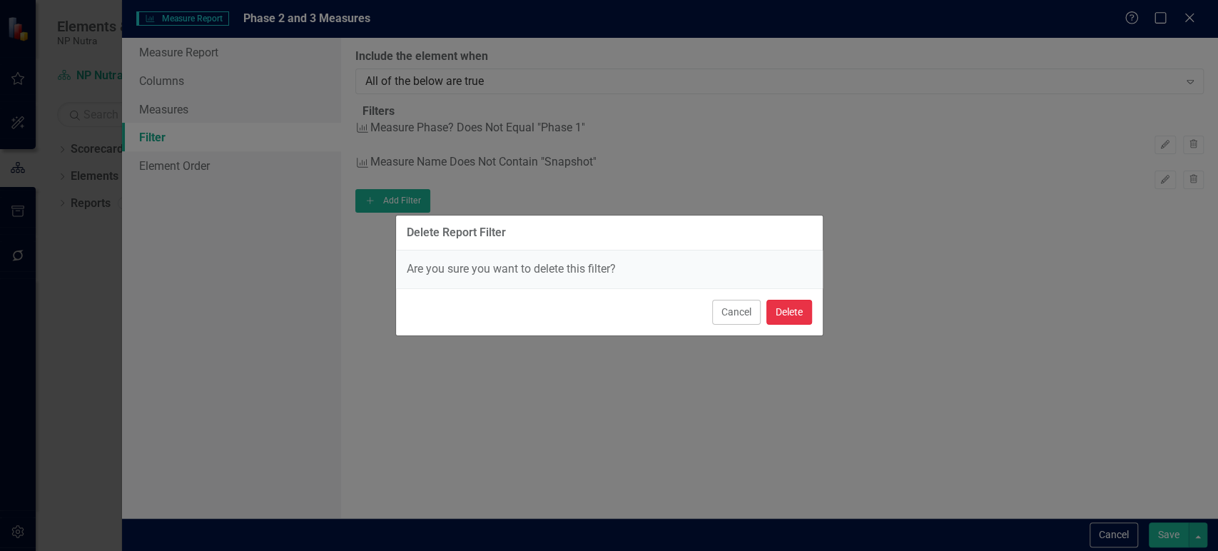
click at [803, 309] on button "Delete" at bounding box center [789, 312] width 46 height 25
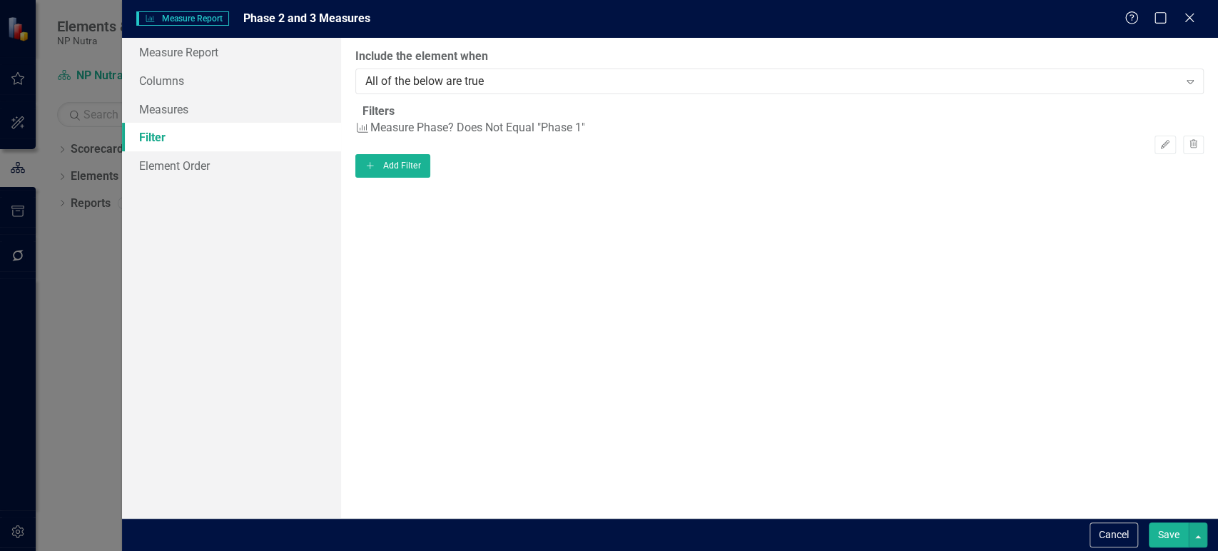
click at [1155, 532] on button "Save" at bounding box center [1169, 534] width 40 height 25
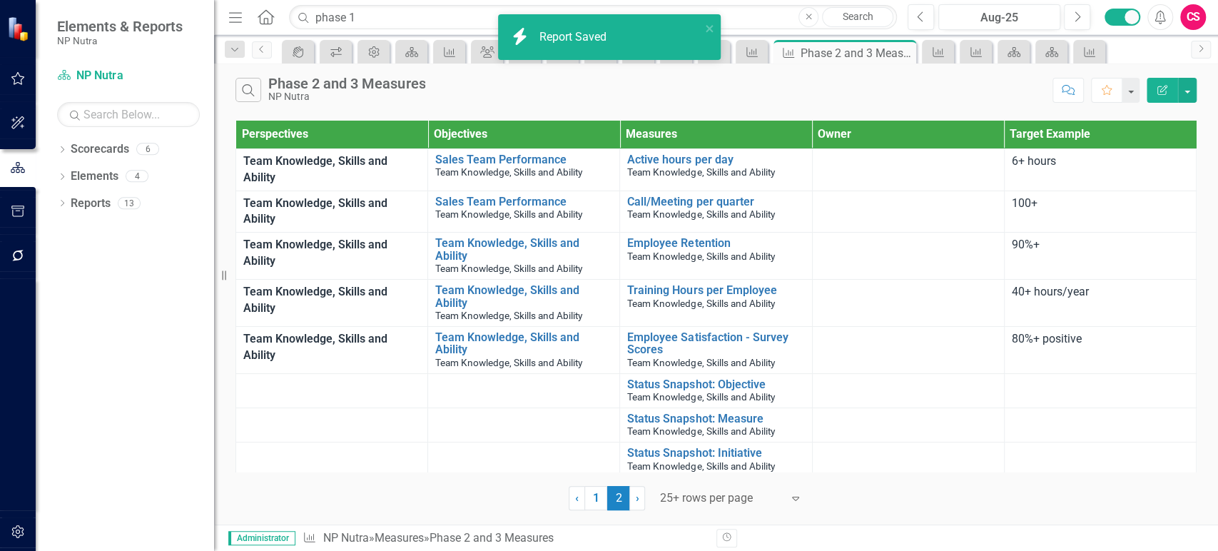
click at [1162, 91] on icon "Edit Report" at bounding box center [1162, 90] width 13 height 10
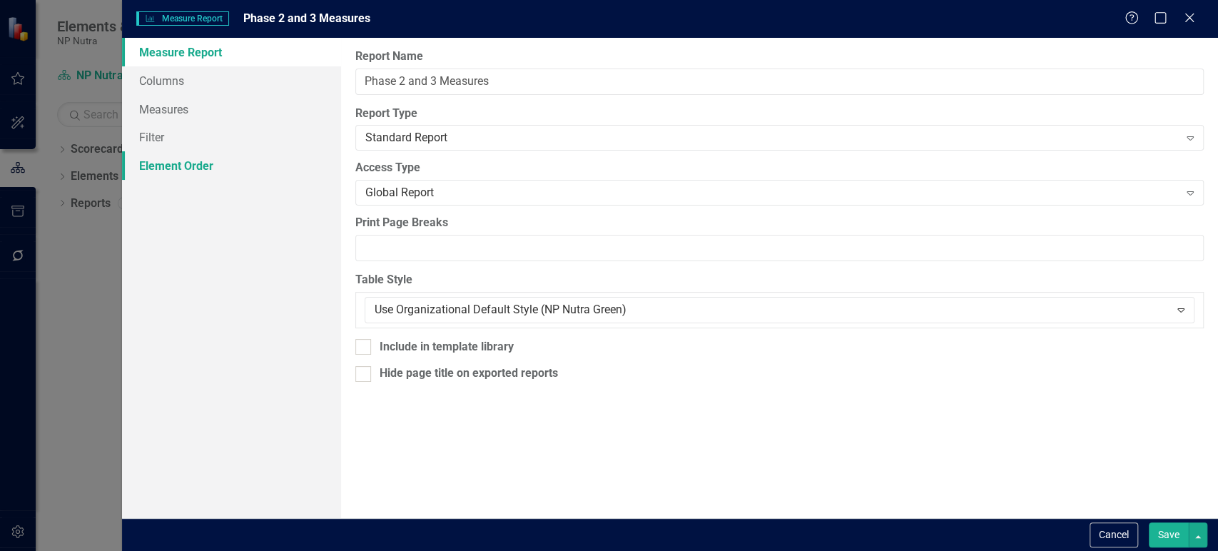
click at [227, 153] on link "Element Order" at bounding box center [231, 165] width 219 height 29
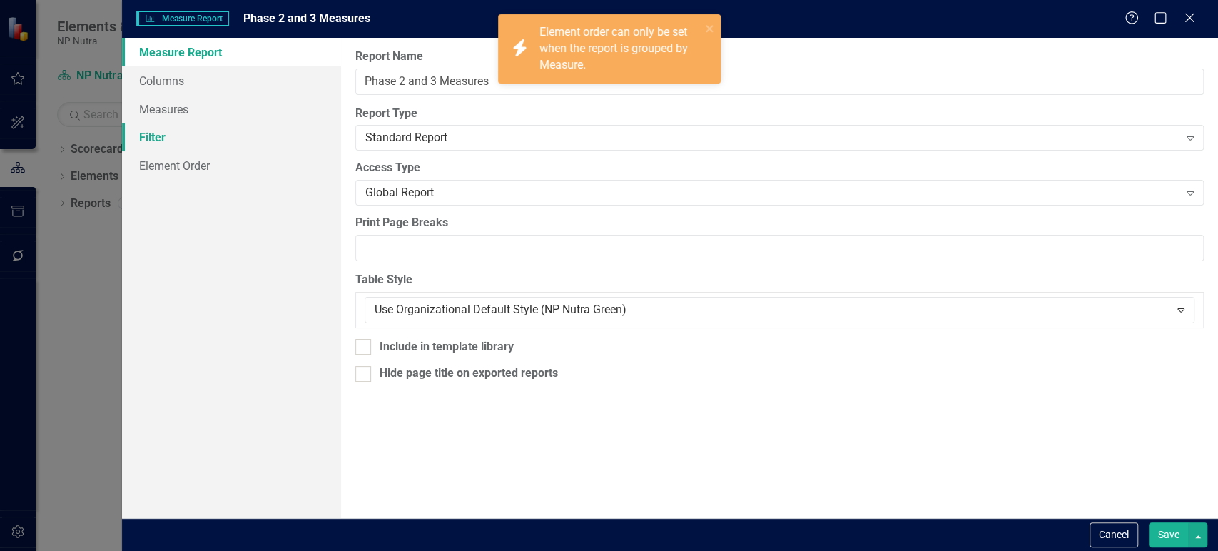
click at [219, 146] on link "Filter" at bounding box center [231, 137] width 219 height 29
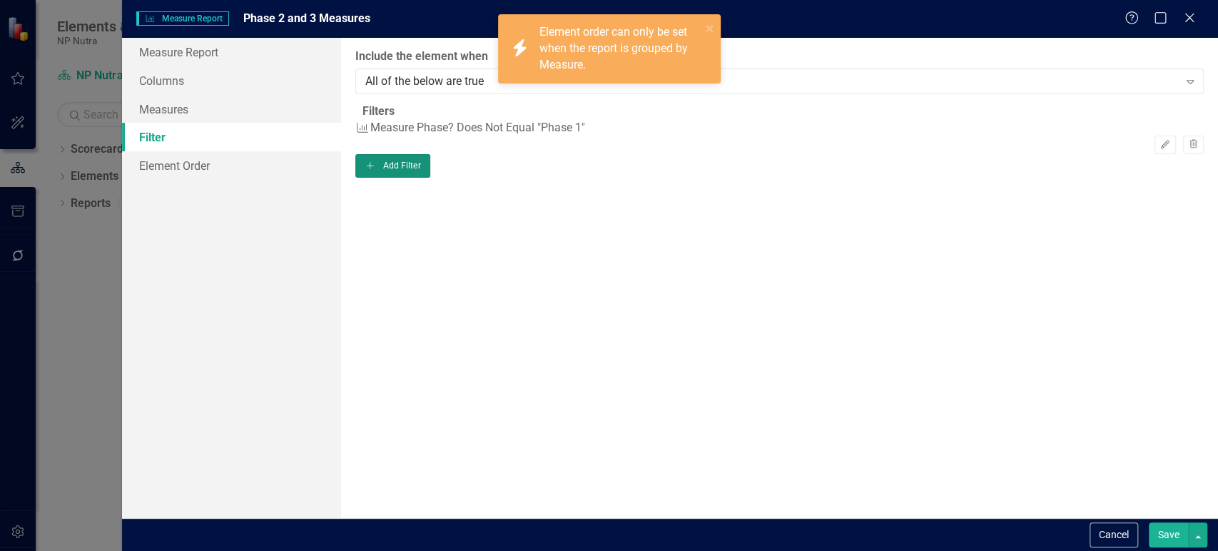
click at [430, 177] on button "Add Add Filter" at bounding box center [392, 165] width 75 height 23
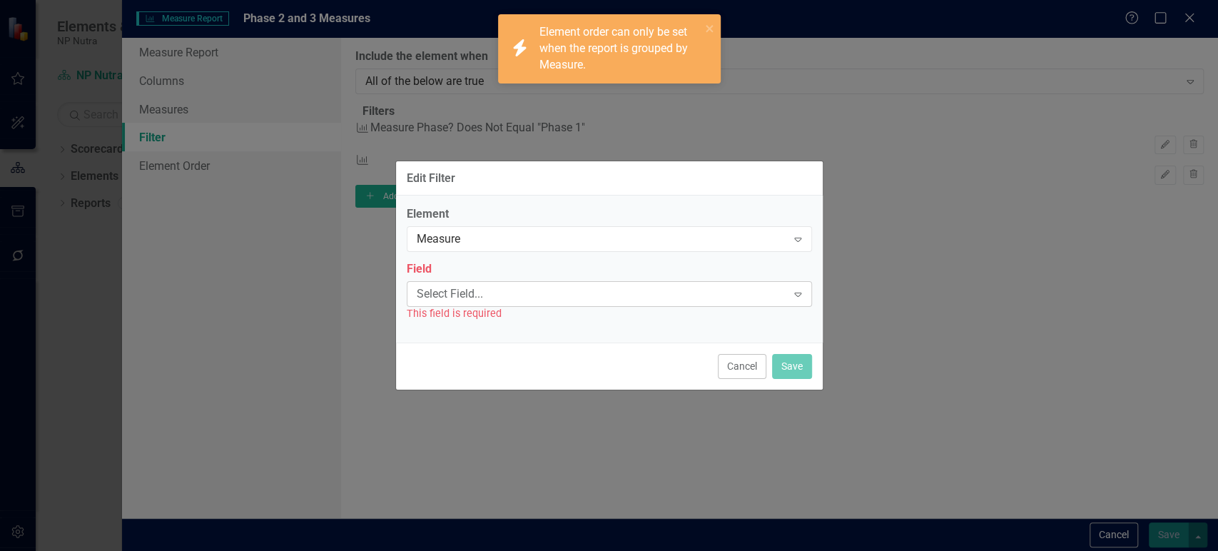
click at [503, 293] on div "Select Field..." at bounding box center [602, 293] width 370 height 16
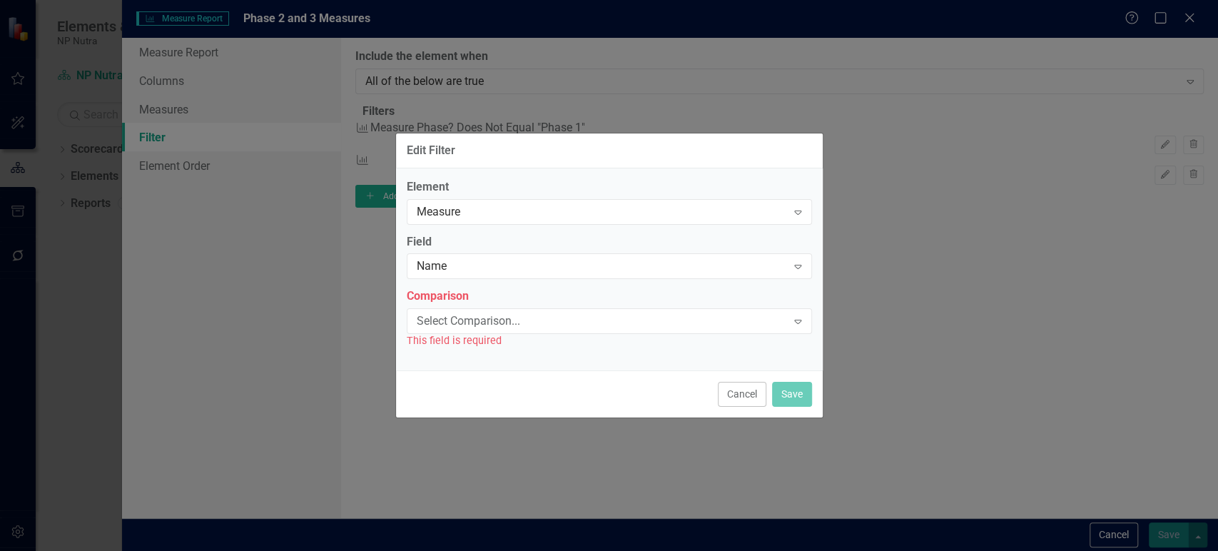
click at [478, 344] on div "This field is required" at bounding box center [609, 341] width 405 height 16
click at [489, 327] on div "Select Comparison..." at bounding box center [602, 321] width 370 height 16
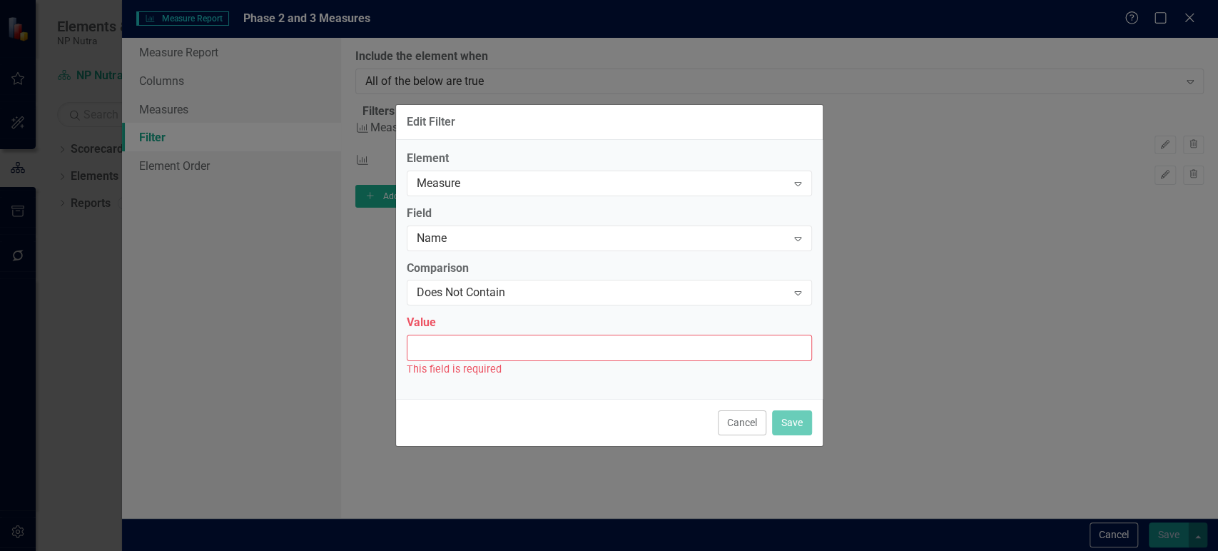
click at [460, 361] on div "This field is required" at bounding box center [609, 369] width 405 height 16
click at [460, 358] on input "Value" at bounding box center [609, 348] width 405 height 26
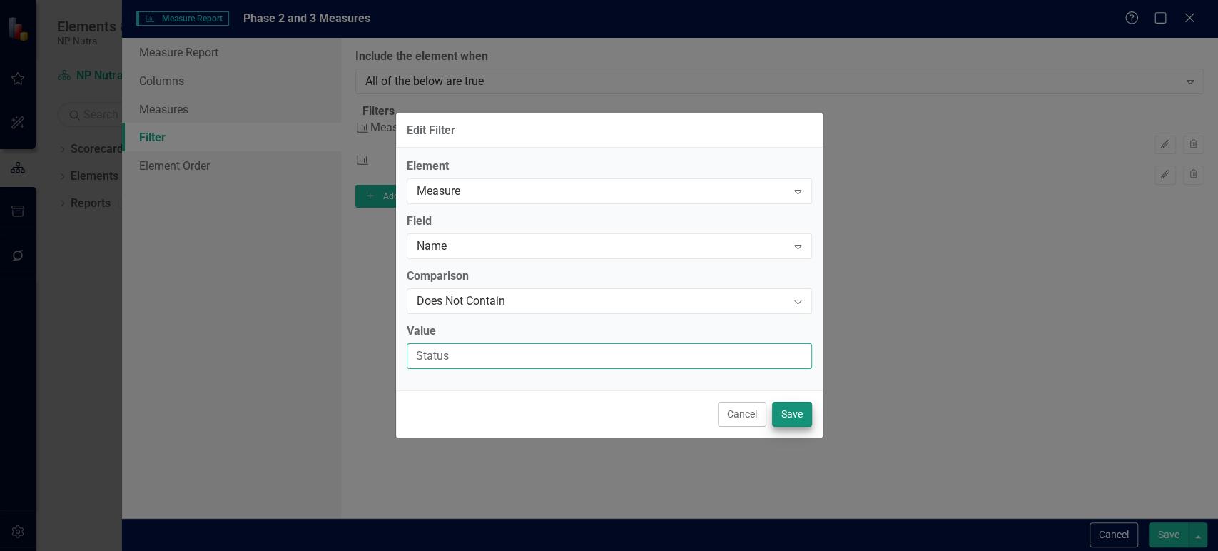
type input "Status"
click at [798, 410] on button "Save" at bounding box center [792, 414] width 40 height 25
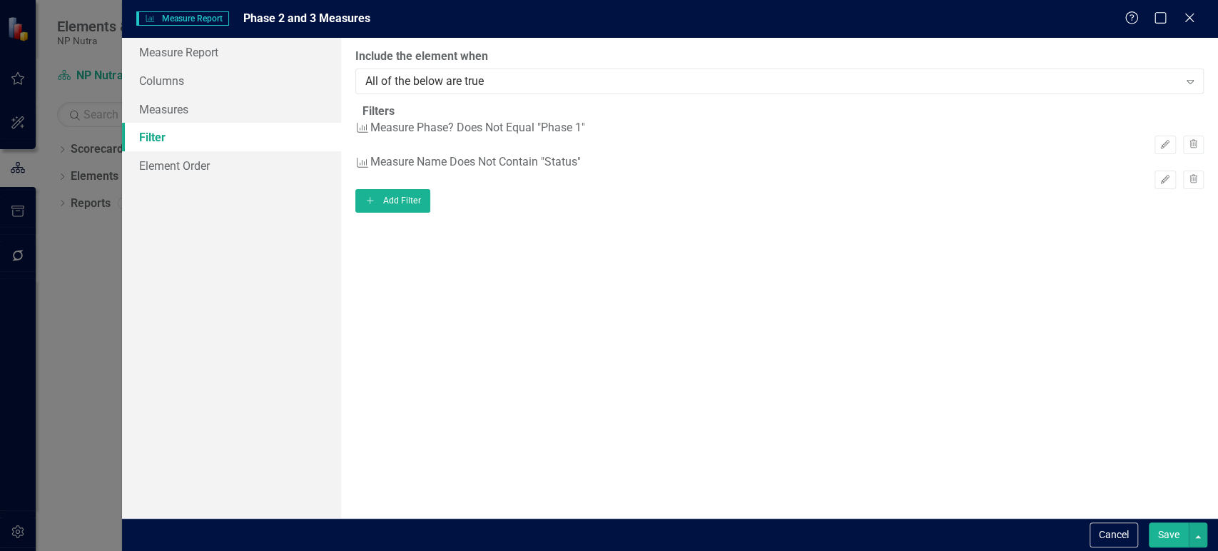
click at [1170, 529] on button "Save" at bounding box center [1169, 534] width 40 height 25
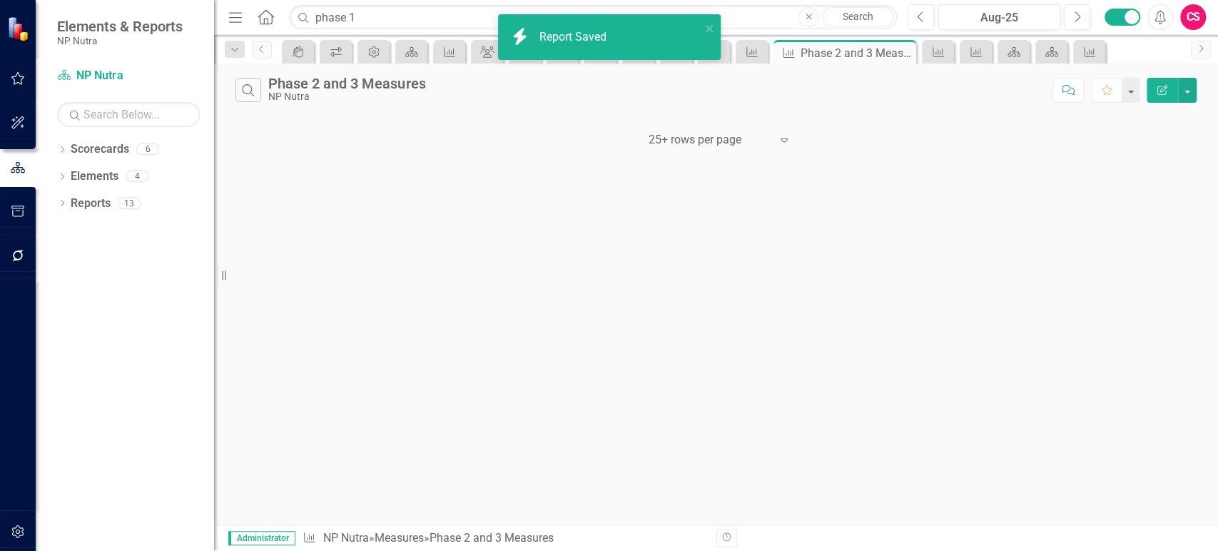
click at [1165, 83] on button "Edit Report" at bounding box center [1162, 90] width 31 height 25
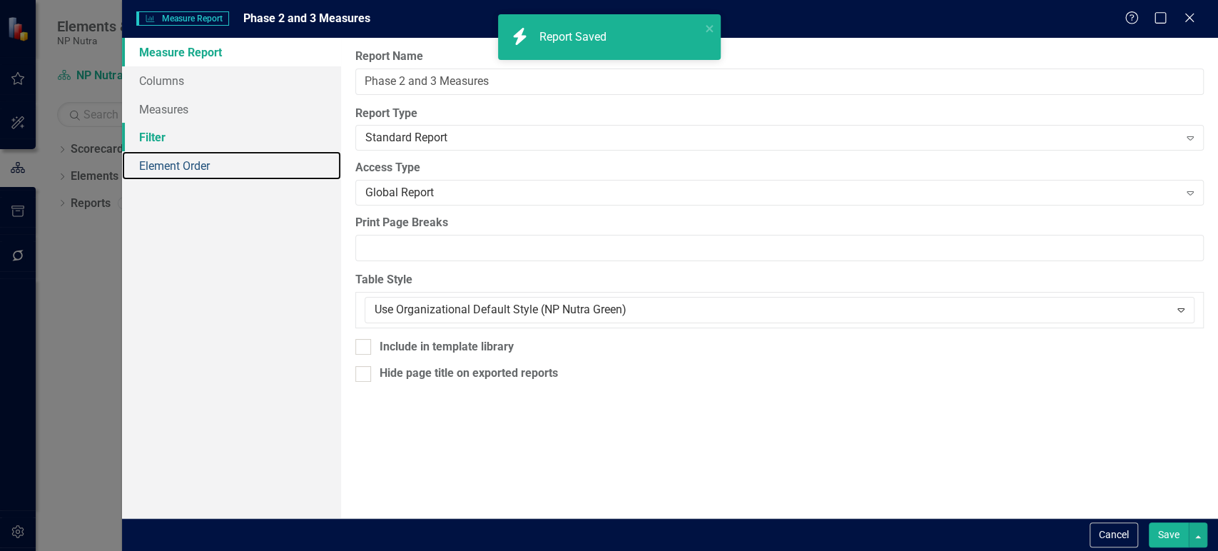
click at [242, 152] on link "Element Order" at bounding box center [231, 165] width 219 height 29
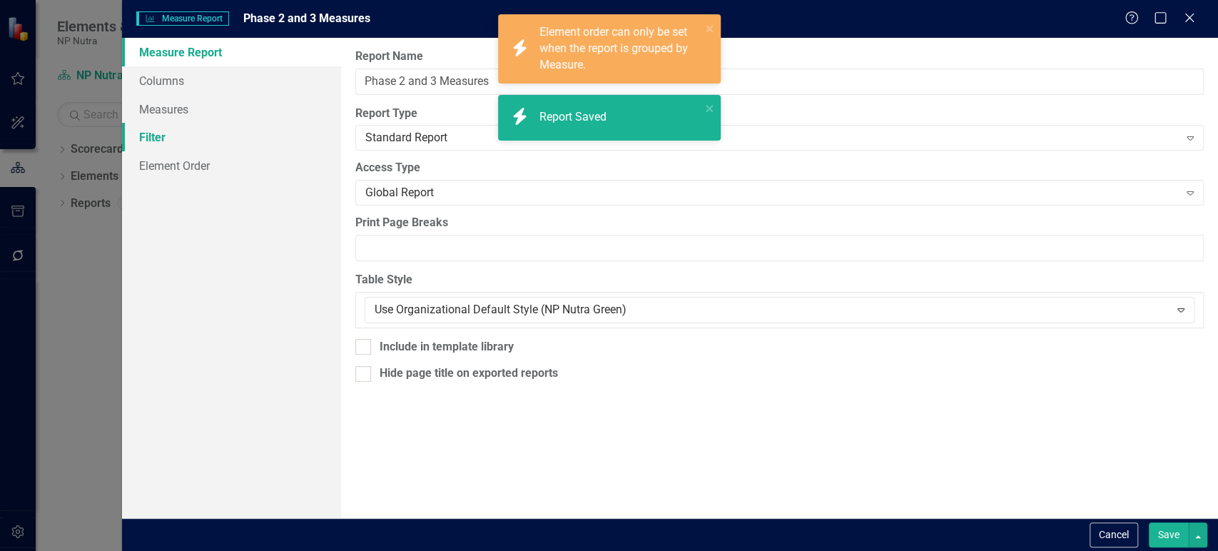
click at [232, 124] on link "Filter" at bounding box center [231, 137] width 219 height 29
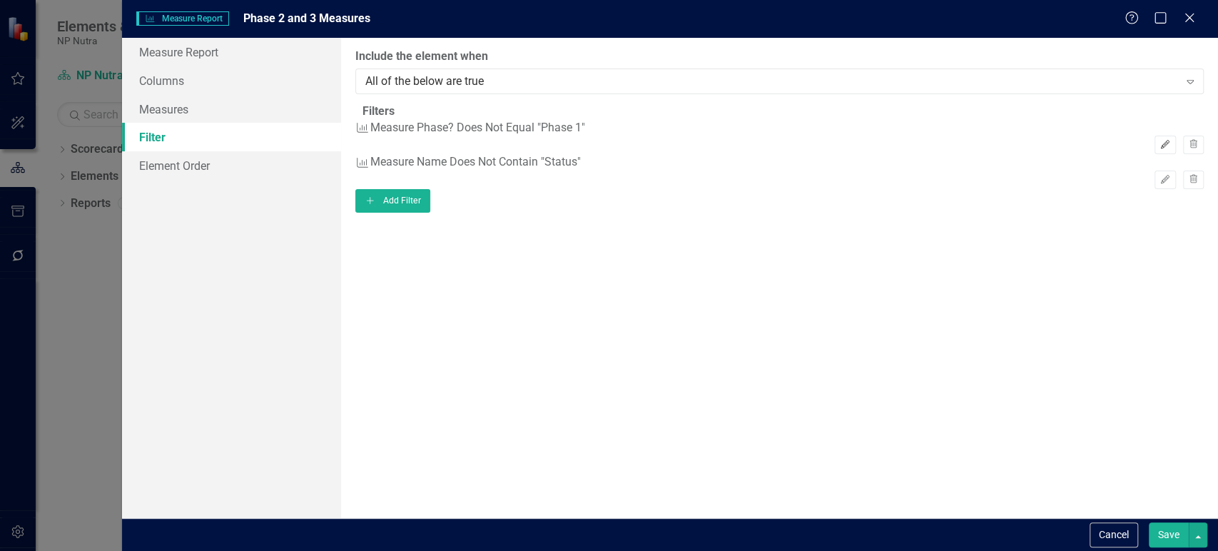
click at [1155, 143] on button "Edit" at bounding box center [1165, 145] width 21 height 19
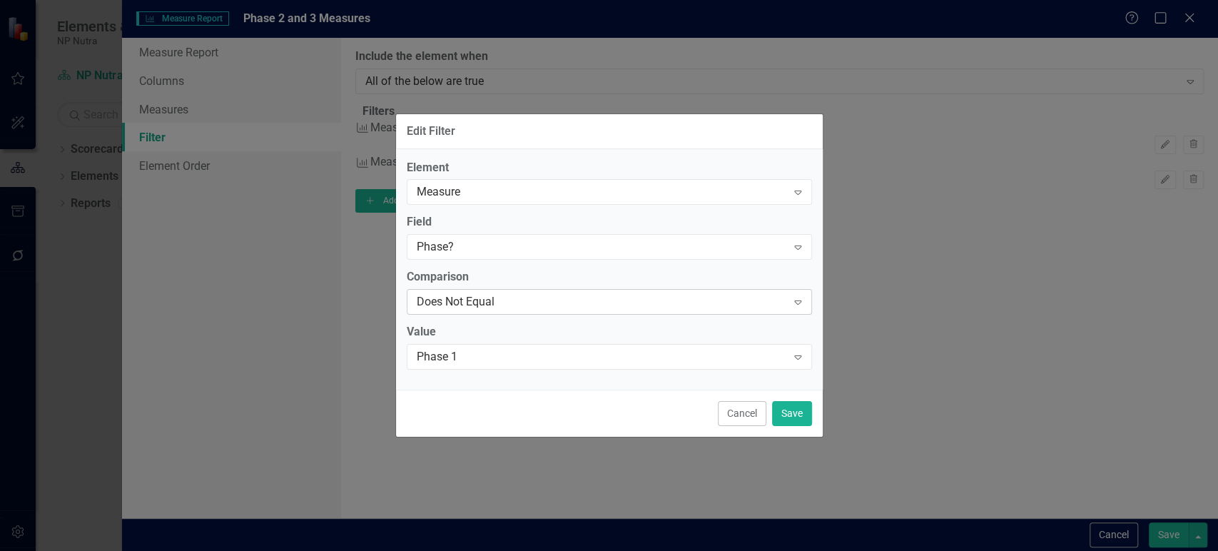
click at [484, 305] on div "Does Not Equal" at bounding box center [602, 302] width 370 height 16
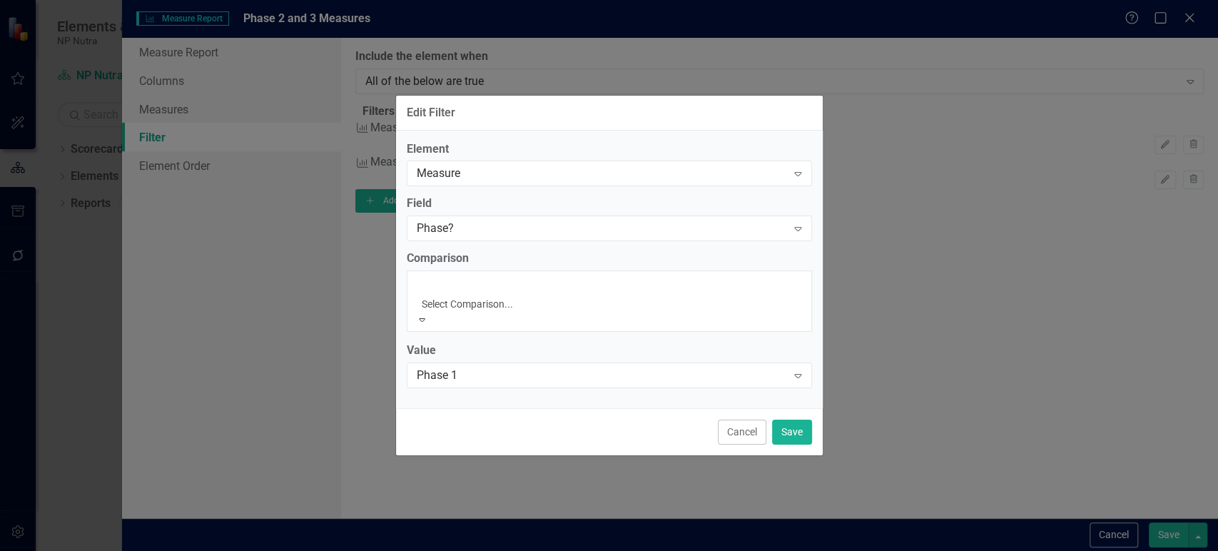
click at [468, 550] on div "Equals" at bounding box center [609, 559] width 1218 height 16
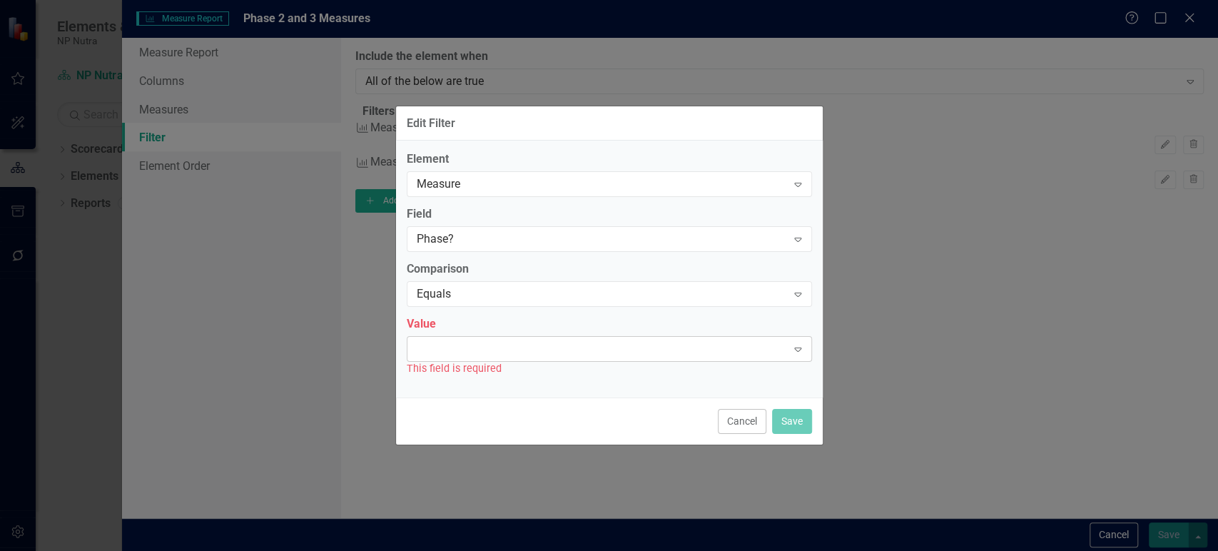
drag, startPoint x: 468, startPoint y: 334, endPoint x: 466, endPoint y: 341, distance: 7.4
click at [466, 341] on div "Expand" at bounding box center [609, 349] width 405 height 26
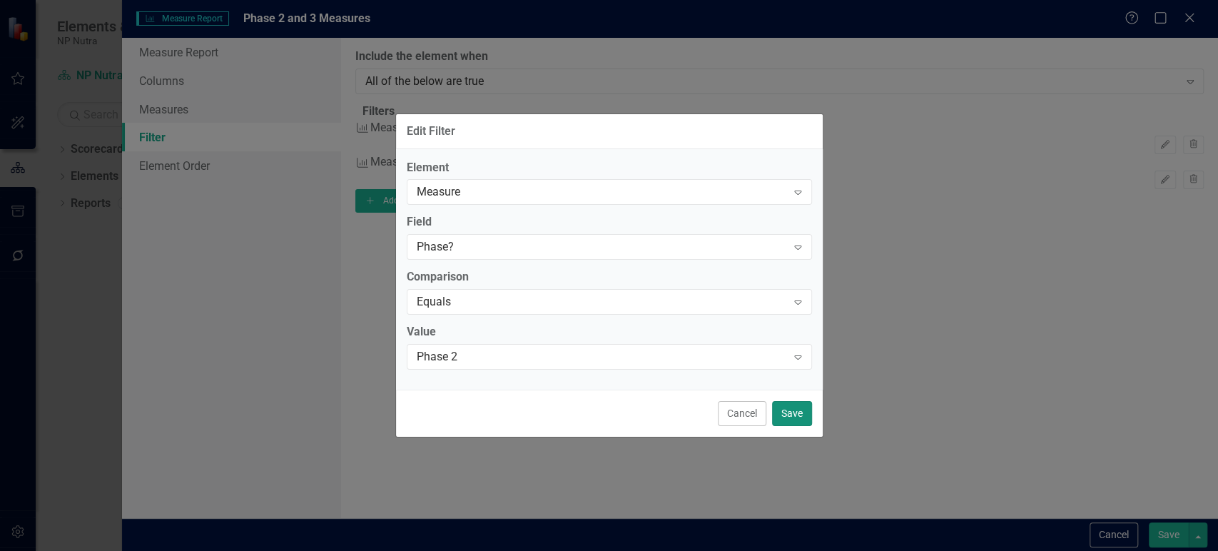
click at [803, 421] on button "Save" at bounding box center [792, 413] width 40 height 25
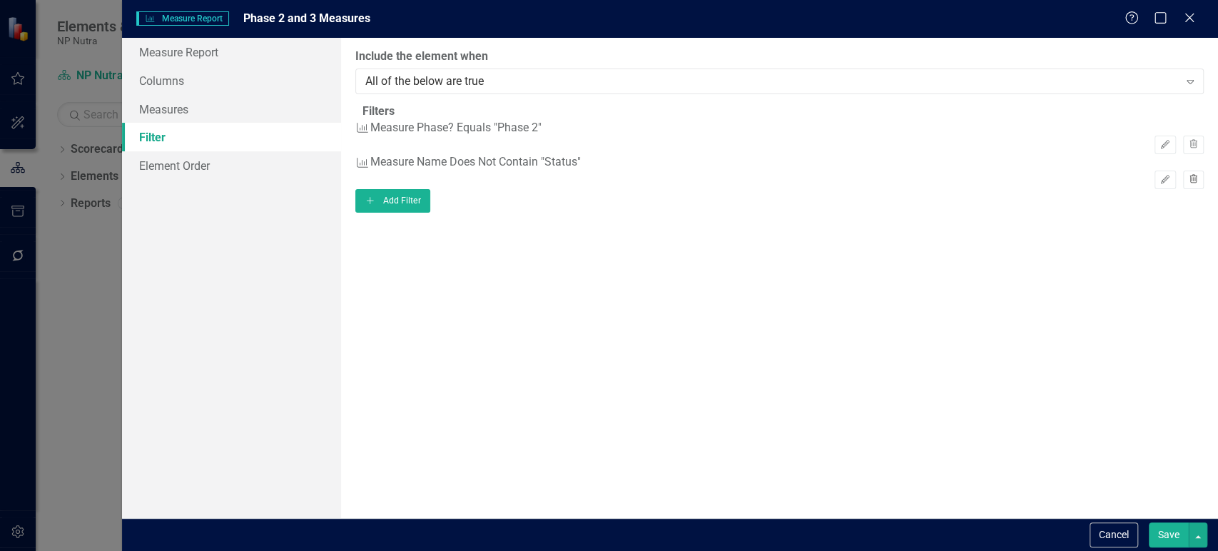
click at [1190, 181] on icon "button" at bounding box center [1194, 178] width 8 height 9
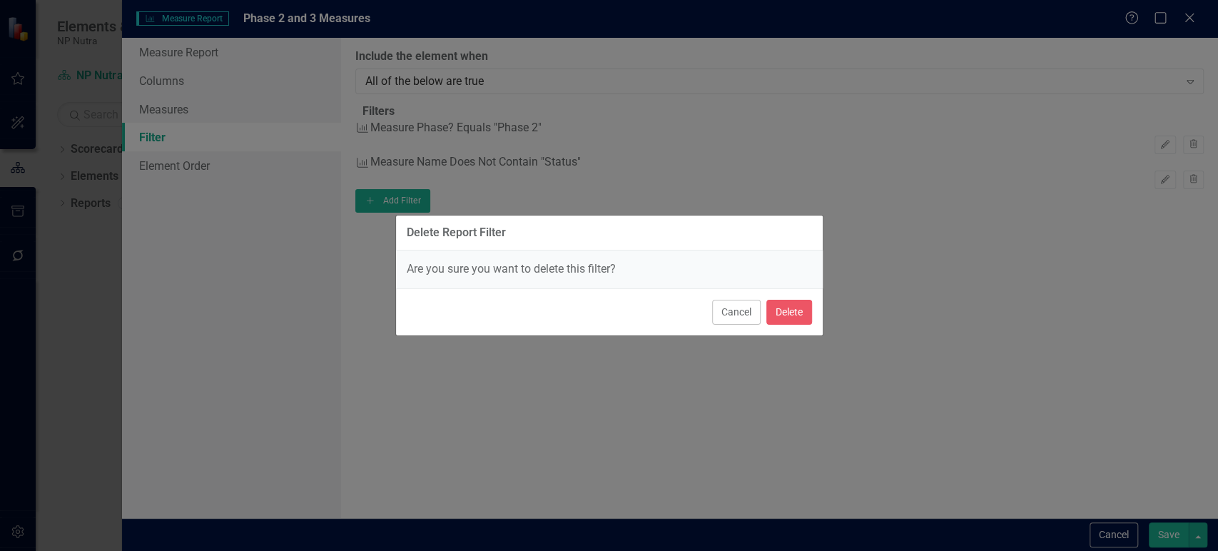
click at [787, 298] on div "Cancel Delete" at bounding box center [609, 311] width 427 height 47
click at [781, 314] on button "Delete" at bounding box center [789, 312] width 46 height 25
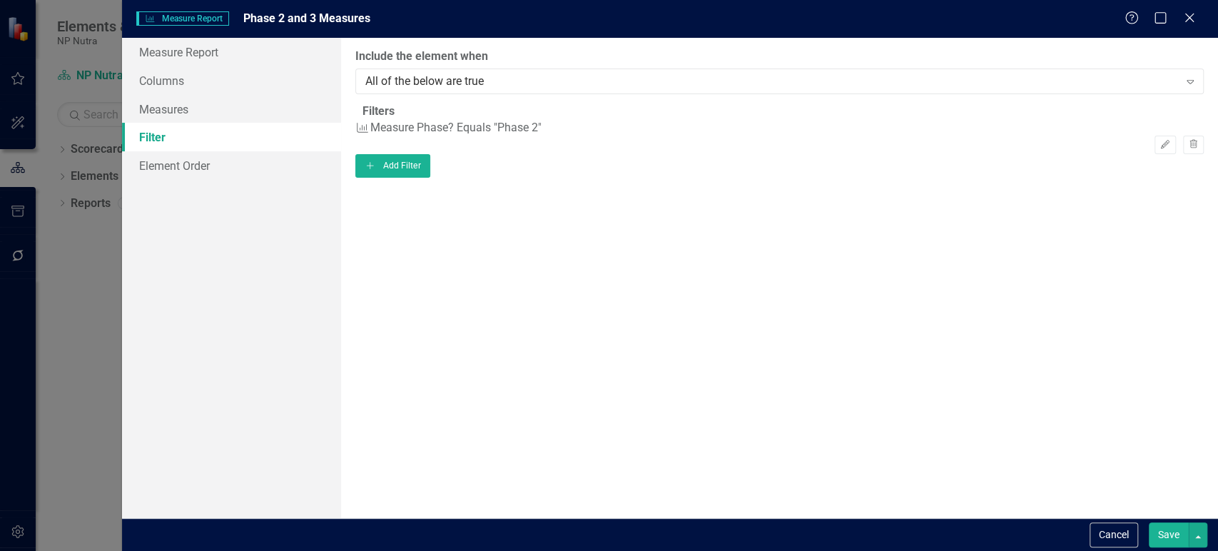
click at [1160, 534] on button "Save" at bounding box center [1169, 534] width 40 height 25
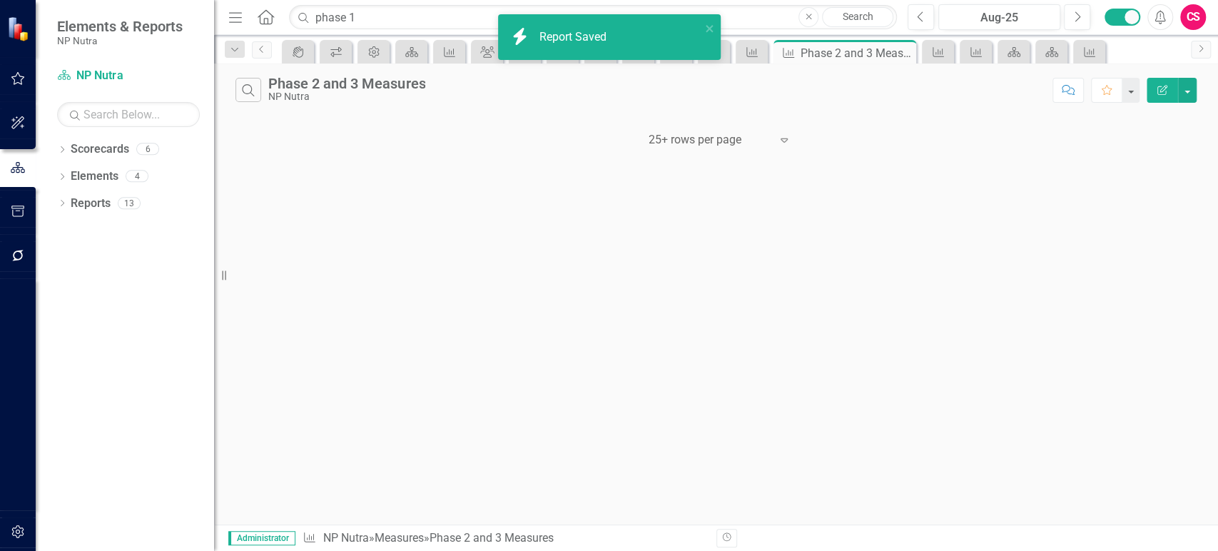
click at [1165, 85] on icon "button" at bounding box center [1162, 90] width 10 height 10
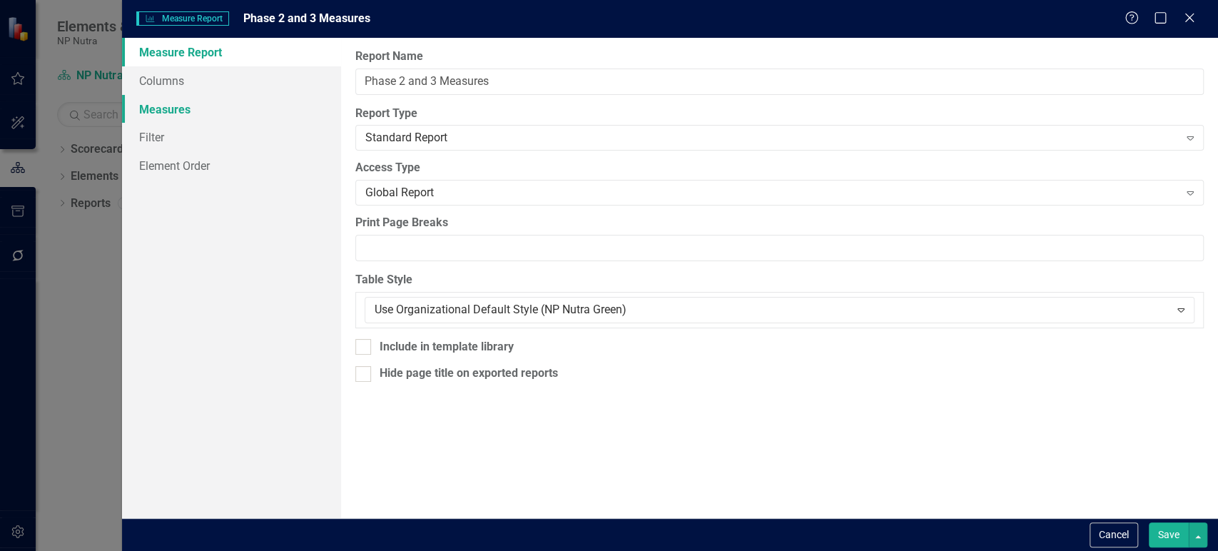
click at [194, 96] on link "Measures" at bounding box center [231, 109] width 219 height 29
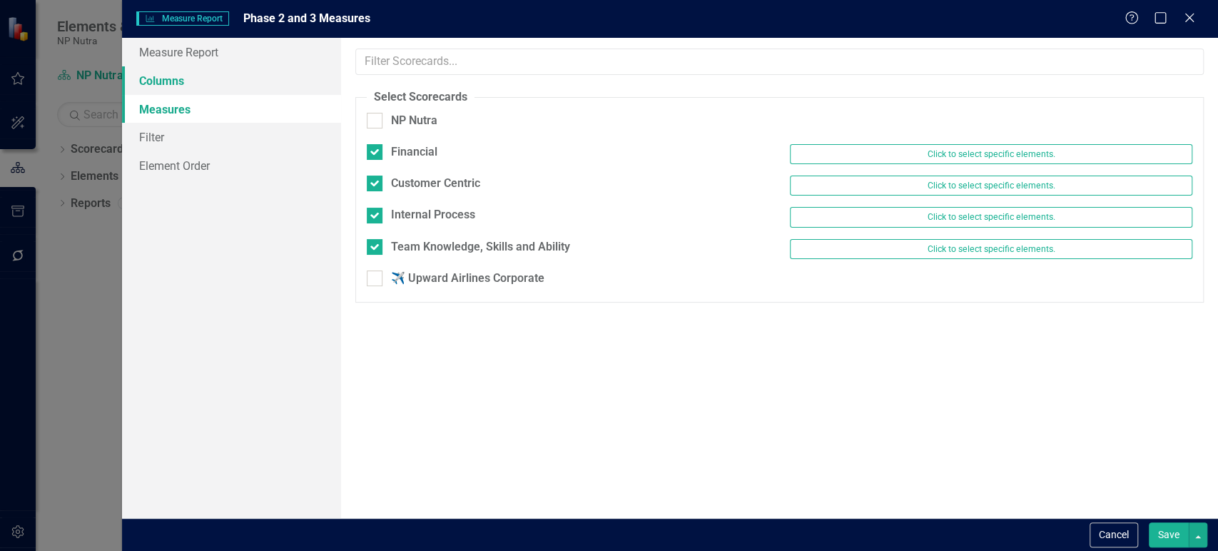
click at [235, 73] on link "Columns" at bounding box center [231, 80] width 219 height 29
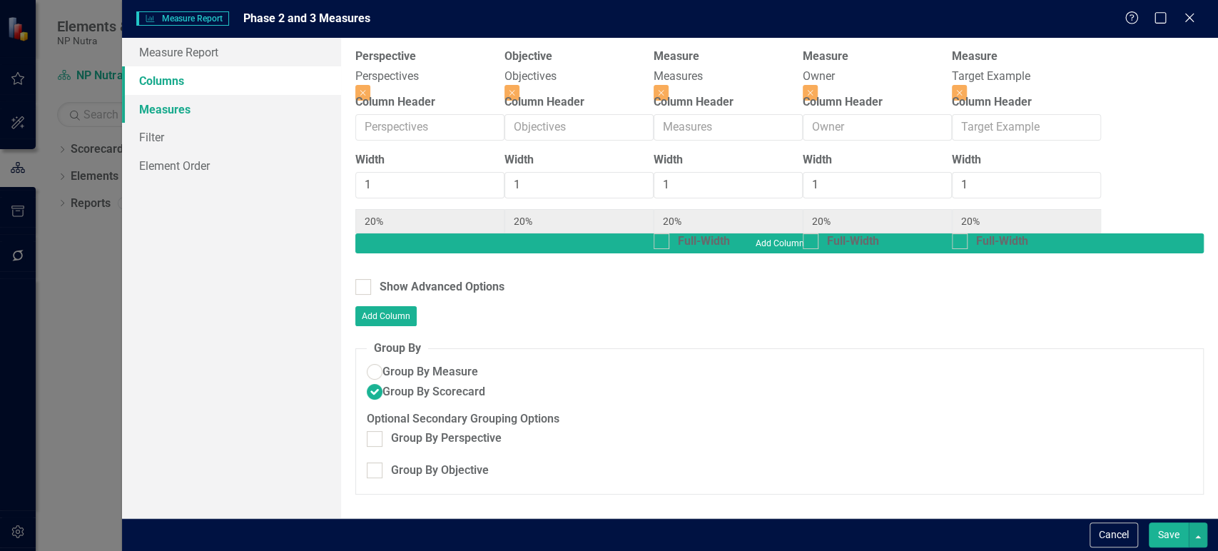
click at [218, 111] on link "Measures" at bounding box center [231, 109] width 219 height 29
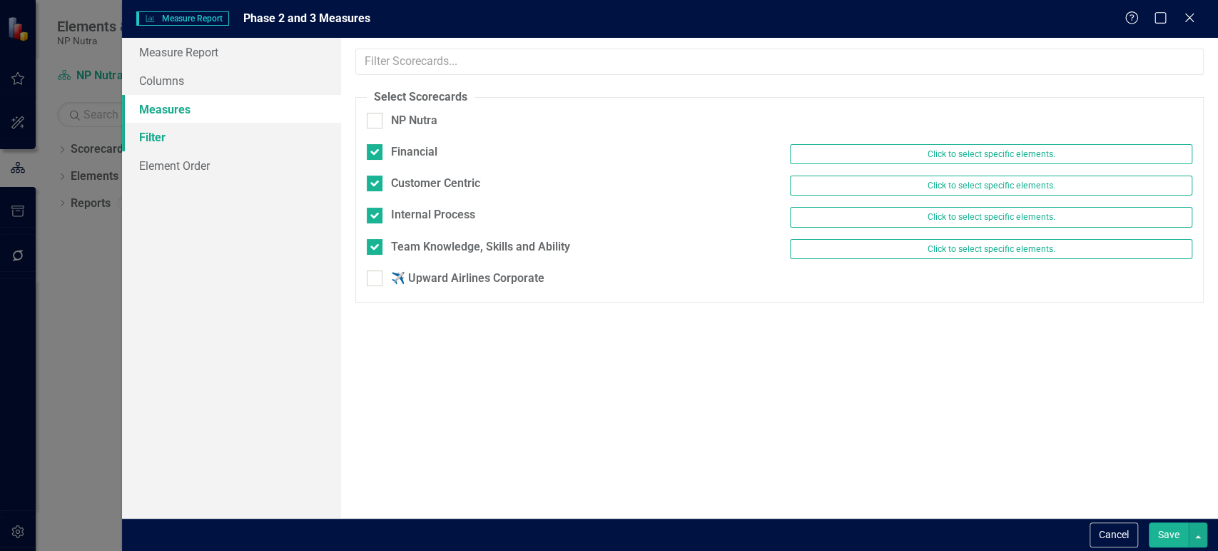
click at [209, 136] on link "Filter" at bounding box center [231, 137] width 219 height 29
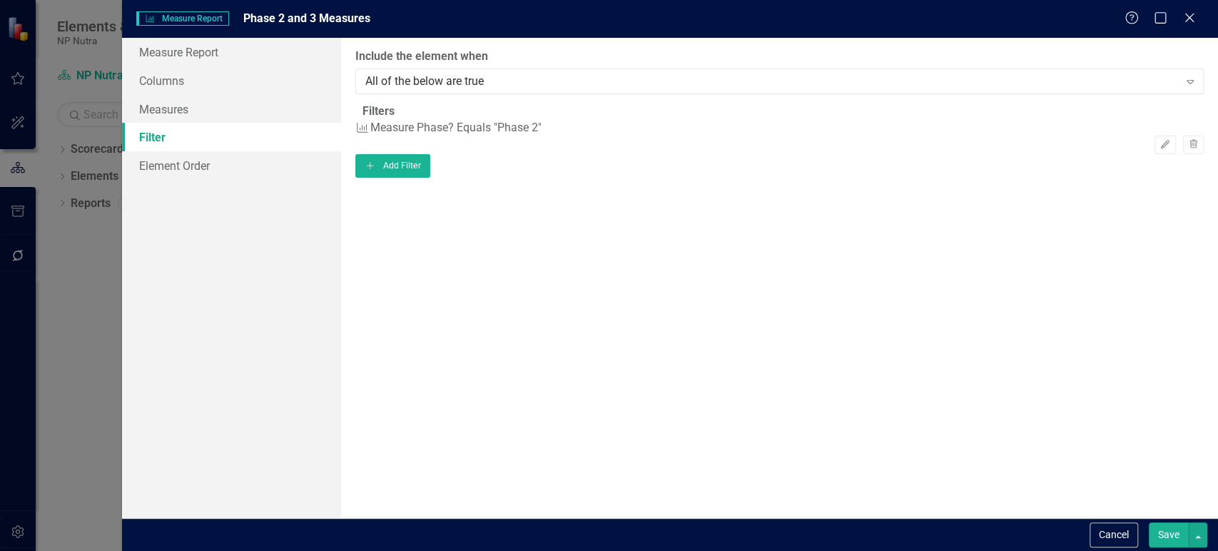
click at [1155, 549] on div "Cancel Save" at bounding box center [670, 534] width 1096 height 33
click at [1172, 530] on button "Save" at bounding box center [1169, 534] width 40 height 25
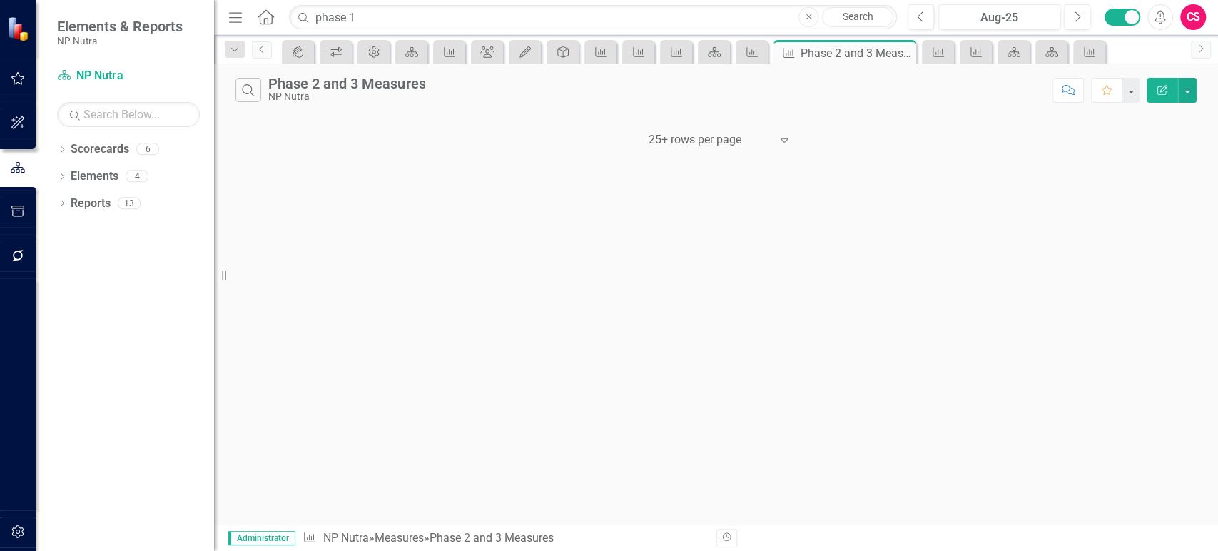
click at [1167, 95] on button "Edit Report" at bounding box center [1162, 90] width 31 height 25
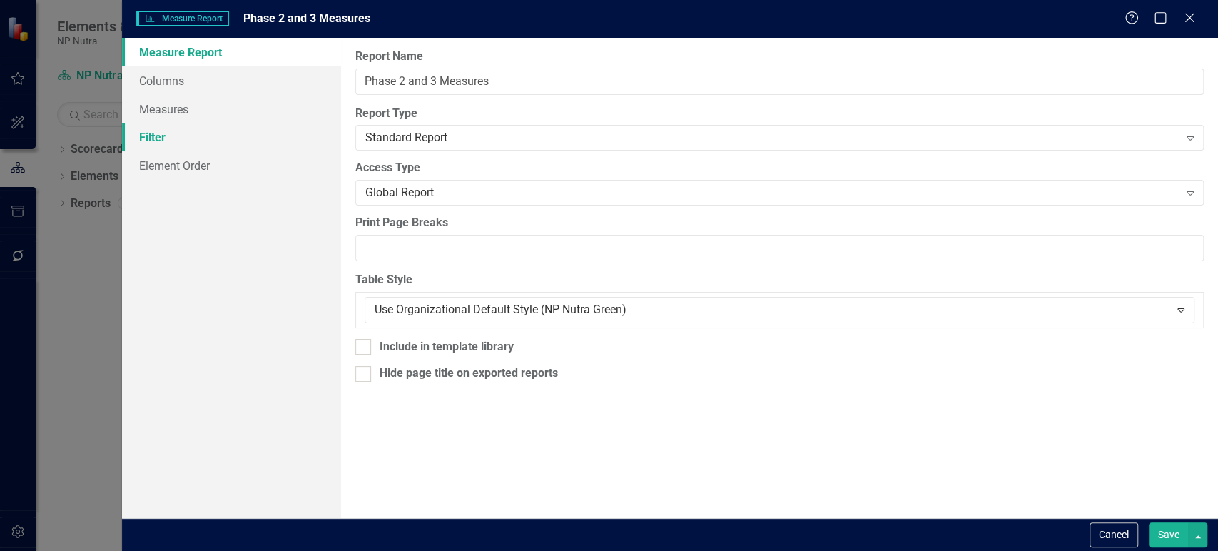
click at [250, 136] on link "Filter" at bounding box center [231, 137] width 219 height 29
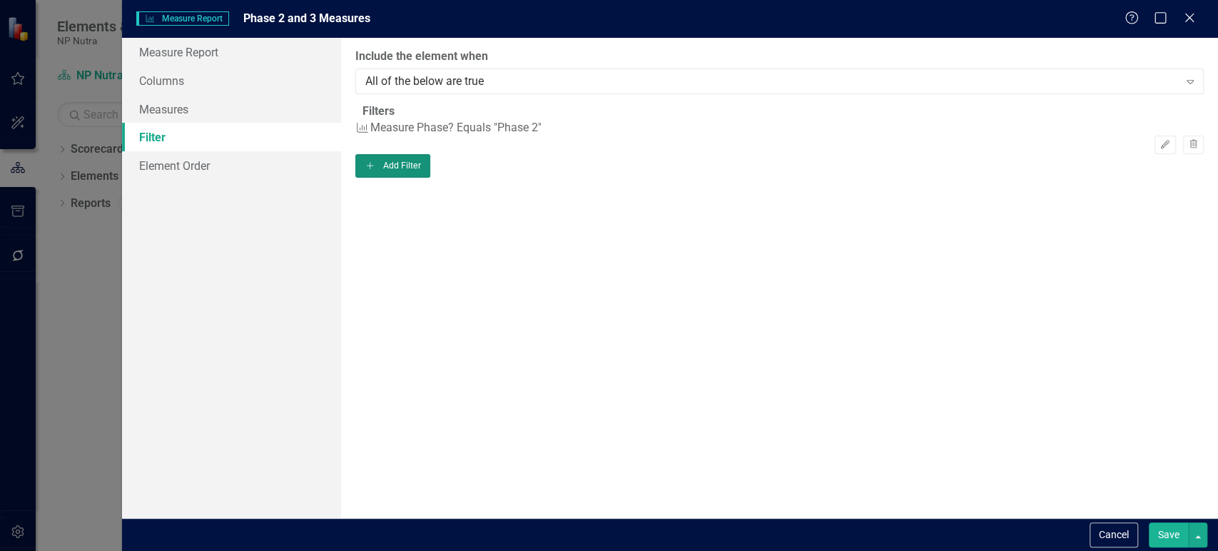
click at [430, 177] on button "Add Add Filter" at bounding box center [392, 165] width 75 height 23
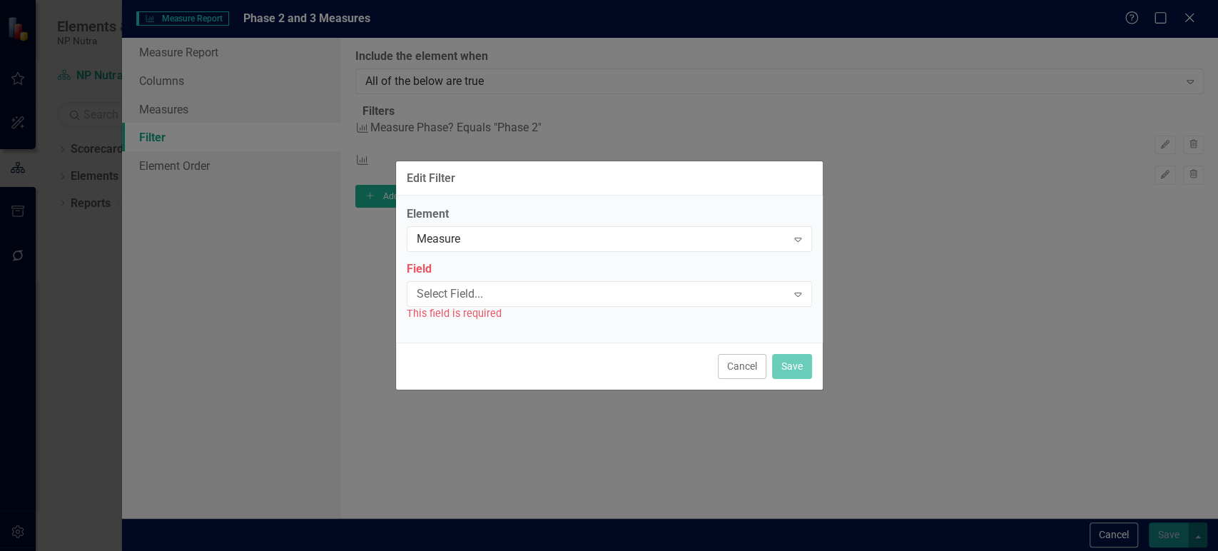
click at [513, 253] on div "Element Measure Expand Field Select Field... Expand This field is required" at bounding box center [609, 263] width 405 height 115
click at [492, 301] on div "Select Field..." at bounding box center [602, 293] width 370 height 16
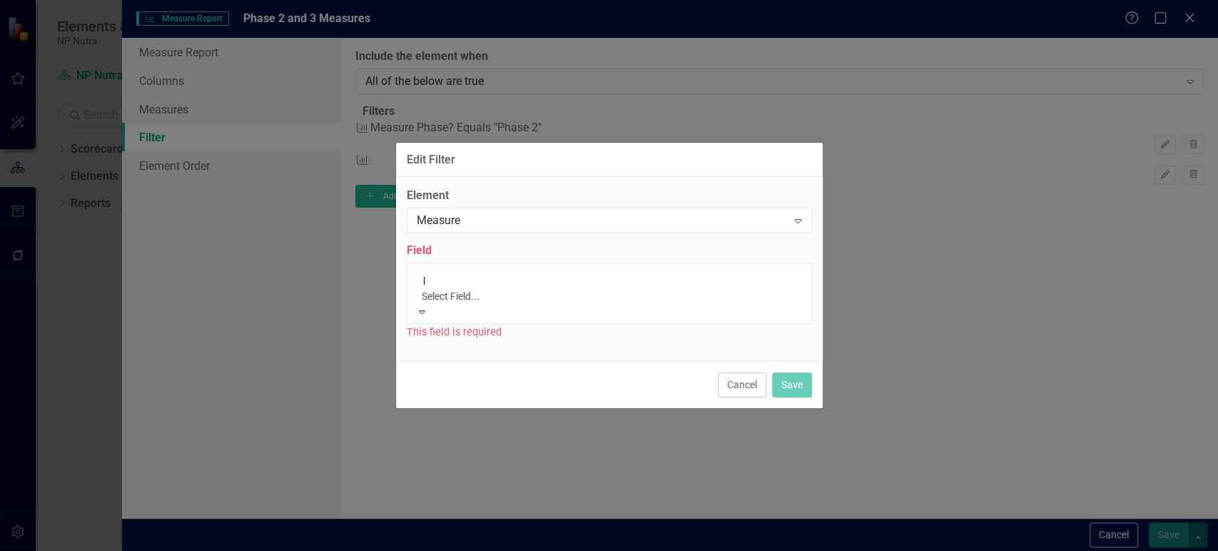
type input "ph"
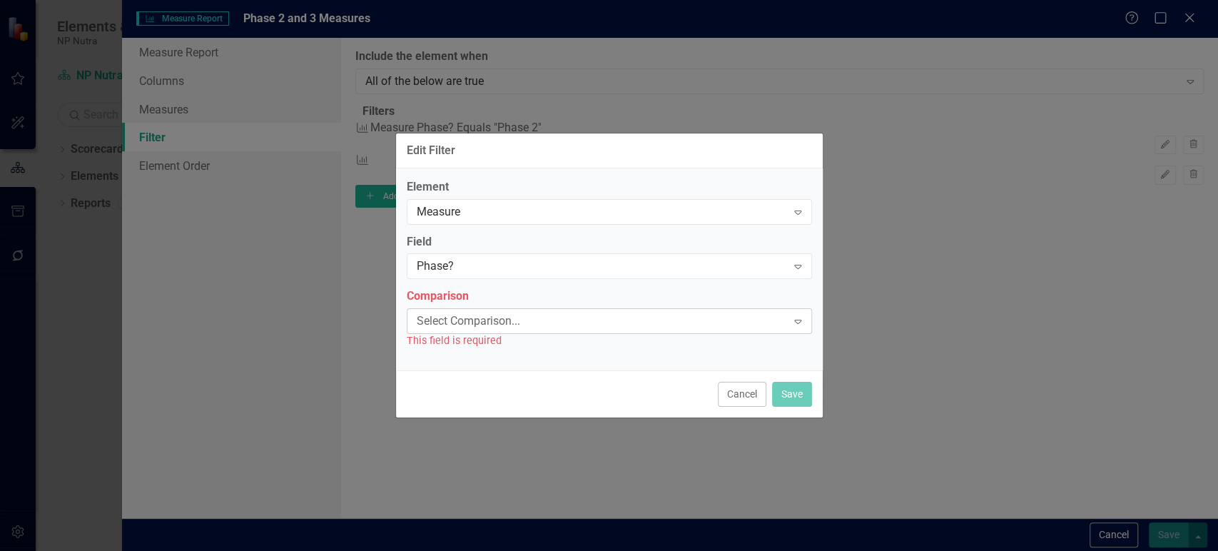
click at [498, 318] on div "Select Comparison..." at bounding box center [602, 321] width 370 height 16
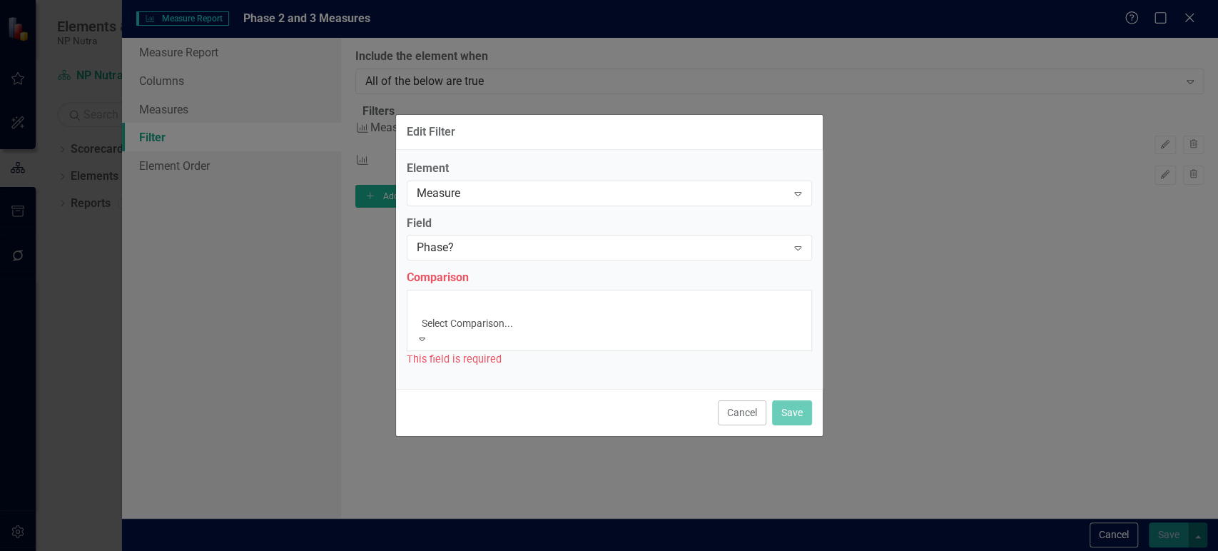
click at [464, 550] on div "Equals" at bounding box center [609, 559] width 1218 height 16
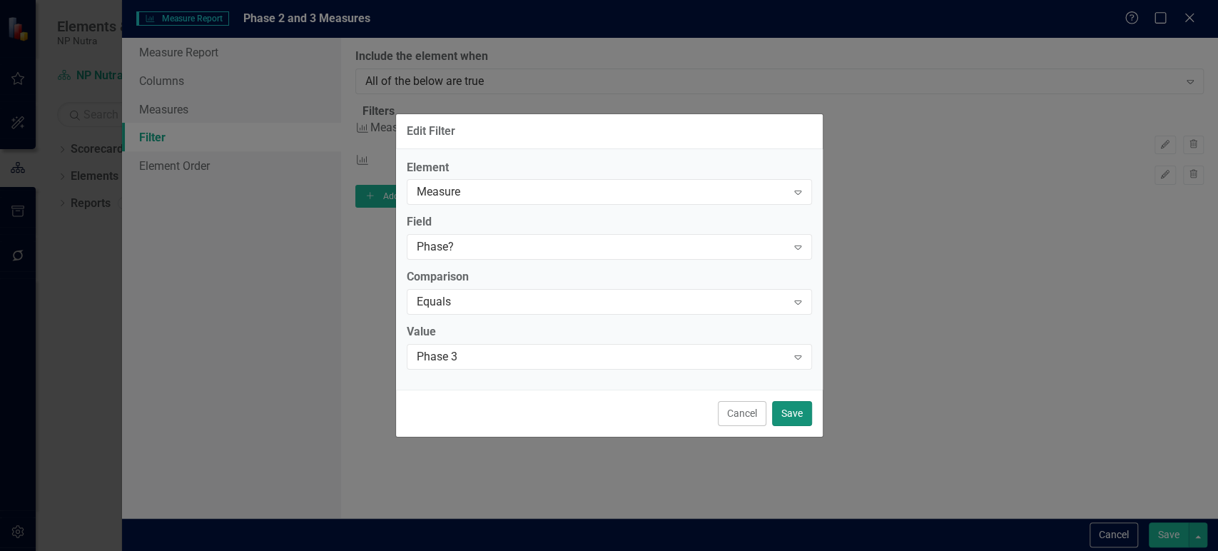
click at [783, 414] on button "Save" at bounding box center [792, 413] width 40 height 25
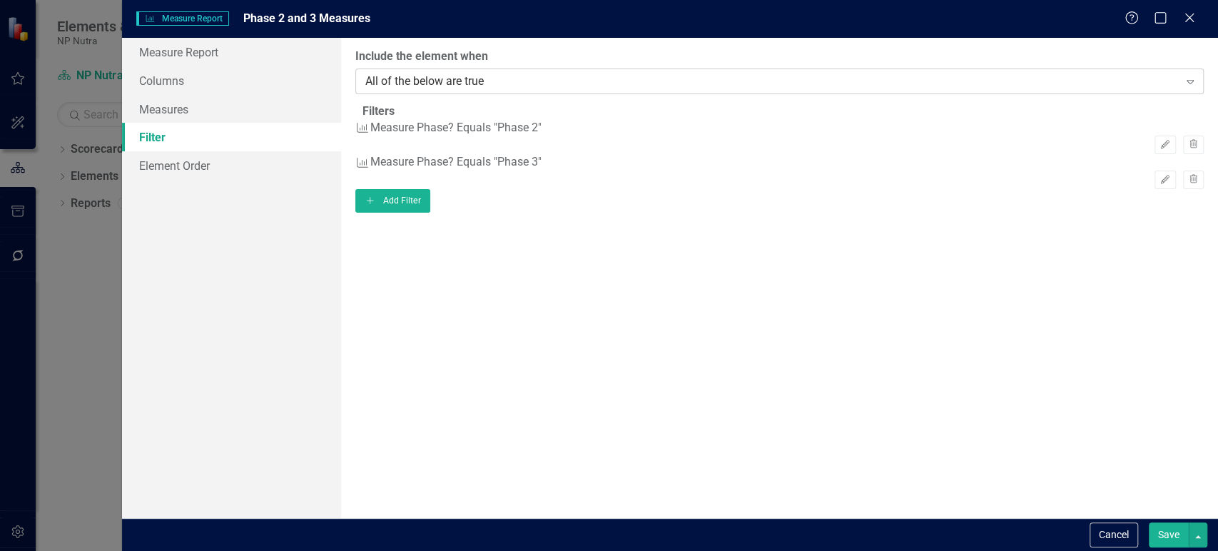
click at [545, 86] on div "All of the below are true" at bounding box center [771, 81] width 813 height 16
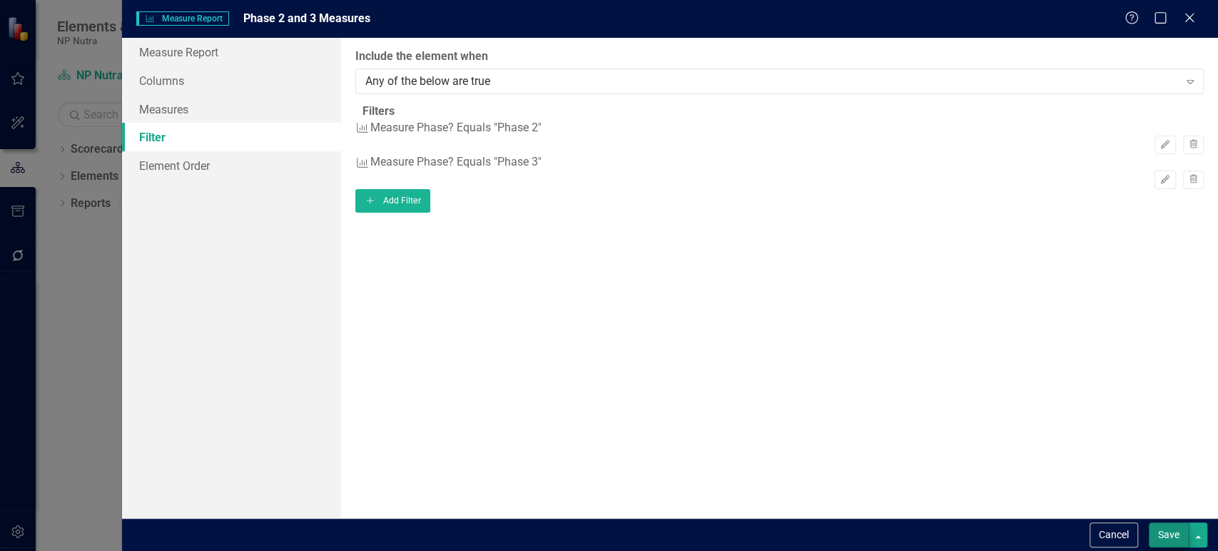
drag, startPoint x: 1155, startPoint y: 520, endPoint x: 1165, endPoint y: 544, distance: 25.9
click at [1160, 529] on div "Cancel Save" at bounding box center [670, 534] width 1096 height 33
click at [1166, 546] on button "Save" at bounding box center [1169, 534] width 40 height 25
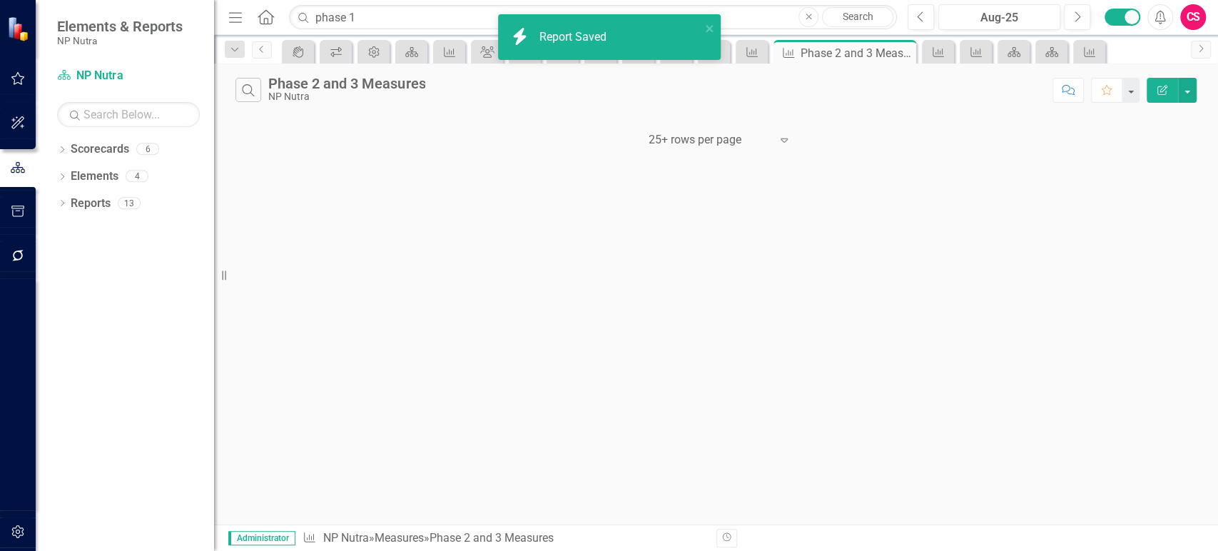
click at [72, 88] on div "Scorecard NP Nutra" at bounding box center [128, 77] width 143 height 27
click at [93, 80] on link "Scorecard NP Nutra" at bounding box center [128, 76] width 143 height 16
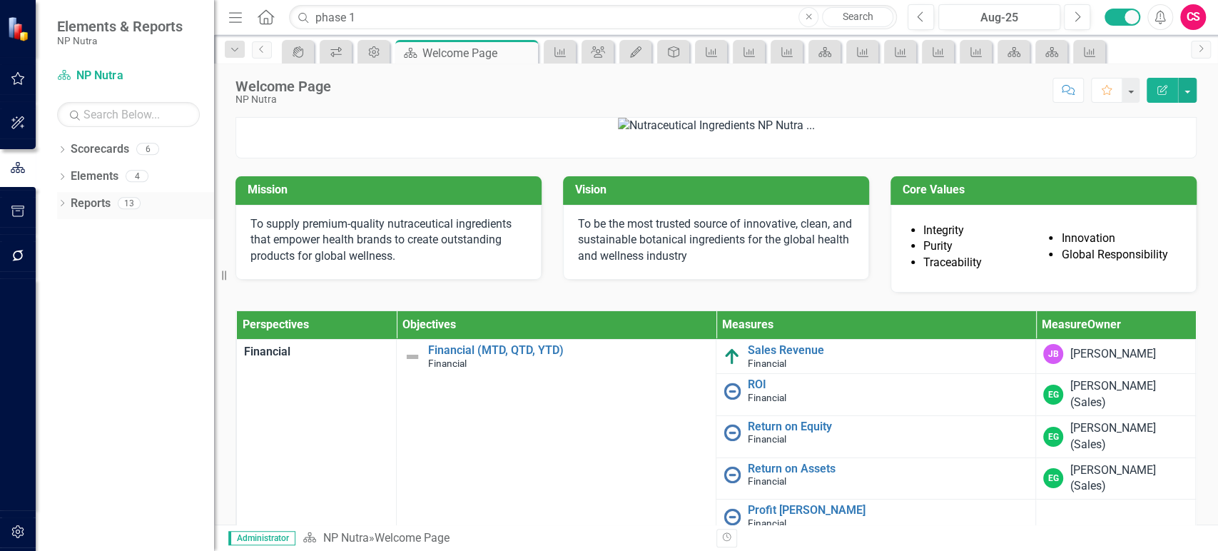
click at [88, 206] on link "Reports" at bounding box center [91, 204] width 40 height 16
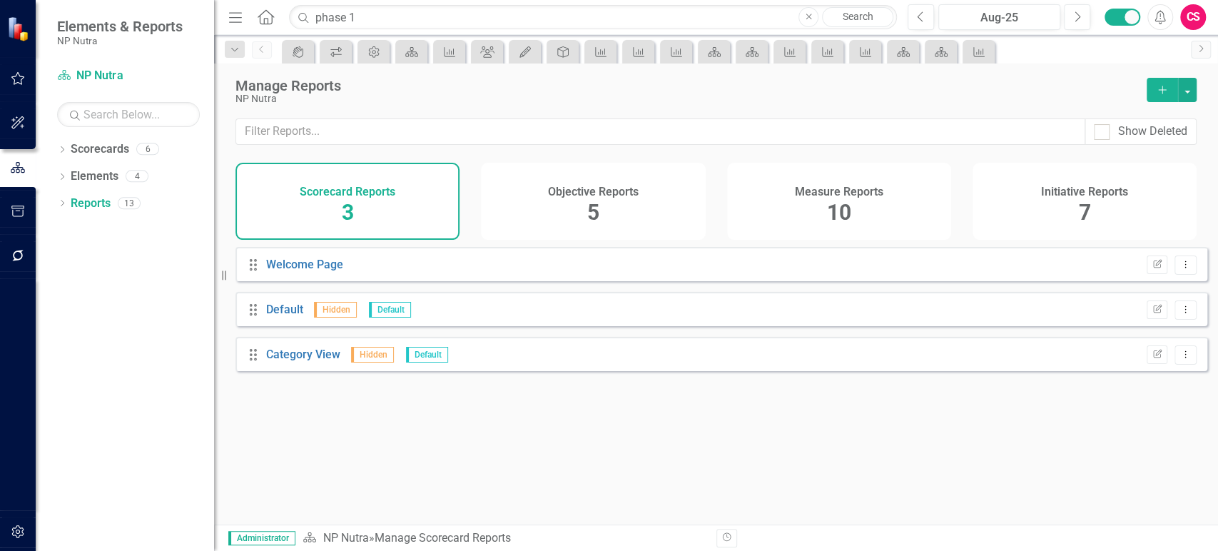
click at [851, 219] on div "Measure Reports 10" at bounding box center [839, 201] width 224 height 77
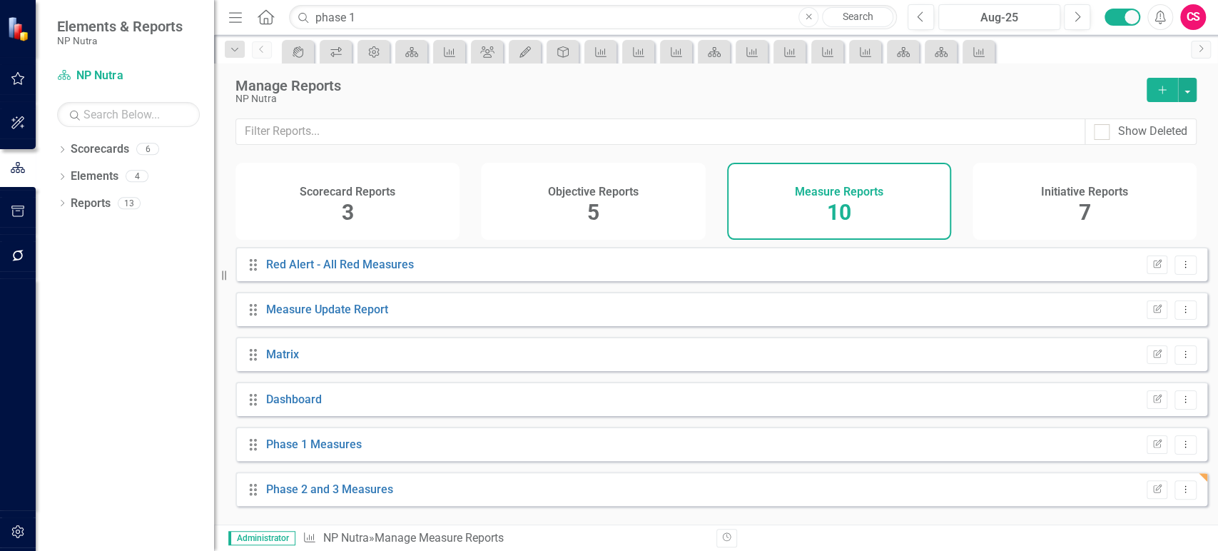
scroll to position [57, 0]
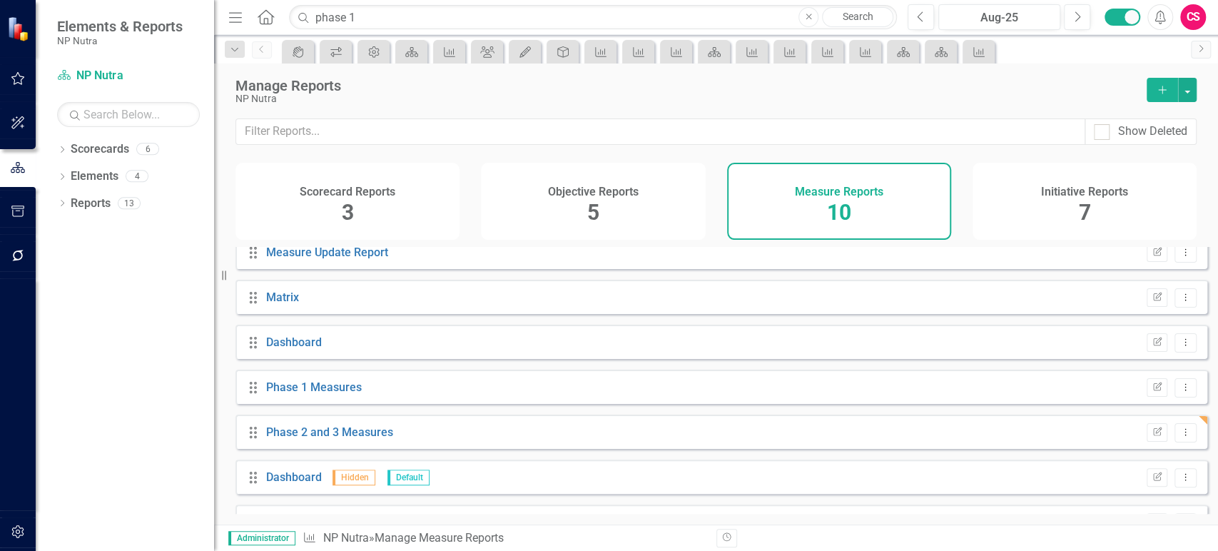
click at [365, 428] on div "Drag Phase 2 and 3 Measures Edit Report Dropdown Menu" at bounding box center [721, 432] width 972 height 34
click at [362, 436] on link "Phase 2 and 3 Measures" at bounding box center [329, 432] width 127 height 14
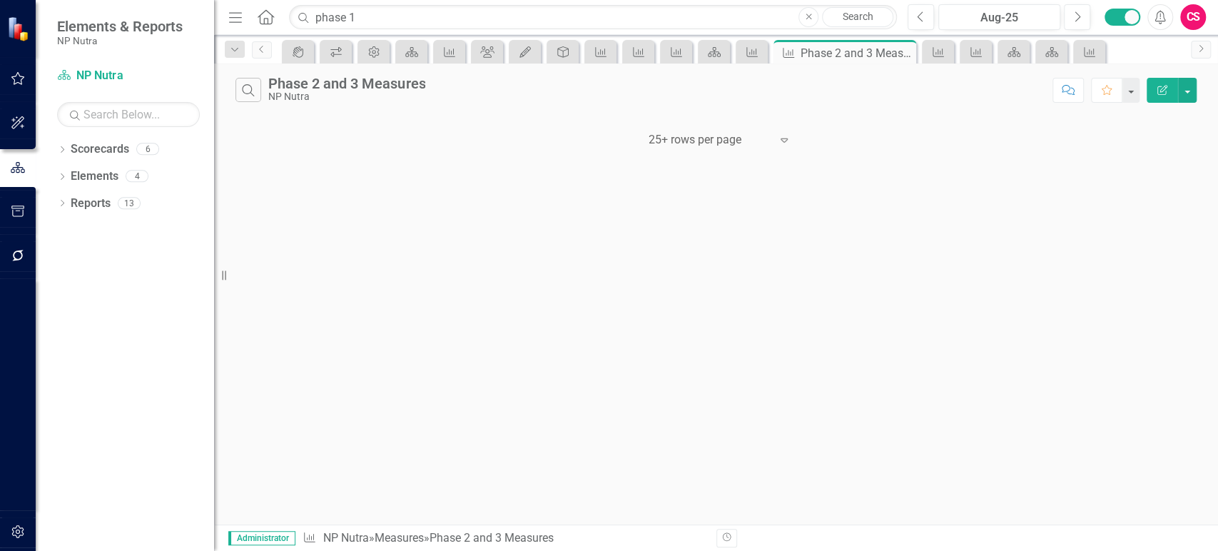
click at [896, 206] on div "Search Phase 2 and 3 Measures NP Nutra Comment Favorite Edit Report ‹ Previous …" at bounding box center [716, 294] width 1004 height 461
drag, startPoint x: 983, startPoint y: 162, endPoint x: 955, endPoint y: 164, distance: 27.2
click at [983, 163] on div "Search Phase 2 and 3 Measures NP Nutra Comment Favorite Edit Report ‹ Previous …" at bounding box center [716, 294] width 1004 height 461
click at [83, 81] on link "Scorecard NP Nutra" at bounding box center [128, 76] width 143 height 16
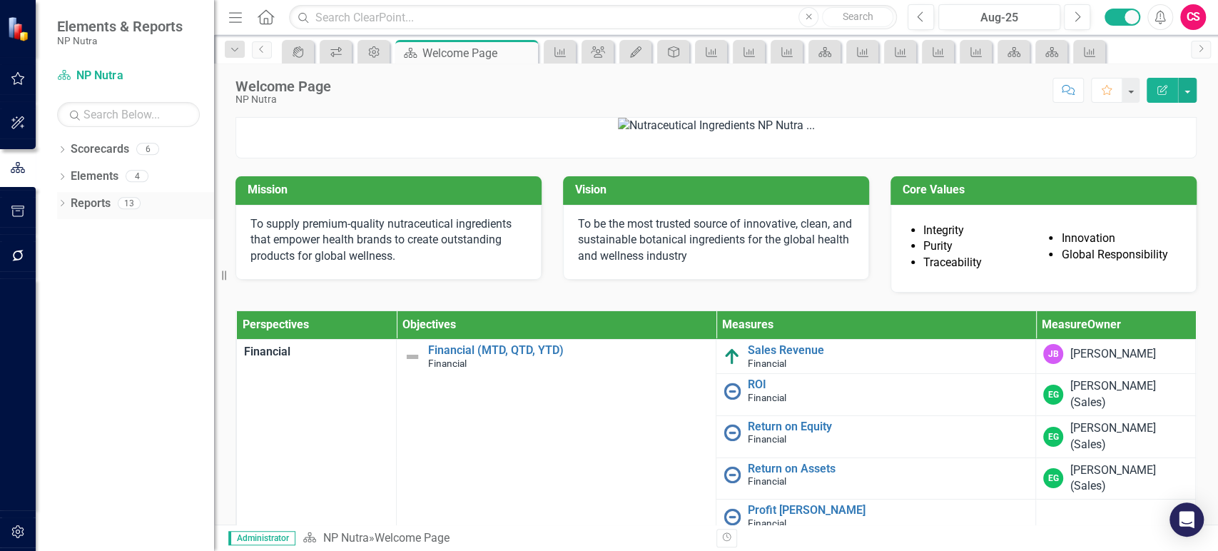
click at [79, 200] on link "Reports" at bounding box center [91, 204] width 40 height 16
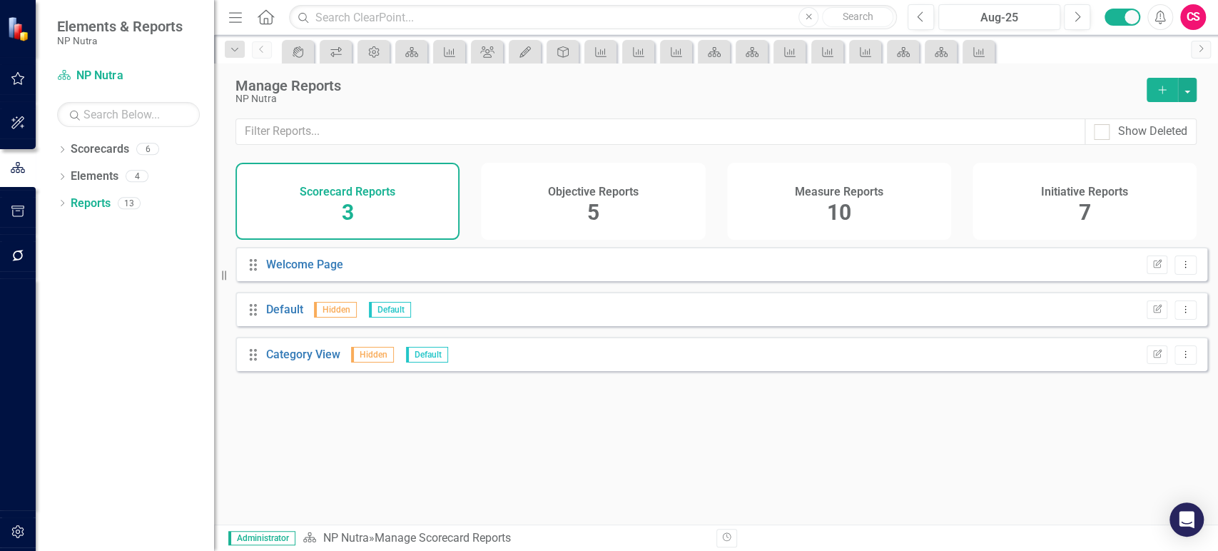
click at [828, 191] on h4 "Measure Reports" at bounding box center [839, 192] width 88 height 13
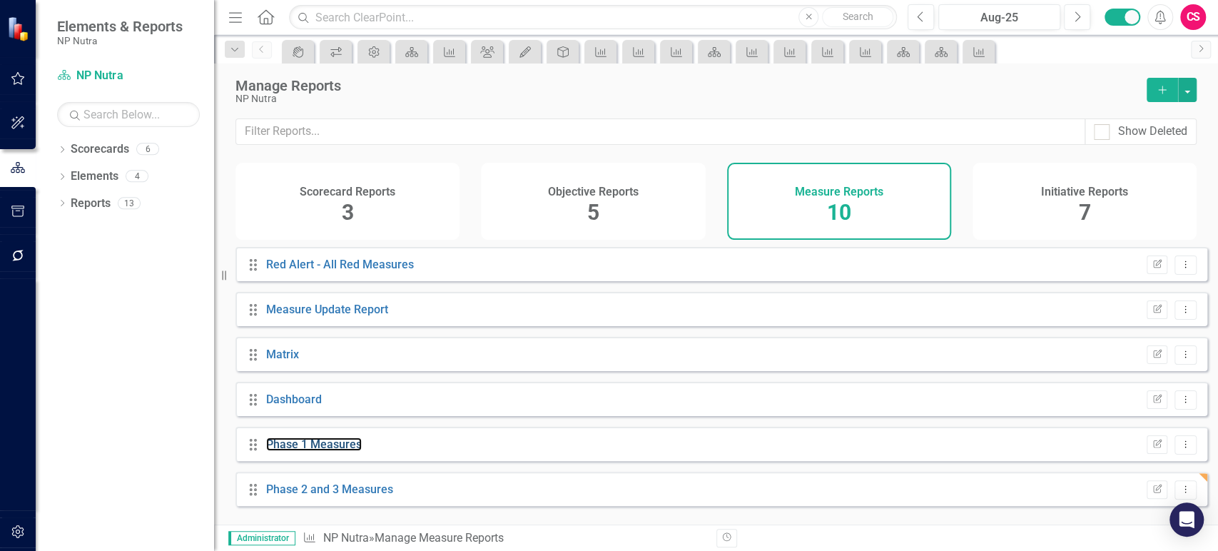
click at [334, 451] on link "Phase 1 Measures" at bounding box center [314, 444] width 96 height 14
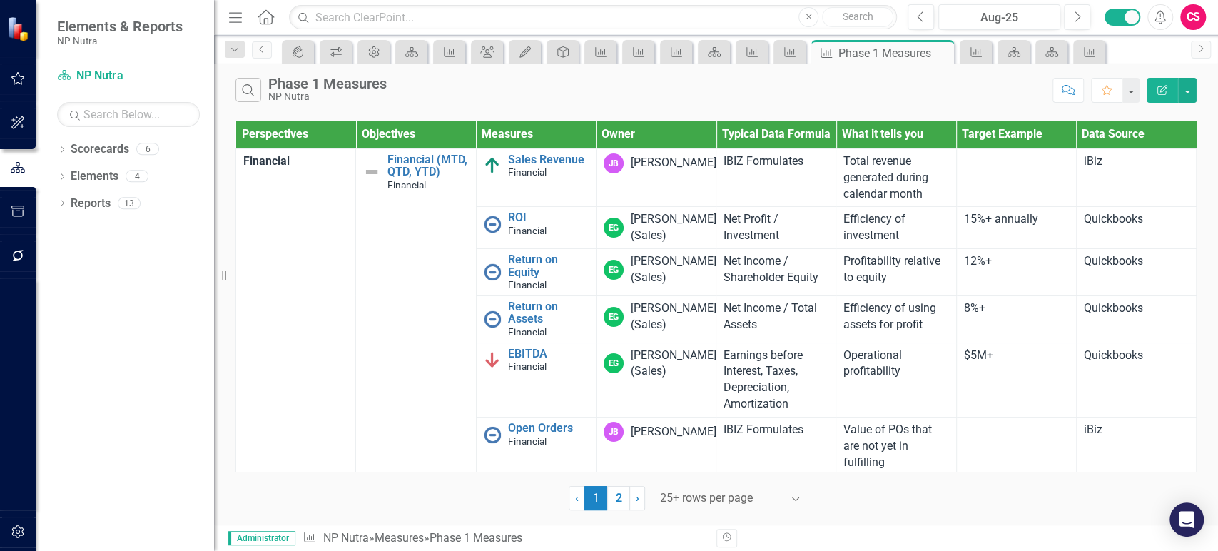
click at [6, 270] on button "button" at bounding box center [18, 256] width 32 height 30
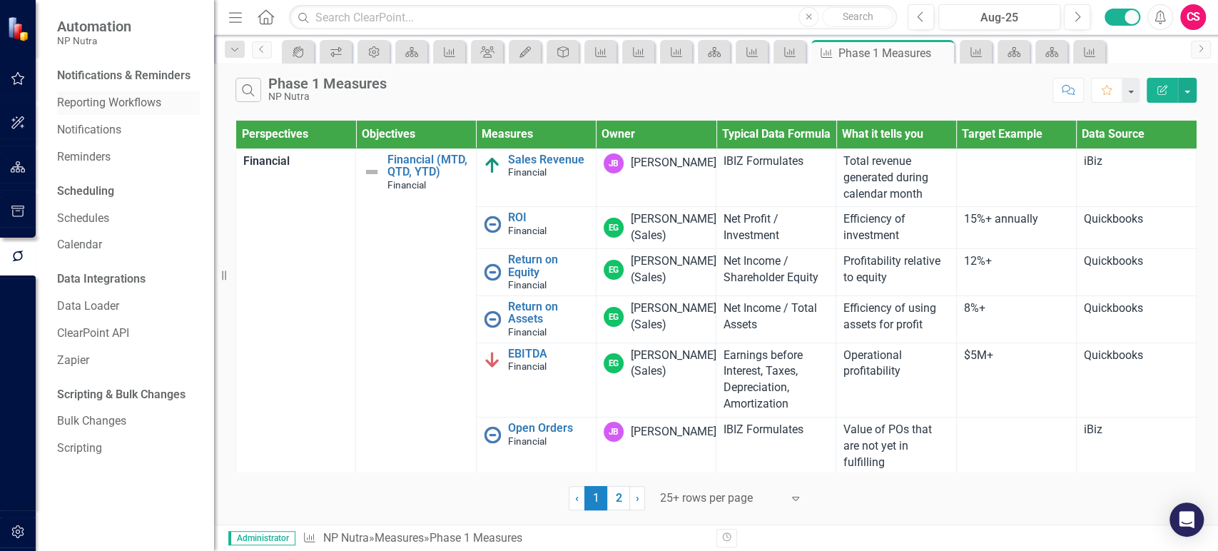
click at [108, 101] on link "Reporting Workflows" at bounding box center [128, 103] width 143 height 16
